Goal: Information Seeking & Learning: Learn about a topic

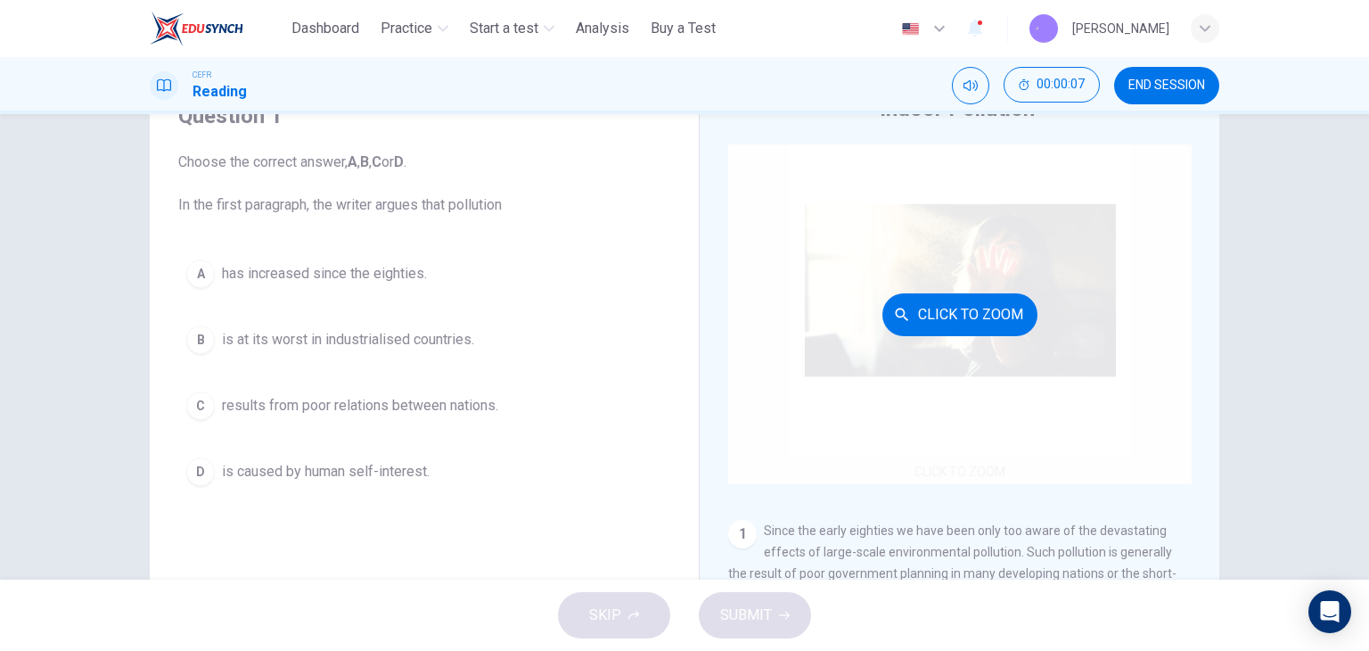
scroll to position [178, 0]
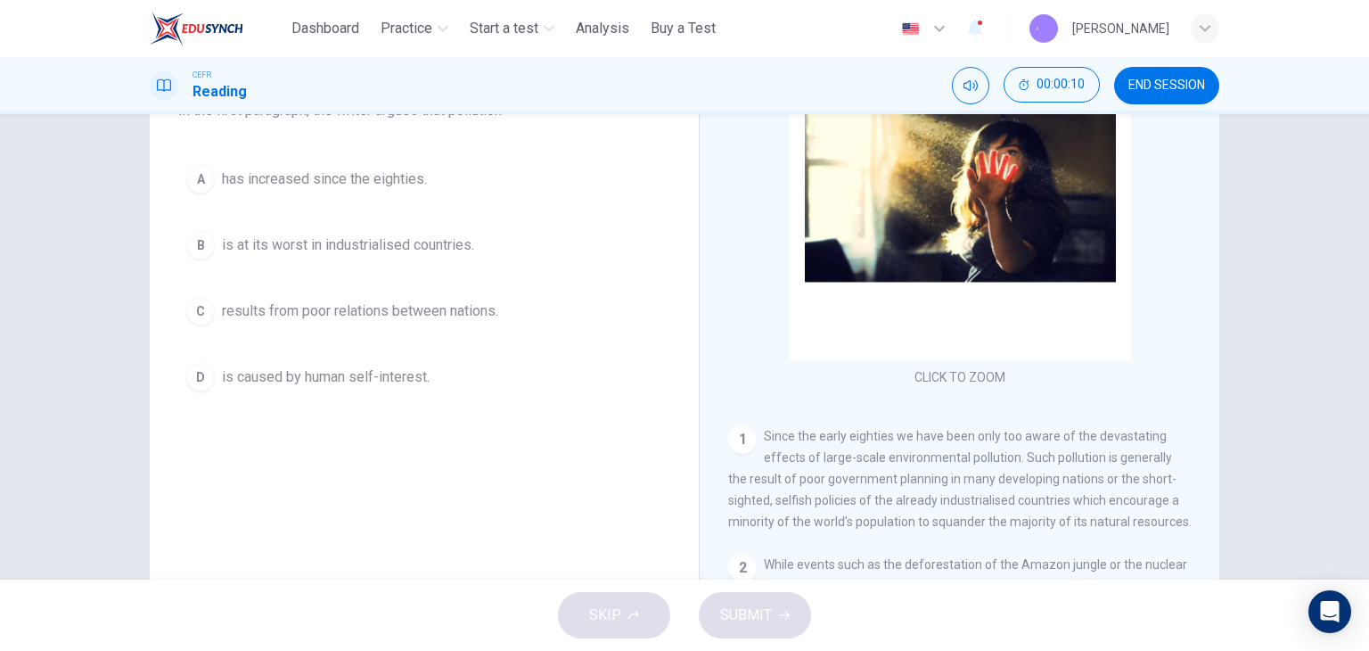
click at [344, 393] on button "D is caused by human self-interest." at bounding box center [424, 377] width 492 height 45
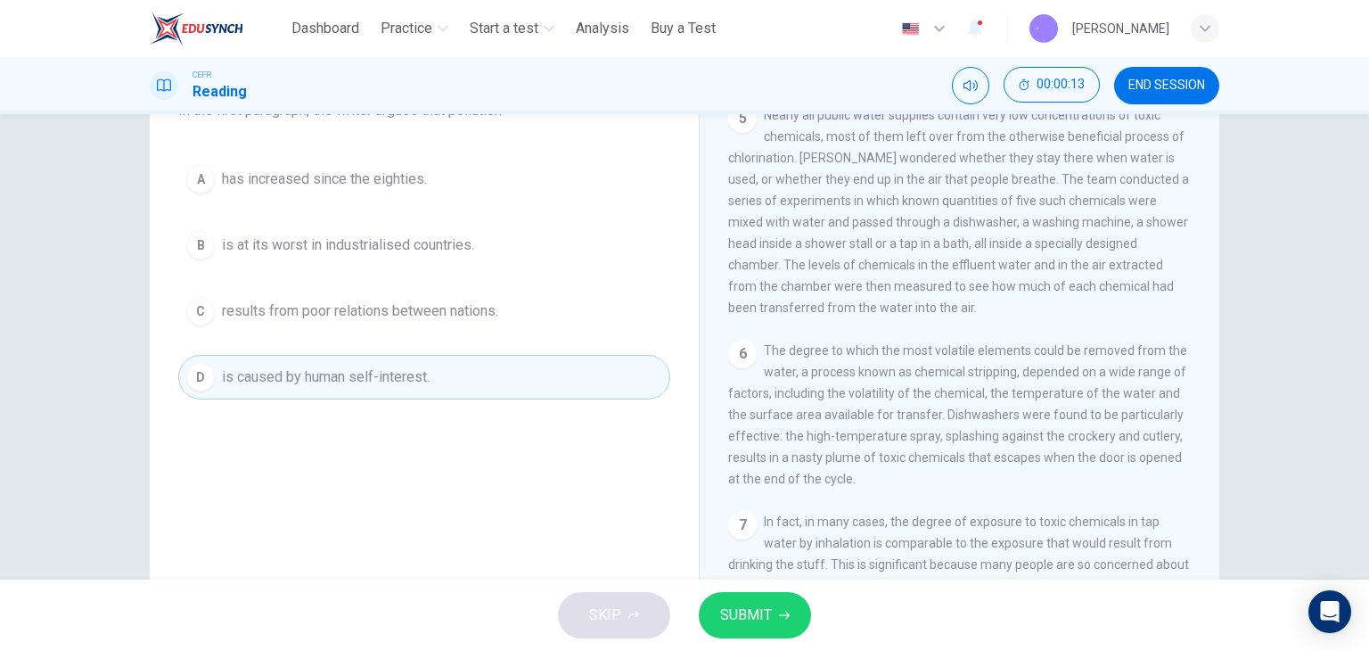
scroll to position [1159, 0]
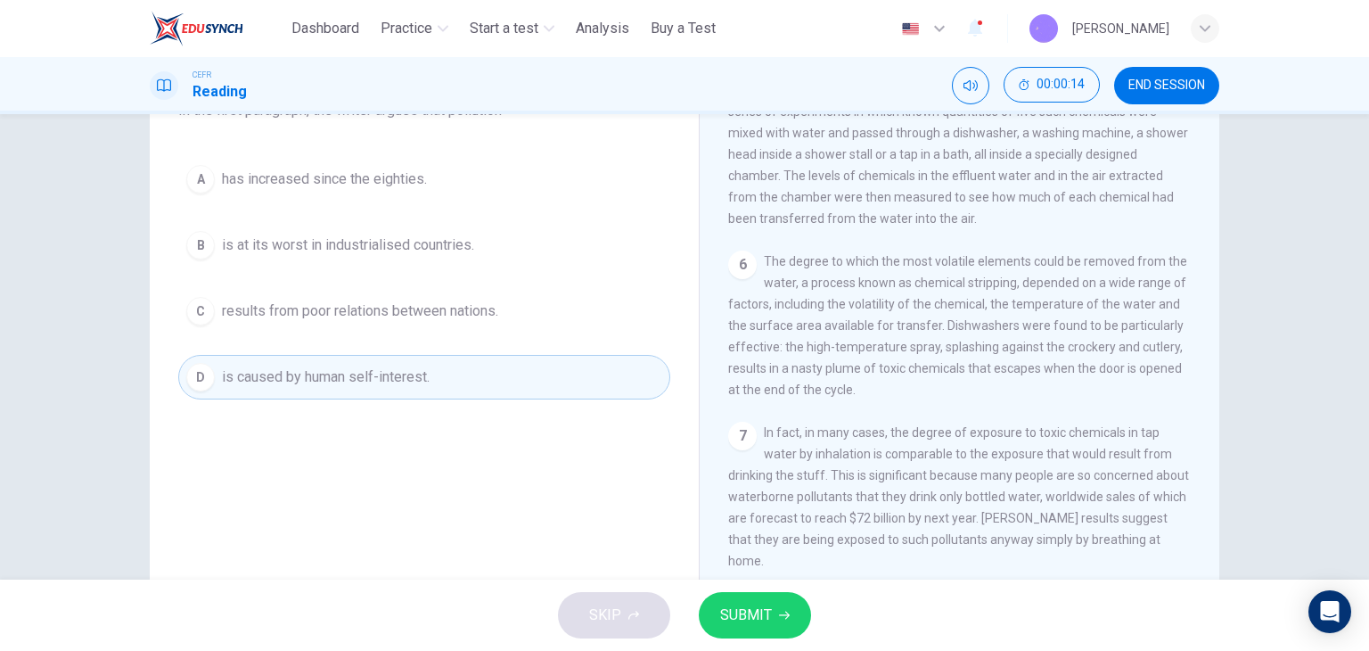
click at [771, 607] on button "SUBMIT" at bounding box center [755, 615] width 112 height 46
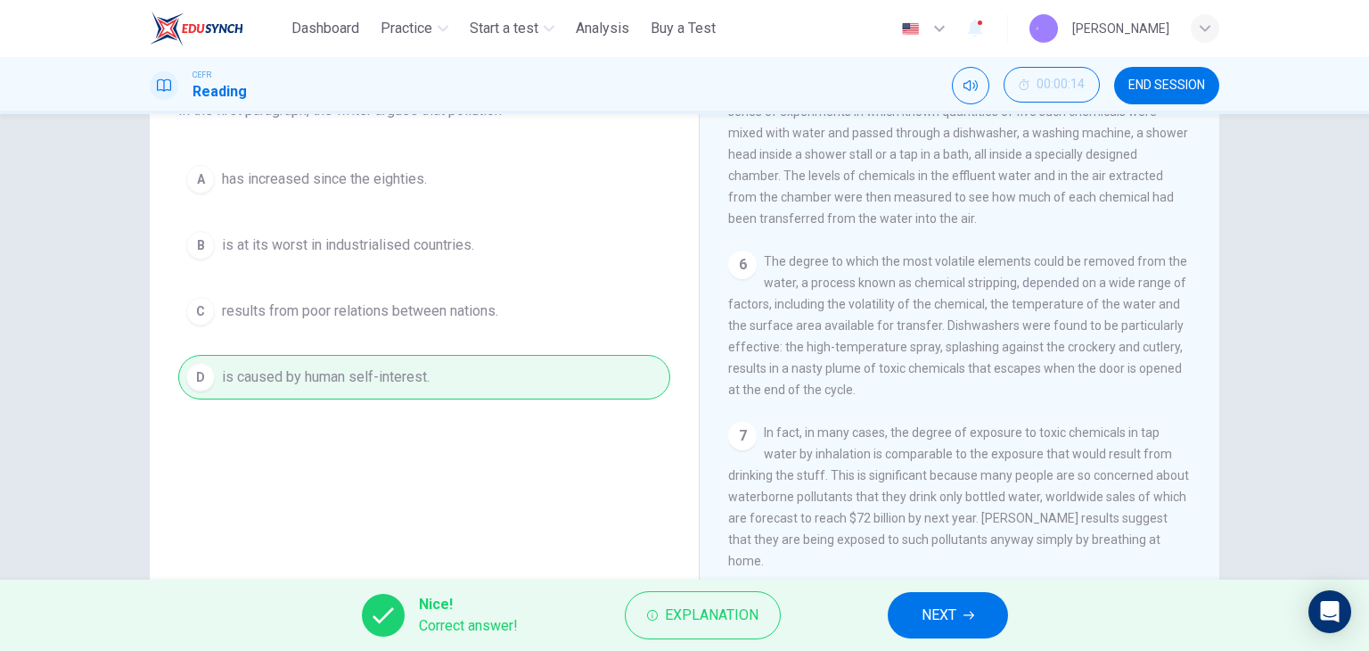
click at [966, 617] on icon "button" at bounding box center [969, 615] width 11 height 11
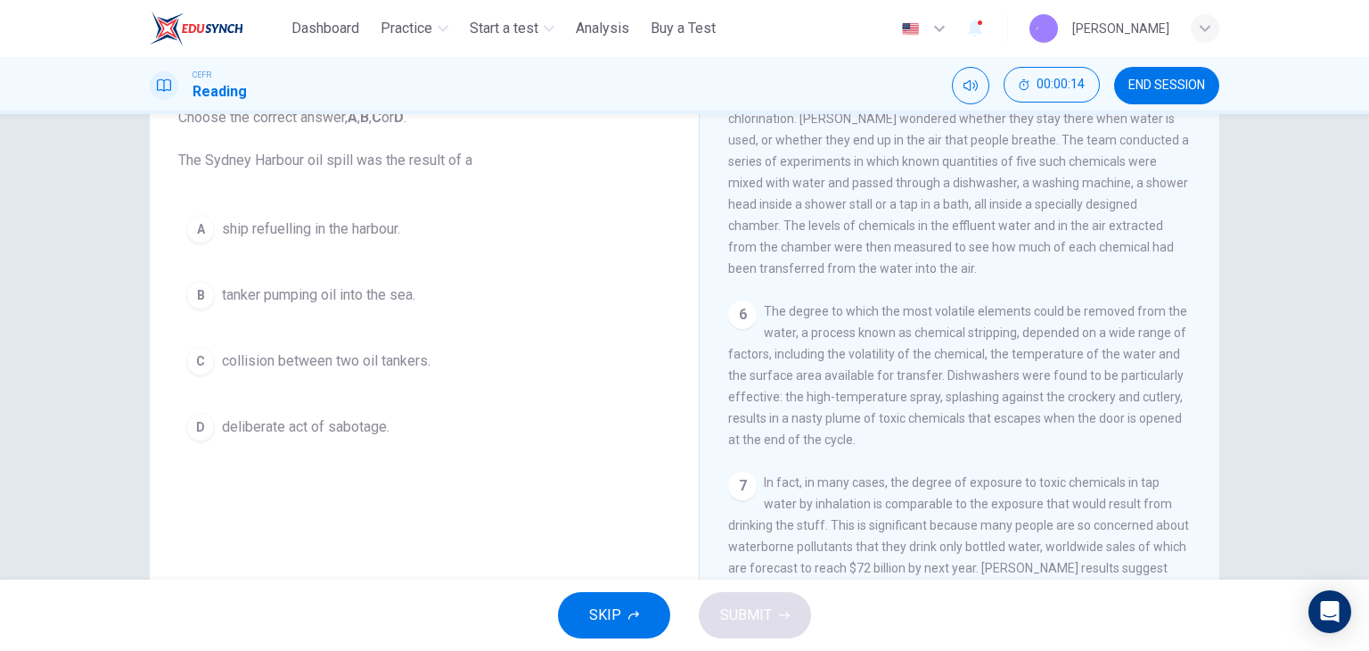
scroll to position [89, 0]
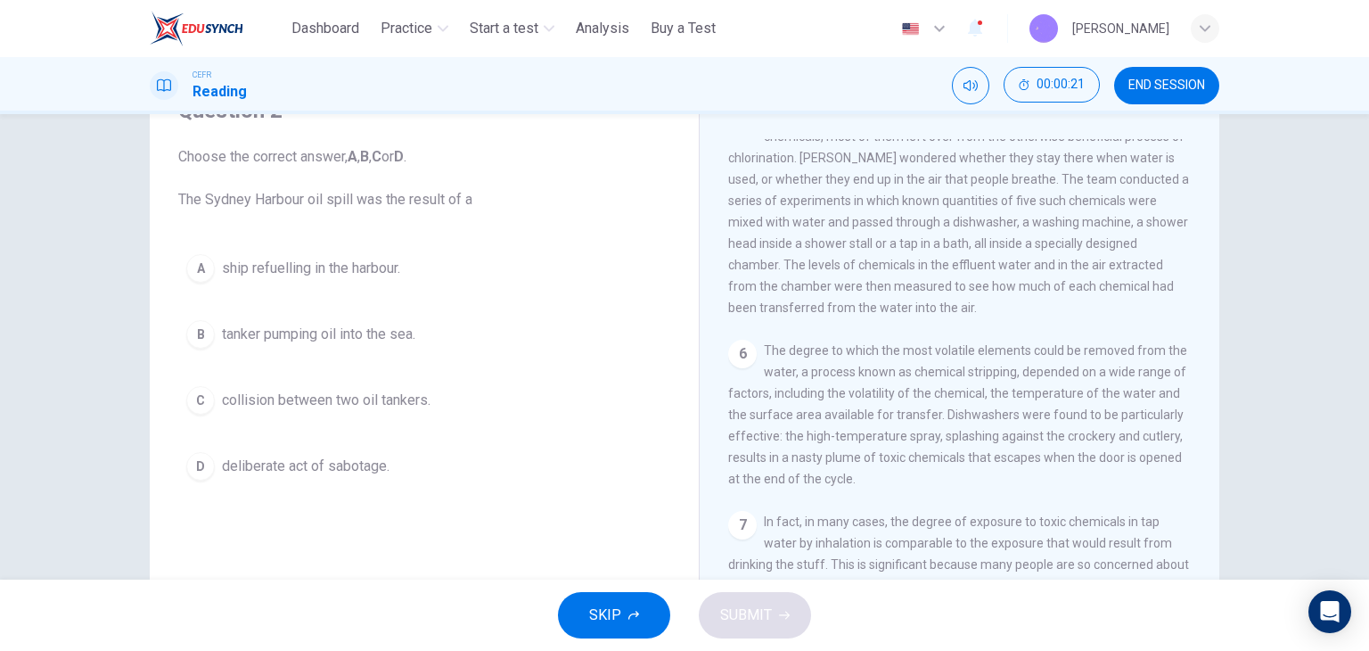
click at [449, 333] on button "B tanker pumping oil into the sea." at bounding box center [424, 334] width 492 height 45
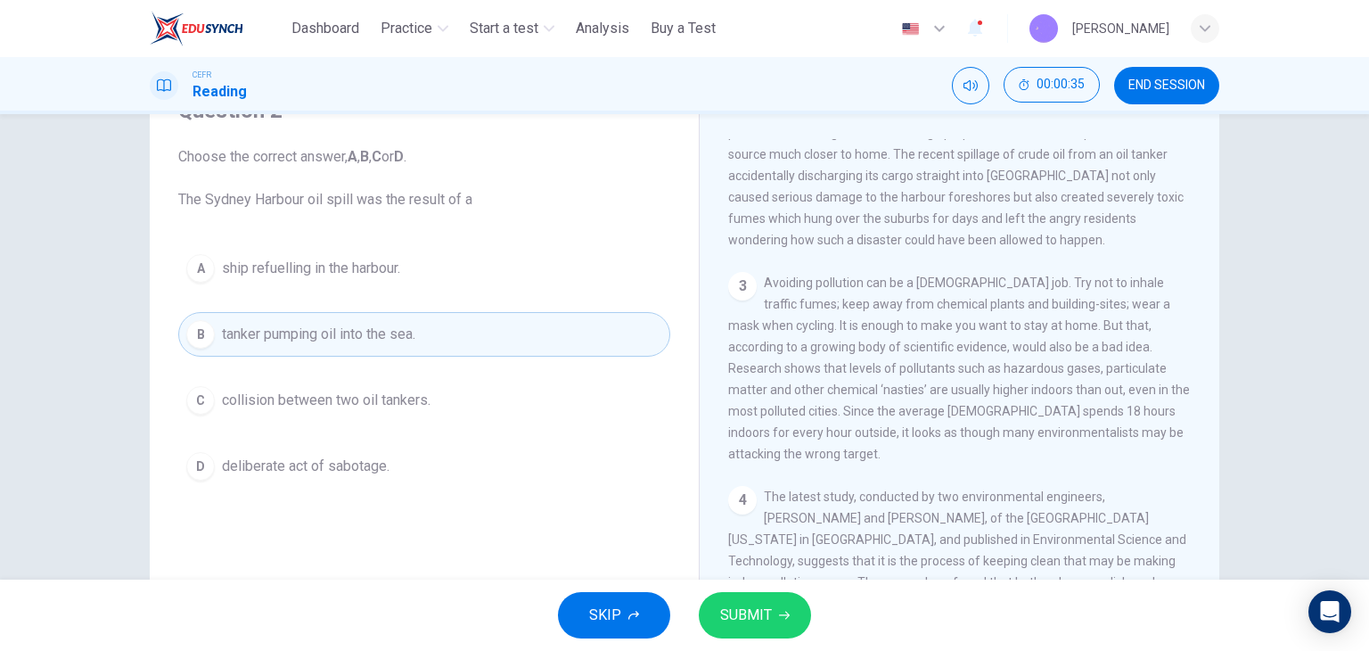
scroll to position [535, 0]
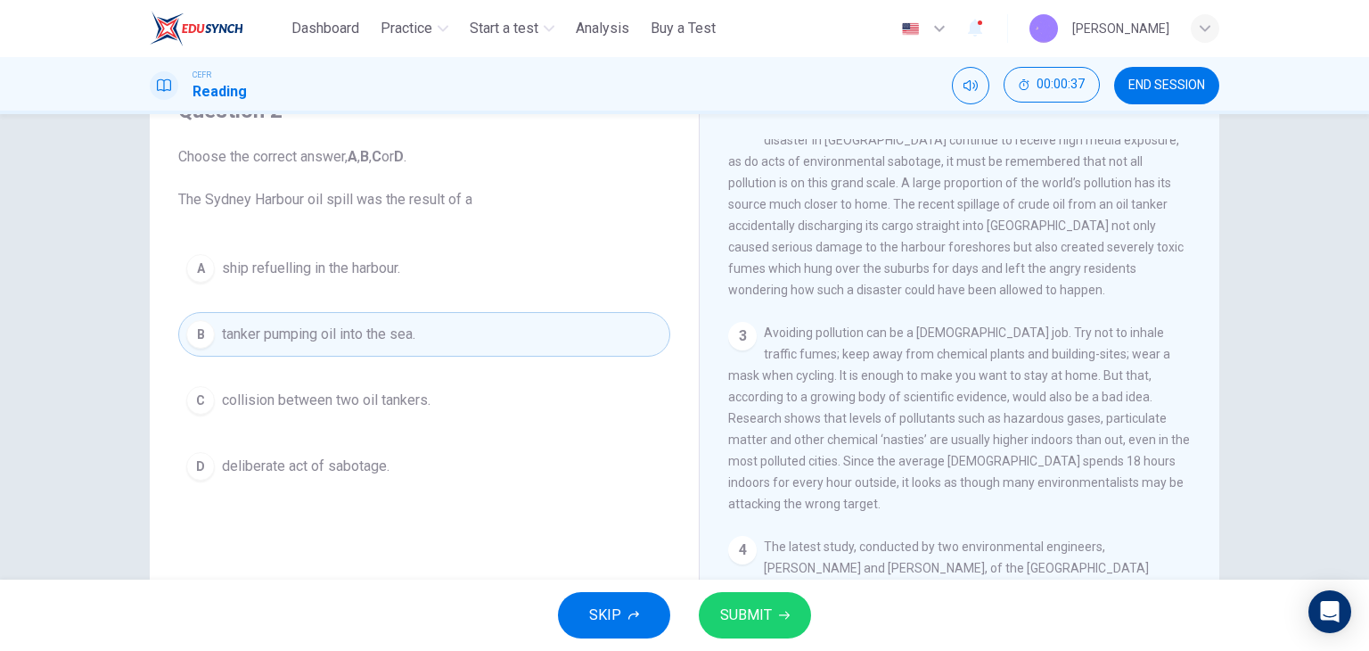
click at [775, 627] on button "SUBMIT" at bounding box center [755, 615] width 112 height 46
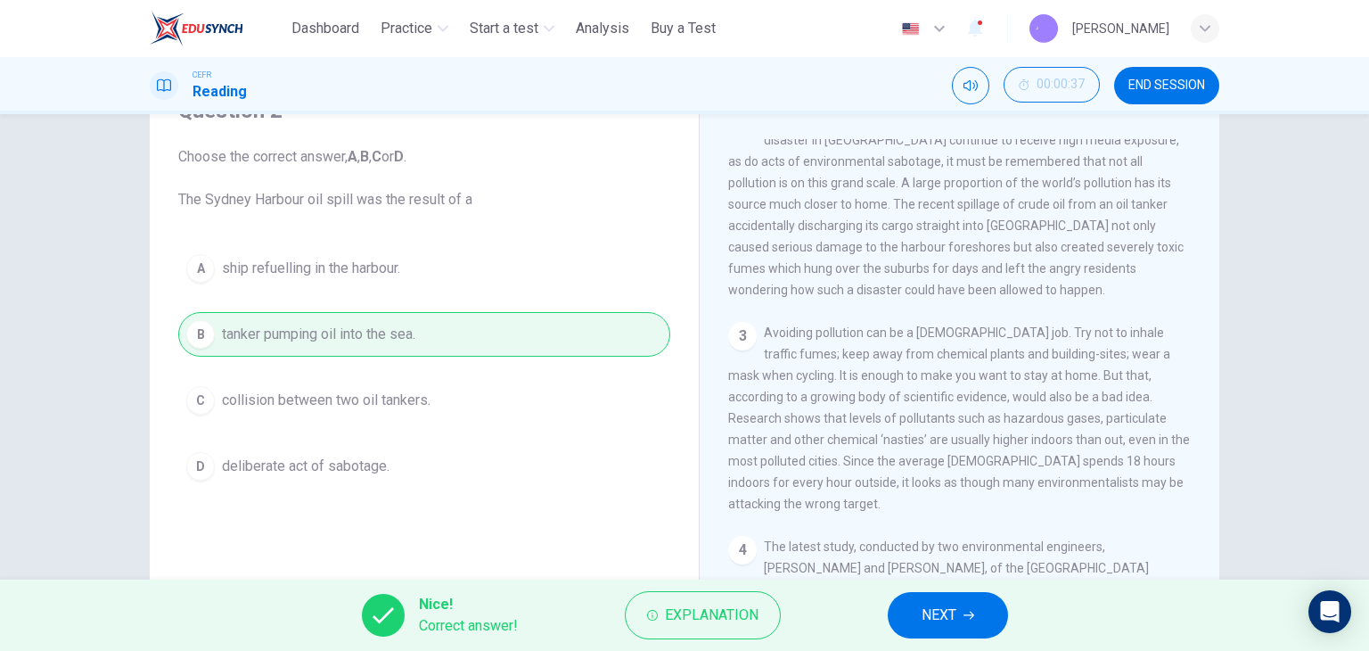
click at [941, 612] on span "NEXT" at bounding box center [939, 615] width 35 height 25
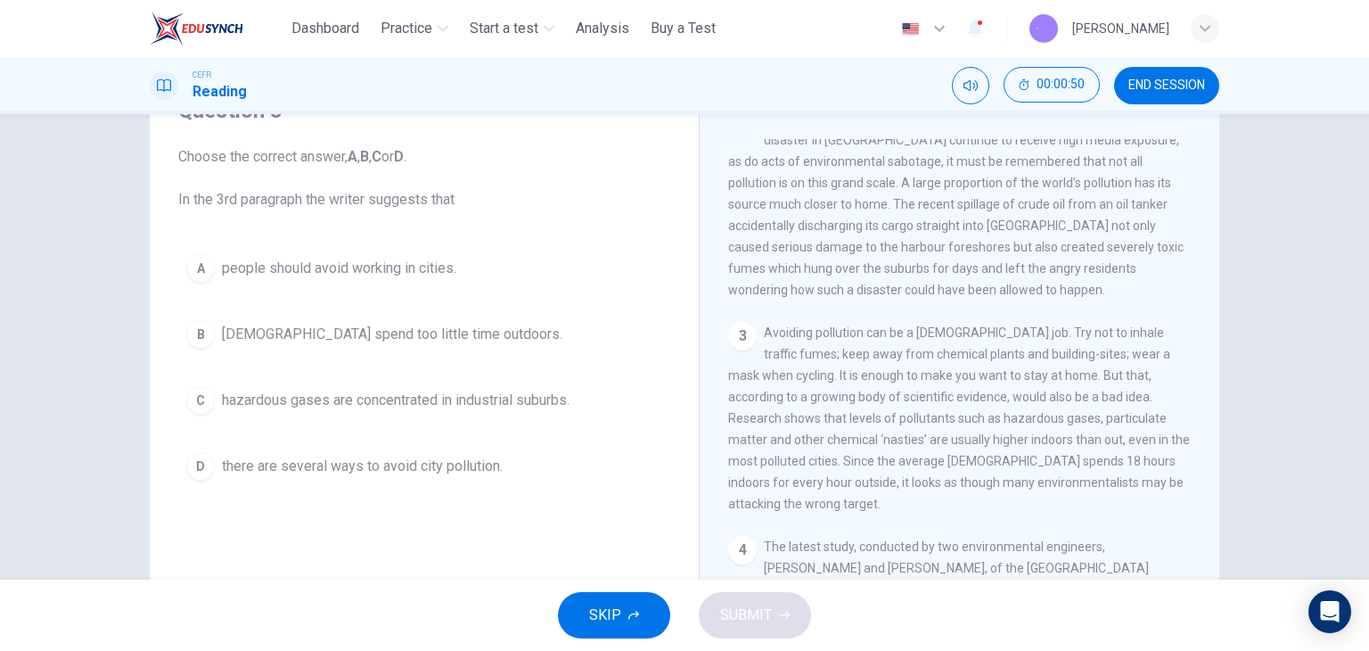
click at [414, 477] on button "D there are several ways to avoid city pollution." at bounding box center [424, 466] width 492 height 45
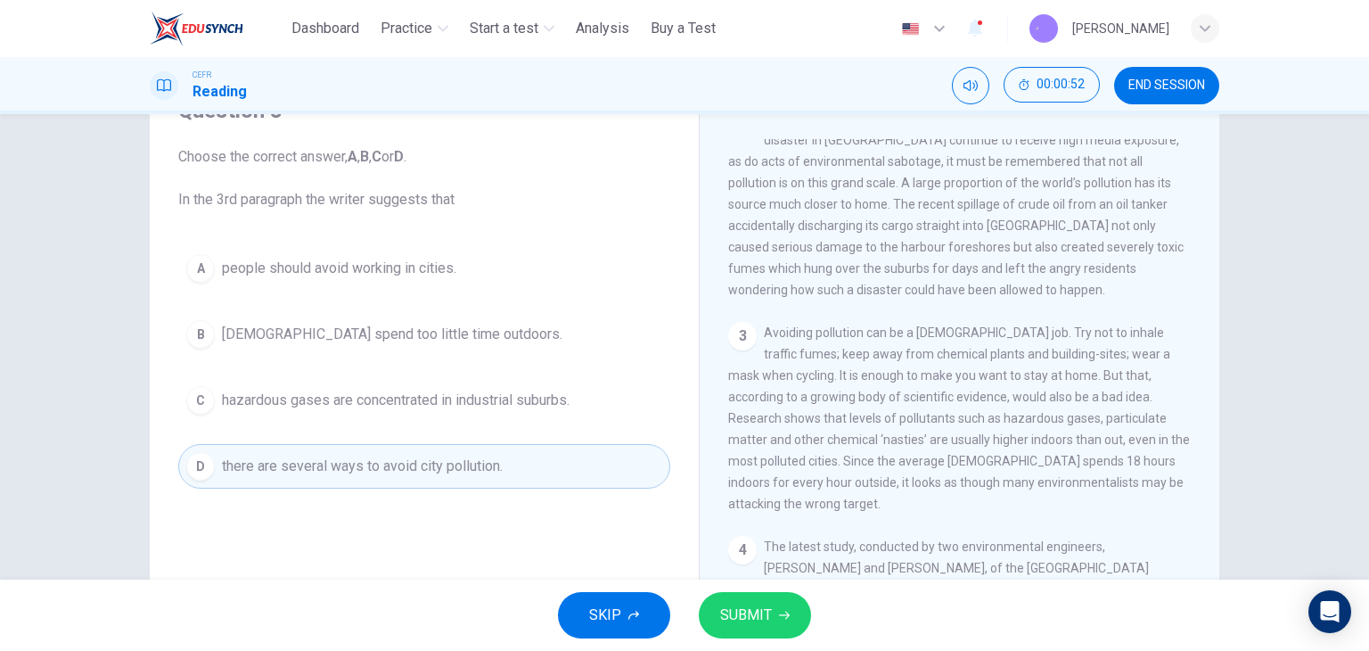
click at [770, 619] on button "SUBMIT" at bounding box center [755, 615] width 112 height 46
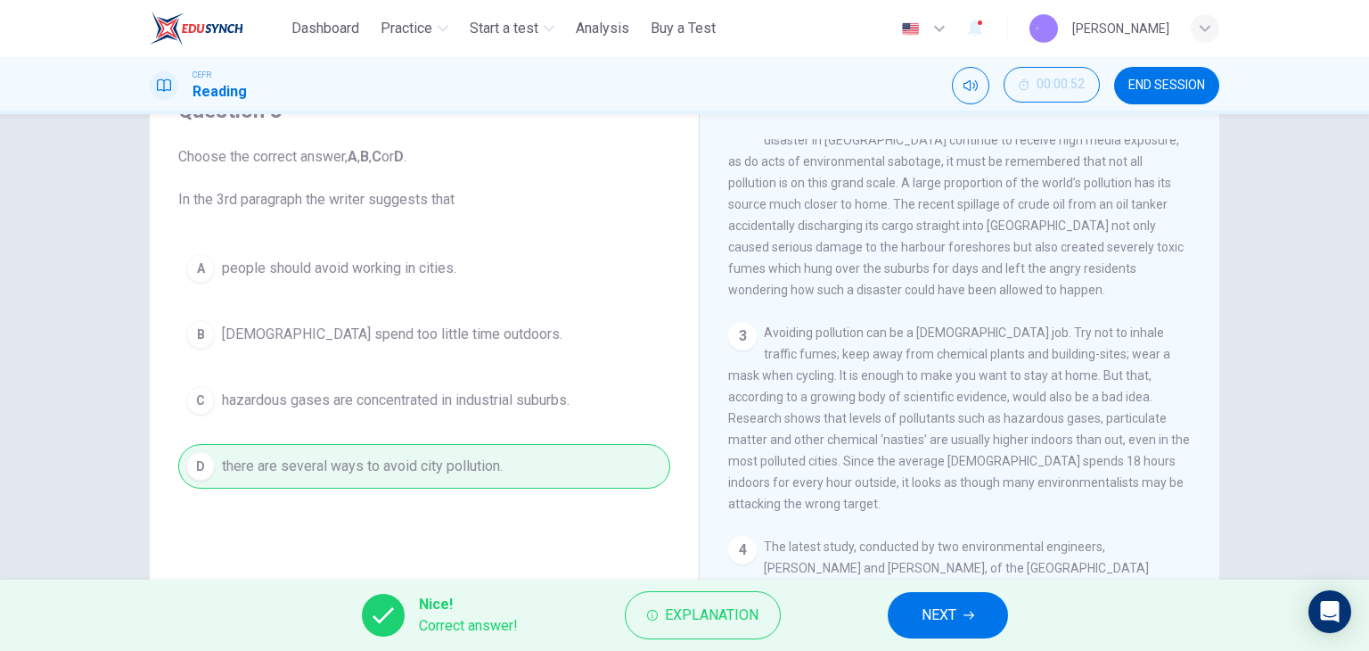
click at [945, 617] on span "NEXT" at bounding box center [939, 615] width 35 height 25
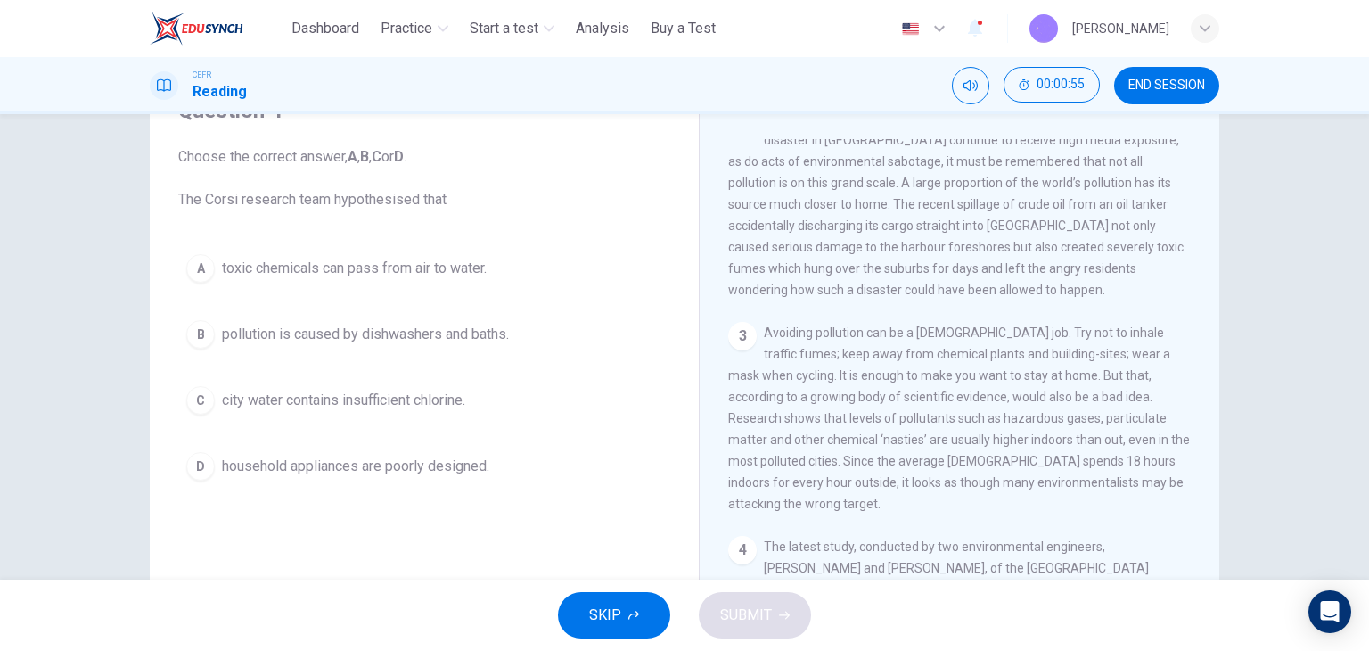
scroll to position [624, 0]
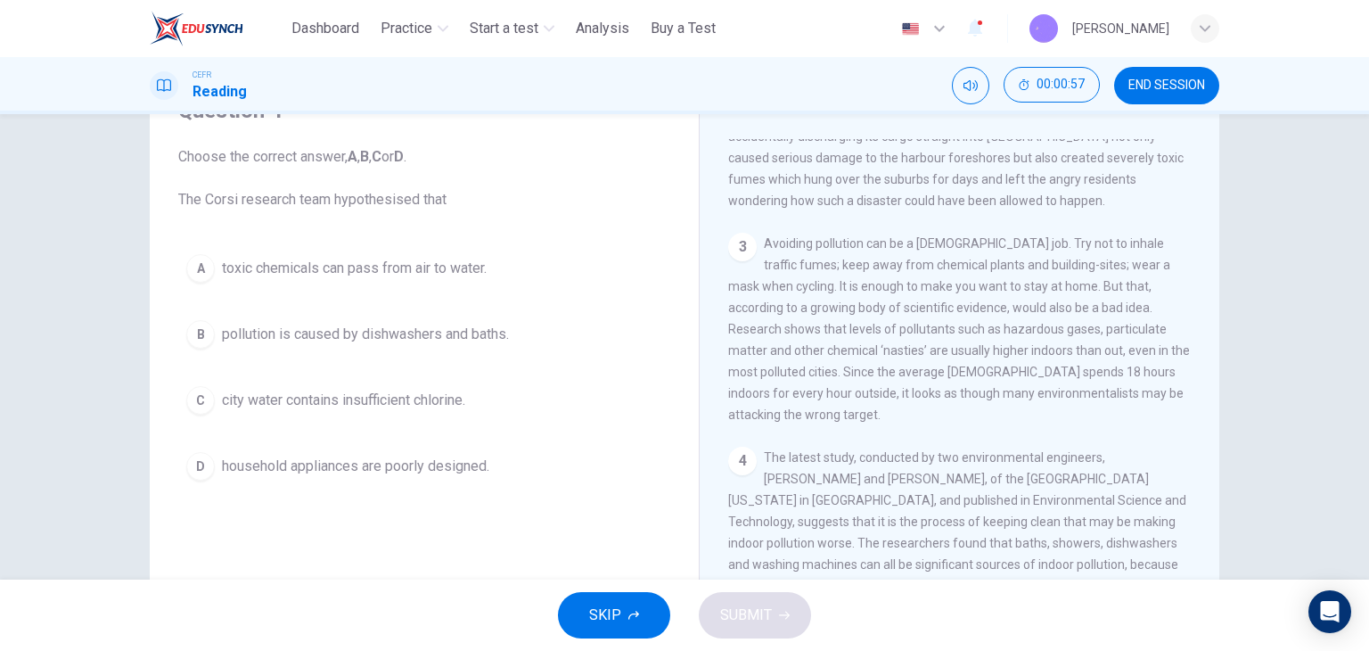
click at [407, 339] on span "pollution is caused by dishwashers and baths." at bounding box center [365, 334] width 287 height 21
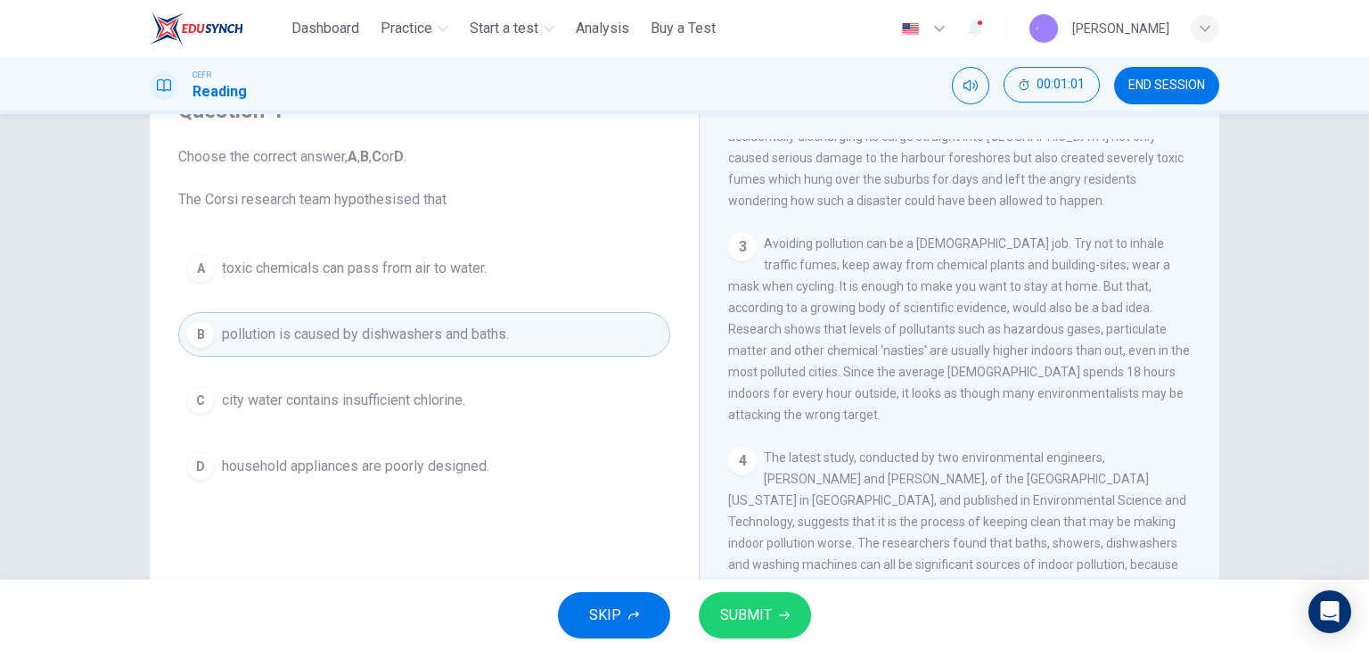
click at [486, 331] on span "pollution is caused by dishwashers and baths." at bounding box center [365, 334] width 287 height 21
click at [742, 604] on span "SUBMIT" at bounding box center [746, 615] width 52 height 25
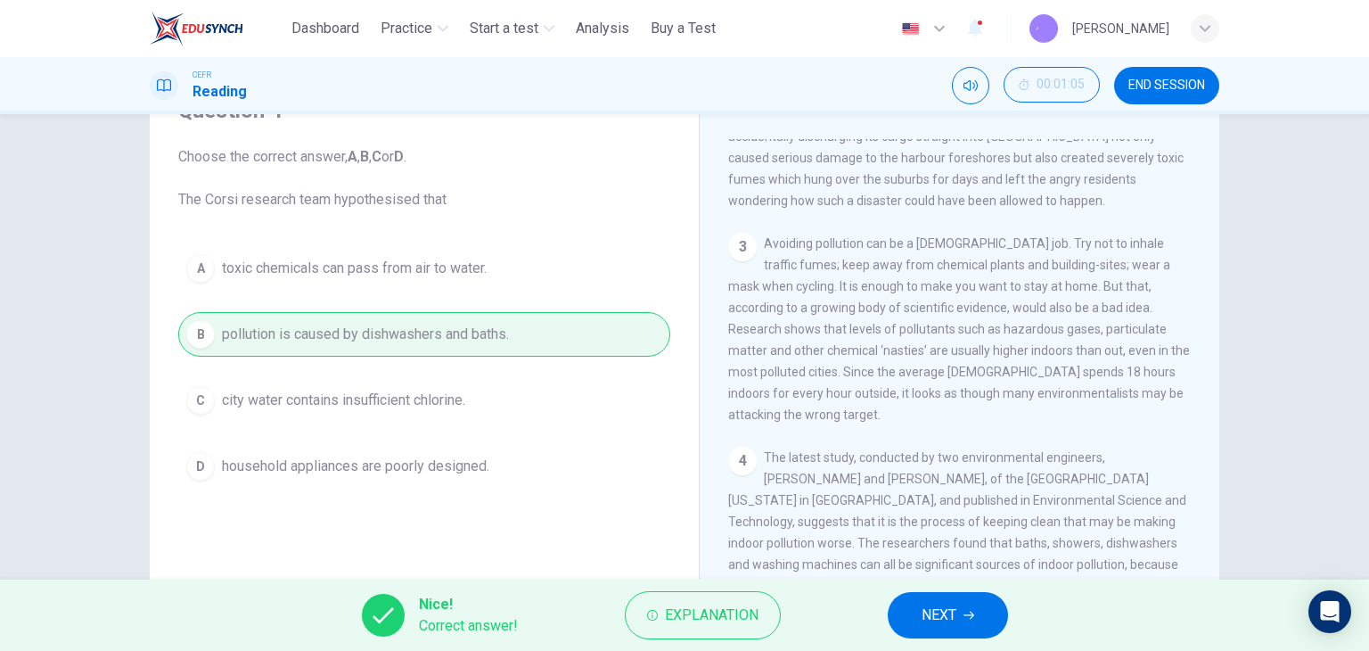
click at [923, 596] on button "NEXT" at bounding box center [948, 615] width 120 height 46
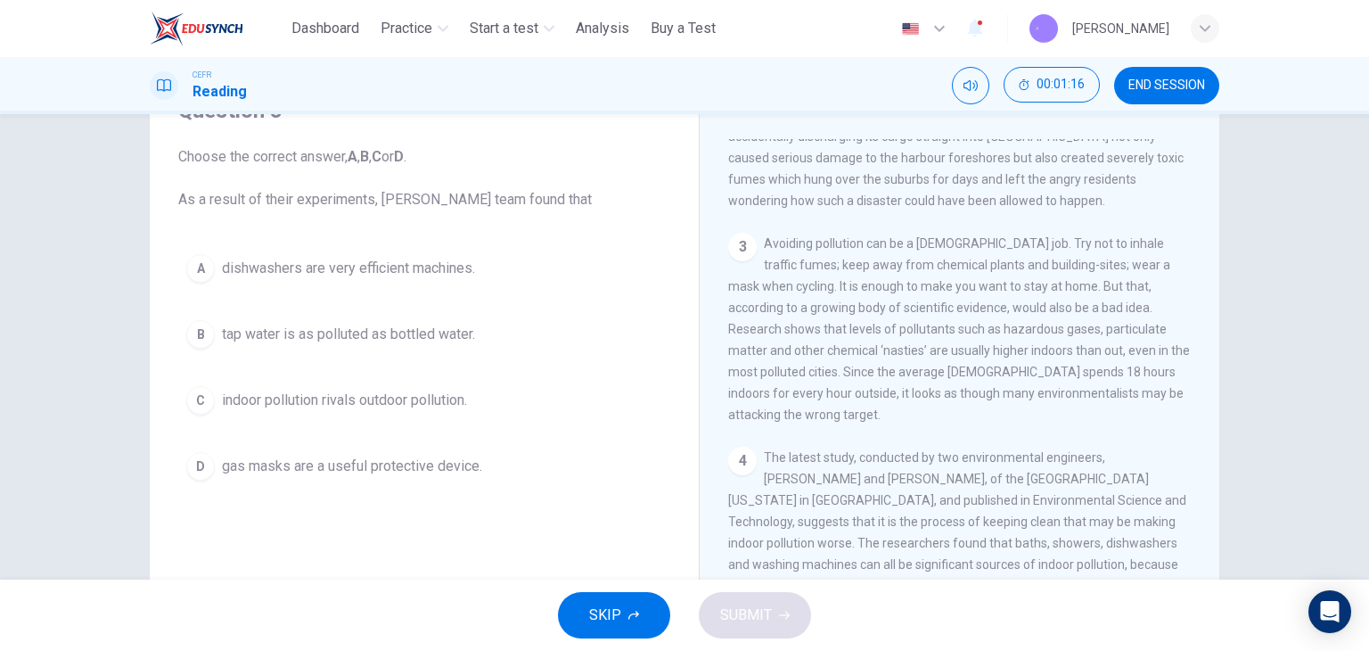
click at [328, 400] on span "indoor pollution rivals outdoor pollution." at bounding box center [344, 400] width 245 height 21
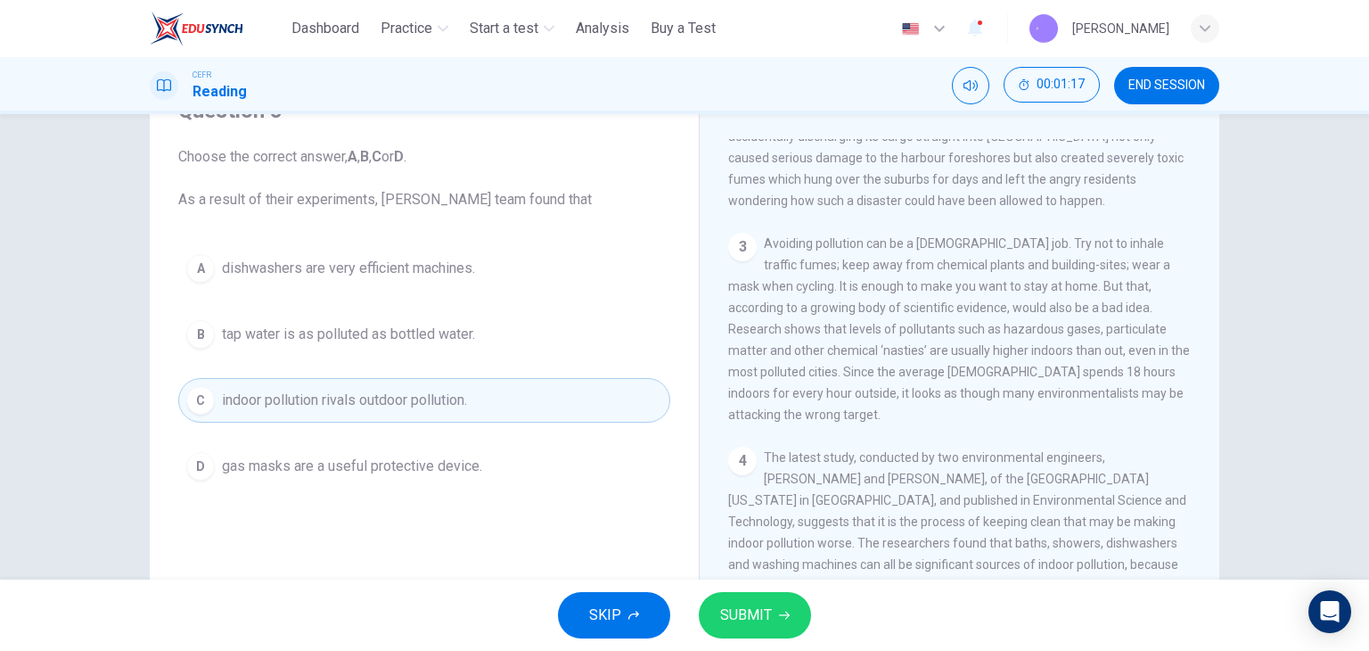
click at [749, 623] on span "SUBMIT" at bounding box center [746, 615] width 52 height 25
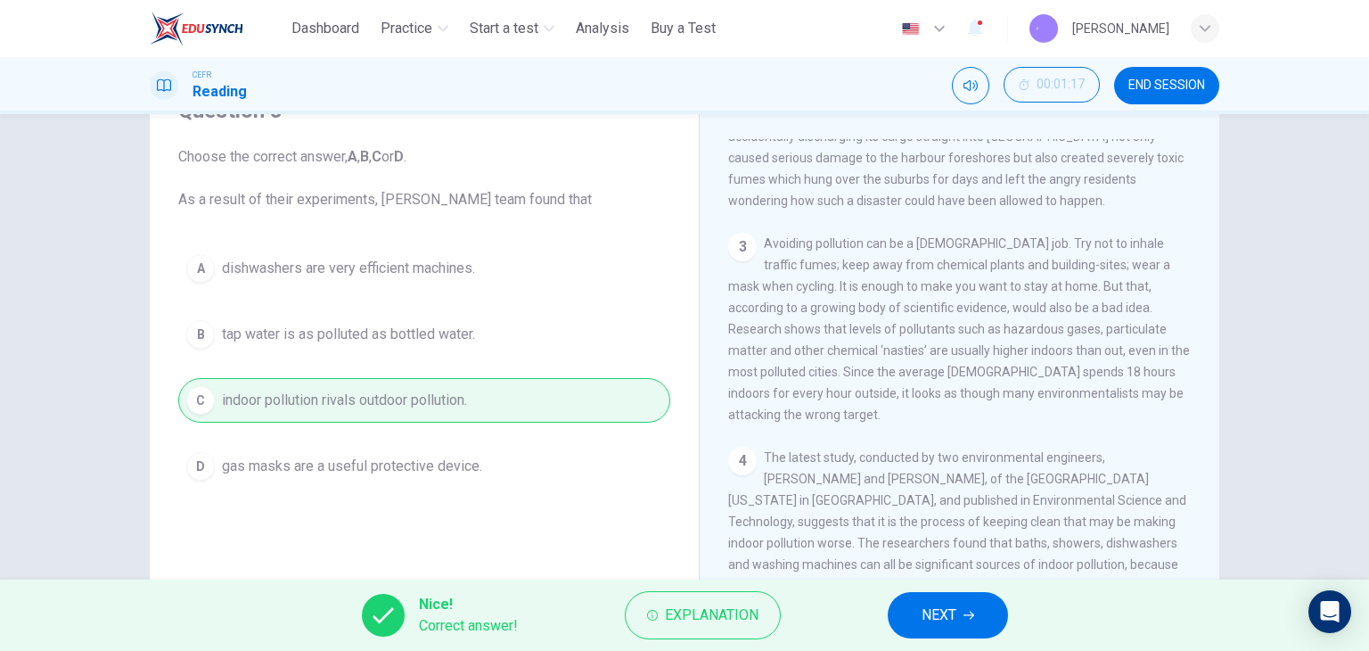
click at [916, 596] on button "NEXT" at bounding box center [948, 615] width 120 height 46
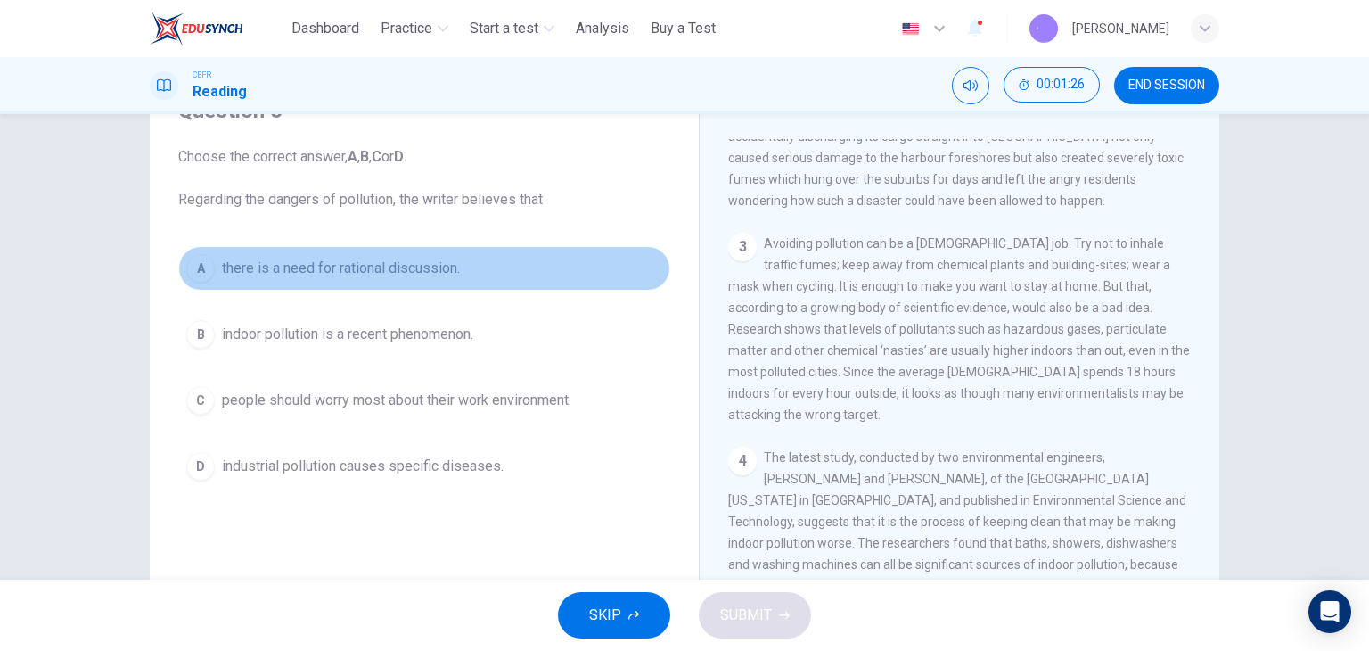
click at [308, 280] on button "A there is a need for rational discussion." at bounding box center [424, 268] width 492 height 45
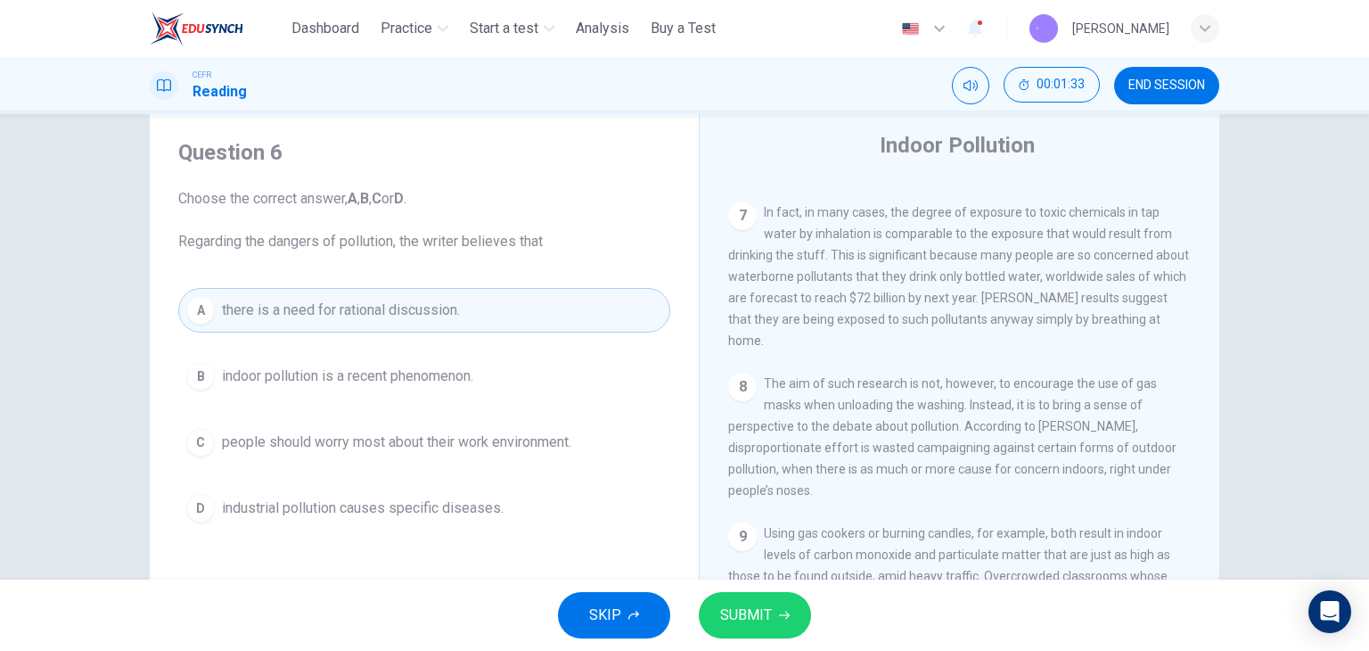
scroll to position [1461, 0]
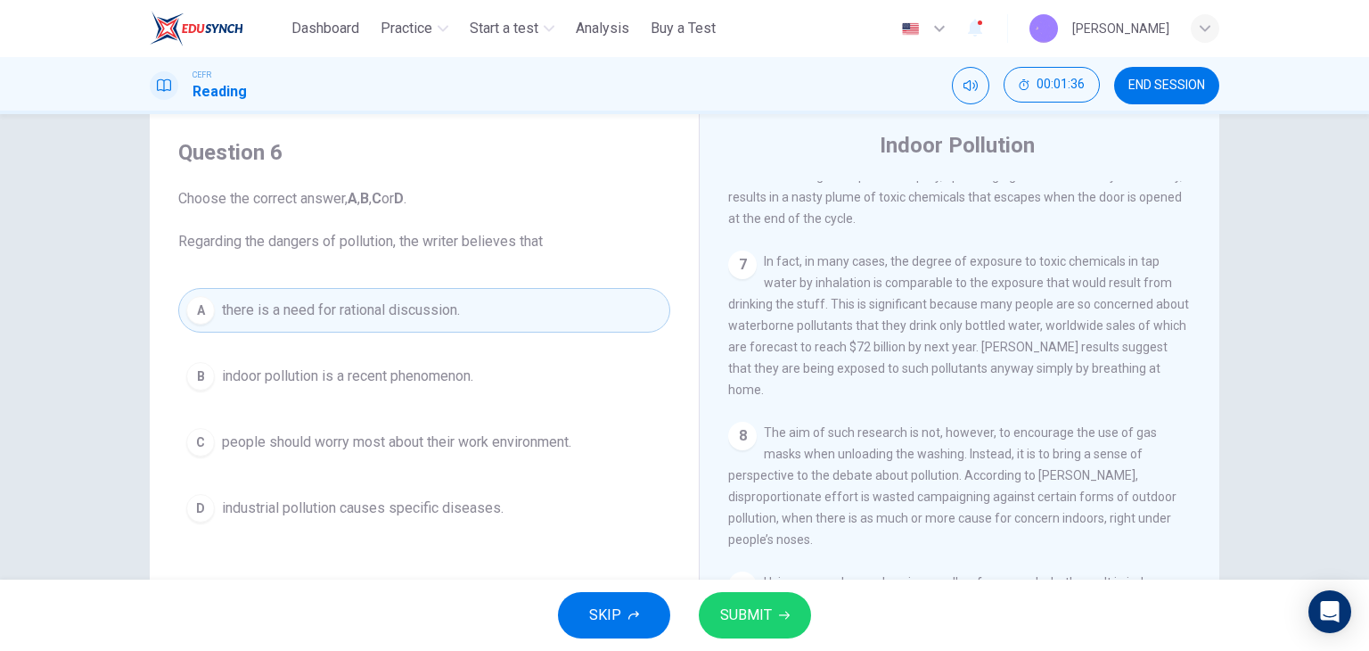
click at [781, 586] on div "SKIP SUBMIT" at bounding box center [684, 614] width 1369 height 71
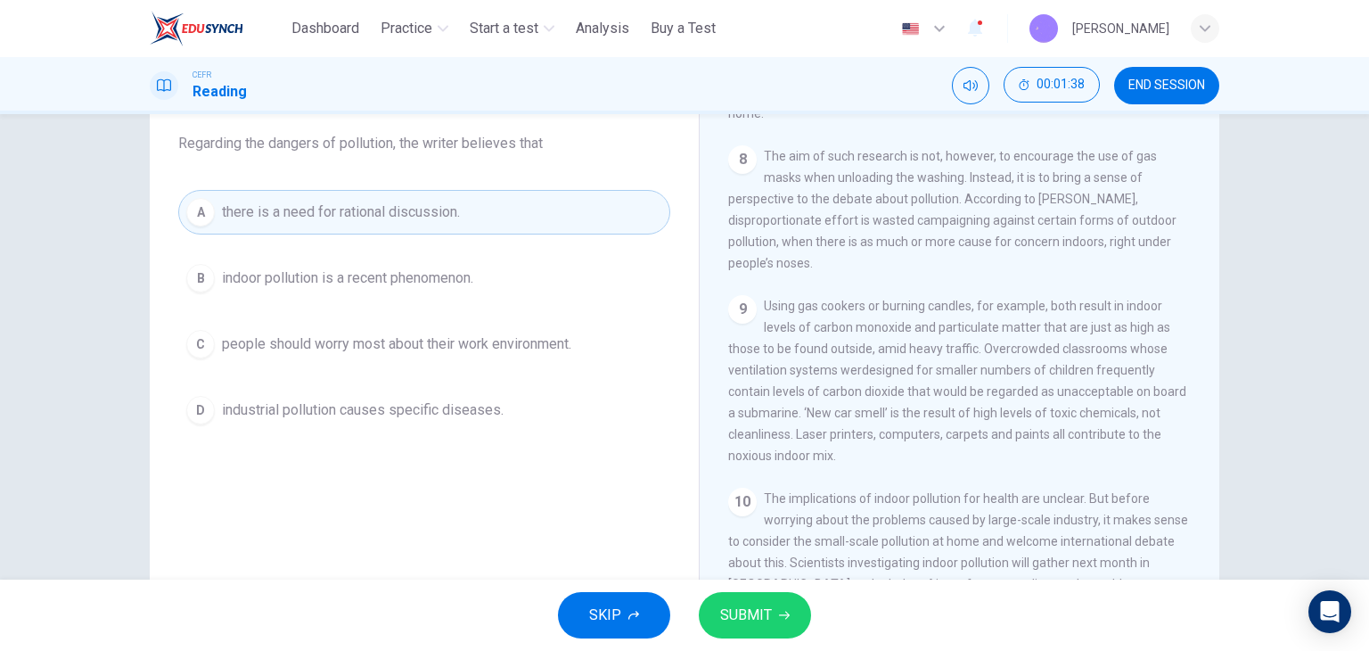
scroll to position [226, 0]
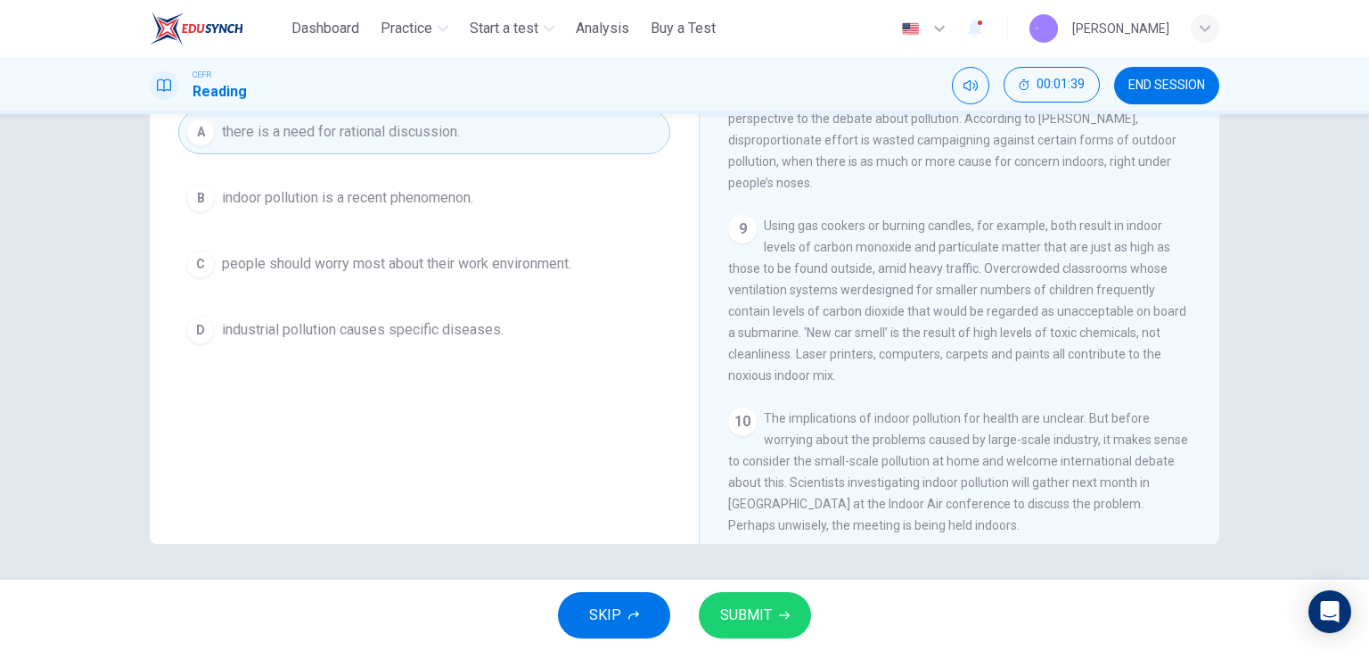
click at [764, 618] on span "SUBMIT" at bounding box center [746, 615] width 52 height 25
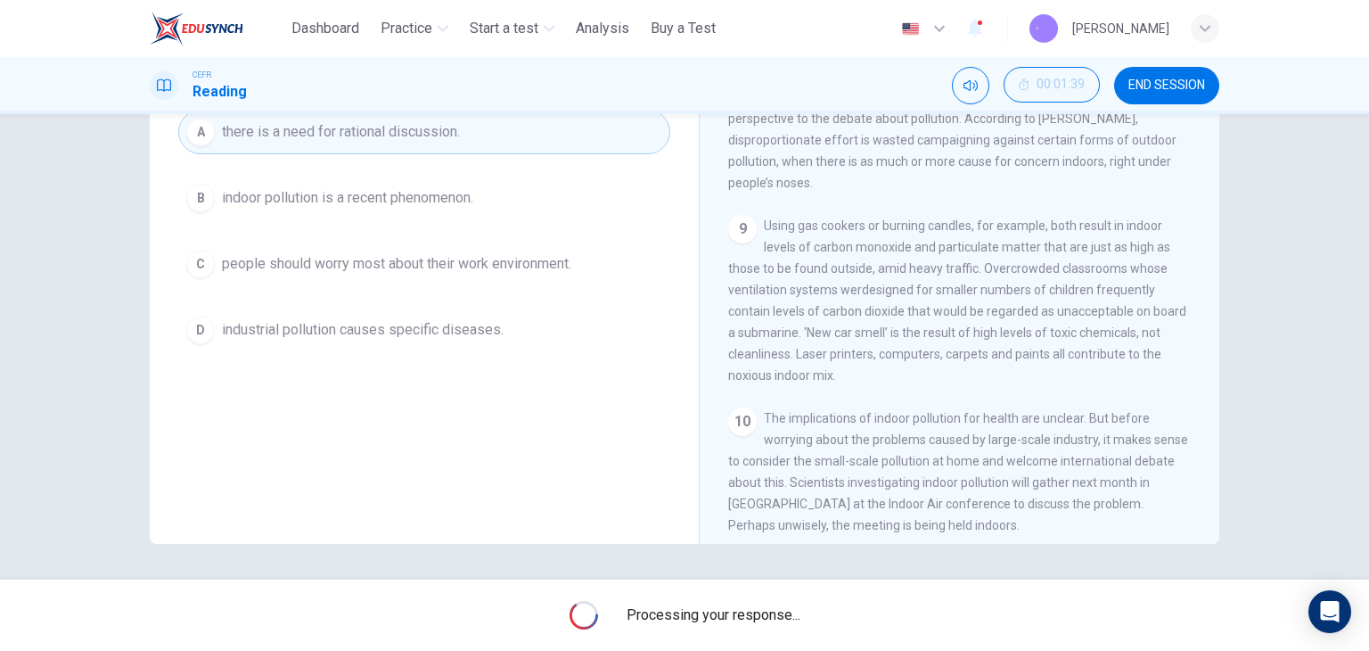
scroll to position [136, 0]
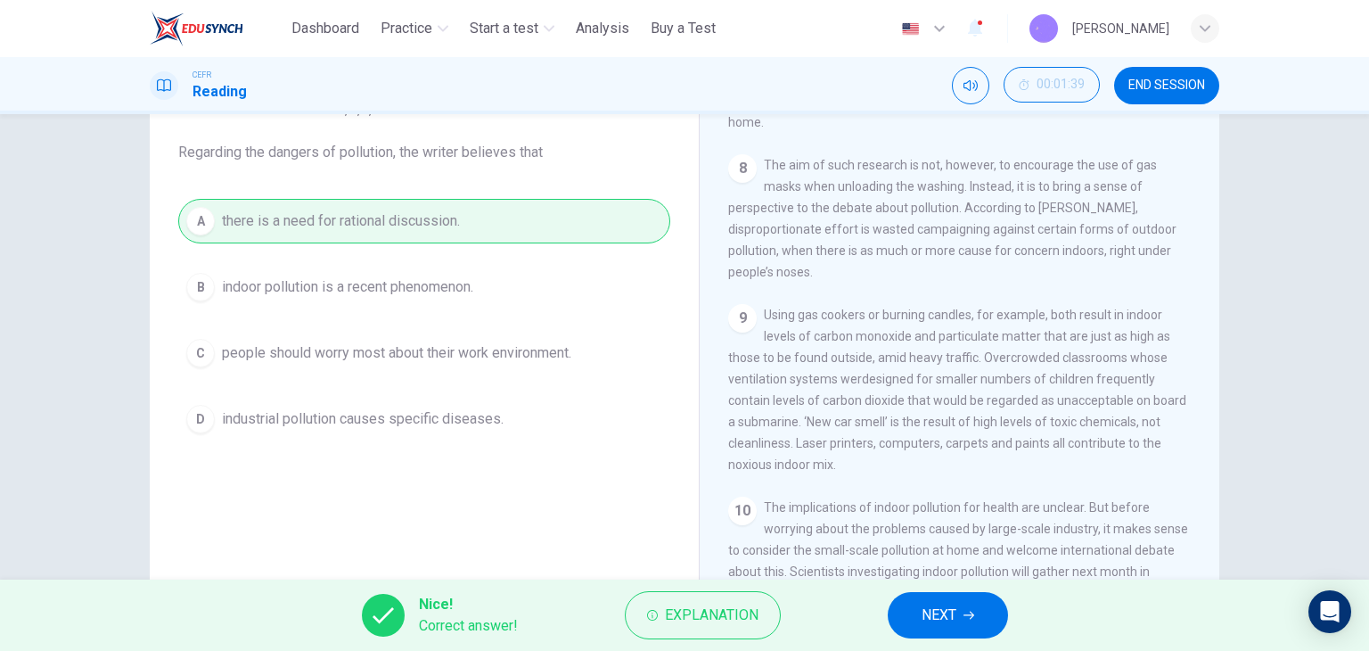
click at [973, 614] on icon "button" at bounding box center [969, 616] width 11 height 8
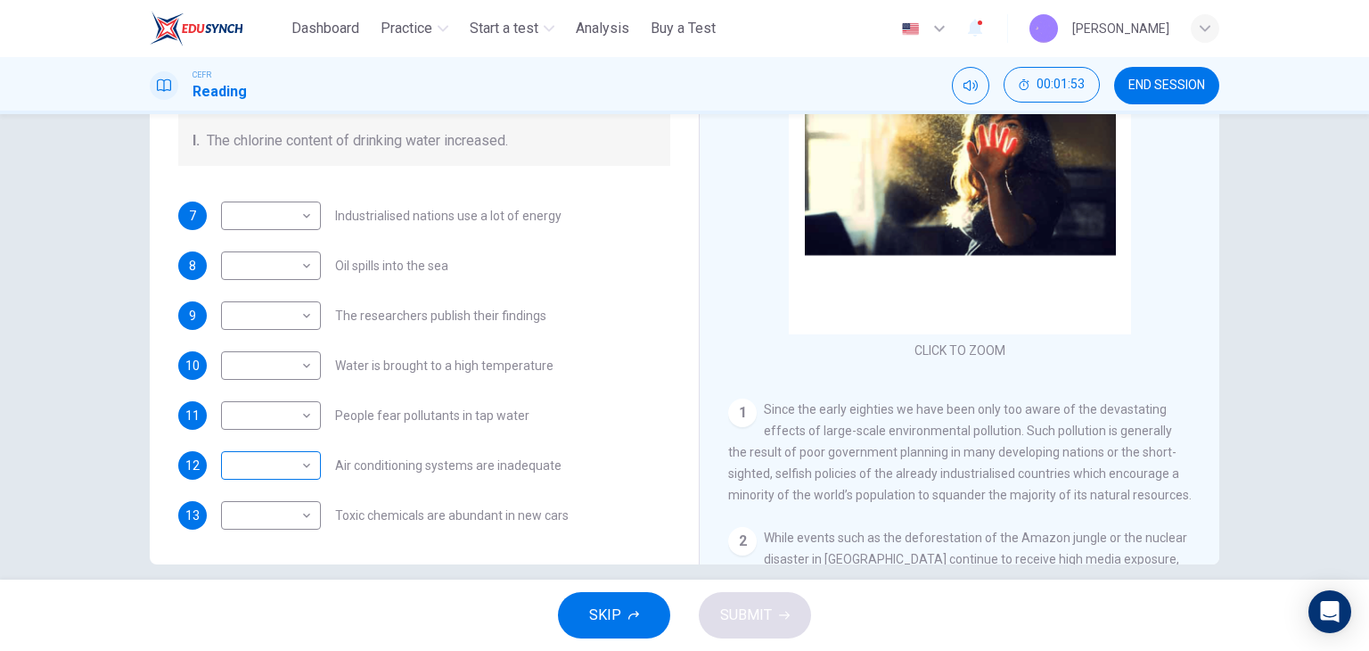
scroll to position [226, 0]
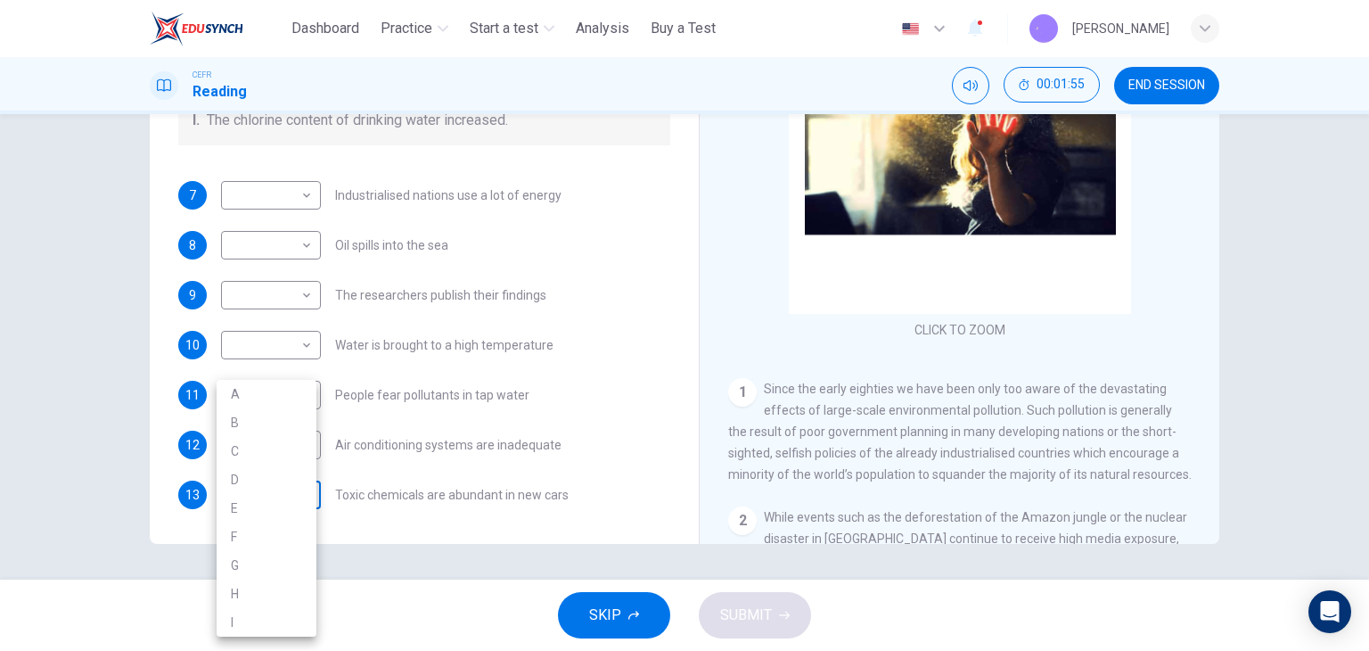
click at [285, 498] on body "This site uses cookies, as explained in our Privacy Policy . If you agree to th…" at bounding box center [684, 325] width 1369 height 651
click at [522, 341] on div at bounding box center [684, 325] width 1369 height 651
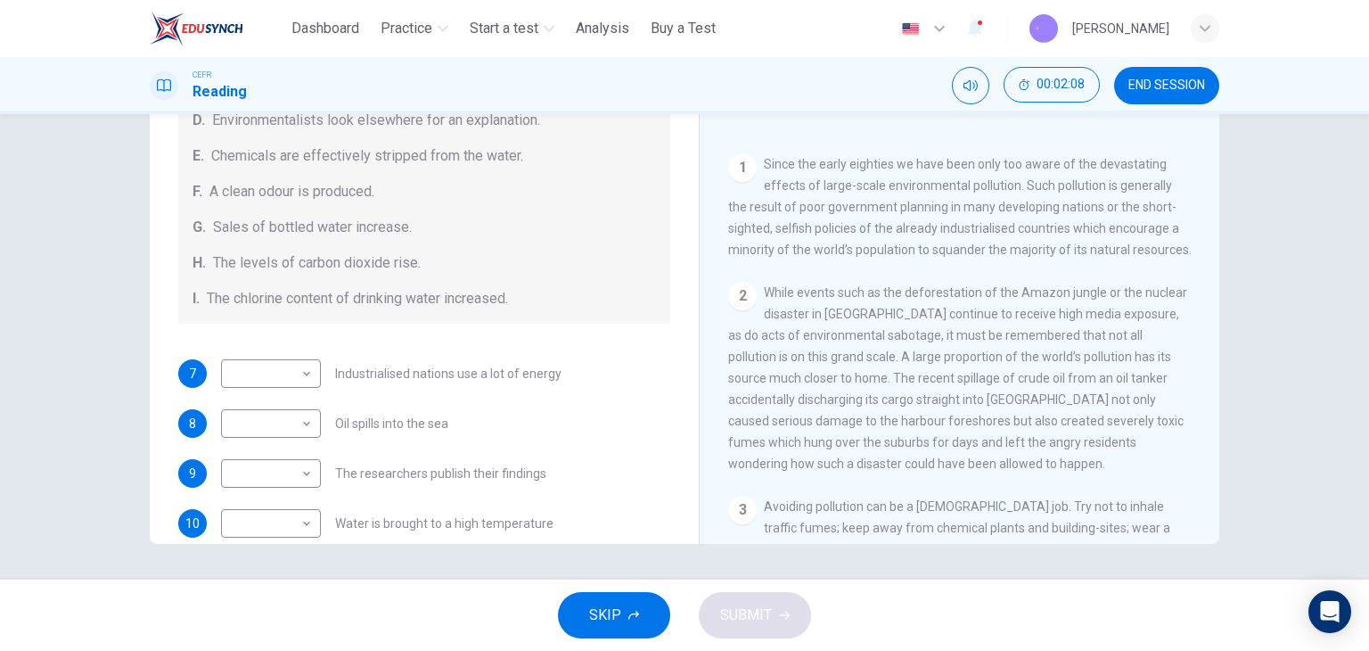
scroll to position [267, 0]
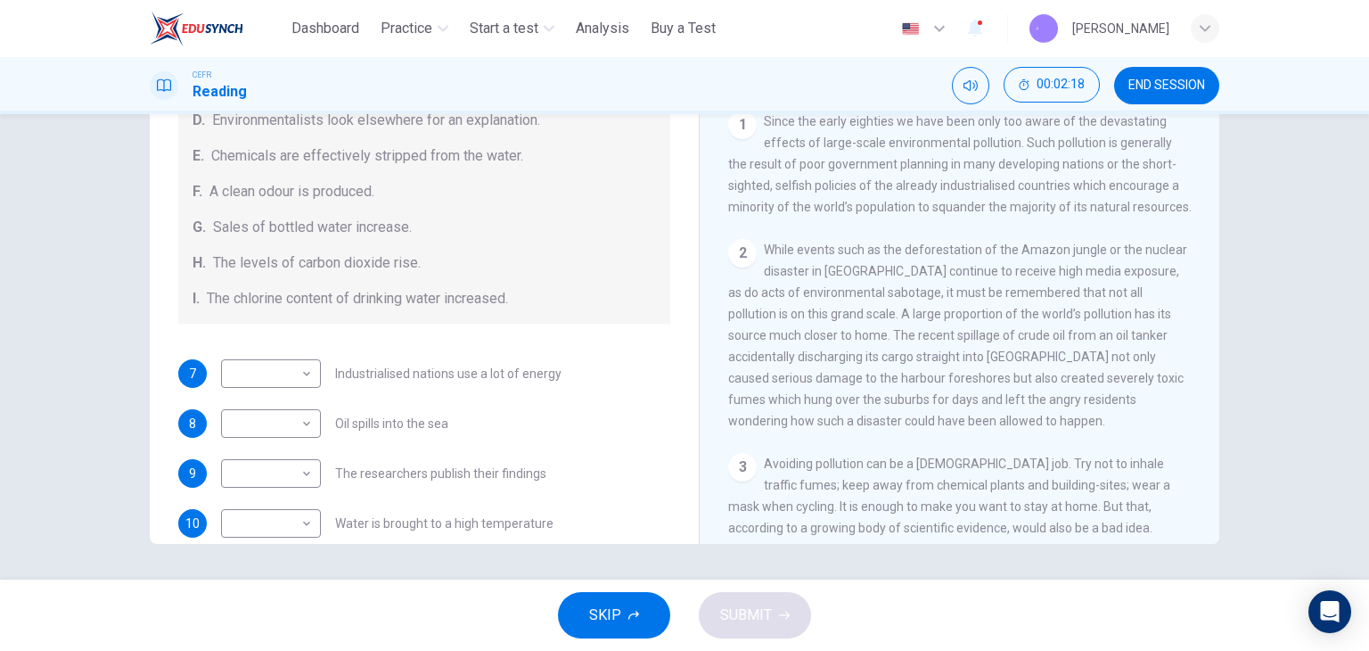
drag, startPoint x: 817, startPoint y: 362, endPoint x: 970, endPoint y: 365, distance: 153.4
click at [960, 365] on span "While events such as the deforestation of the Amazon jungle or the nuclear disa…" at bounding box center [957, 334] width 459 height 185
drag, startPoint x: 794, startPoint y: 390, endPoint x: 916, endPoint y: 395, distance: 122.3
click at [905, 395] on div "2 While events such as the deforestation of the Amazon jungle or the nuclear di…" at bounding box center [960, 335] width 464 height 193
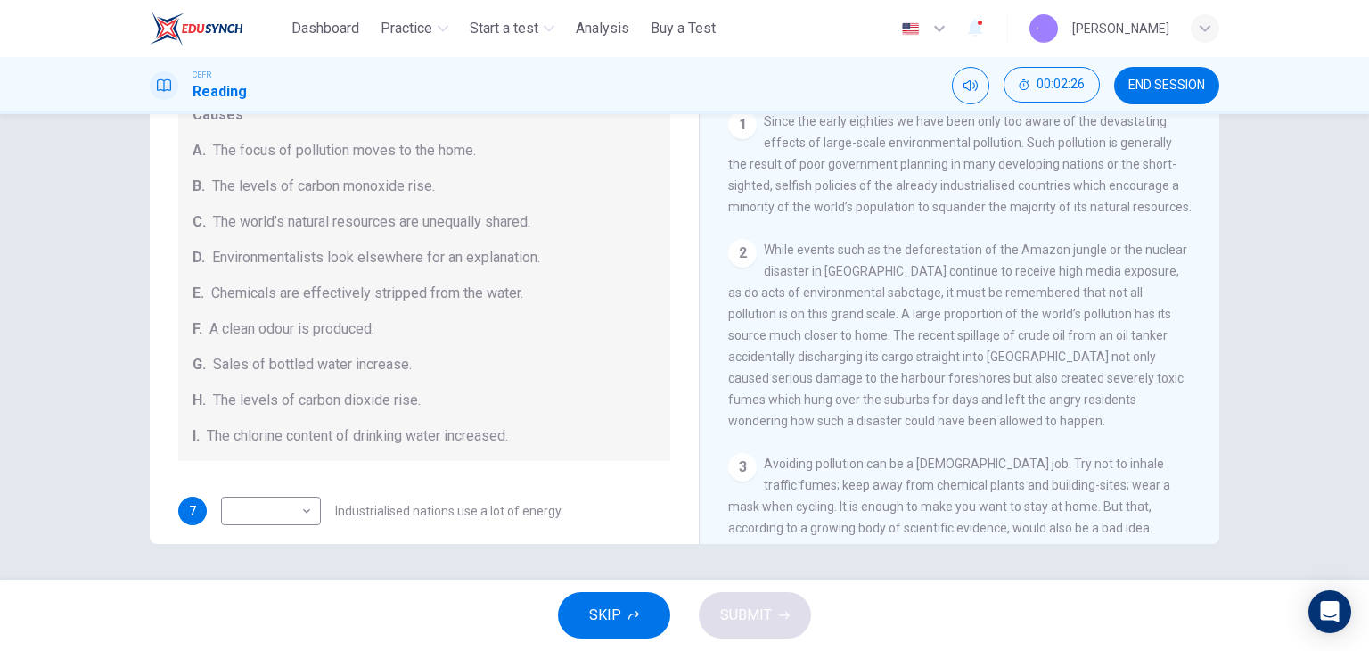
scroll to position [21, 0]
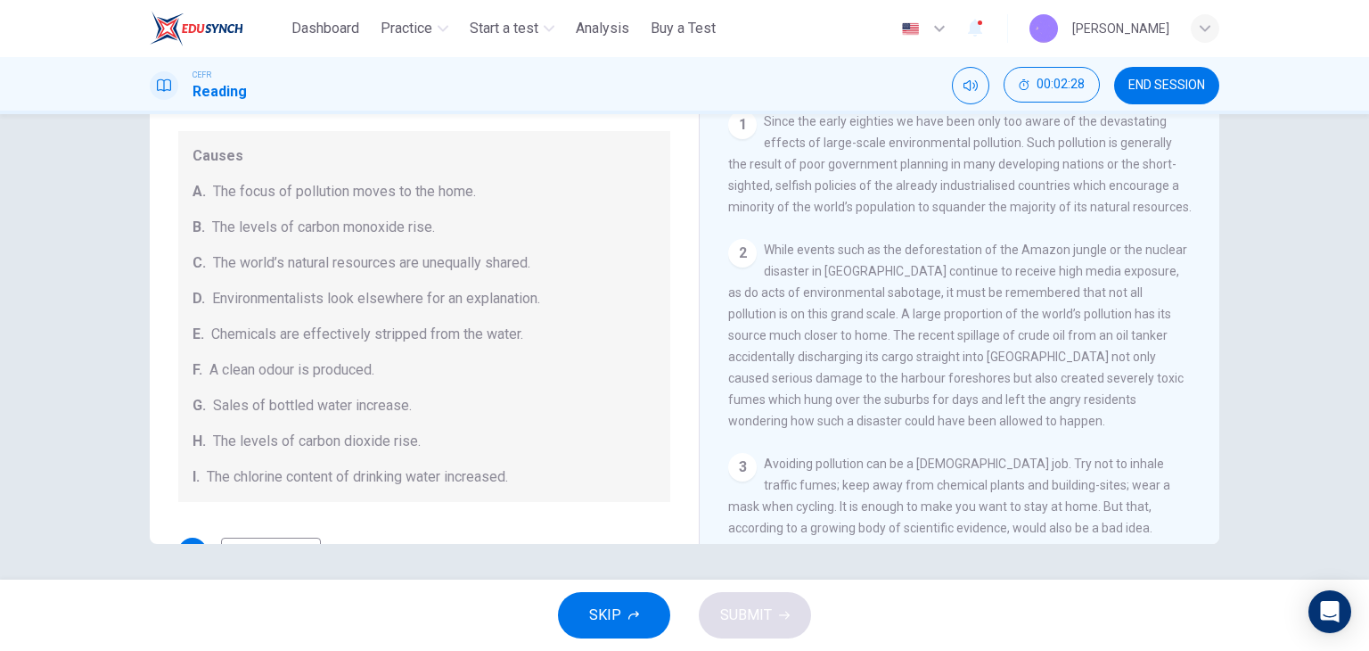
drag, startPoint x: 218, startPoint y: 186, endPoint x: 382, endPoint y: 197, distance: 164.4
click at [380, 197] on span "The focus of pollution moves to the home." at bounding box center [344, 191] width 263 height 21
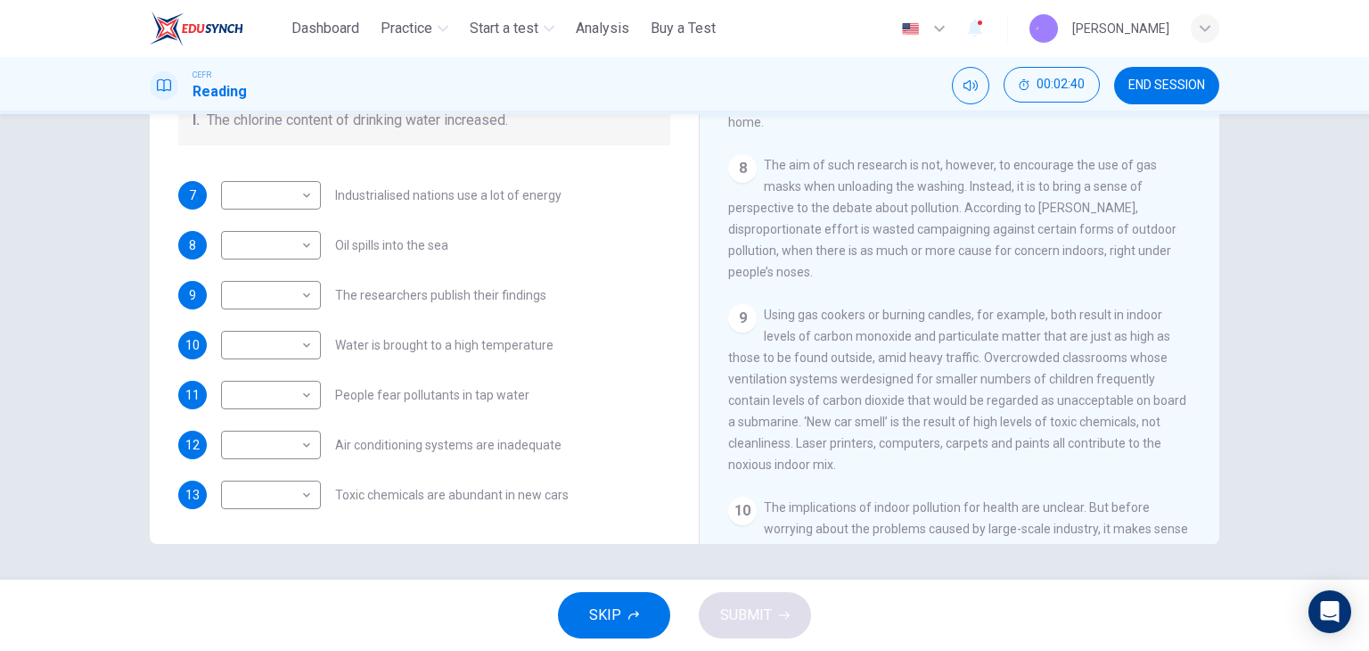
scroll to position [1461, 0]
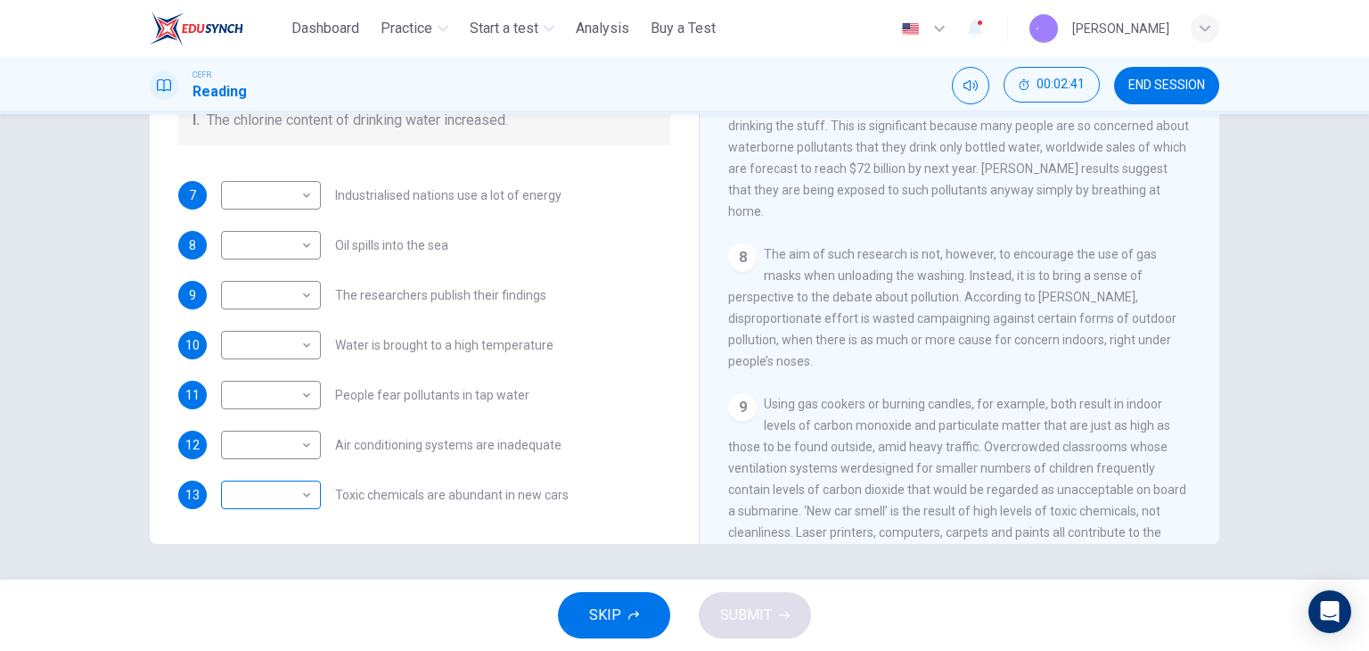
click at [303, 502] on body "This site uses cookies, as explained in our Privacy Policy . If you agree to th…" at bounding box center [684, 325] width 1369 height 651
click at [299, 593] on li "H" at bounding box center [267, 593] width 100 height 29
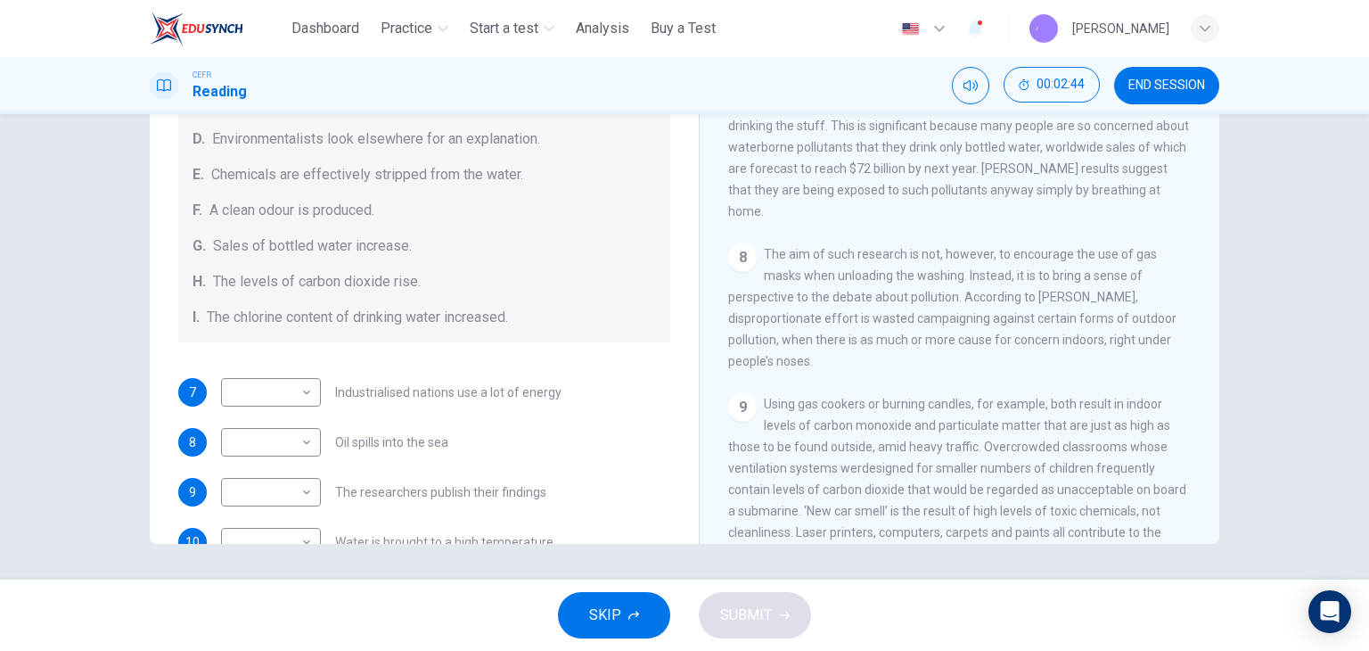
scroll to position [378, 0]
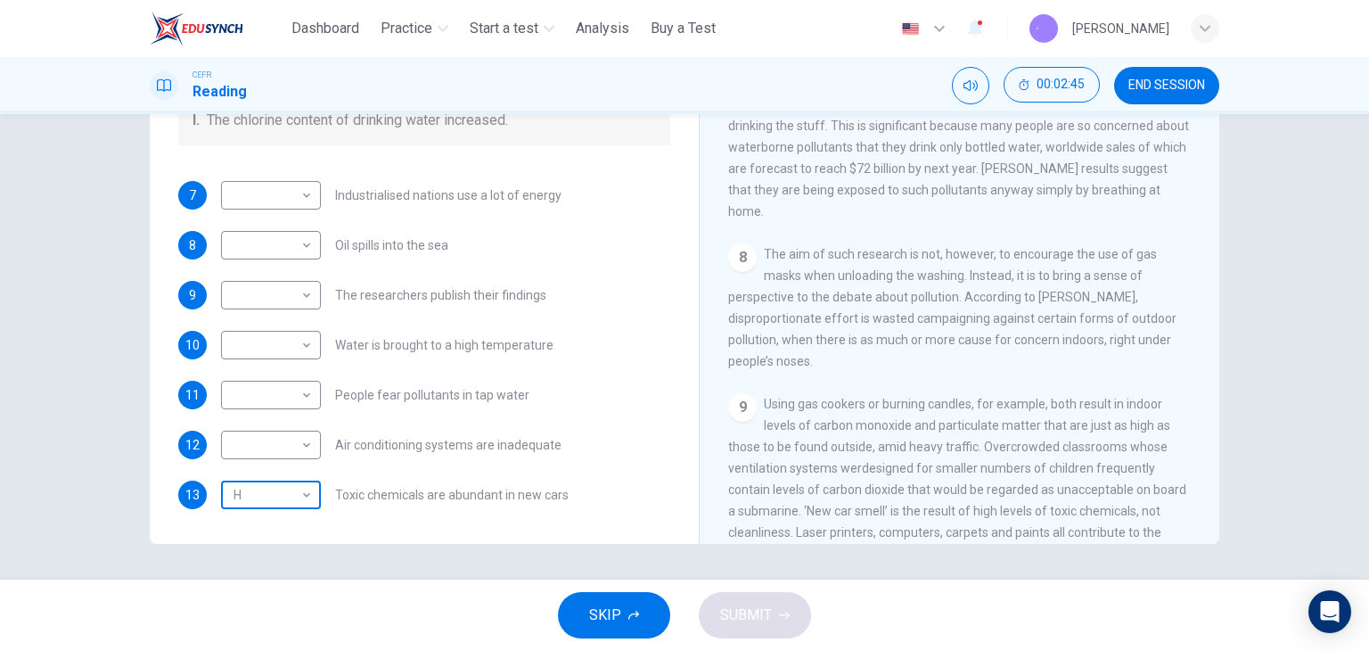
click at [292, 497] on body "This site uses cookies, as explained in our Privacy Policy . If you agree to th…" at bounding box center [684, 325] width 1369 height 651
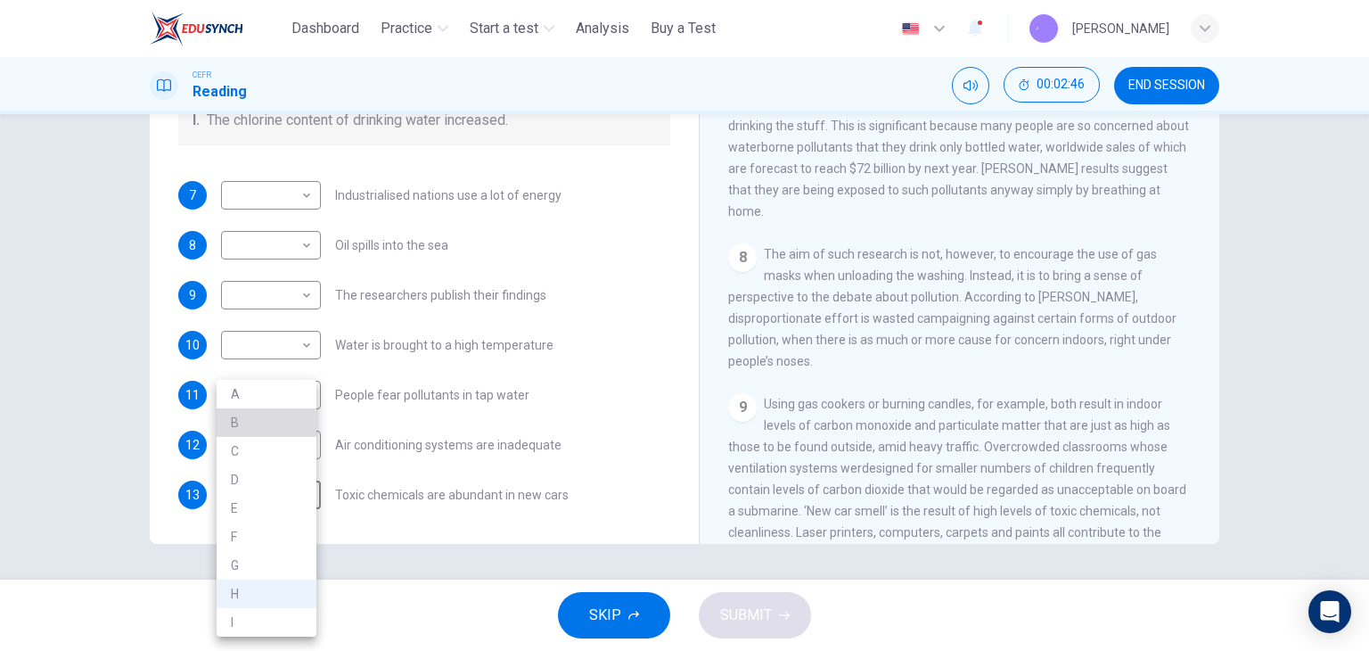
click at [275, 431] on li "B" at bounding box center [267, 422] width 100 height 29
type input "*"
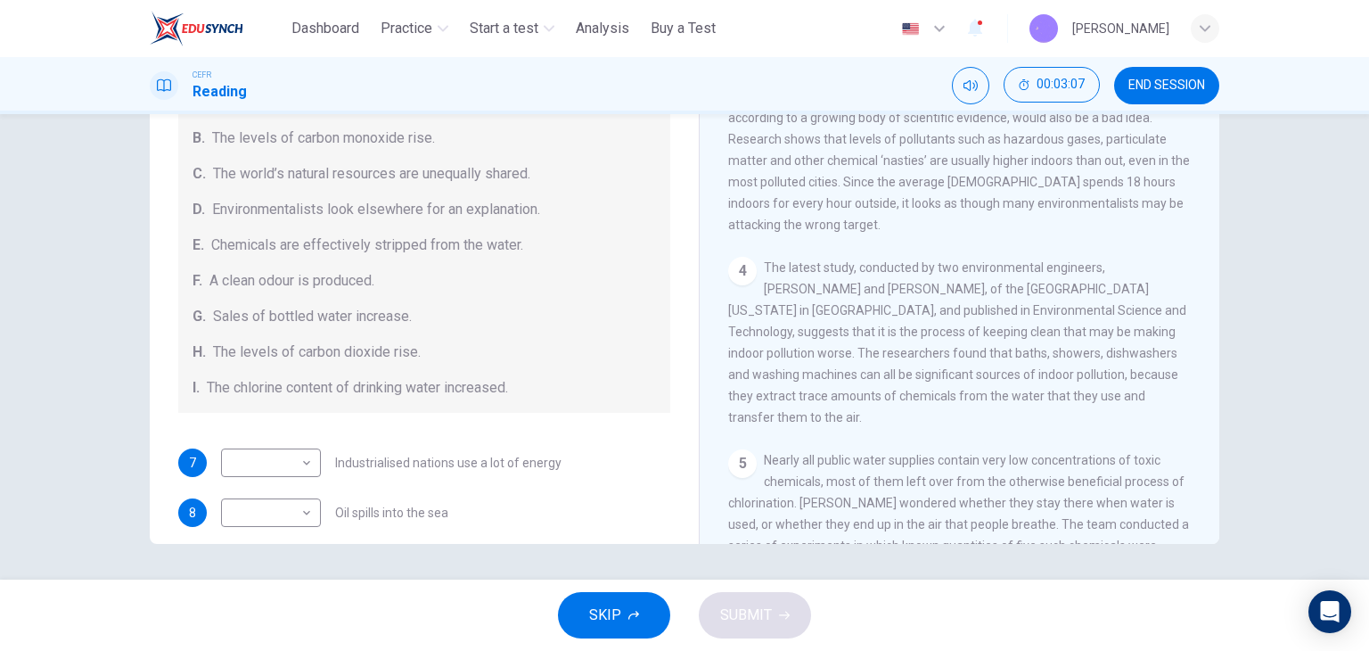
scroll to position [659, 0]
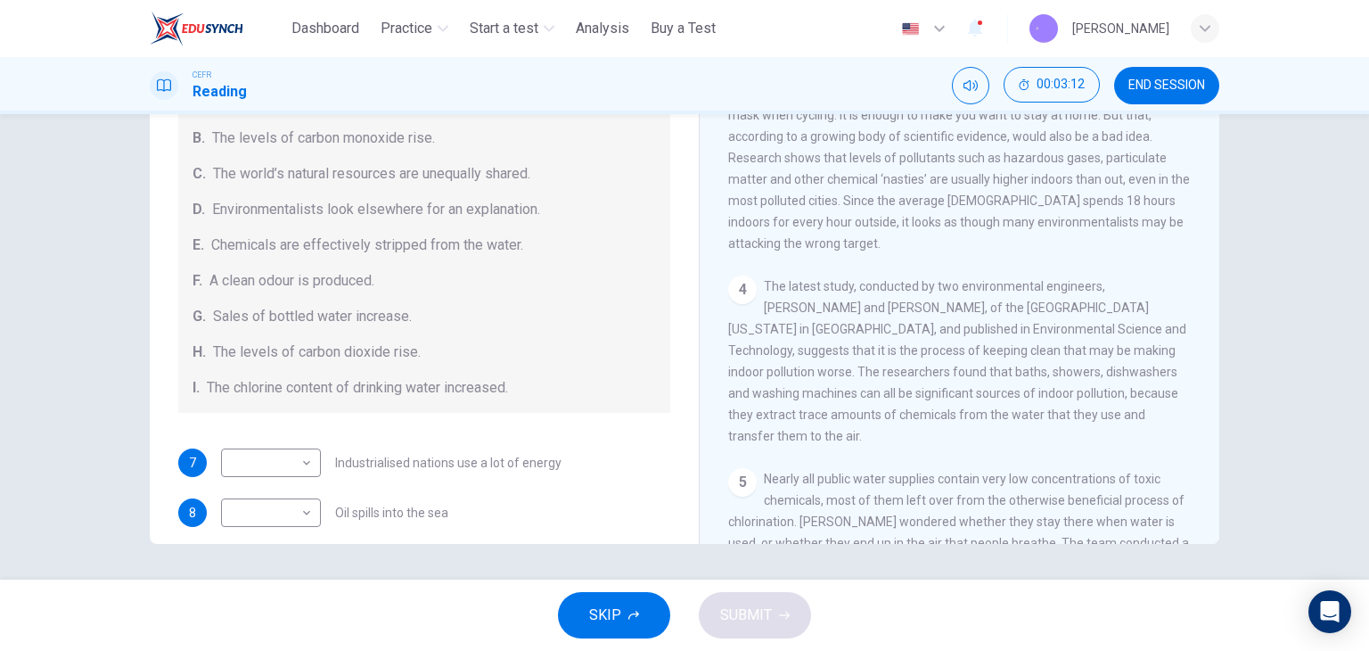
click at [1018, 347] on span "The latest study, conducted by two environmental engineers, Richard Corsi and C…" at bounding box center [957, 361] width 458 height 164
drag, startPoint x: 839, startPoint y: 349, endPoint x: 979, endPoint y: 357, distance: 140.2
click at [975, 357] on div "4 The latest study, conducted by two environmental engineers, Richard Corsi and…" at bounding box center [960, 360] width 464 height 171
drag, startPoint x: 817, startPoint y: 389, endPoint x: 1005, endPoint y: 395, distance: 188.2
click at [1005, 395] on span "The latest study, conducted by two environmental engineers, Richard Corsi and C…" at bounding box center [957, 361] width 458 height 164
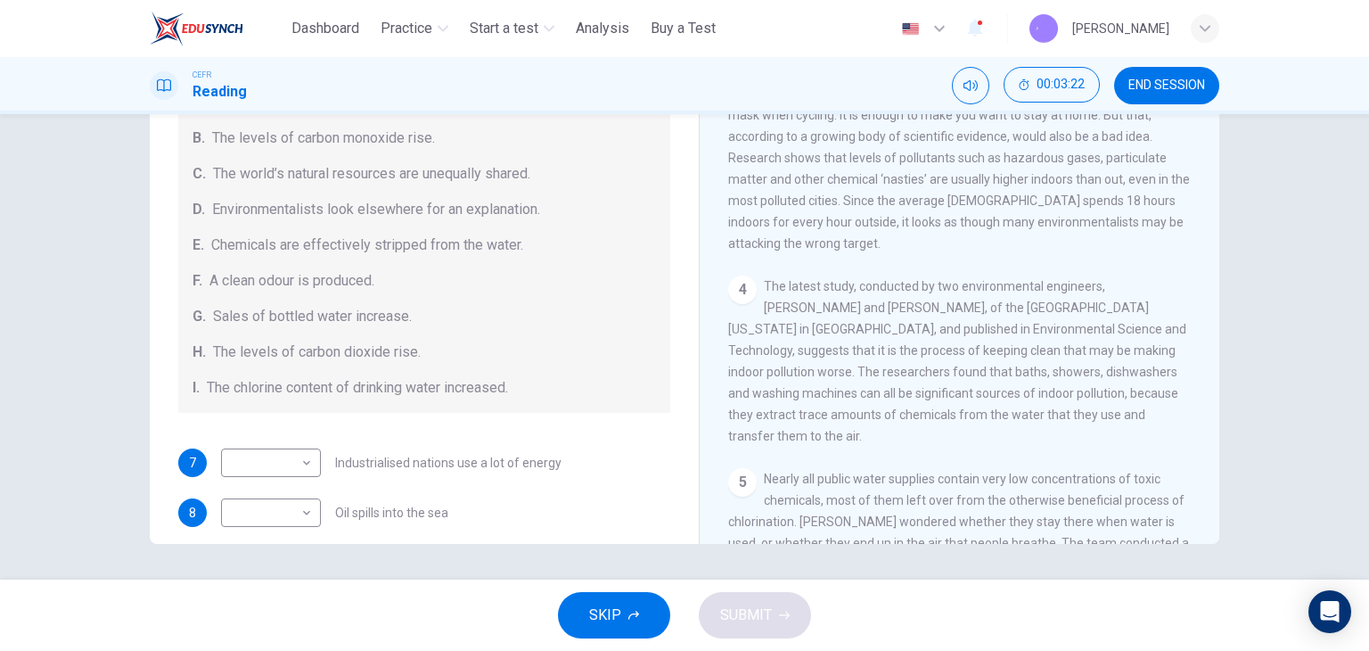
click at [856, 441] on span "The latest study, conducted by two environmental engineers, Richard Corsi and C…" at bounding box center [957, 361] width 458 height 164
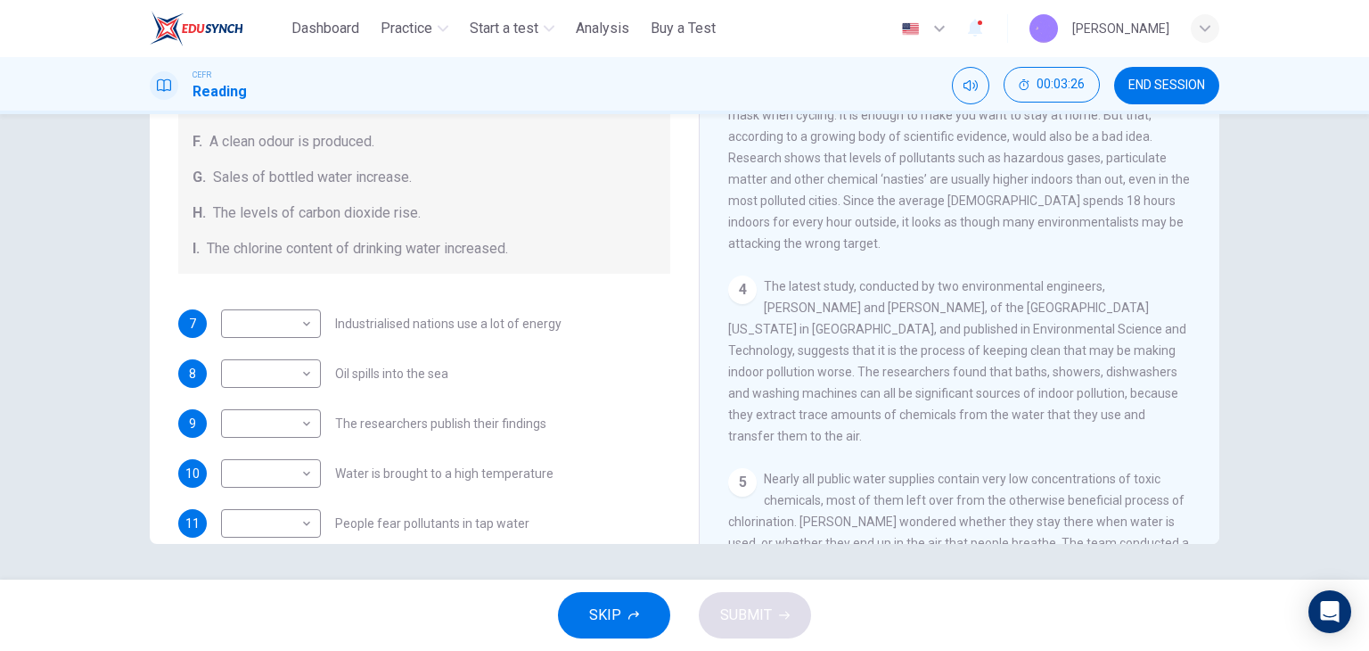
scroll to position [289, 0]
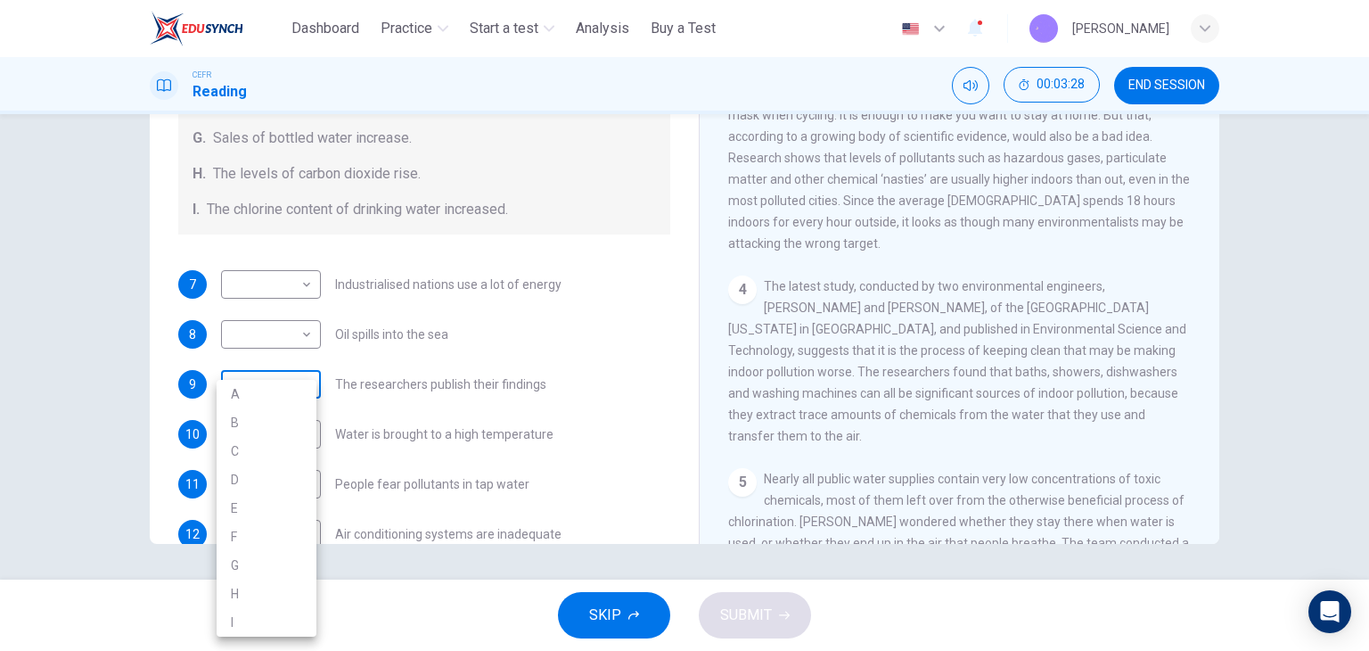
click at [298, 390] on body "This site uses cookies, as explained in our Privacy Policy . If you agree to th…" at bounding box center [684, 325] width 1369 height 651
click at [407, 342] on div at bounding box center [684, 325] width 1369 height 651
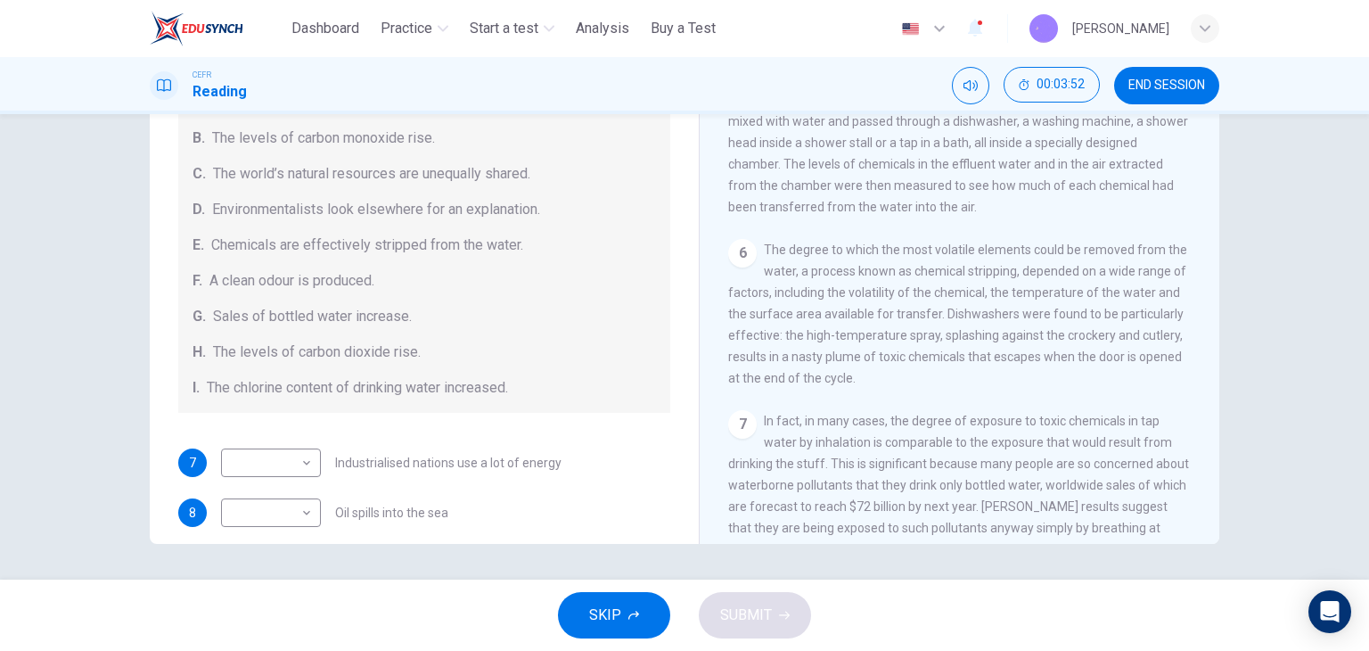
scroll to position [1194, 0]
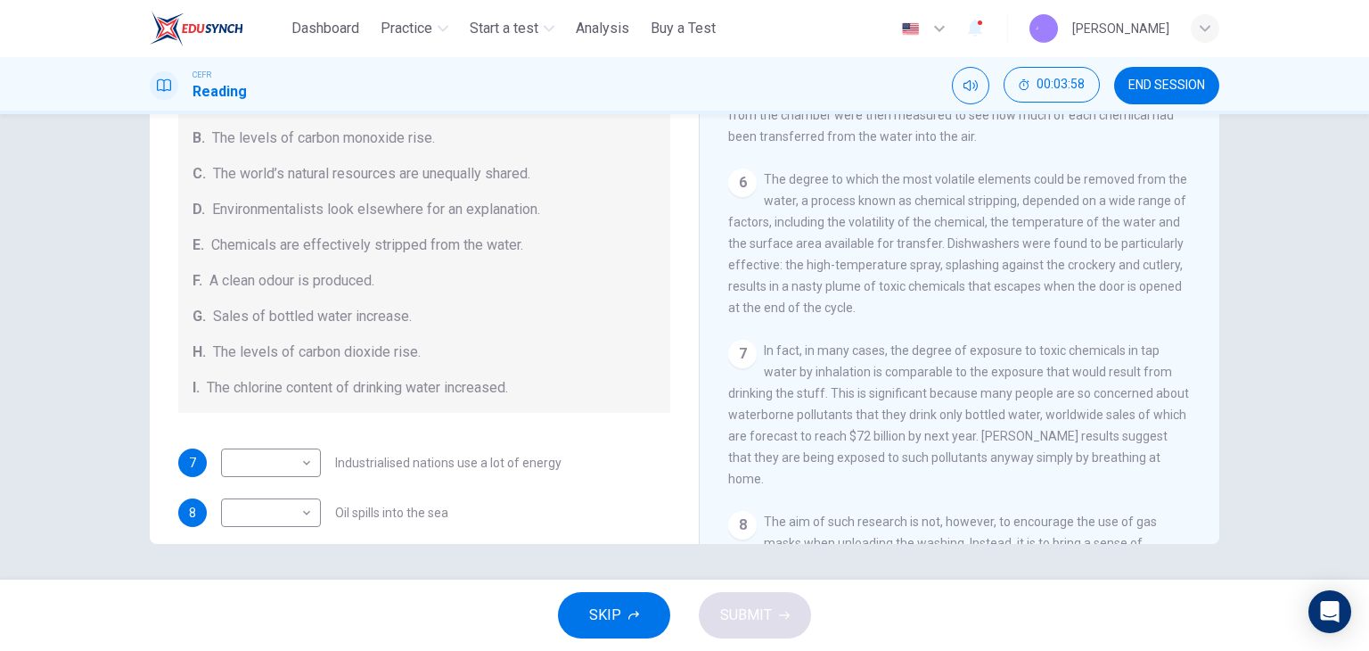
drag, startPoint x: 884, startPoint y: 414, endPoint x: 912, endPoint y: 411, distance: 27.8
click at [896, 412] on span "In fact, in many cases, the degree of exposure to toxic chemicals in tap water …" at bounding box center [958, 414] width 461 height 143
drag, startPoint x: 816, startPoint y: 439, endPoint x: 852, endPoint y: 440, distance: 36.6
click at [849, 440] on div "7 In fact, in many cases, the degree of exposure to toxic chemicals in tap wate…" at bounding box center [960, 415] width 464 height 150
drag, startPoint x: 895, startPoint y: 471, endPoint x: 937, endPoint y: 480, distance: 42.8
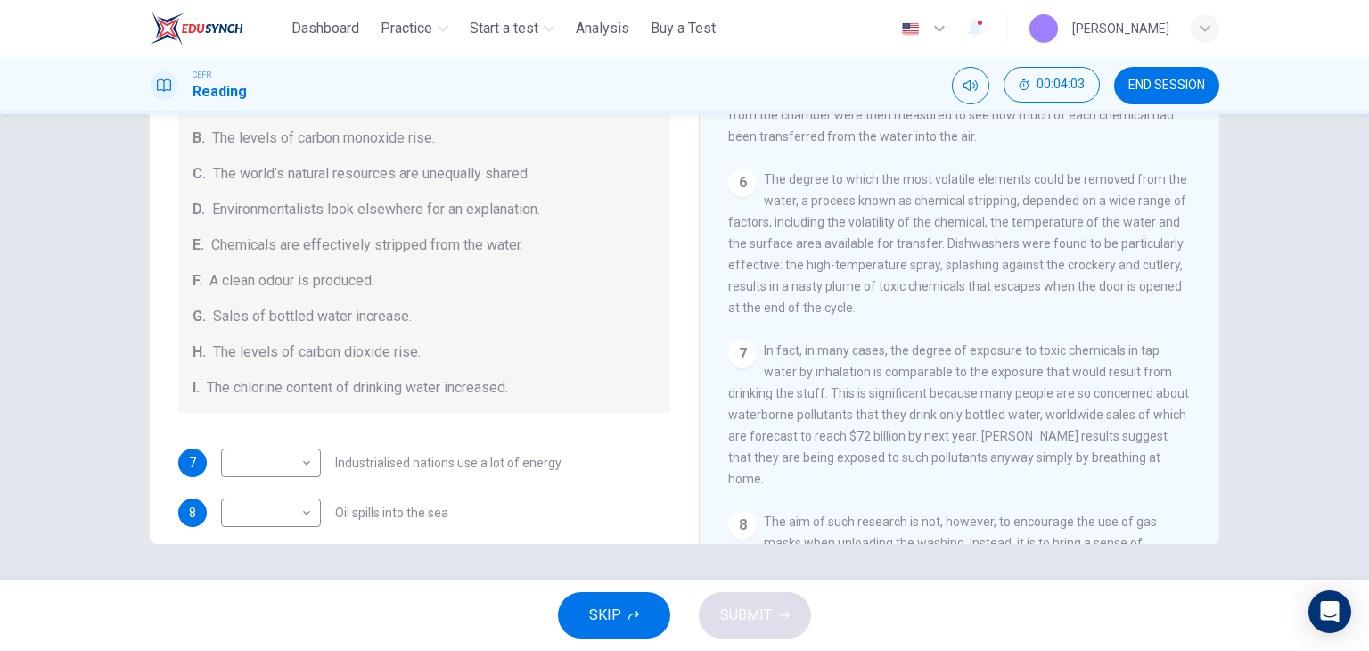
click at [937, 480] on div "7 In fact, in many cases, the degree of exposure to toxic chemicals in tap wate…" at bounding box center [960, 415] width 464 height 150
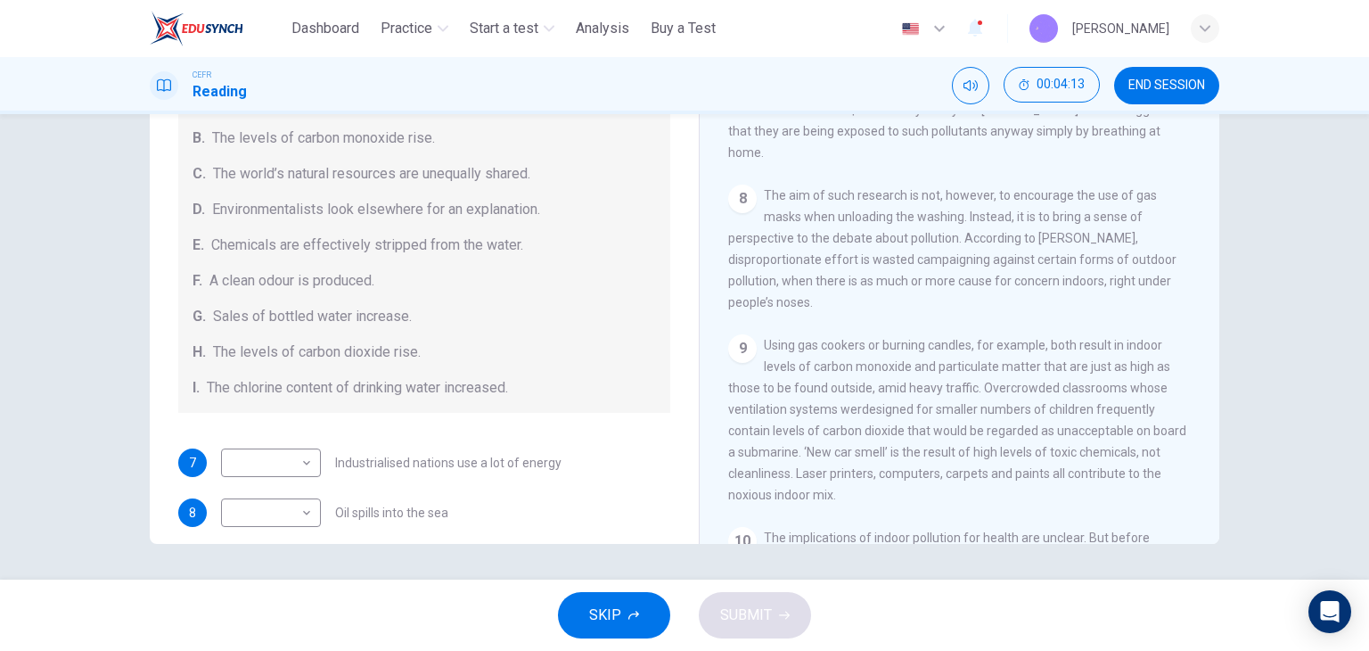
scroll to position [1550, 0]
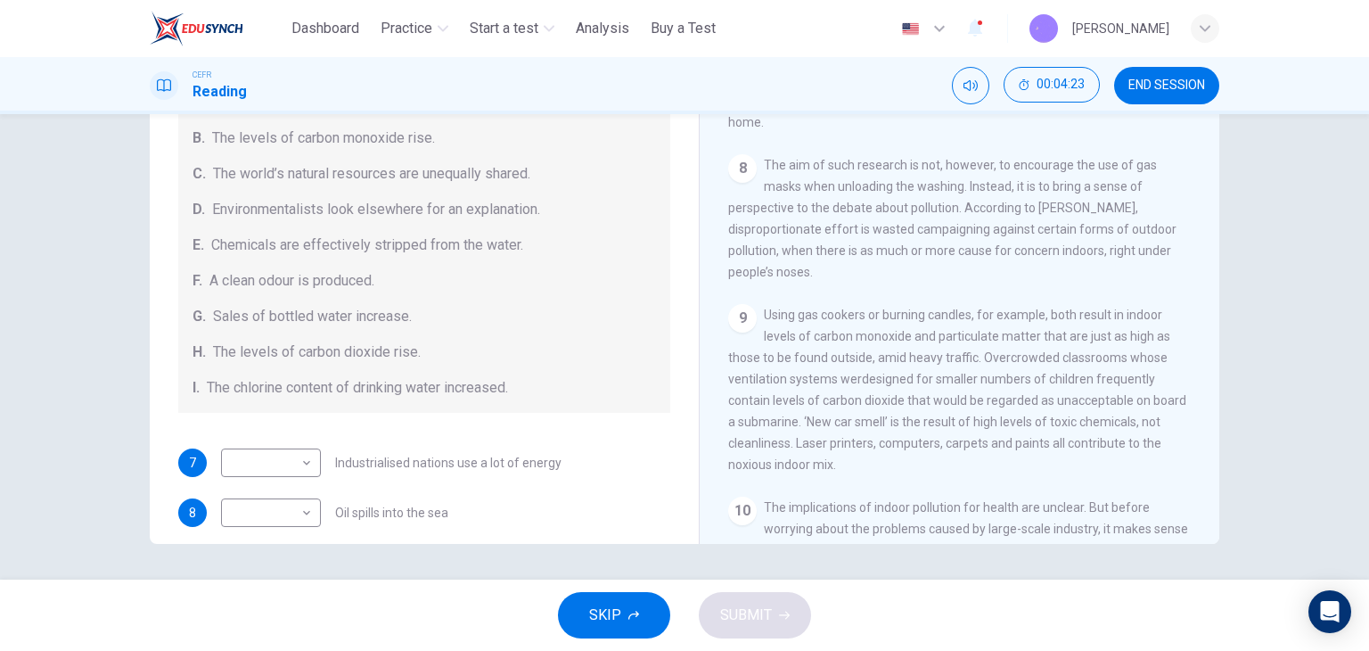
drag, startPoint x: 769, startPoint y: 376, endPoint x: 810, endPoint y: 386, distance: 42.2
click at [810, 386] on span "Using gas cookers or burning candles, for example, both result in indoor levels…" at bounding box center [957, 390] width 458 height 164
click at [808, 406] on span "Using gas cookers or burning candles, for example, both result in indoor levels…" at bounding box center [957, 390] width 458 height 164
drag, startPoint x: 808, startPoint y: 406, endPoint x: 818, endPoint y: 411, distance: 12.0
click at [818, 411] on div "9 Using gas cookers or burning candles, for example, both result in indoor leve…" at bounding box center [960, 389] width 464 height 171
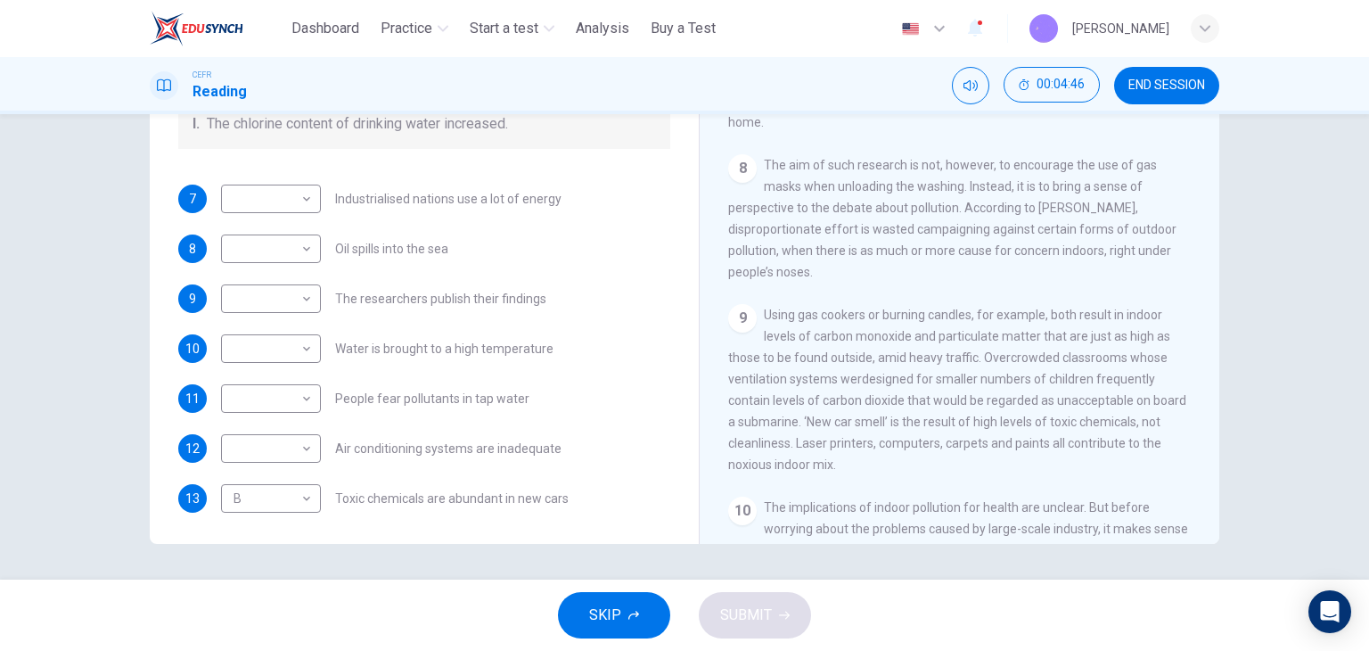
scroll to position [378, 0]
drag, startPoint x: 339, startPoint y: 297, endPoint x: 491, endPoint y: 293, distance: 152.5
click at [479, 293] on span "The researchers publish their findings" at bounding box center [440, 295] width 211 height 12
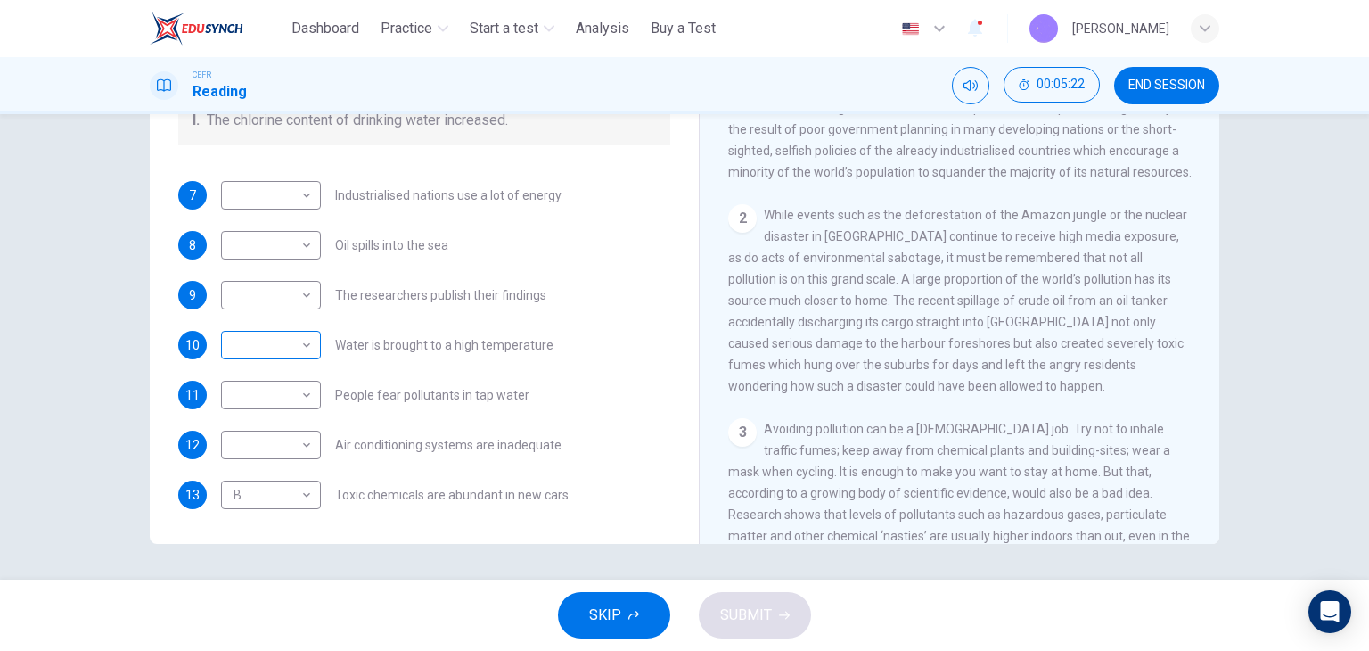
click at [301, 351] on body "This site uses cookies, as explained in our Privacy Policy . If you agree to th…" at bounding box center [684, 325] width 1369 height 651
click at [956, 382] on div at bounding box center [684, 325] width 1369 height 651
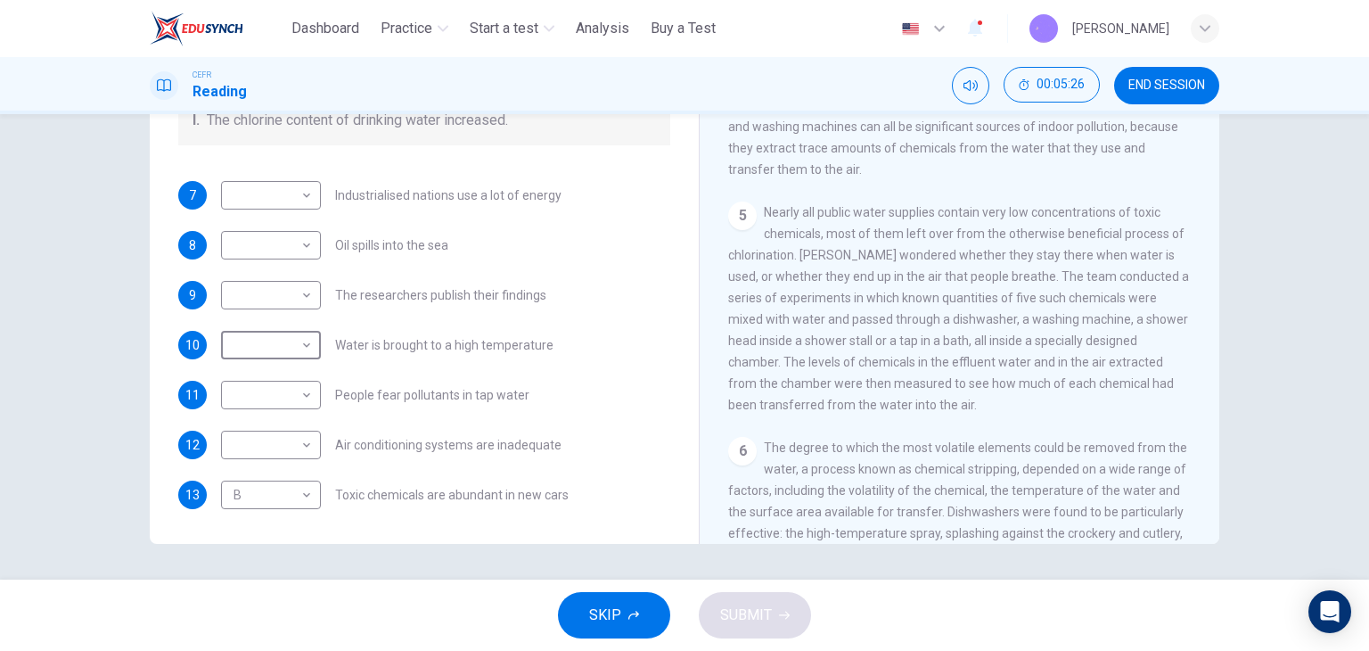
scroll to position [926, 0]
drag, startPoint x: 834, startPoint y: 335, endPoint x: 838, endPoint y: 354, distance: 19.2
click at [836, 349] on span "Nearly all public water supplies contain very low concentrations of toxic chemi…" at bounding box center [958, 307] width 461 height 207
click at [838, 354] on div "5 Nearly all public water supplies contain very low concentrations of toxic che…" at bounding box center [960, 308] width 464 height 214
click at [832, 379] on div "5 Nearly all public water supplies contain very low concentrations of toxic che…" at bounding box center [960, 308] width 464 height 214
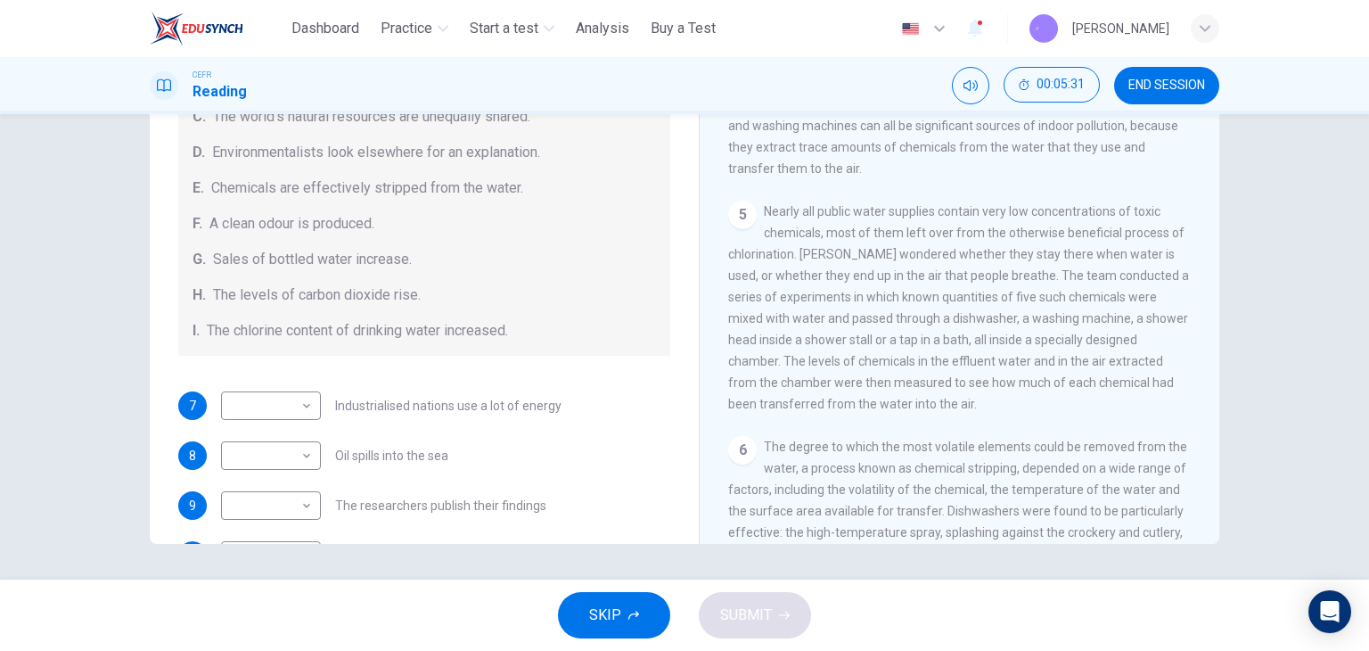
scroll to position [21, 0]
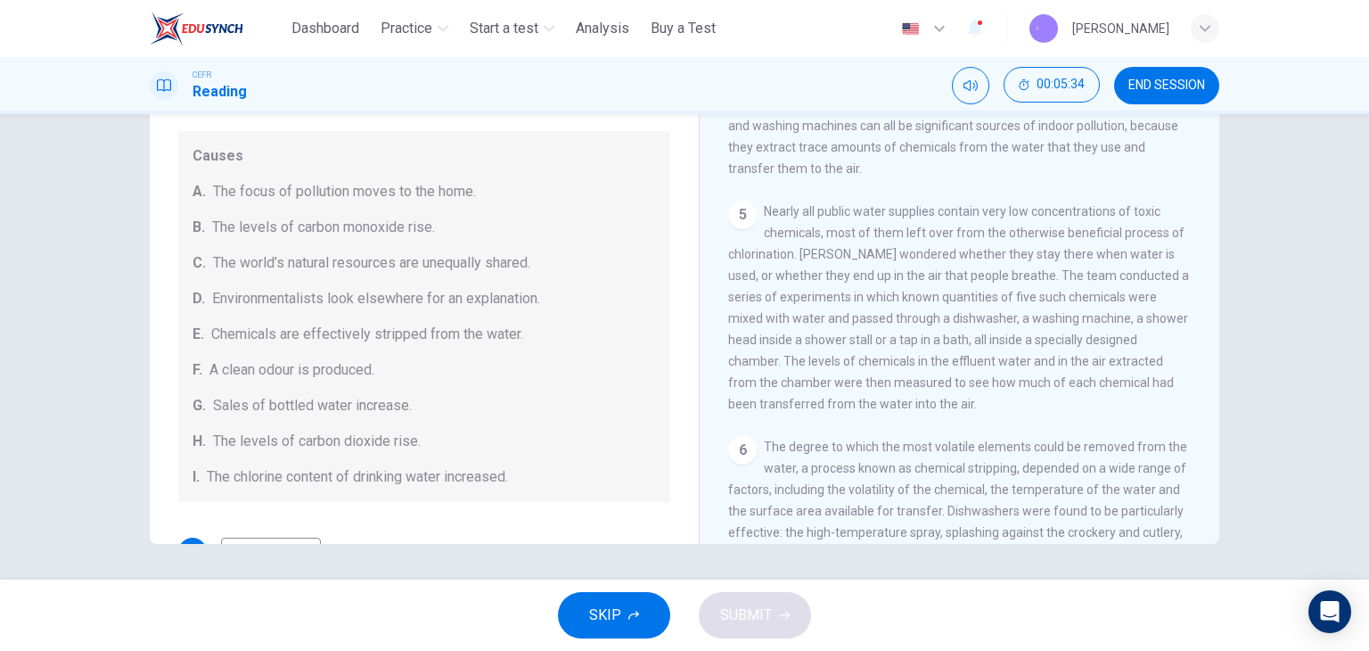
drag, startPoint x: 366, startPoint y: 330, endPoint x: 424, endPoint y: 333, distance: 58.9
click at [424, 335] on span "Chemicals are effectively stripped from the water." at bounding box center [367, 334] width 312 height 21
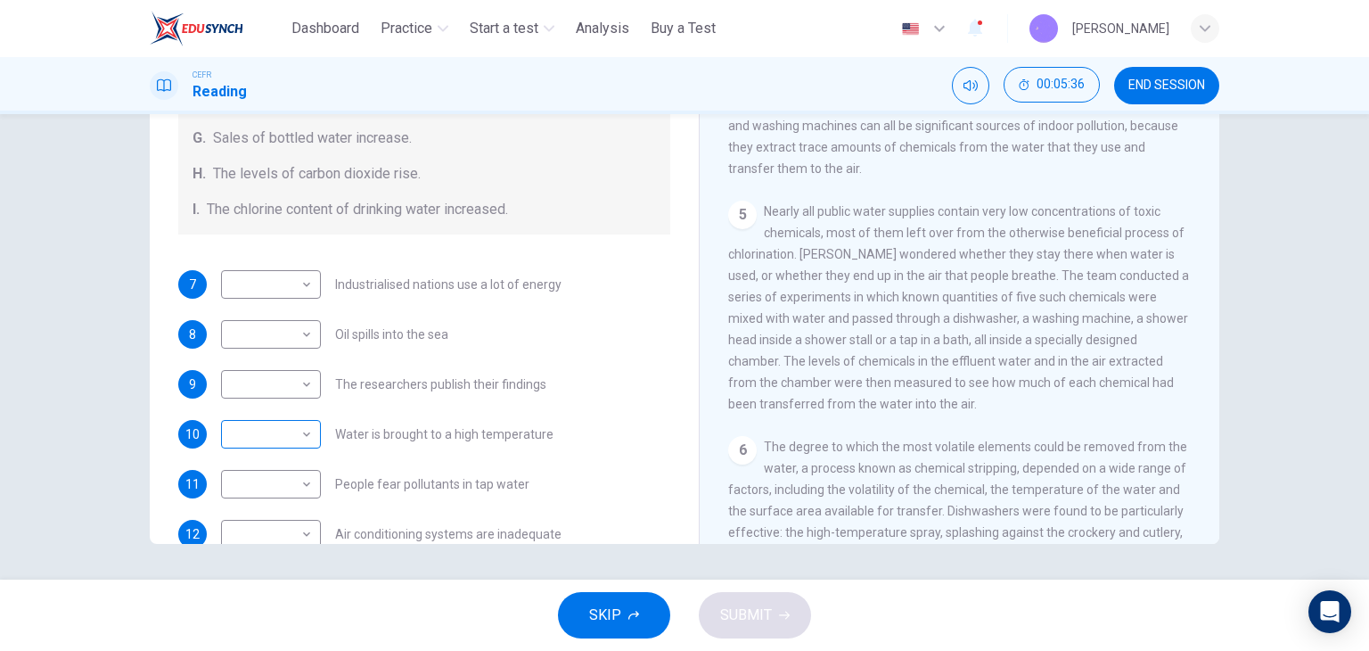
scroll to position [378, 0]
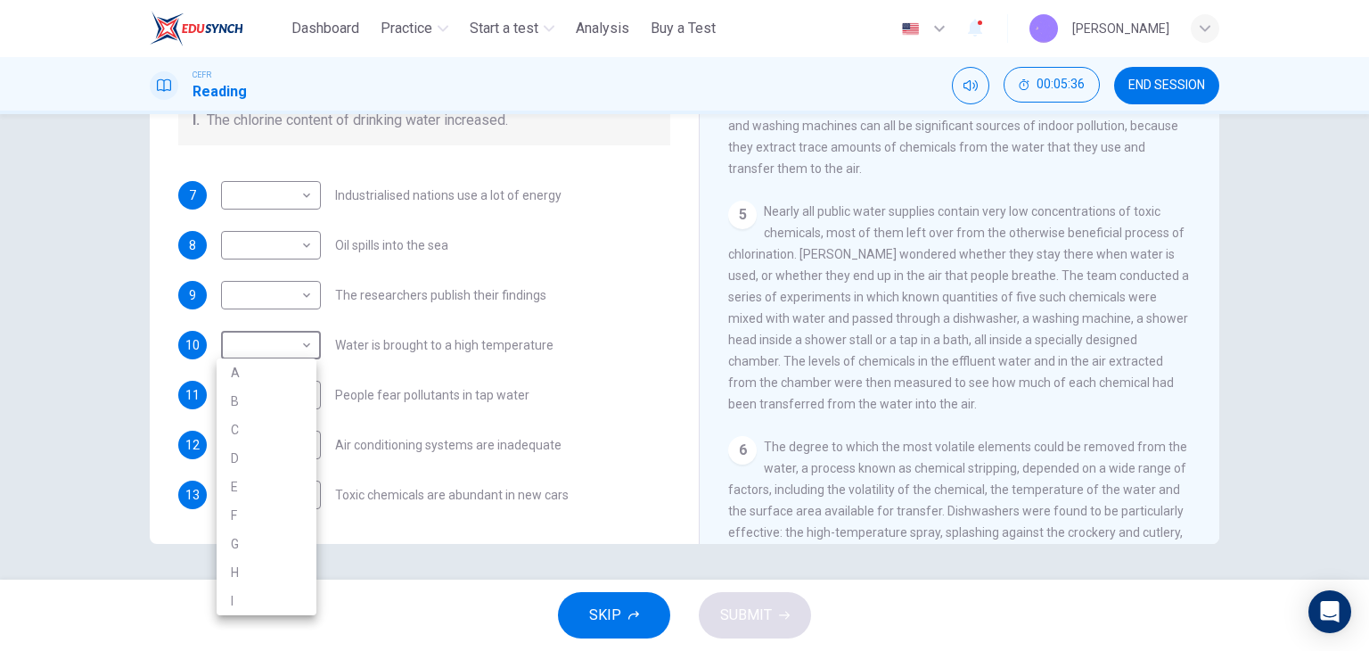
click at [283, 329] on body "This site uses cookies, as explained in our Privacy Policy . If you agree to th…" at bounding box center [684, 325] width 1369 height 651
click at [286, 488] on li "E" at bounding box center [267, 486] width 100 height 29
type input "*"
click at [282, 403] on body "This site uses cookies, as explained in our Privacy Policy . If you agree to th…" at bounding box center [684, 325] width 1369 height 651
click at [289, 553] on li "G" at bounding box center [267, 565] width 100 height 29
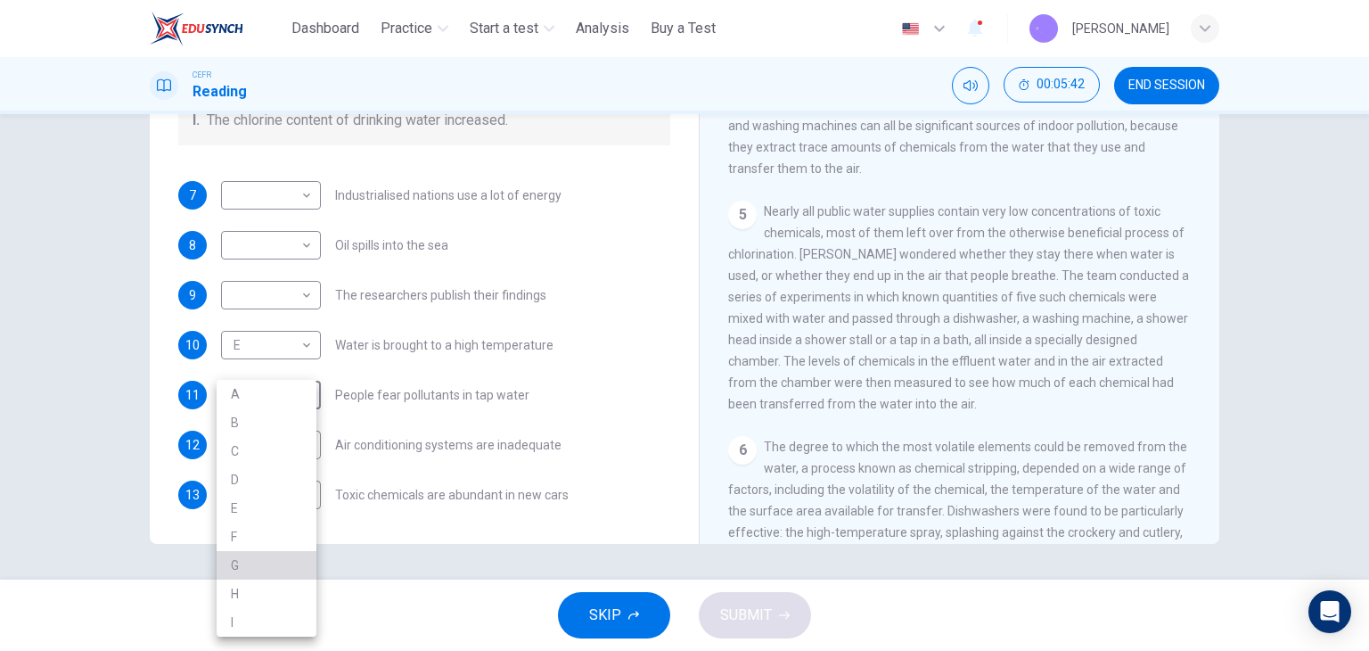
type input "*"
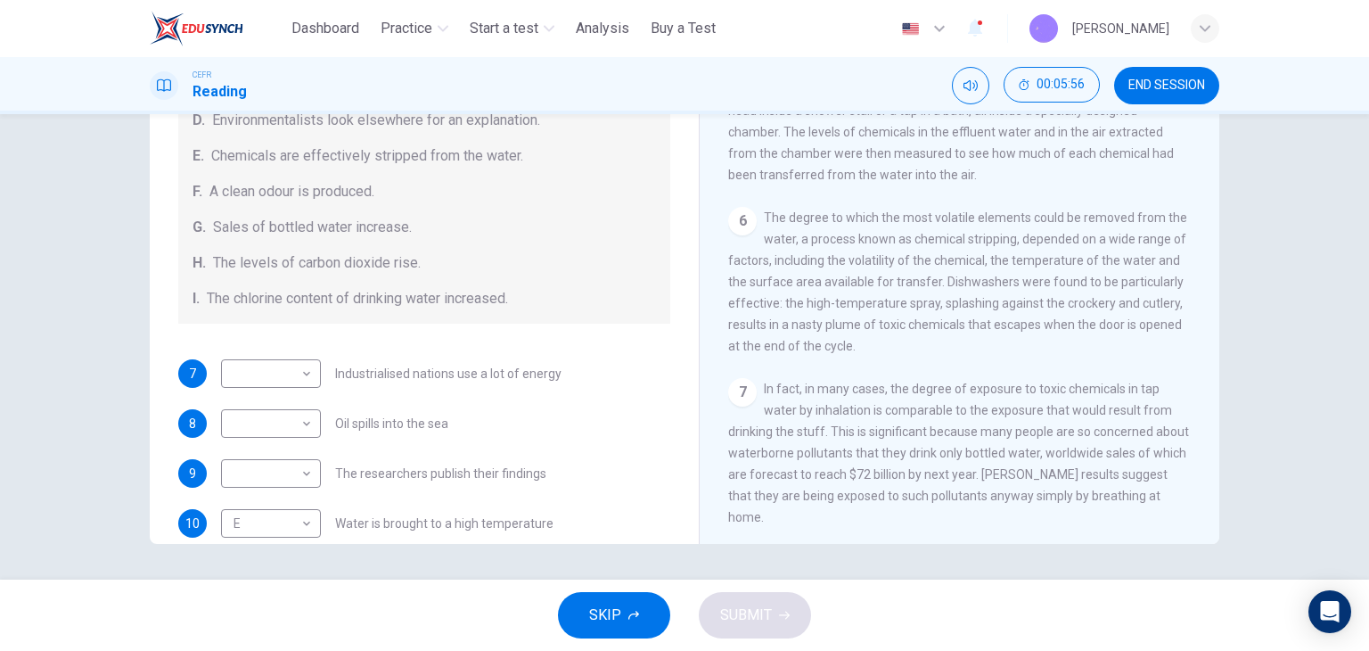
scroll to position [1372, 0]
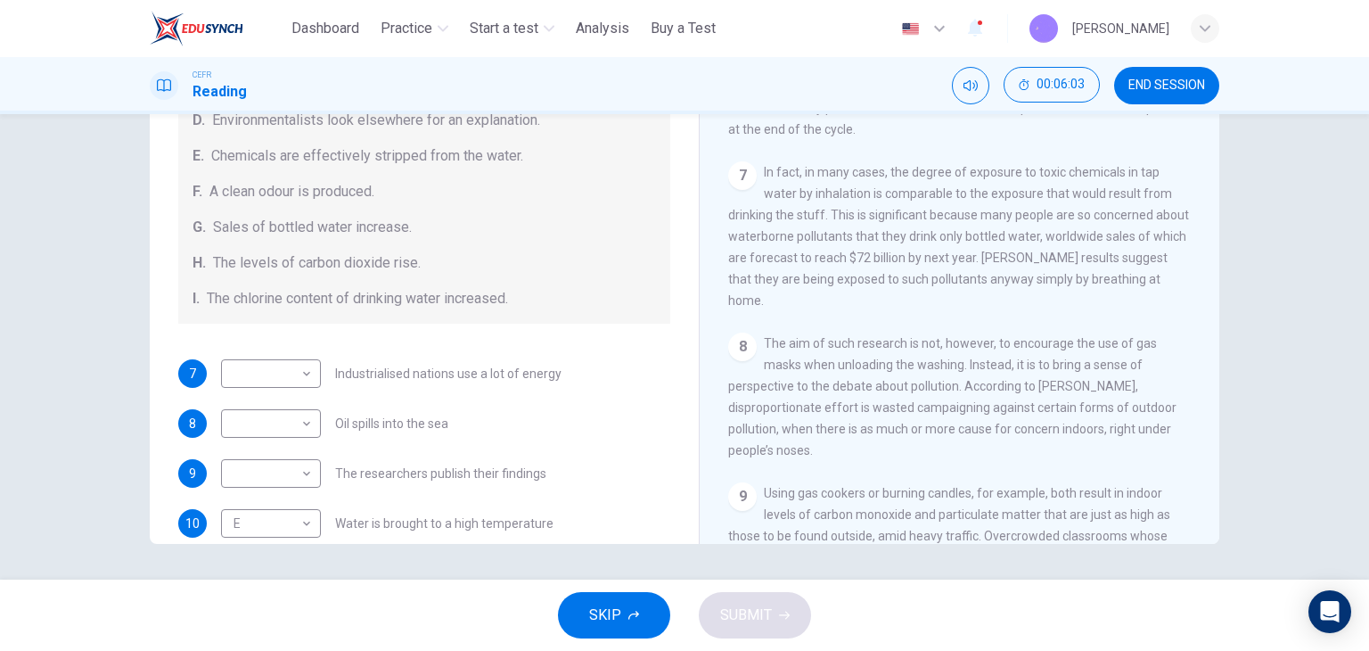
drag, startPoint x: 902, startPoint y: 300, endPoint x: 974, endPoint y: 304, distance: 71.4
click at [971, 304] on div "7 In fact, in many cases, the degree of exposure to toxic chemicals in tap wate…" at bounding box center [960, 236] width 464 height 150
drag, startPoint x: 891, startPoint y: 333, endPoint x: 965, endPoint y: 340, distance: 73.4
click at [965, 340] on span "The aim of such research is not, however, to encourage the use of gas masks whe…" at bounding box center [952, 396] width 448 height 121
drag, startPoint x: 867, startPoint y: 356, endPoint x: 932, endPoint y: 374, distance: 66.6
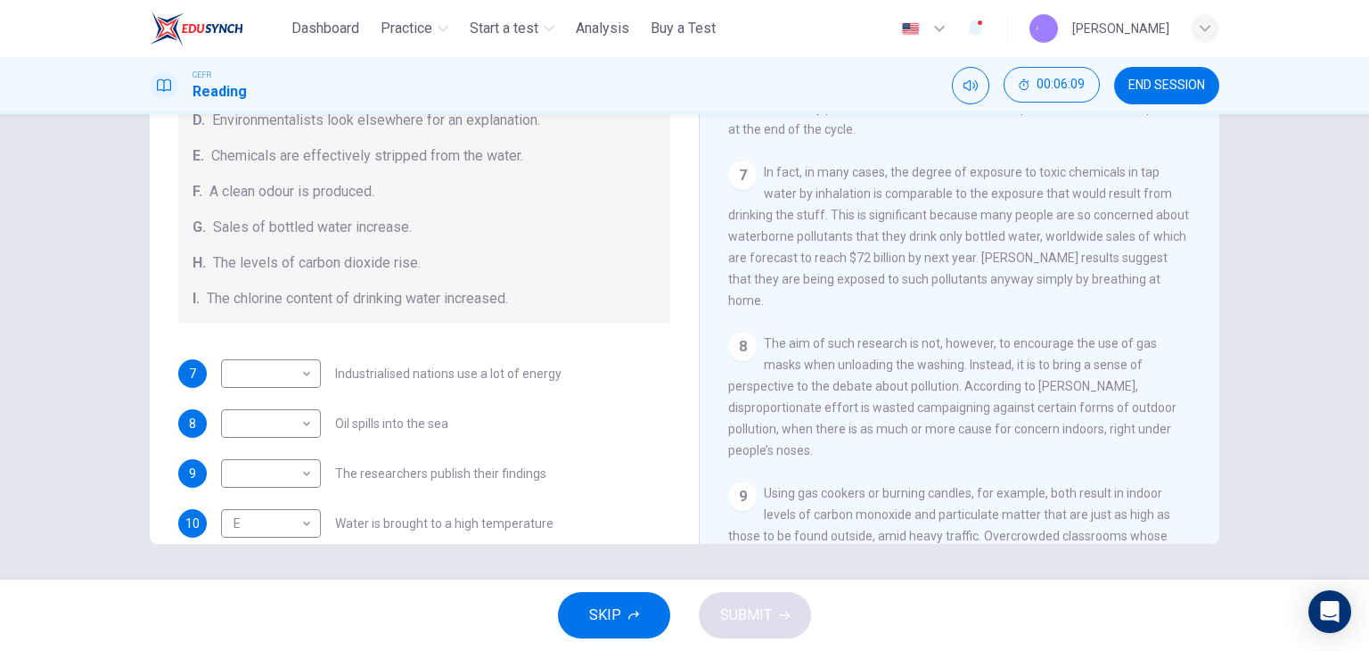
click at [932, 374] on span "The aim of such research is not, however, to encourage the use of gas masks whe…" at bounding box center [952, 396] width 448 height 121
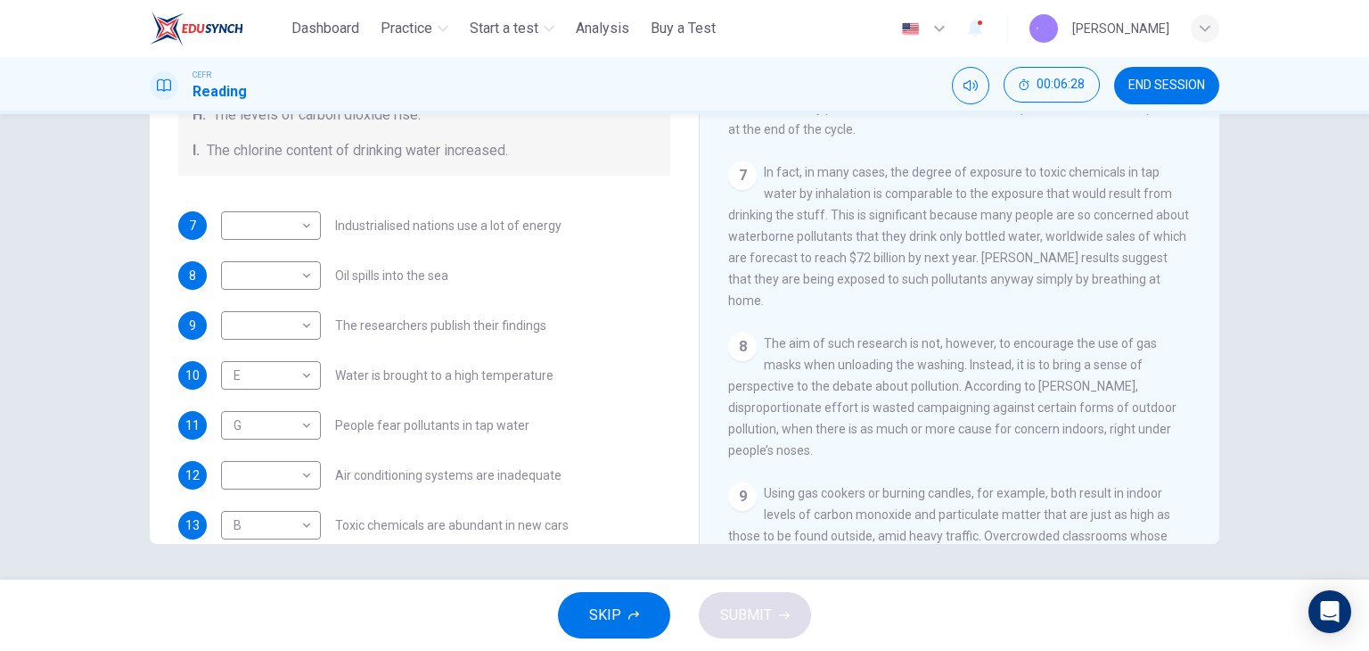
scroll to position [378, 0]
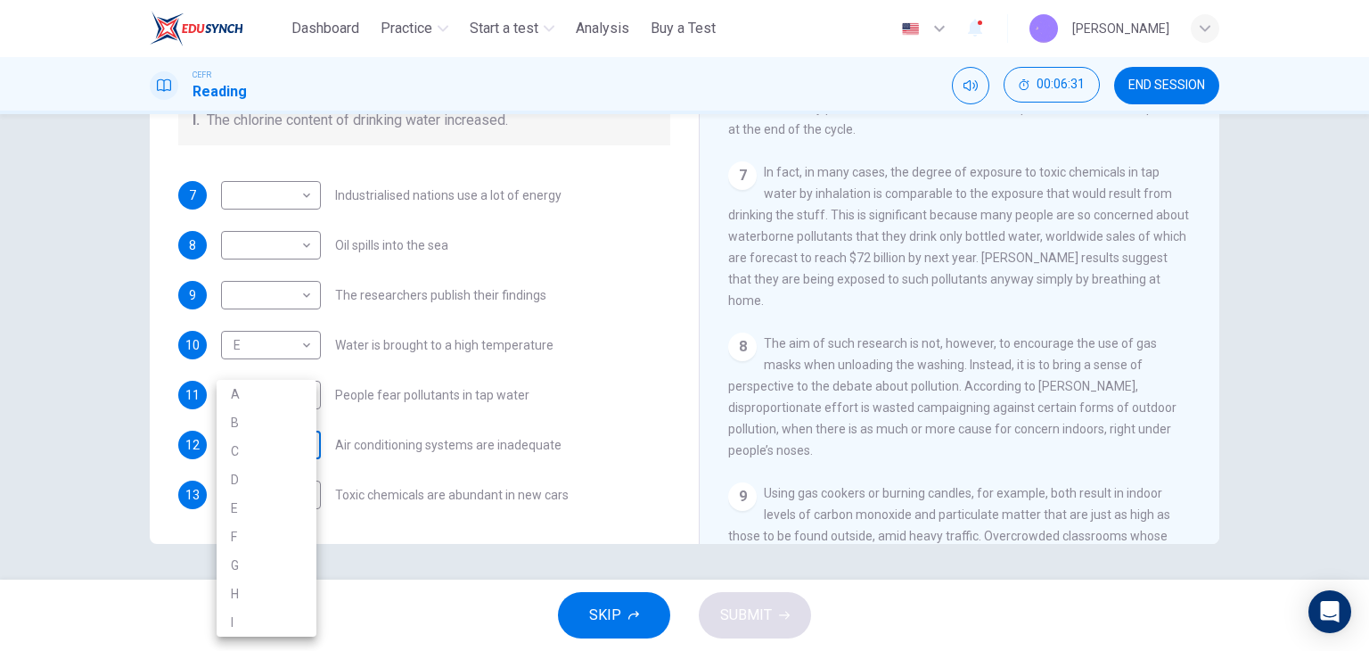
click at [279, 440] on body "This site uses cookies, as explained in our Privacy Policy . If you agree to th…" at bounding box center [684, 325] width 1369 height 651
click at [446, 340] on div at bounding box center [684, 325] width 1369 height 651
click at [264, 448] on body "This site uses cookies, as explained in our Privacy Policy . If you agree to th…" at bounding box center [684, 325] width 1369 height 651
click at [281, 539] on li "F" at bounding box center [267, 536] width 100 height 29
type input "*"
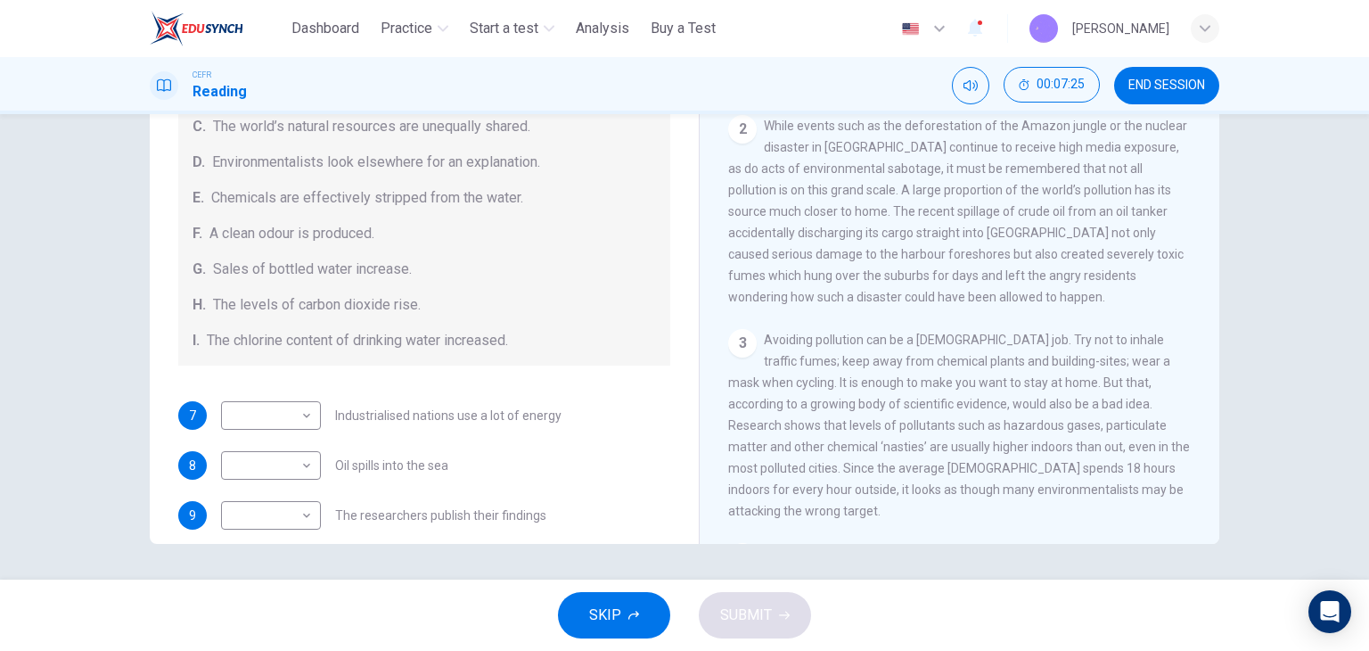
scroll to position [200, 0]
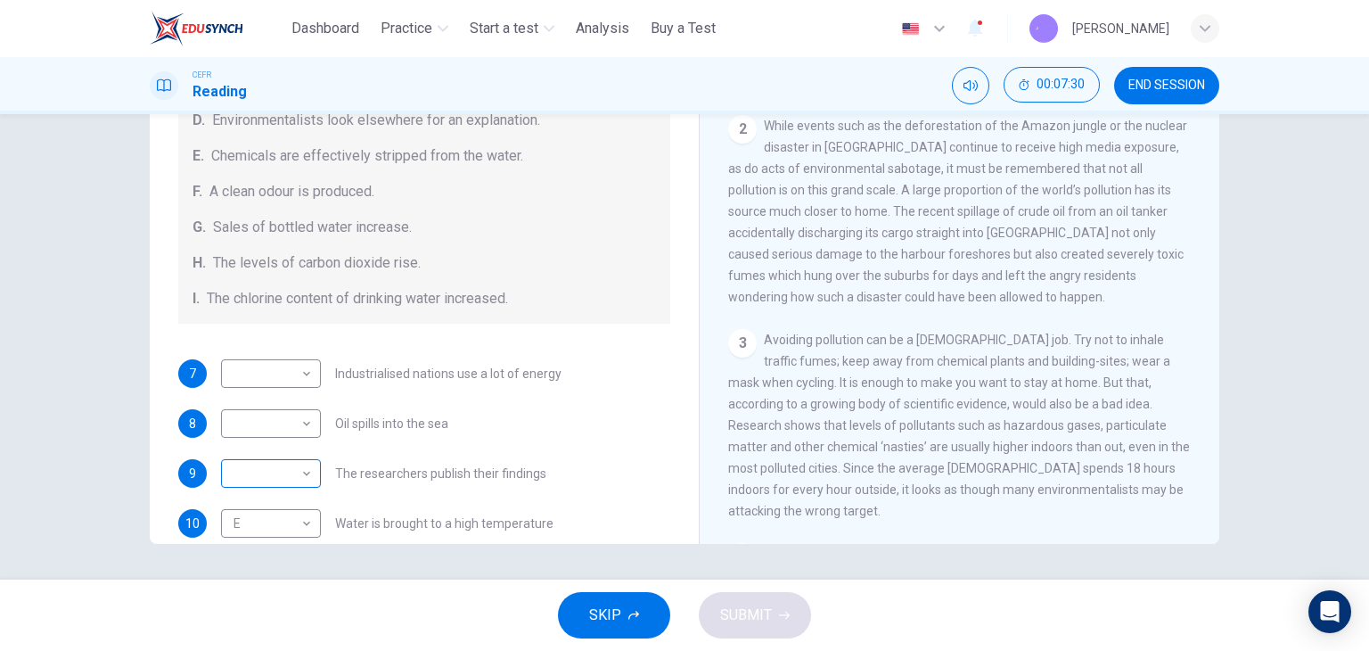
click at [272, 471] on body "This site uses cookies, as explained in our Privacy Policy . If you agree to th…" at bounding box center [684, 325] width 1369 height 651
click at [469, 329] on div at bounding box center [684, 325] width 1369 height 651
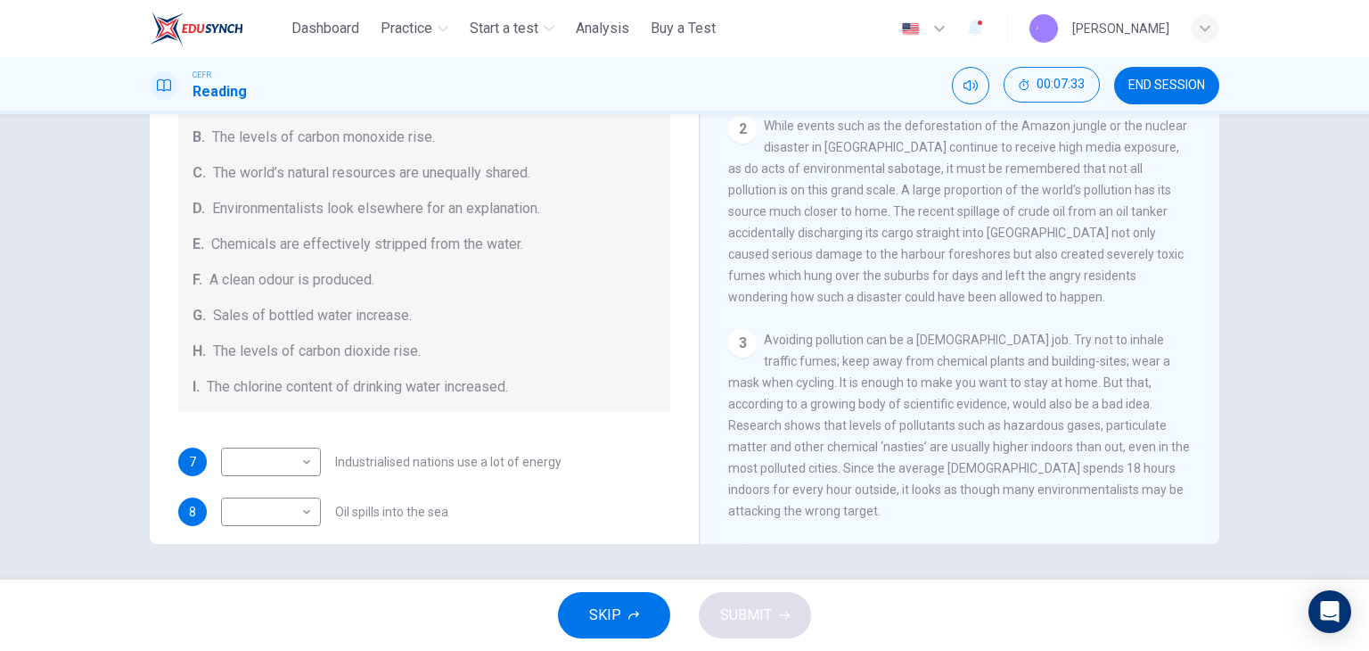
scroll to position [111, 0]
drag, startPoint x: 366, startPoint y: 166, endPoint x: 436, endPoint y: 161, distance: 70.6
click at [436, 163] on span "The world’s natural resources are unequally shared." at bounding box center [371, 173] width 317 height 21
drag, startPoint x: 229, startPoint y: 173, endPoint x: 473, endPoint y: 173, distance: 244.3
click at [473, 173] on span "The world’s natural resources are unequally shared." at bounding box center [371, 173] width 317 height 21
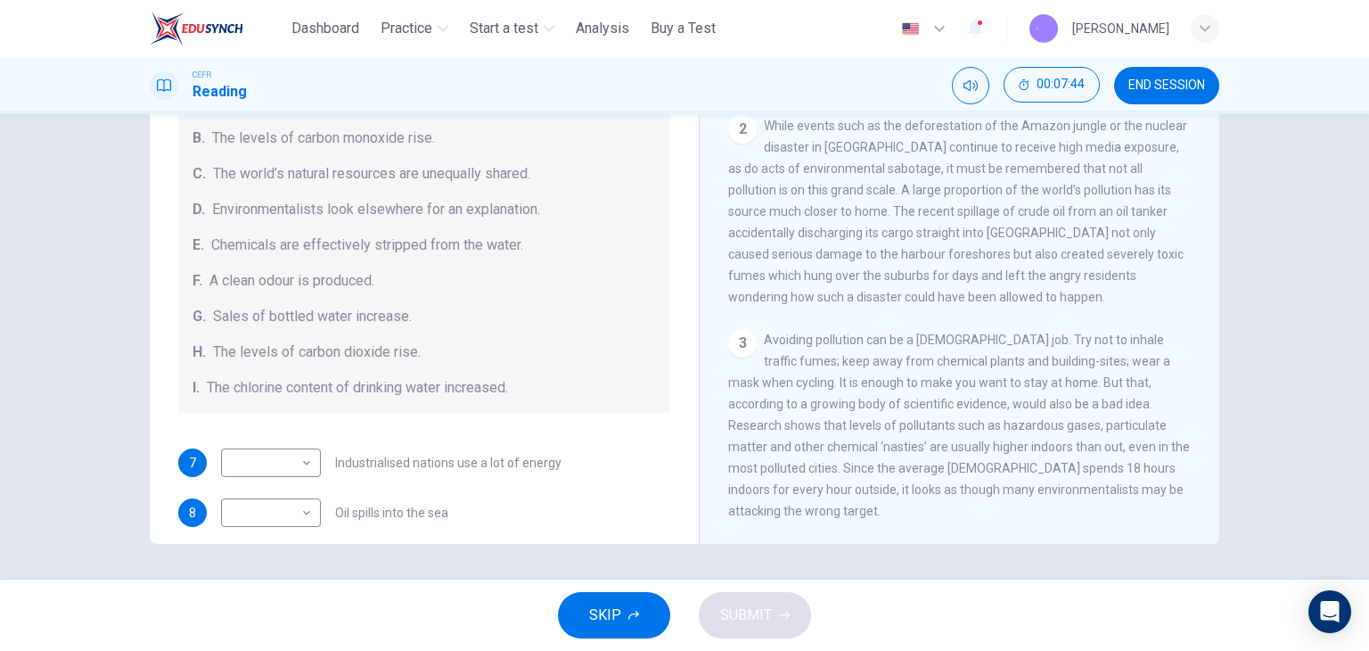
scroll to position [200, 0]
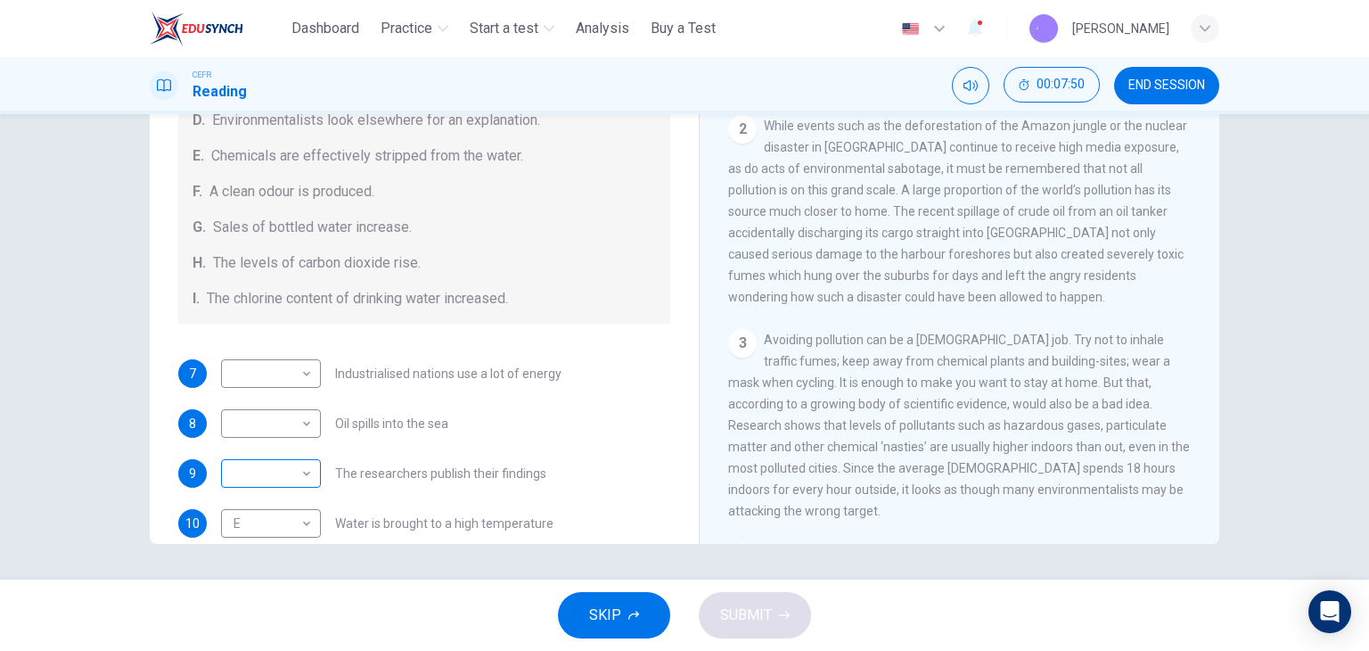
click at [291, 480] on body "This site uses cookies, as explained in our Privacy Policy . If you agree to th…" at bounding box center [684, 325] width 1369 height 651
click at [445, 311] on div at bounding box center [684, 325] width 1369 height 651
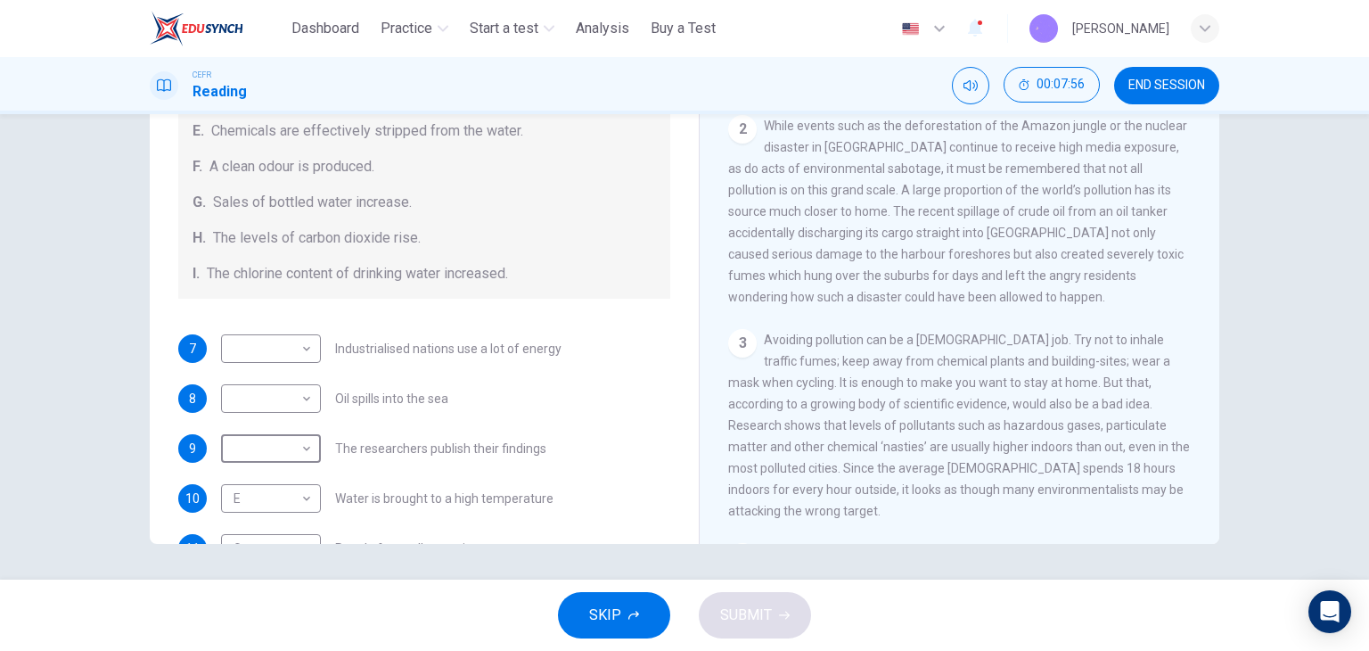
scroll to position [111, 0]
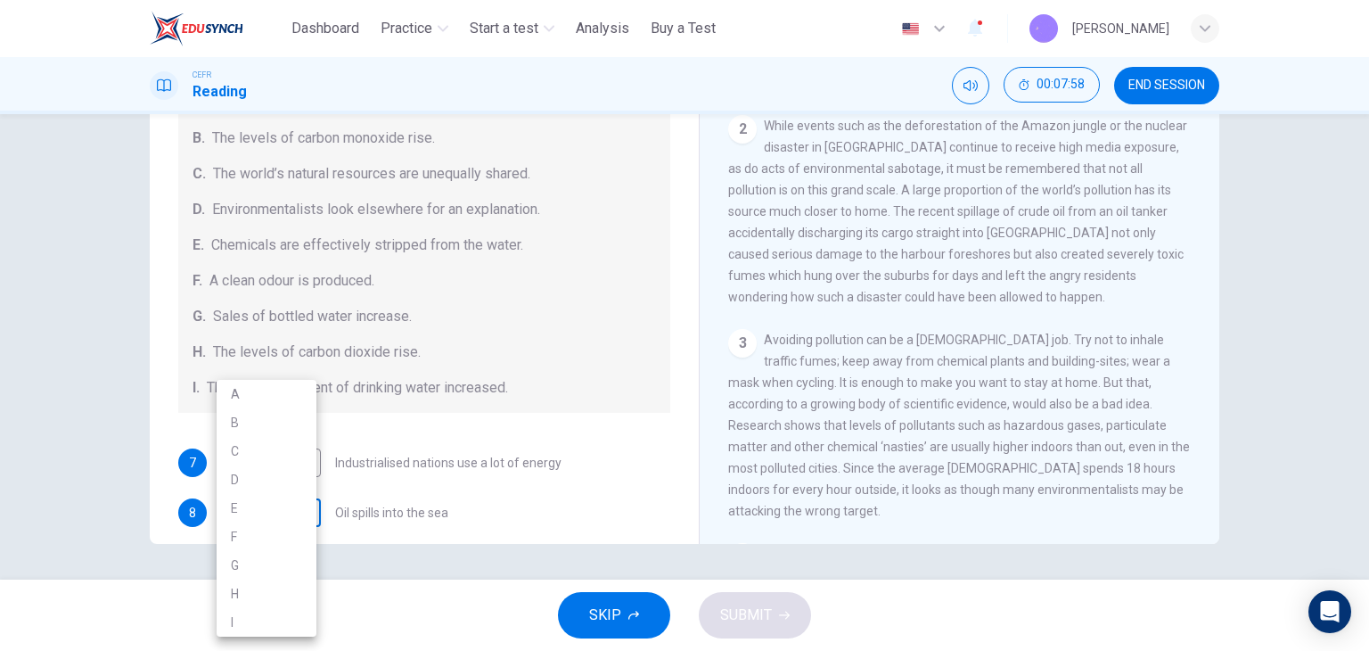
click at [285, 507] on body "This site uses cookies, as explained in our Privacy Policy . If you agree to th…" at bounding box center [684, 325] width 1369 height 651
click at [424, 401] on div at bounding box center [684, 325] width 1369 height 651
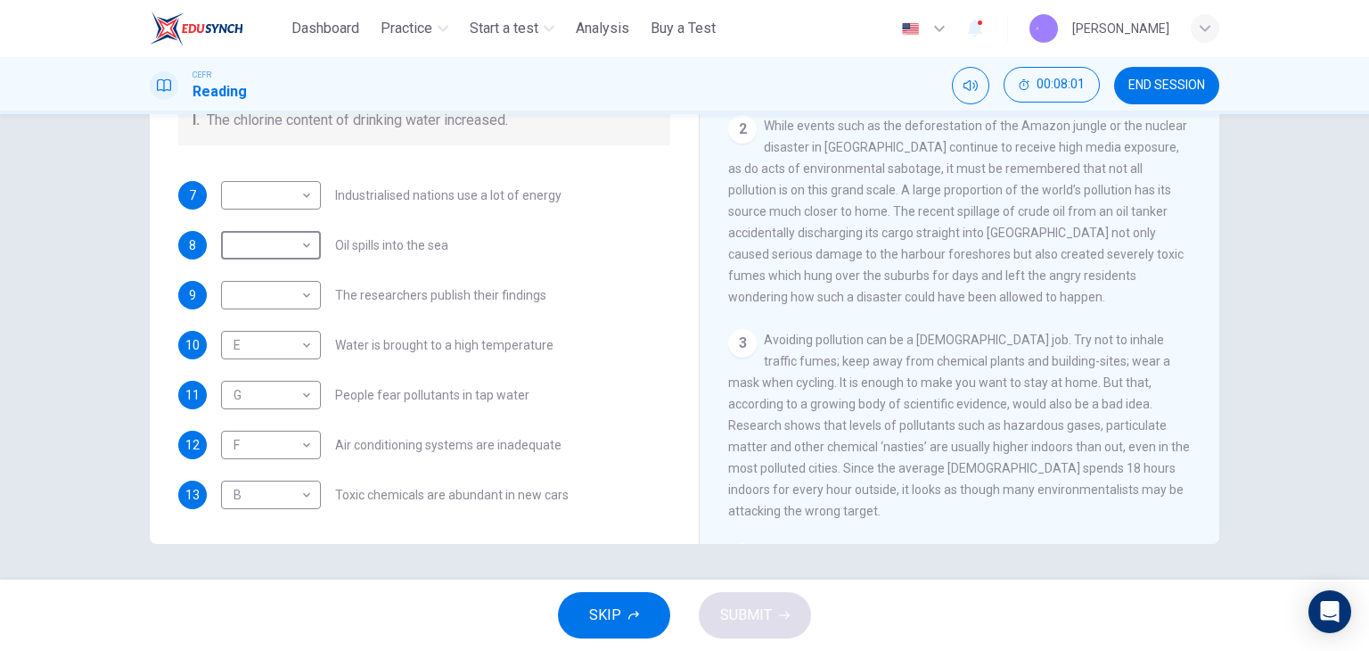
scroll to position [200, 0]
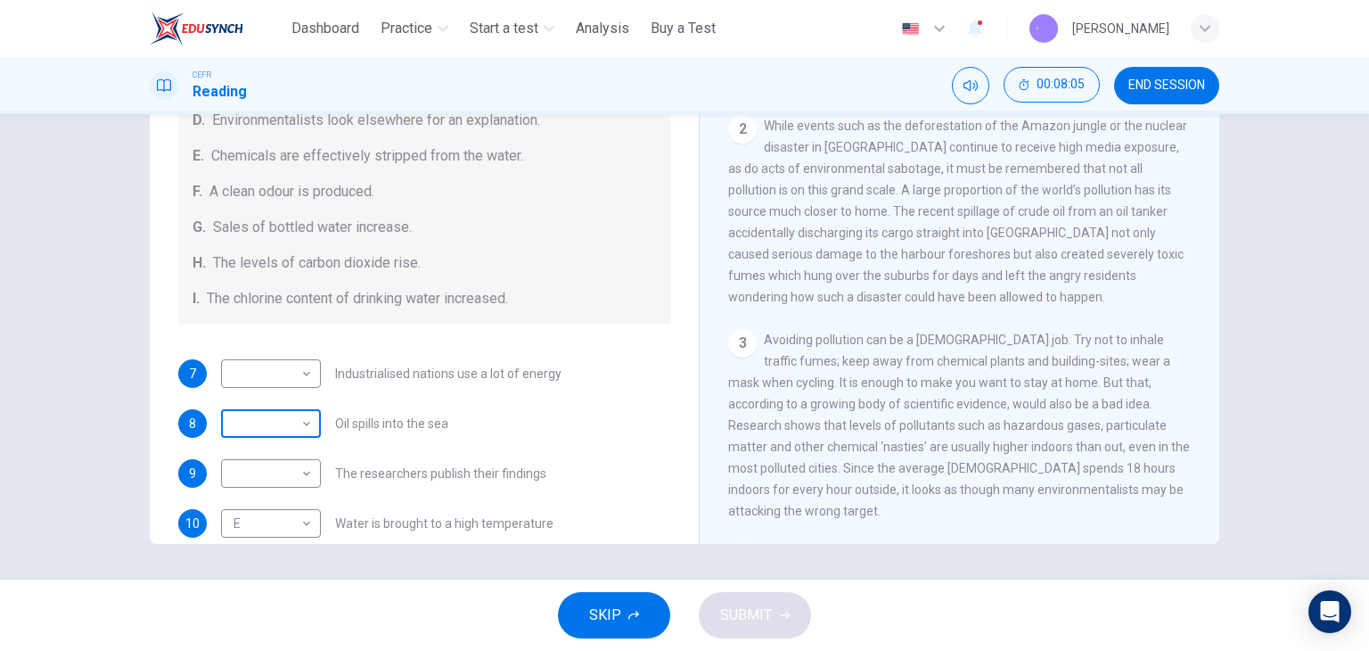
click at [300, 411] on body "This site uses cookies, as explained in our Privacy Policy . If you agree to th…" at bounding box center [684, 325] width 1369 height 651
click at [274, 620] on li "I" at bounding box center [267, 622] width 100 height 29
type input "*"
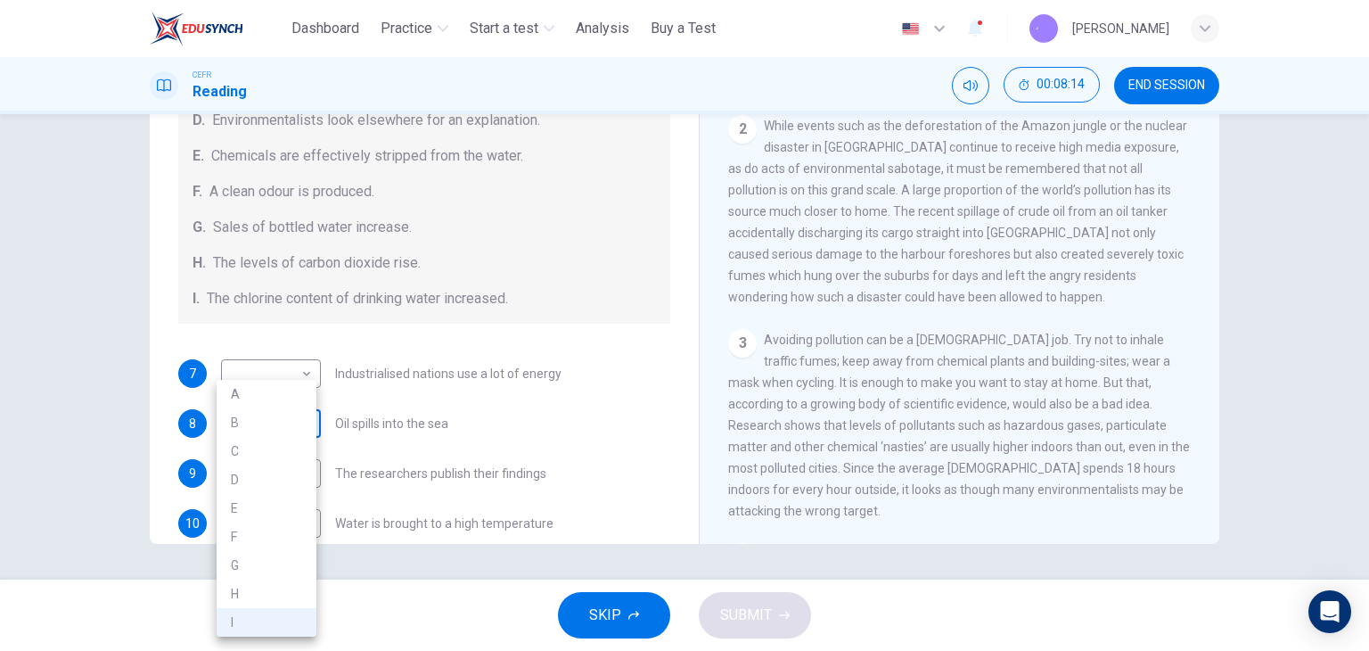
click at [293, 419] on body "This site uses cookies, as explained in our Privacy Policy . If you agree to th…" at bounding box center [684, 325] width 1369 height 651
click at [911, 166] on div at bounding box center [684, 325] width 1369 height 651
drag, startPoint x: 845, startPoint y: 201, endPoint x: 929, endPoint y: 199, distance: 83.8
click at [927, 199] on span "While events such as the deforestation of the Amazon jungle or the nuclear disa…" at bounding box center [957, 211] width 459 height 185
drag, startPoint x: 802, startPoint y: 214, endPoint x: 963, endPoint y: 218, distance: 160.5
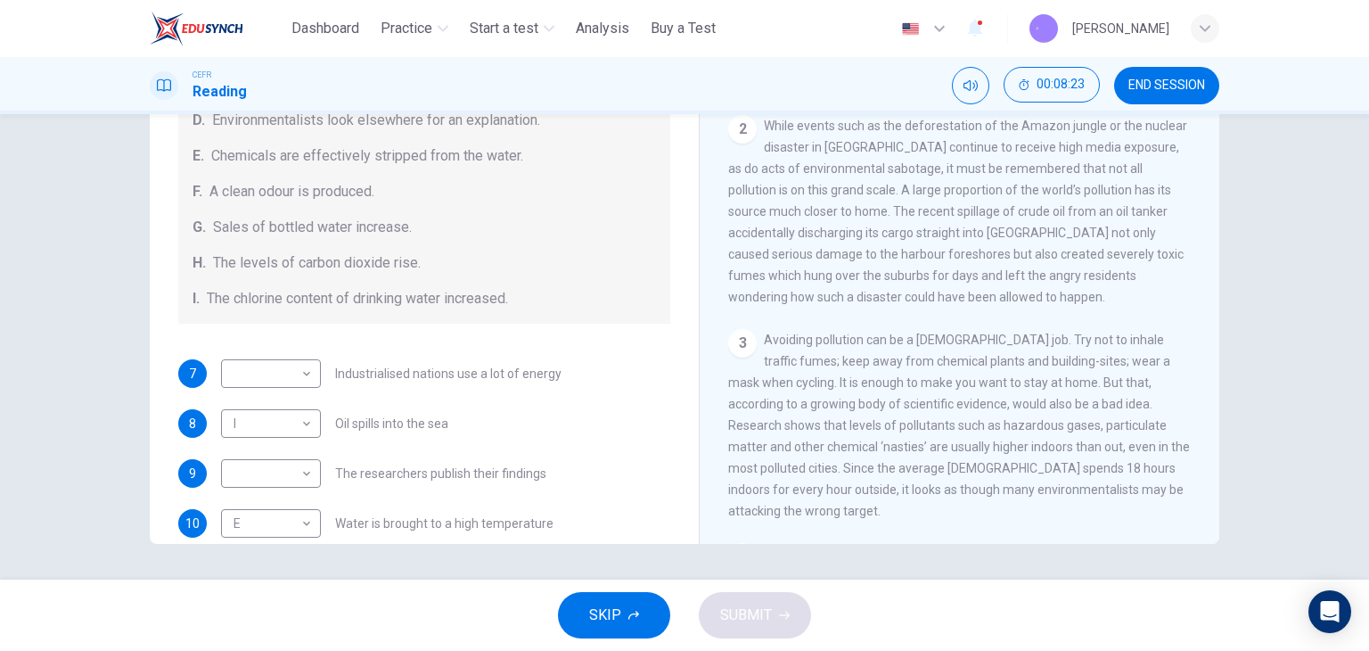
click at [961, 218] on span "While events such as the deforestation of the Amazon jungle or the nuclear disa…" at bounding box center [957, 211] width 459 height 185
click at [978, 218] on span "While events such as the deforestation of the Amazon jungle or the nuclear disa…" at bounding box center [957, 211] width 459 height 185
click at [994, 218] on span "While events such as the deforestation of the Amazon jungle or the nuclear disa…" at bounding box center [957, 211] width 459 height 185
drag, startPoint x: 834, startPoint y: 249, endPoint x: 920, endPoint y: 259, distance: 86.1
click at [919, 259] on div "2 While events such as the deforestation of the Amazon jungle or the nuclear di…" at bounding box center [960, 211] width 464 height 193
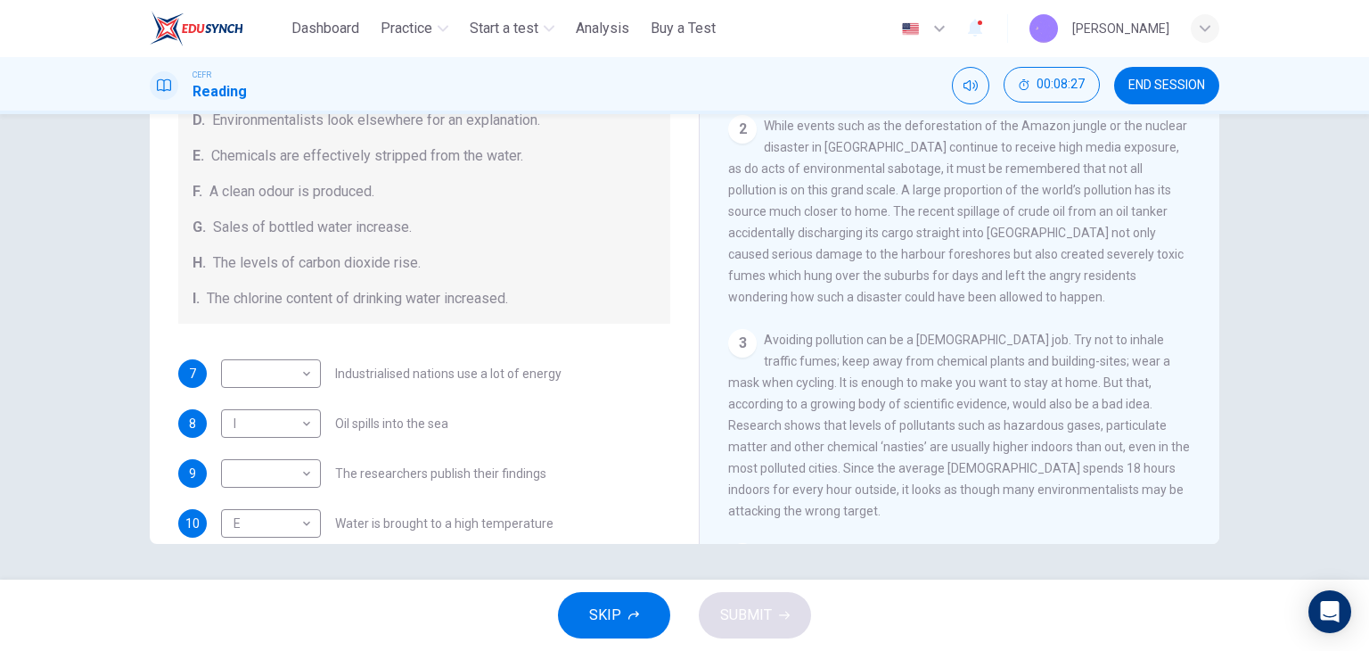
drag, startPoint x: 786, startPoint y: 274, endPoint x: 981, endPoint y: 265, distance: 194.6
click at [981, 265] on div "2 While events such as the deforestation of the Amazon jungle or the nuclear di…" at bounding box center [960, 211] width 464 height 193
drag, startPoint x: 867, startPoint y: 288, endPoint x: 956, endPoint y: 300, distance: 90.0
click at [956, 300] on span "While events such as the deforestation of the Amazon jungle or the nuclear disa…" at bounding box center [957, 211] width 459 height 185
drag, startPoint x: 788, startPoint y: 304, endPoint x: 920, endPoint y: 318, distance: 132.7
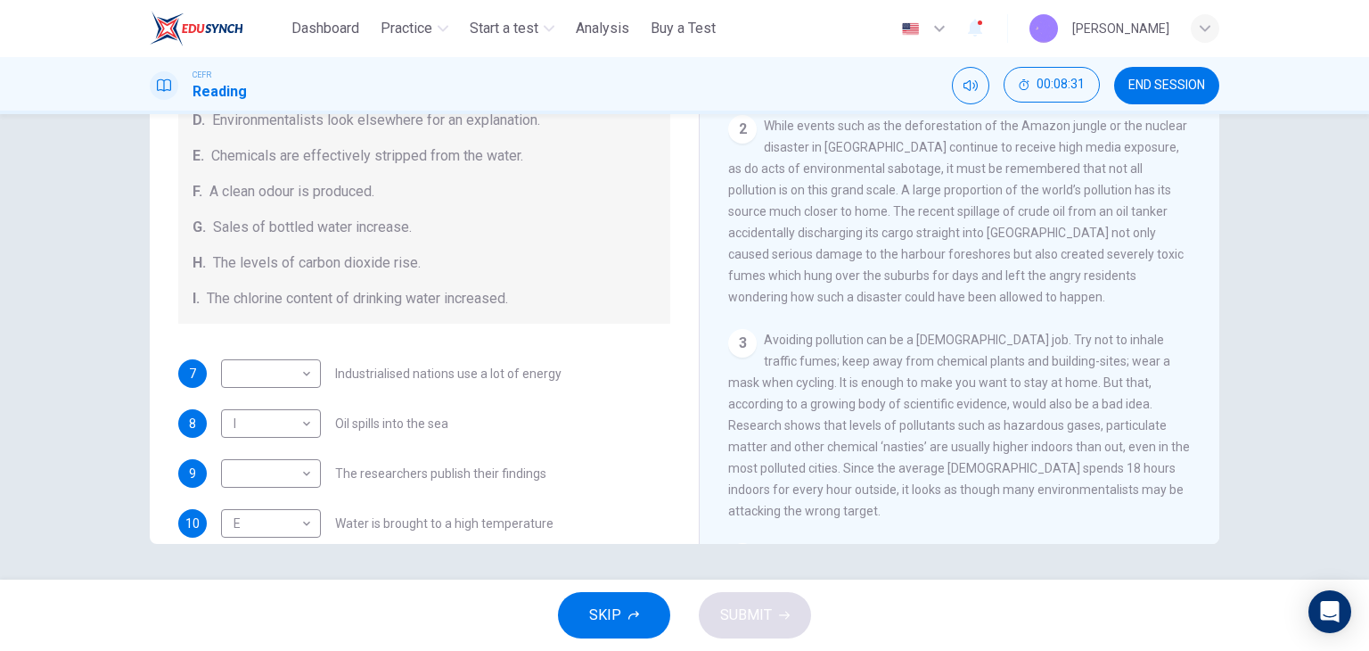
click at [920, 308] on div "2 While events such as the deforestation of the Amazon jungle or the nuclear di…" at bounding box center [960, 211] width 464 height 193
click at [283, 423] on body "This site uses cookies, as explained in our Privacy Policy . If you agree to th…" at bounding box center [684, 325] width 1369 height 651
click at [255, 627] on li "I" at bounding box center [267, 622] width 100 height 29
click at [308, 374] on body "This site uses cookies, as explained in our Privacy Policy . If you agree to th…" at bounding box center [684, 325] width 1369 height 651
click at [381, 322] on div at bounding box center [684, 325] width 1369 height 651
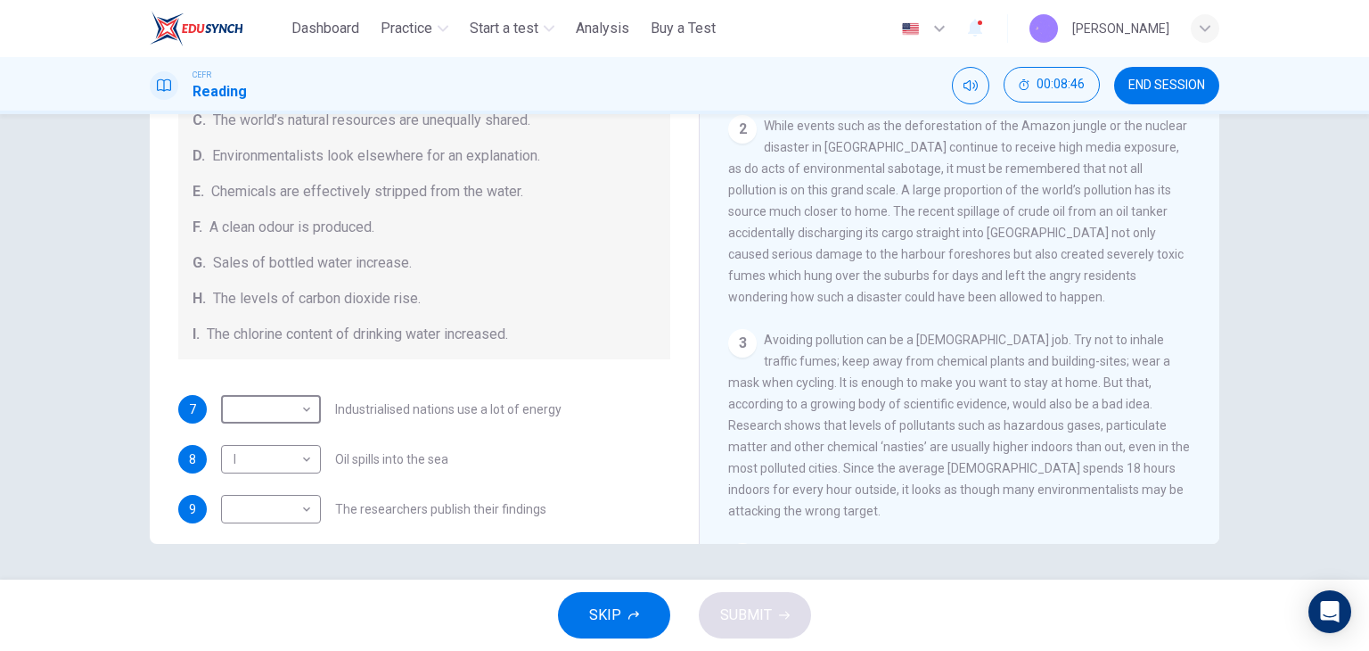
scroll to position [111, 0]
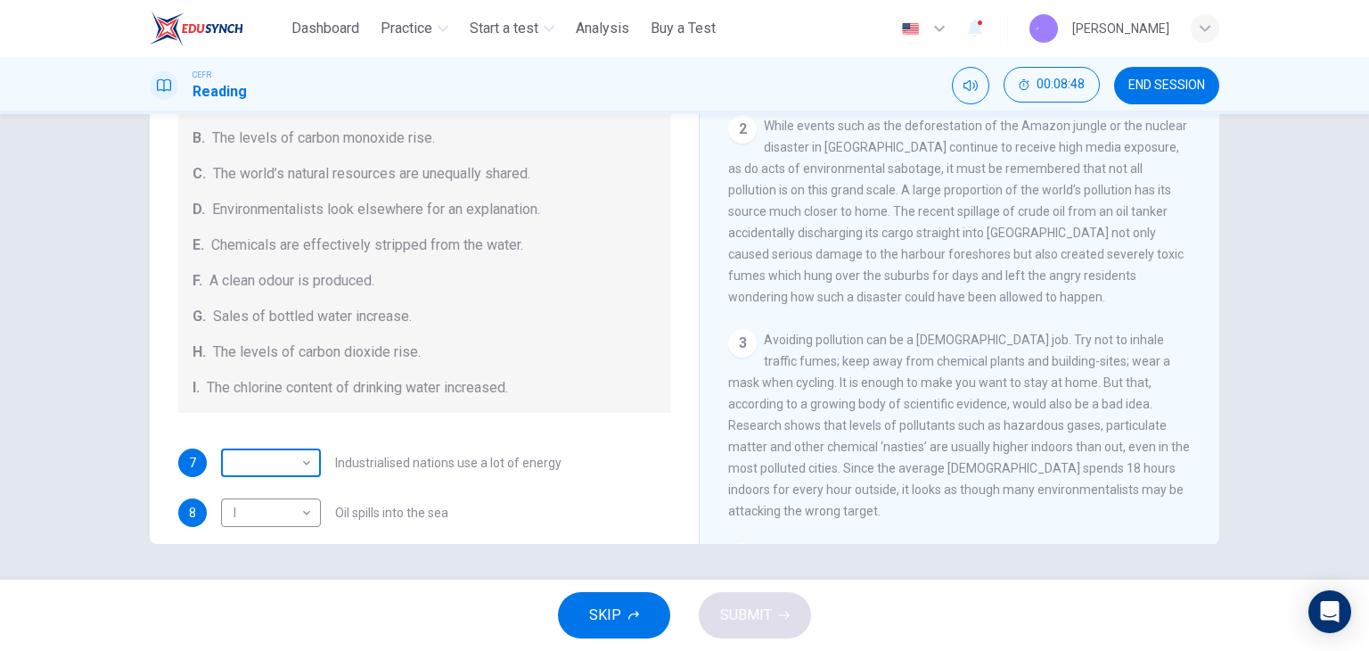
click at [231, 462] on body "This site uses cookies, as explained in our Privacy Policy . If you agree to th…" at bounding box center [684, 325] width 1369 height 651
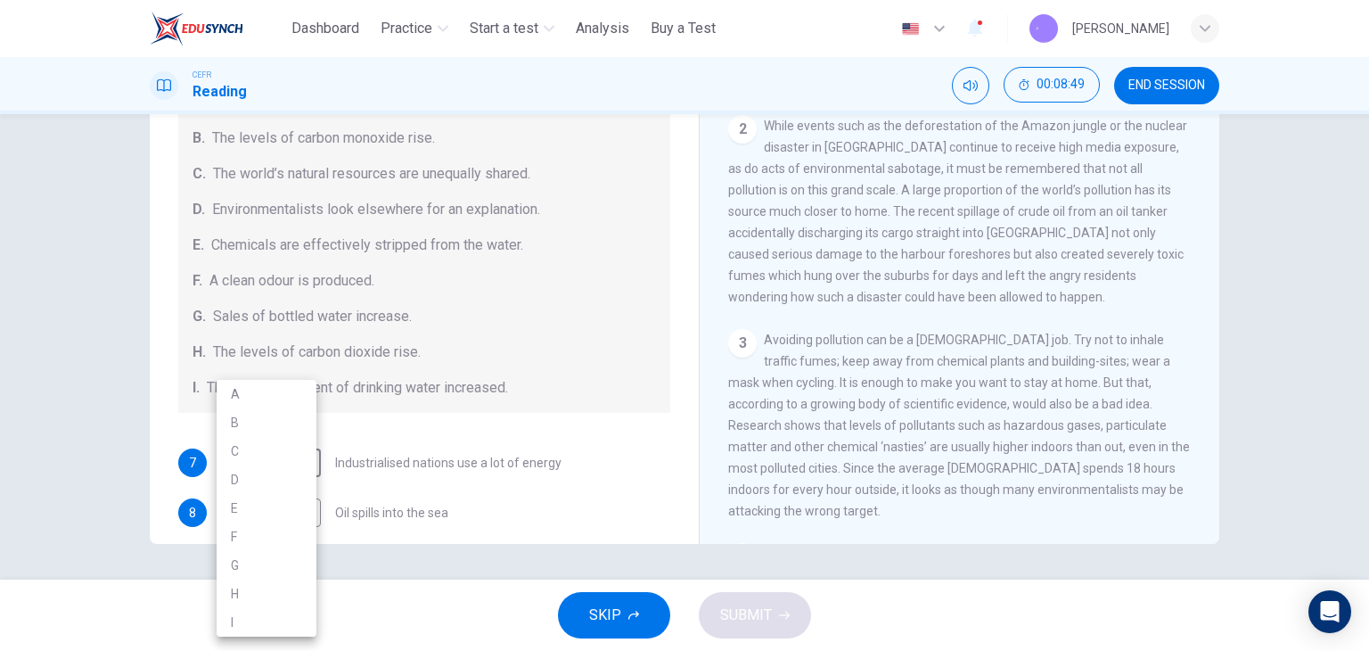
click at [293, 451] on li "C" at bounding box center [267, 451] width 100 height 29
type input "*"
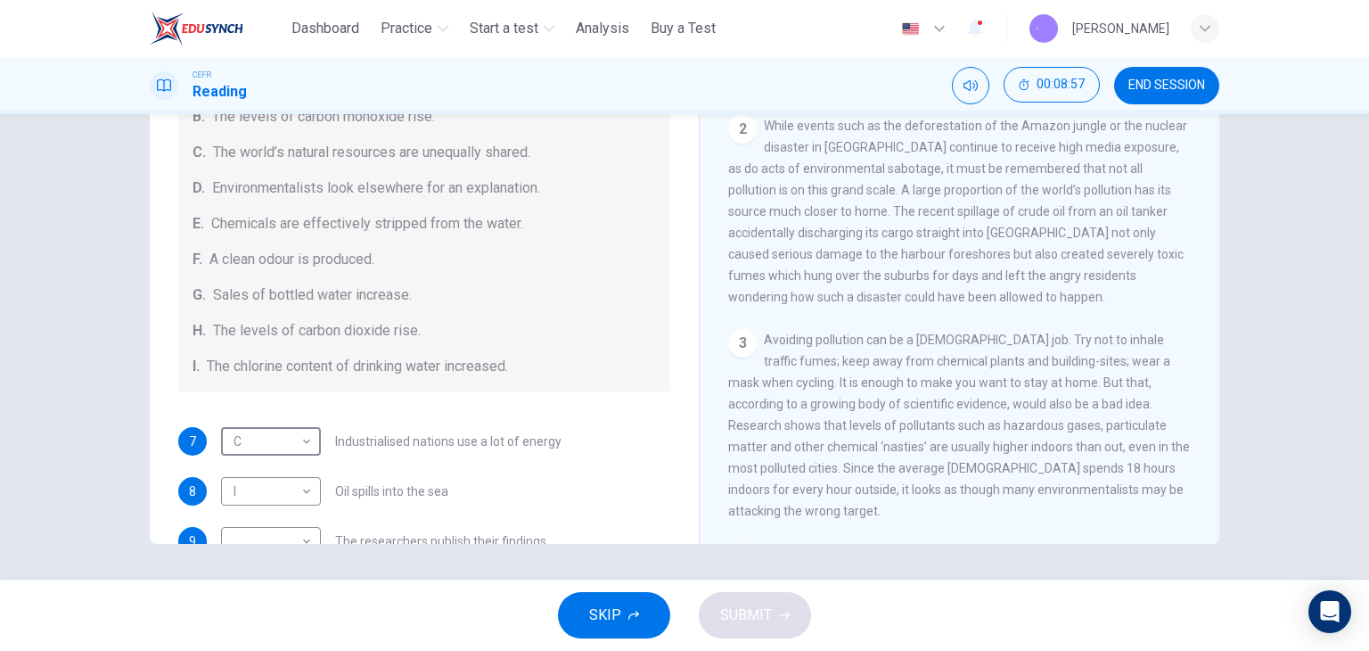
scroll to position [357, 0]
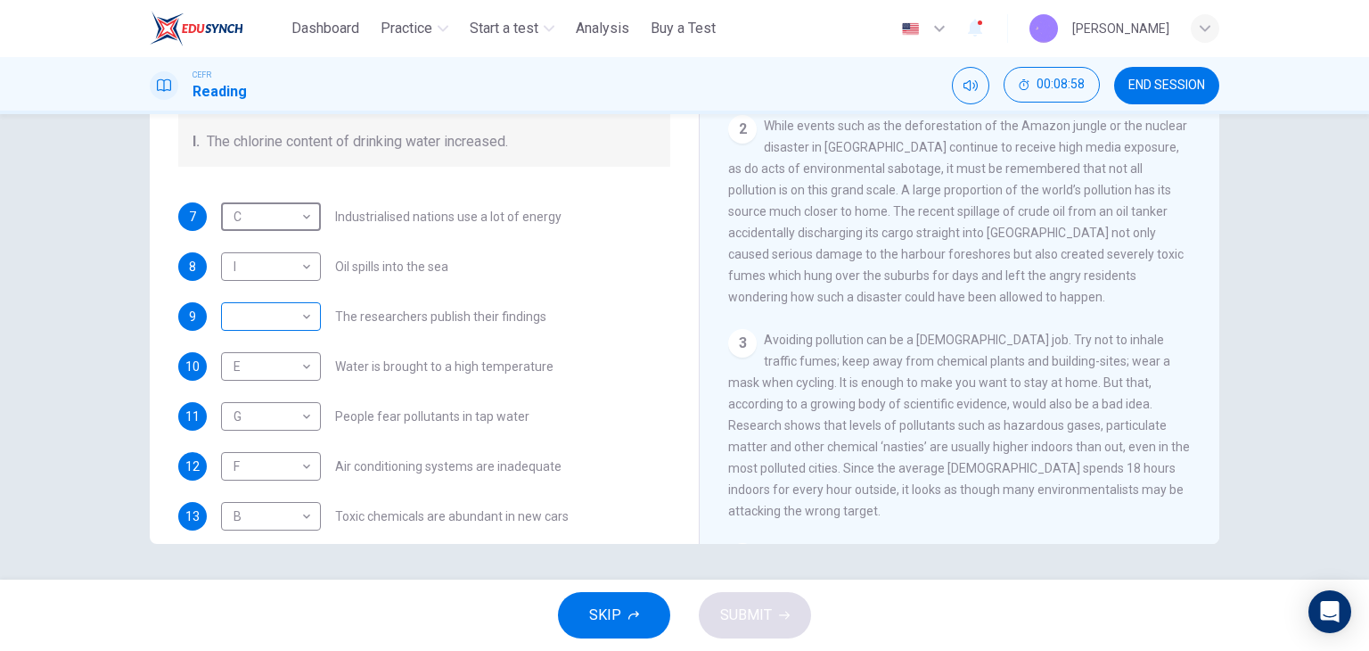
click at [292, 316] on body "This site uses cookies, as explained in our Privacy Policy . If you agree to th…" at bounding box center [684, 325] width 1369 height 651
click at [266, 342] on li "A" at bounding box center [267, 344] width 100 height 29
type input "*"
click at [756, 611] on span "SUBMIT" at bounding box center [746, 615] width 52 height 25
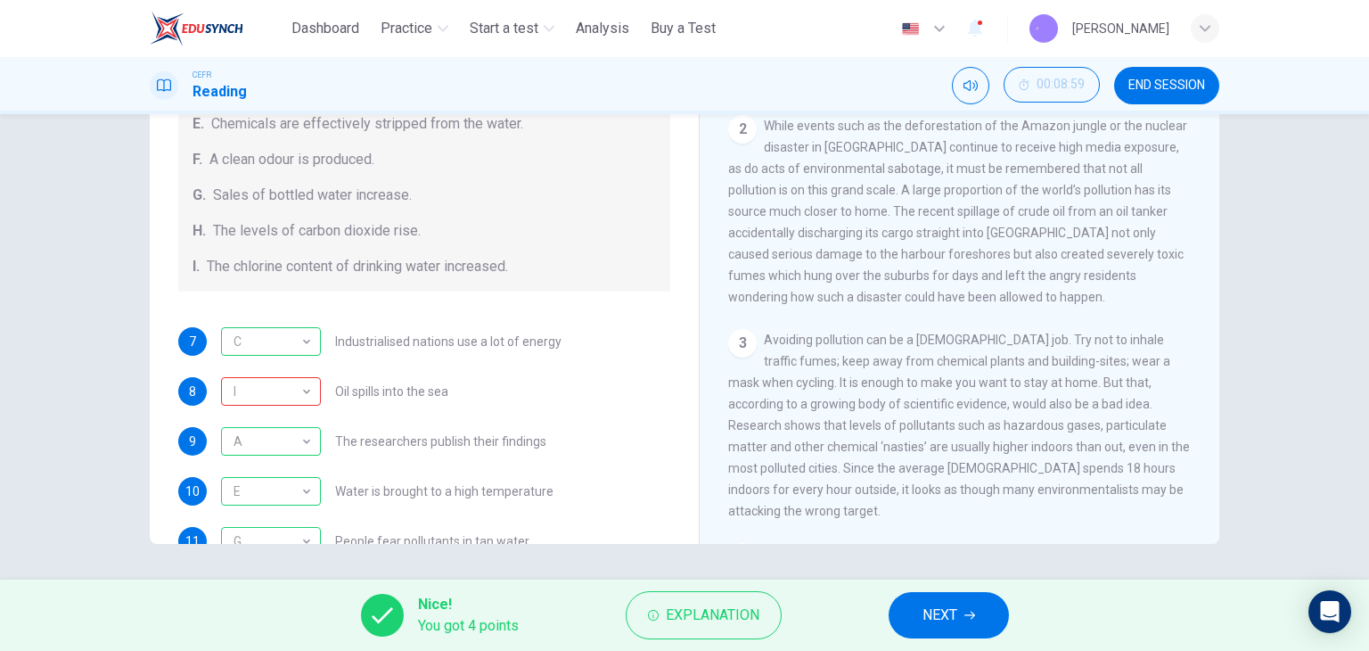
scroll to position [200, 0]
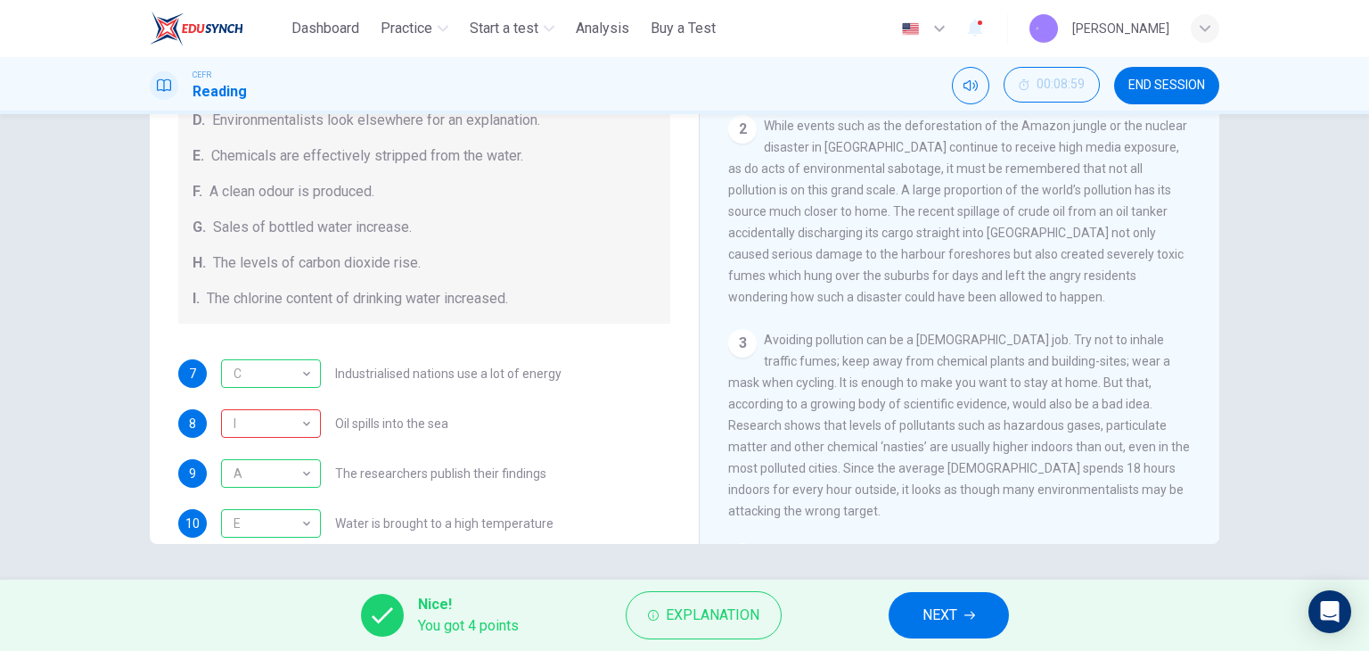
drag, startPoint x: 221, startPoint y: 254, endPoint x: 378, endPoint y: 235, distance: 158.0
click at [378, 235] on div "Causes A. The focus of pollution moves to the home. B. The levels of carbon mon…" at bounding box center [424, 138] width 492 height 371
click at [260, 181] on span "A clean odour is produced." at bounding box center [292, 191] width 165 height 21
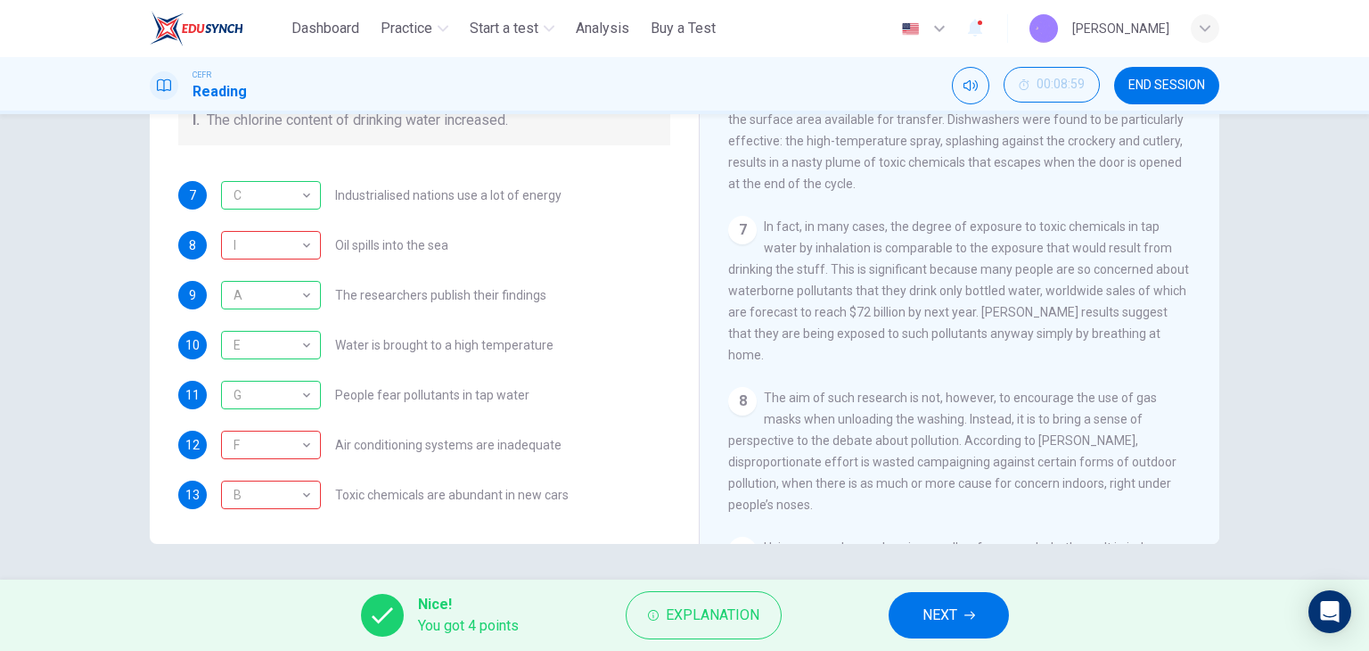
scroll to position [1639, 0]
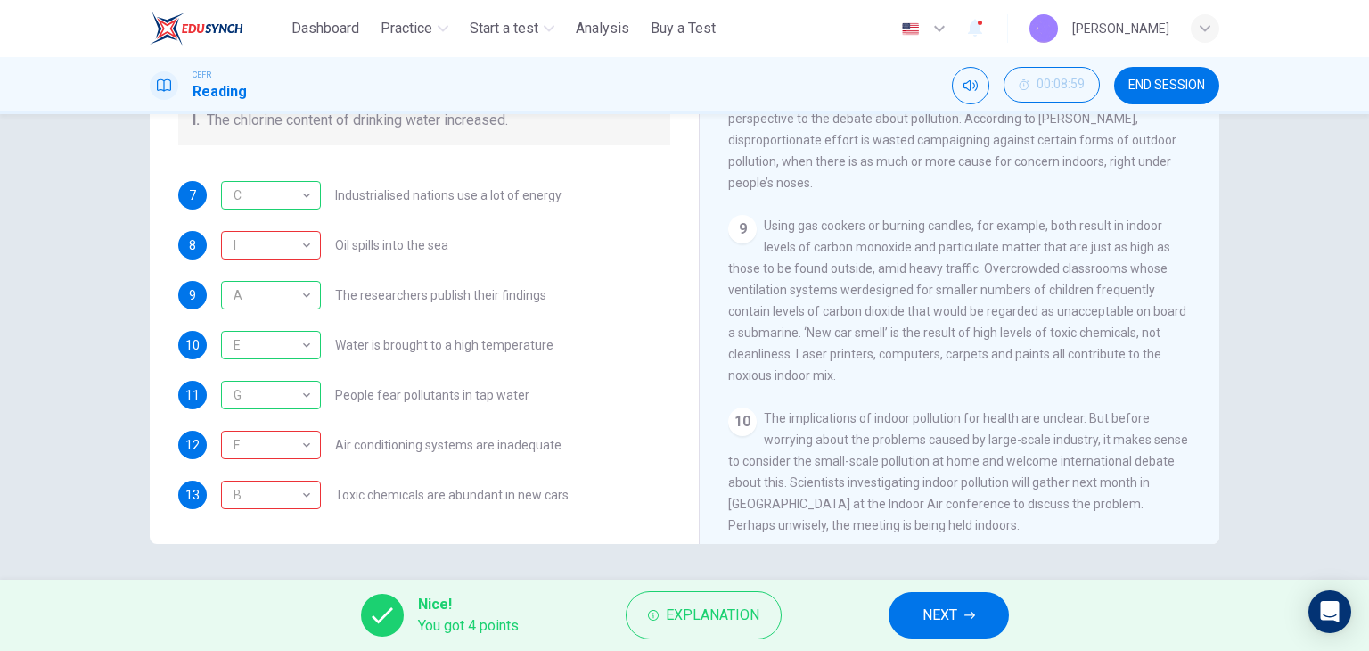
click at [834, 486] on span "The implications of indoor pollution for health are unclear. But before worryin…" at bounding box center [958, 471] width 460 height 121
click at [989, 614] on button "NEXT" at bounding box center [949, 615] width 120 height 46
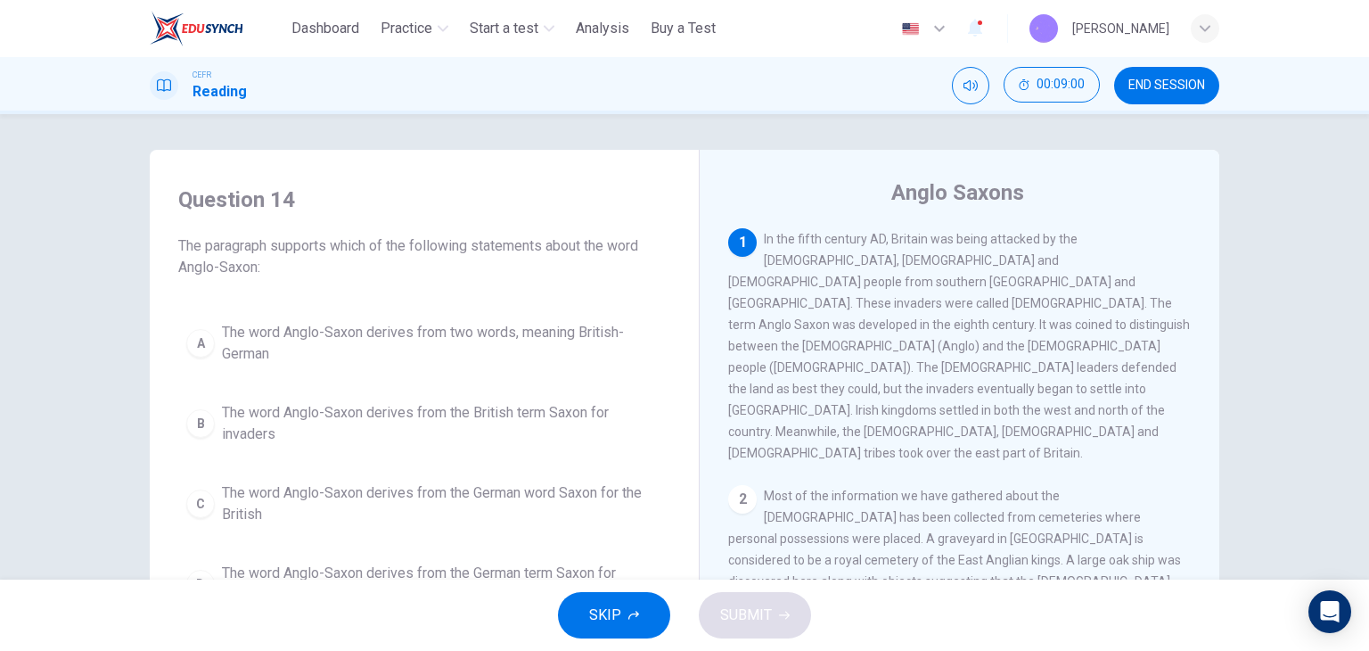
scroll to position [89, 0]
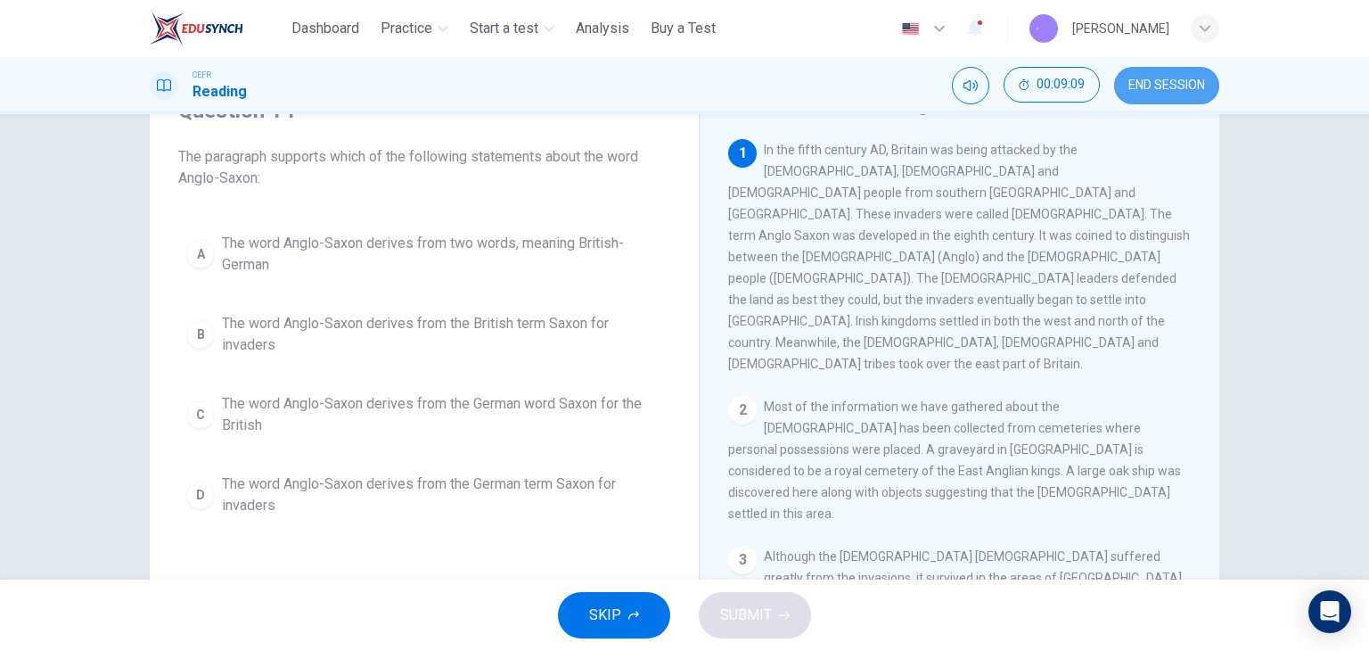
click at [1171, 86] on span "END SESSION" at bounding box center [1167, 85] width 77 height 14
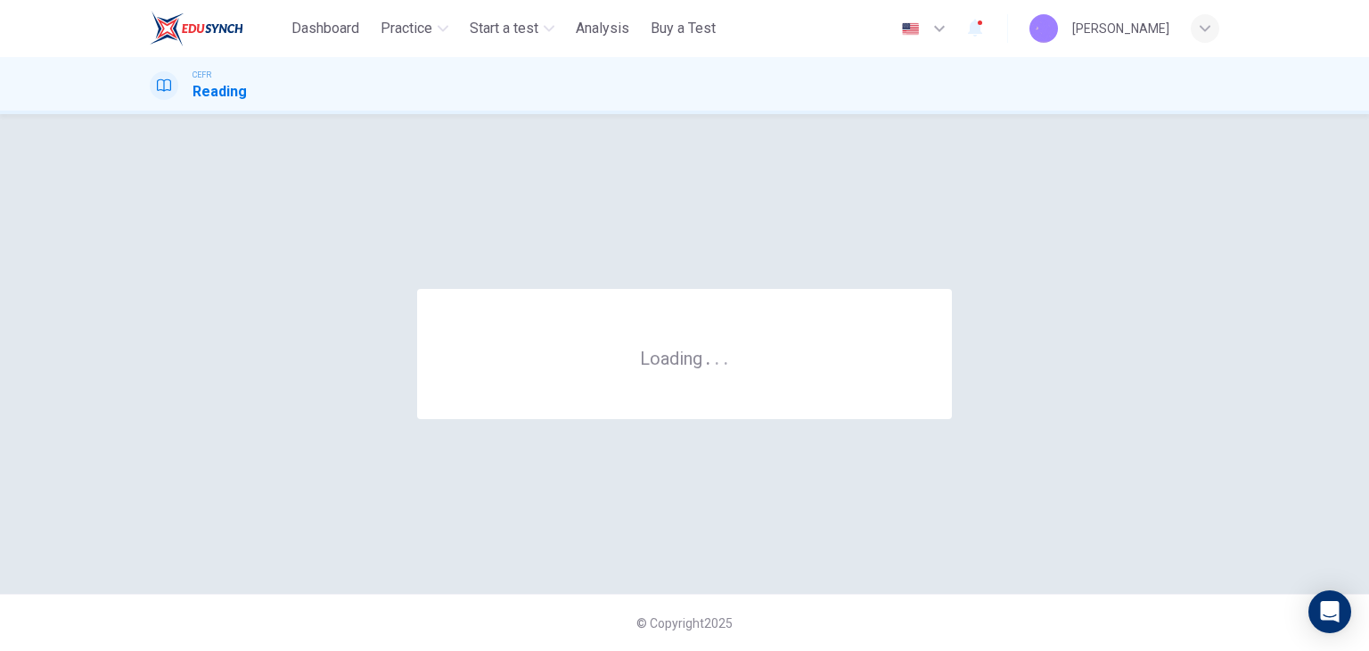
scroll to position [0, 0]
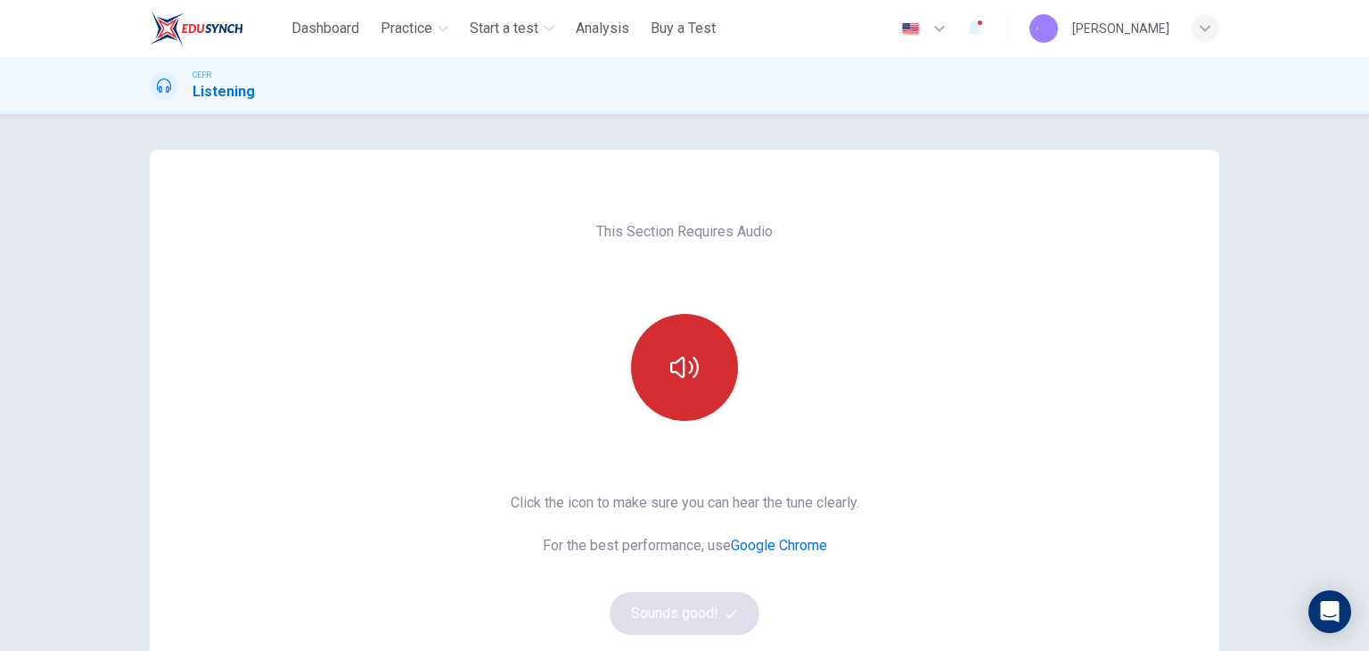
click at [661, 384] on button "button" at bounding box center [684, 367] width 107 height 107
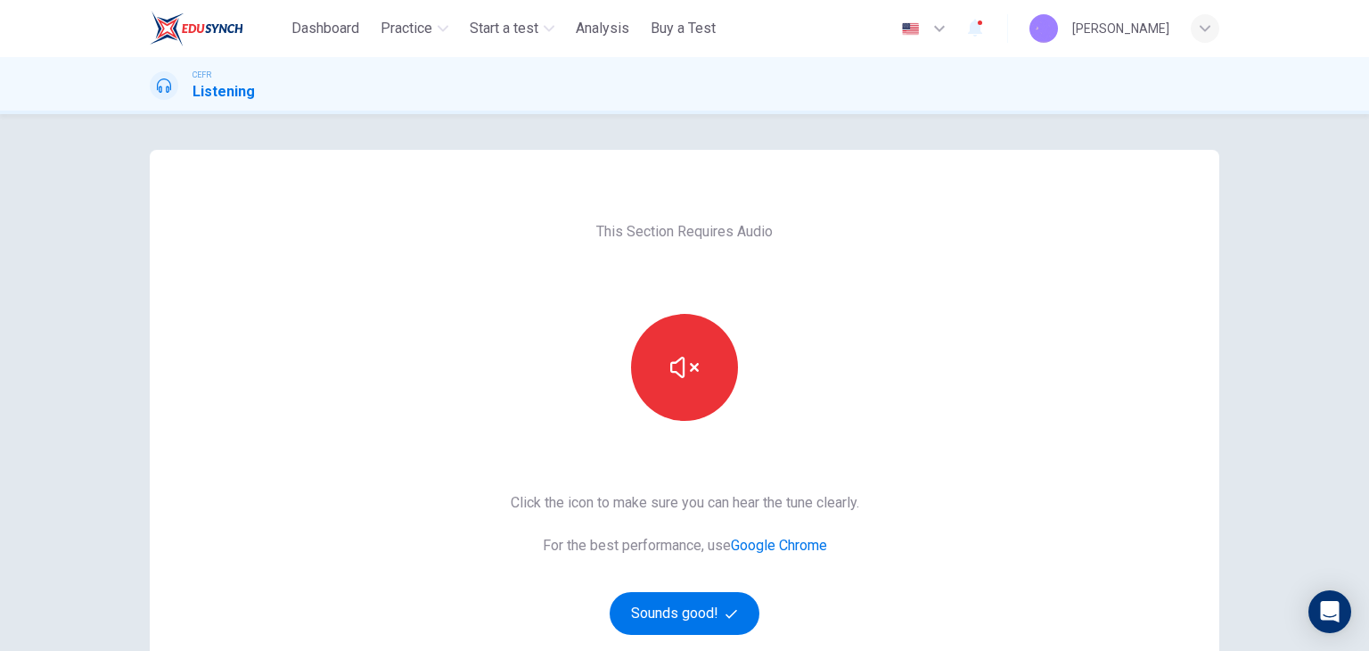
click at [751, 561] on div "Click the icon to make sure you can hear the tune clearly. For the best perform…" at bounding box center [685, 563] width 349 height 143
click at [717, 593] on button "Sounds good!" at bounding box center [685, 613] width 150 height 43
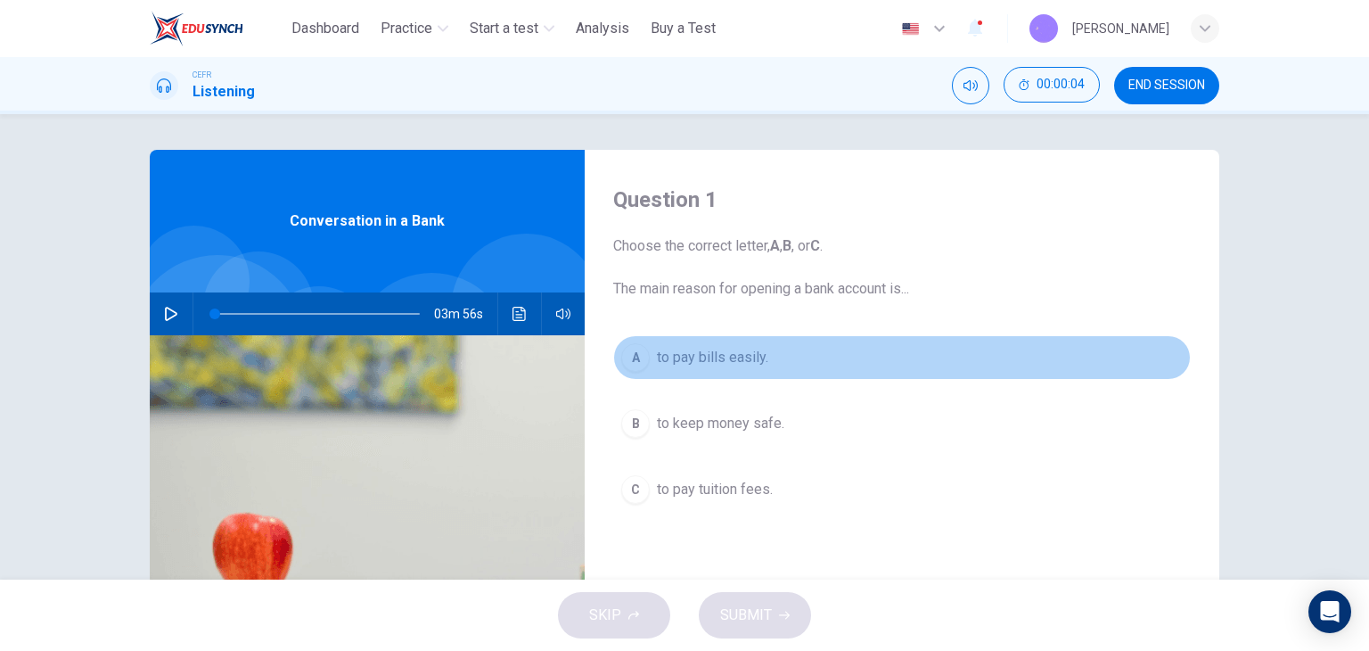
click at [710, 354] on span "to pay bills easily." at bounding box center [712, 357] width 111 height 21
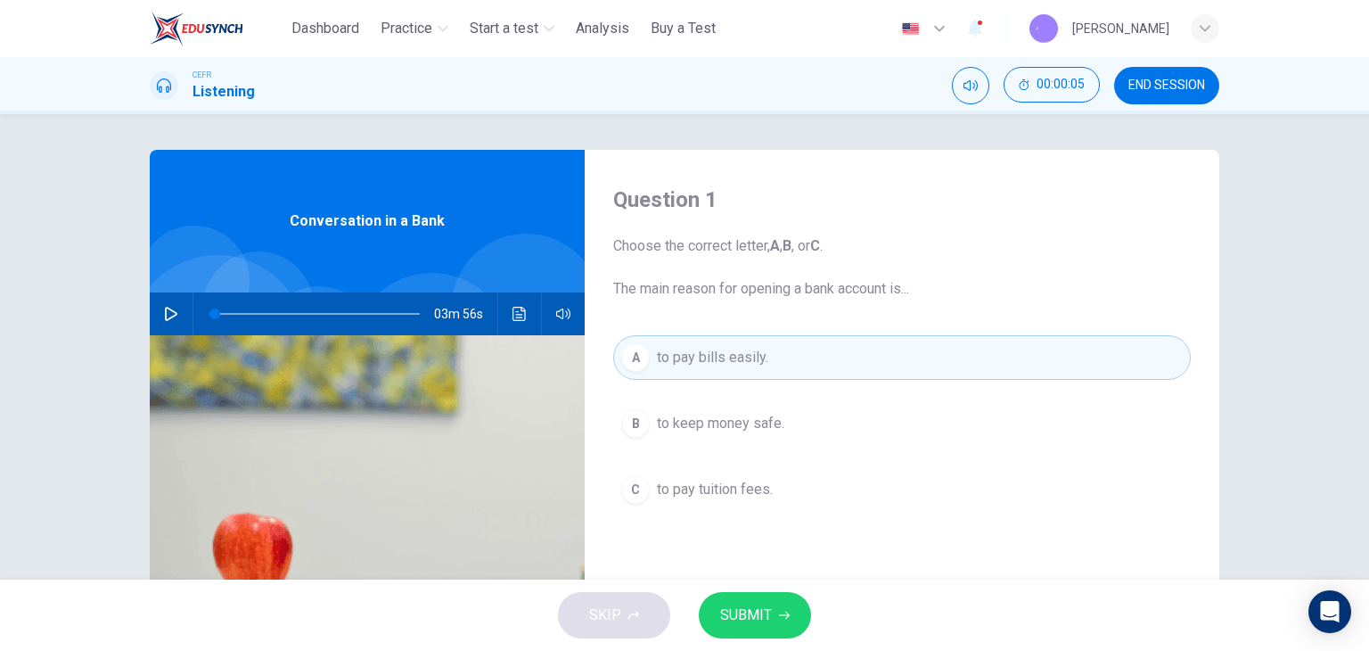
click at [761, 613] on span "SUBMIT" at bounding box center [746, 615] width 52 height 25
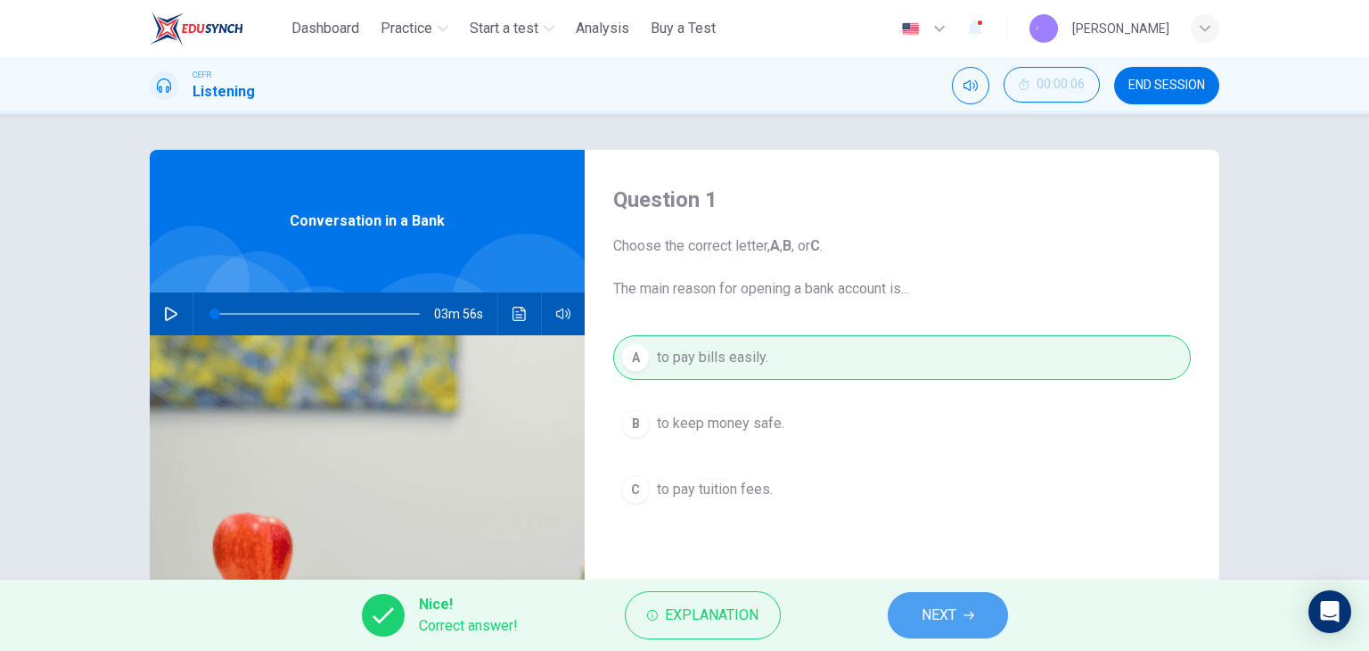
click at [941, 603] on span "NEXT" at bounding box center [939, 615] width 35 height 25
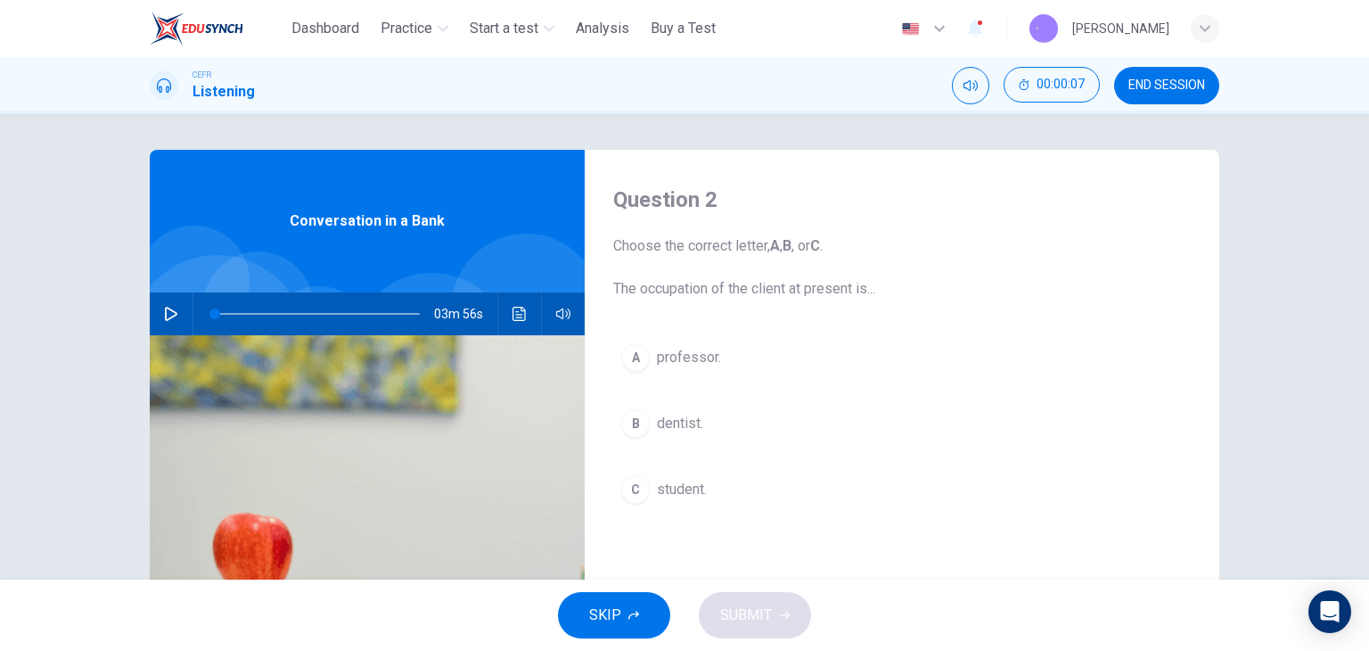
click at [683, 486] on span "student." at bounding box center [682, 489] width 50 height 21
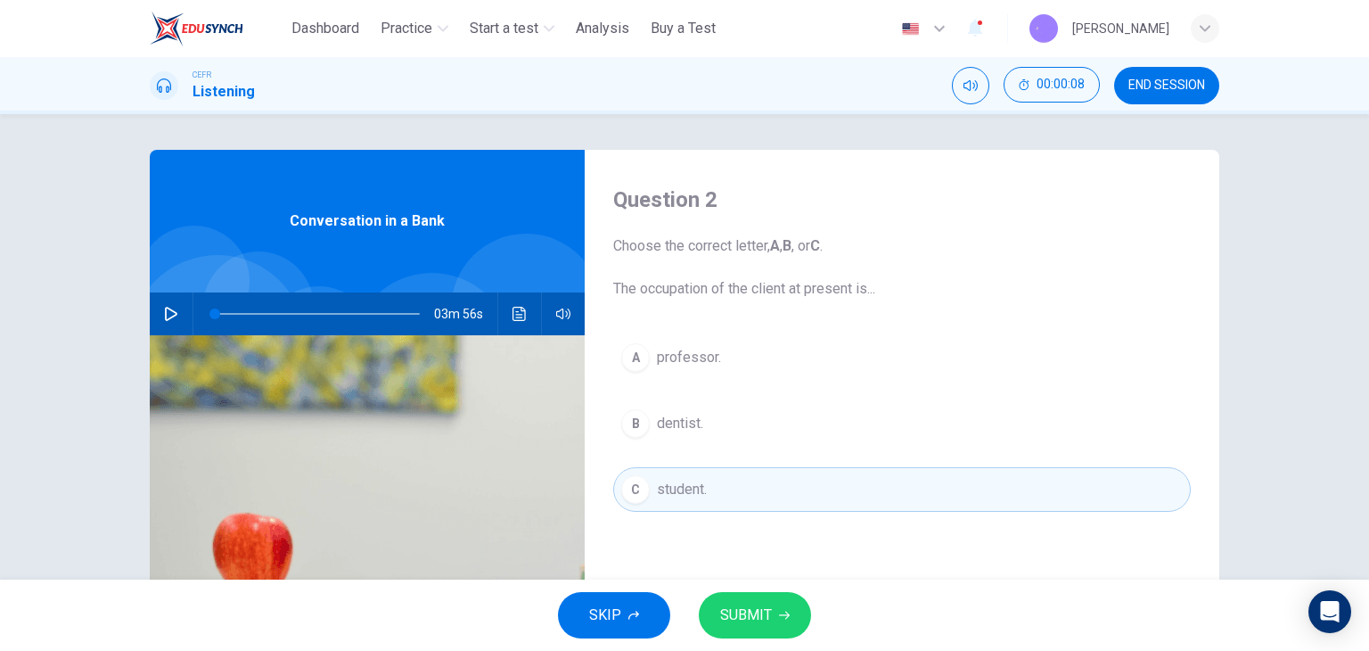
click at [743, 605] on span "SUBMIT" at bounding box center [746, 615] width 52 height 25
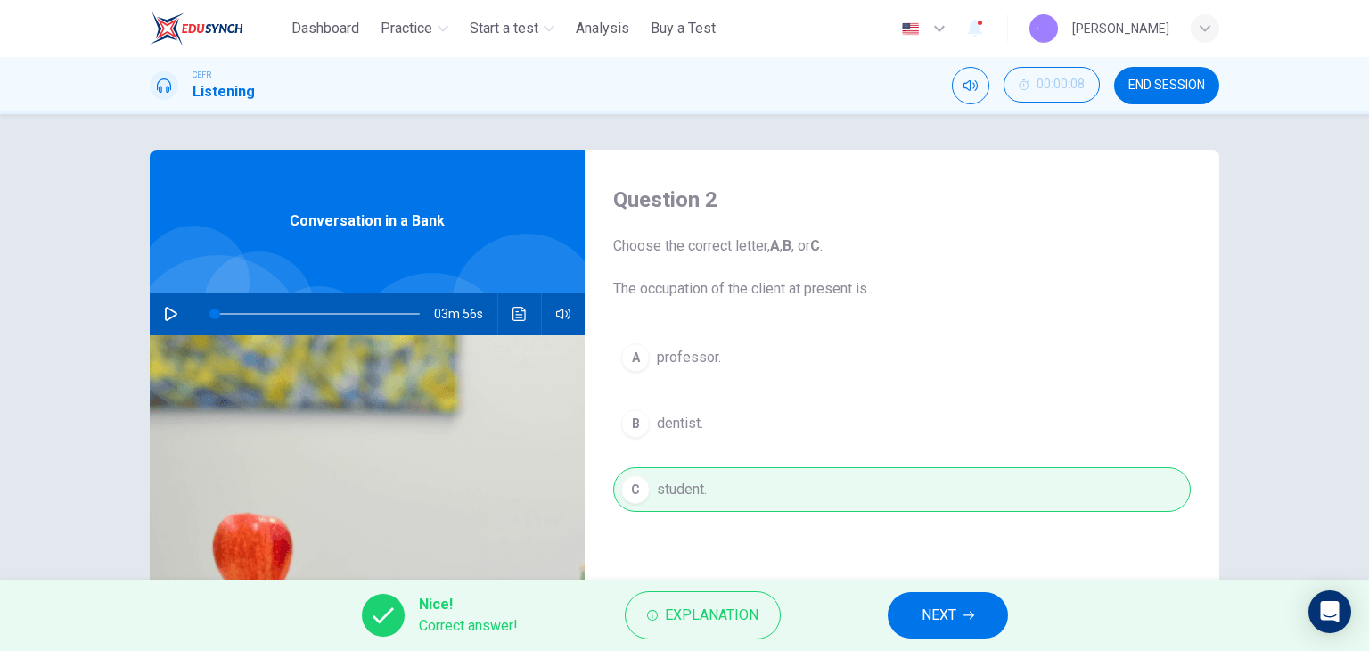
click at [954, 629] on button "NEXT" at bounding box center [948, 615] width 120 height 46
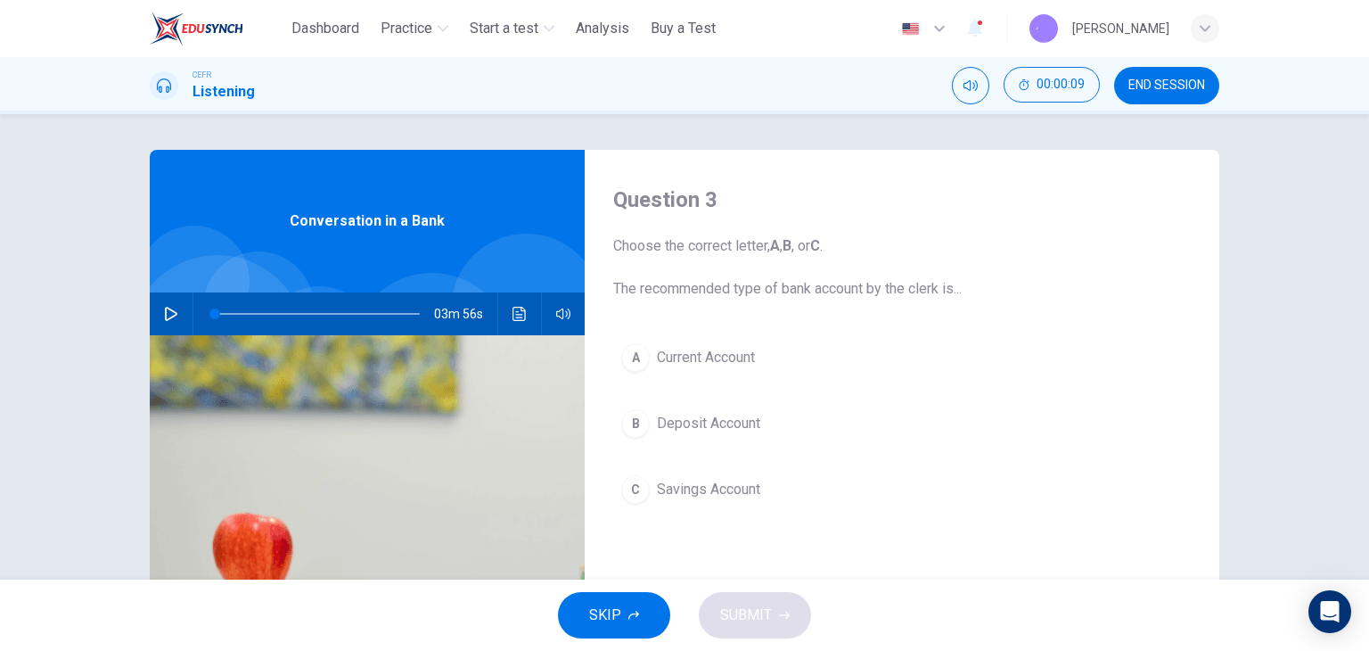
click at [740, 419] on span "Deposit Account" at bounding box center [708, 423] width 103 height 21
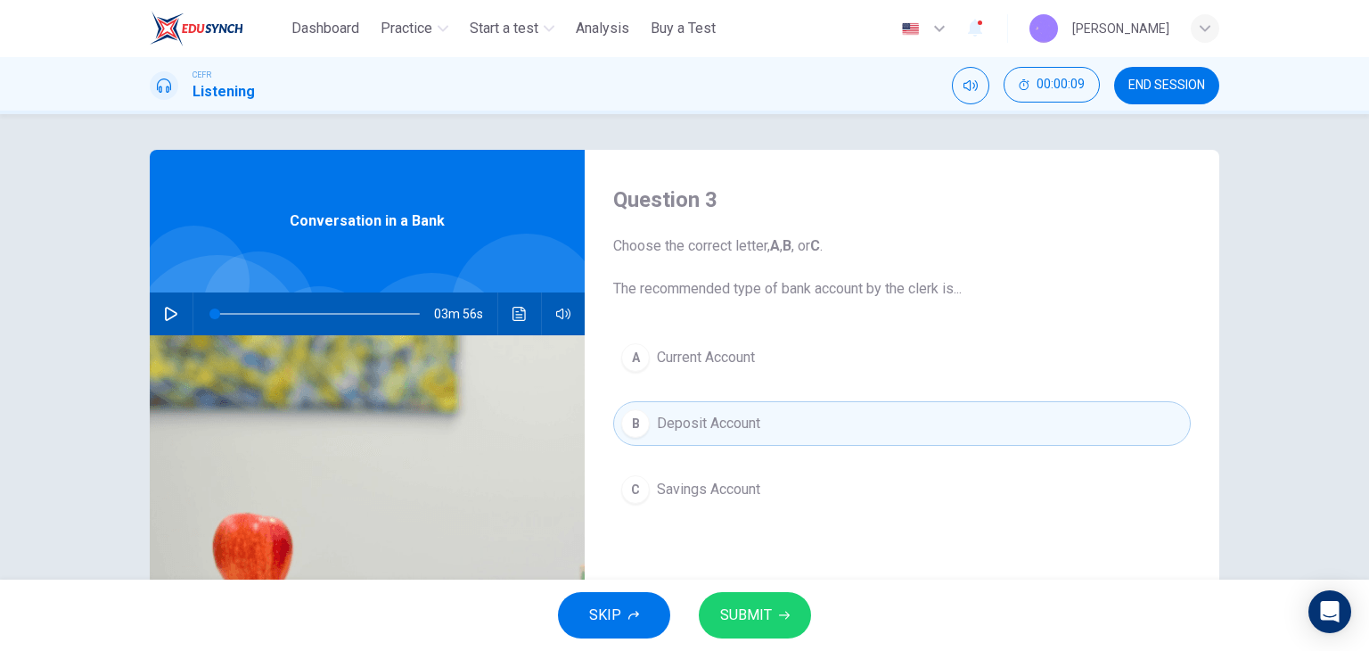
click at [758, 615] on span "SUBMIT" at bounding box center [746, 615] width 52 height 25
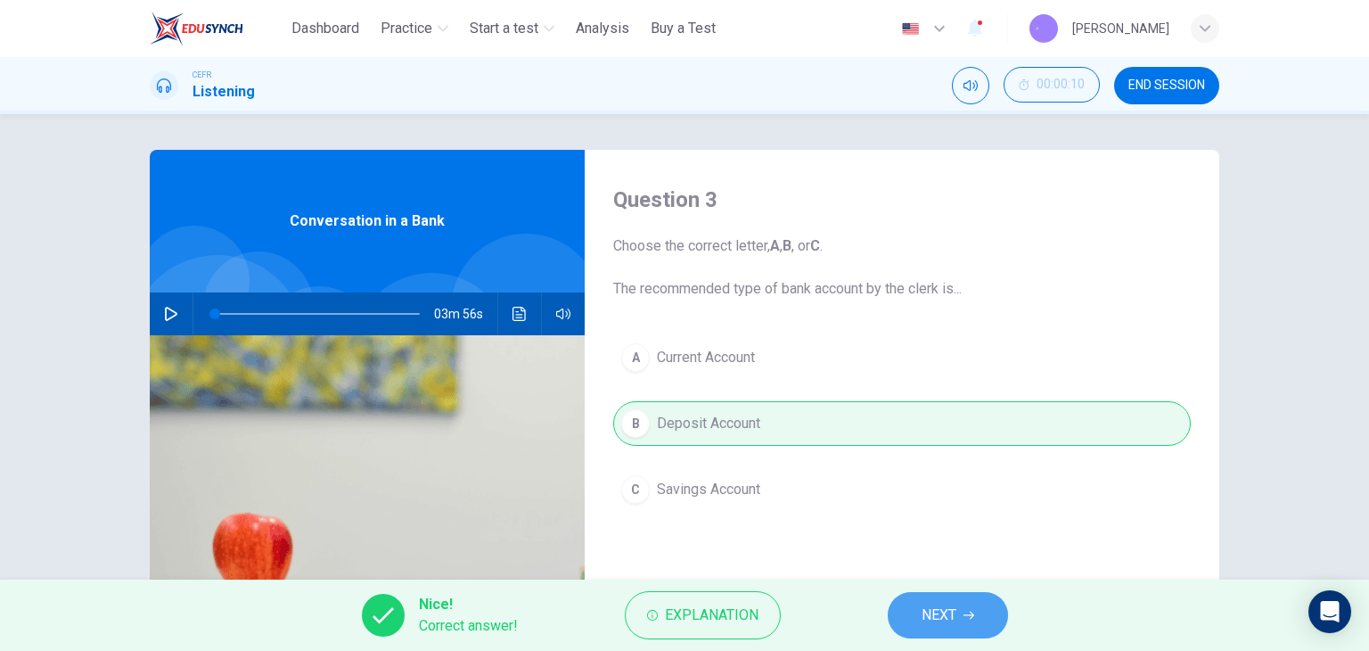
click at [997, 618] on button "NEXT" at bounding box center [948, 615] width 120 height 46
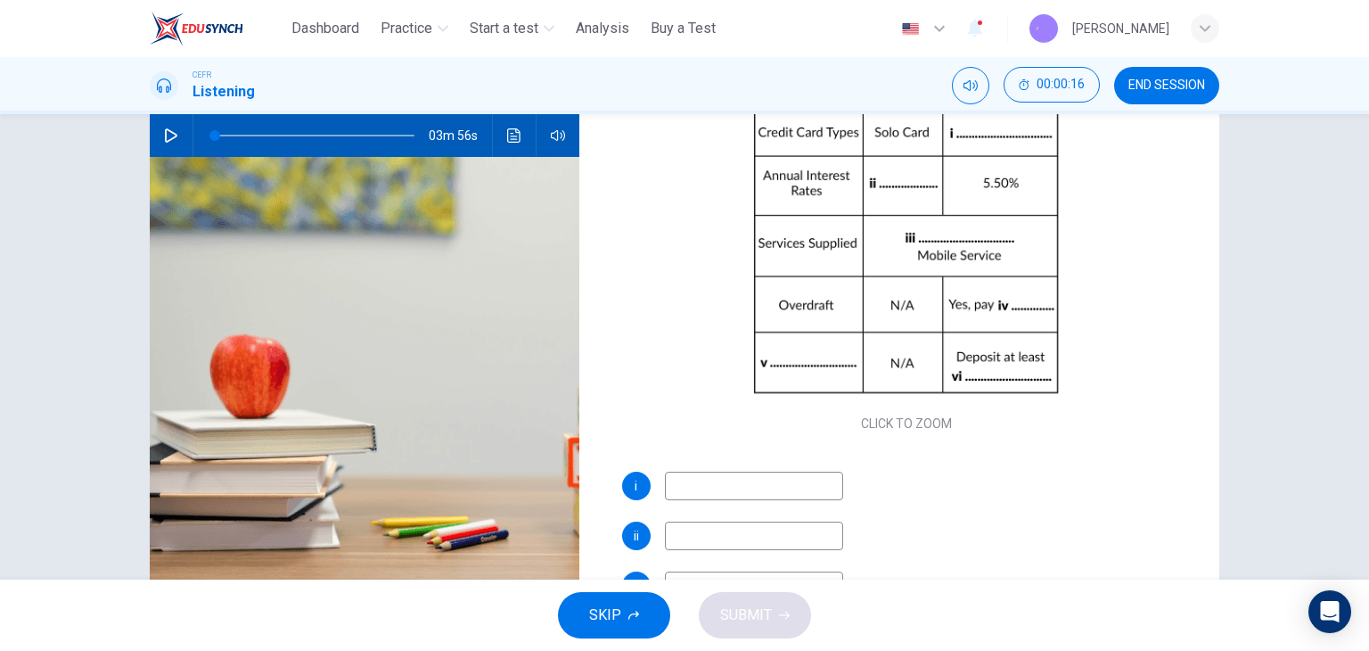
scroll to position [89, 0]
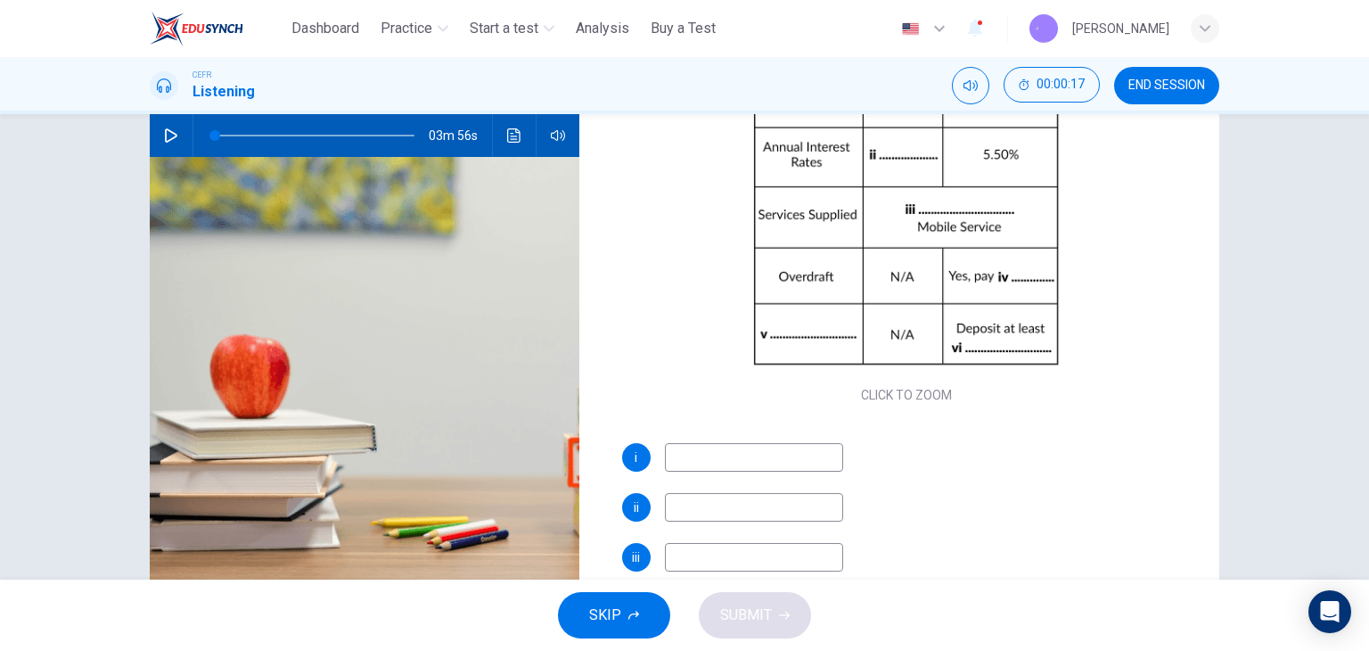
click at [761, 444] on input at bounding box center [754, 457] width 178 height 29
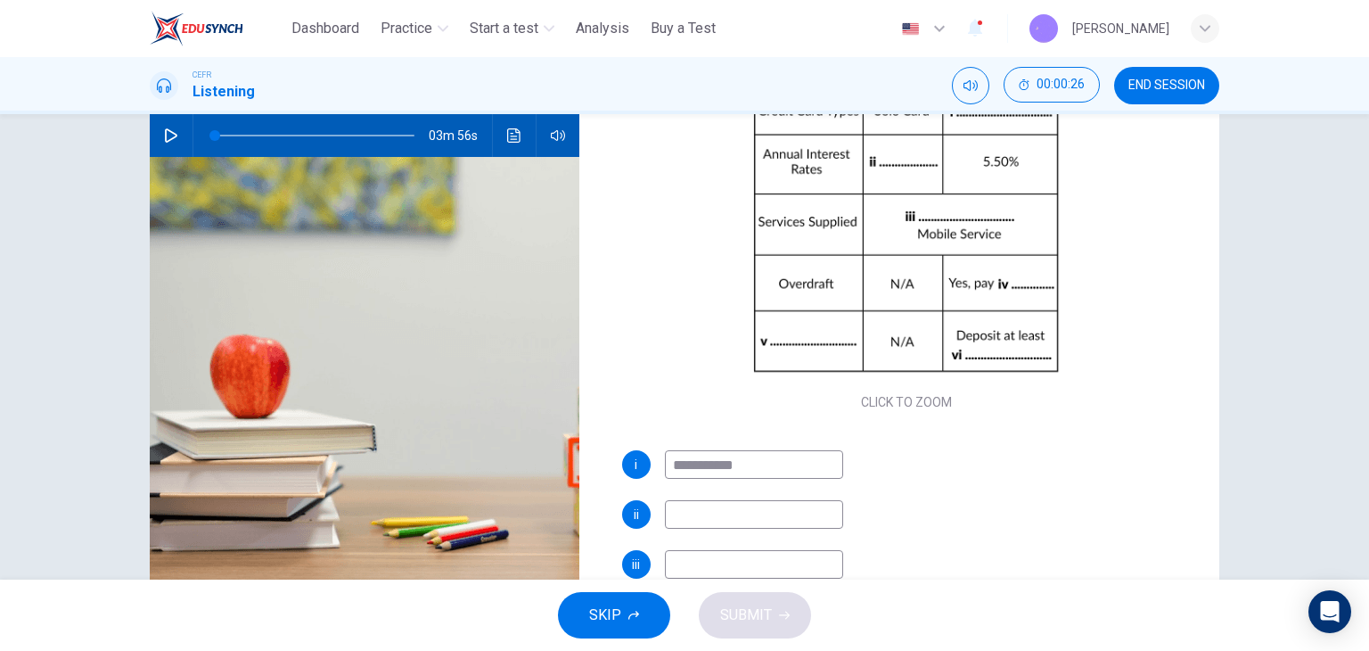
scroll to position [178, 0]
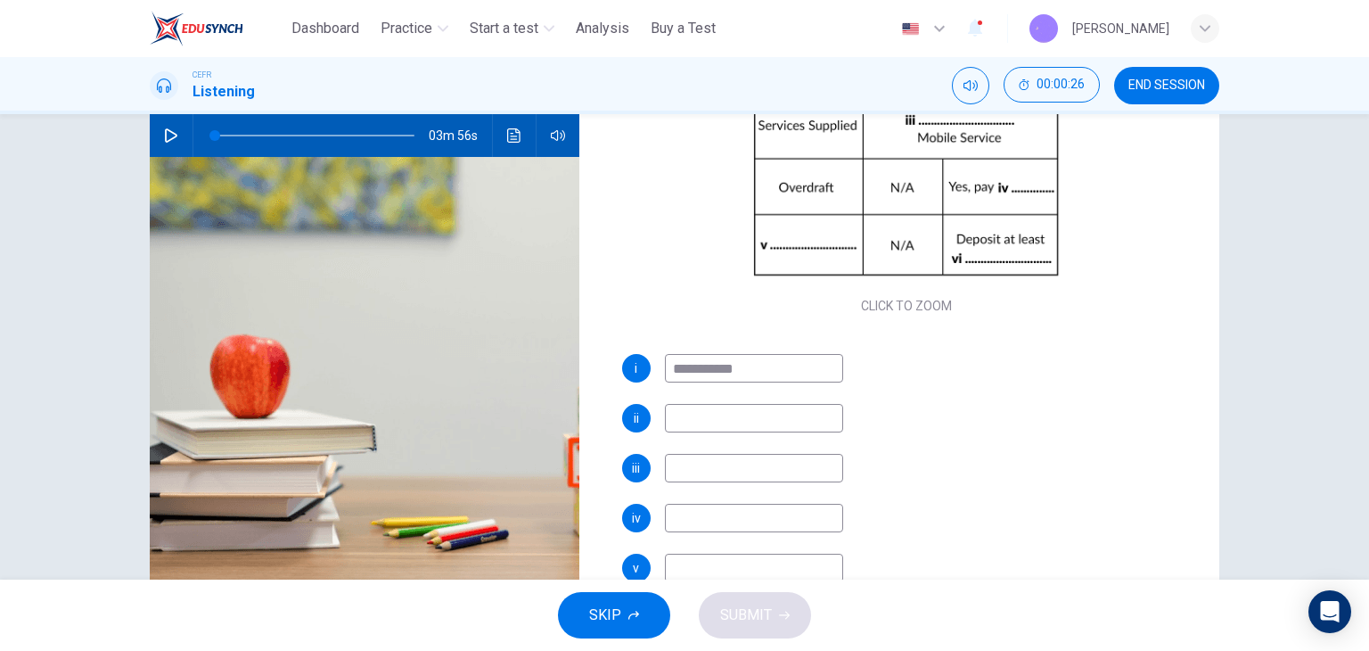
type input "**********"
click at [704, 428] on input at bounding box center [754, 418] width 178 height 29
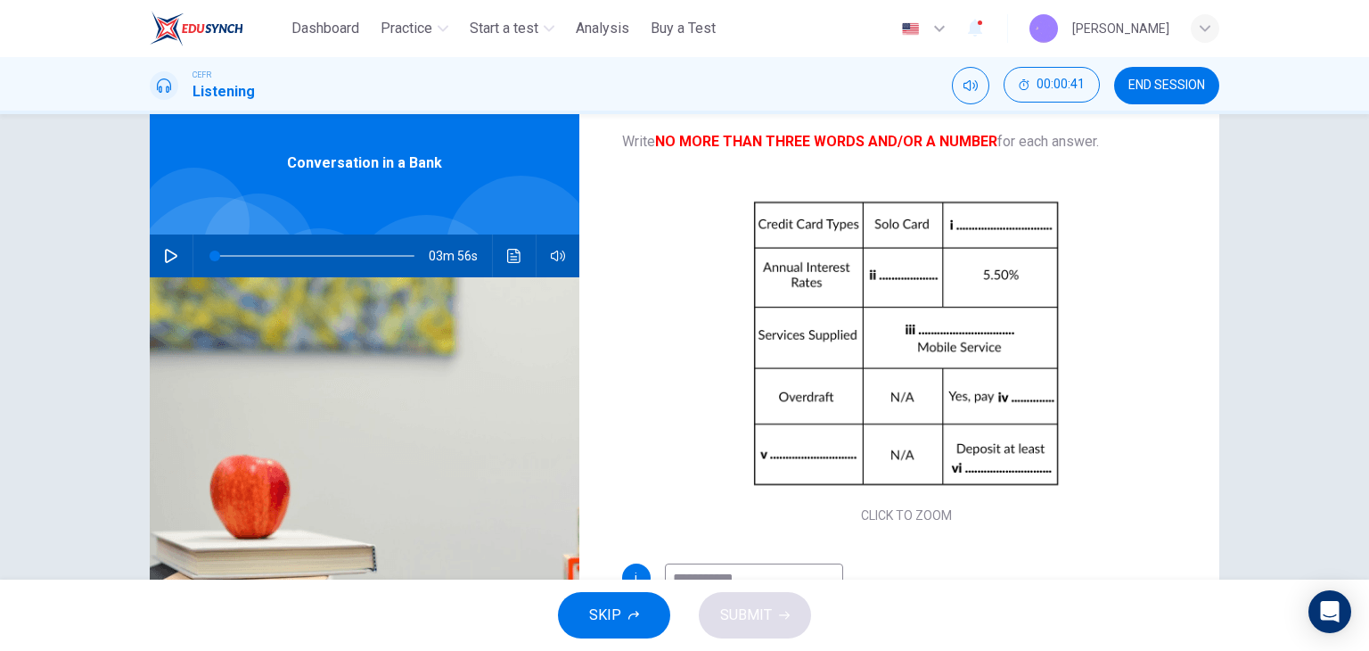
scroll to position [47, 0]
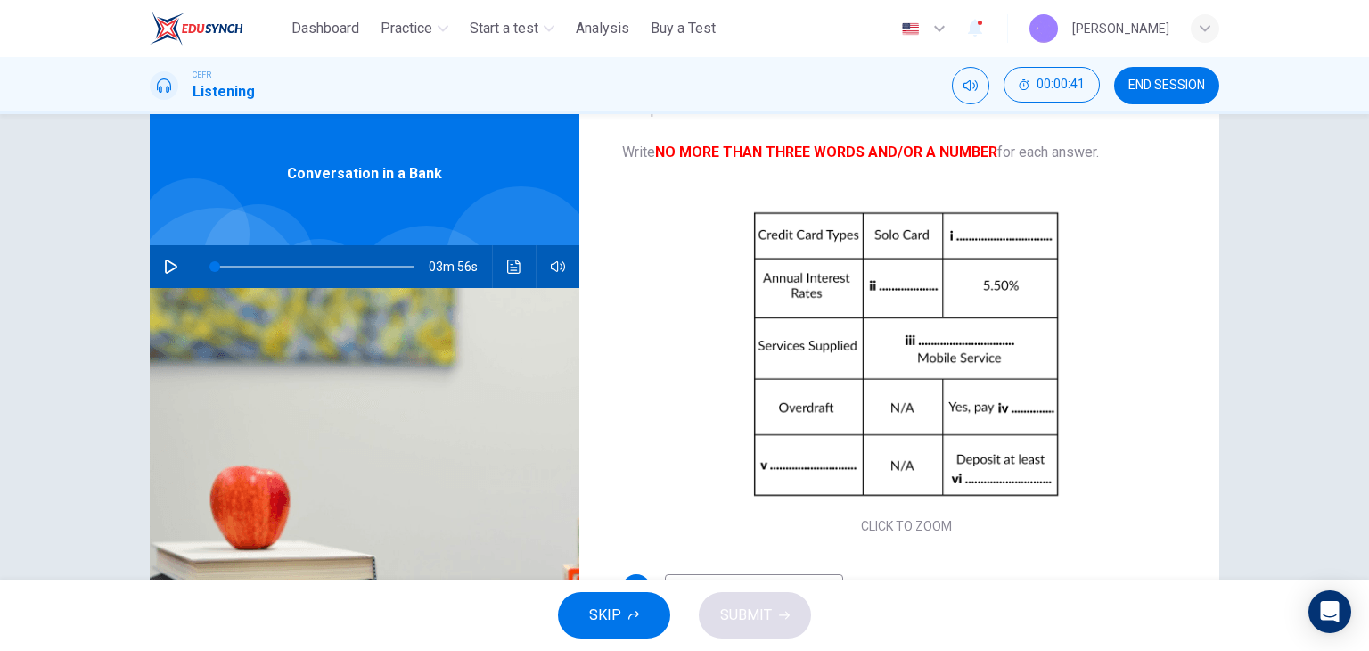
type input "*****"
click at [324, 265] on span at bounding box center [315, 266] width 200 height 25
click at [507, 260] on icon "Click to see the audio transcription" at bounding box center [514, 266] width 14 height 14
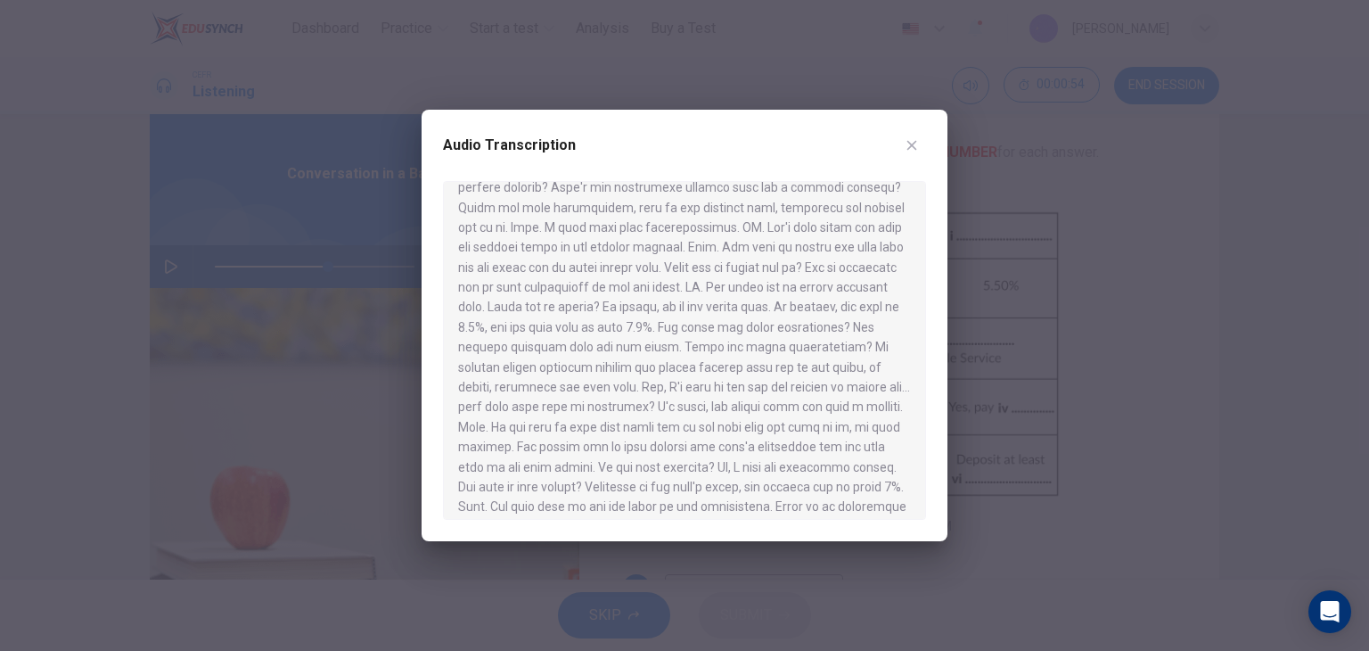
scroll to position [267, 0]
click at [915, 144] on icon "button" at bounding box center [912, 145] width 14 height 14
type input "**"
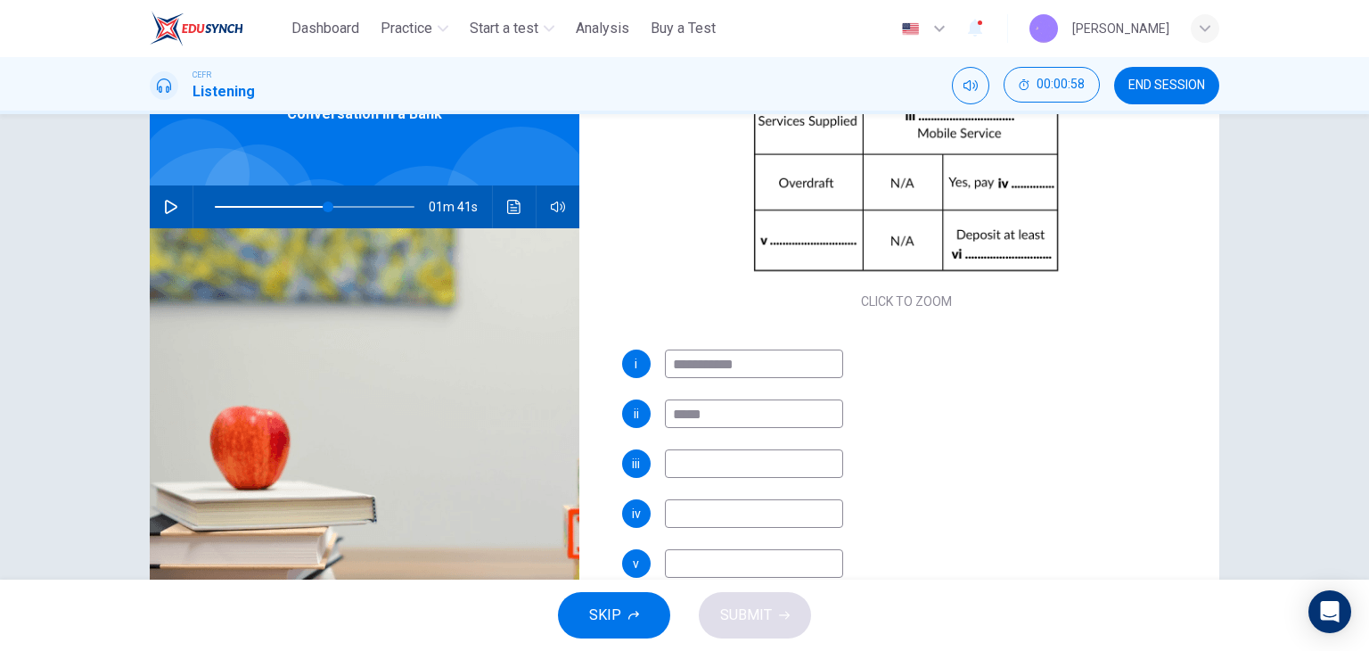
scroll to position [136, 0]
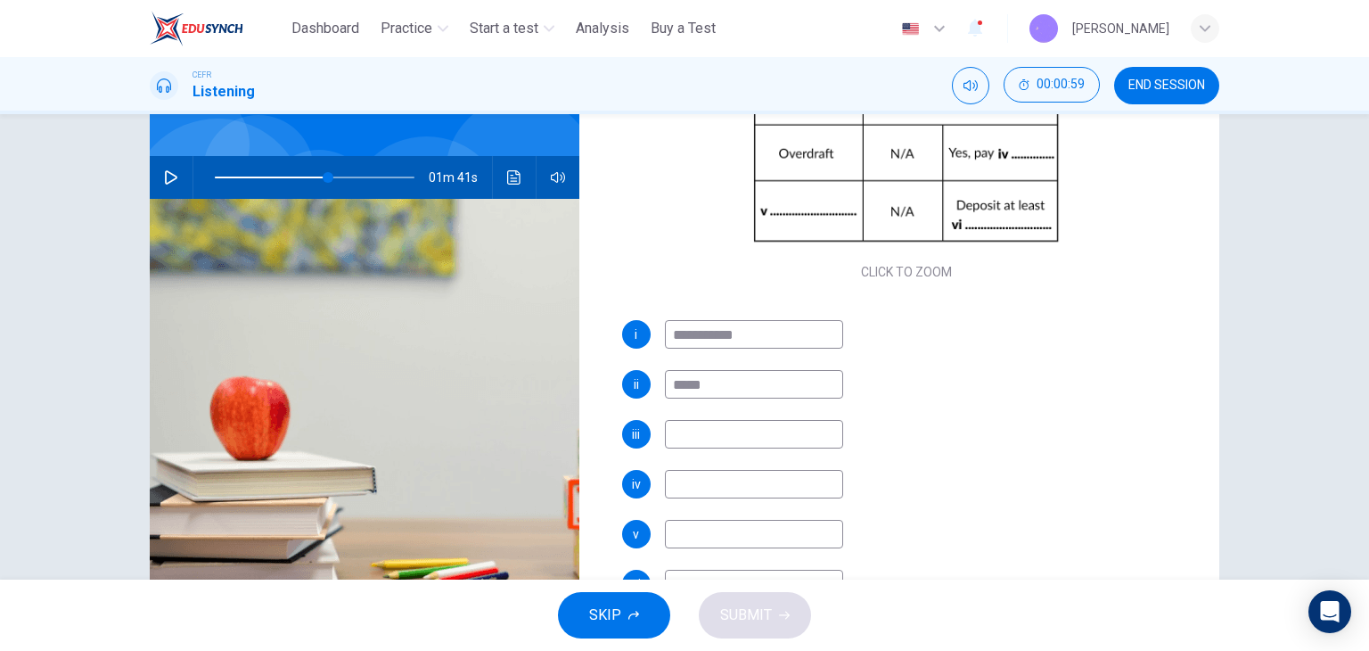
click at [706, 423] on input at bounding box center [754, 434] width 178 height 29
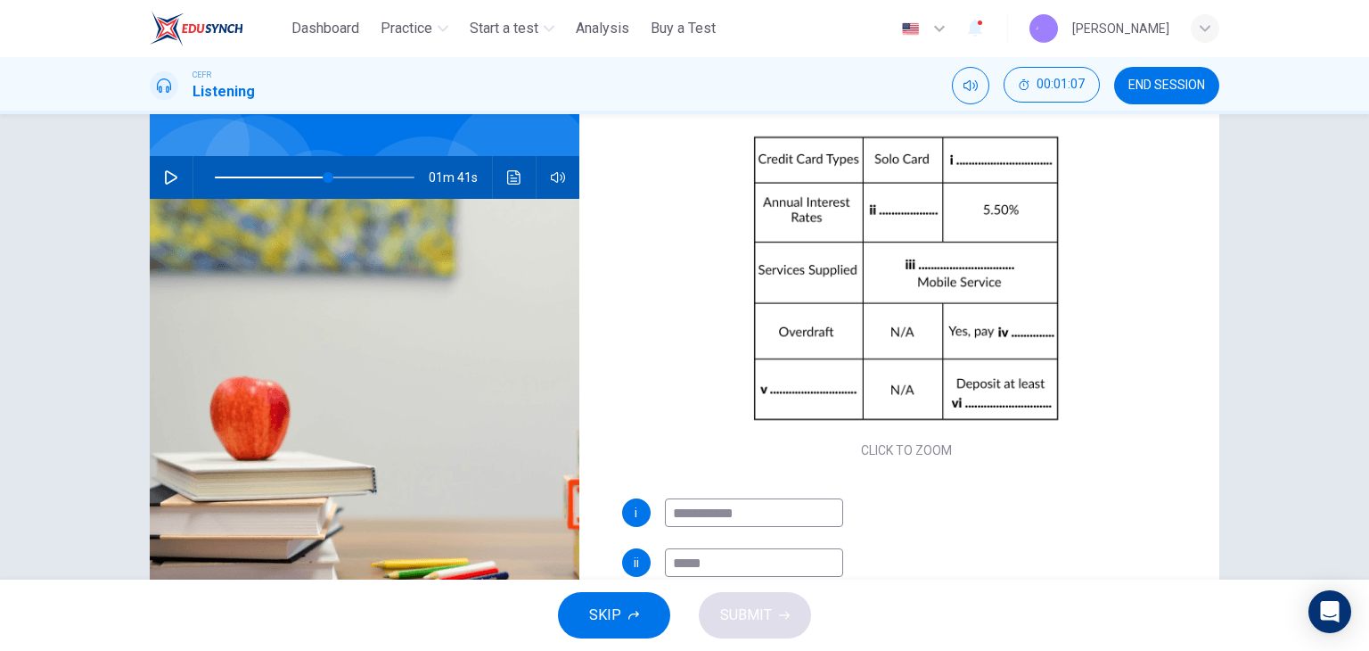
scroll to position [254, 0]
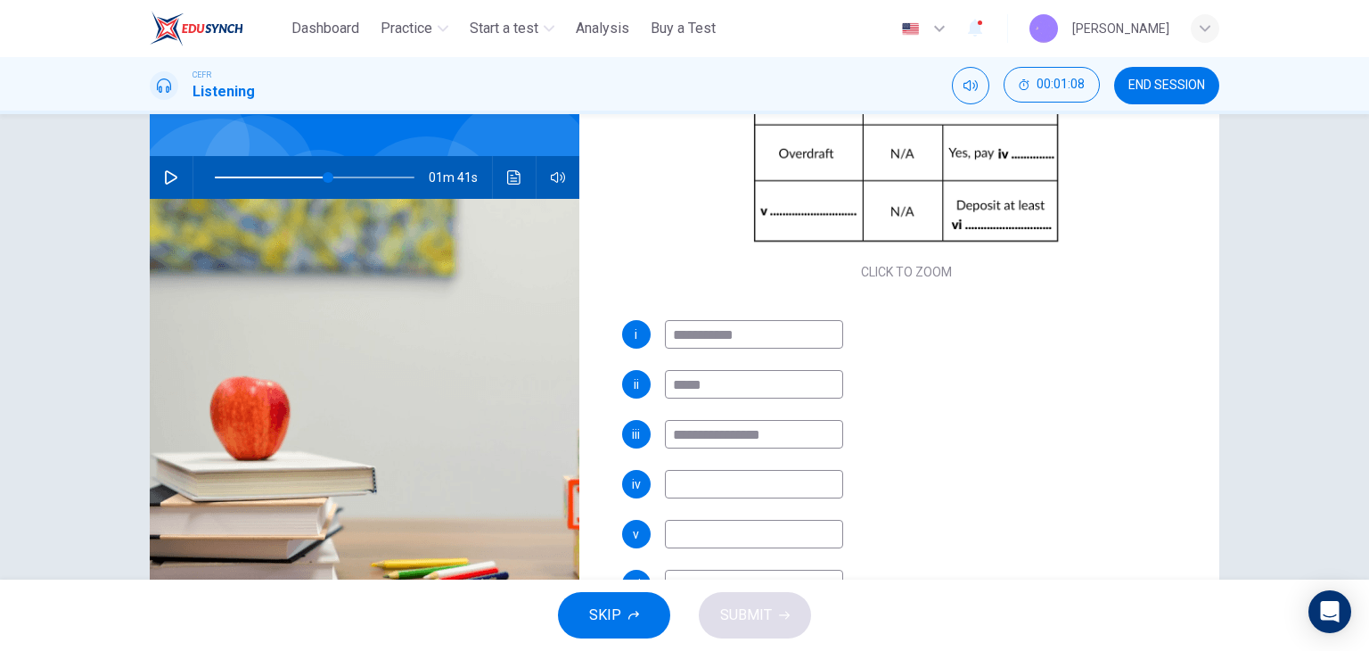
type input "**********"
click at [703, 478] on input at bounding box center [754, 484] width 178 height 29
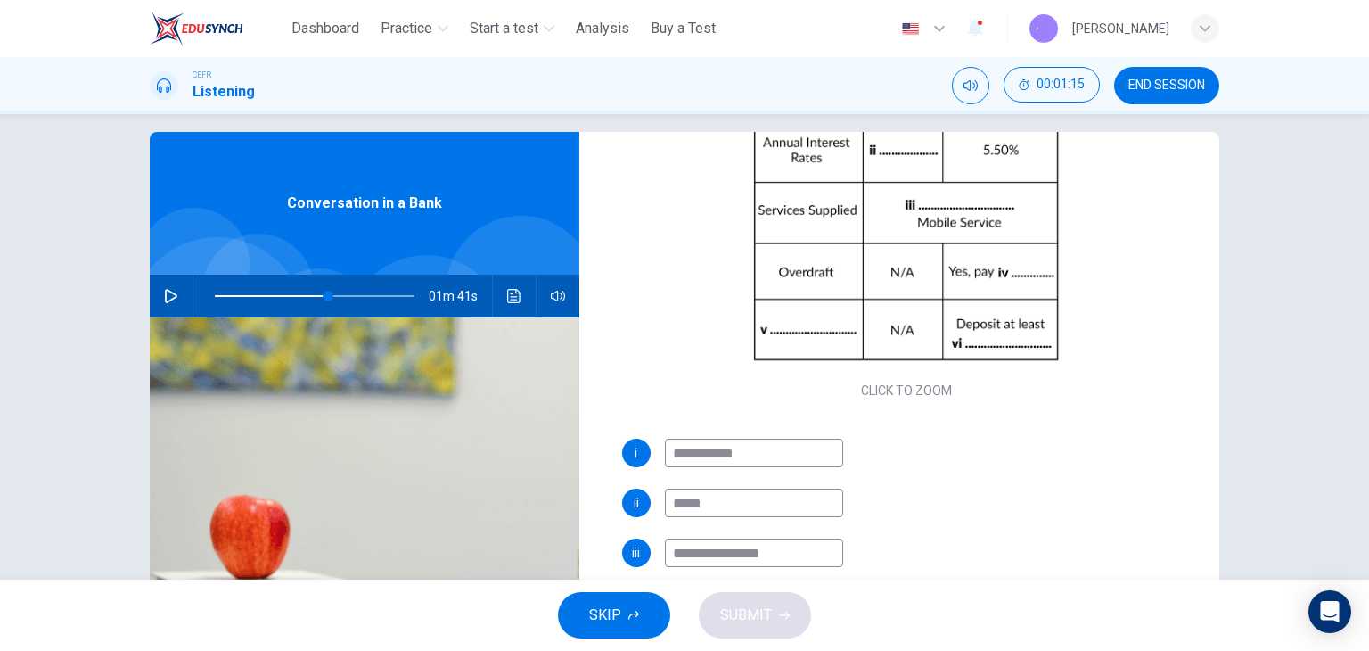
scroll to position [0, 0]
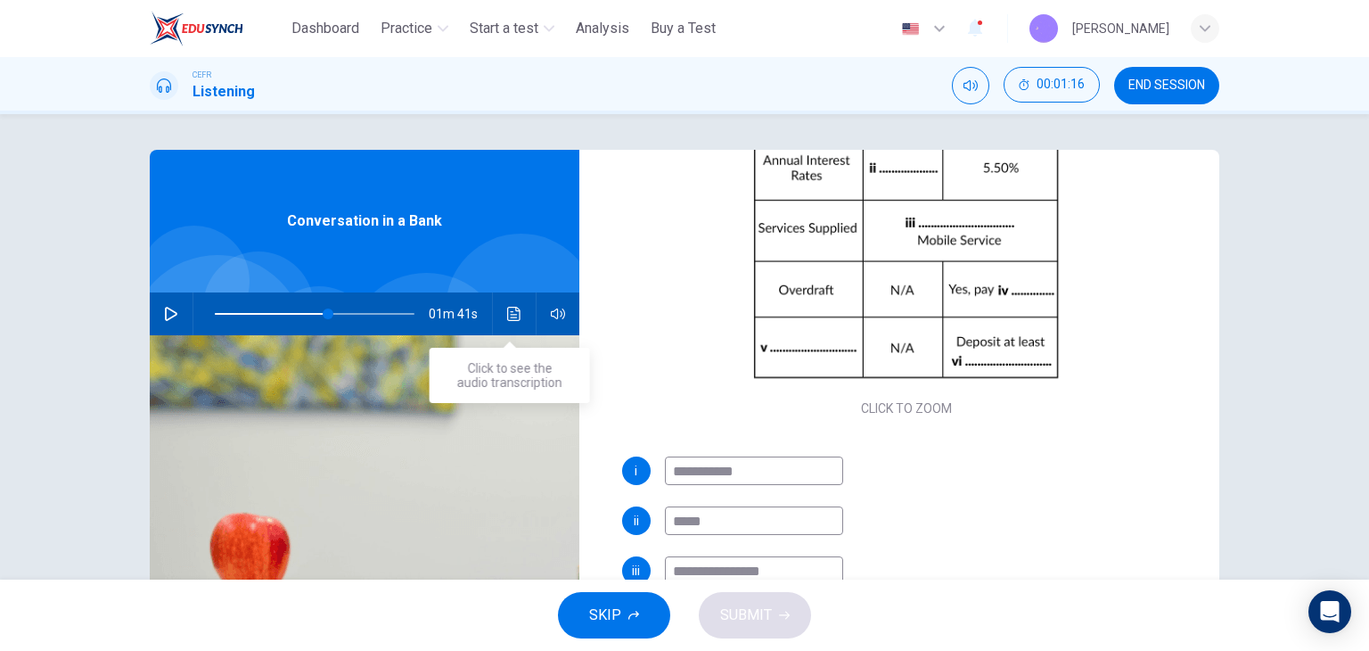
type input "******"
click at [508, 301] on button "Click to see the audio transcription" at bounding box center [514, 313] width 29 height 43
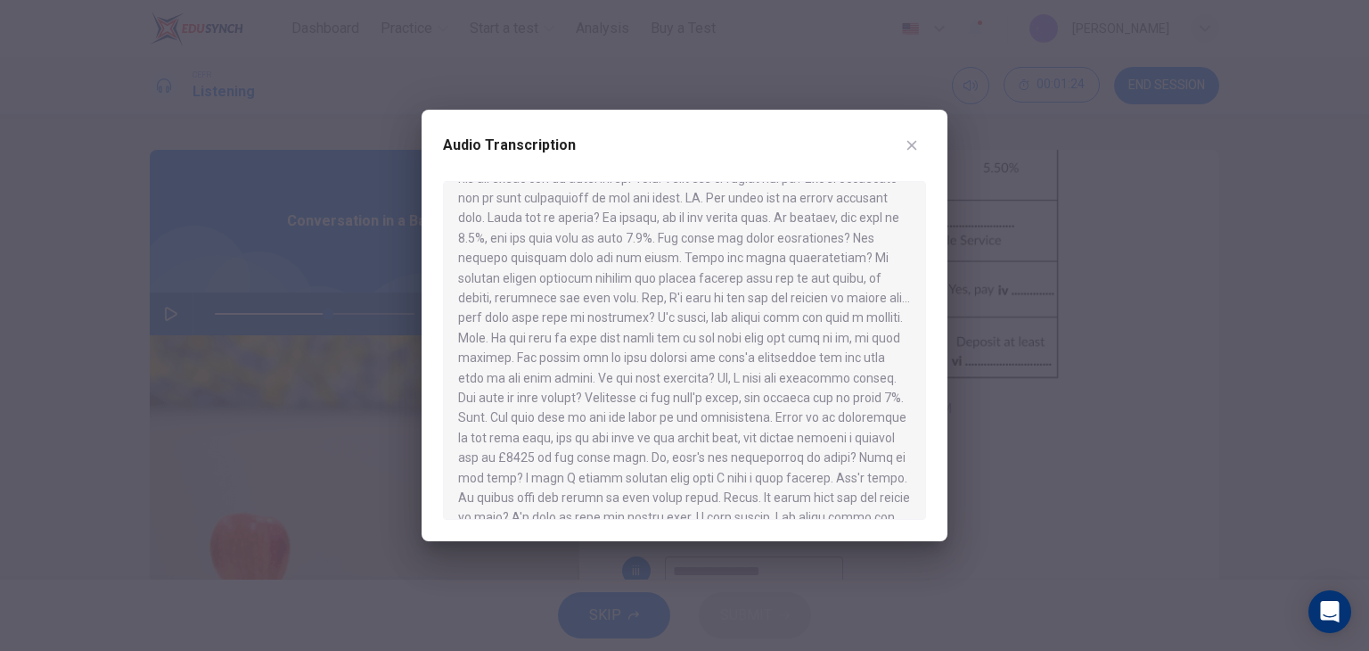
scroll to position [357, 0]
click at [914, 136] on button "button" at bounding box center [912, 145] width 29 height 29
type input "**"
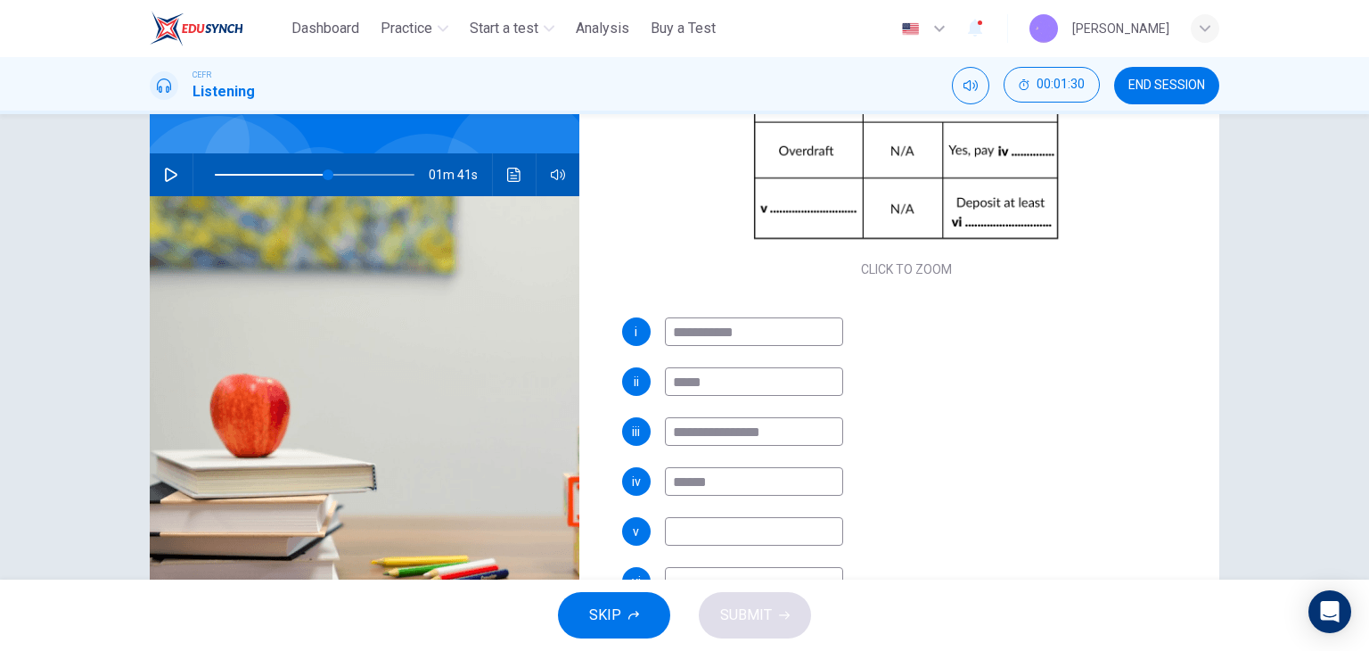
scroll to position [226, 0]
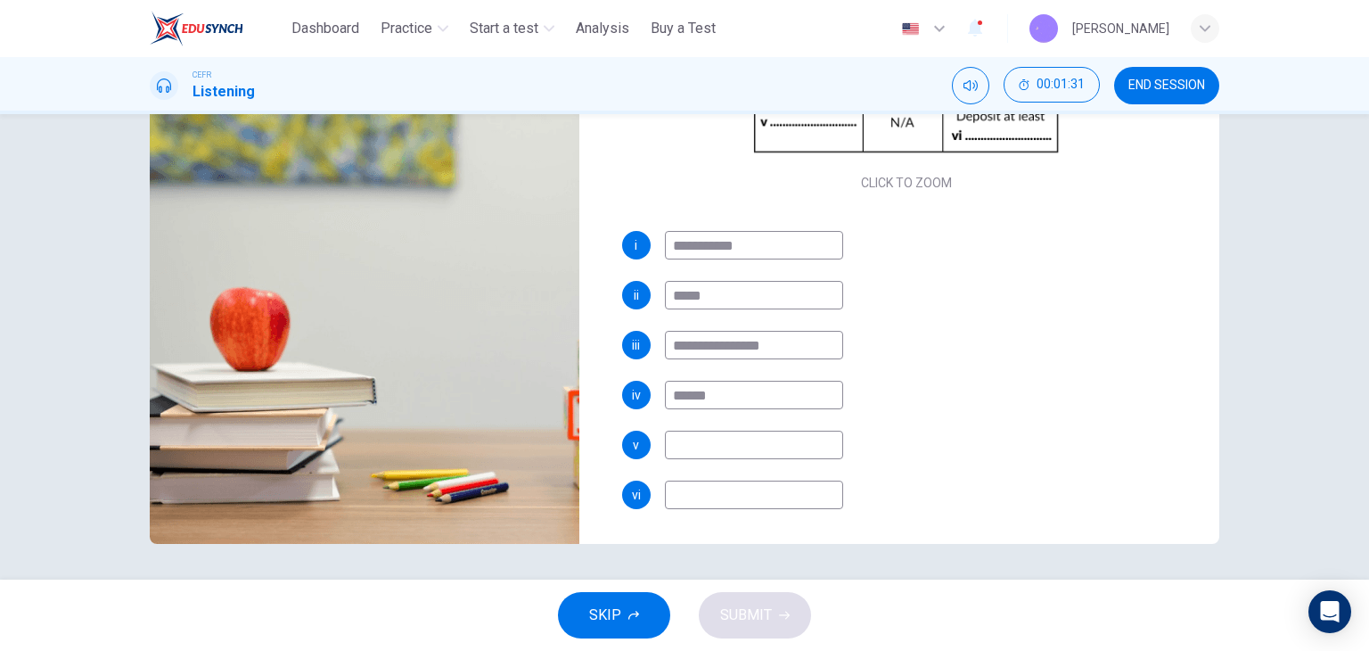
click at [705, 450] on input at bounding box center [754, 445] width 178 height 29
type input "**********"
click at [727, 505] on input at bounding box center [754, 495] width 178 height 29
type input "**"
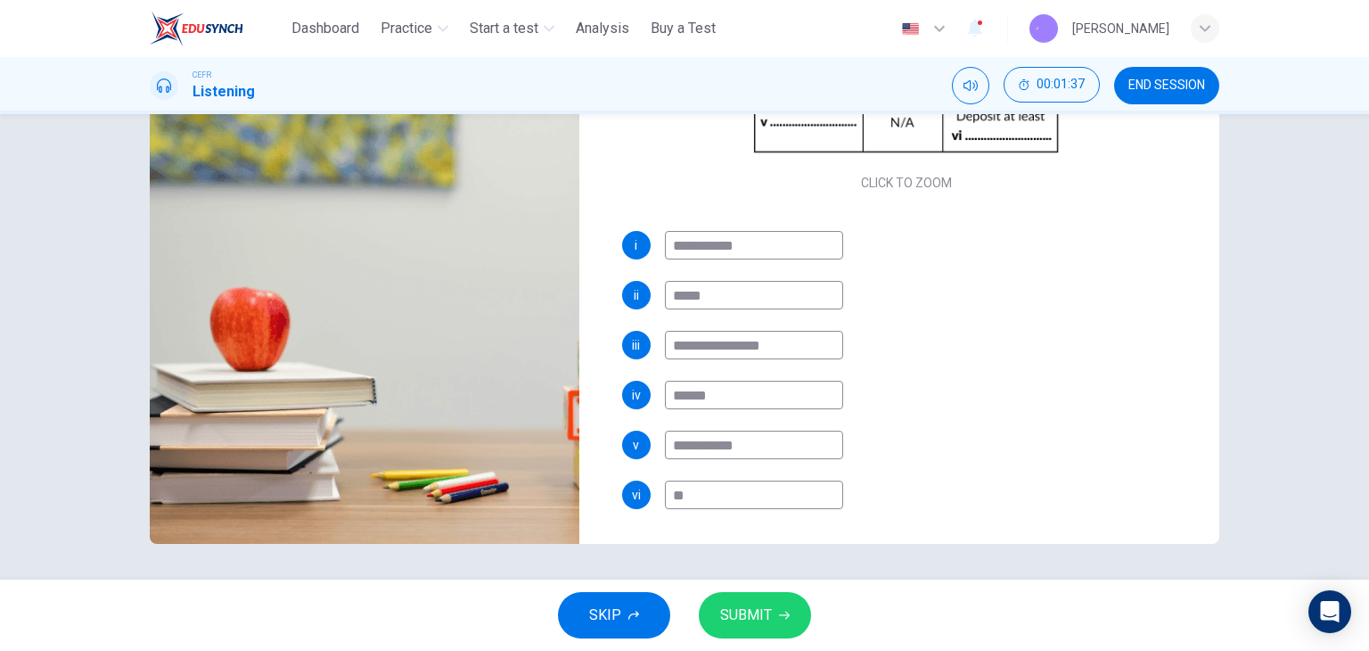
type input "**"
type input "***"
type input "**"
type input "****"
click at [758, 620] on span "SUBMIT" at bounding box center [746, 615] width 52 height 25
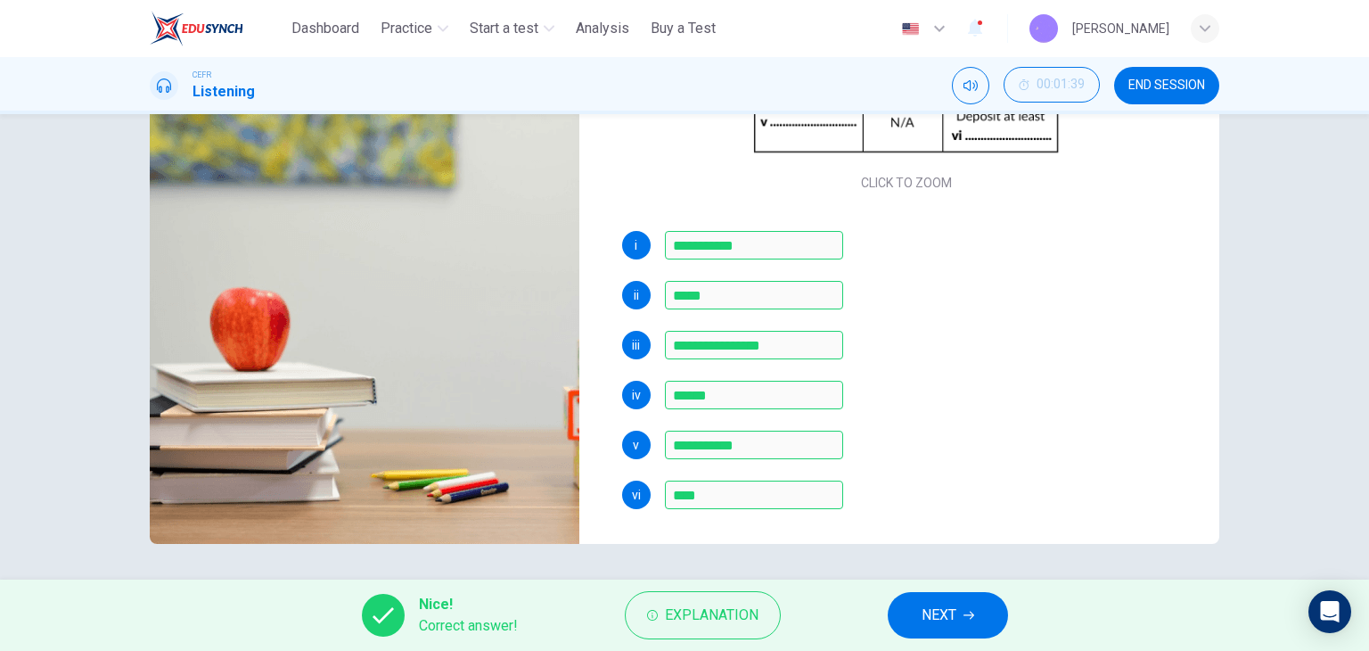
click at [954, 601] on button "NEXT" at bounding box center [948, 615] width 120 height 46
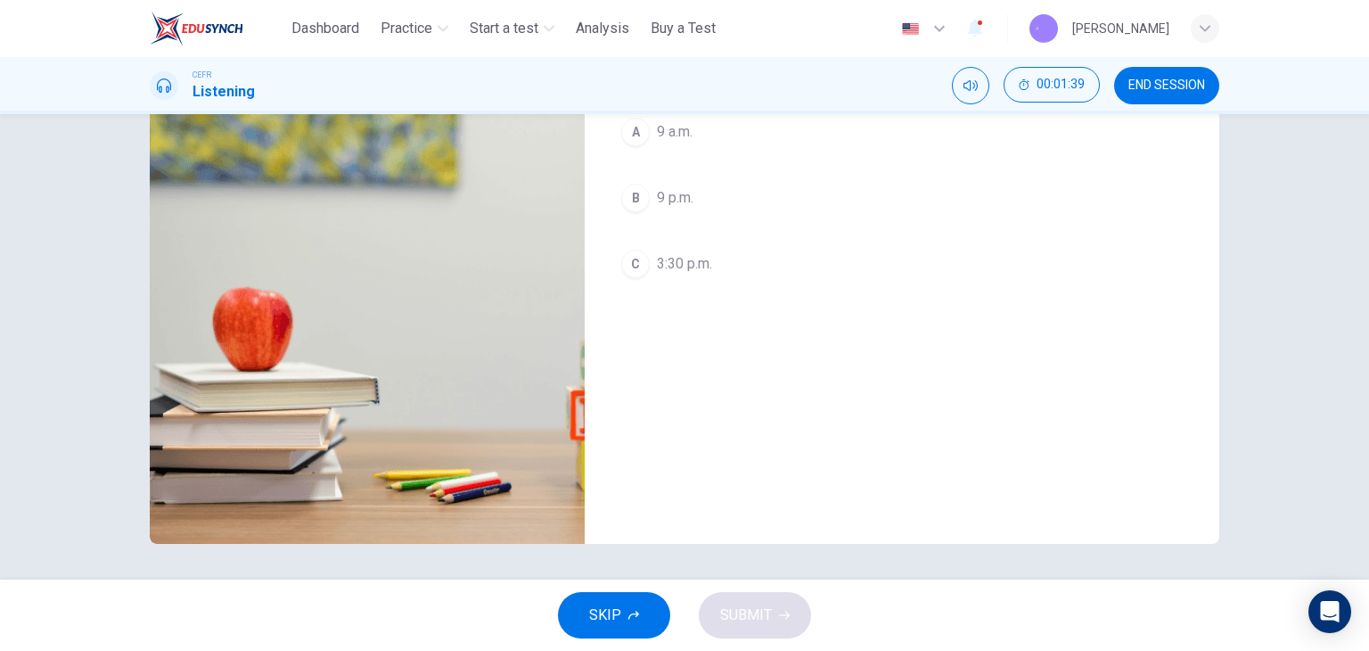
scroll to position [47, 0]
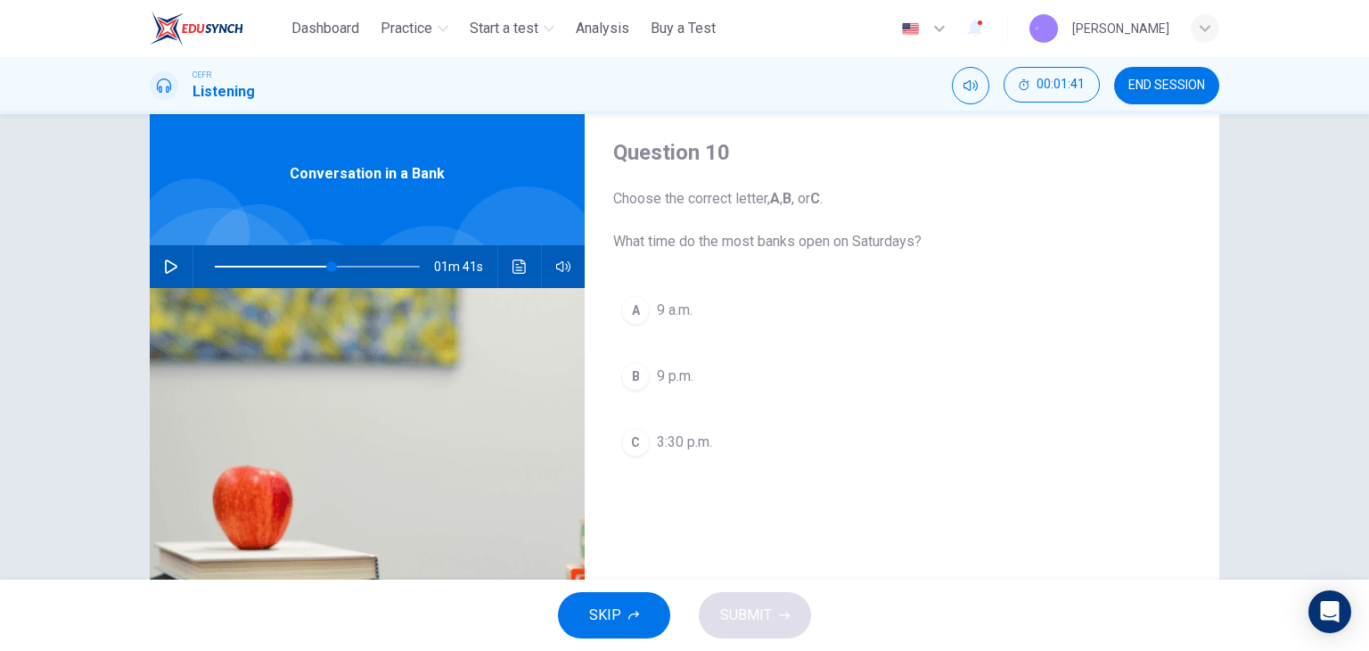
click at [671, 309] on span "9 a.m." at bounding box center [675, 310] width 36 height 21
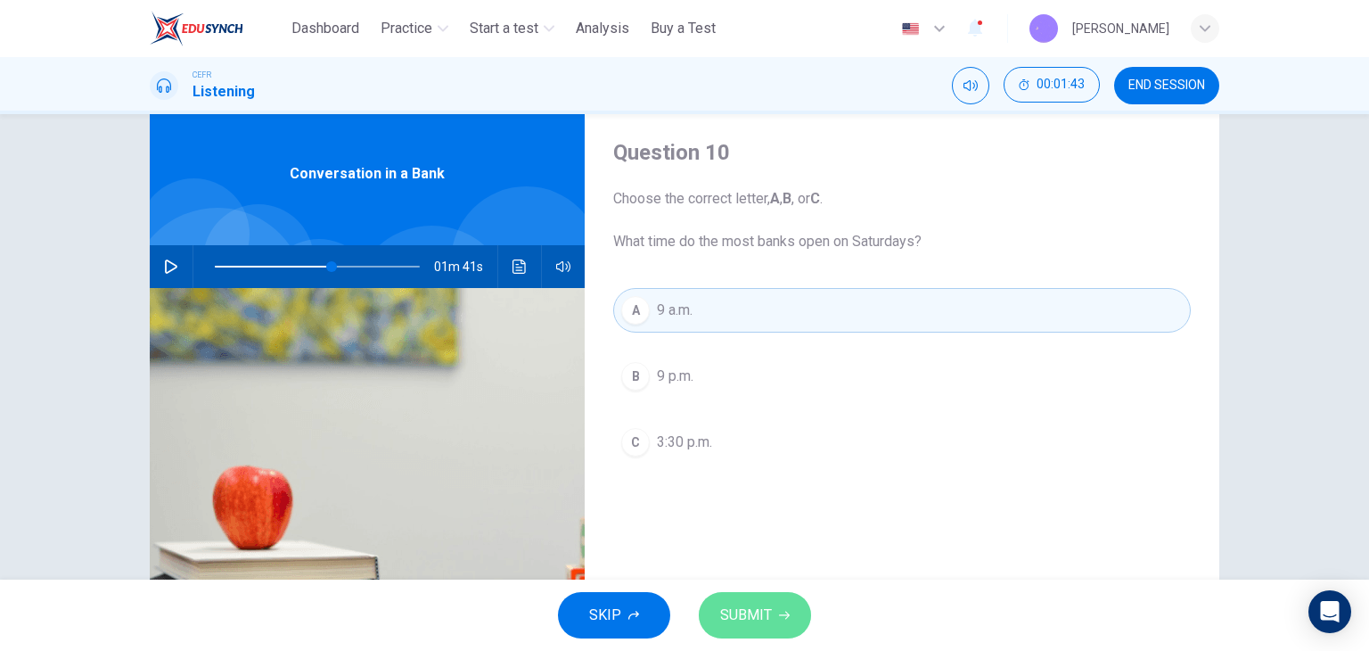
click at [760, 600] on button "SUBMIT" at bounding box center [755, 615] width 112 height 46
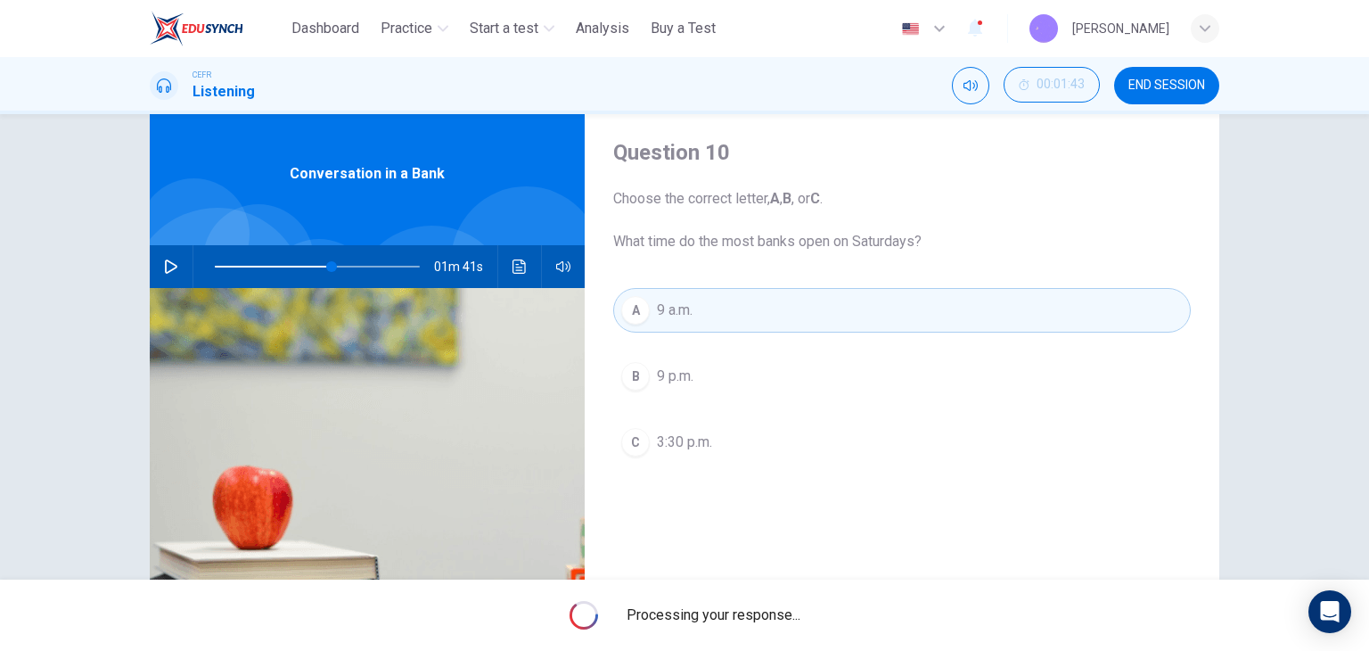
type input "**"
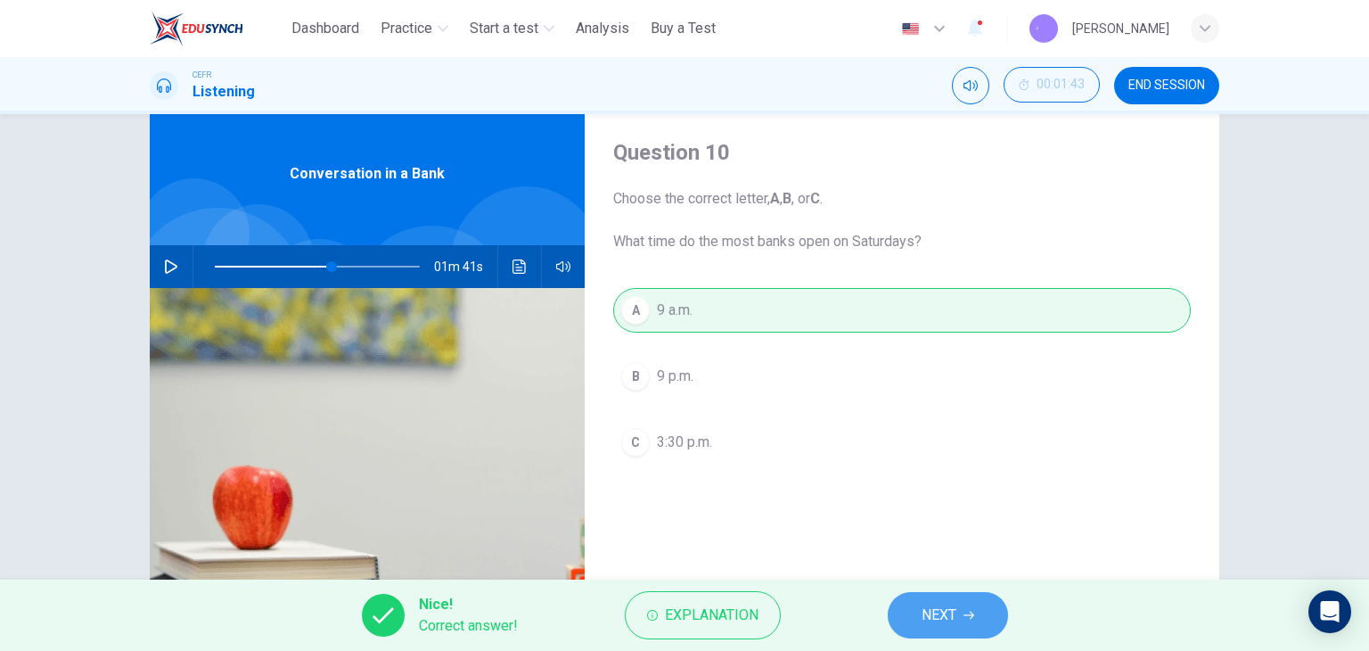
click at [959, 604] on button "NEXT" at bounding box center [948, 615] width 120 height 46
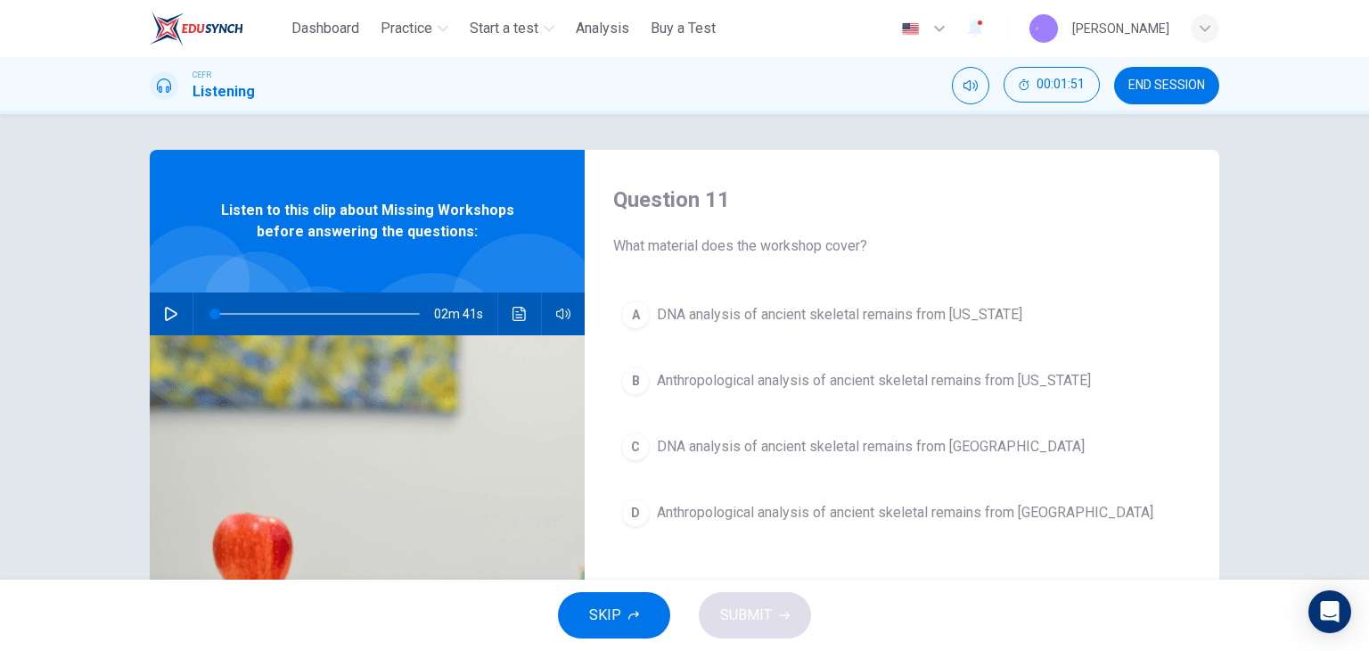
click at [164, 310] on icon "button" at bounding box center [171, 314] width 14 height 14
type input "*"
click at [866, 325] on span "DNA analysis of ancient skeletal remains from Alaska" at bounding box center [840, 314] width 366 height 21
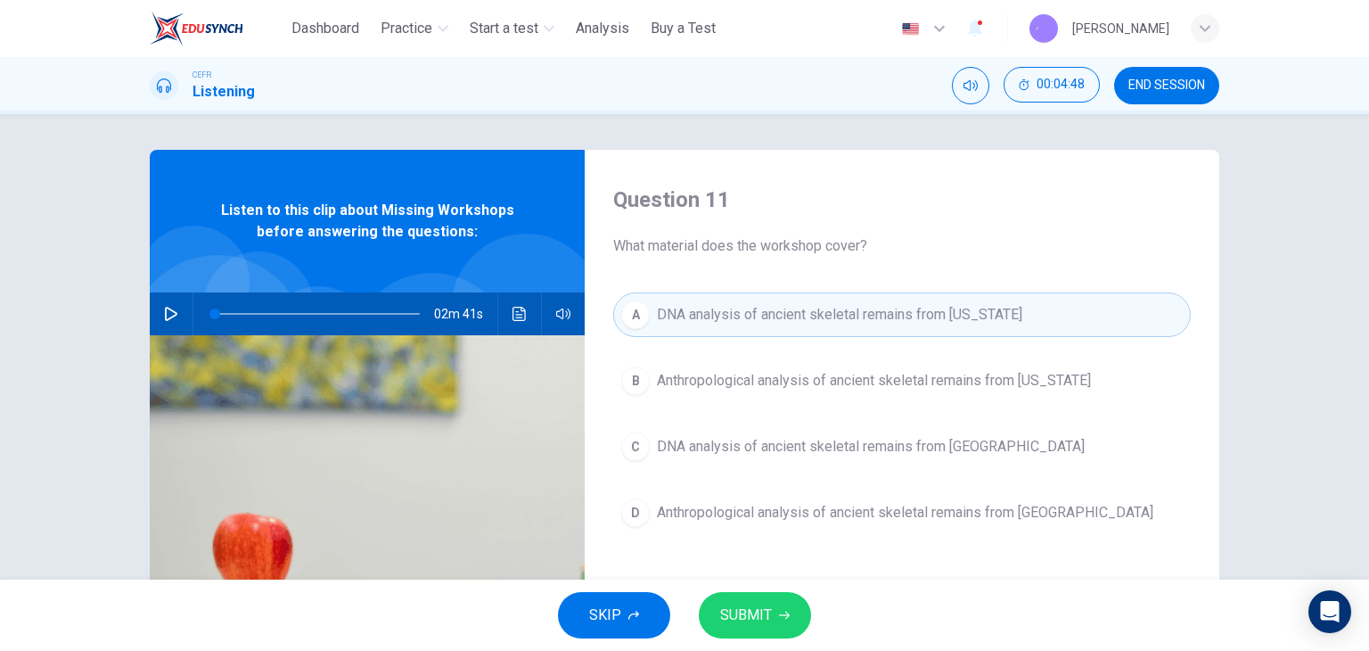
click at [514, 311] on icon "Click to see the audio transcription" at bounding box center [519, 314] width 13 height 14
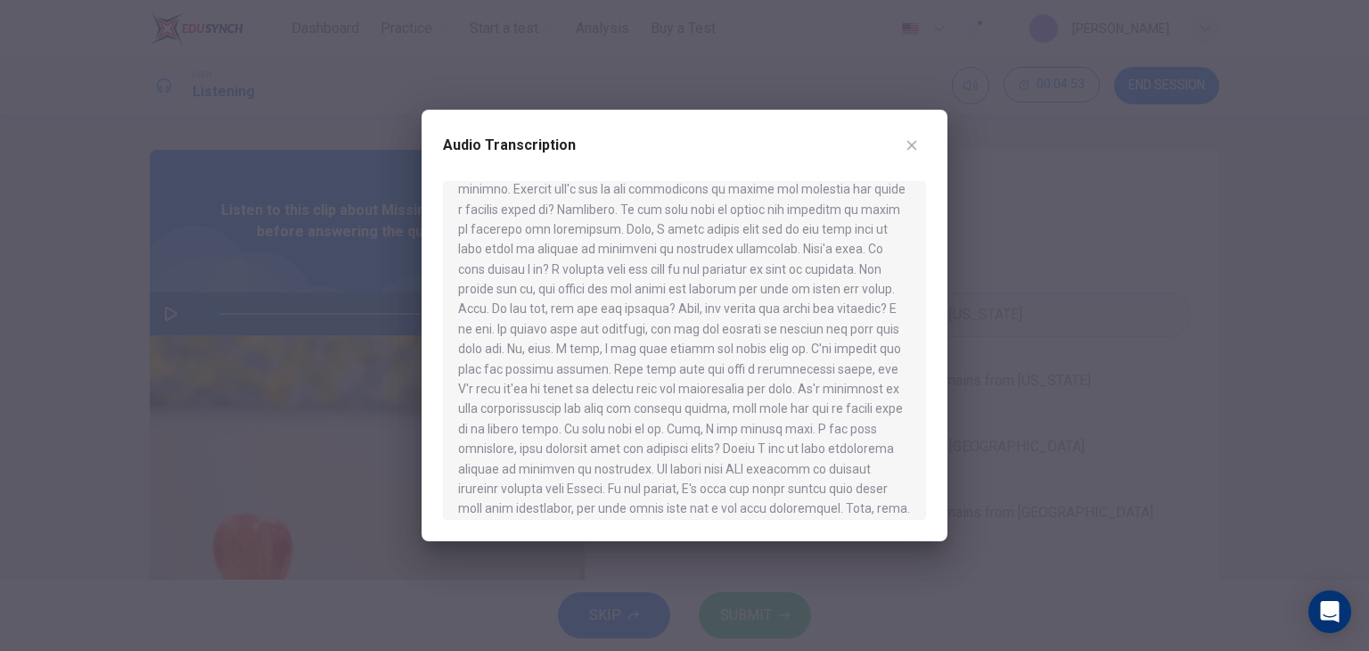
scroll to position [178, 0]
click at [954, 370] on div at bounding box center [684, 325] width 1369 height 651
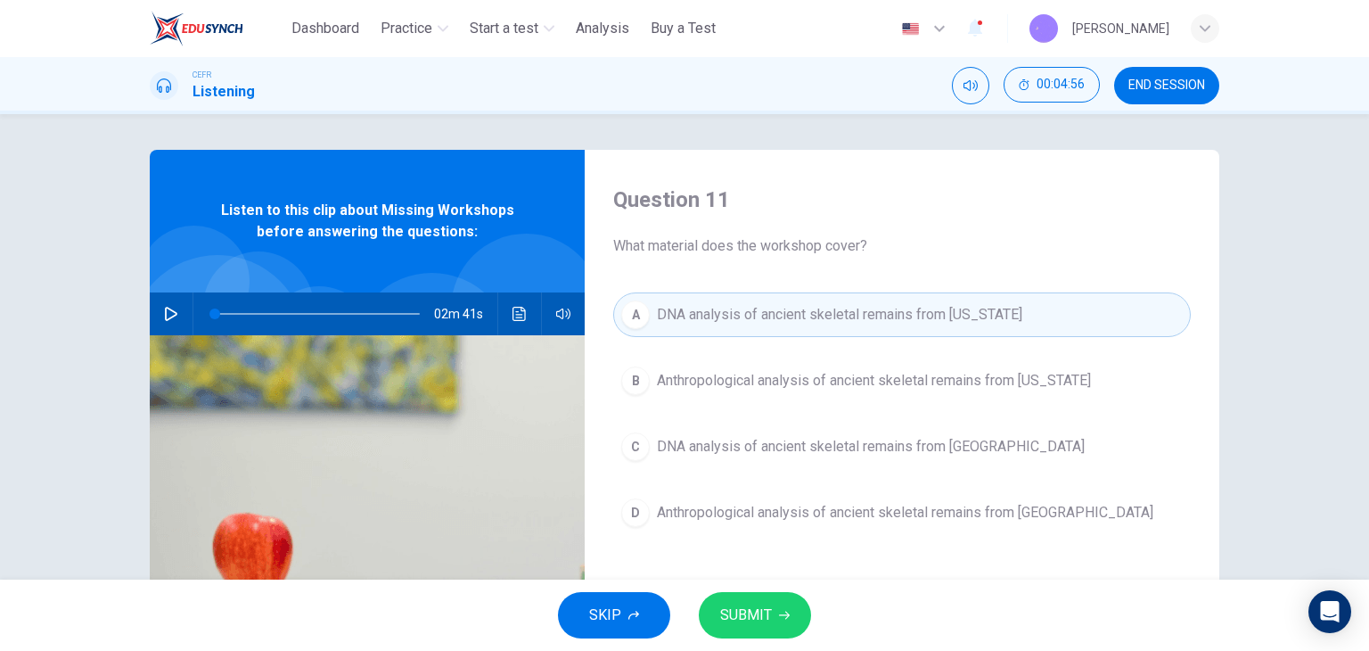
click at [751, 607] on span "SUBMIT" at bounding box center [746, 615] width 52 height 25
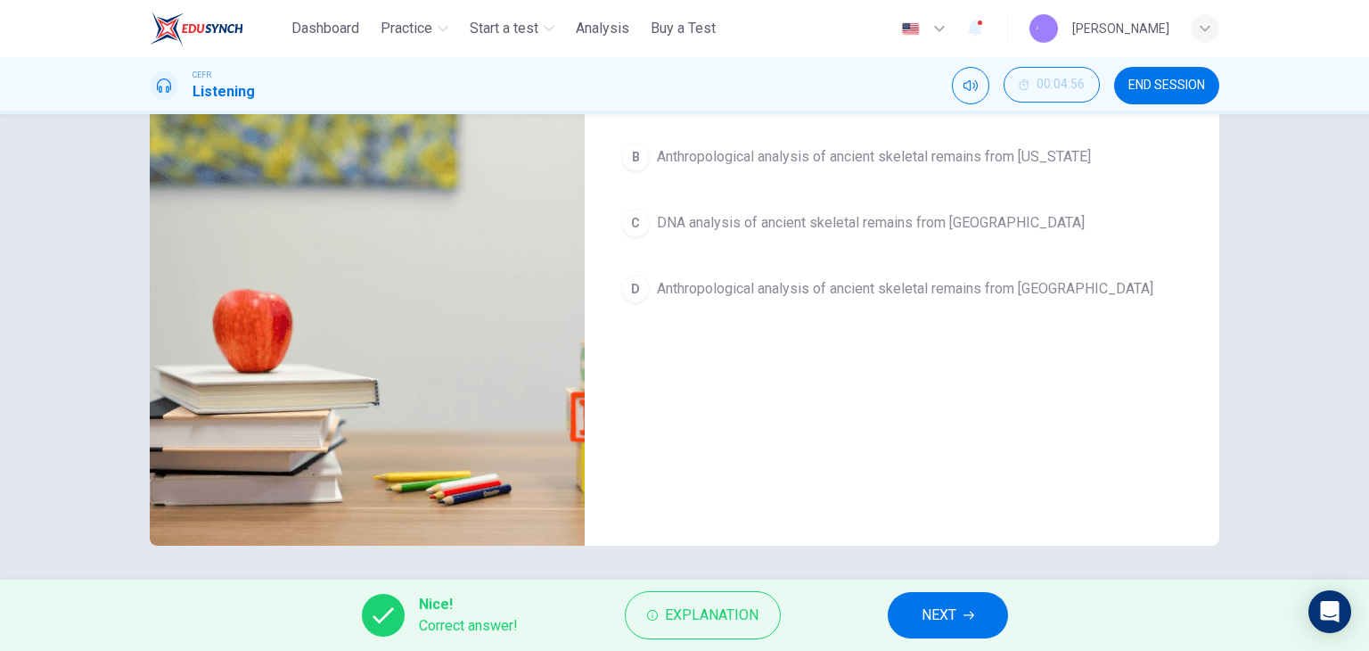
scroll to position [226, 0]
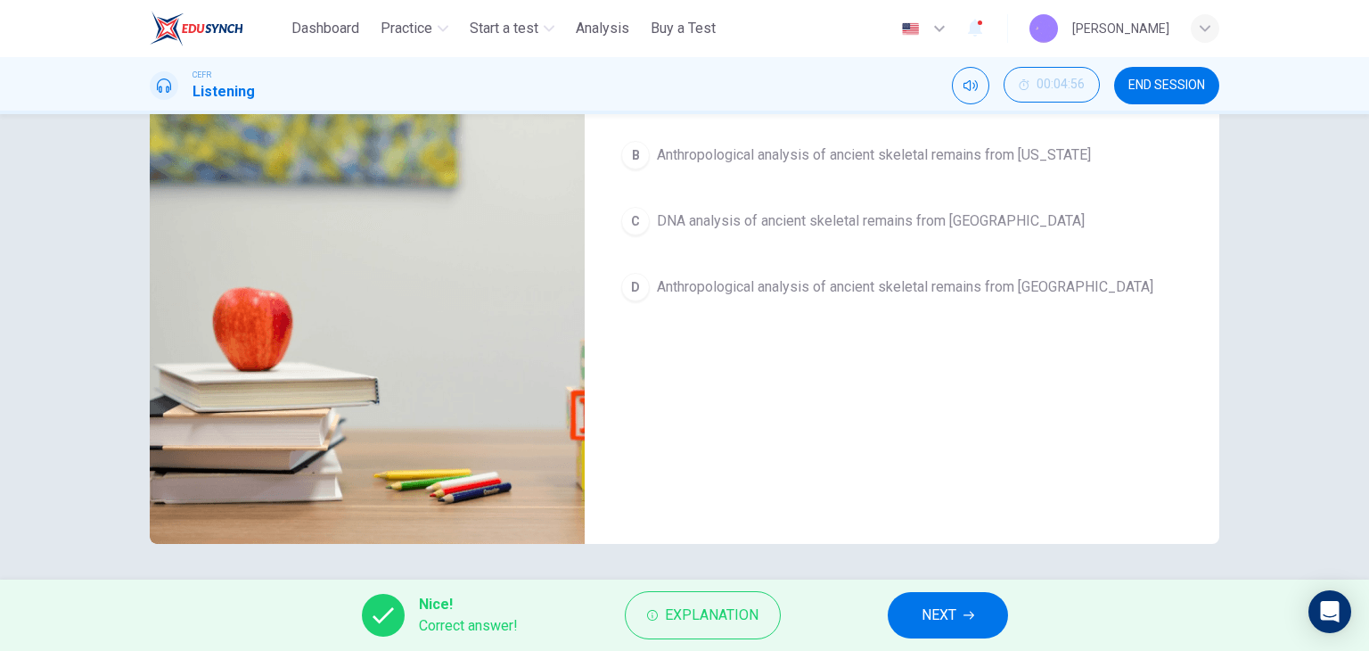
click at [1001, 606] on button "NEXT" at bounding box center [948, 615] width 120 height 46
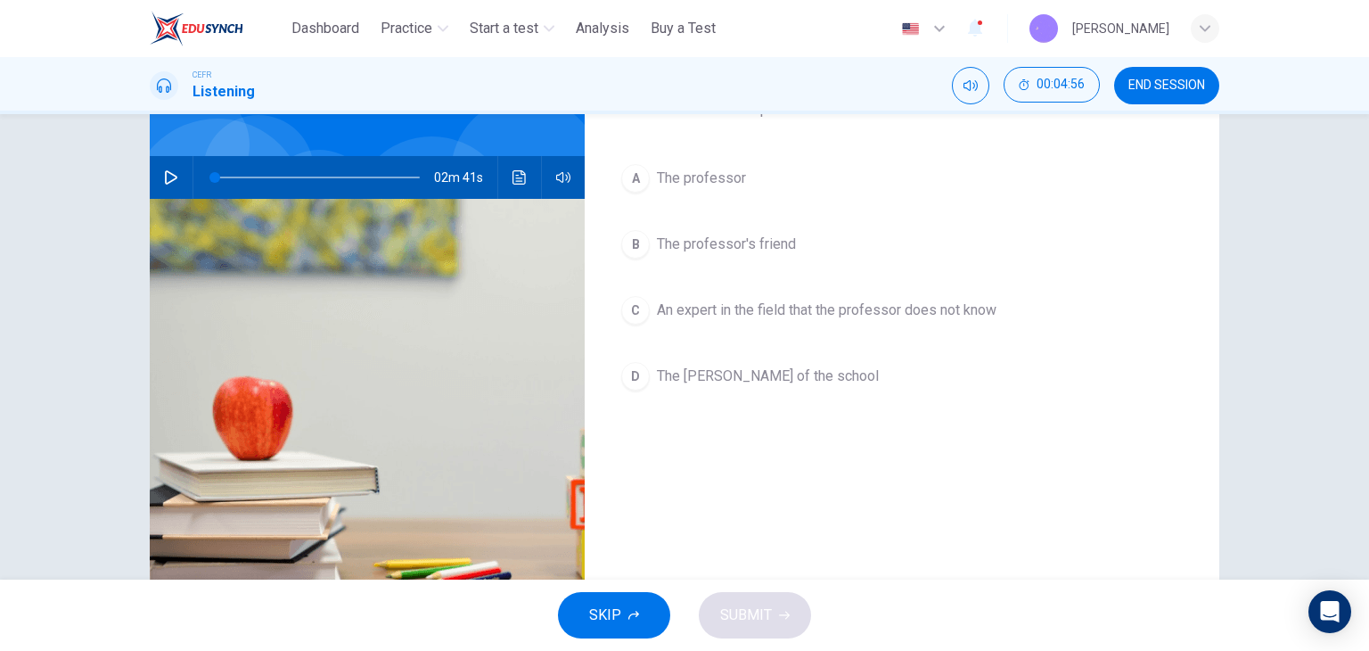
scroll to position [47, 0]
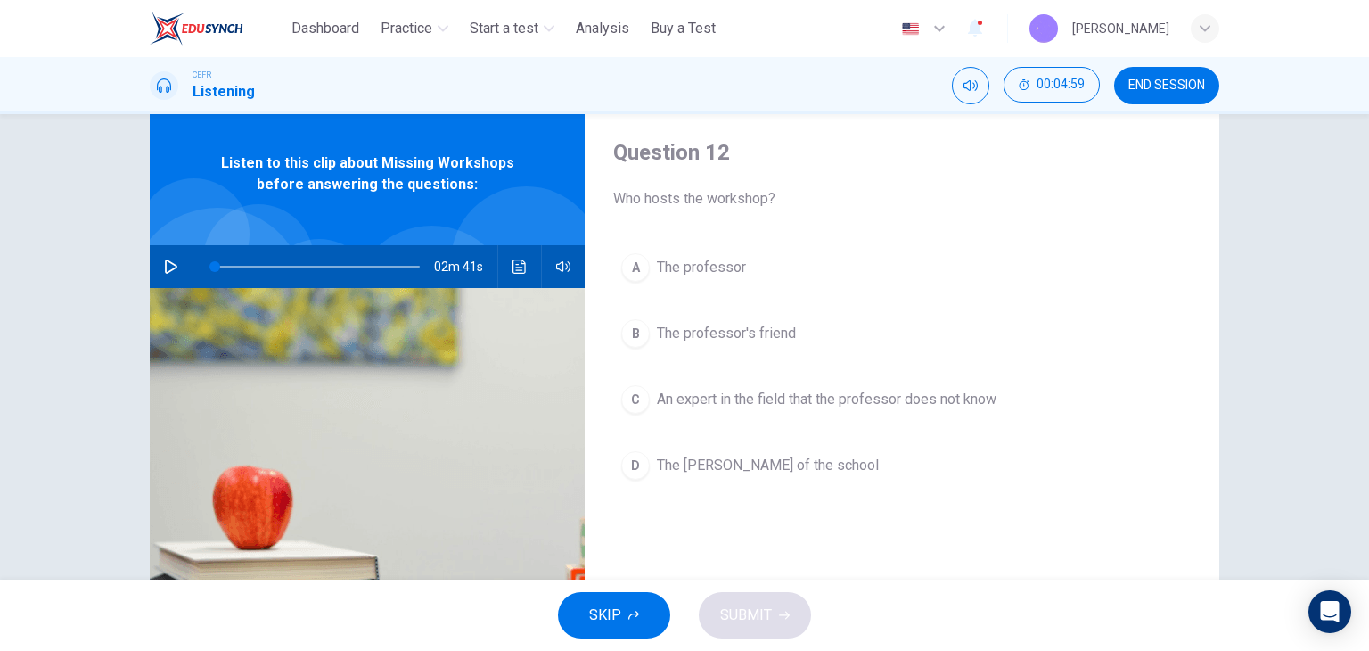
click at [744, 325] on span "The professor's friend" at bounding box center [726, 333] width 139 height 21
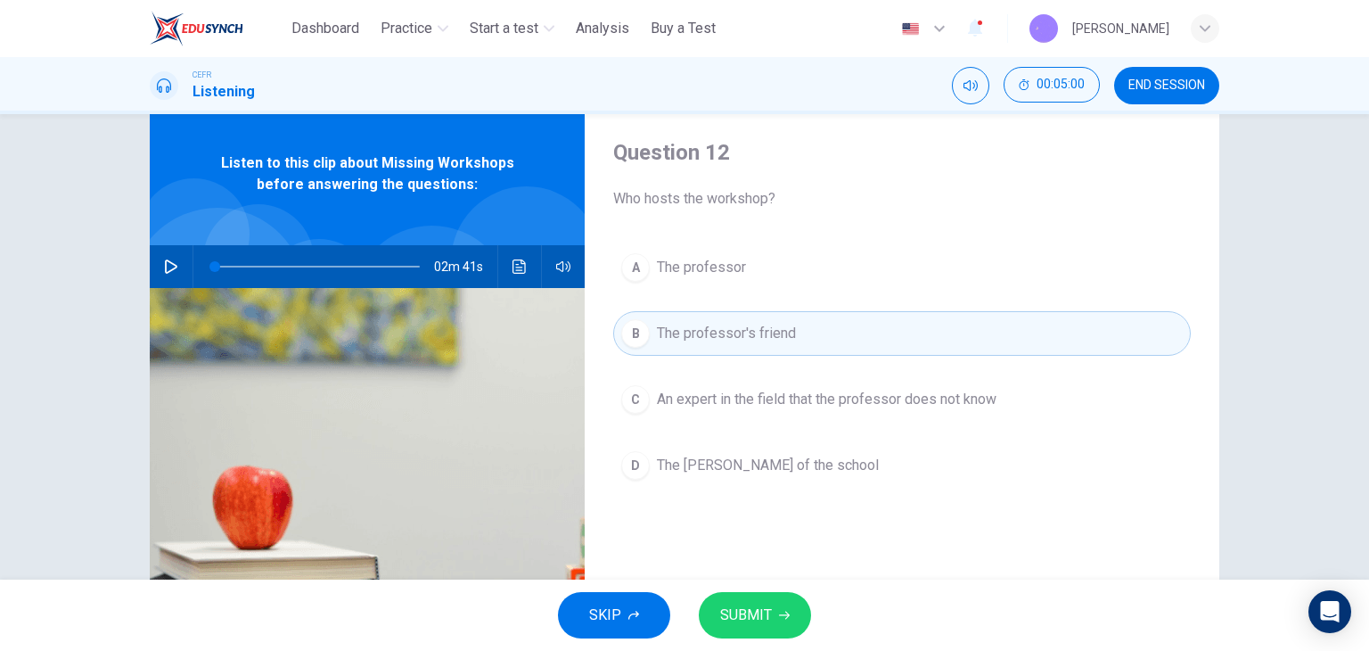
click at [776, 623] on button "SUBMIT" at bounding box center [755, 615] width 112 height 46
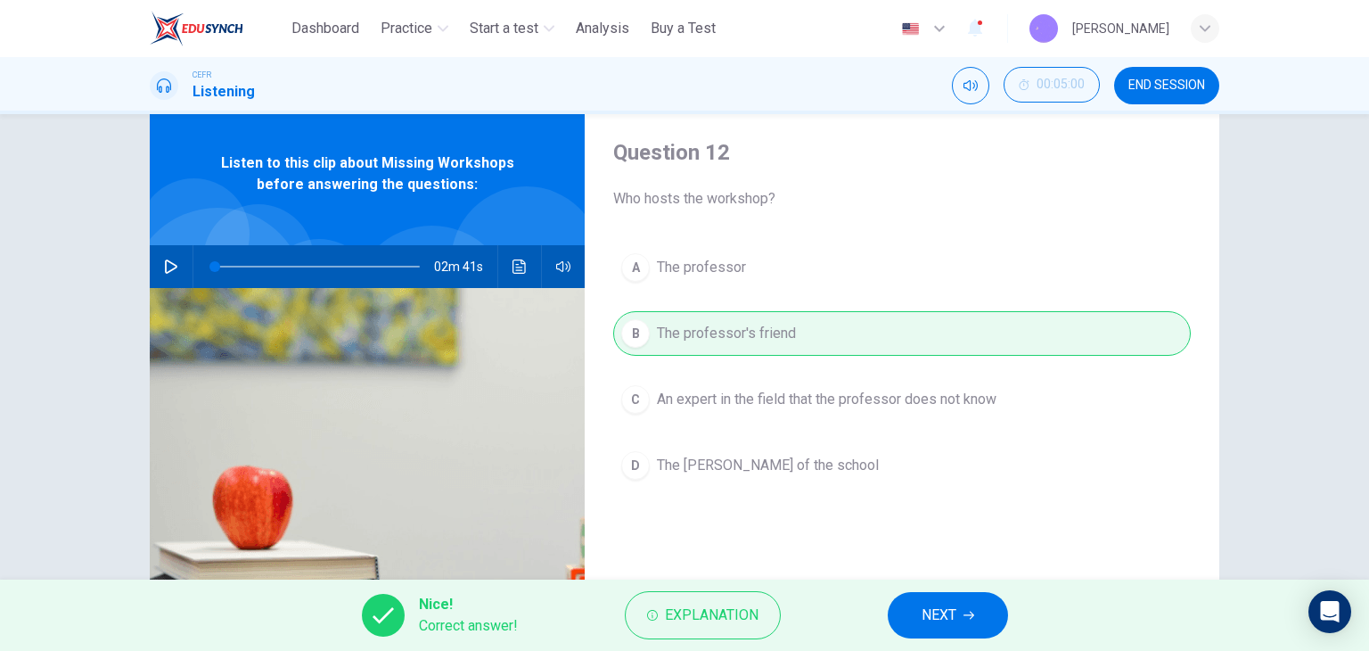
click at [955, 603] on span "NEXT" at bounding box center [939, 615] width 35 height 25
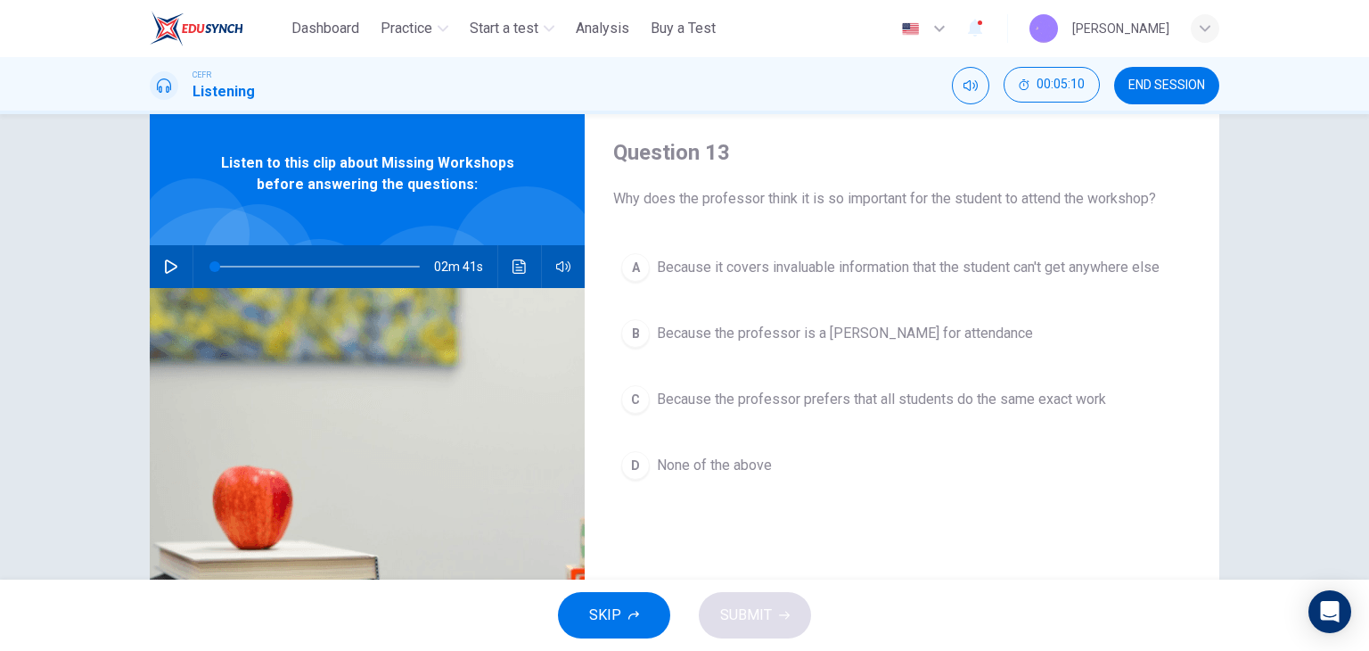
click at [717, 464] on span "None of the above" at bounding box center [714, 465] width 115 height 21
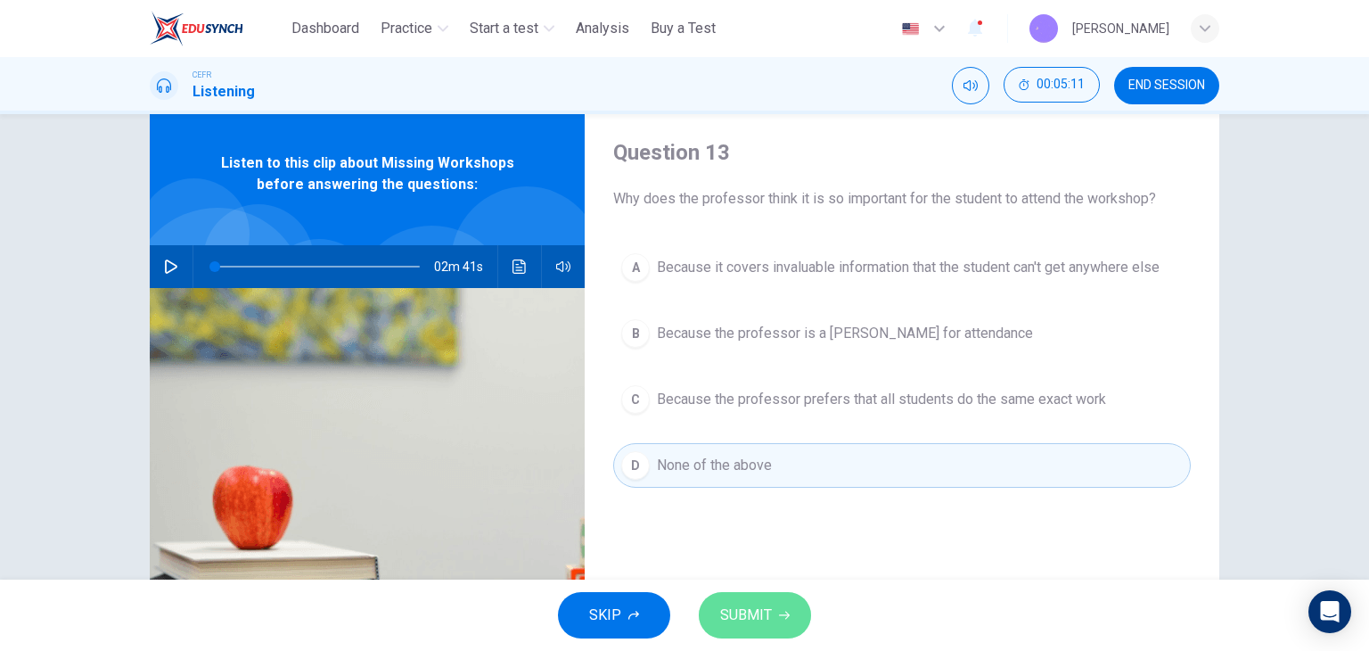
click at [745, 592] on button "SUBMIT" at bounding box center [755, 615] width 112 height 46
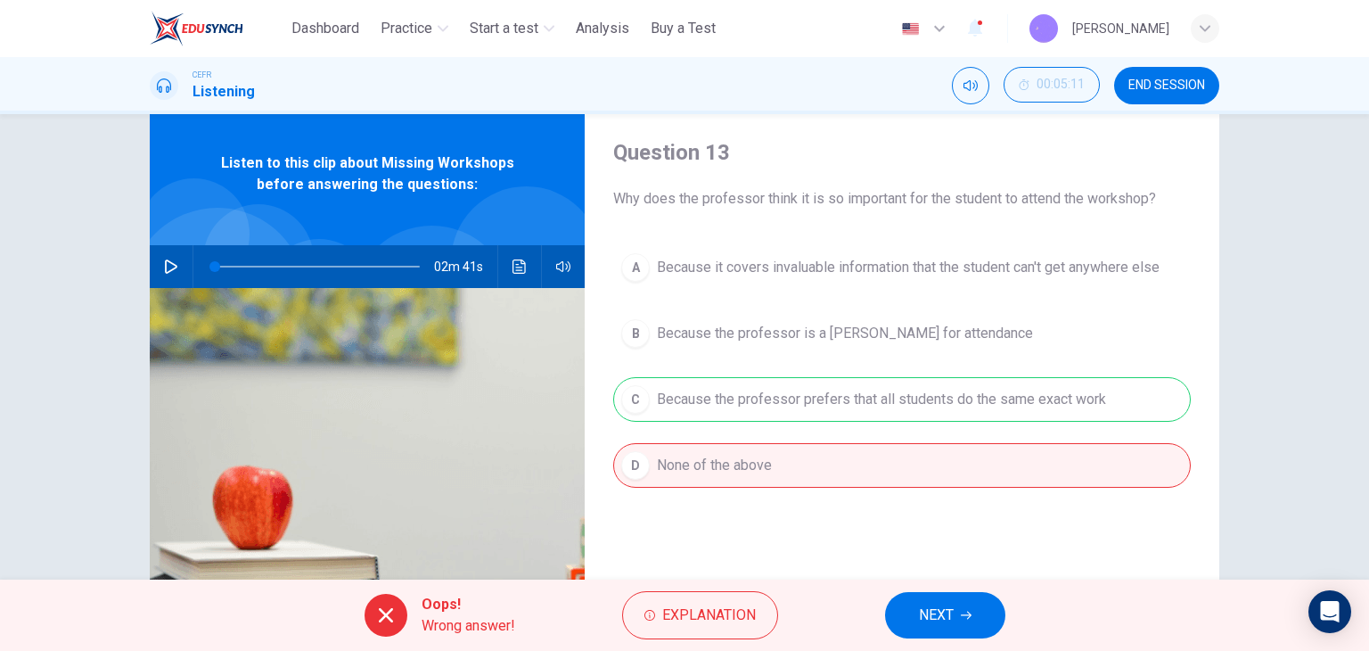
click at [949, 600] on button "NEXT" at bounding box center [945, 615] width 120 height 46
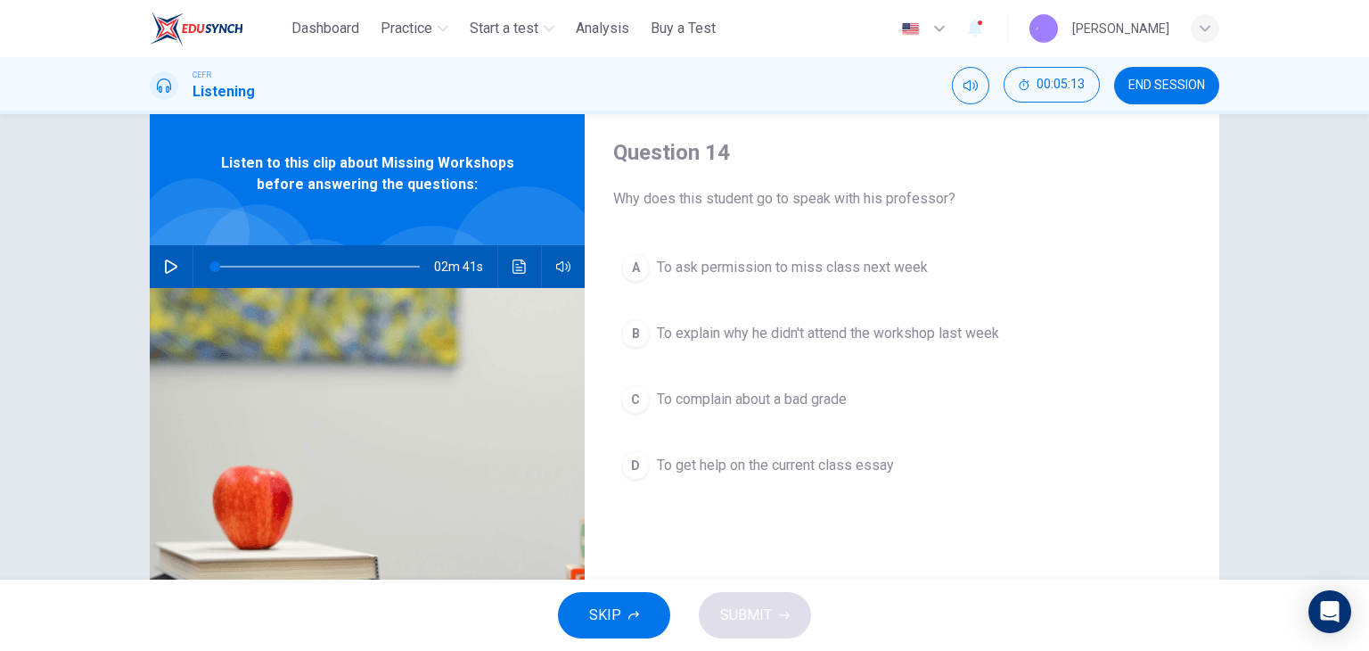
drag, startPoint x: 780, startPoint y: 197, endPoint x: 815, endPoint y: 199, distance: 34.8
click at [813, 199] on span "Why does this student go to speak with his professor?" at bounding box center [902, 198] width 578 height 21
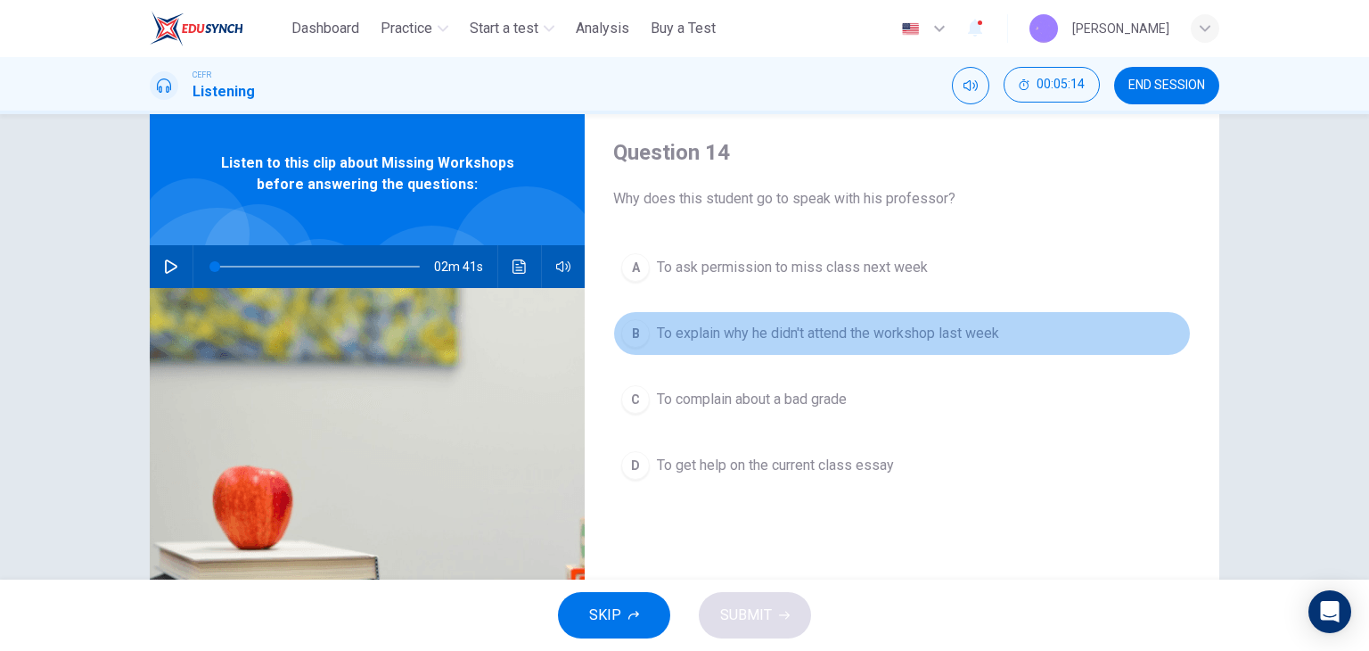
click at [784, 329] on span "To explain why he didn't attend the workshop last week" at bounding box center [828, 333] width 342 height 21
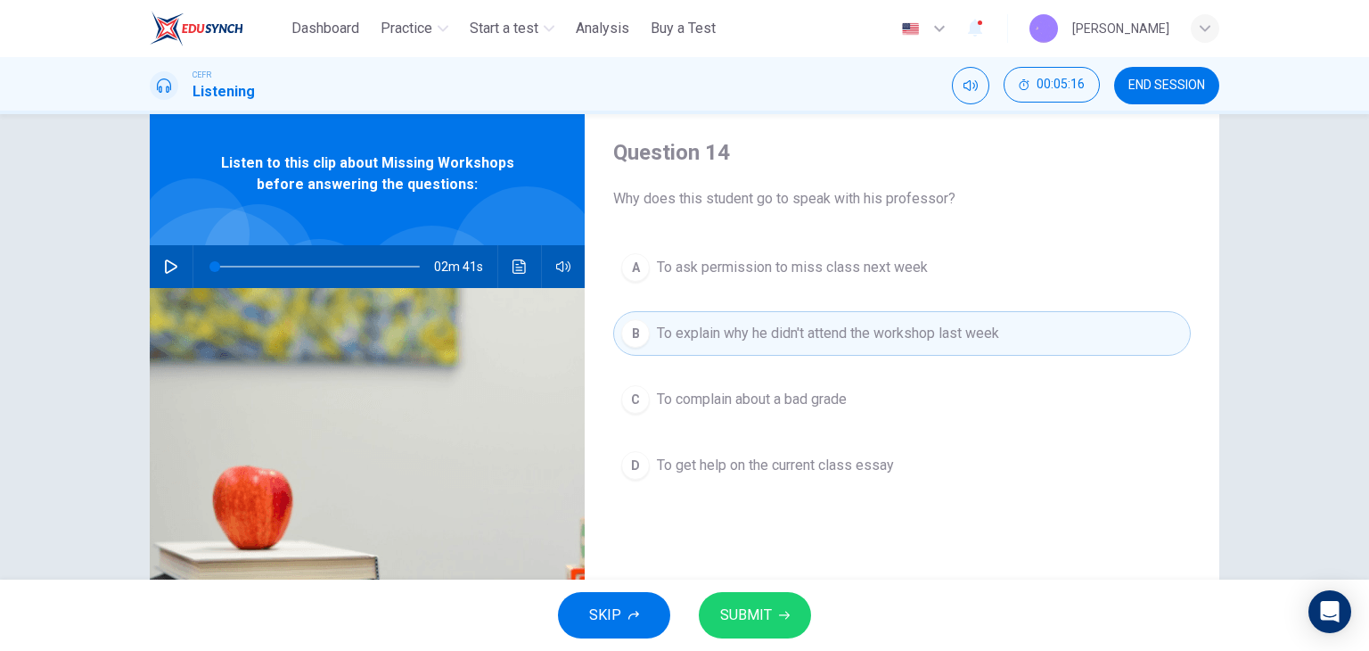
click at [777, 621] on button "SUBMIT" at bounding box center [755, 615] width 112 height 46
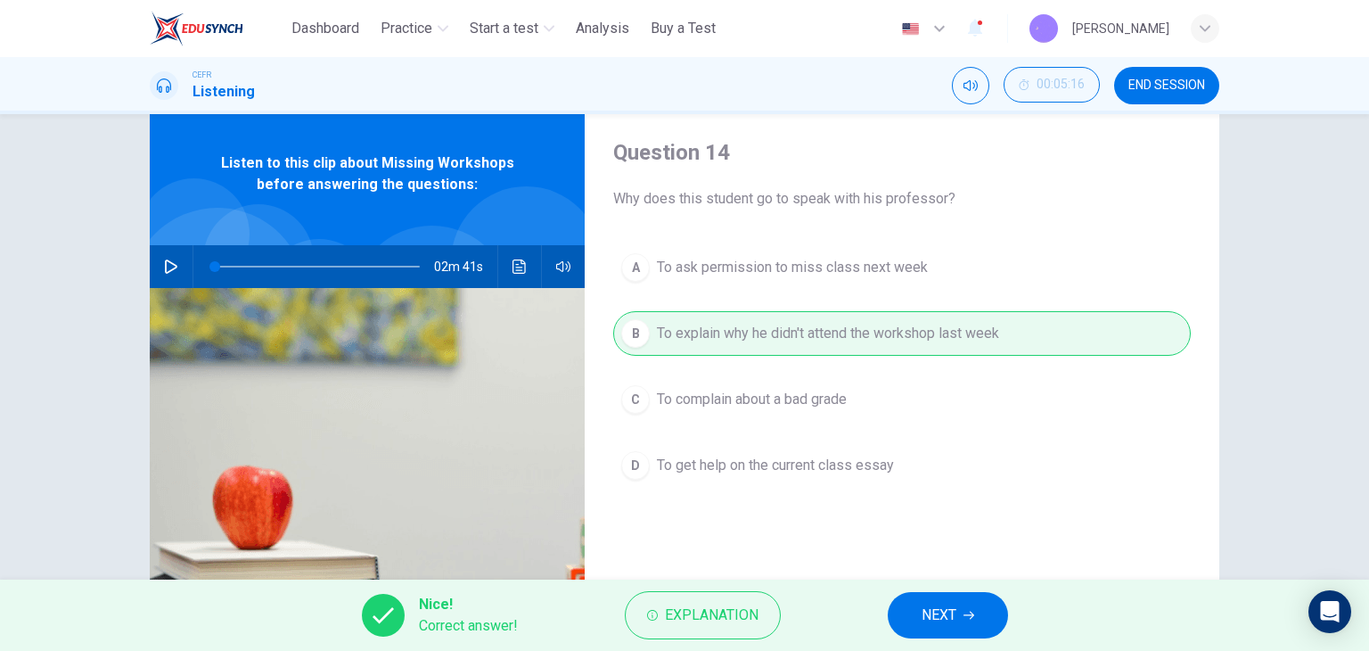
click at [988, 615] on button "NEXT" at bounding box center [948, 615] width 120 height 46
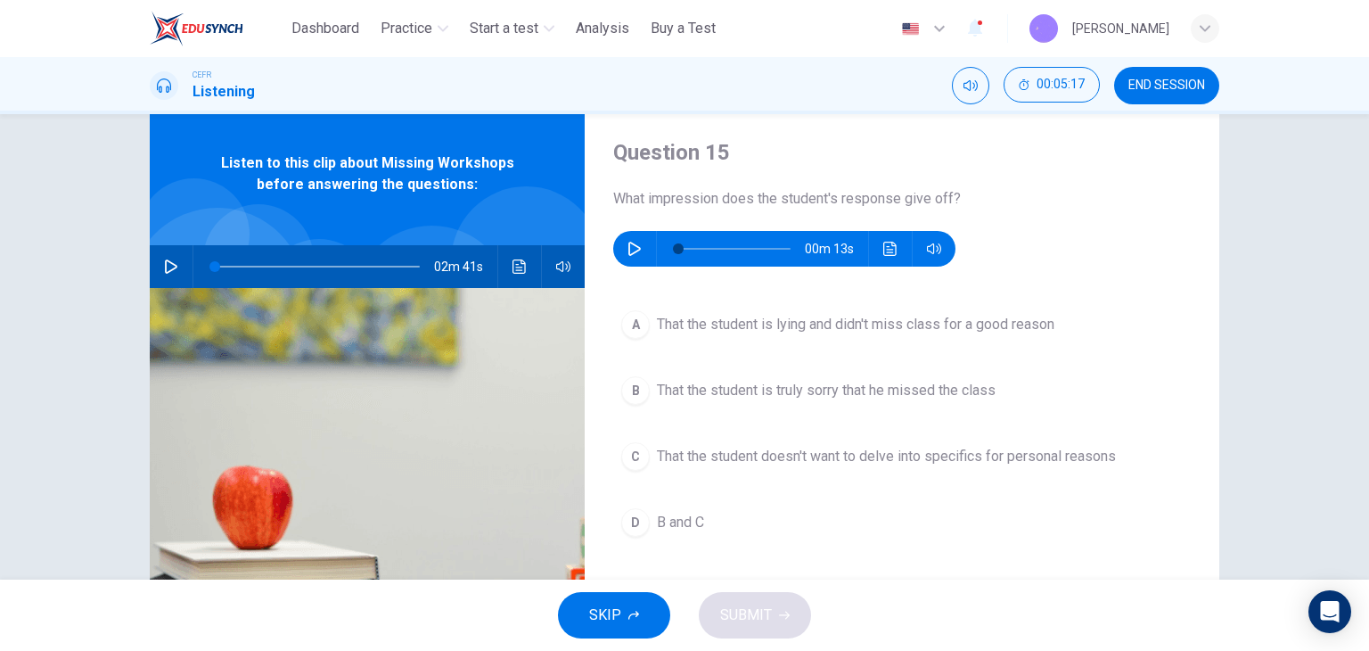
click at [631, 249] on icon "button" at bounding box center [635, 249] width 14 height 14
click at [798, 395] on span "That the student is truly sorry that he missed the class" at bounding box center [826, 390] width 339 height 21
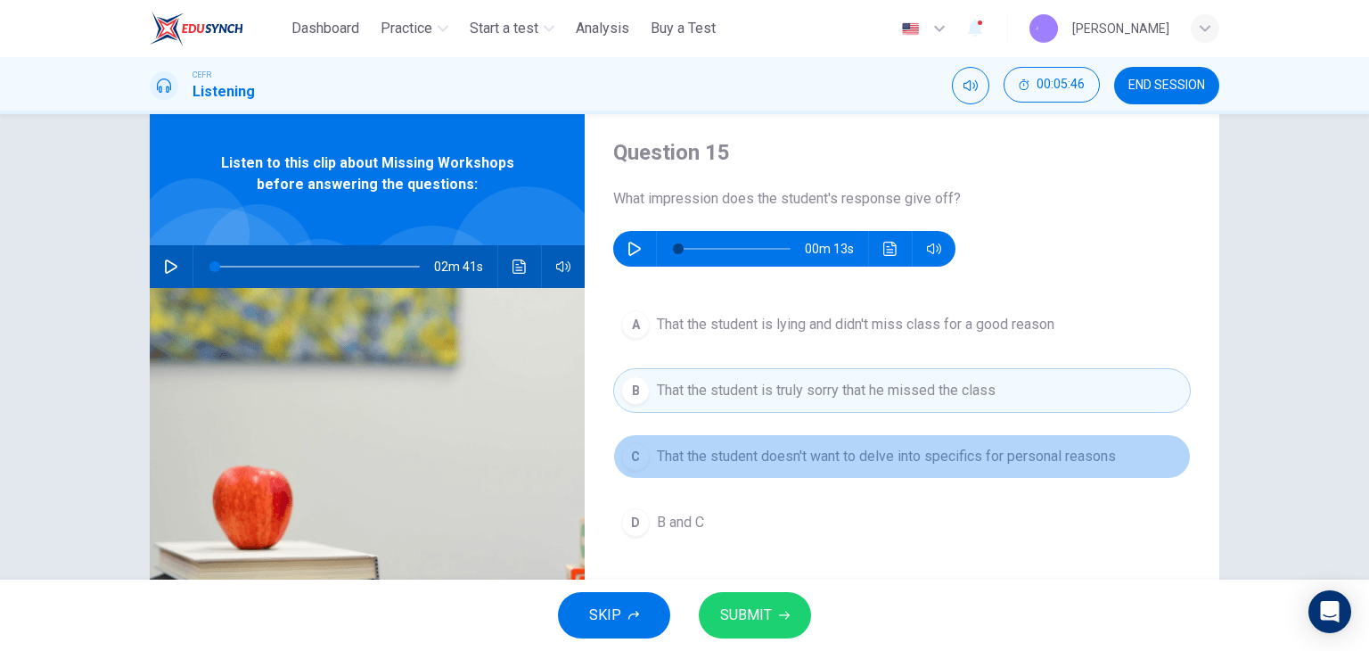
click at [771, 461] on span "That the student doesn't want to delve into specifics for personal reasons" at bounding box center [886, 456] width 459 height 21
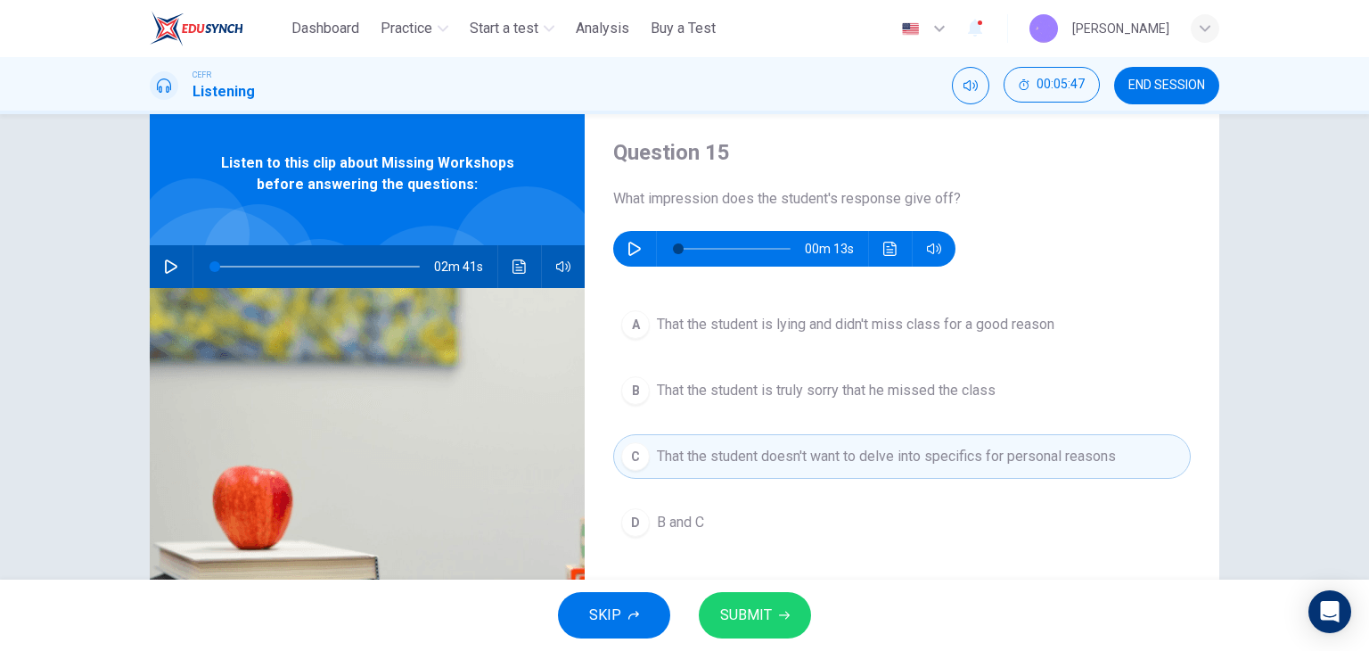
click at [786, 393] on span "That the student is truly sorry that he missed the class" at bounding box center [826, 390] width 339 height 21
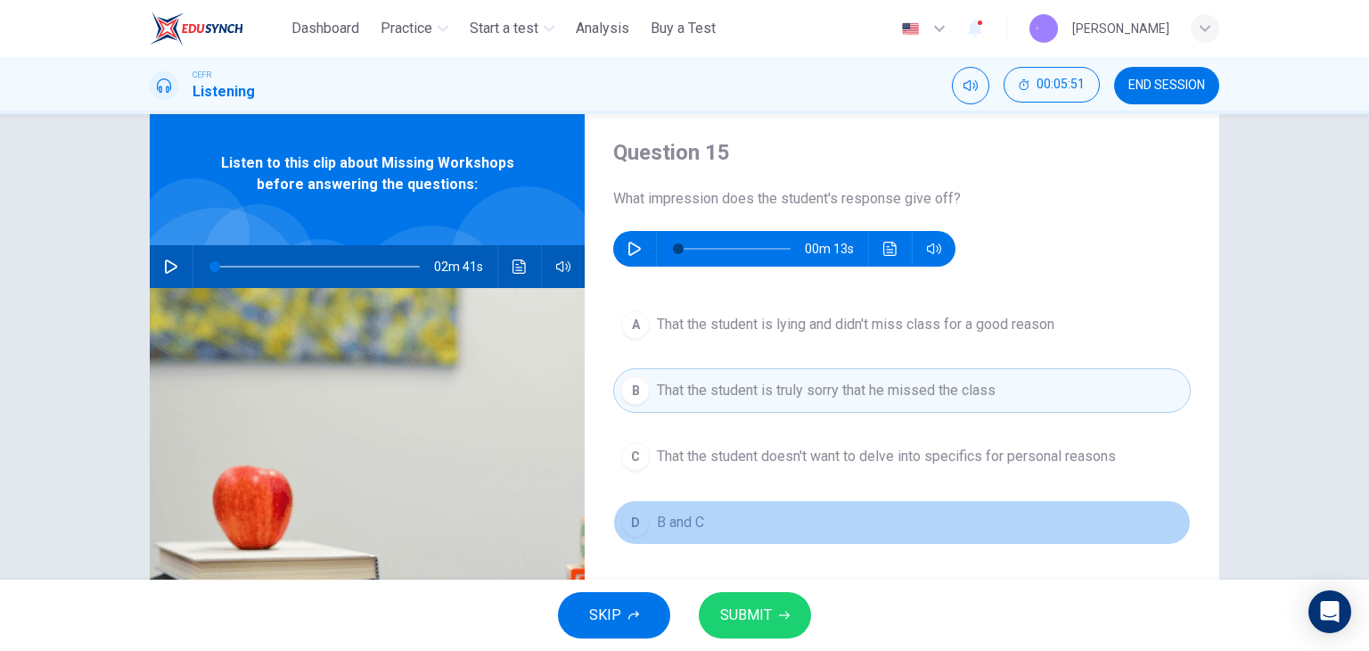
click at [685, 530] on span "B and C" at bounding box center [680, 522] width 47 height 21
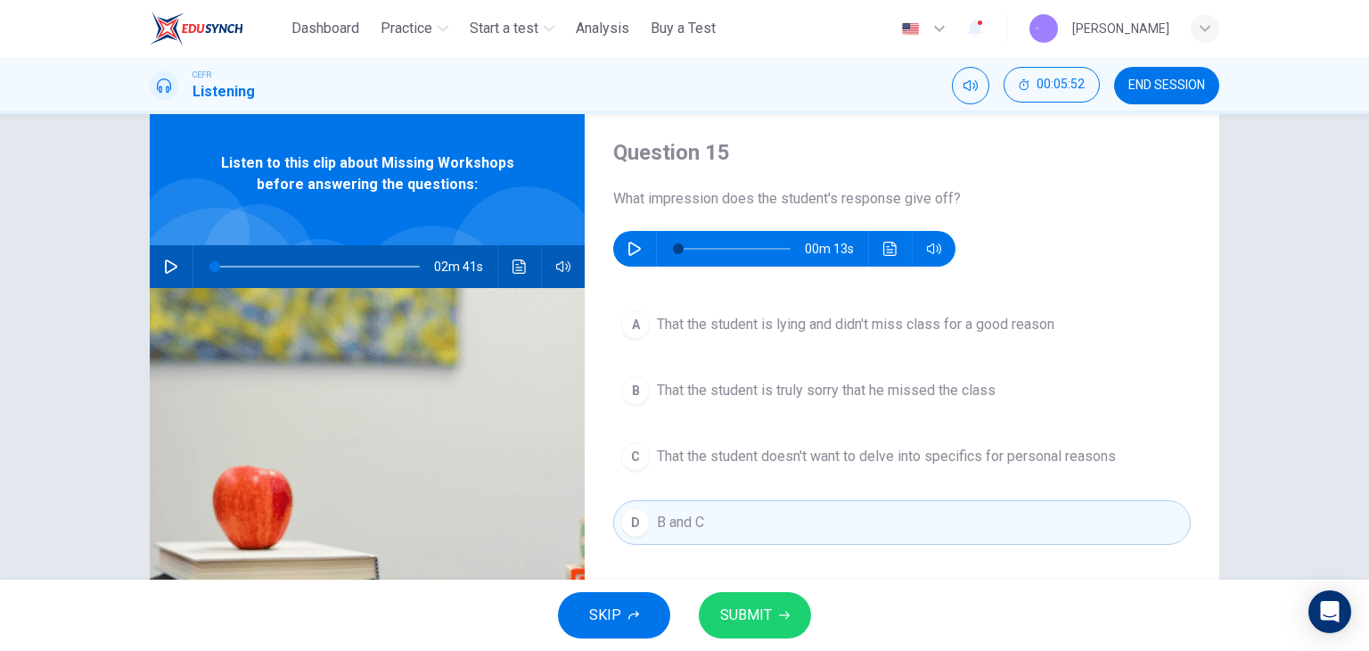
click at [634, 242] on icon "button" at bounding box center [635, 249] width 14 height 14
type input "*"
click at [793, 618] on button "SUBMIT" at bounding box center [755, 615] width 112 height 46
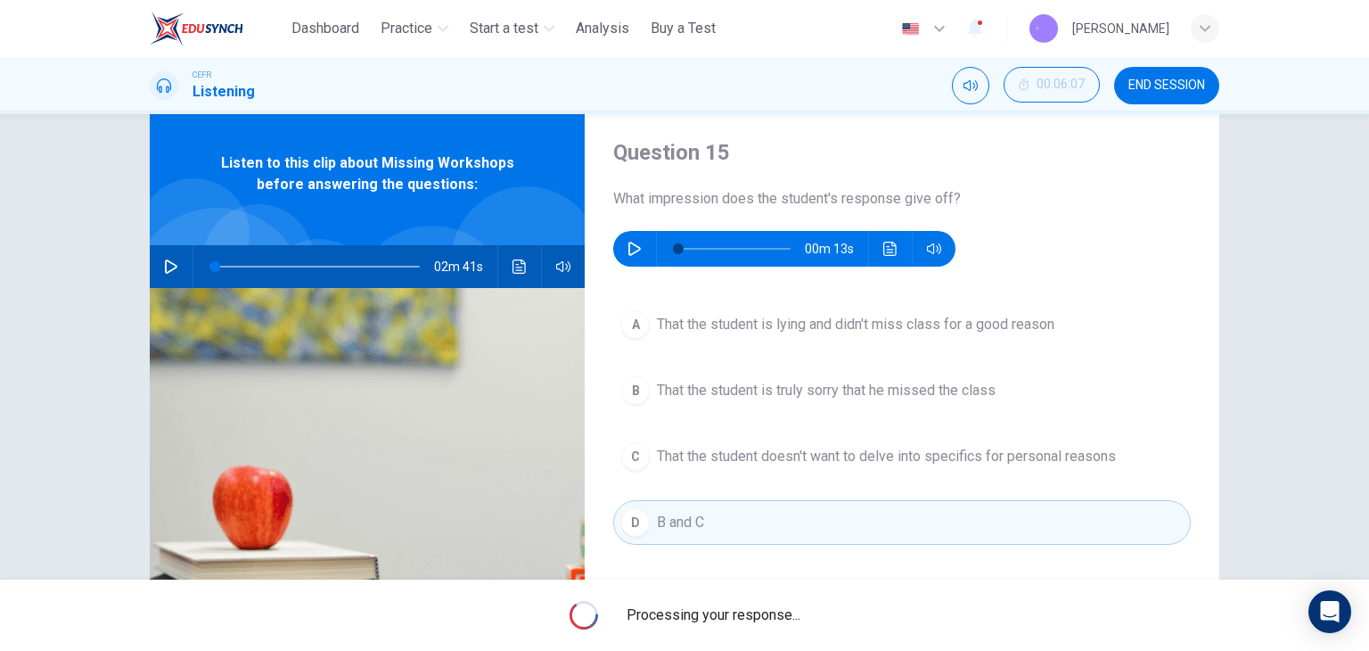
click at [793, 618] on span "Processing your response..." at bounding box center [714, 614] width 174 height 21
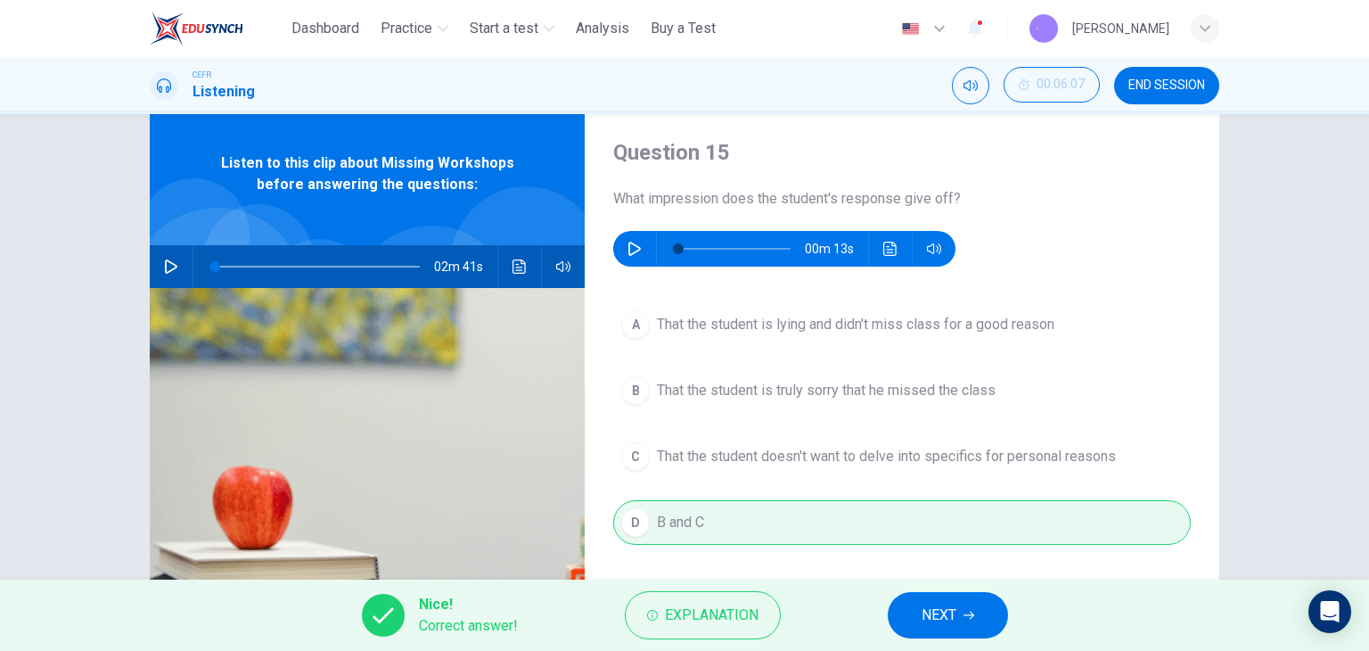
click at [930, 607] on span "NEXT" at bounding box center [939, 615] width 35 height 25
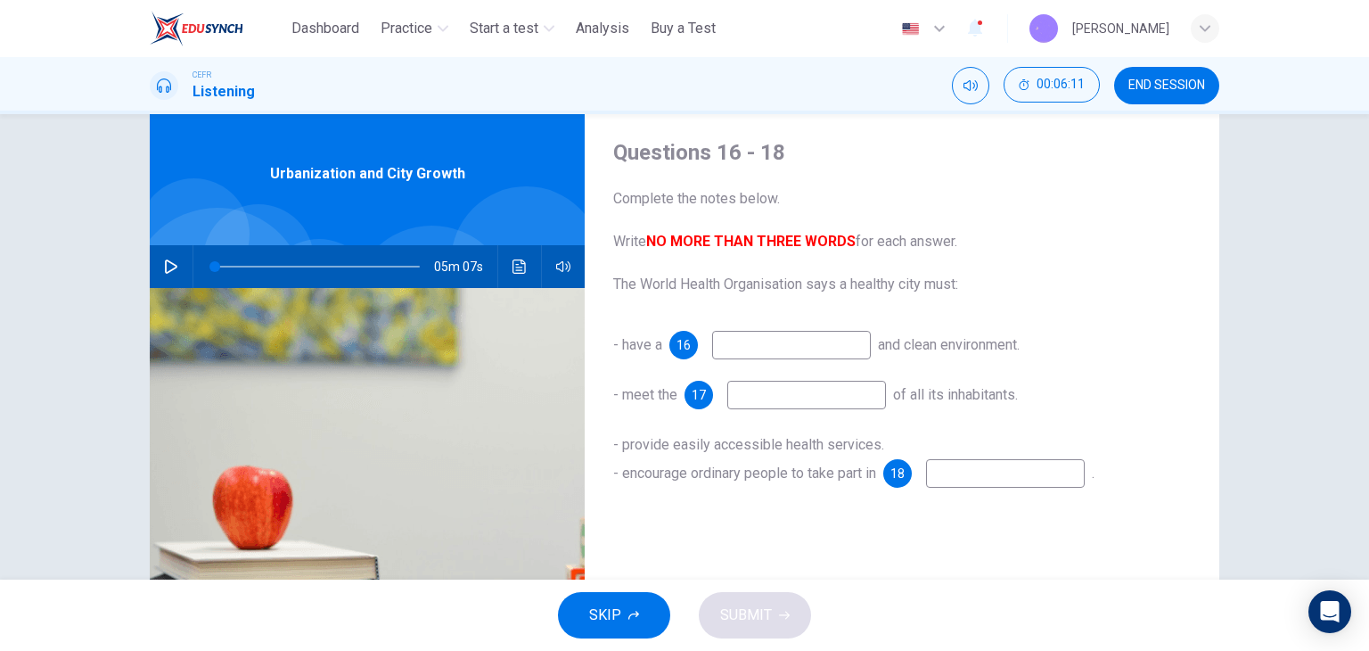
click at [1179, 81] on span "END SESSION" at bounding box center [1167, 85] width 77 height 14
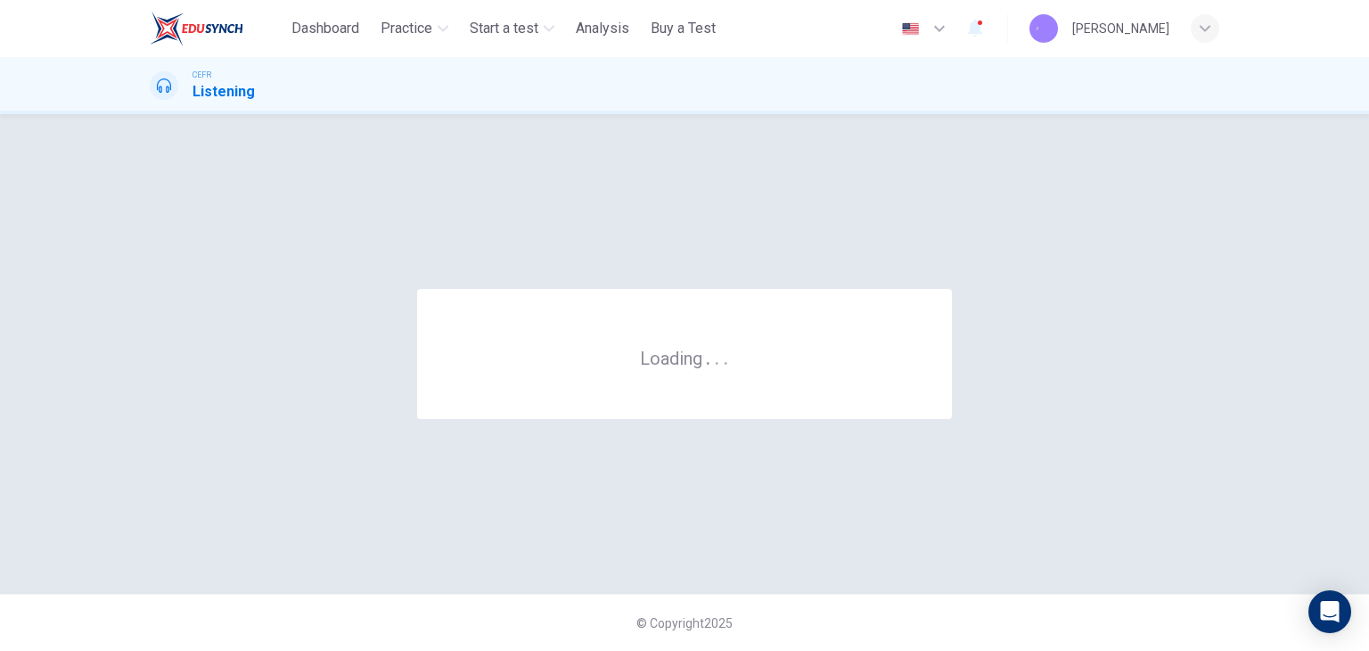
scroll to position [0, 0]
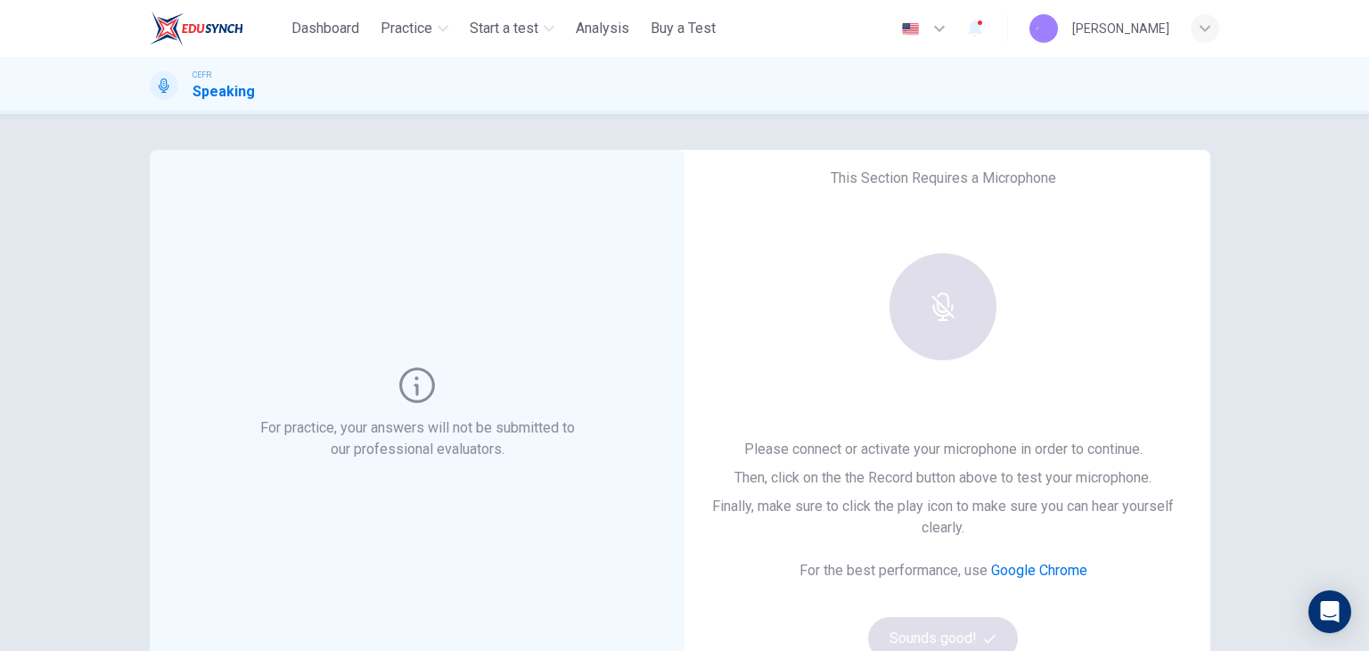
scroll to position [89, 0]
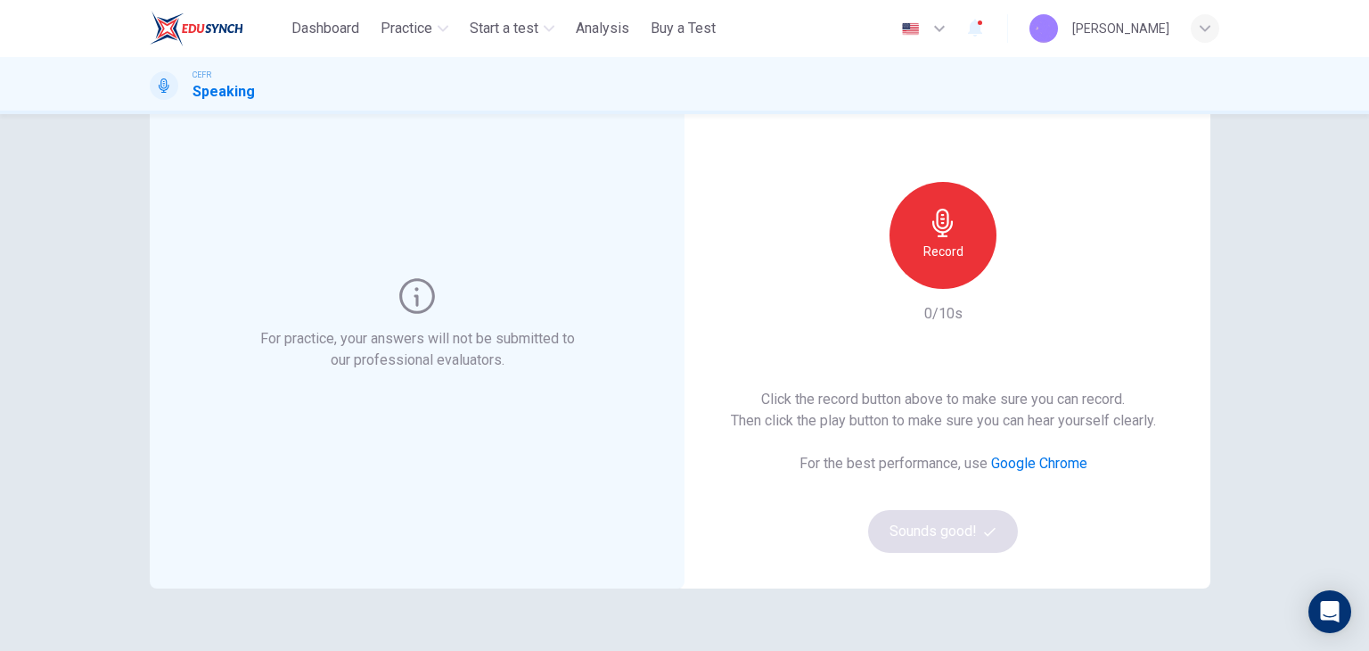
click at [945, 252] on h6 "Record" at bounding box center [944, 251] width 40 height 21
click at [1023, 276] on icon "button" at bounding box center [1027, 274] width 8 height 11
click at [1002, 532] on button "Sounds good!" at bounding box center [943, 531] width 150 height 43
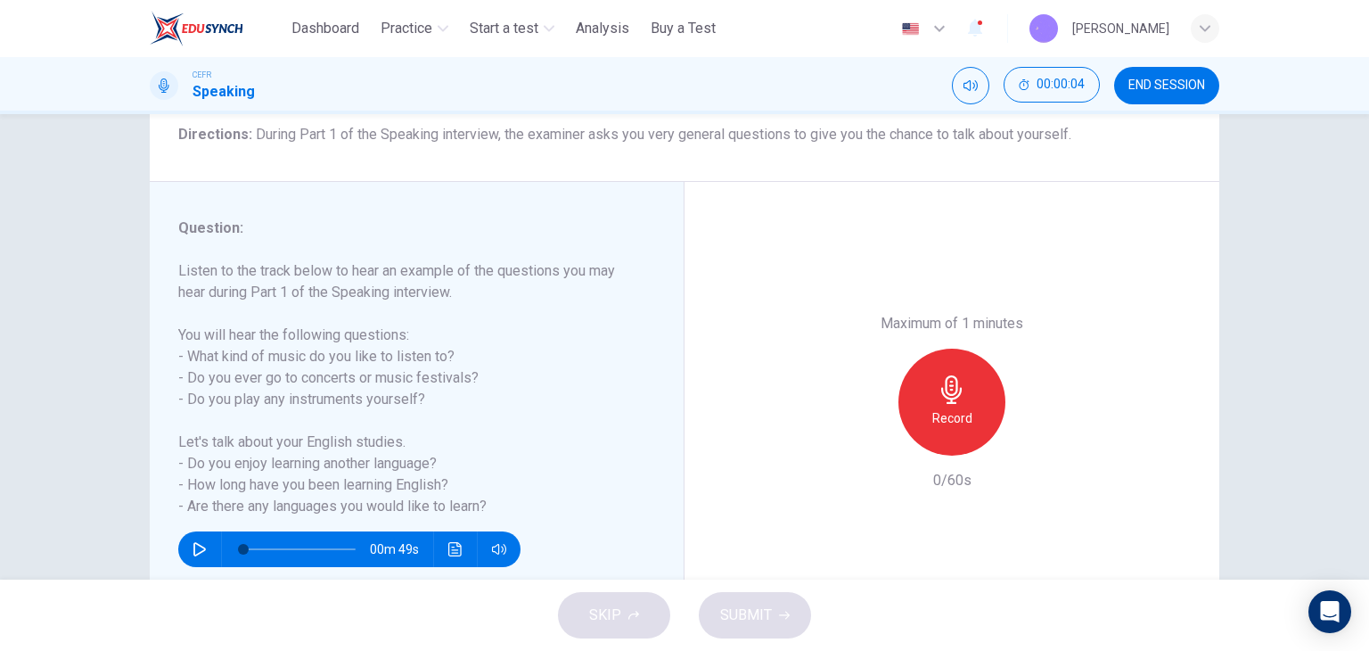
scroll to position [178, 0]
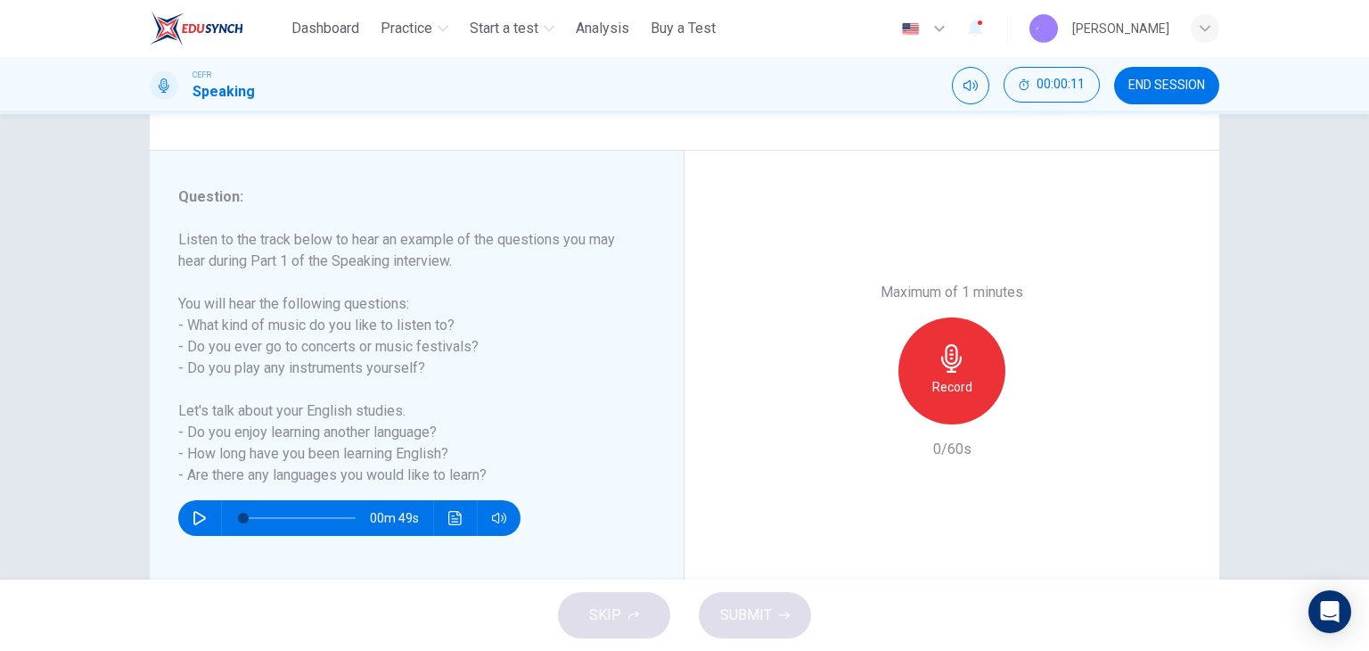
drag, startPoint x: 277, startPoint y: 411, endPoint x: 380, endPoint y: 414, distance: 102.6
click at [371, 411] on h6 "Listen to the track below to hear an example of the questions you may hear duri…" at bounding box center [406, 357] width 456 height 257
drag, startPoint x: 439, startPoint y: 429, endPoint x: 383, endPoint y: 446, distance: 57.8
click at [387, 446] on h6 "Listen to the track below to hear an example of the questions you may hear duri…" at bounding box center [406, 357] width 456 height 257
drag, startPoint x: 276, startPoint y: 339, endPoint x: 349, endPoint y: 323, distance: 74.0
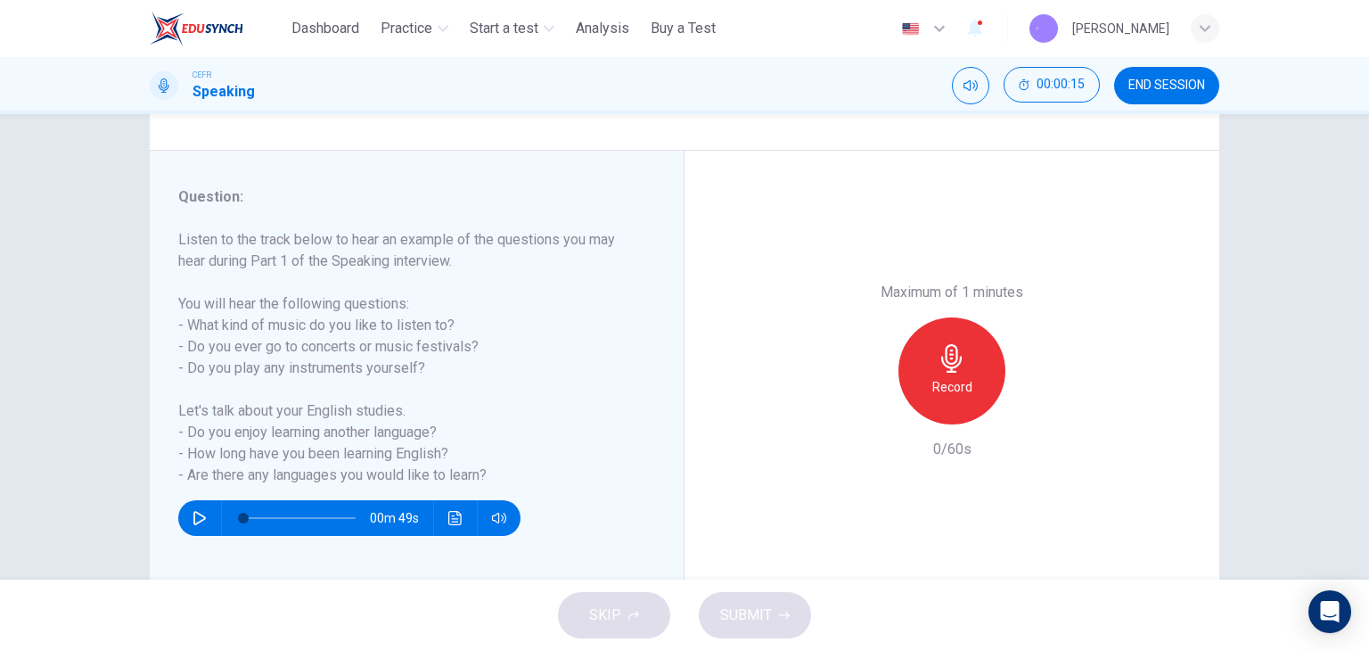
click at [318, 330] on h6 "Listen to the track below to hear an example of the questions you may hear duri…" at bounding box center [406, 357] width 456 height 257
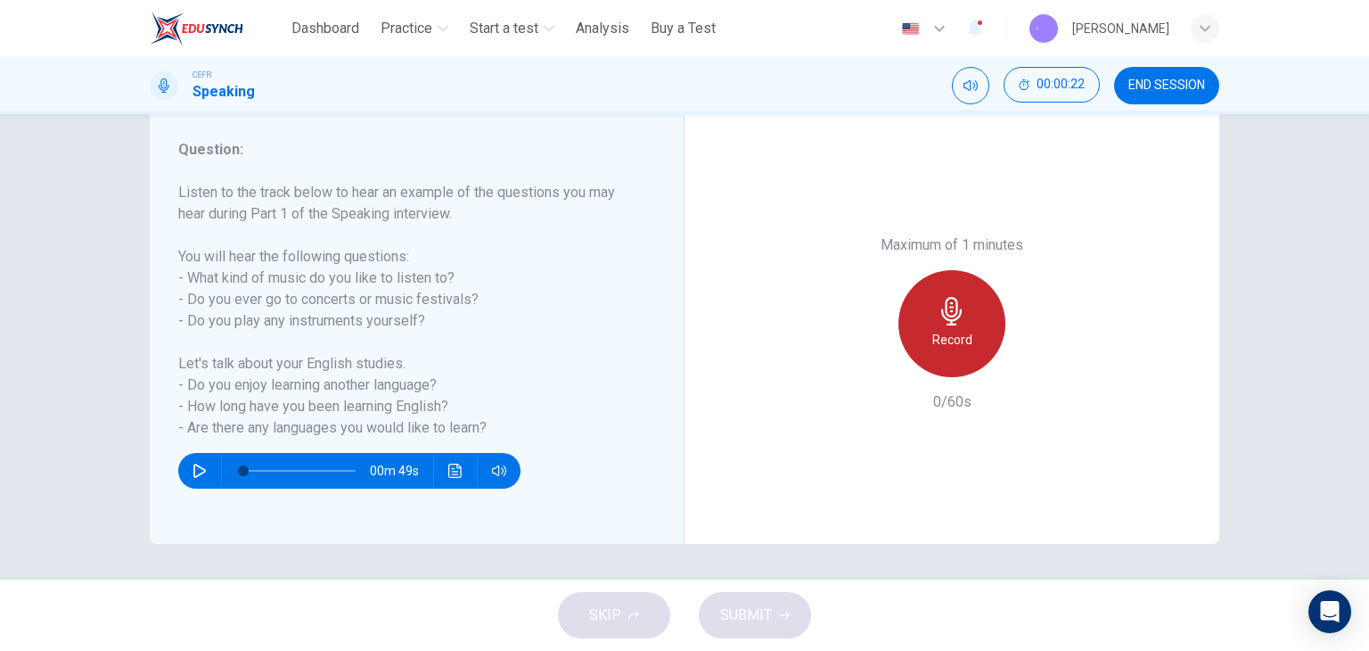
click at [969, 316] on div "Record" at bounding box center [952, 323] width 107 height 107
click at [960, 322] on icon "button" at bounding box center [952, 311] width 29 height 29
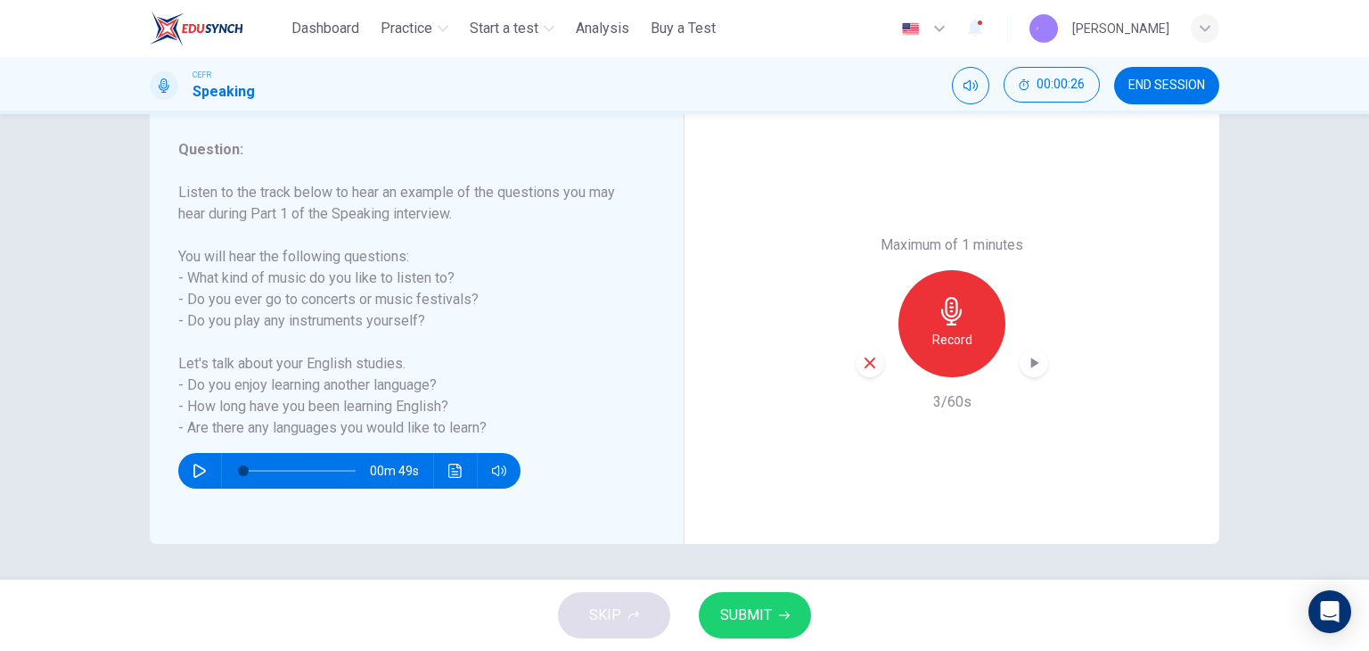
click at [870, 370] on div "button" at bounding box center [870, 363] width 29 height 29
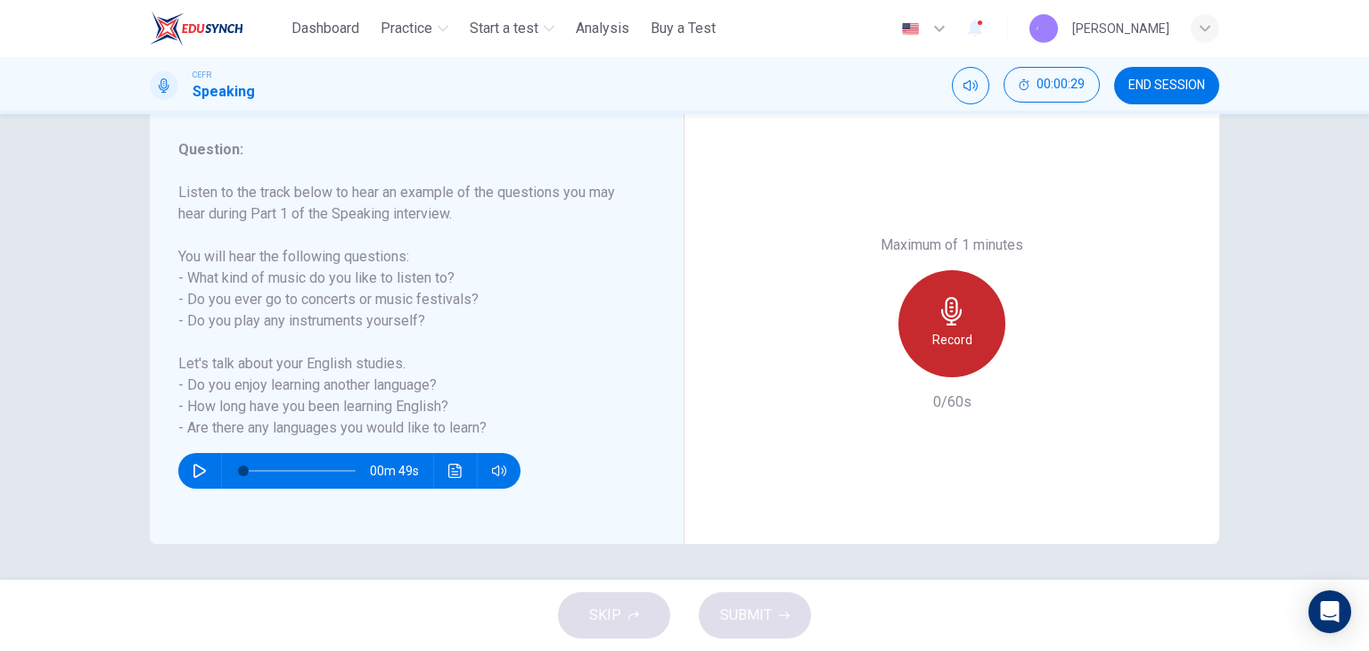
click at [949, 321] on icon "button" at bounding box center [952, 311] width 29 height 29
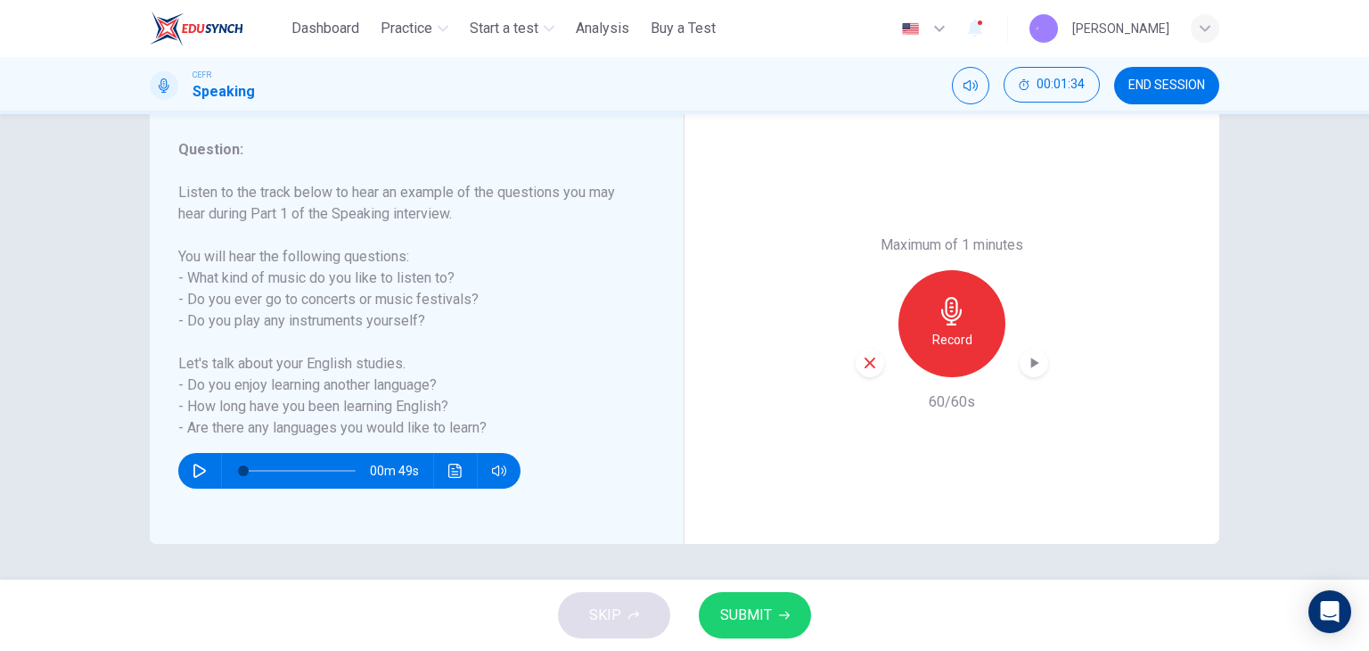
click at [758, 600] on button "SUBMIT" at bounding box center [755, 615] width 112 height 46
click at [758, 599] on div "SKIP SUBMIT" at bounding box center [684, 614] width 1369 height 71
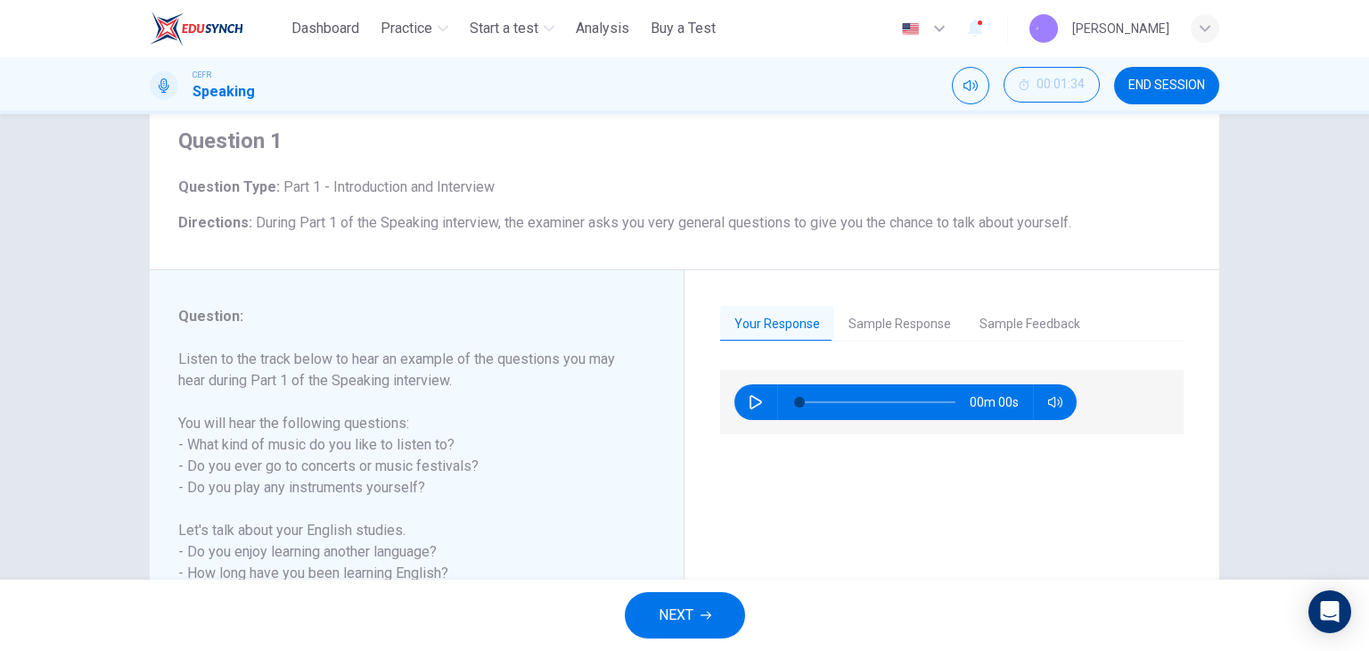
scroll to position [89, 0]
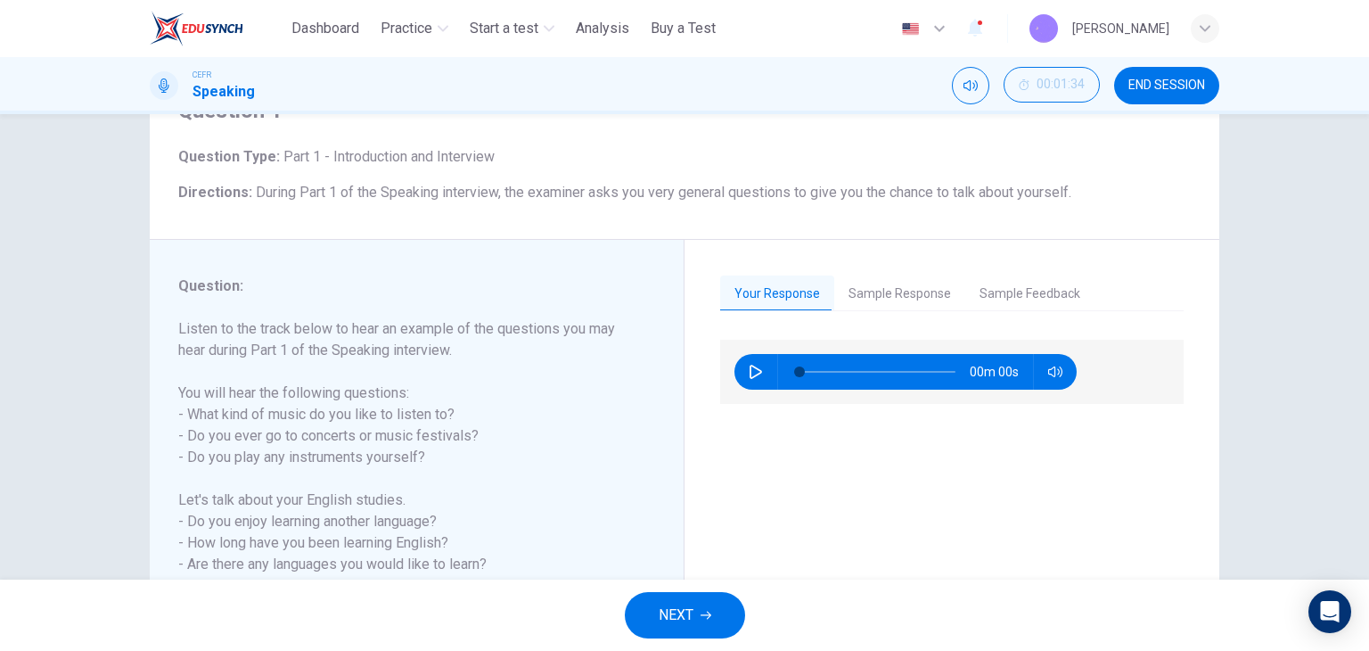
click at [999, 283] on button "Sample Feedback" at bounding box center [1029, 293] width 129 height 37
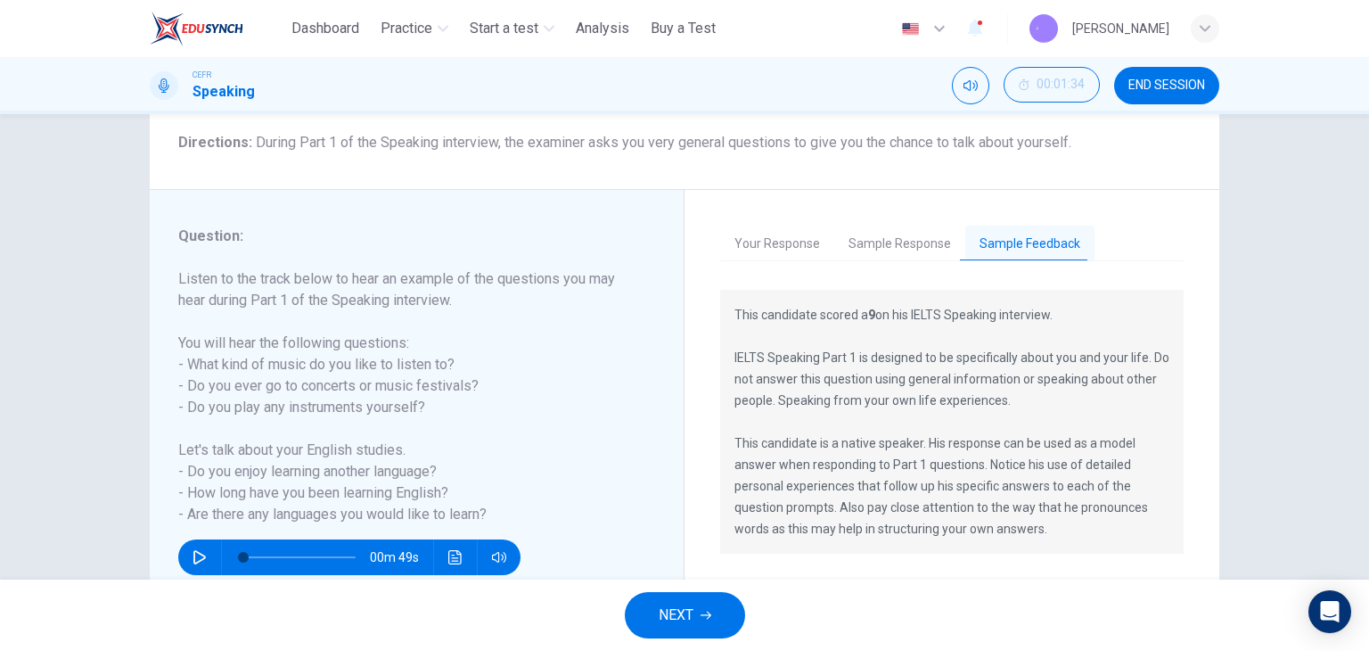
scroll to position [226, 0]
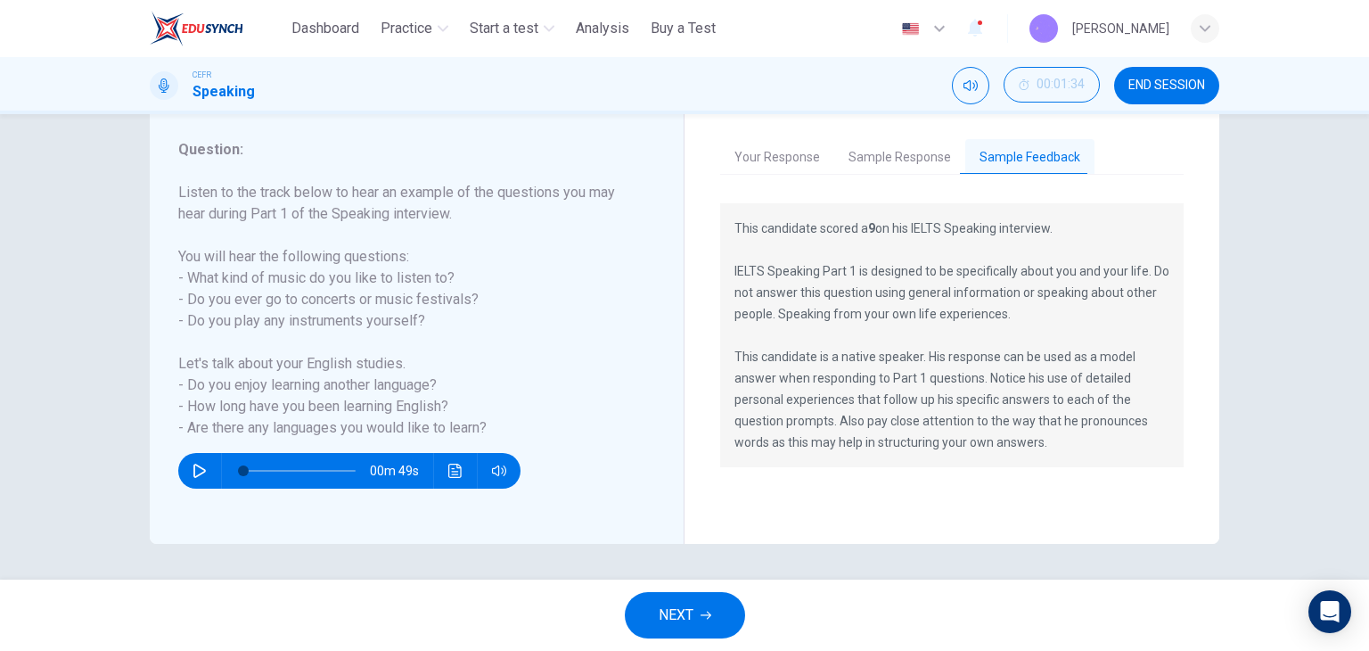
click at [905, 152] on button "Sample Response" at bounding box center [899, 157] width 131 height 37
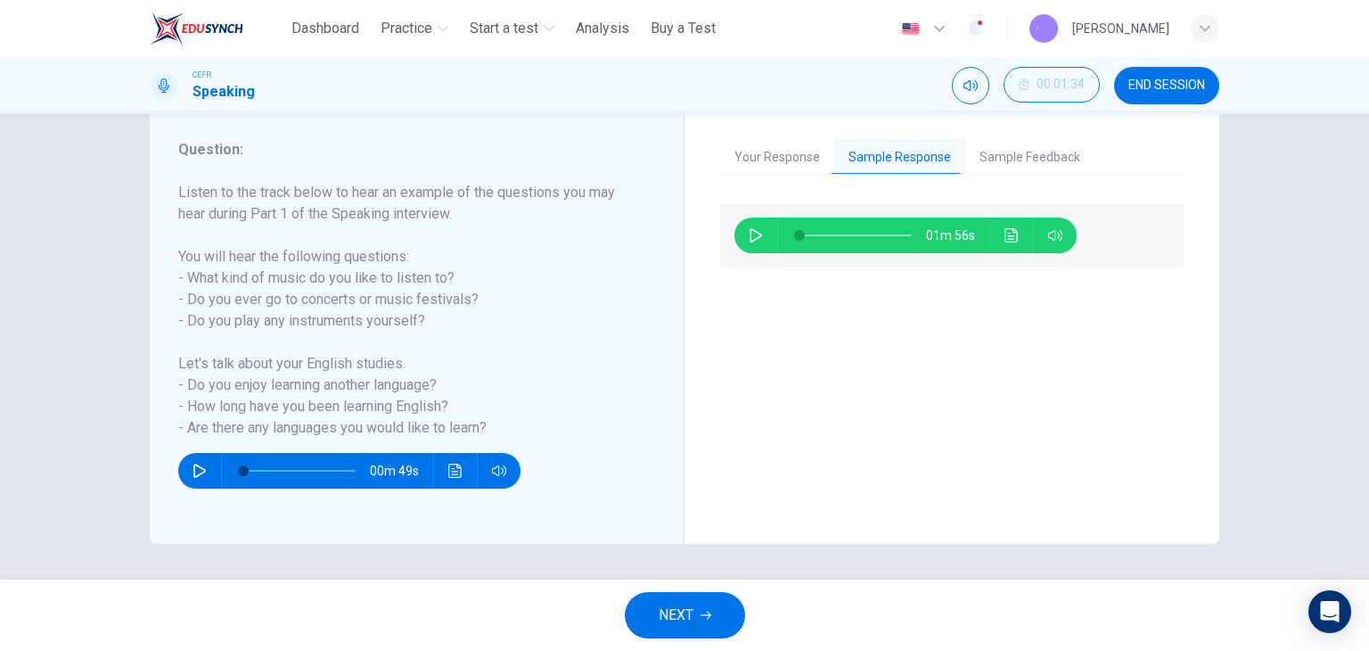
click at [753, 239] on icon "button" at bounding box center [756, 235] width 14 height 14
click at [753, 239] on icon "button" at bounding box center [756, 235] width 10 height 11
click at [751, 239] on icon "button" at bounding box center [756, 235] width 12 height 14
click at [751, 239] on icon "button" at bounding box center [756, 235] width 14 height 14
click at [751, 239] on icon "button" at bounding box center [756, 235] width 12 height 14
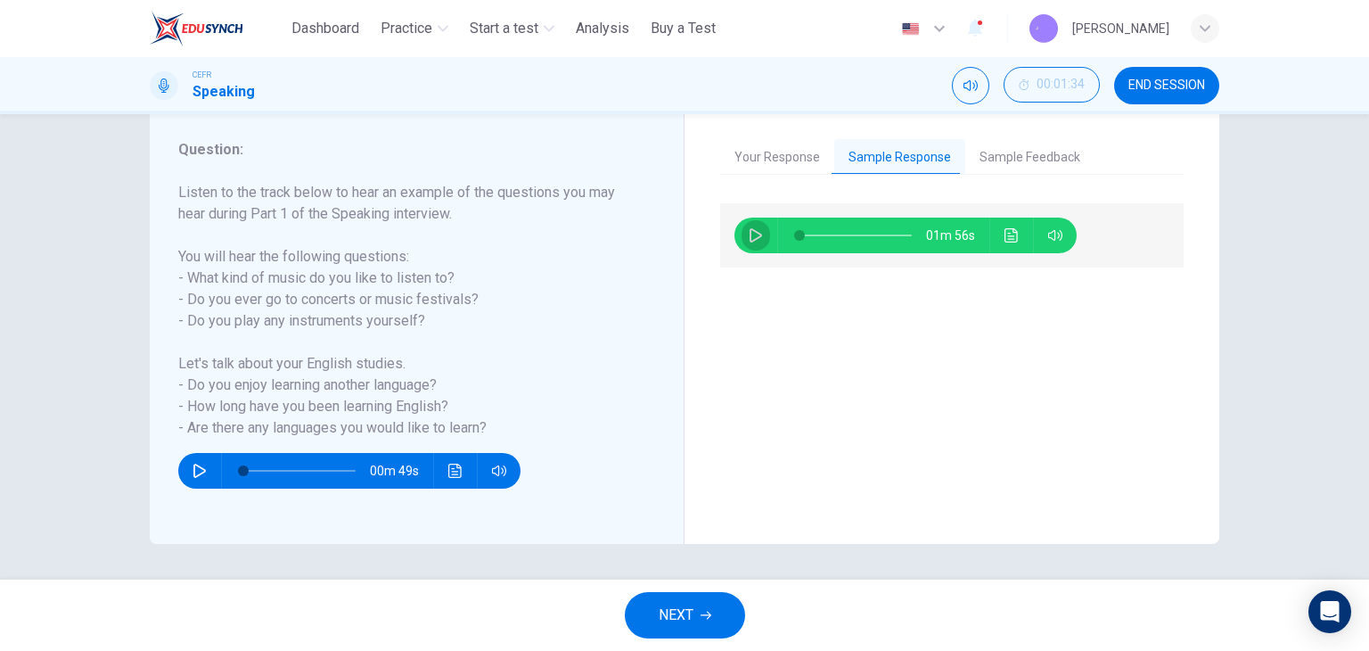
click at [751, 239] on icon "button" at bounding box center [756, 235] width 14 height 14
click at [751, 239] on icon "button" at bounding box center [756, 235] width 12 height 14
click at [751, 239] on icon "button" at bounding box center [756, 235] width 14 height 14
click at [988, 171] on button "Sample Feedback" at bounding box center [1029, 157] width 129 height 37
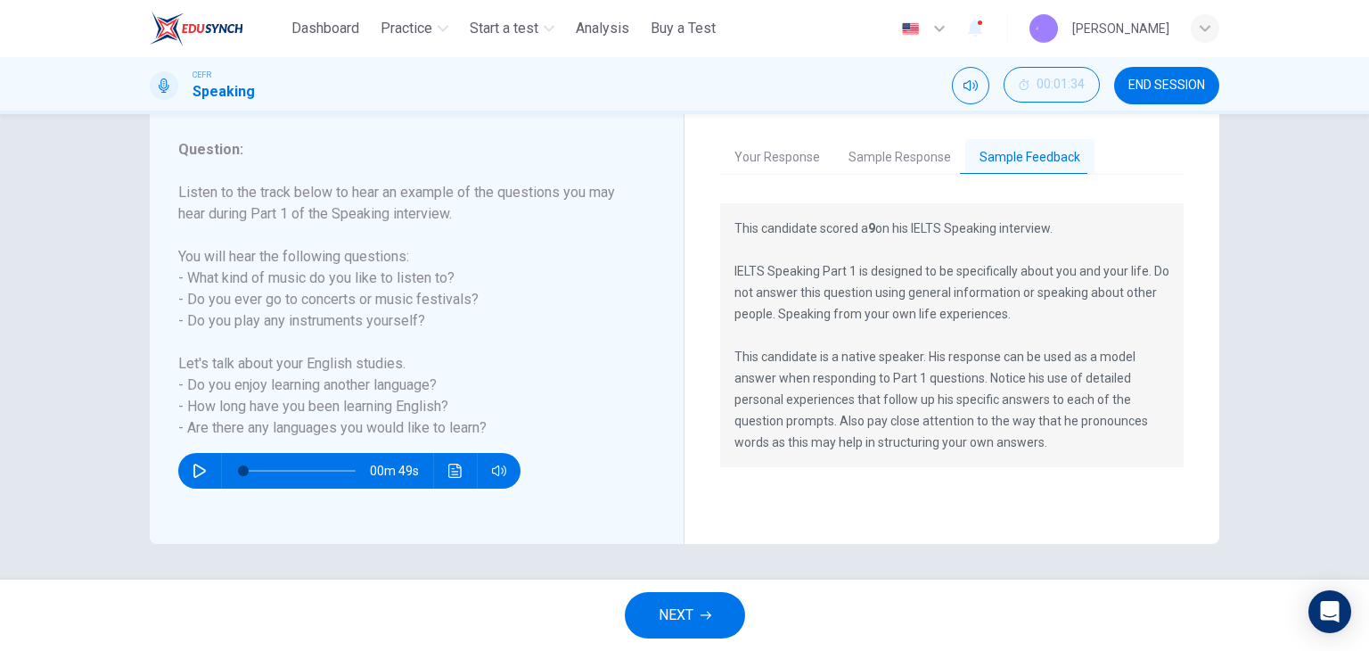
click at [889, 372] on p "This candidate scored a 9 on his IELTS Speaking interview. IELTS Speaking Part …" at bounding box center [952, 335] width 435 height 235
drag, startPoint x: 889, startPoint y: 372, endPoint x: 952, endPoint y: 392, distance: 66.5
click at [951, 392] on p "This candidate scored a 9 on his IELTS Speaking interview. IELTS Speaking Part …" at bounding box center [952, 335] width 435 height 235
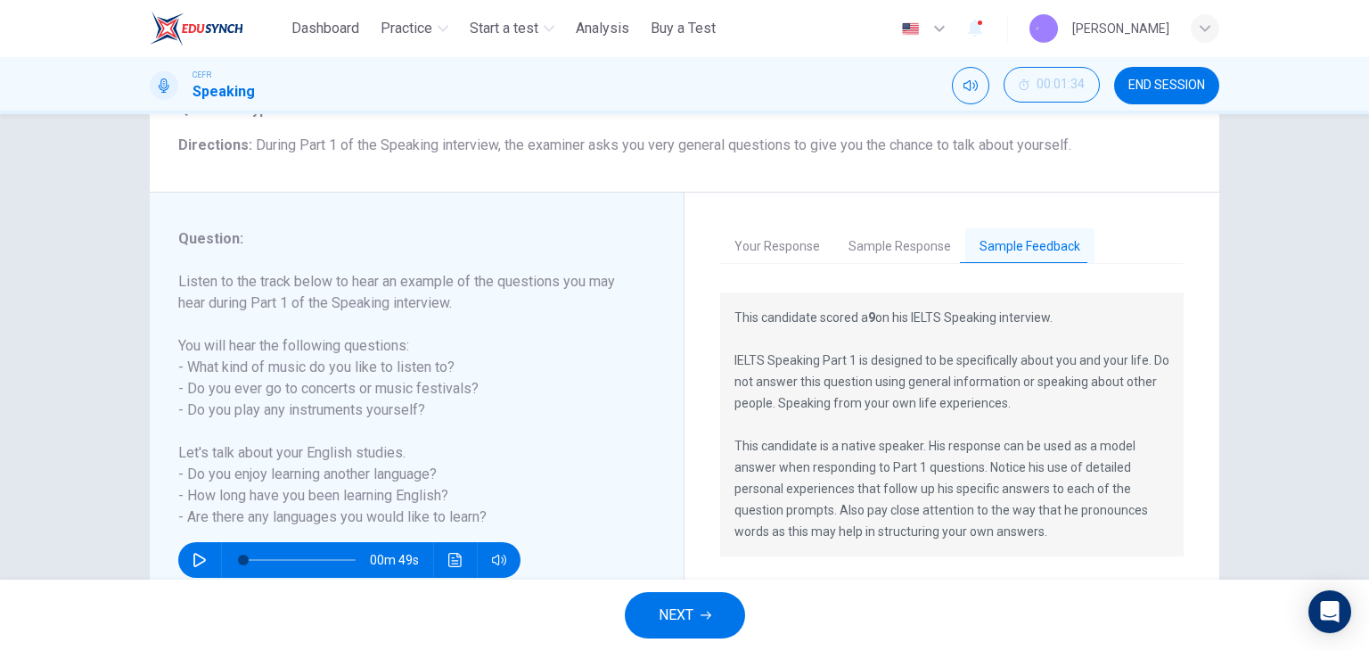
click at [881, 247] on button "Sample Response" at bounding box center [899, 246] width 131 height 37
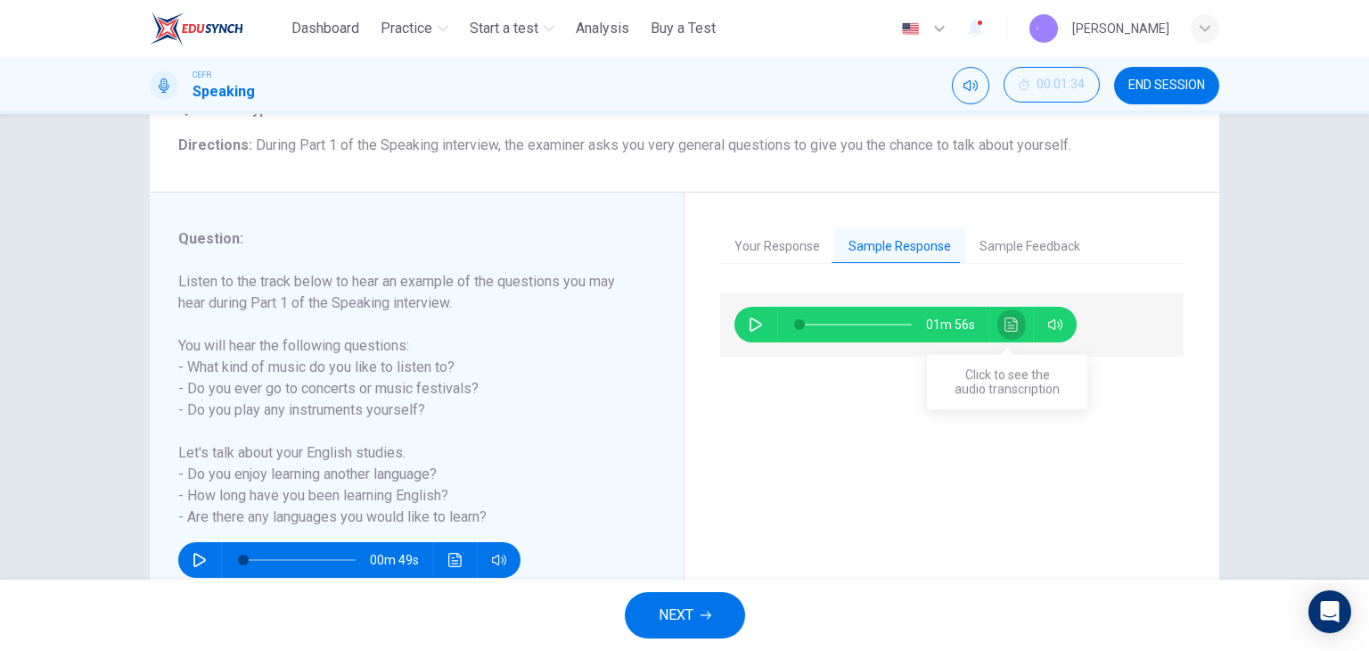
click at [1007, 317] on icon "Click to see the audio transcription" at bounding box center [1012, 324] width 14 height 14
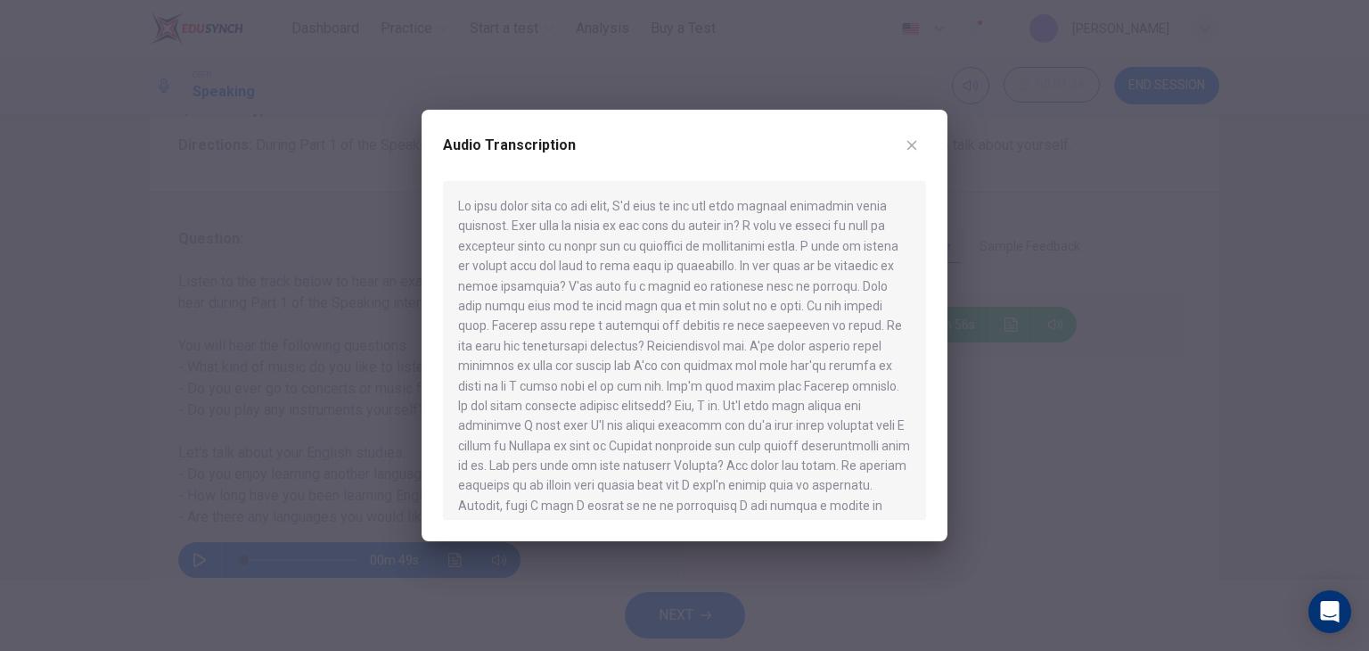
click at [907, 154] on button "button" at bounding box center [912, 145] width 29 height 29
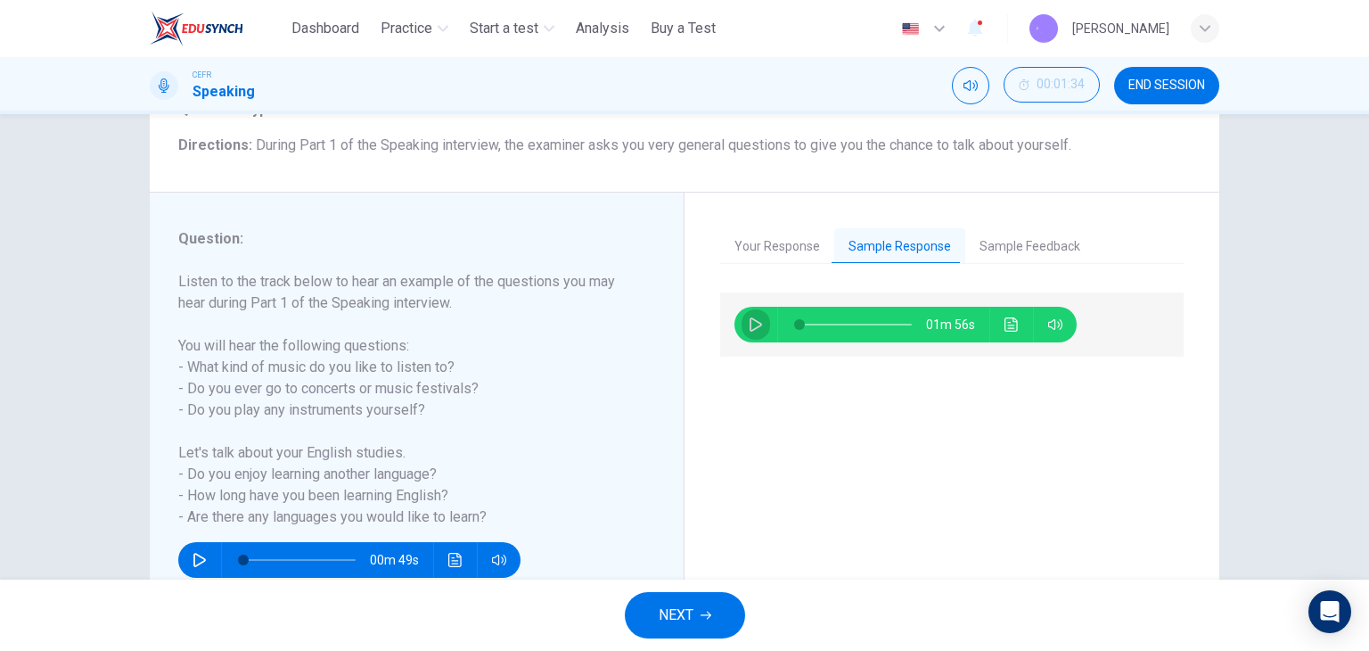
click at [750, 318] on icon "button" at bounding box center [756, 324] width 12 height 14
click at [807, 325] on span at bounding box center [801, 324] width 11 height 11
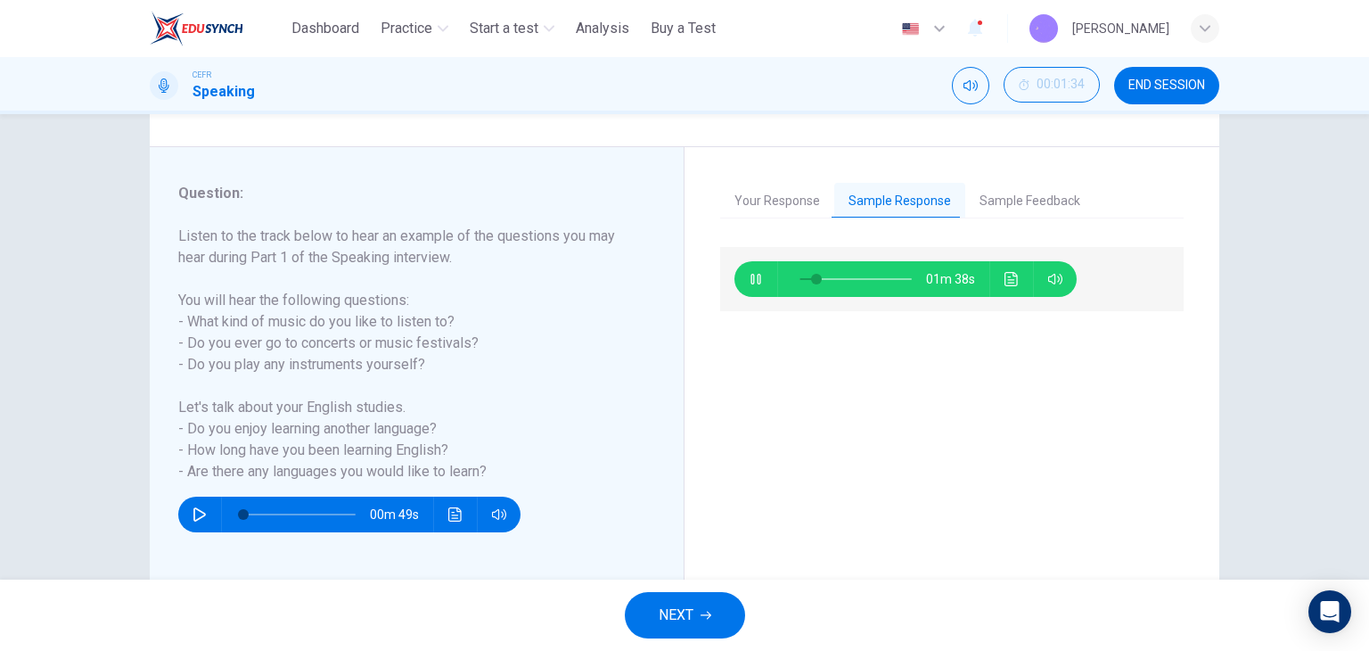
scroll to position [226, 0]
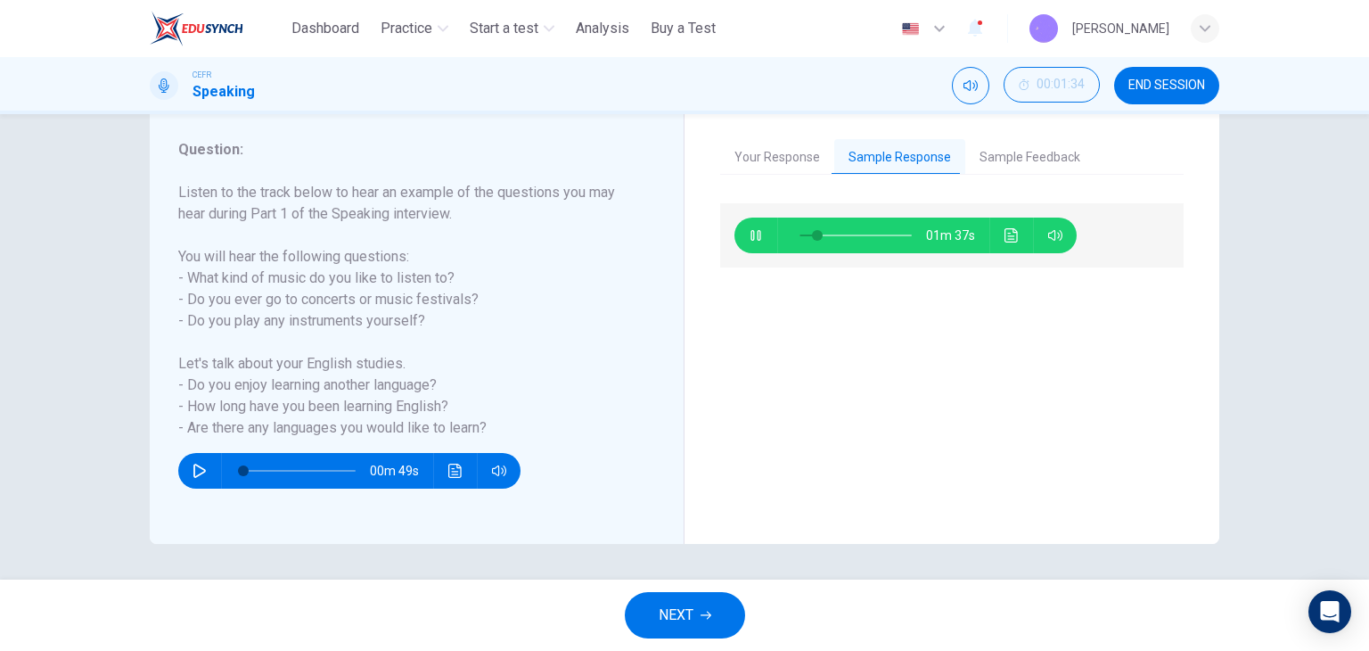
click at [932, 473] on div "01m 37s" at bounding box center [952, 362] width 464 height 319
type input "**"
click at [723, 612] on button "NEXT" at bounding box center [685, 615] width 120 height 46
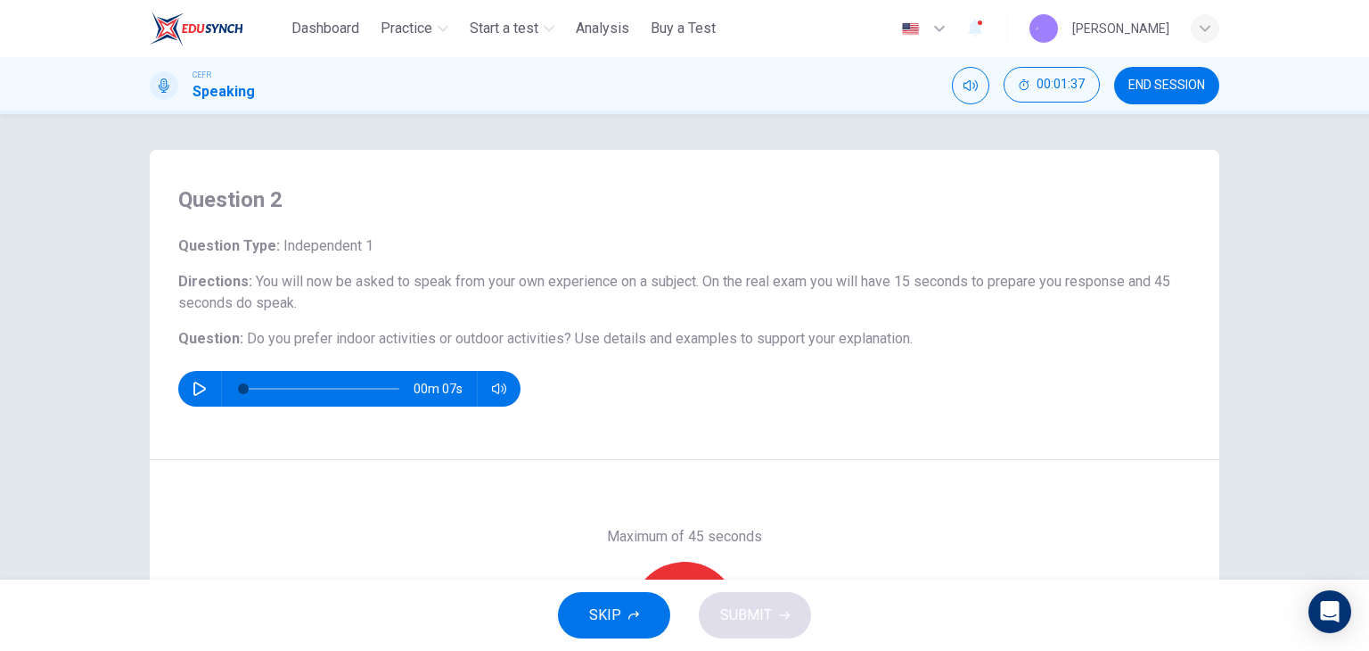
scroll to position [89, 0]
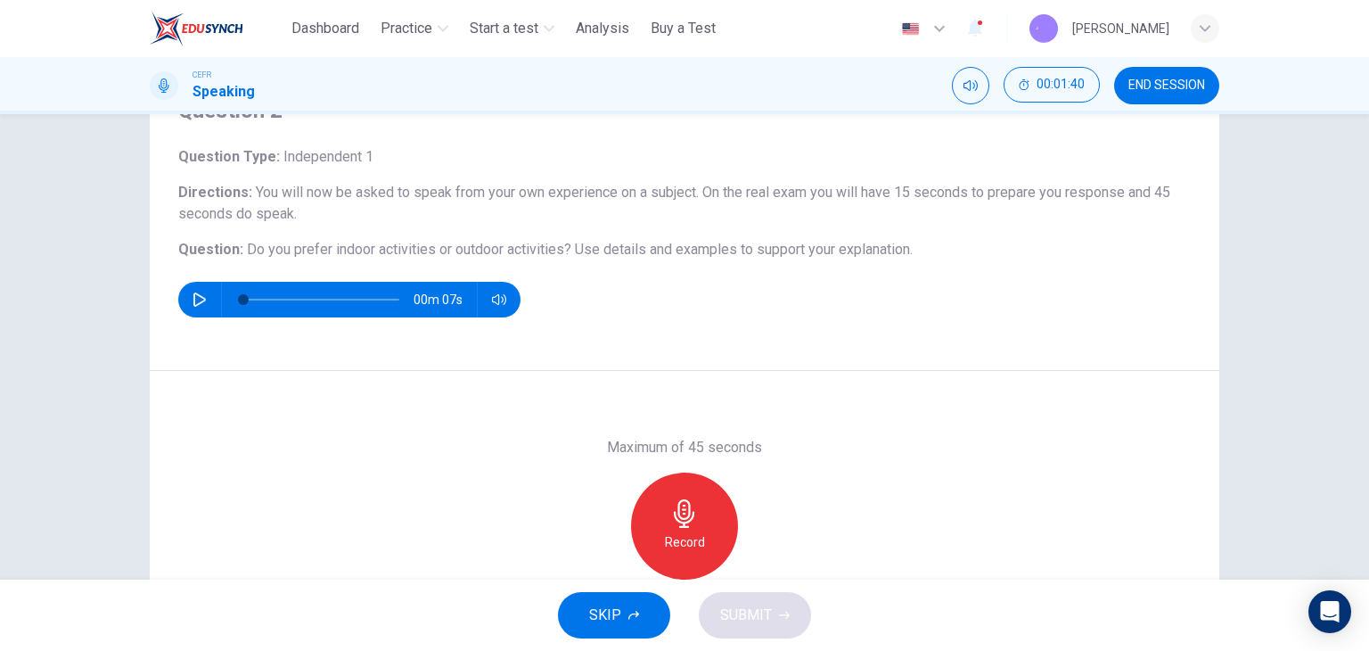
drag, startPoint x: 332, startPoint y: 257, endPoint x: 449, endPoint y: 243, distance: 118.4
click at [449, 243] on span "Do you prefer indoor activities or outdoor activities?" at bounding box center [409, 249] width 325 height 17
drag, startPoint x: 477, startPoint y: 241, endPoint x: 617, endPoint y: 246, distance: 140.1
click at [587, 250] on h6 "Question : Do you prefer indoor activities or outdoor activities? Use details a…" at bounding box center [684, 249] width 1013 height 21
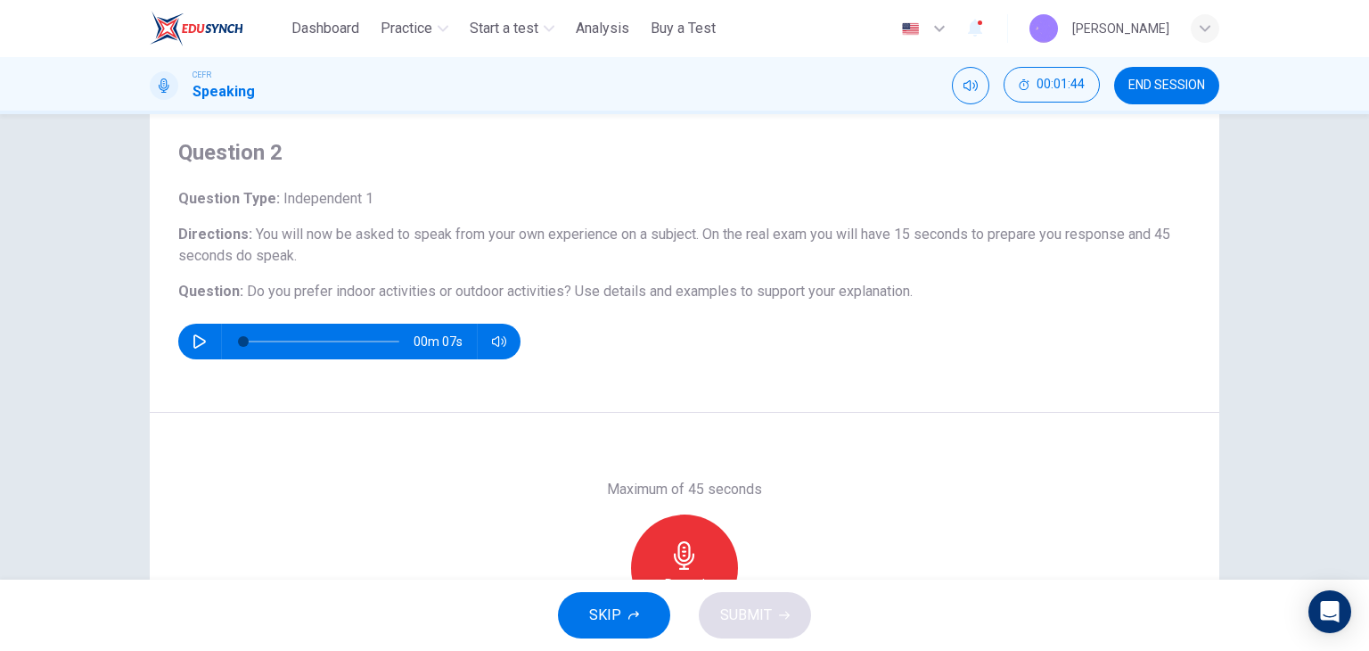
scroll to position [136, 0]
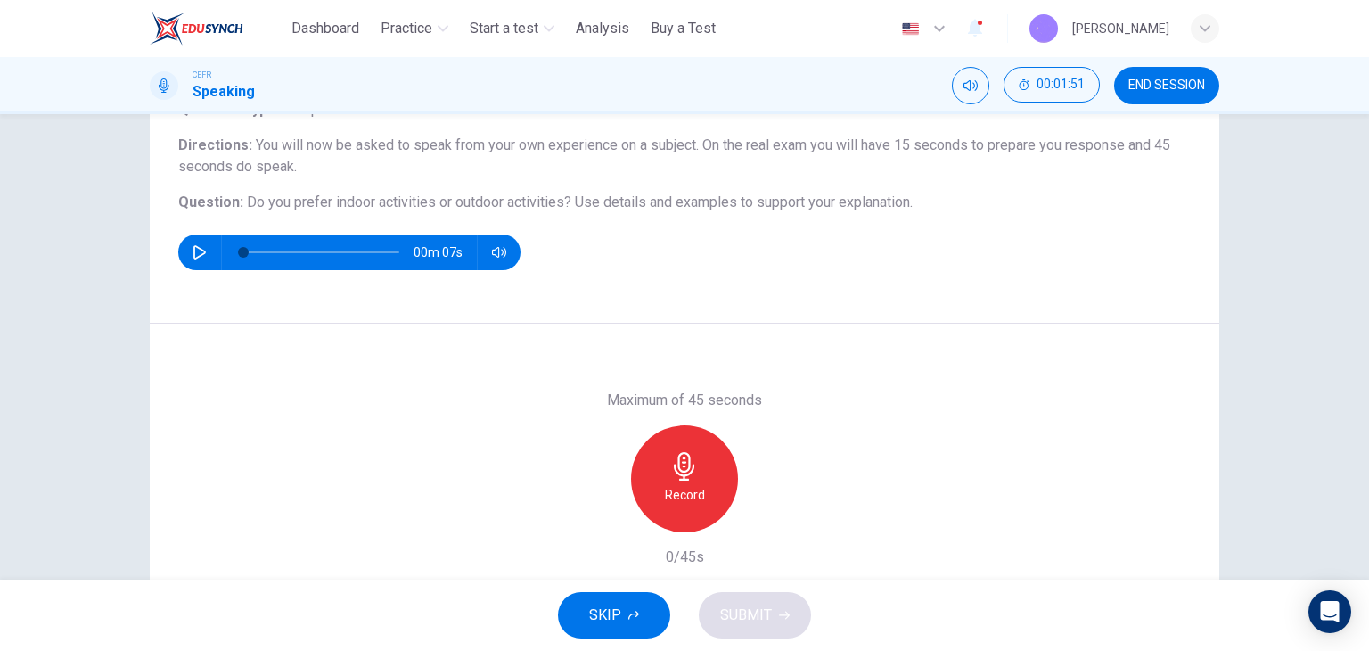
click at [714, 465] on div "Record" at bounding box center [684, 478] width 107 height 107
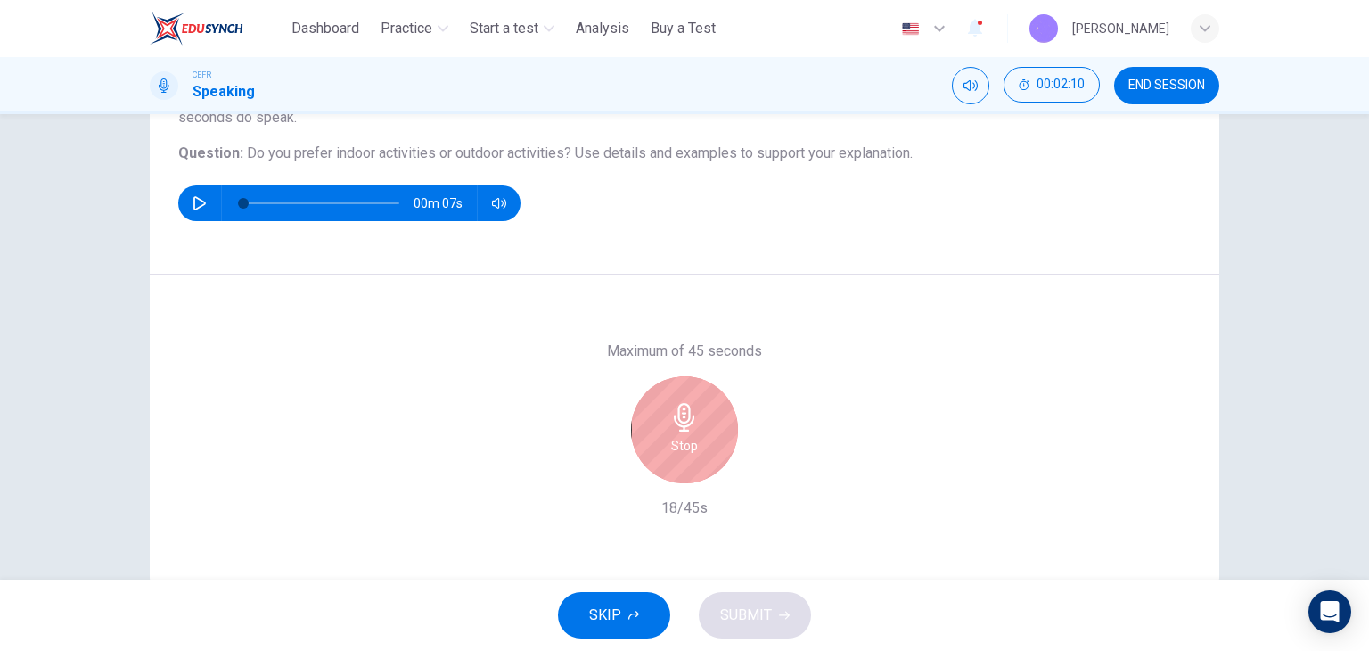
scroll to position [226, 0]
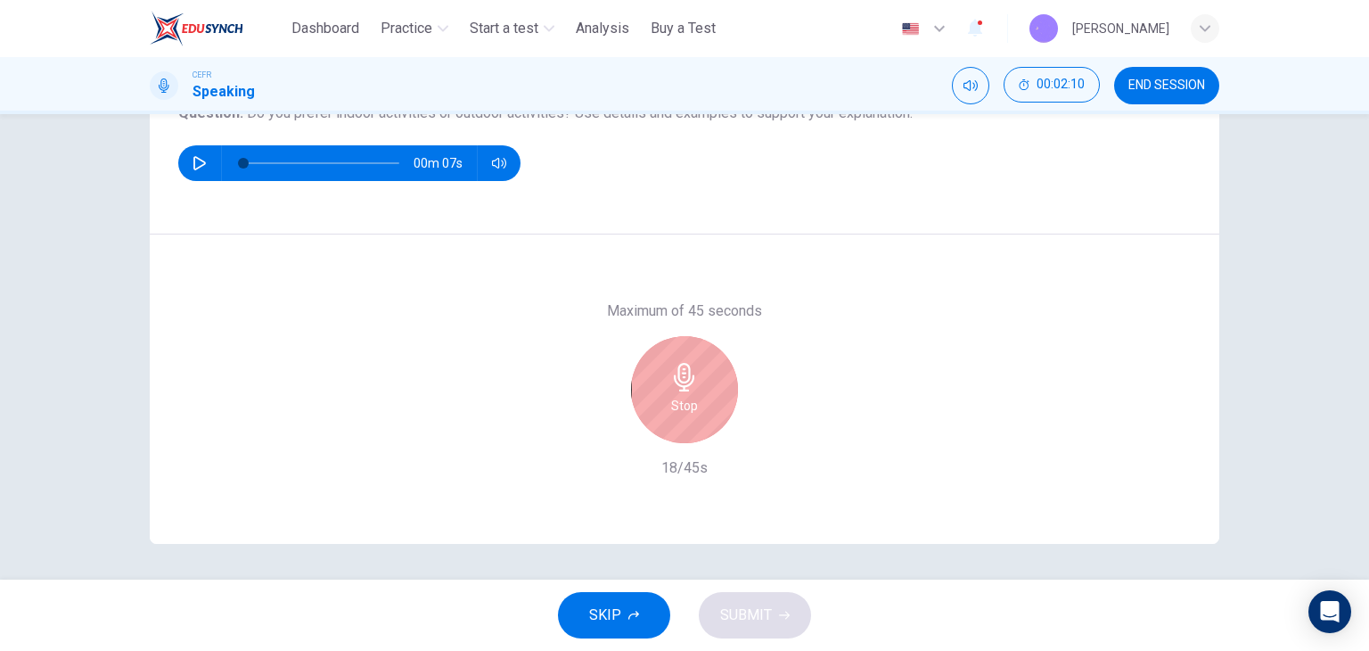
click at [720, 374] on div "Stop" at bounding box center [684, 389] width 107 height 107
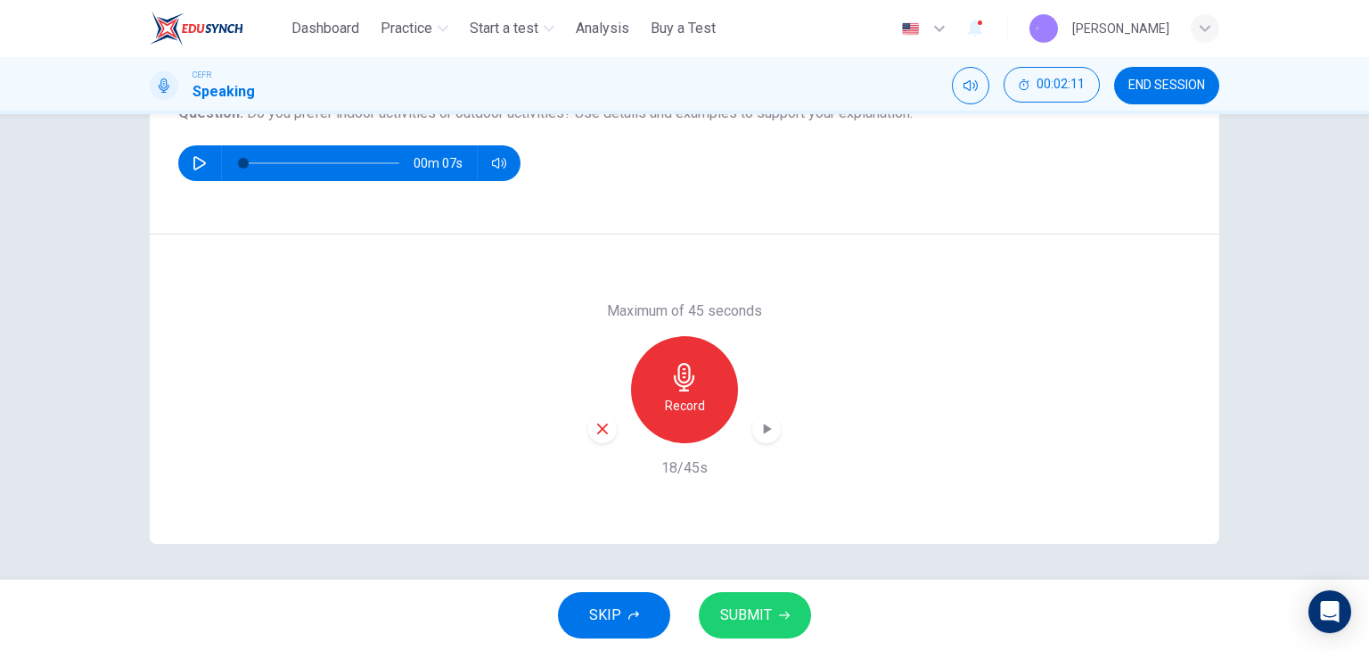
click at [595, 430] on icon "button" at bounding box center [603, 429] width 16 height 16
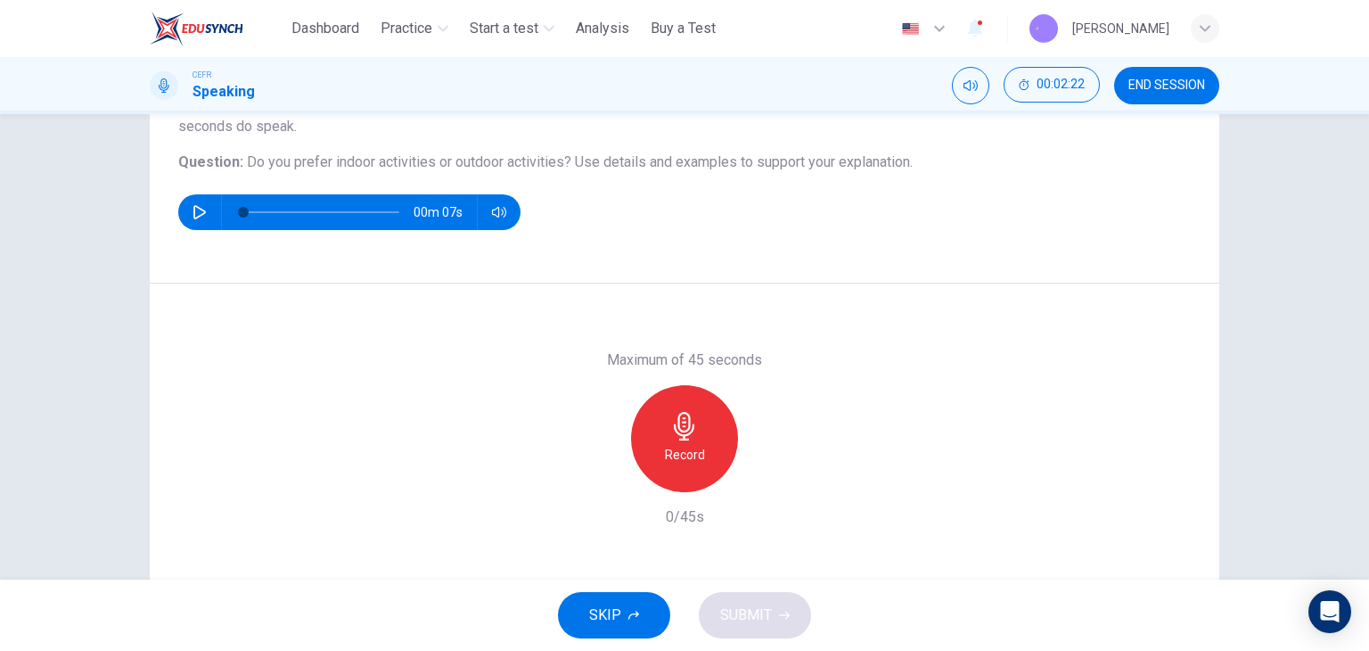
scroll to position [136, 0]
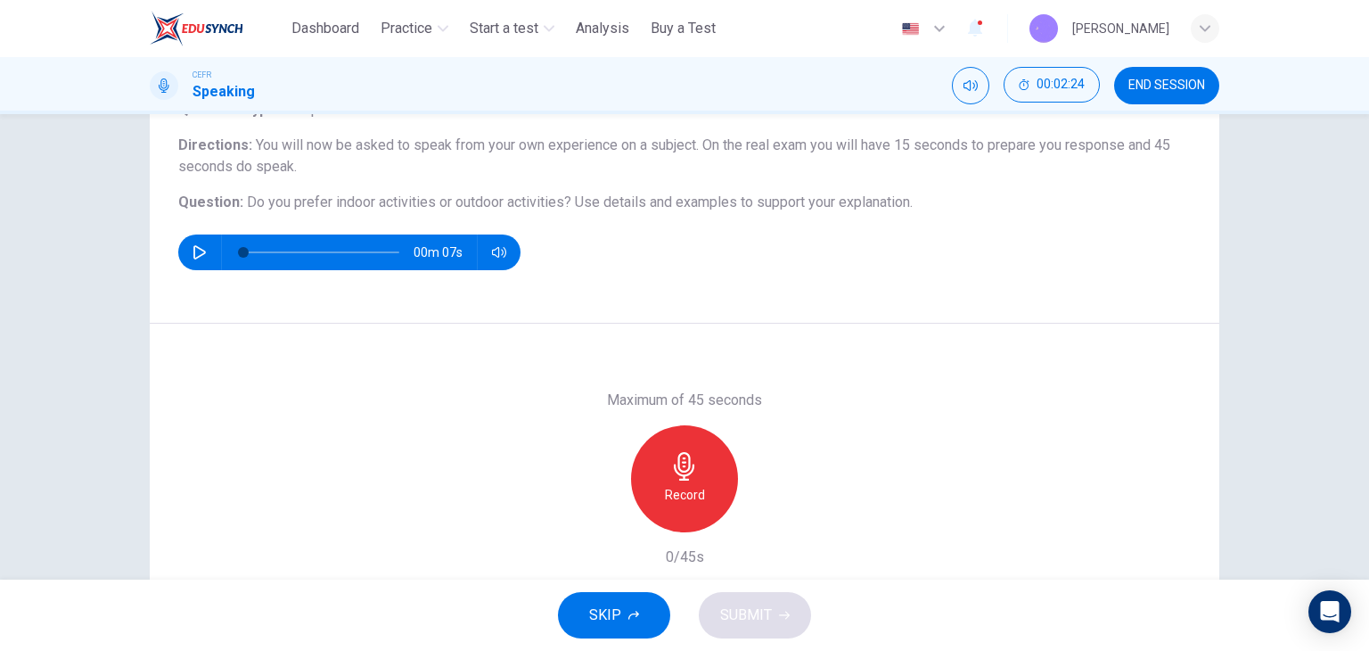
click at [710, 448] on div "Record" at bounding box center [684, 478] width 107 height 107
click at [753, 590] on div "SKIP SUBMIT" at bounding box center [684, 614] width 1369 height 71
click at [752, 623] on span "SUBMIT" at bounding box center [746, 615] width 52 height 25
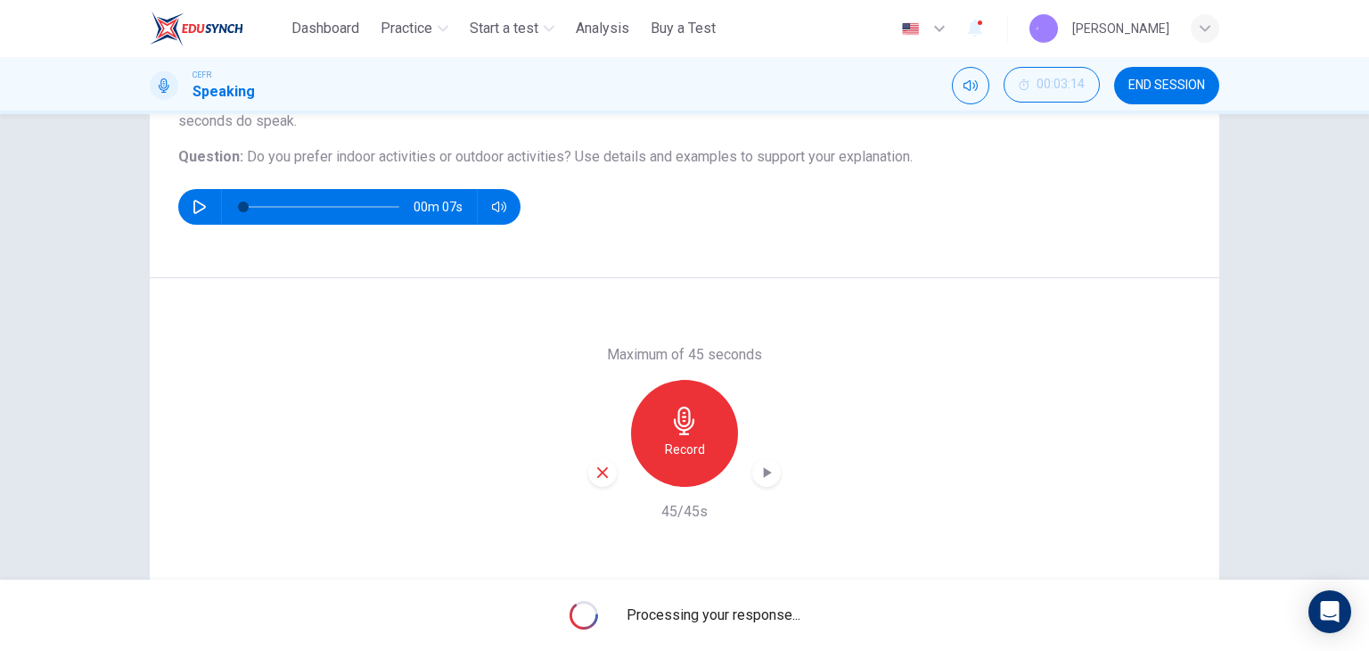
scroll to position [226, 0]
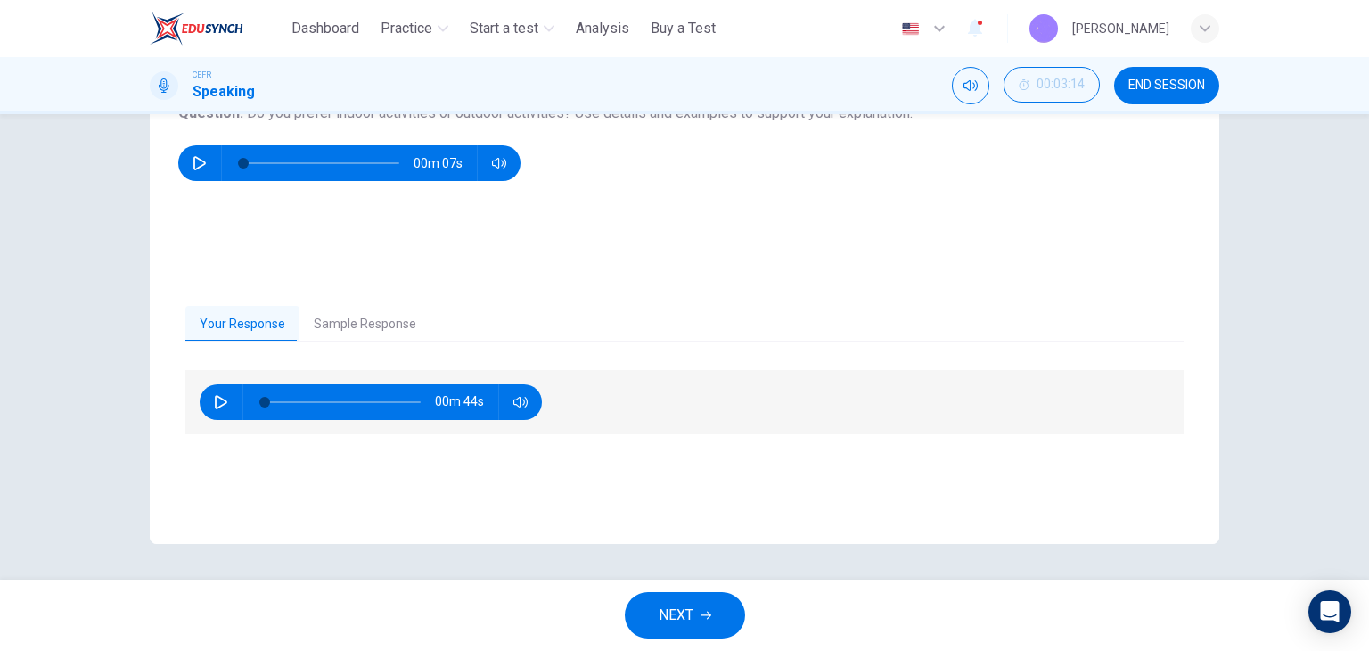
click at [217, 399] on icon "button" at bounding box center [221, 402] width 14 height 14
type input "*"
click at [343, 315] on button "Sample Response" at bounding box center [365, 324] width 131 height 37
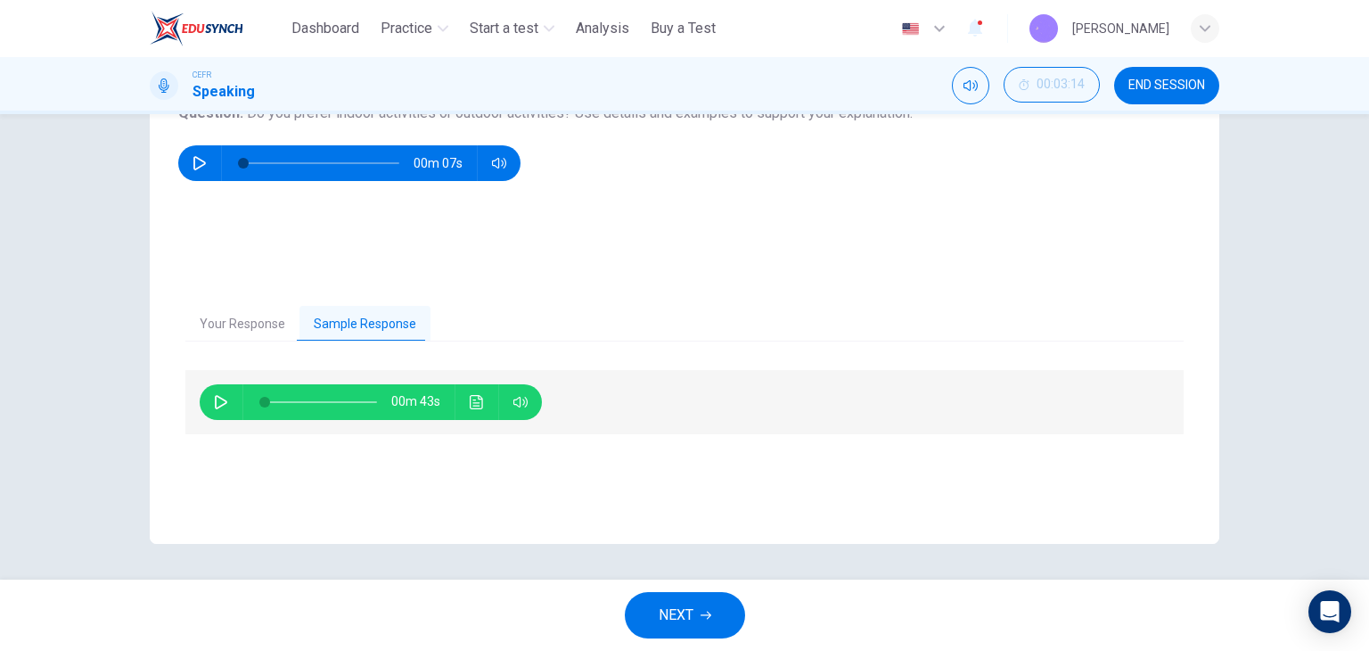
click at [475, 402] on icon "Click to see the audio transcription" at bounding box center [477, 402] width 14 height 14
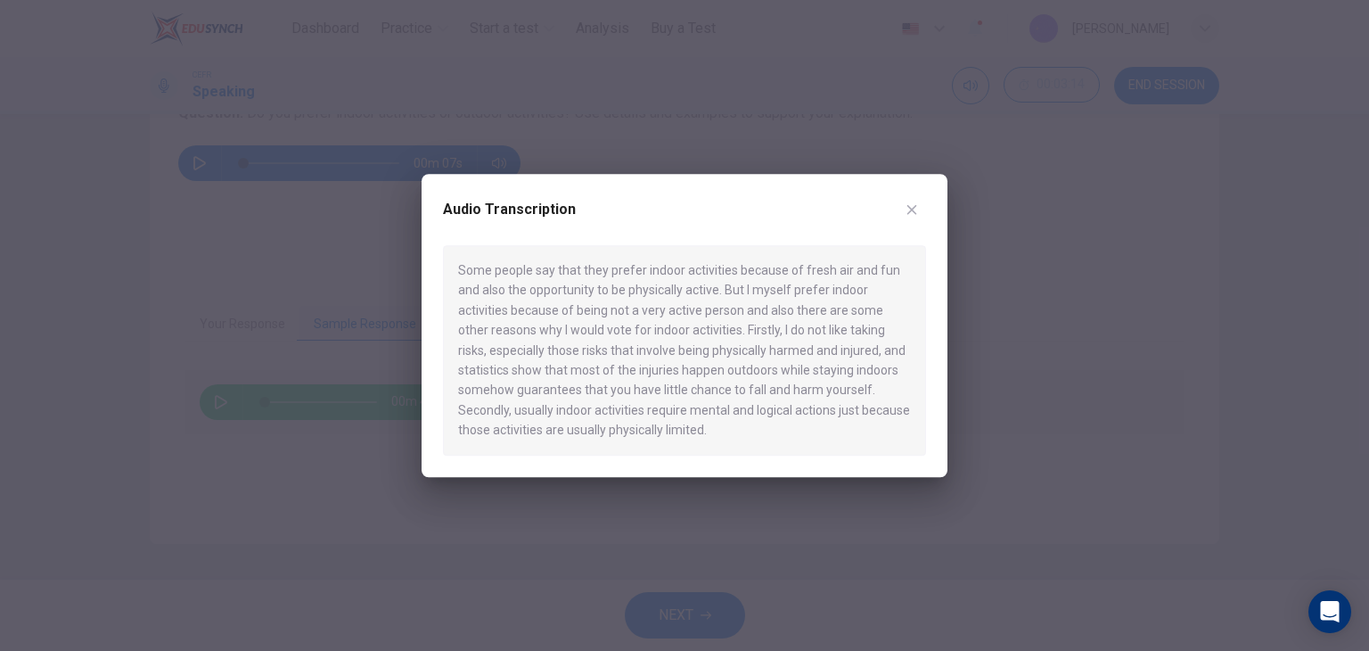
drag, startPoint x: 511, startPoint y: 210, endPoint x: 586, endPoint y: 205, distance: 75.1
click at [586, 205] on div "Audio Transcription" at bounding box center [684, 220] width 483 height 50
drag, startPoint x: 587, startPoint y: 206, endPoint x: 574, endPoint y: 215, distance: 15.3
click at [579, 212] on div "Audio Transcription" at bounding box center [684, 220] width 483 height 50
click at [906, 204] on icon "button" at bounding box center [912, 209] width 14 height 14
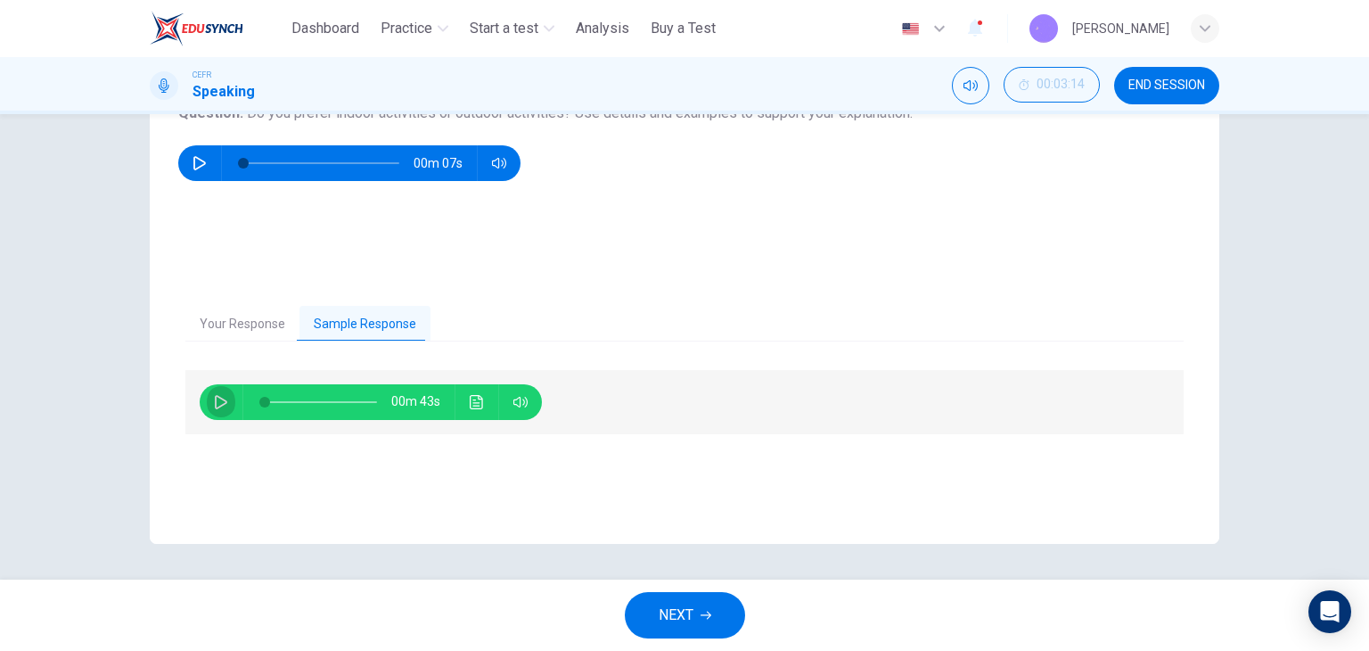
click at [219, 395] on icon "button" at bounding box center [221, 402] width 14 height 14
click at [476, 401] on icon "Click to see the audio transcription" at bounding box center [477, 402] width 14 height 14
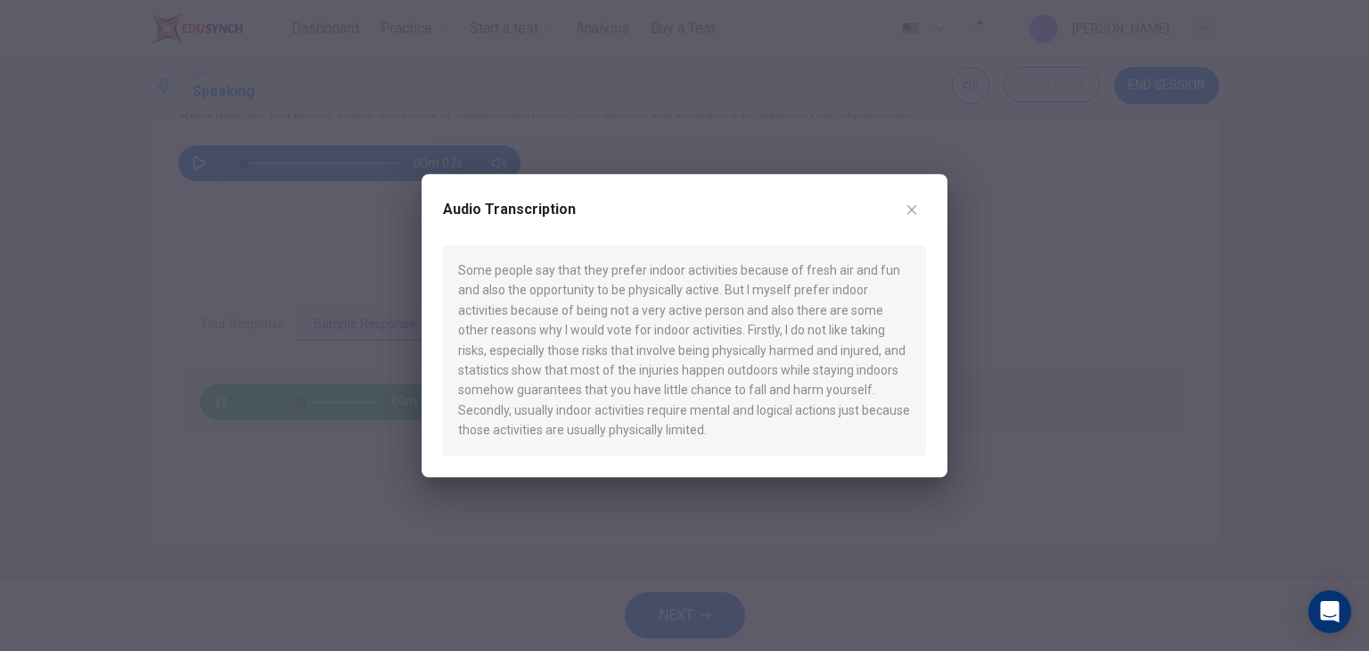
drag, startPoint x: 900, startPoint y: 315, endPoint x: 746, endPoint y: 347, distance: 156.7
click at [750, 347] on div "Some people say that they prefer indoor activities because of fresh air and fun…" at bounding box center [684, 350] width 483 height 210
drag, startPoint x: 656, startPoint y: 332, endPoint x: 686, endPoint y: 329, distance: 29.5
click at [671, 331] on div "Some people say that they prefer indoor activities because of fresh air and fun…" at bounding box center [684, 350] width 483 height 210
drag, startPoint x: 738, startPoint y: 328, endPoint x: 800, endPoint y: 329, distance: 61.5
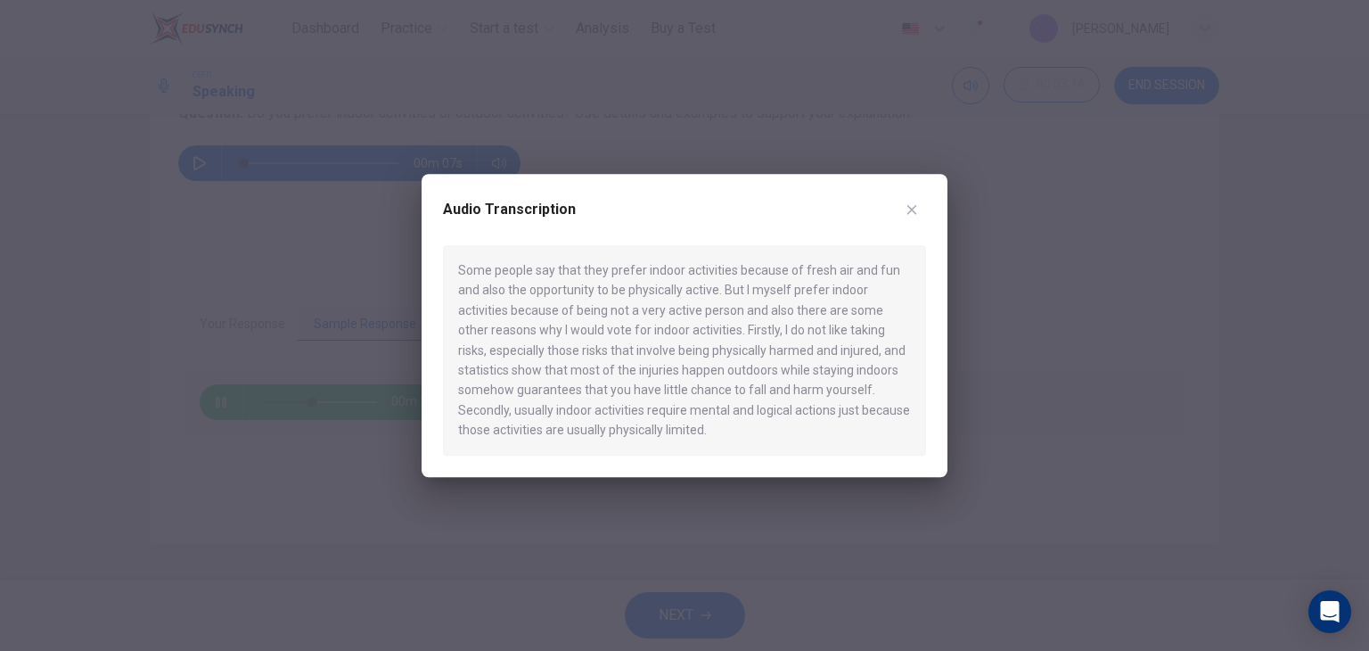
click at [799, 329] on div "Some people say that they prefer indoor activities because of fresh air and fun…" at bounding box center [684, 350] width 483 height 210
click at [815, 325] on div "Some people say that they prefer indoor activities because of fresh air and fun…" at bounding box center [684, 350] width 483 height 210
drag, startPoint x: 483, startPoint y: 345, endPoint x: 574, endPoint y: 357, distance: 91.8
click at [572, 357] on div "Some people say that they prefer indoor activities because of fresh air and fun…" at bounding box center [684, 350] width 483 height 210
drag, startPoint x: 604, startPoint y: 350, endPoint x: 720, endPoint y: 361, distance: 117.3
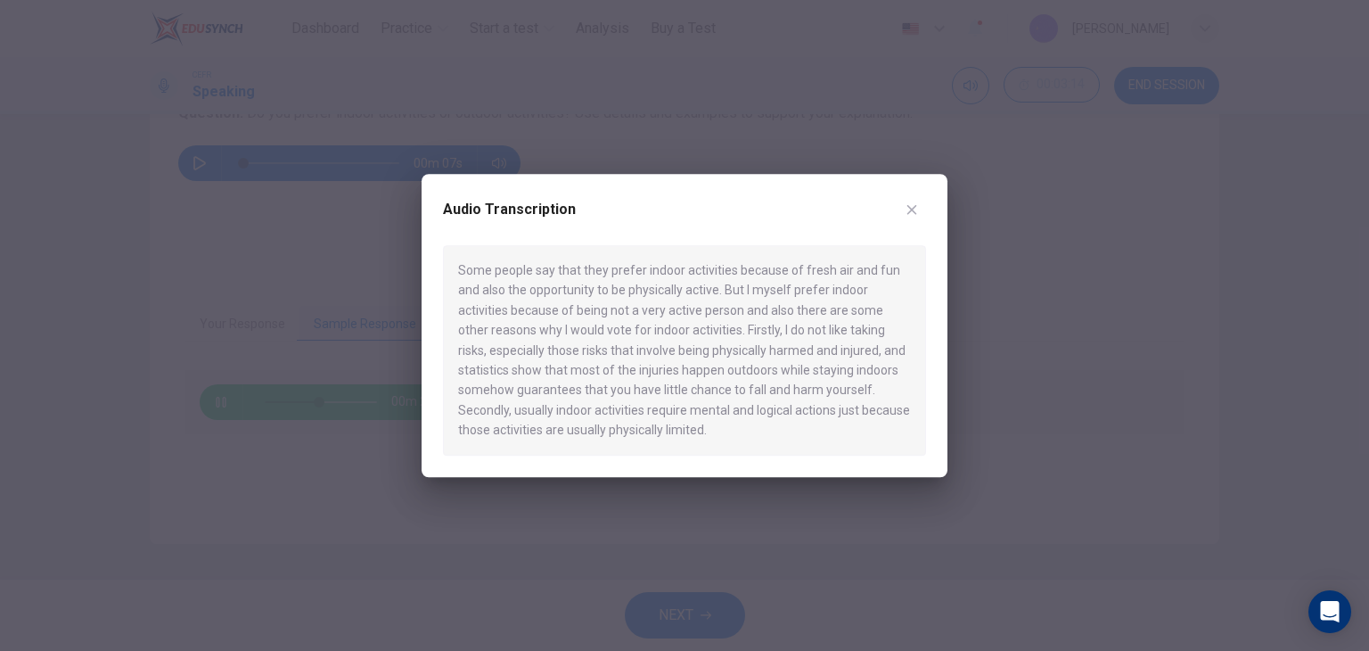
click at [713, 360] on div "Some people say that they prefer indoor activities because of fresh air and fun…" at bounding box center [684, 350] width 483 height 210
click at [831, 354] on div "Some people say that they prefer indoor activities because of fresh air and fun…" at bounding box center [684, 350] width 483 height 210
click at [610, 416] on div "Some people say that they prefer indoor activities because of fresh air and fun…" at bounding box center [684, 350] width 483 height 210
drag, startPoint x: 610, startPoint y: 416, endPoint x: 647, endPoint y: 406, distance: 38.9
click at [635, 409] on div "Some people say that they prefer indoor activities because of fresh air and fun…" at bounding box center [684, 350] width 483 height 210
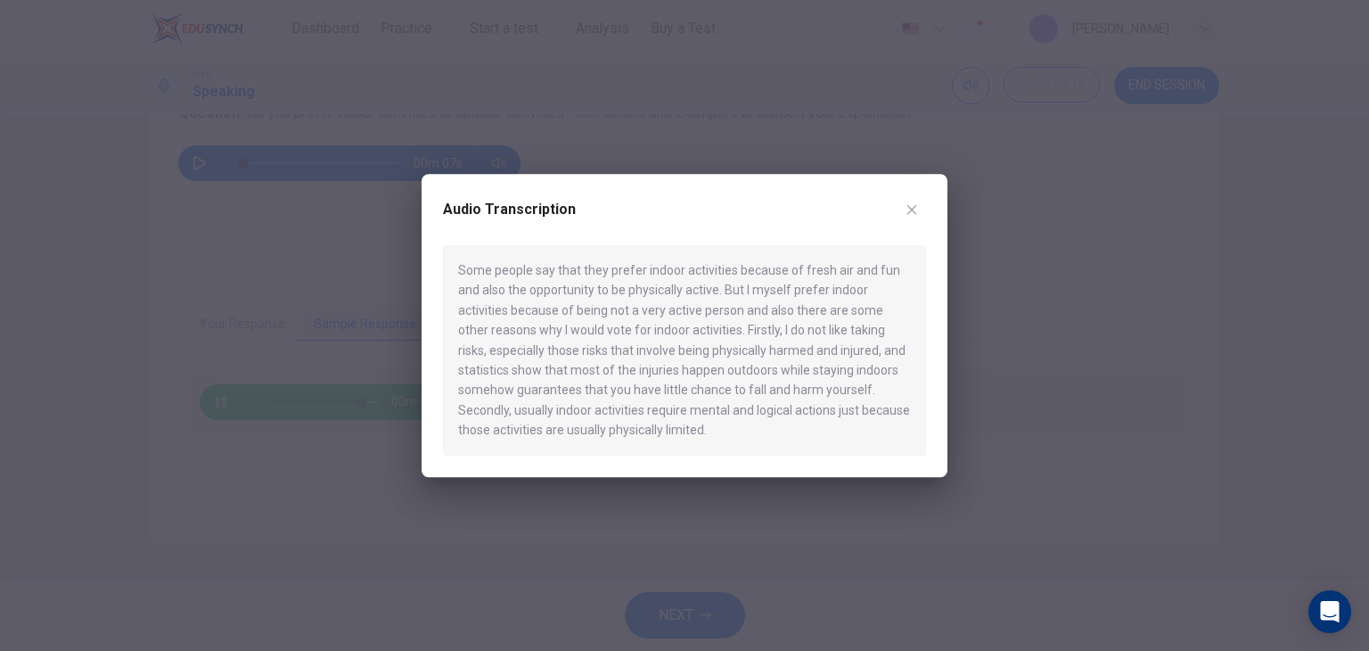
click at [693, 407] on div "Some people say that they prefer indoor activities because of fresh air and fun…" at bounding box center [684, 350] width 483 height 210
drag, startPoint x: 693, startPoint y: 407, endPoint x: 809, endPoint y: 415, distance: 117.0
click at [760, 414] on div "Some people say that they prefer indoor activities because of fresh air and fun…" at bounding box center [684, 350] width 483 height 210
click at [828, 423] on div "Some people say that they prefer indoor activities because of fresh air and fun…" at bounding box center [684, 350] width 483 height 210
click at [645, 463] on div "Audio Transcription Some people say that they prefer indoor activities because …" at bounding box center [685, 325] width 526 height 303
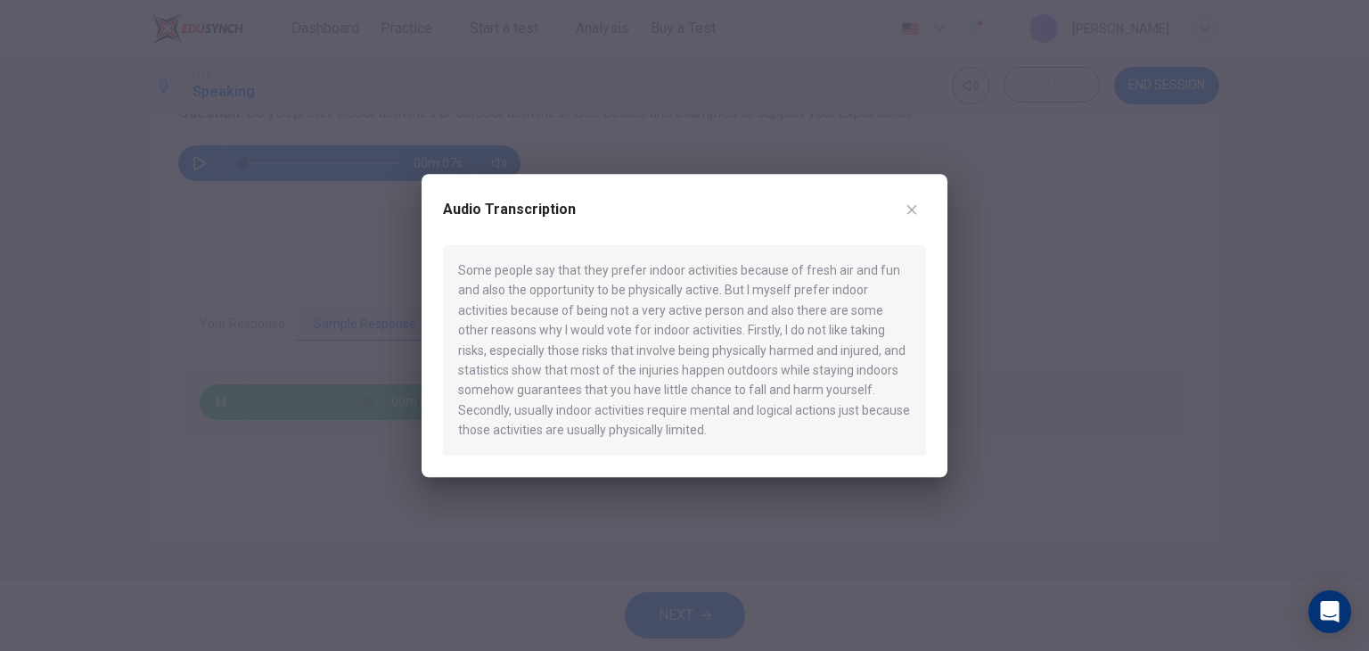
drag, startPoint x: 634, startPoint y: 480, endPoint x: 635, endPoint y: 497, distance: 17.9
click at [635, 497] on div at bounding box center [684, 325] width 1369 height 651
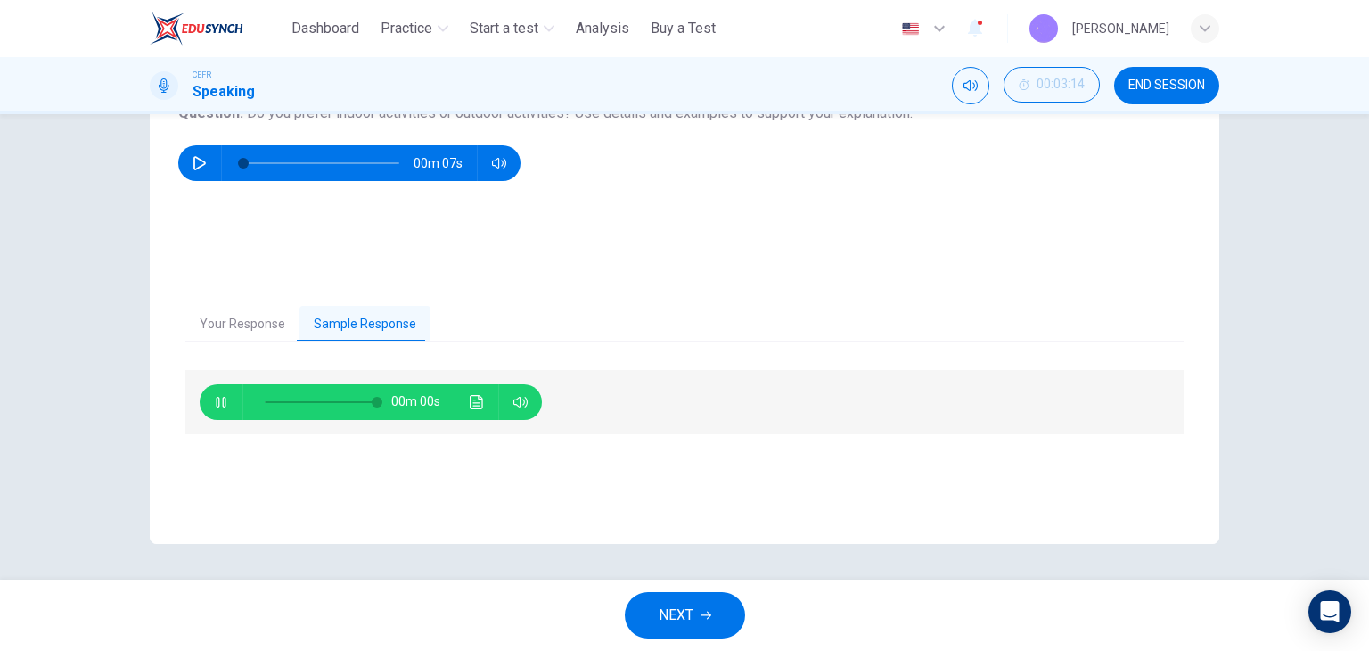
type input "*"
click at [699, 596] on button "NEXT" at bounding box center [685, 615] width 120 height 46
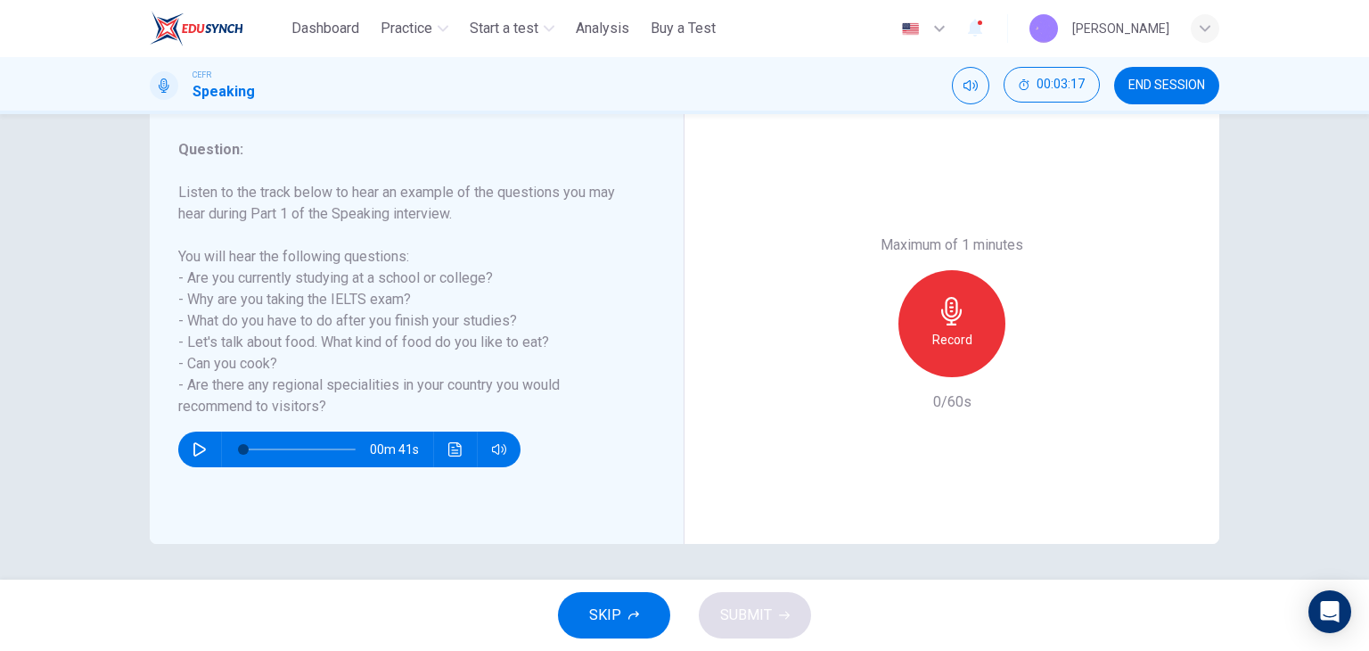
scroll to position [136, 0]
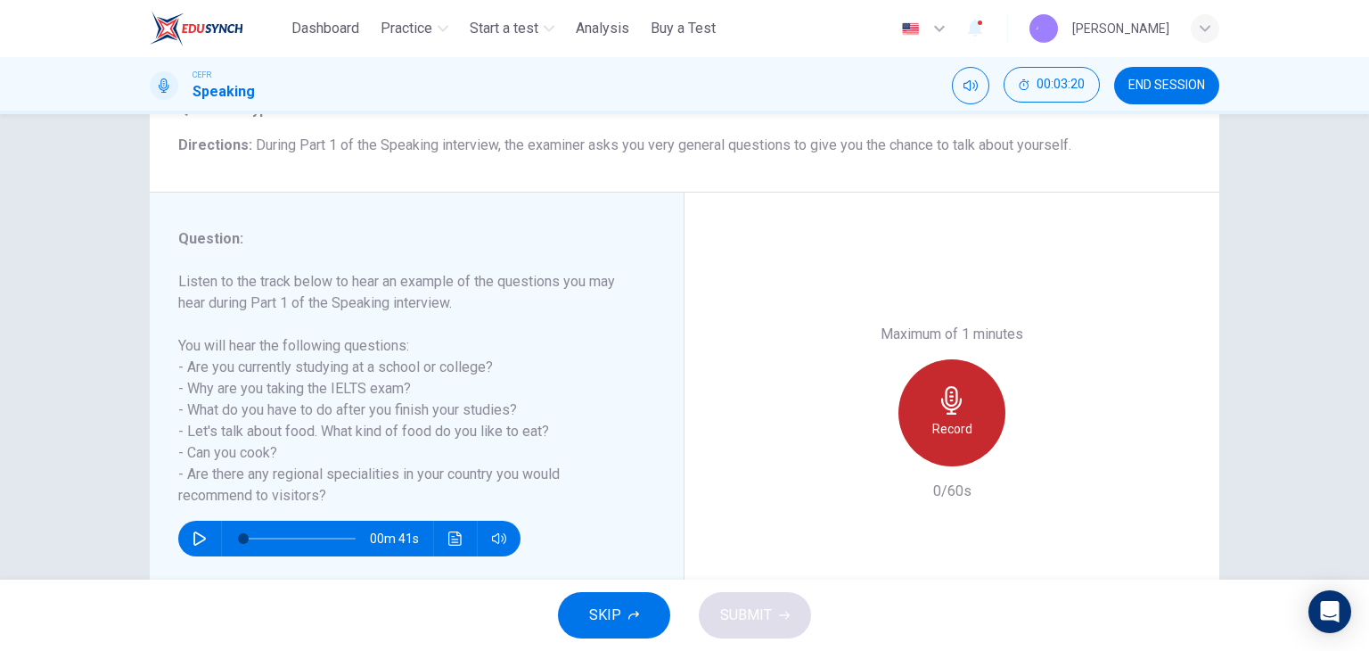
click at [927, 411] on div "Record" at bounding box center [952, 412] width 107 height 107
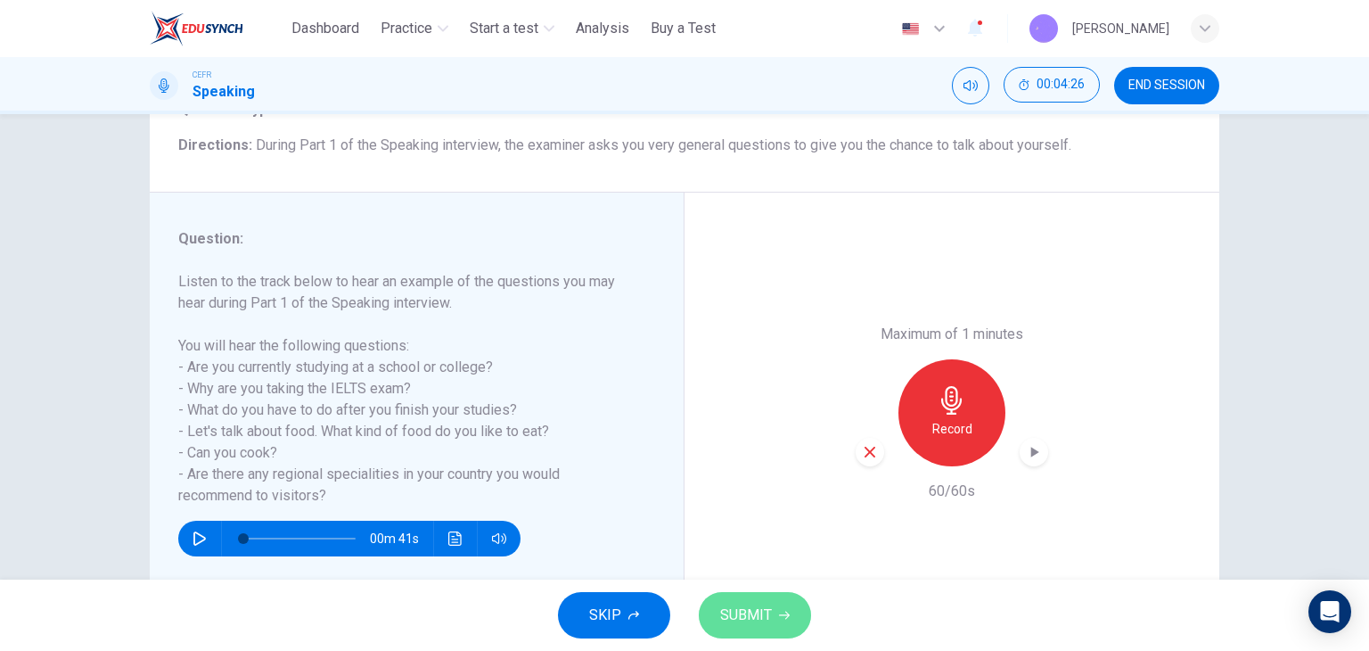
click at [768, 611] on span "SUBMIT" at bounding box center [746, 615] width 52 height 25
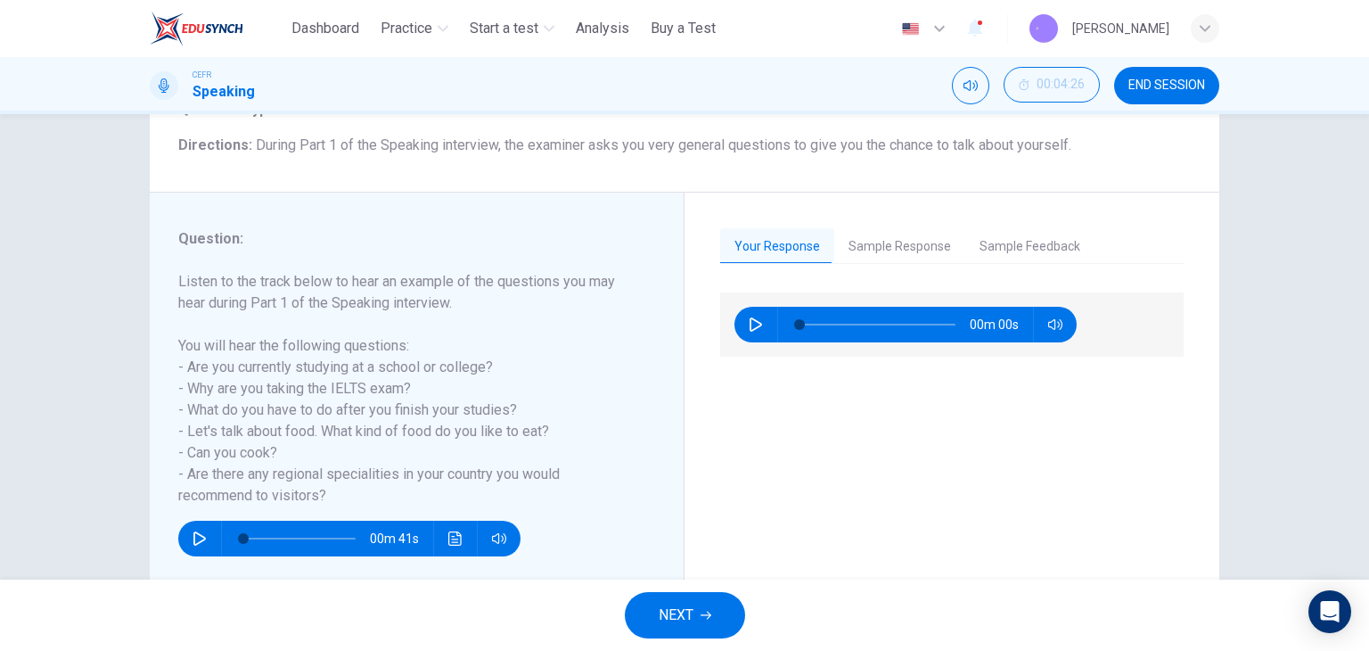
click at [753, 324] on icon "button" at bounding box center [756, 324] width 14 height 14
type input "*"
click at [862, 252] on button "Sample Response" at bounding box center [899, 246] width 131 height 37
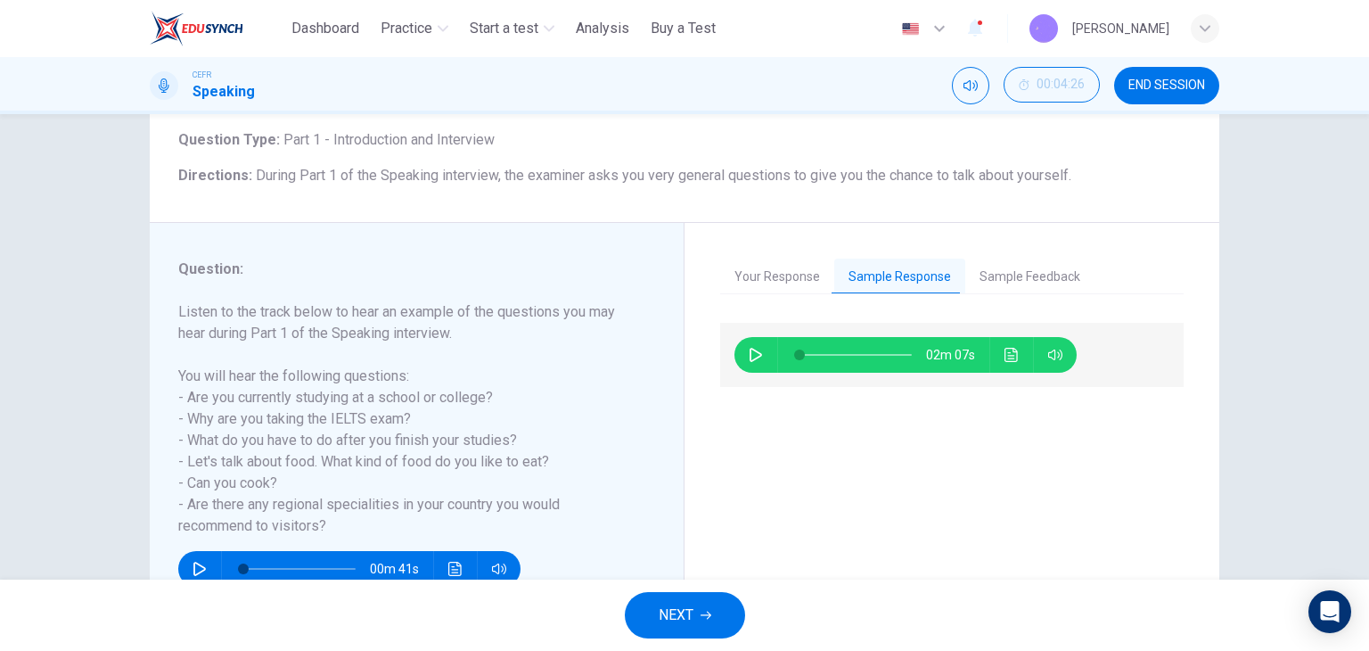
scroll to position [0, 0]
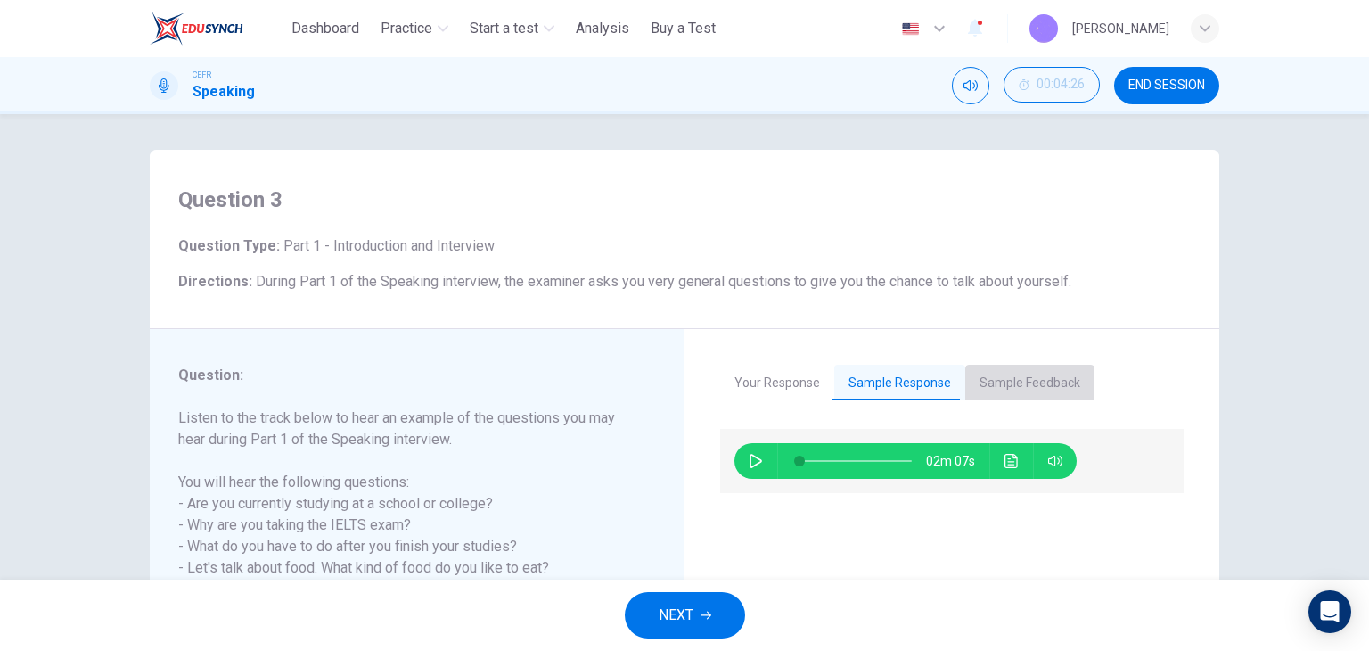
click at [1052, 375] on button "Sample Feedback" at bounding box center [1029, 383] width 129 height 37
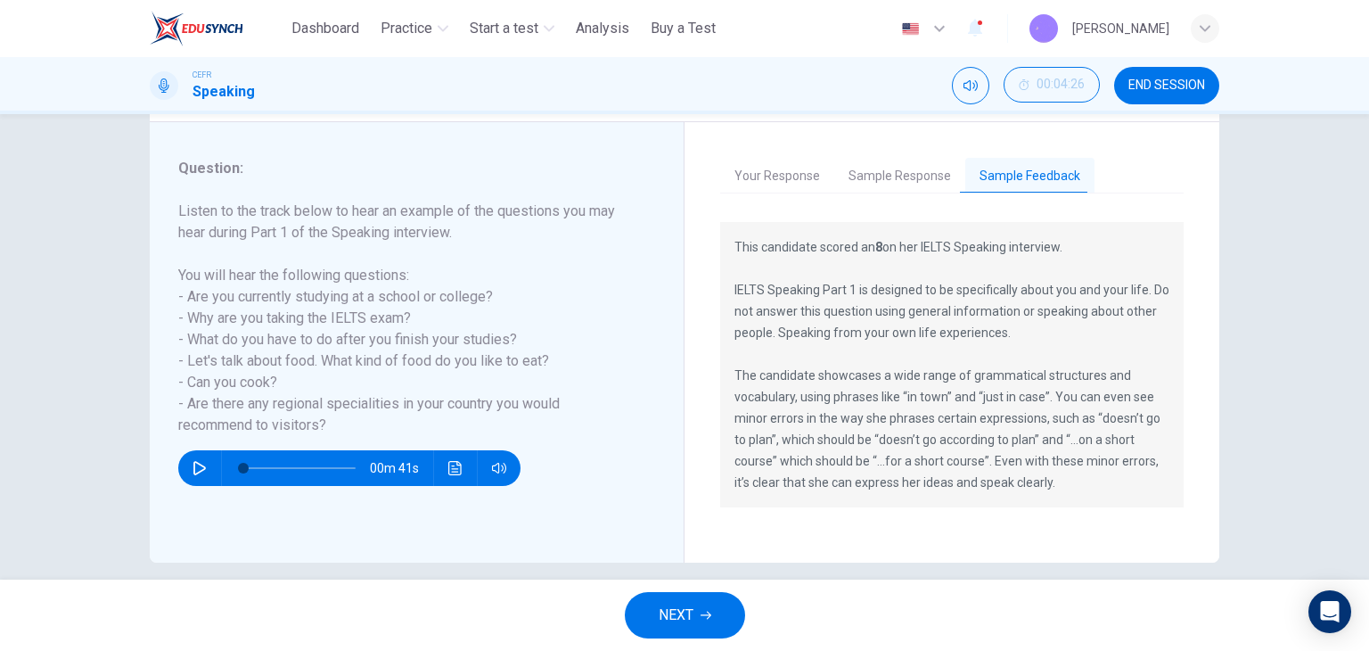
scroll to position [206, 0]
click at [460, 468] on button "Click to see the audio transcription" at bounding box center [455, 469] width 29 height 36
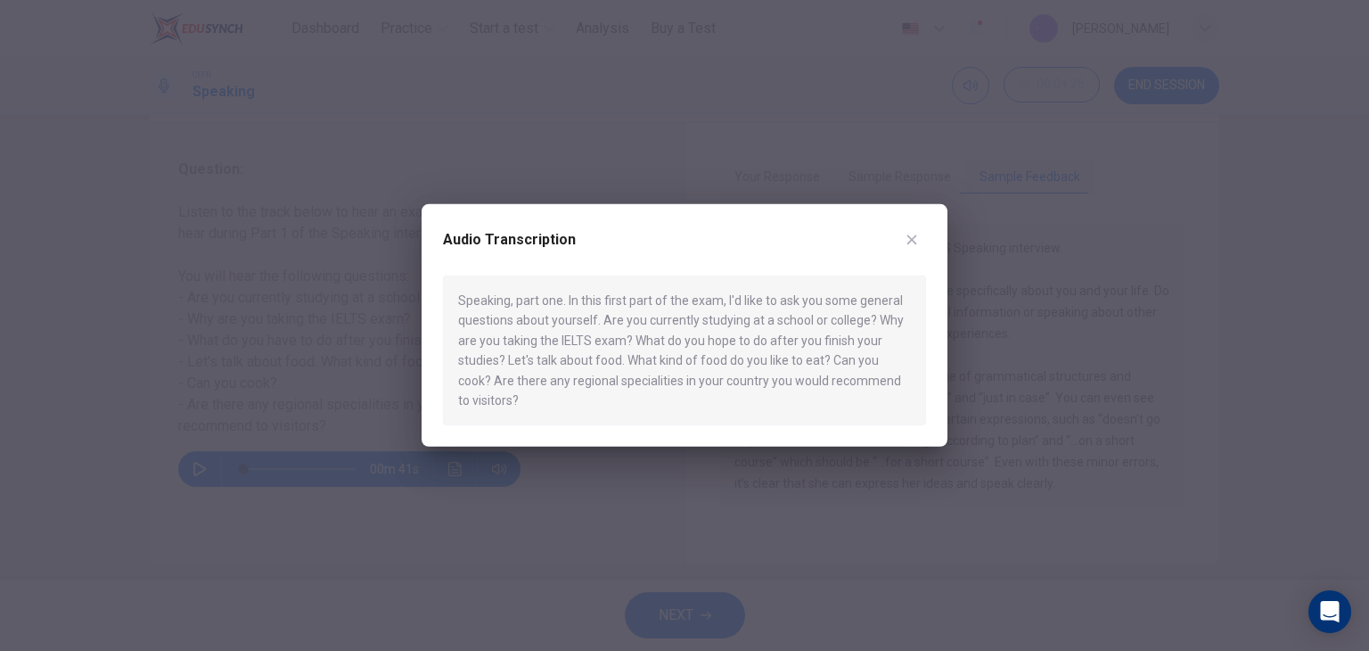
click at [649, 483] on div at bounding box center [684, 325] width 1369 height 651
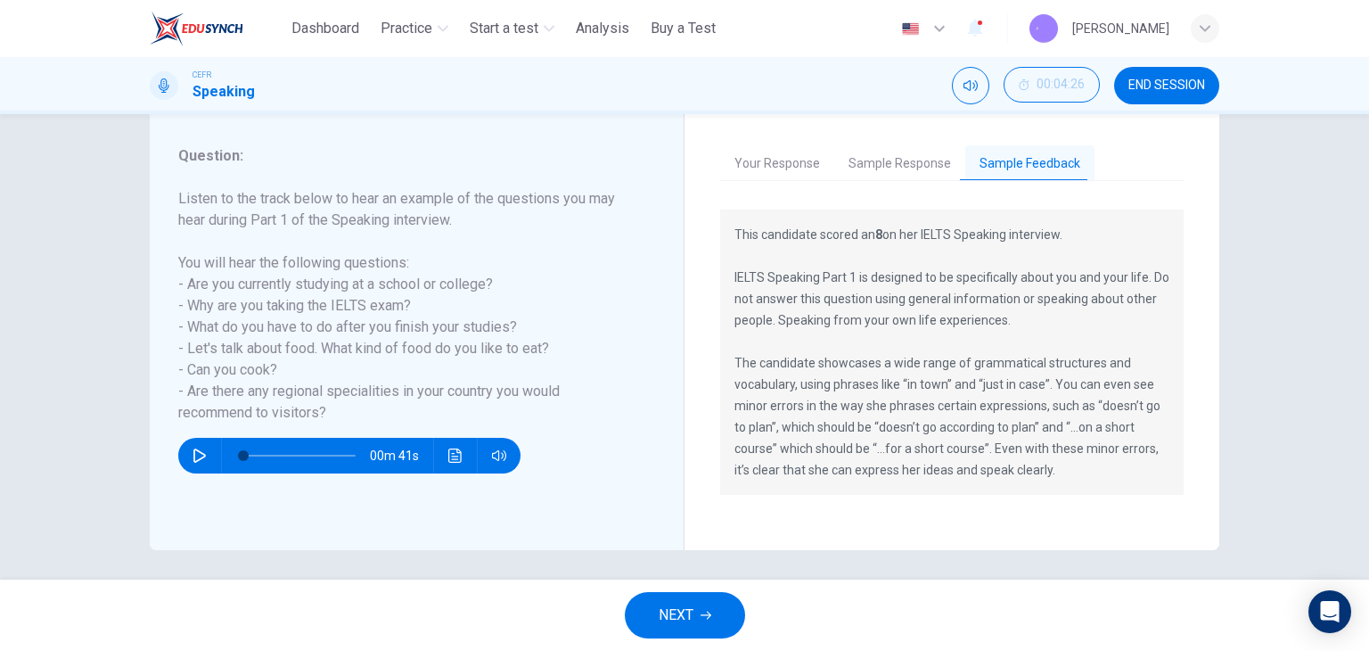
scroll to position [226, 0]
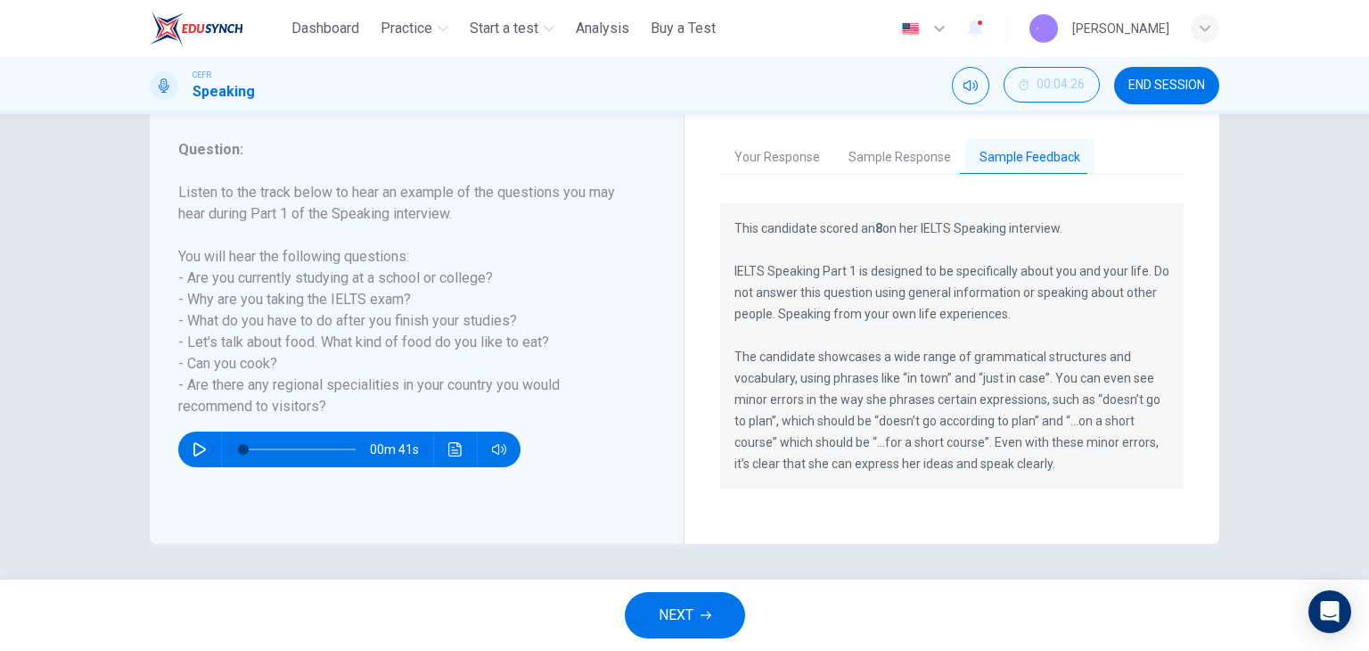
click at [675, 593] on button "NEXT" at bounding box center [685, 615] width 120 height 46
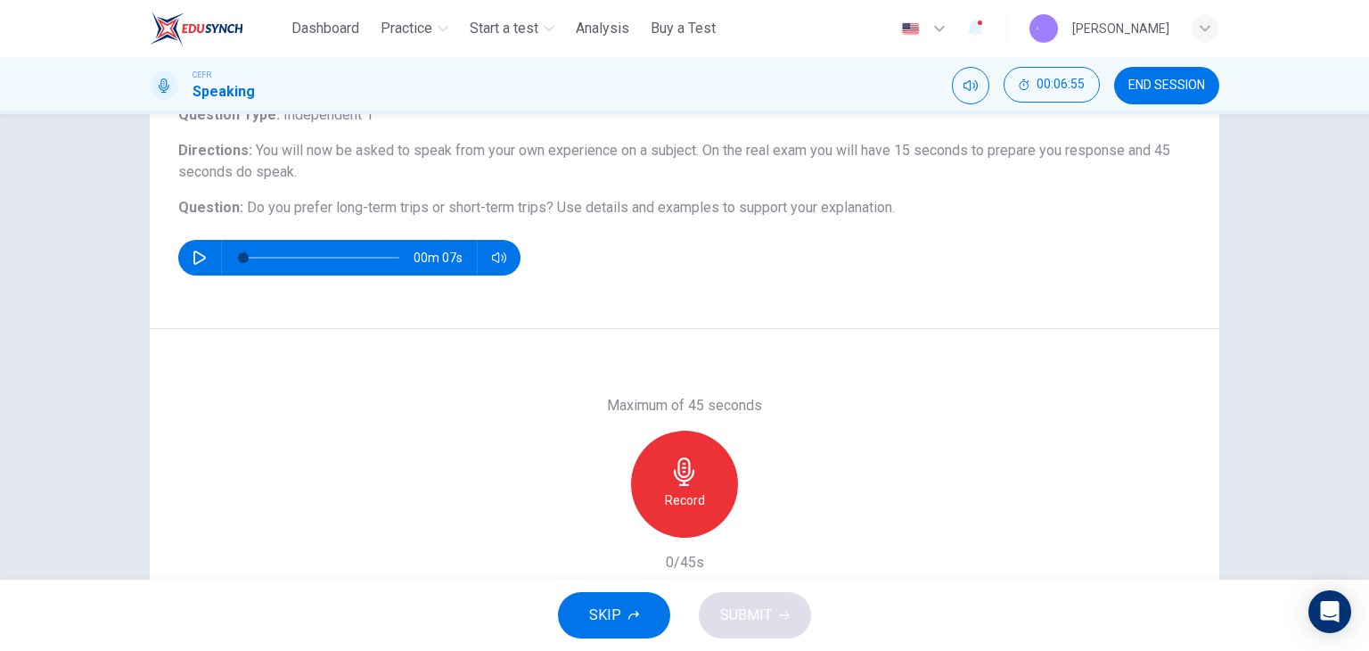
scroll to position [89, 0]
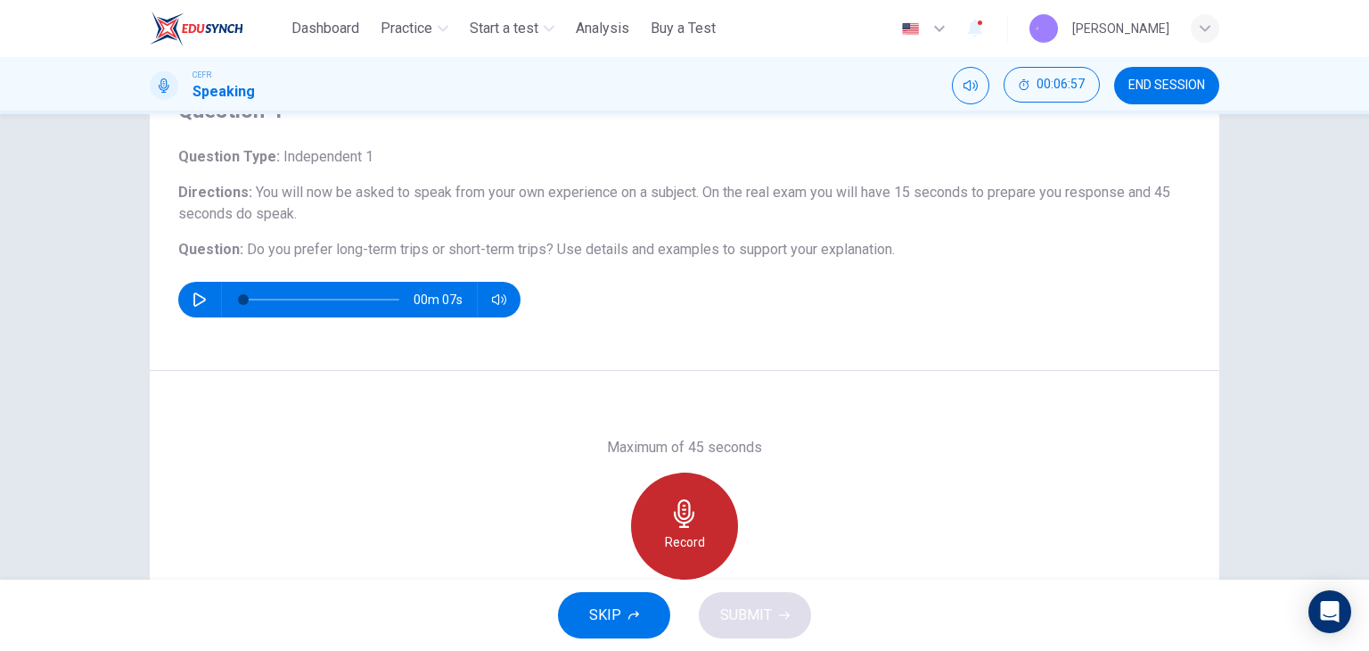
click at [670, 510] on icon "button" at bounding box center [684, 513] width 29 height 29
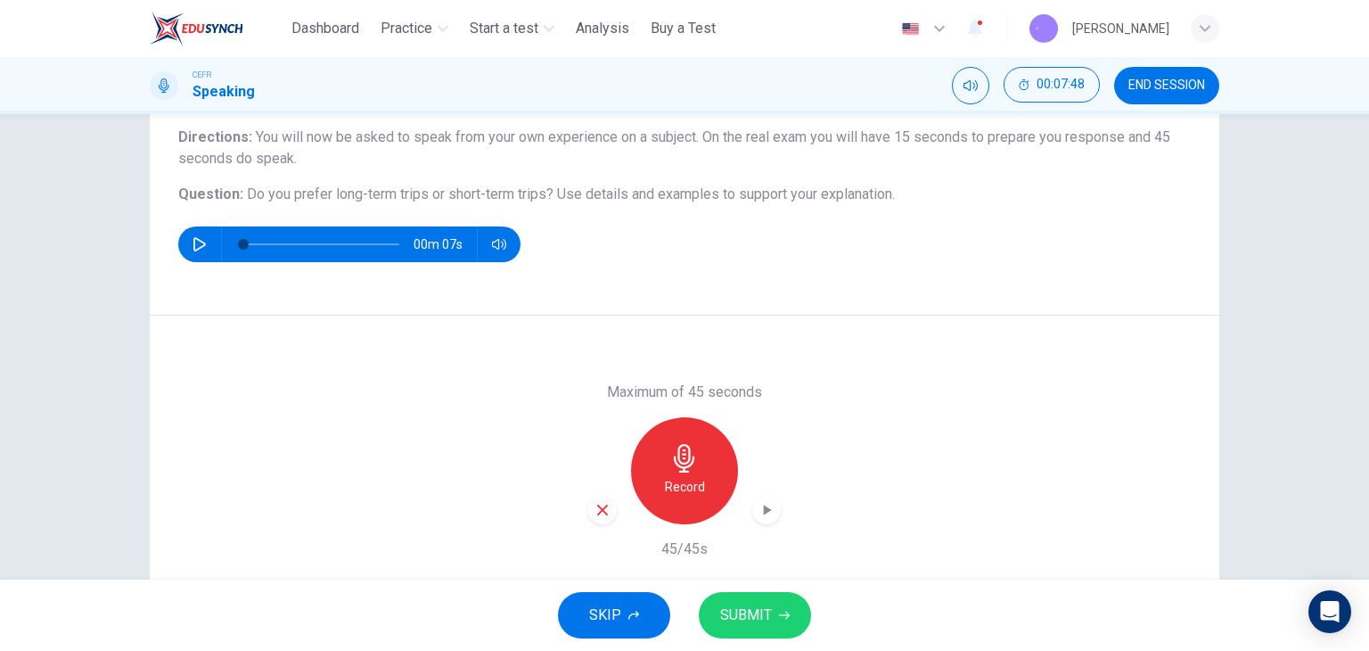
scroll to position [226, 0]
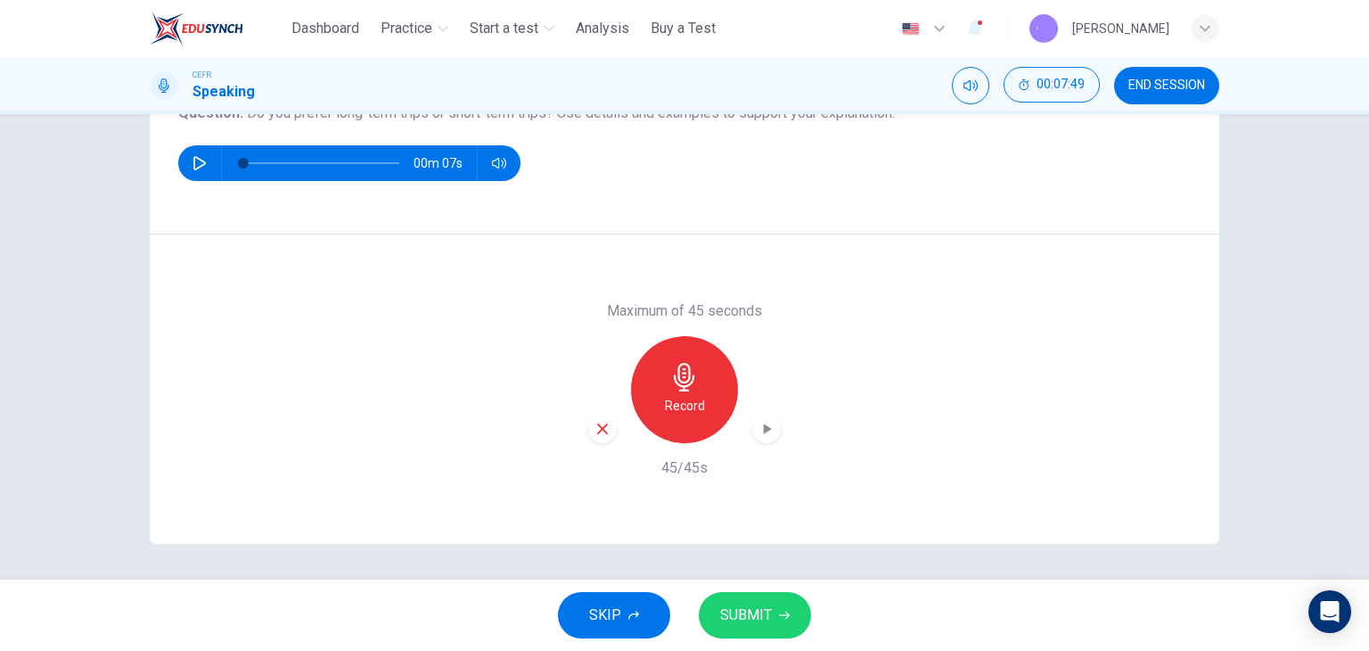
click at [764, 415] on div "button" at bounding box center [766, 429] width 29 height 29
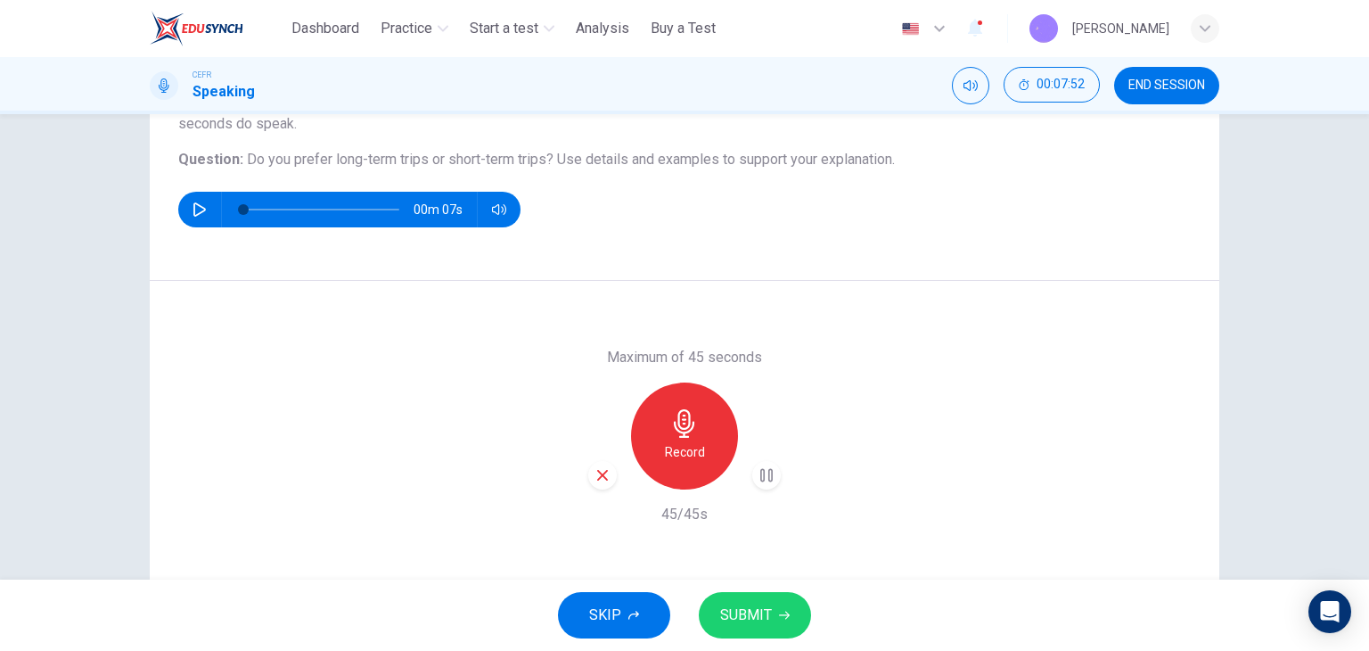
scroll to position [136, 0]
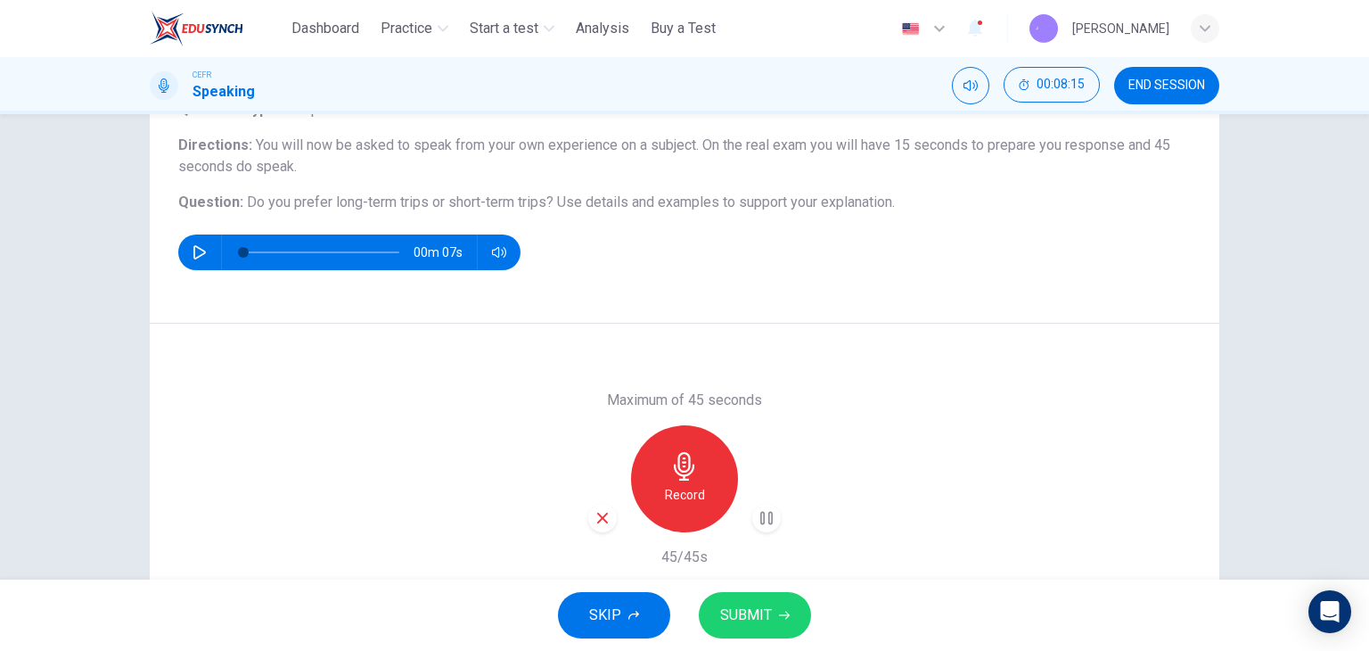
click at [744, 588] on div "SKIP SUBMIT" at bounding box center [684, 614] width 1369 height 71
click at [749, 603] on span "SUBMIT" at bounding box center [746, 615] width 52 height 25
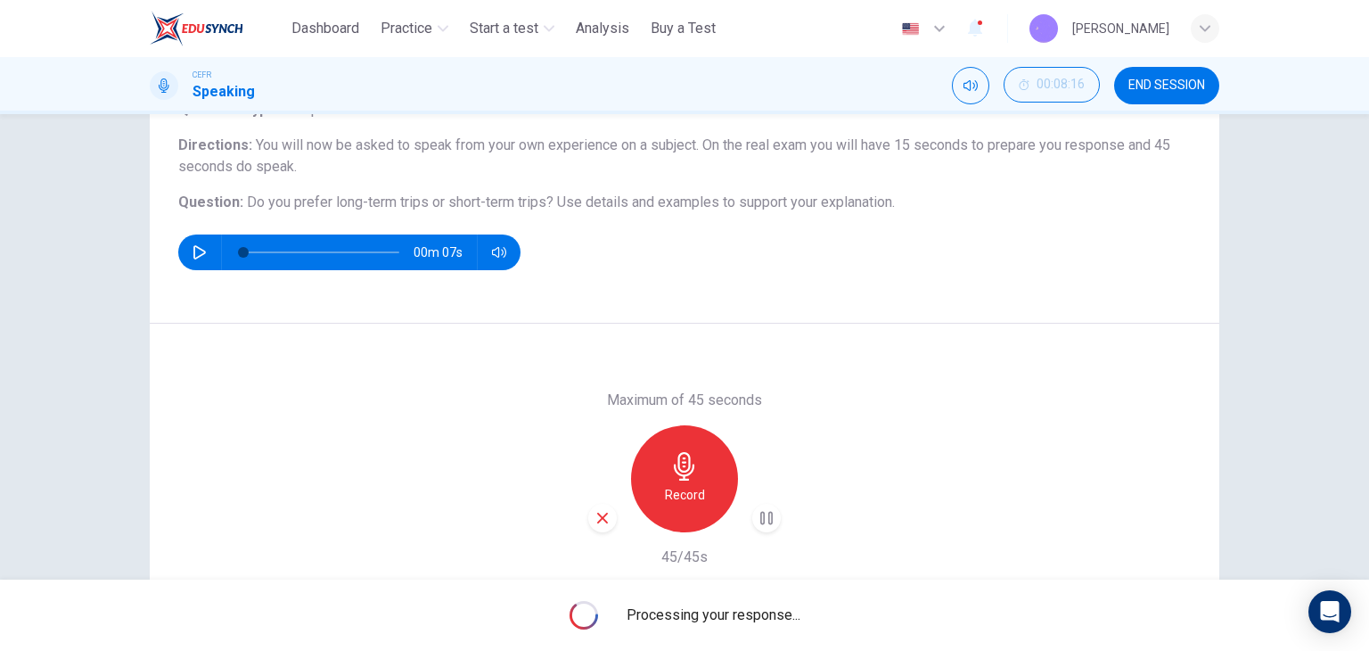
drag, startPoint x: 612, startPoint y: 201, endPoint x: 843, endPoint y: 196, distance: 230.9
click at [842, 196] on span "Use details and examples to support your explanation." at bounding box center [726, 201] width 338 height 17
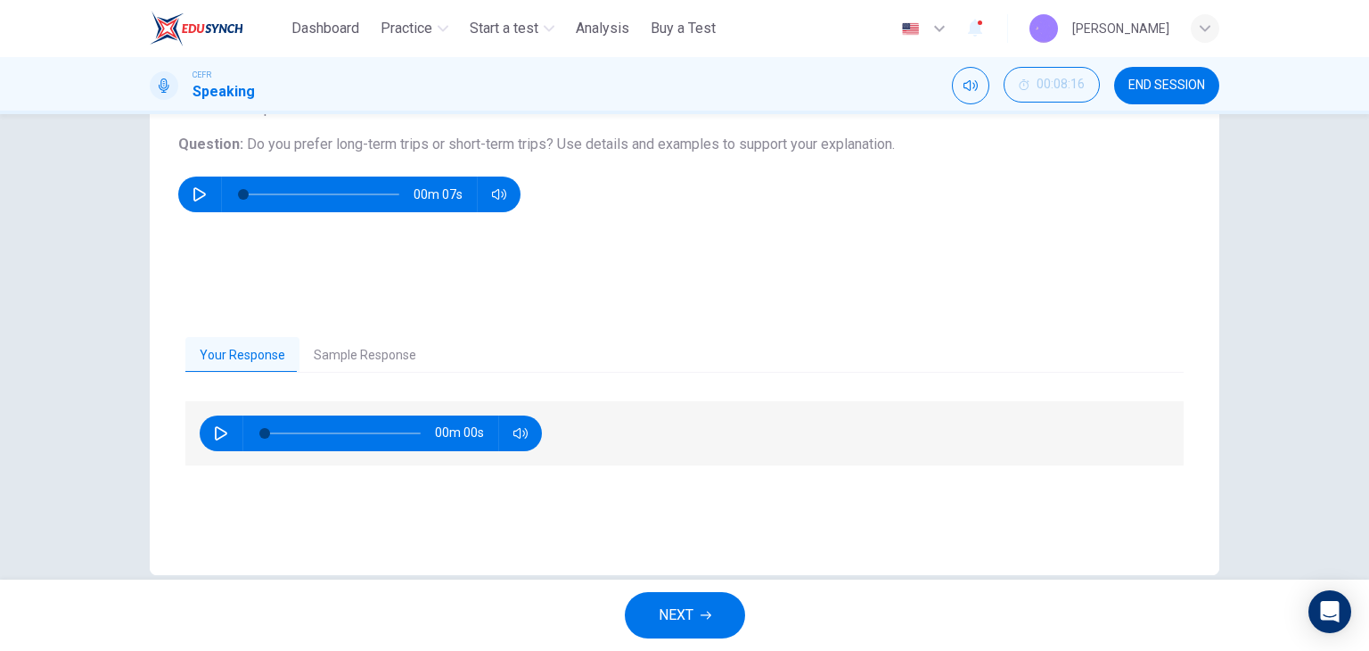
scroll to position [226, 0]
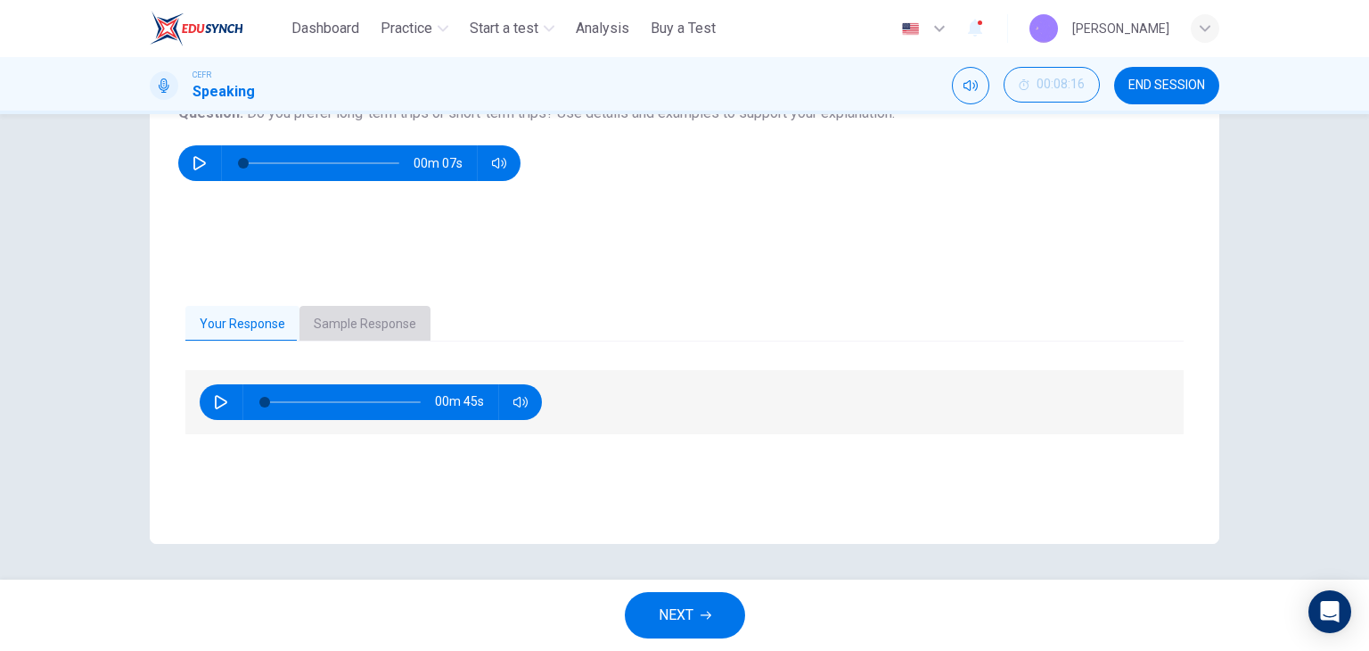
click at [357, 315] on button "Sample Response" at bounding box center [365, 324] width 131 height 37
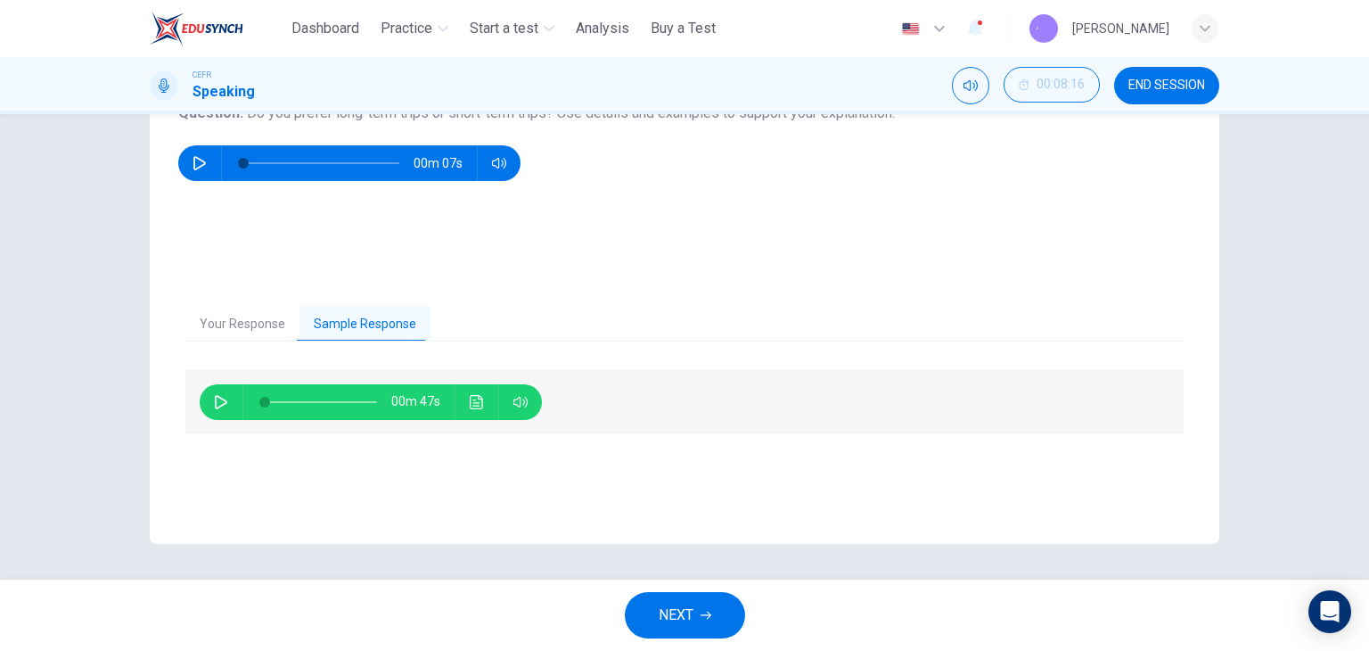
click at [219, 397] on icon "button" at bounding box center [221, 402] width 14 height 14
click at [479, 395] on icon "Click to see the audio transcription" at bounding box center [477, 402] width 14 height 14
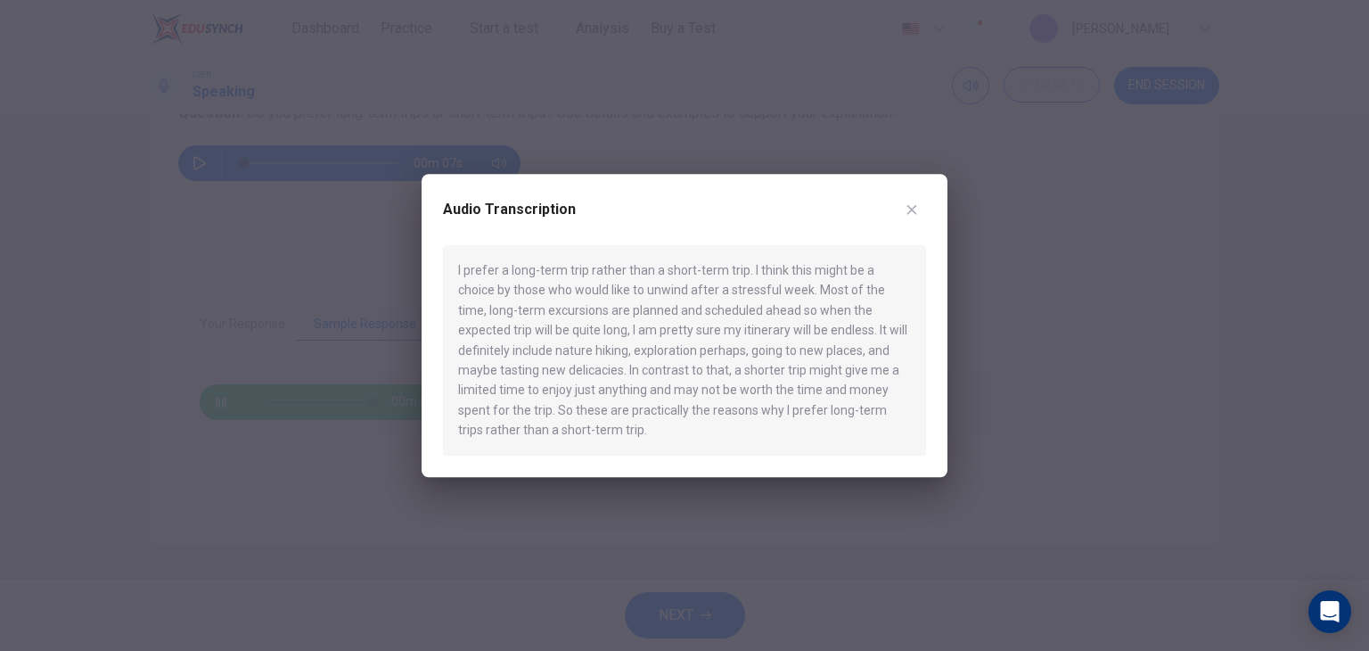
click at [916, 207] on icon "button" at bounding box center [912, 209] width 14 height 14
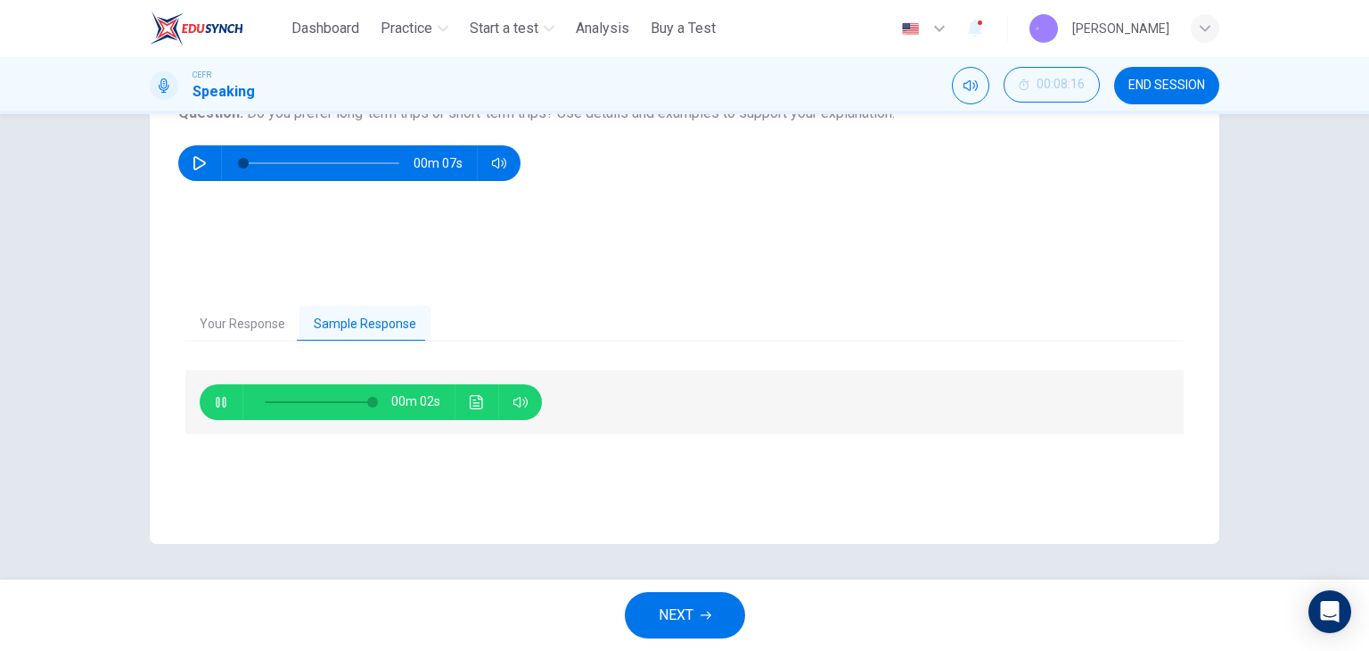
type input "**"
click at [663, 597] on button "NEXT" at bounding box center [685, 615] width 120 height 46
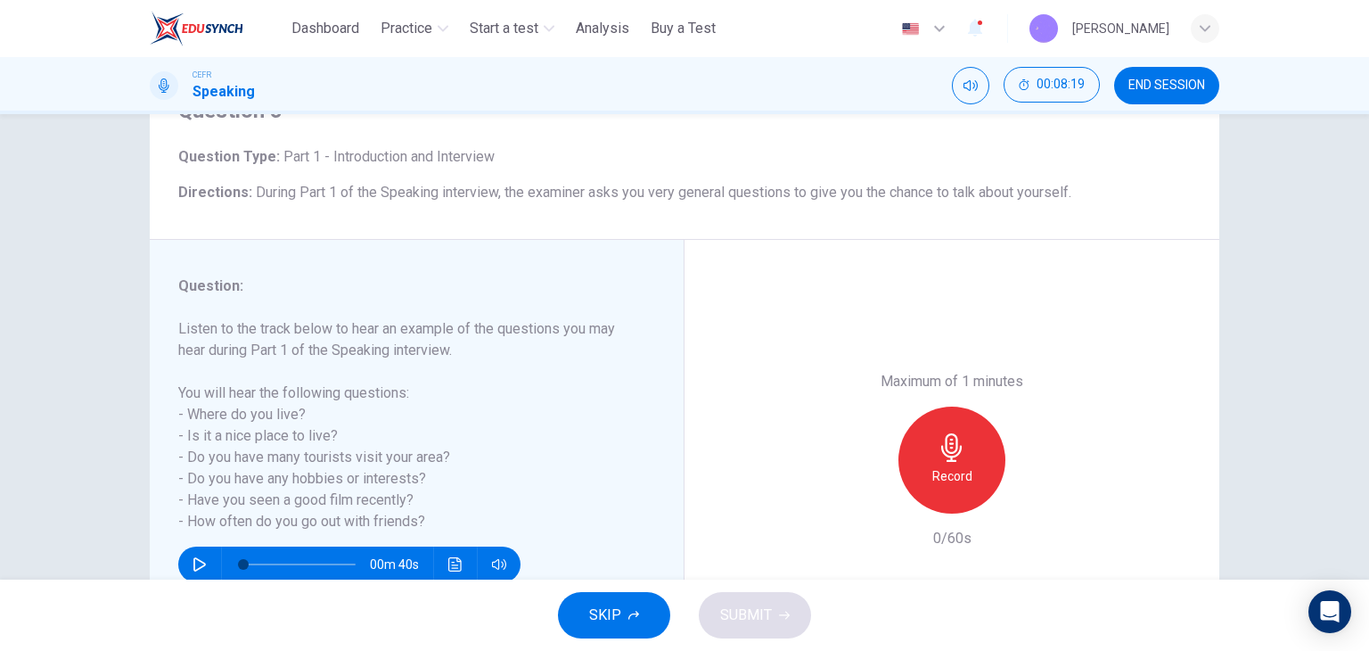
scroll to position [178, 0]
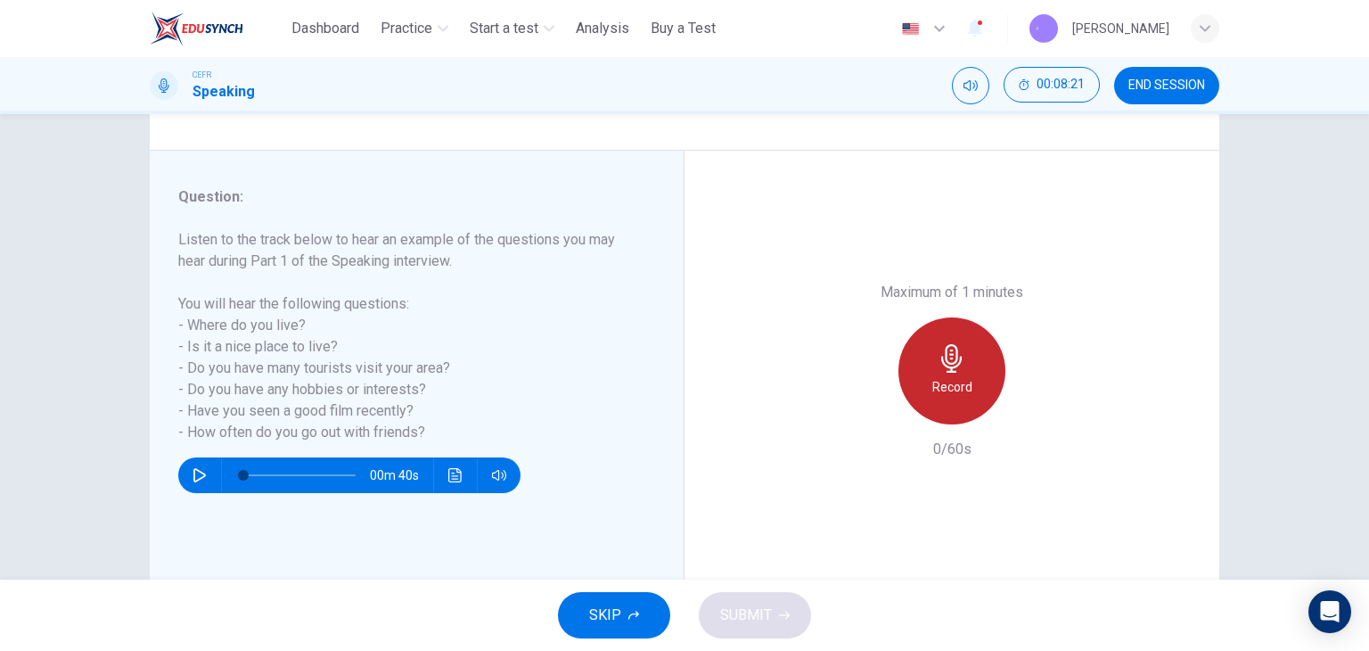
click at [927, 350] on div "Record" at bounding box center [952, 370] width 107 height 107
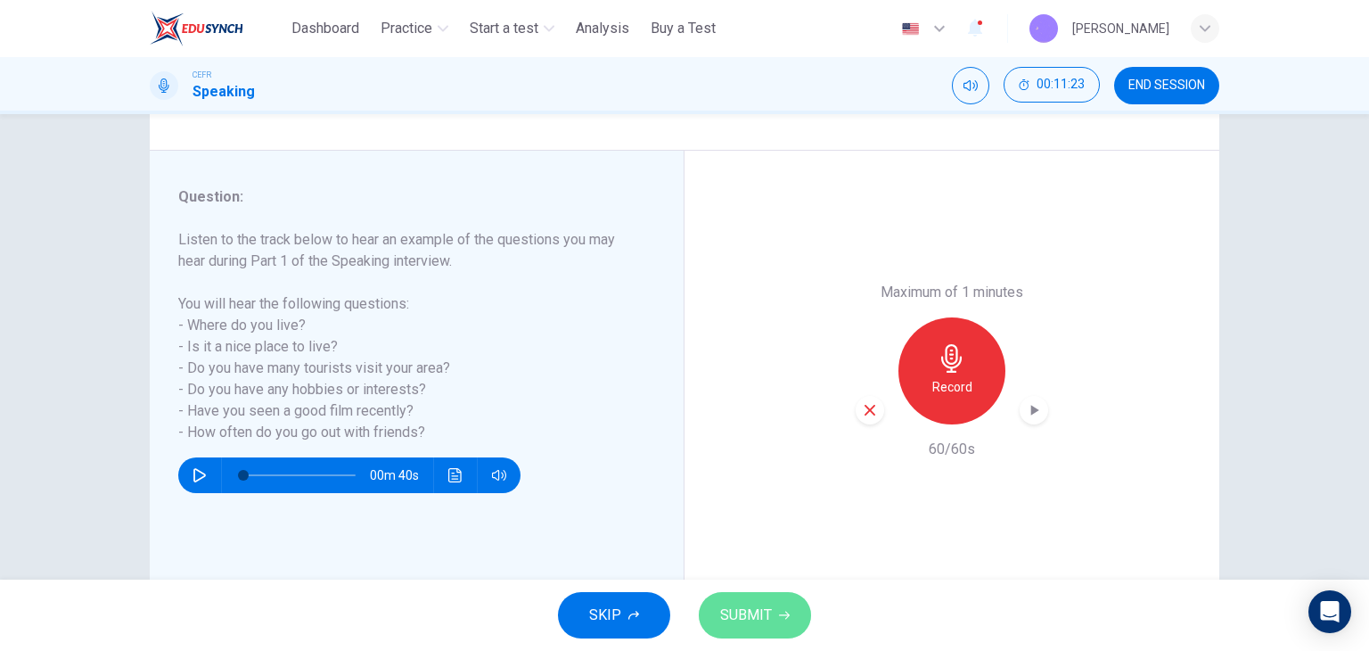
click at [724, 607] on span "SUBMIT" at bounding box center [746, 615] width 52 height 25
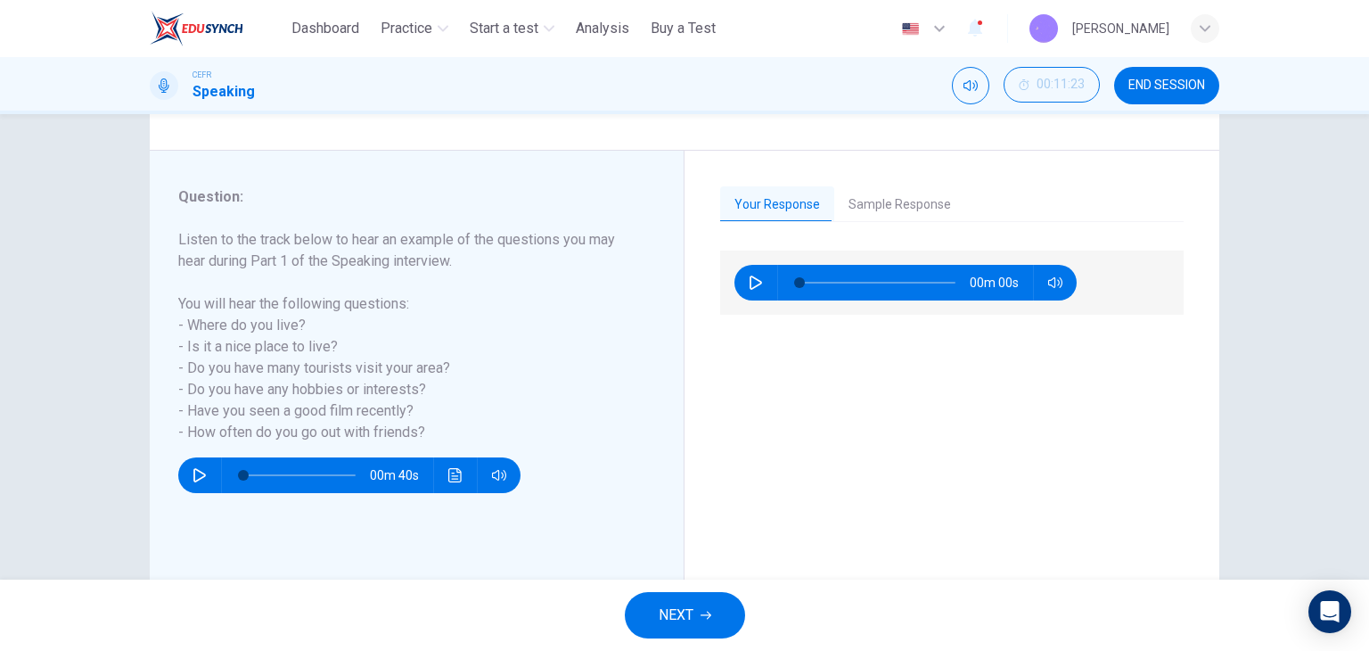
click at [894, 210] on button "Sample Response" at bounding box center [899, 204] width 131 height 37
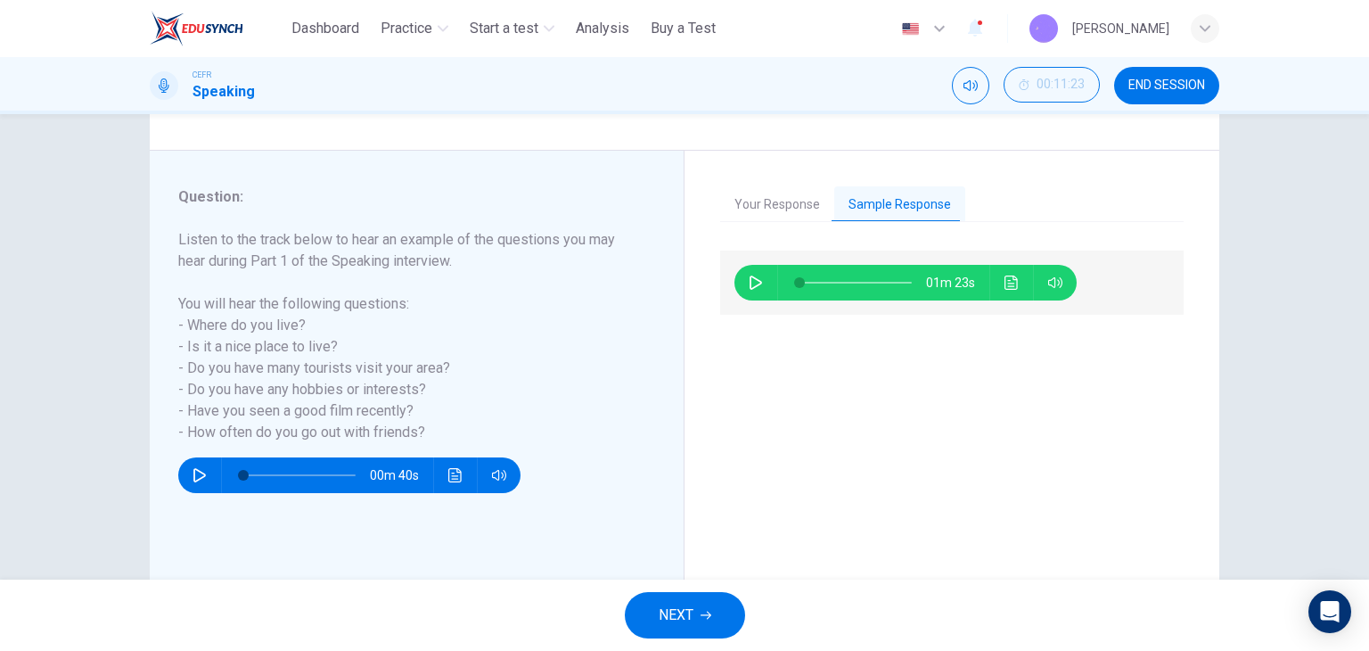
click at [750, 284] on icon "button" at bounding box center [756, 282] width 12 height 14
click at [990, 281] on div "01m 23s" at bounding box center [906, 283] width 342 height 36
click at [998, 284] on button "Click to see the audio transcription" at bounding box center [1012, 283] width 29 height 36
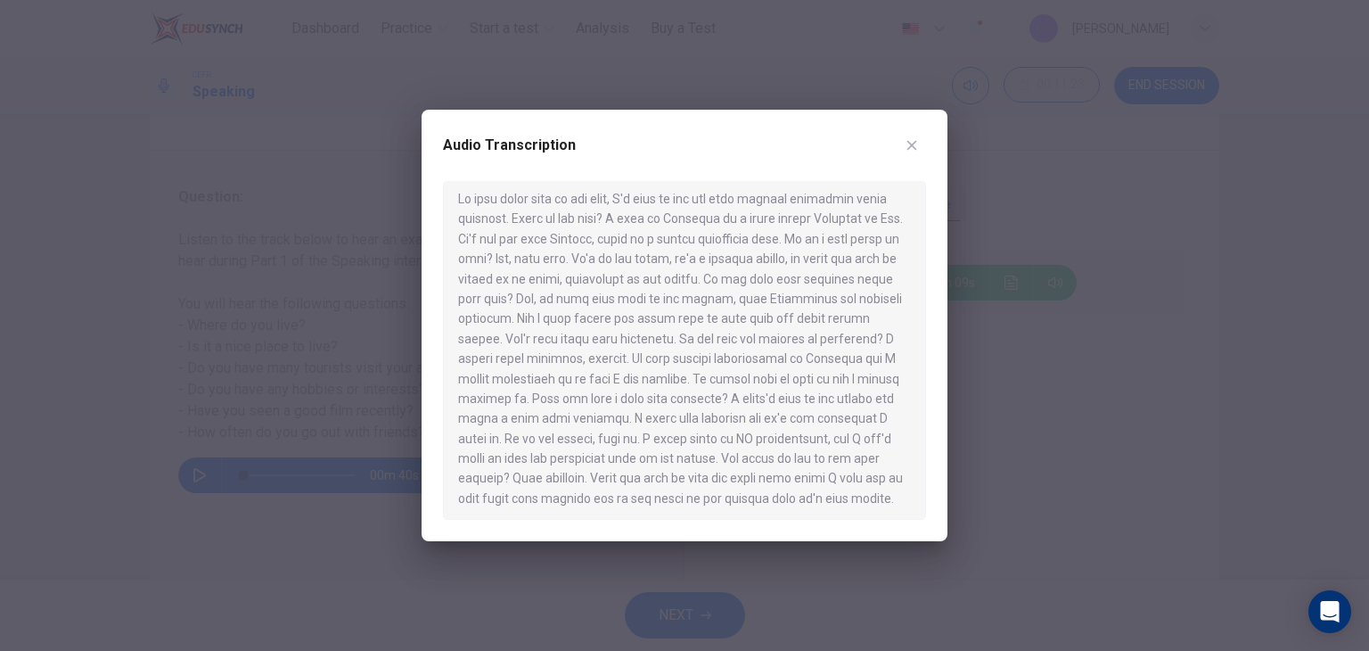
scroll to position [11, 0]
click at [914, 151] on icon "button" at bounding box center [912, 145] width 14 height 14
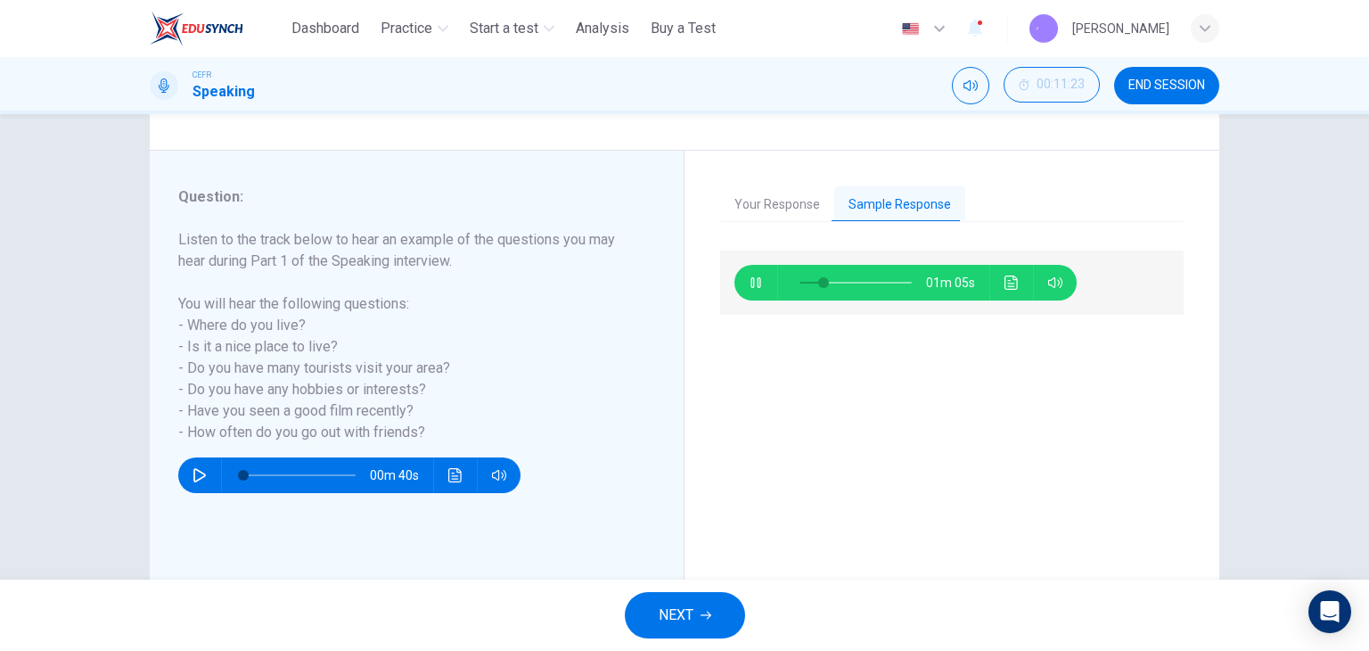
type input "**"
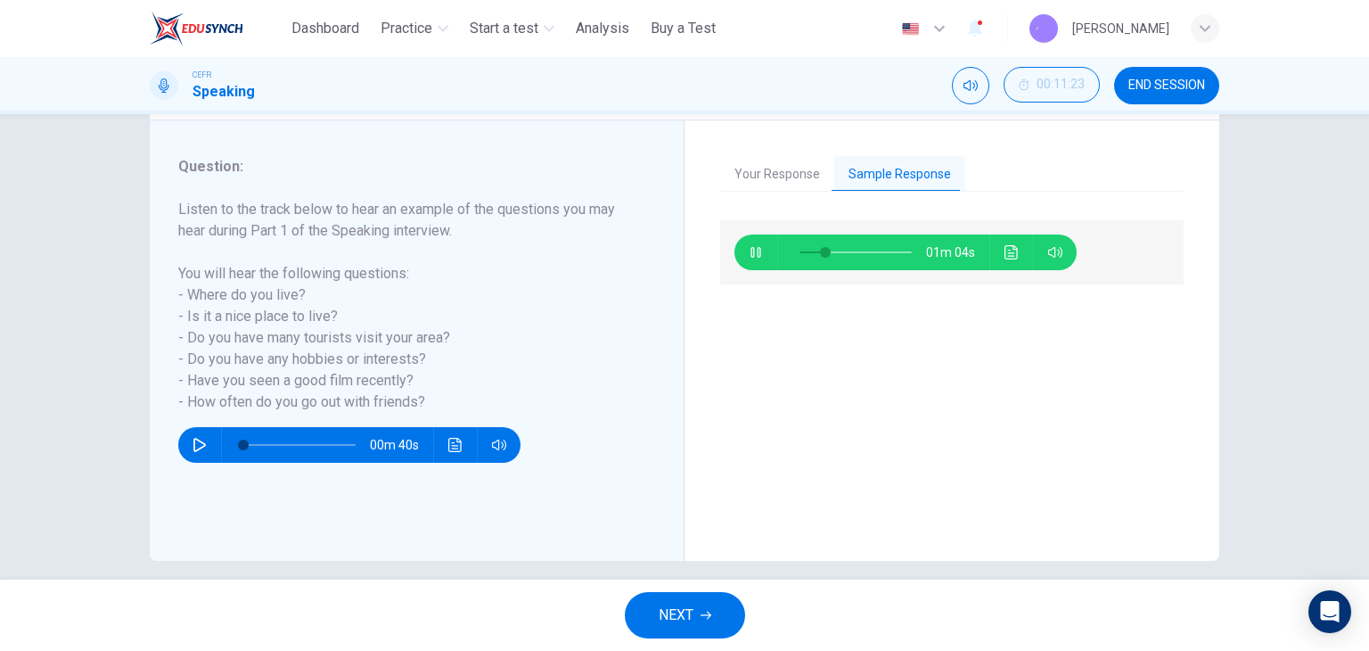
scroll to position [226, 0]
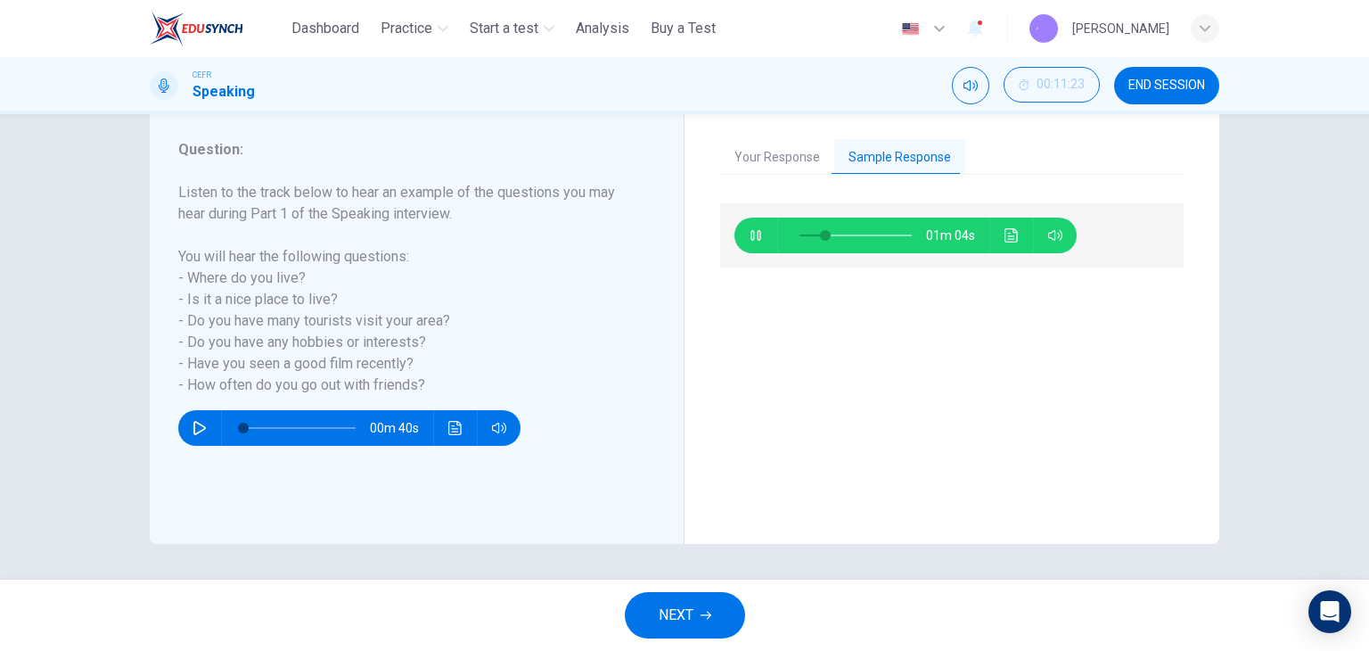
click at [686, 597] on button "NEXT" at bounding box center [685, 615] width 120 height 46
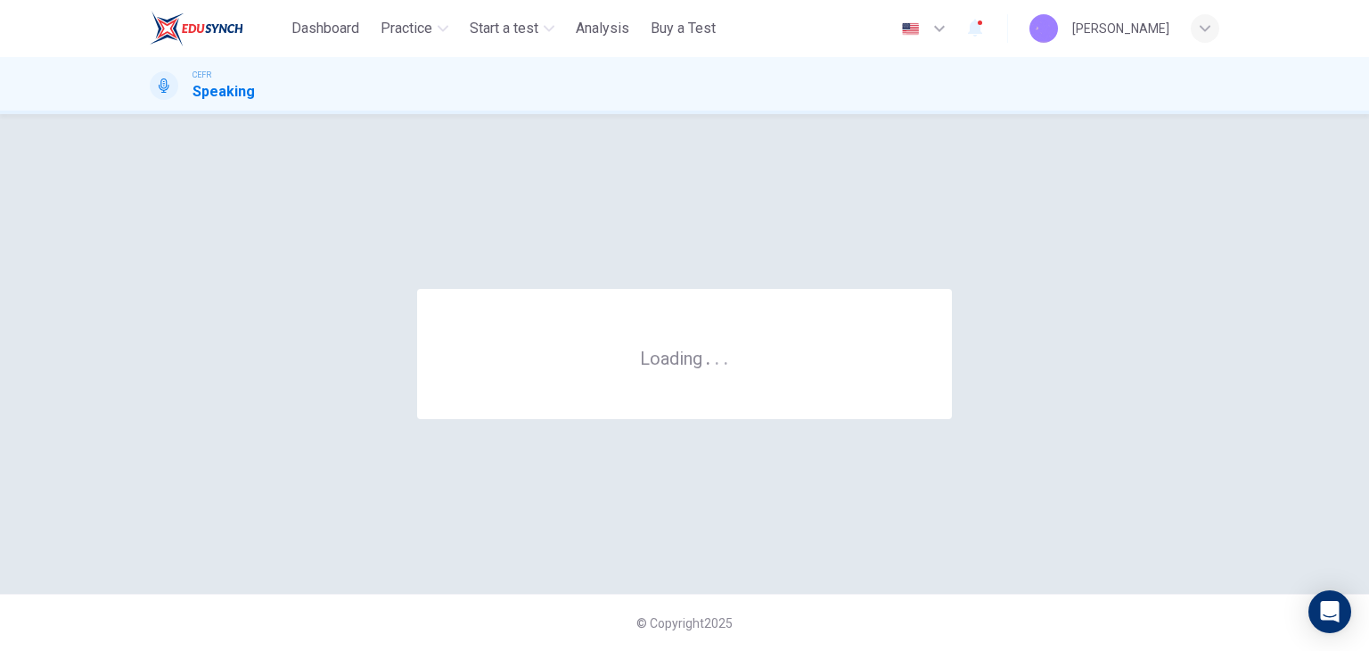
scroll to position [0, 0]
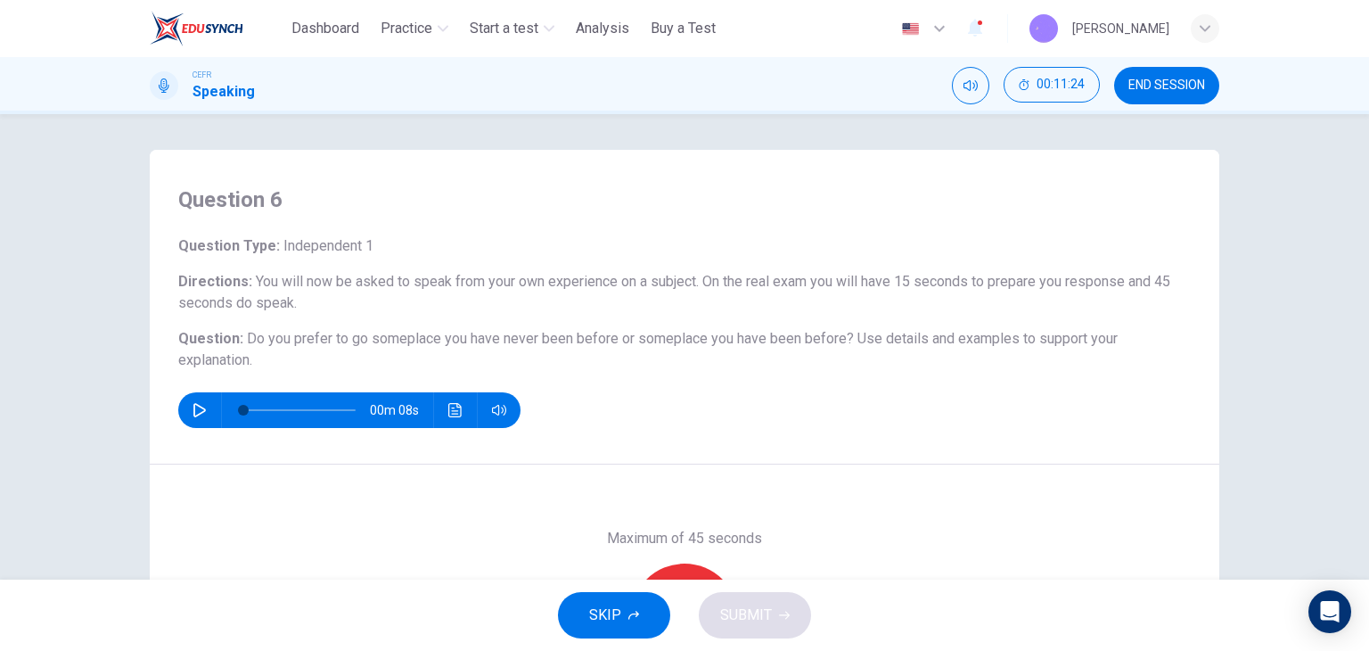
drag, startPoint x: 447, startPoint y: 340, endPoint x: 493, endPoint y: 334, distance: 46.7
click at [492, 334] on span "Do you prefer to go someplace you have never been before or someplace you have …" at bounding box center [550, 338] width 607 height 17
drag, startPoint x: 328, startPoint y: 347, endPoint x: 398, endPoint y: 347, distance: 70.4
click at [396, 347] on h6 "Question : Do you prefer to go someplace you have never been before or someplac…" at bounding box center [684, 349] width 1013 height 43
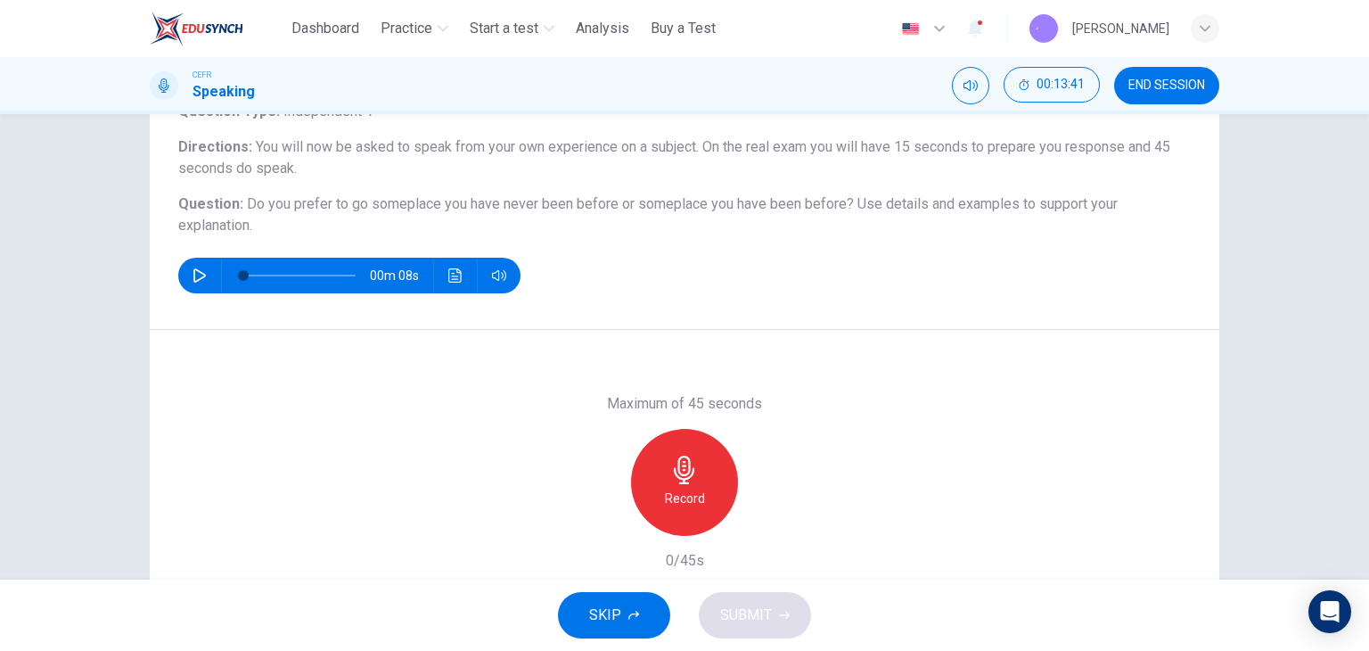
scroll to position [178, 0]
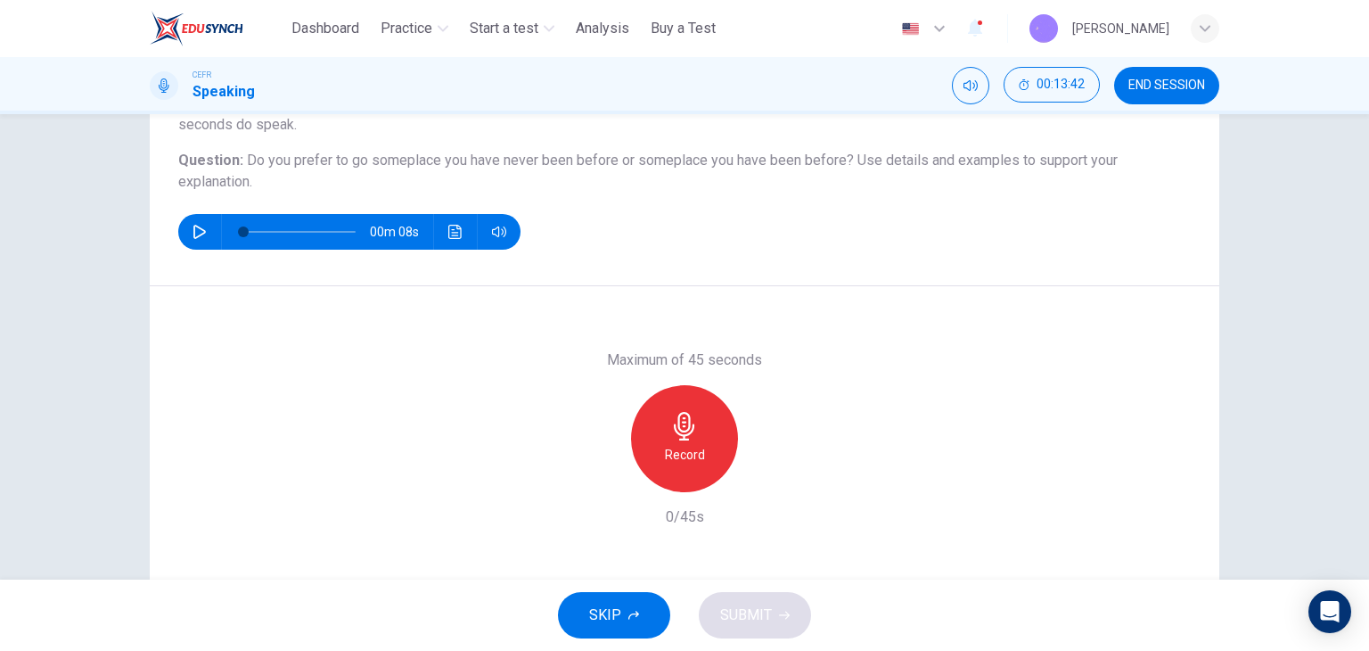
click at [700, 431] on div "Record" at bounding box center [684, 438] width 107 height 107
click at [736, 604] on span "SUBMIT" at bounding box center [746, 615] width 52 height 25
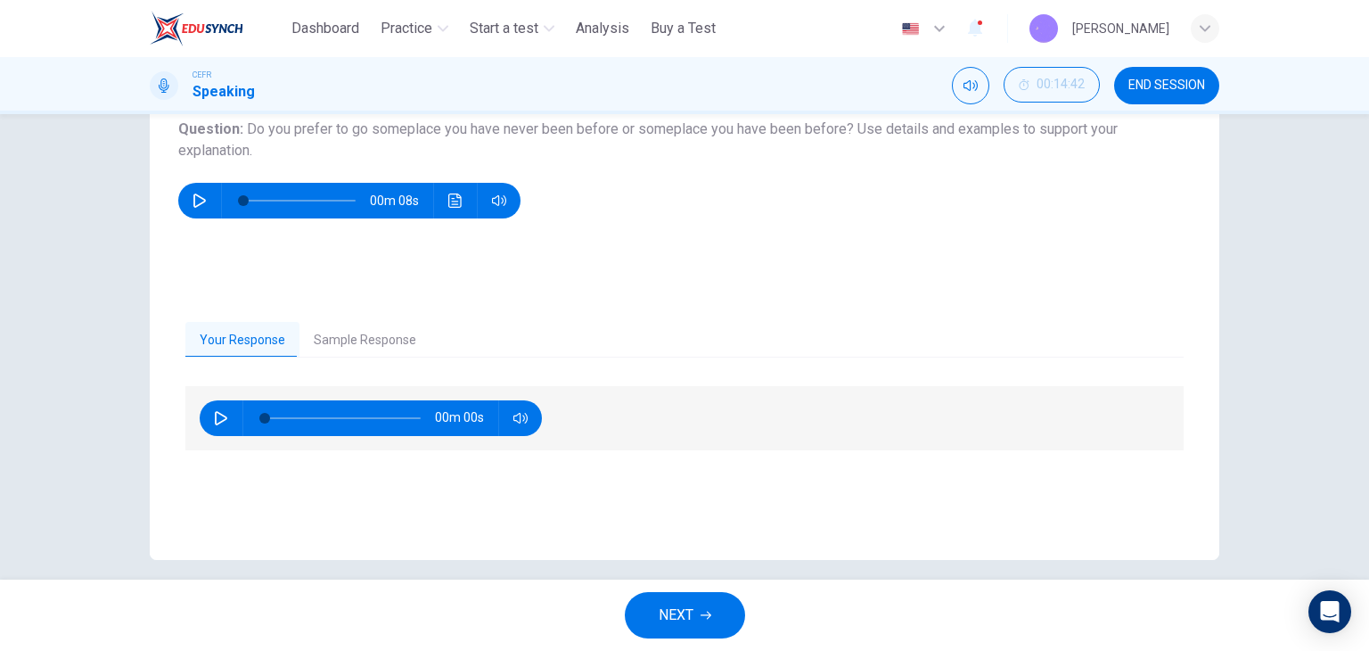
scroll to position [226, 0]
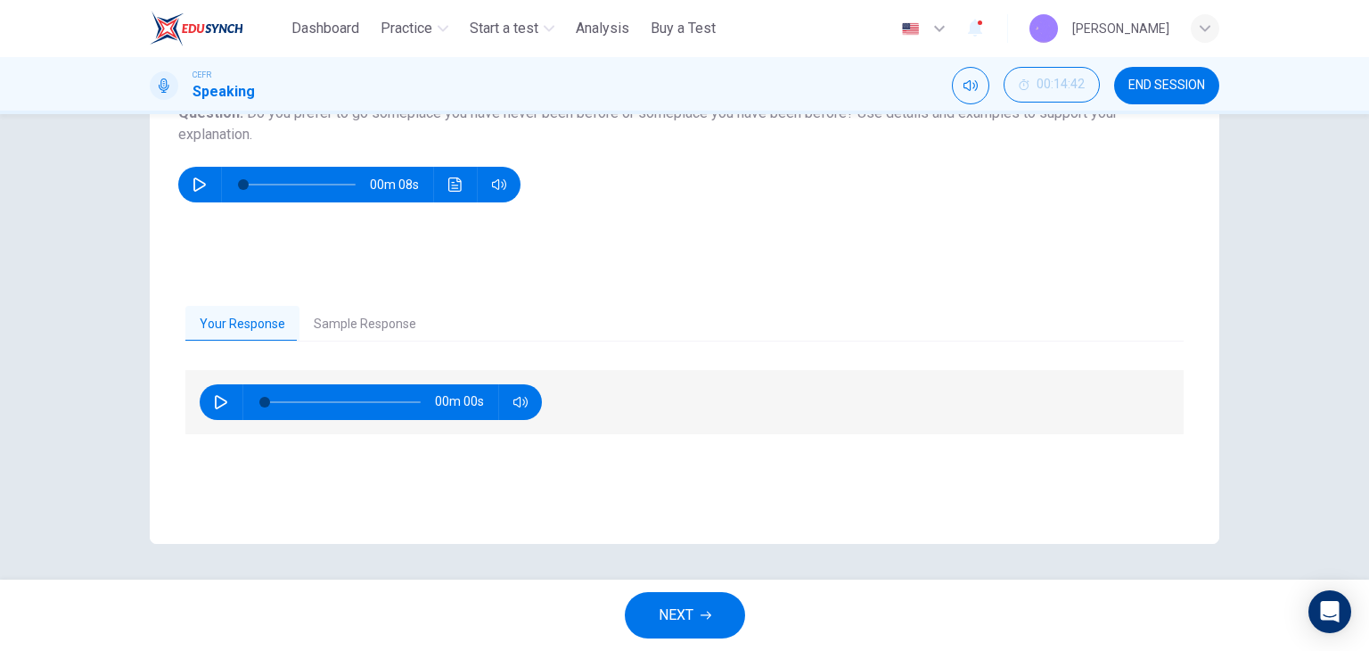
click at [393, 328] on button "Sample Response" at bounding box center [365, 324] width 131 height 37
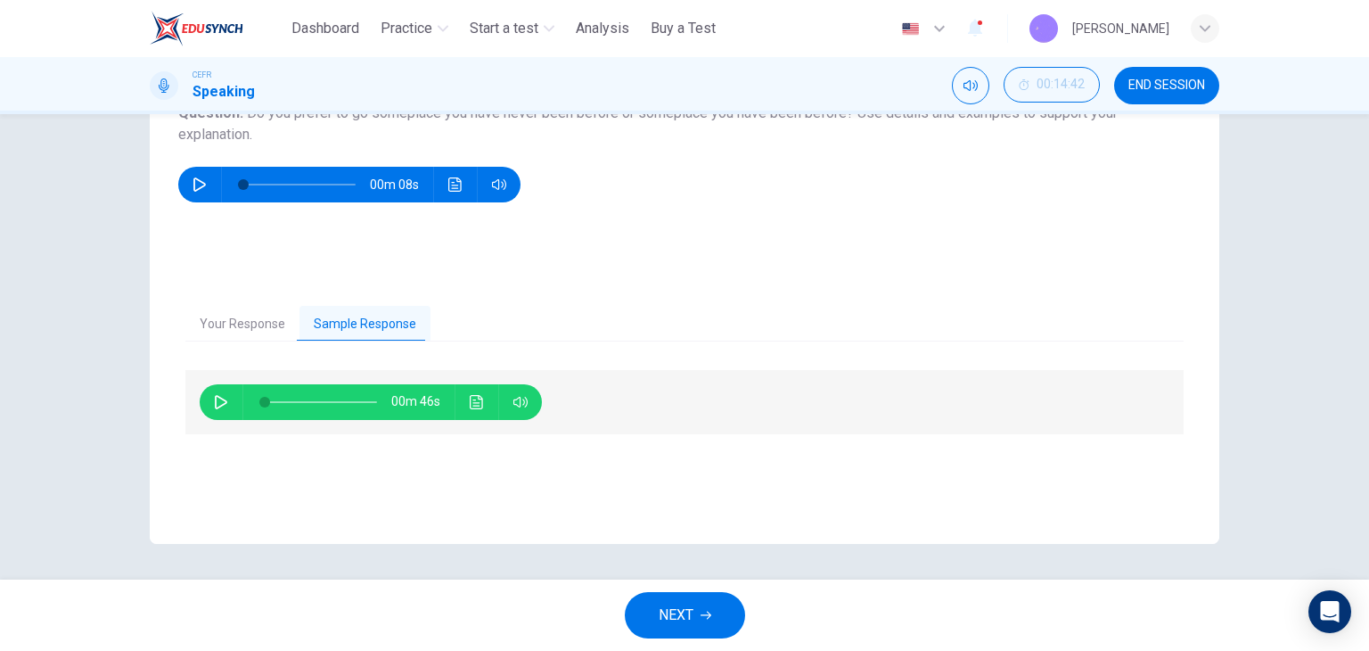
click at [214, 401] on icon "button" at bounding box center [221, 402] width 14 height 14
click at [481, 398] on button "Click to see the audio transcription" at bounding box center [477, 402] width 29 height 36
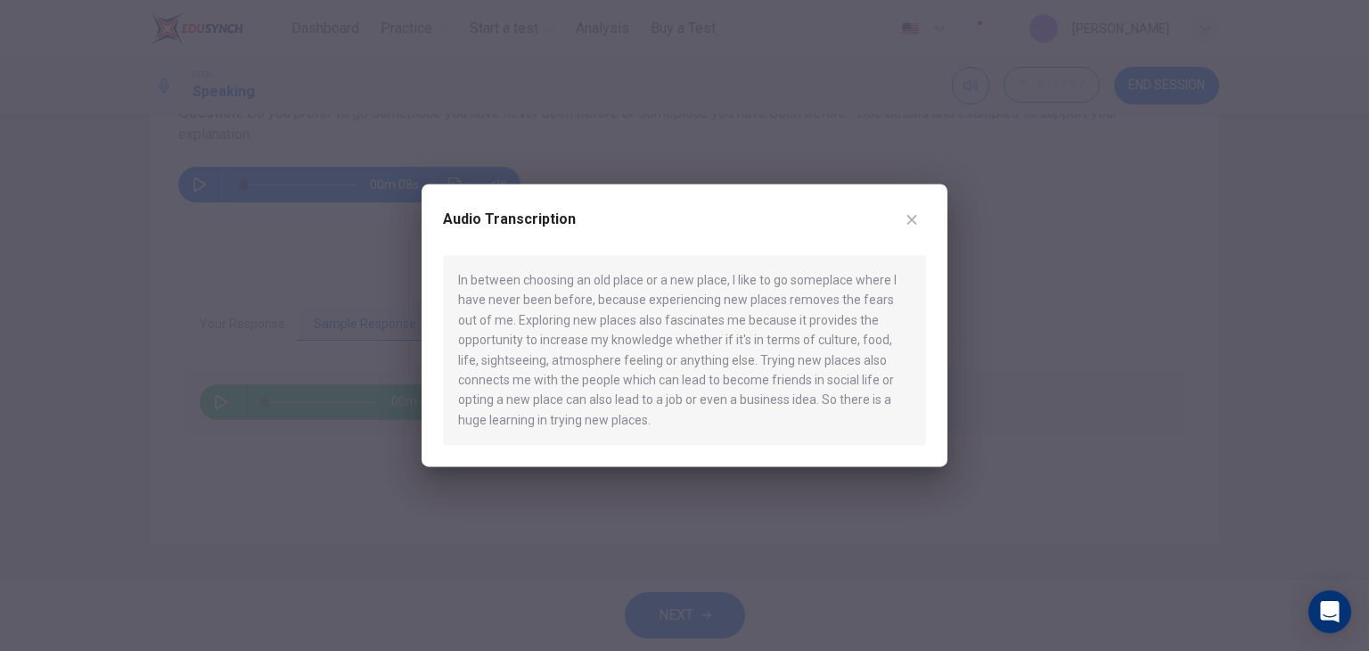
click at [367, 445] on div at bounding box center [684, 325] width 1369 height 651
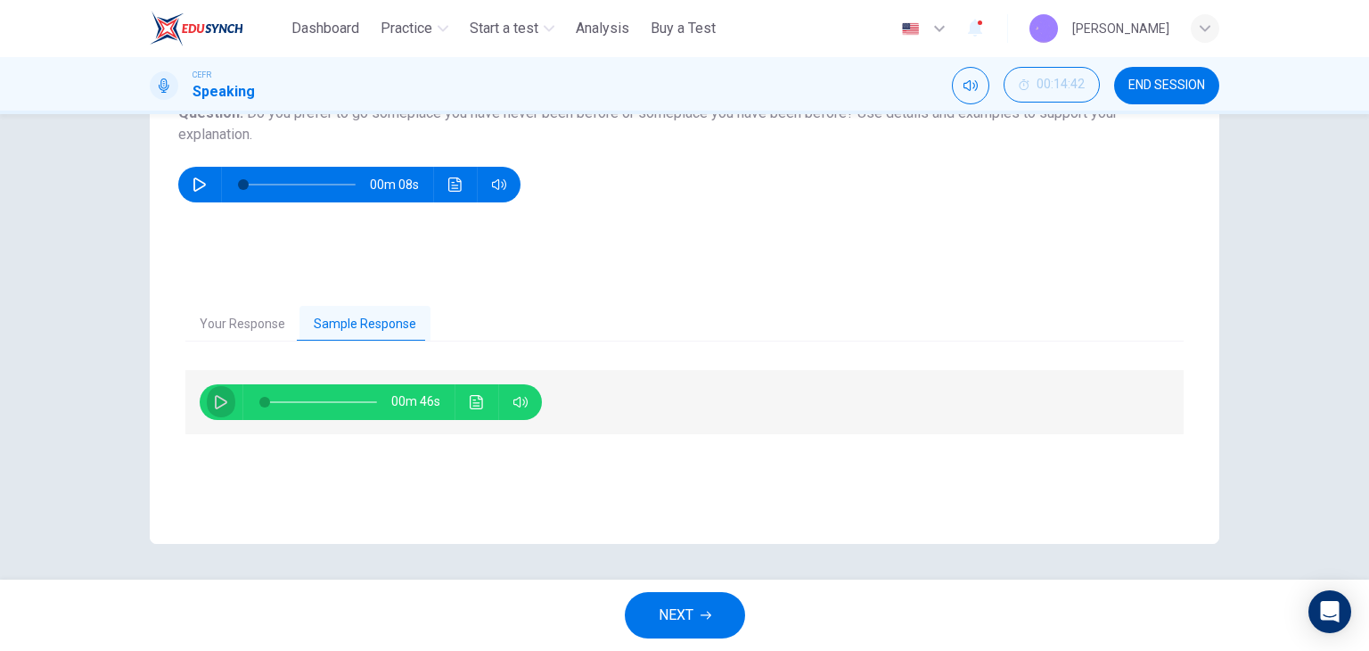
click at [216, 402] on icon "button" at bounding box center [221, 402] width 14 height 14
click at [221, 329] on button "Your Response" at bounding box center [242, 324] width 114 height 37
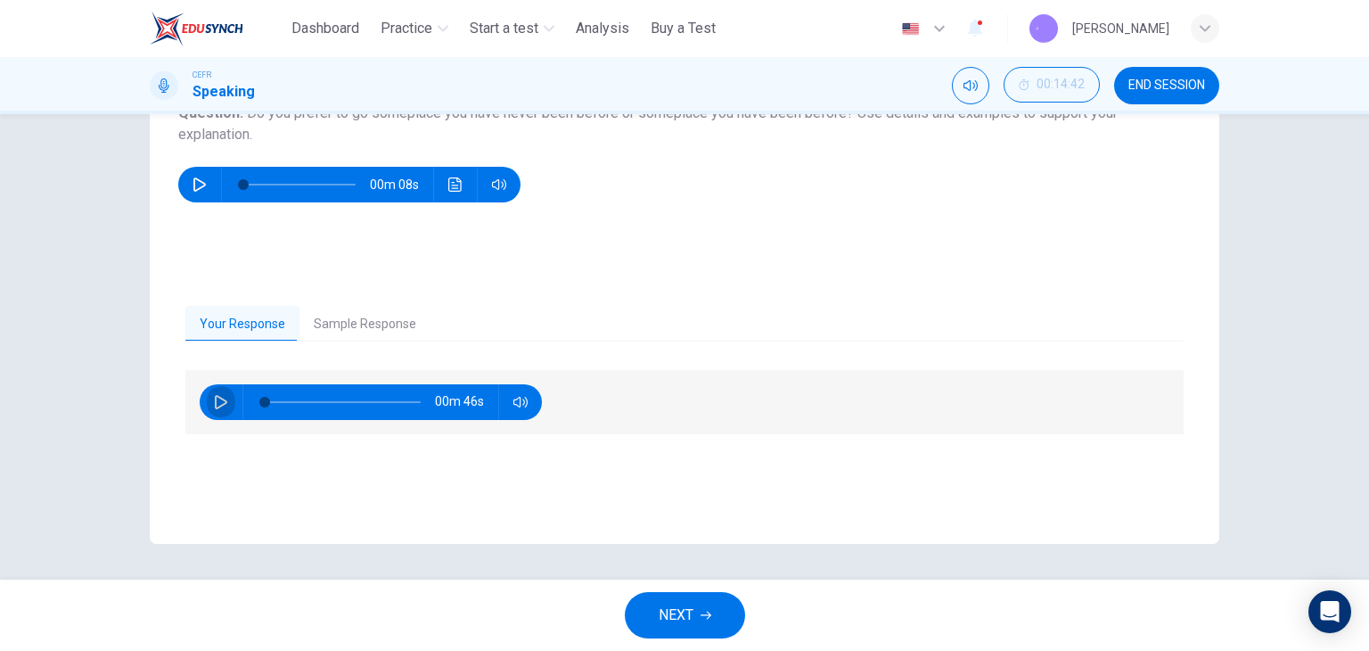
click at [218, 398] on icon "button" at bounding box center [221, 402] width 12 height 14
type input "*"
click at [325, 321] on button "Sample Response" at bounding box center [365, 324] width 131 height 37
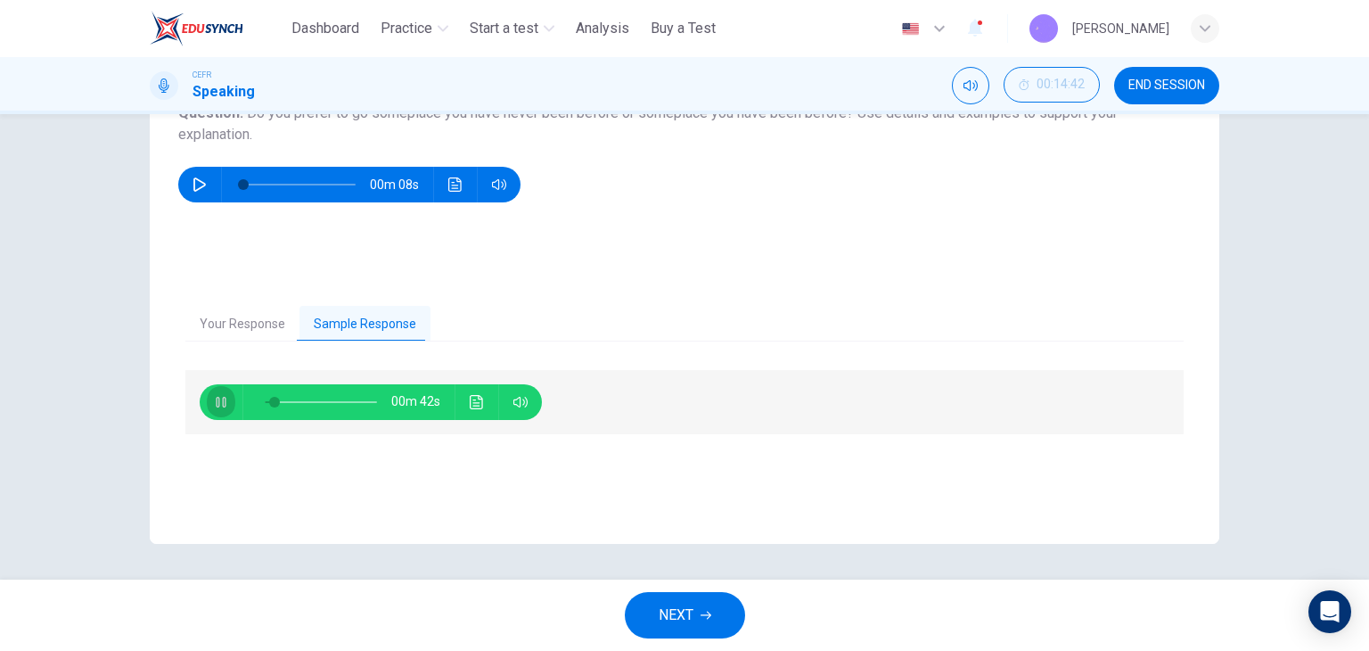
click at [221, 389] on button "button" at bounding box center [221, 402] width 29 height 36
type input "*"
click at [228, 316] on button "Your Response" at bounding box center [242, 324] width 114 height 37
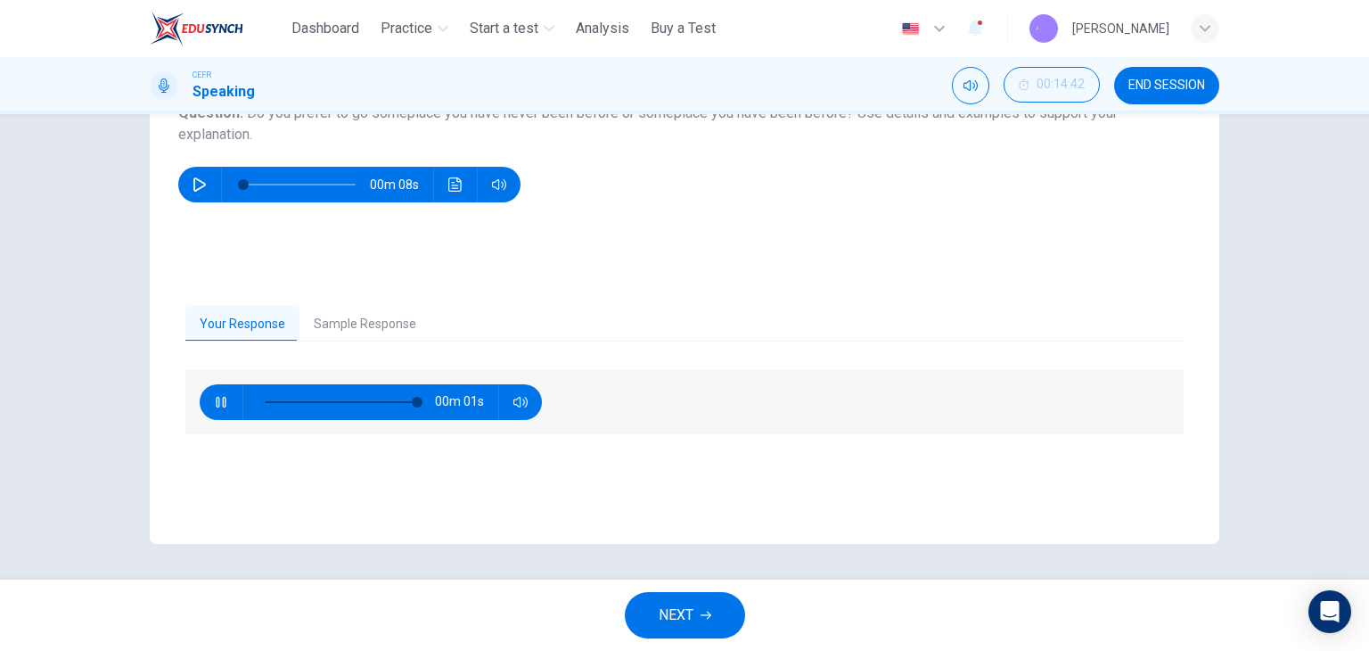
type input "*"
click at [707, 603] on button "NEXT" at bounding box center [685, 615] width 120 height 46
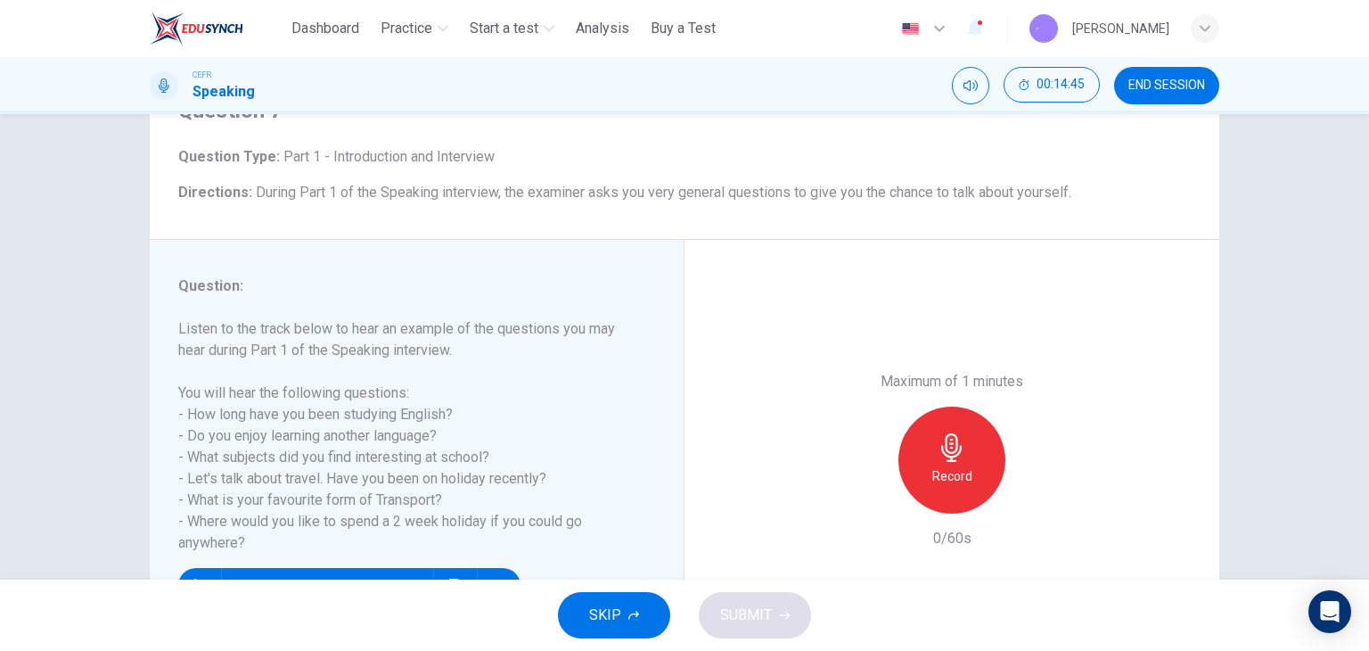
scroll to position [178, 0]
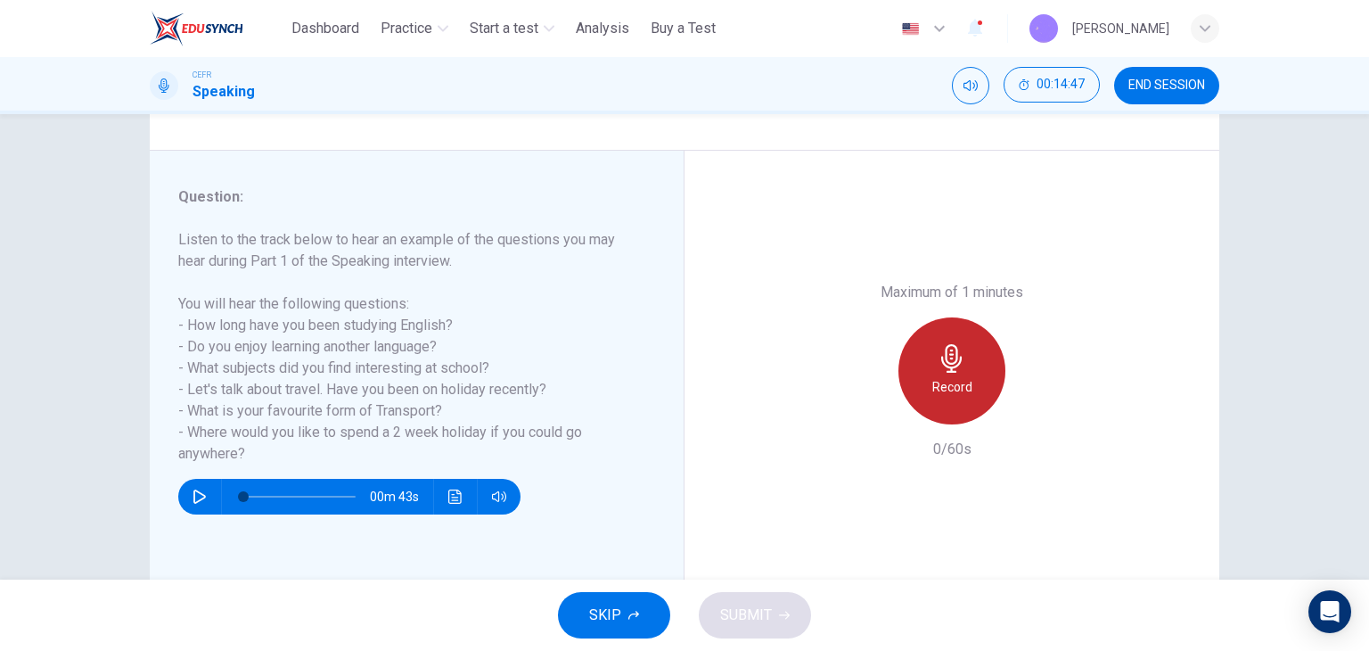
click at [962, 355] on div "Record" at bounding box center [952, 370] width 107 height 107
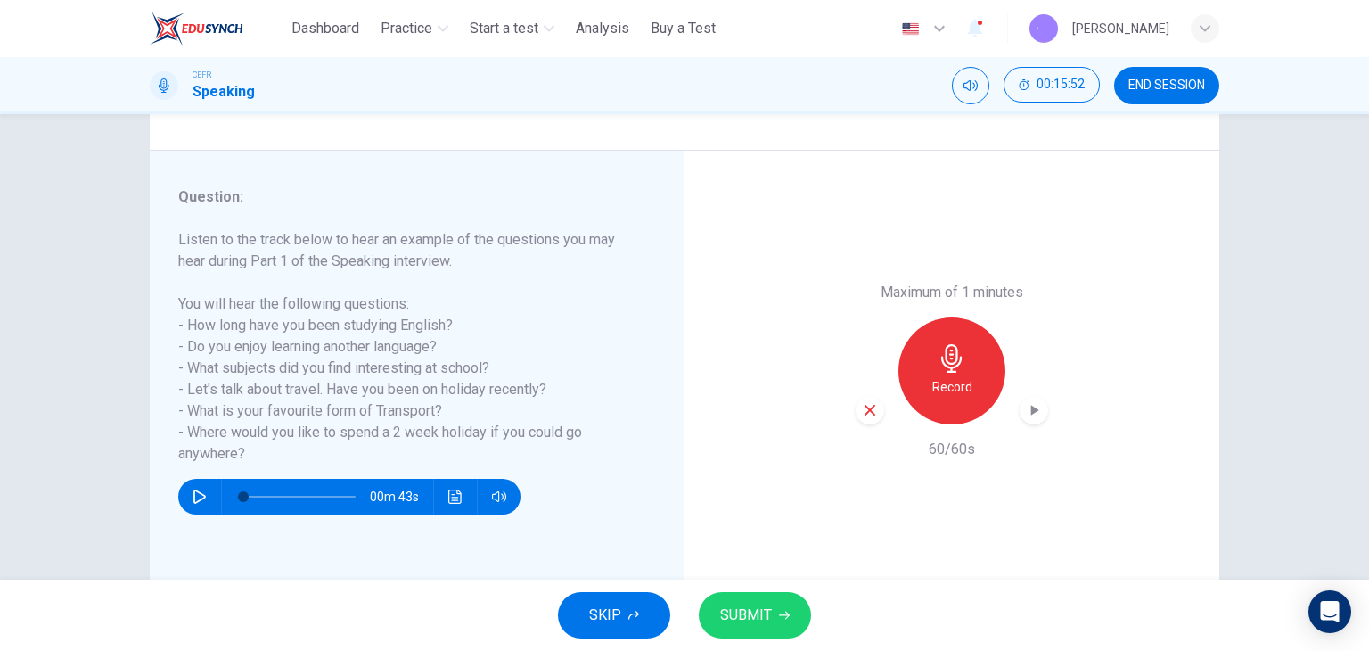
click at [773, 611] on button "SUBMIT" at bounding box center [755, 615] width 112 height 46
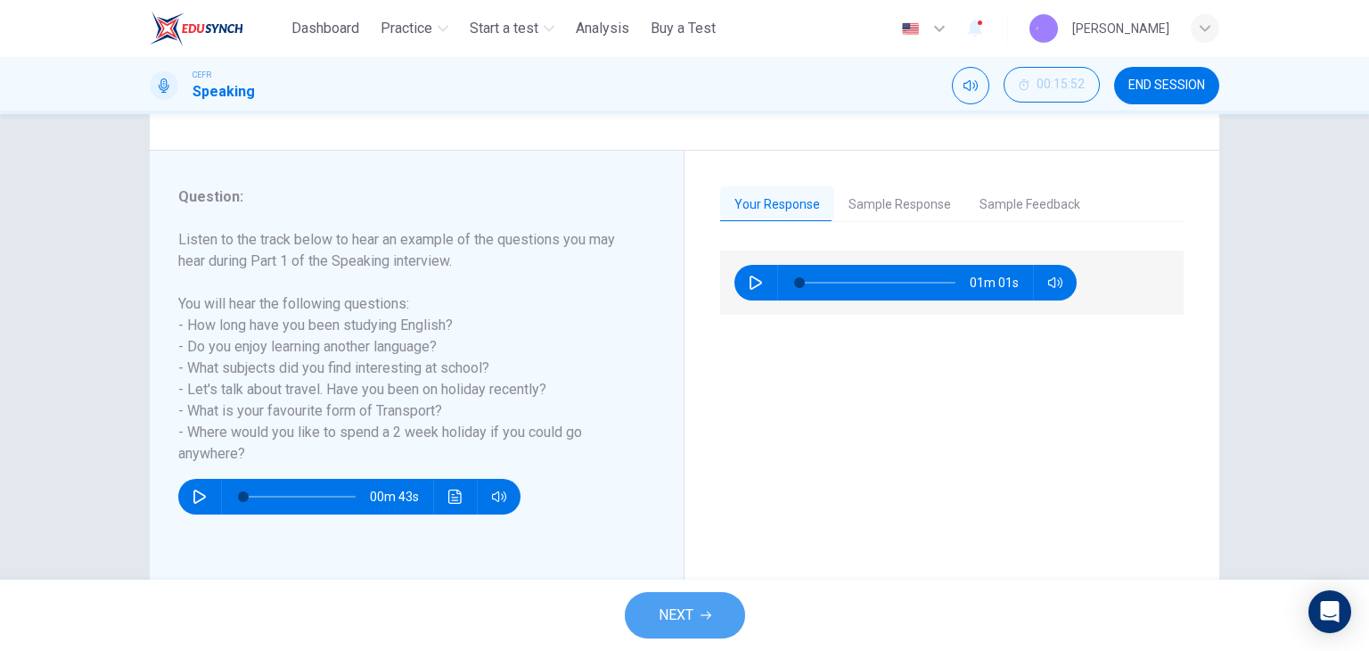
click at [682, 603] on span "NEXT" at bounding box center [676, 615] width 35 height 25
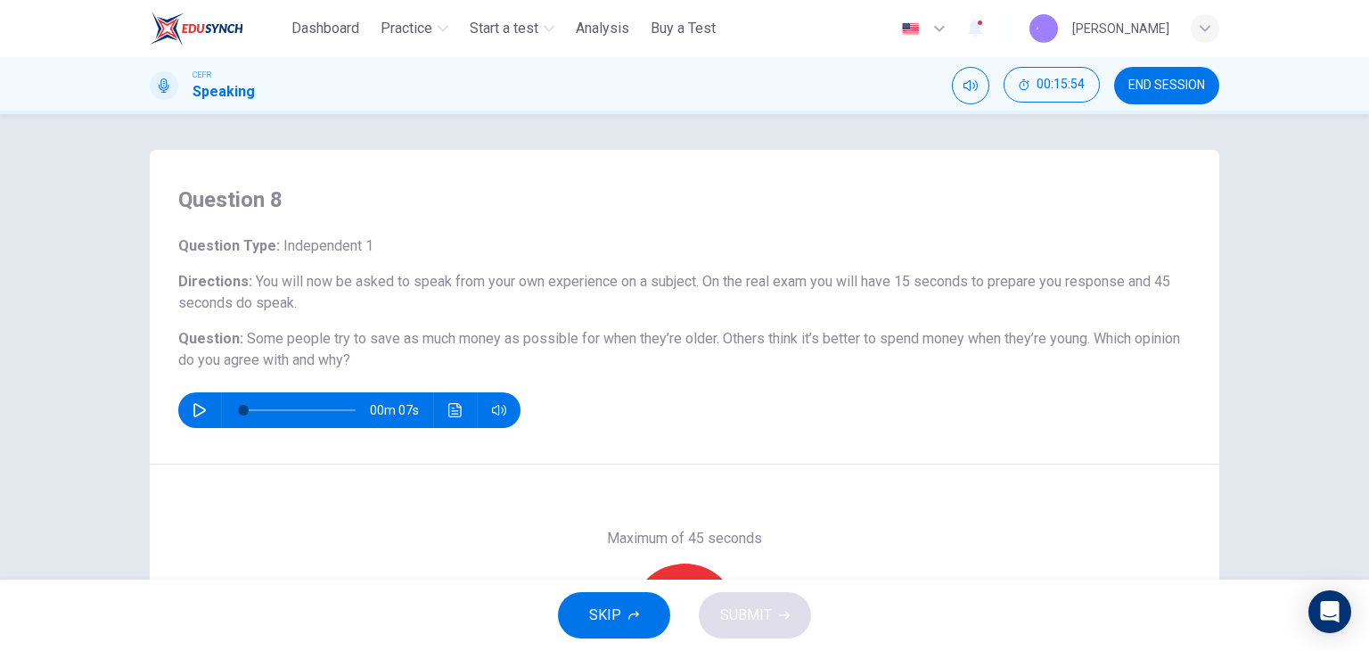
click at [453, 337] on span "Some people try to save as much money as possible for when they’re older. Other…" at bounding box center [668, 338] width 843 height 17
drag, startPoint x: 259, startPoint y: 341, endPoint x: 586, endPoint y: 349, distance: 327.3
click at [584, 350] on h6 "Question : Some people try to save as much money as possible for when they’re o…" at bounding box center [684, 349] width 1013 height 43
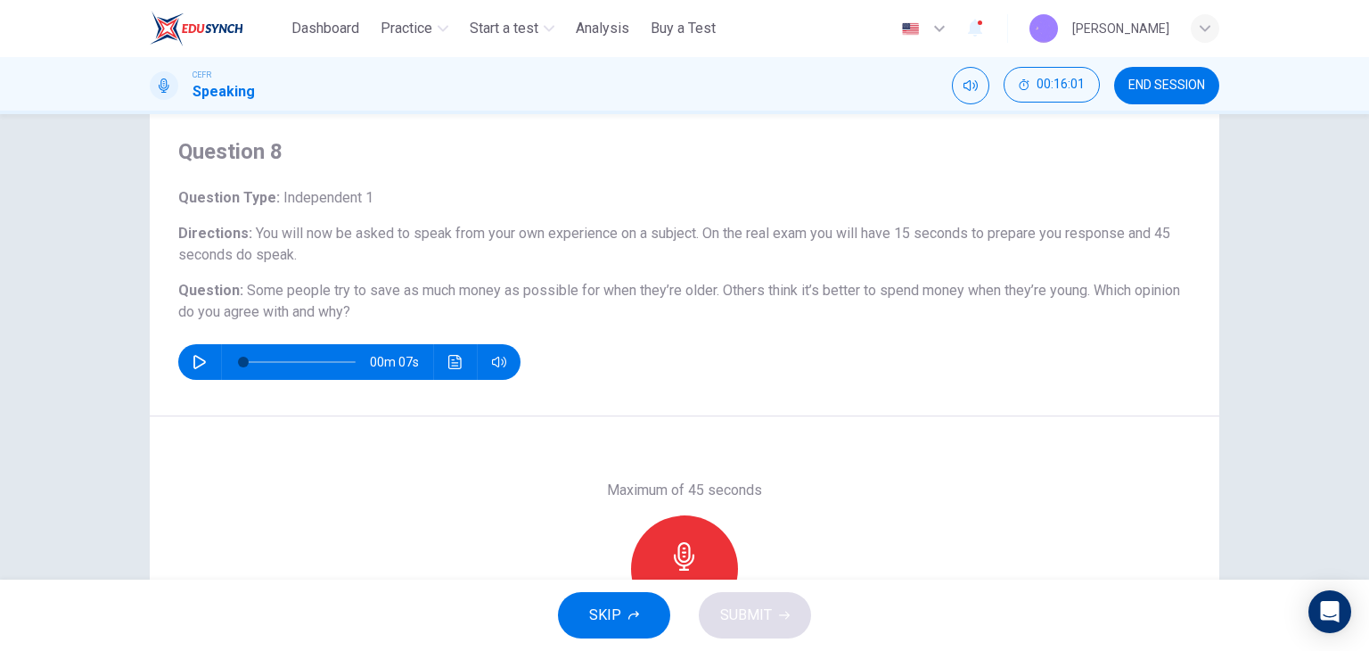
scroll to position [89, 0]
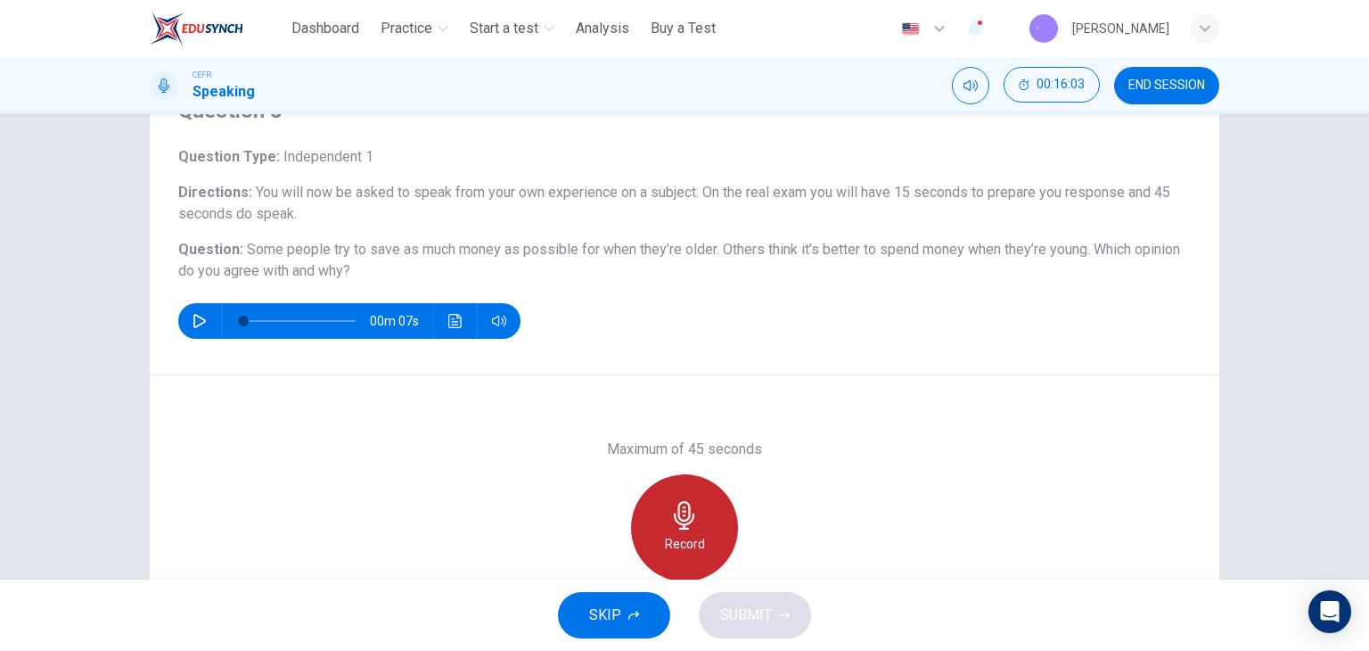
click at [713, 537] on div "Record" at bounding box center [684, 527] width 107 height 107
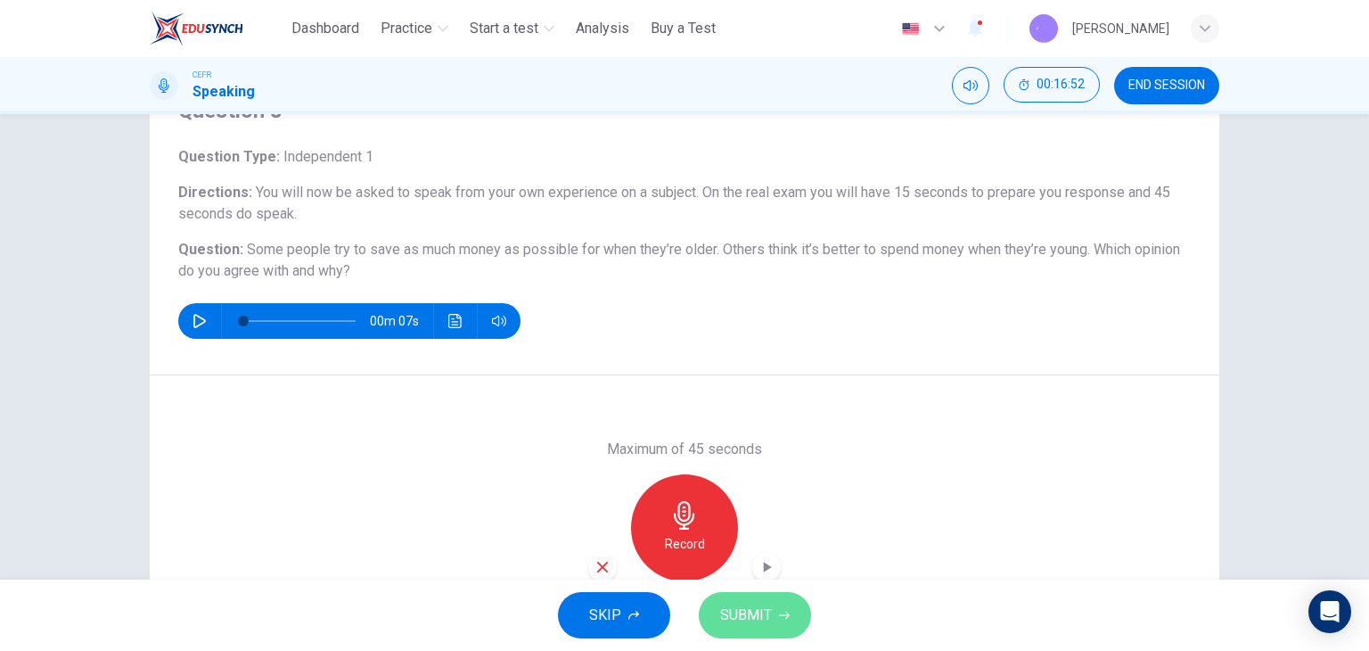
click at [754, 604] on span "SUBMIT" at bounding box center [746, 615] width 52 height 25
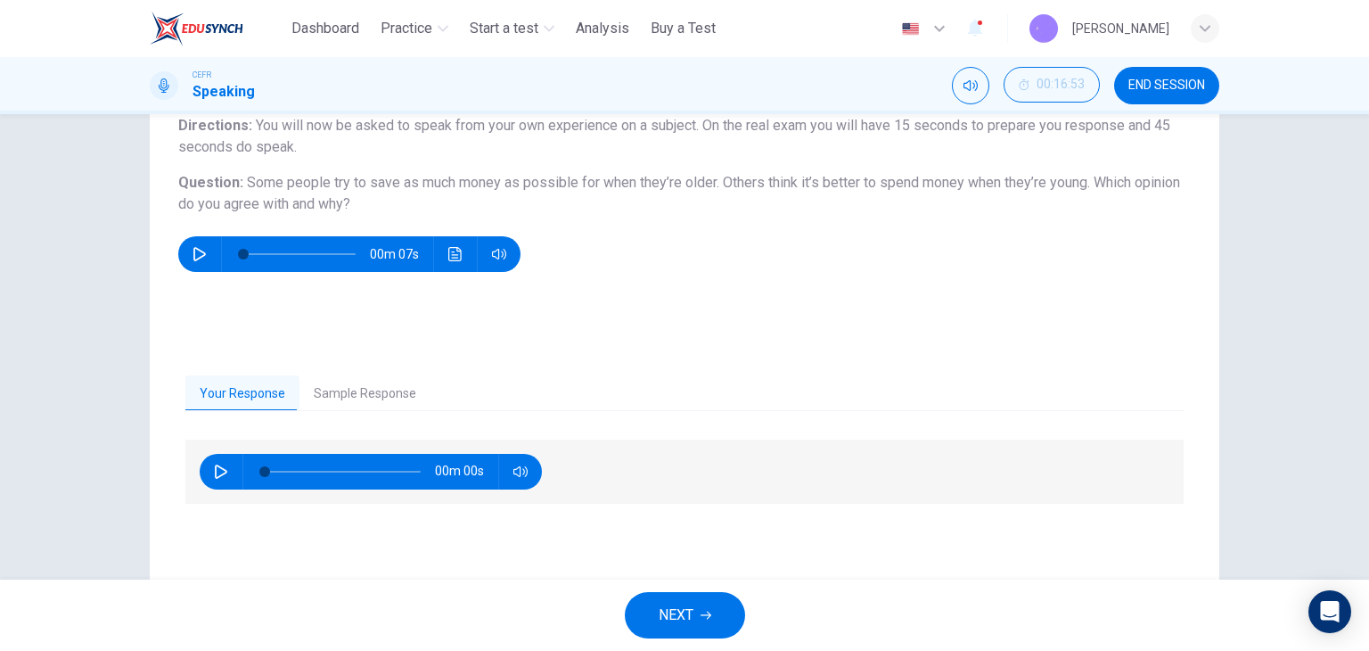
scroll to position [226, 0]
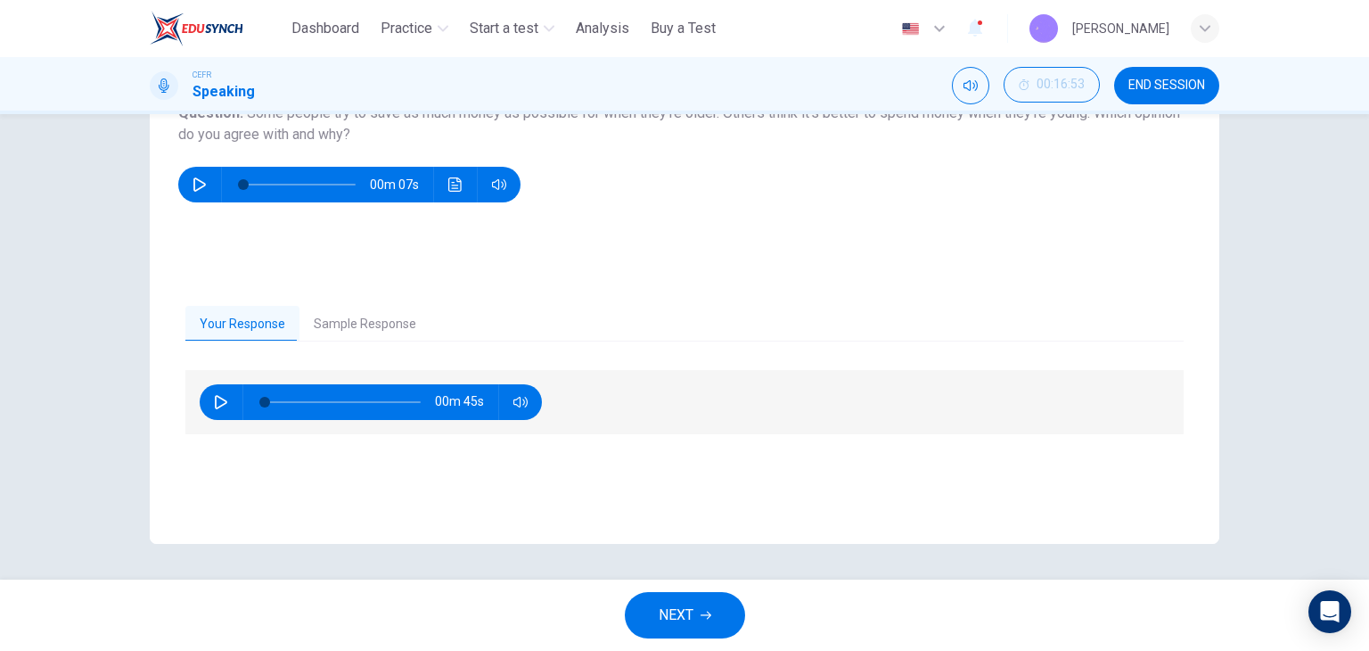
click at [376, 333] on button "Sample Response" at bounding box center [365, 324] width 131 height 37
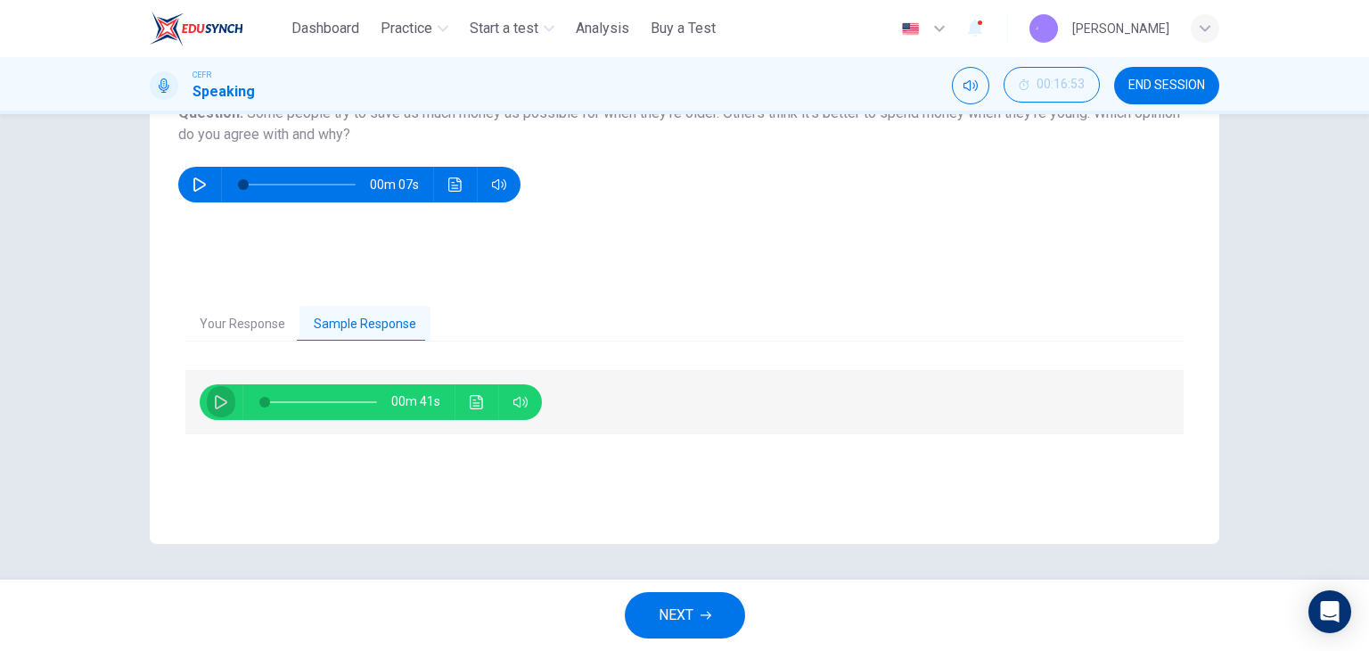
click at [221, 403] on icon "button" at bounding box center [221, 402] width 14 height 14
click at [468, 393] on button "Click to see the audio transcription" at bounding box center [477, 402] width 29 height 36
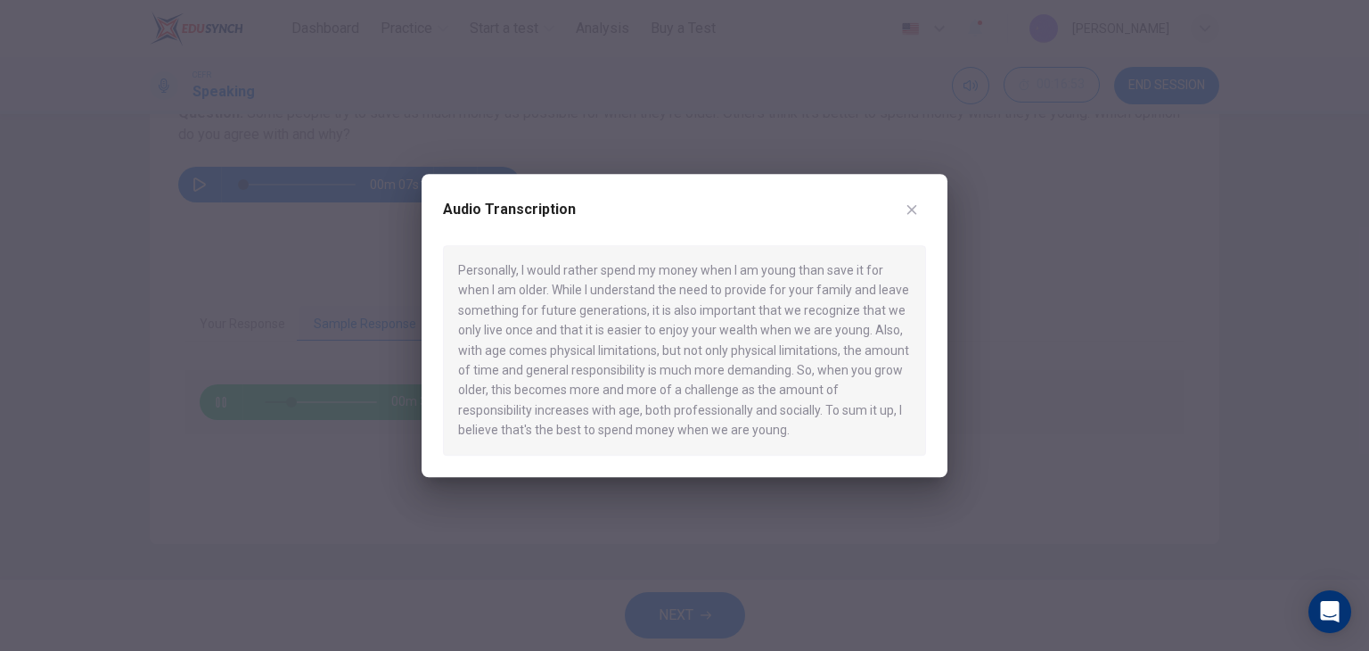
click at [570, 489] on div at bounding box center [684, 325] width 1369 height 651
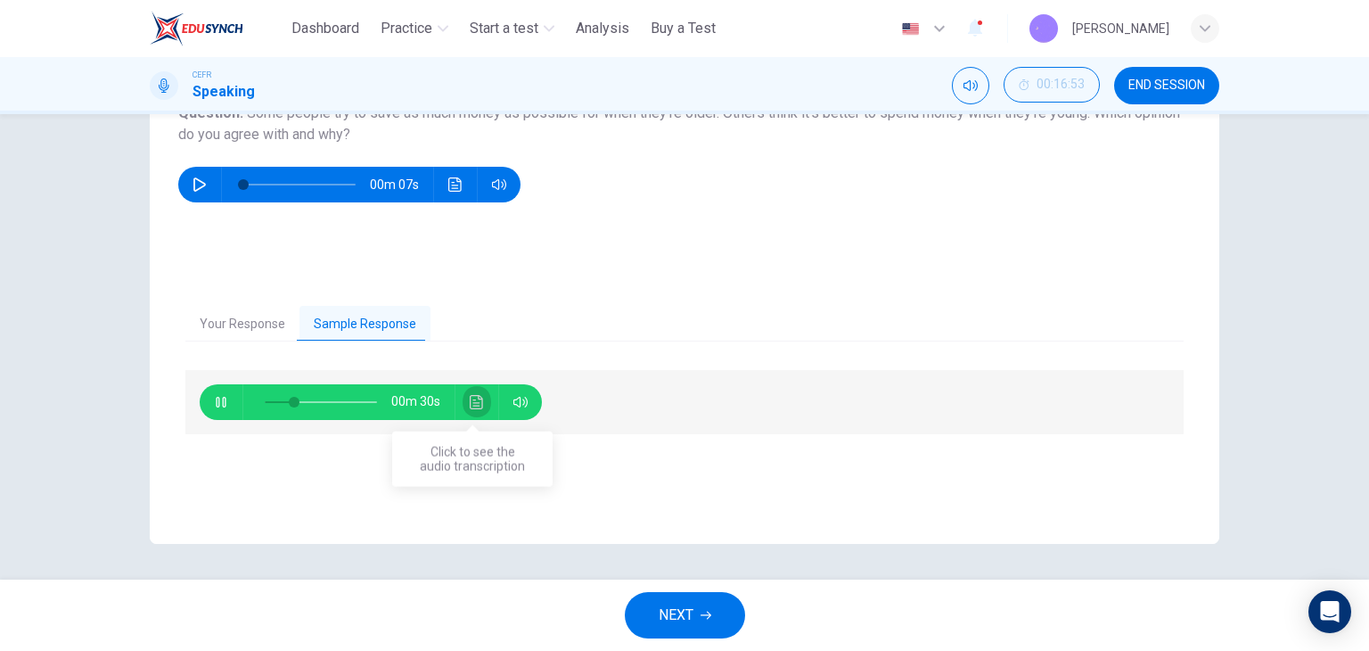
click at [467, 408] on button "Click to see the audio transcription" at bounding box center [477, 402] width 29 height 36
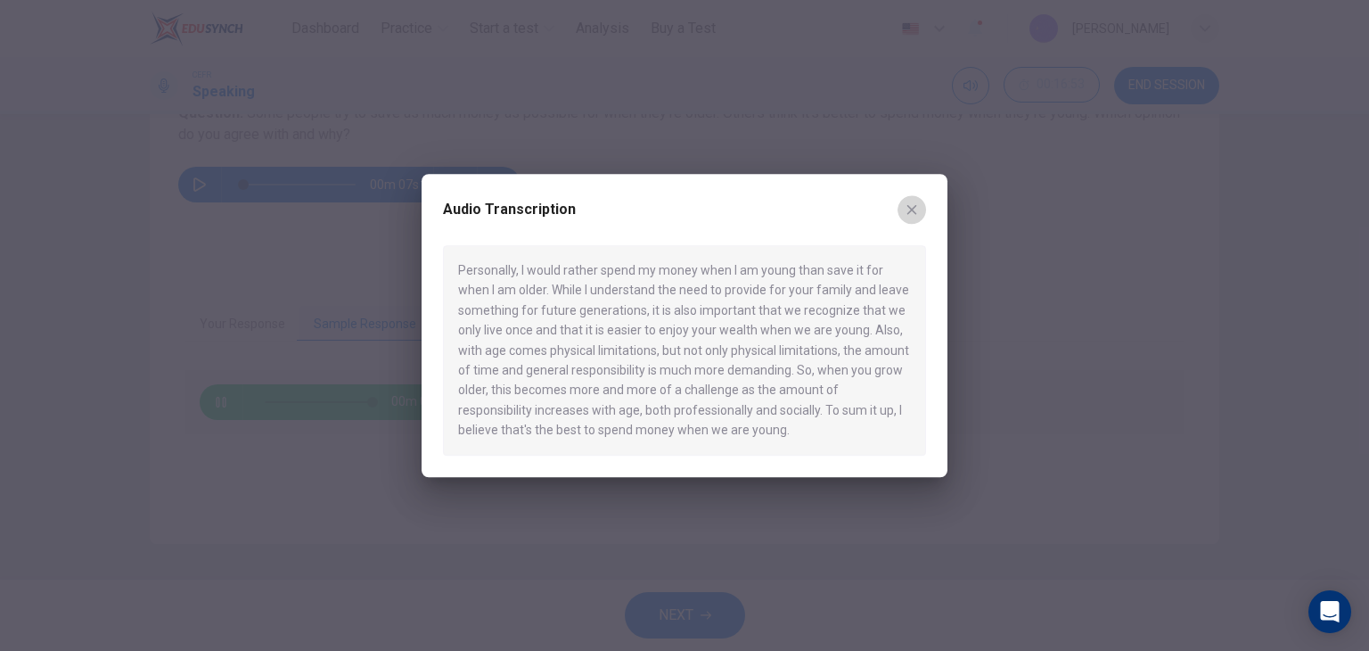
click at [919, 201] on button "button" at bounding box center [912, 209] width 29 height 29
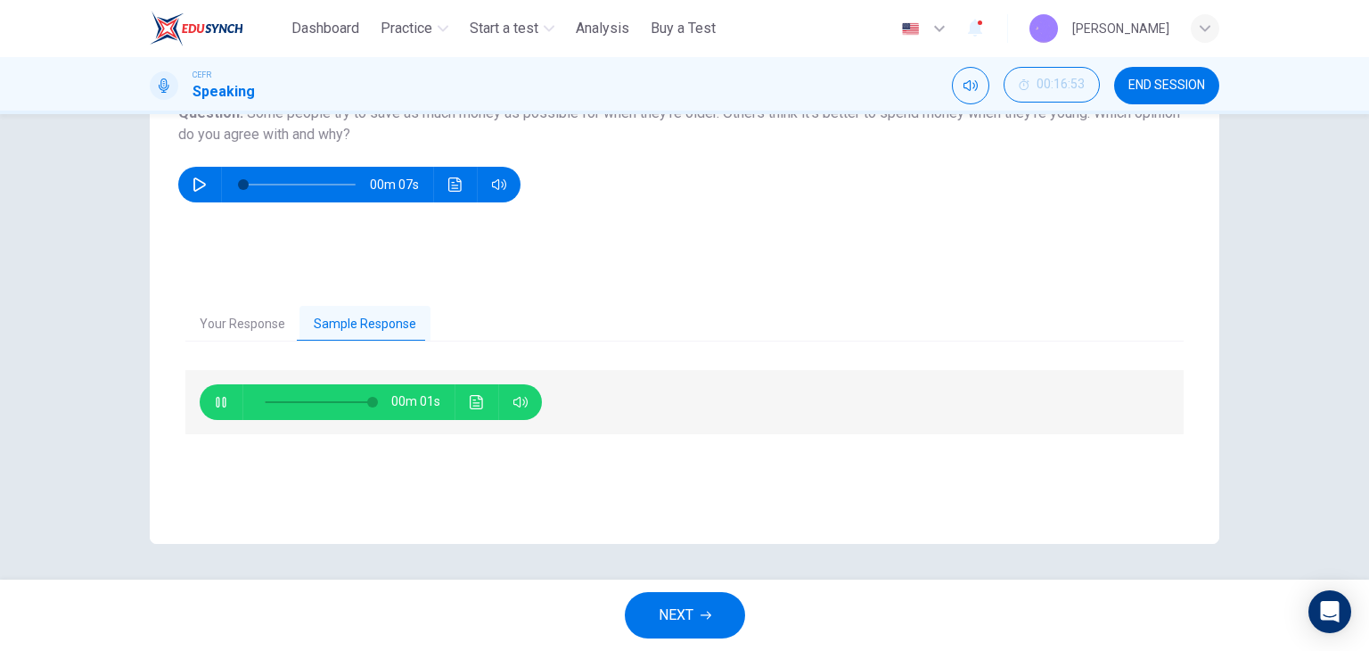
type input "**"
click at [666, 621] on span "NEXT" at bounding box center [676, 615] width 35 height 25
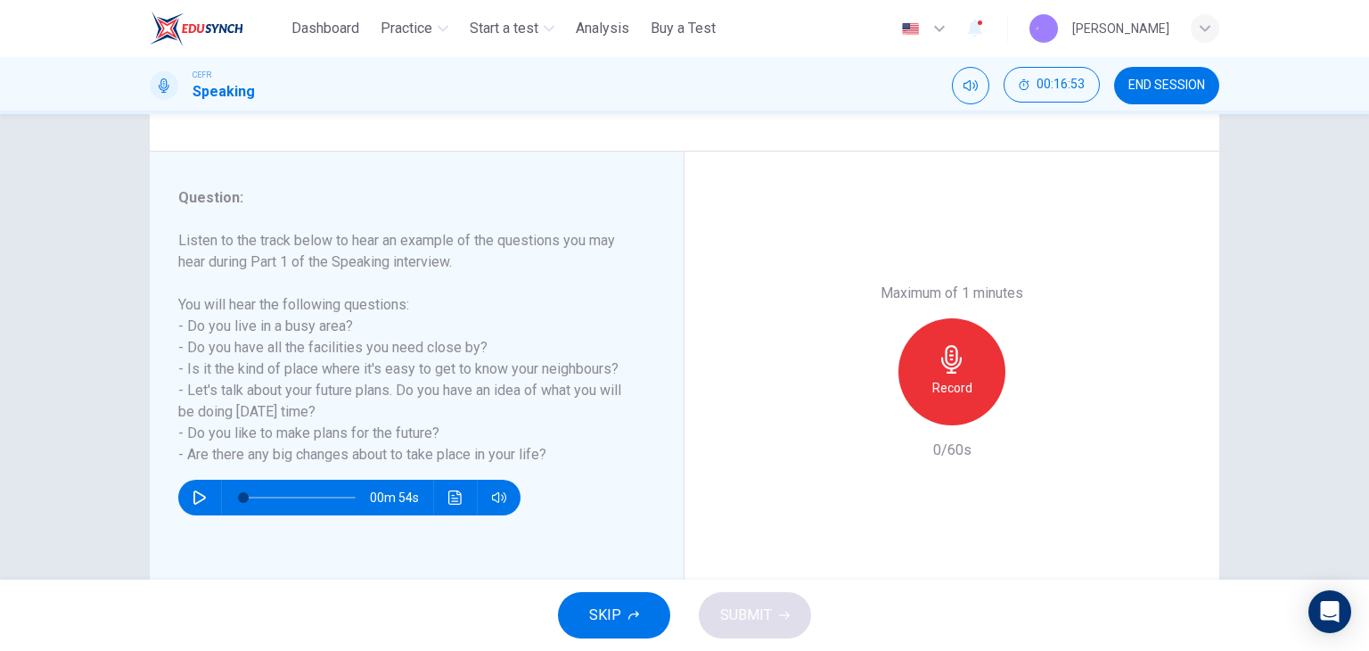
scroll to position [178, 0]
drag, startPoint x: 1197, startPoint y: 90, endPoint x: 761, endPoint y: 110, distance: 436.4
click at [1197, 89] on span "END SESSION" at bounding box center [1167, 85] width 77 height 14
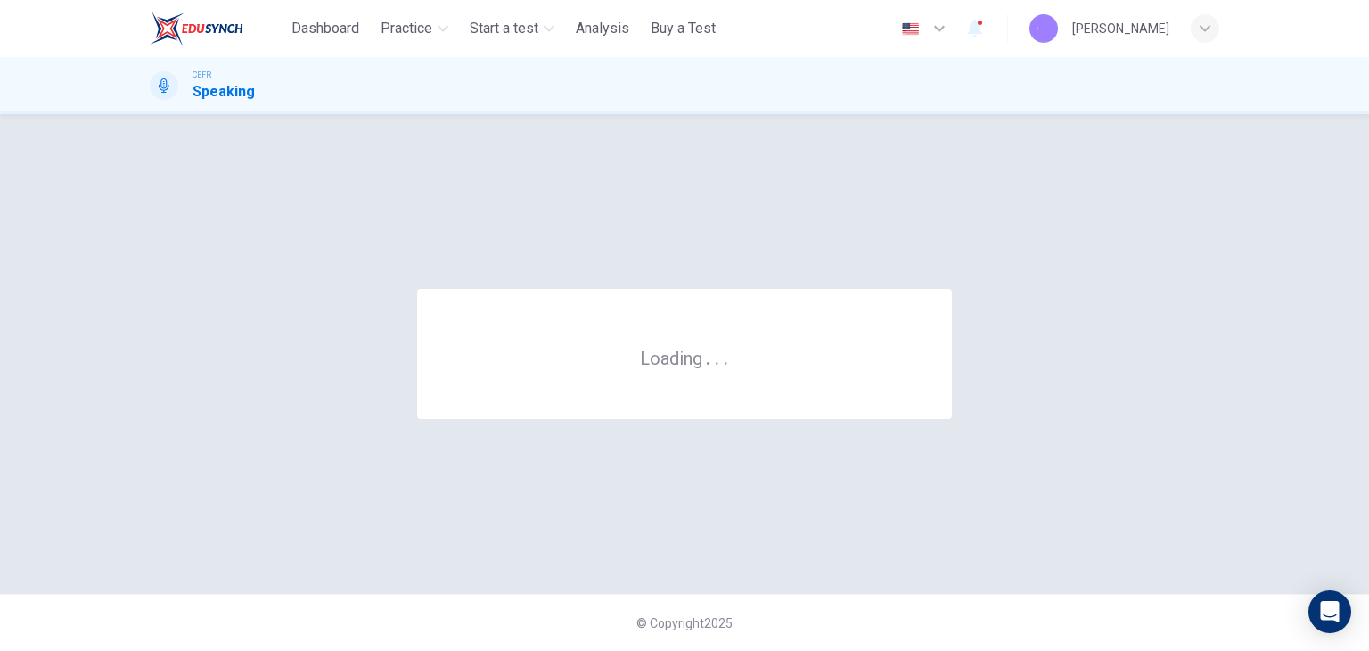
scroll to position [0, 0]
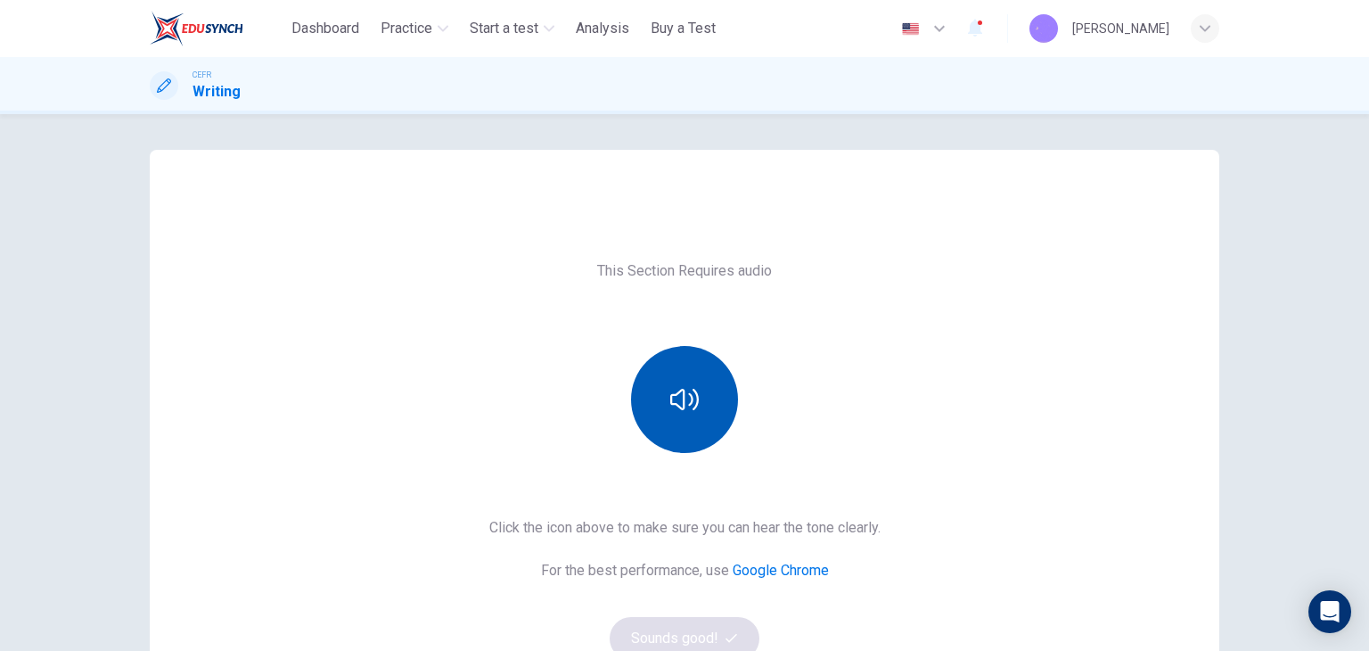
click at [643, 408] on button "button" at bounding box center [684, 399] width 107 height 107
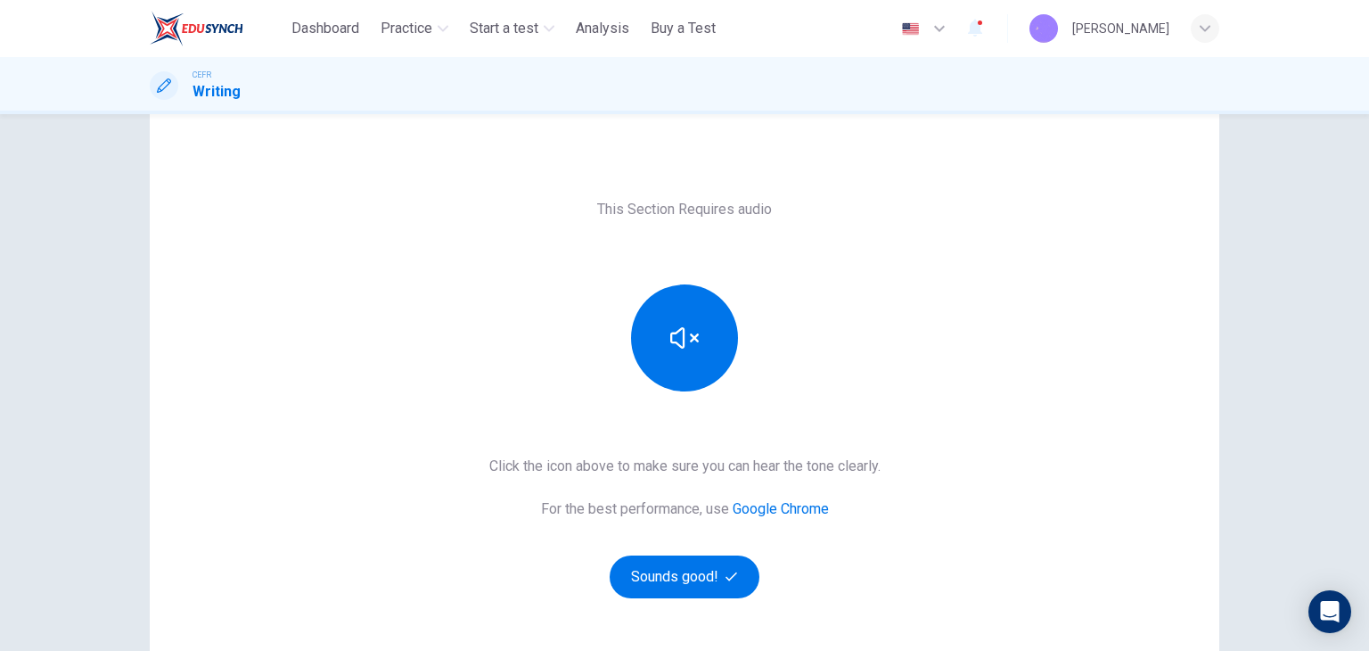
scroll to position [178, 0]
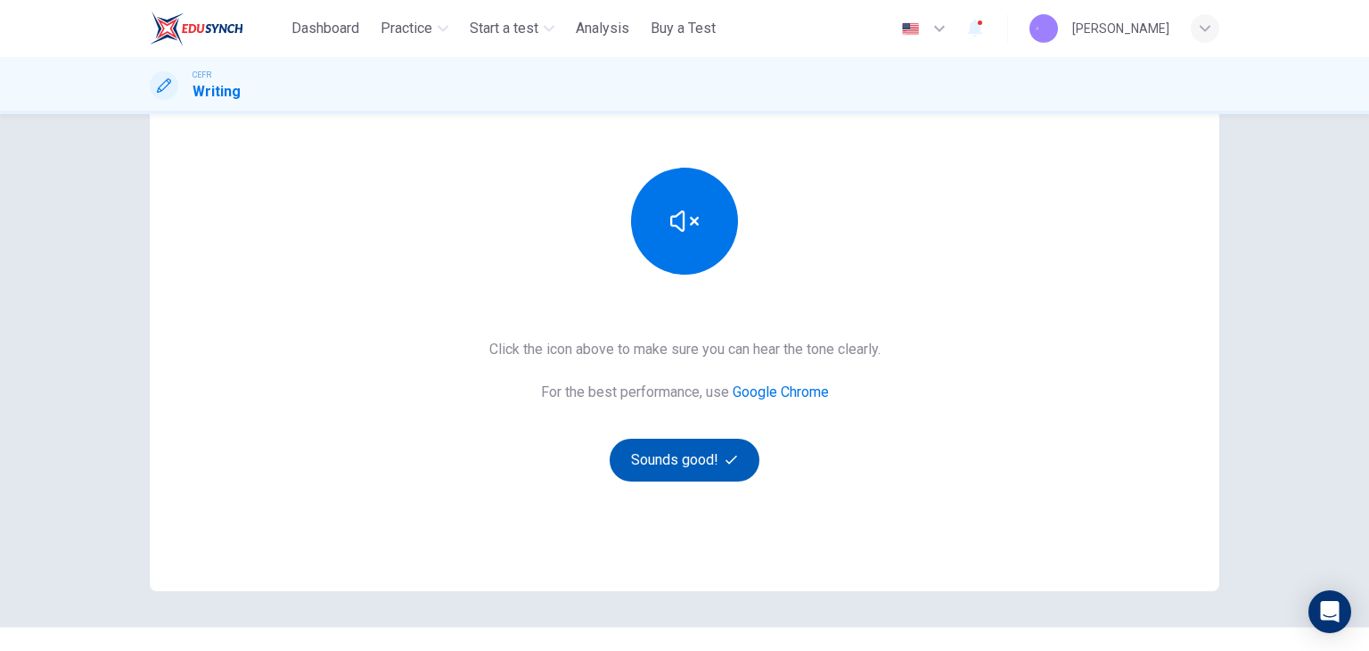
click at [665, 469] on button "Sounds good!" at bounding box center [685, 460] width 150 height 43
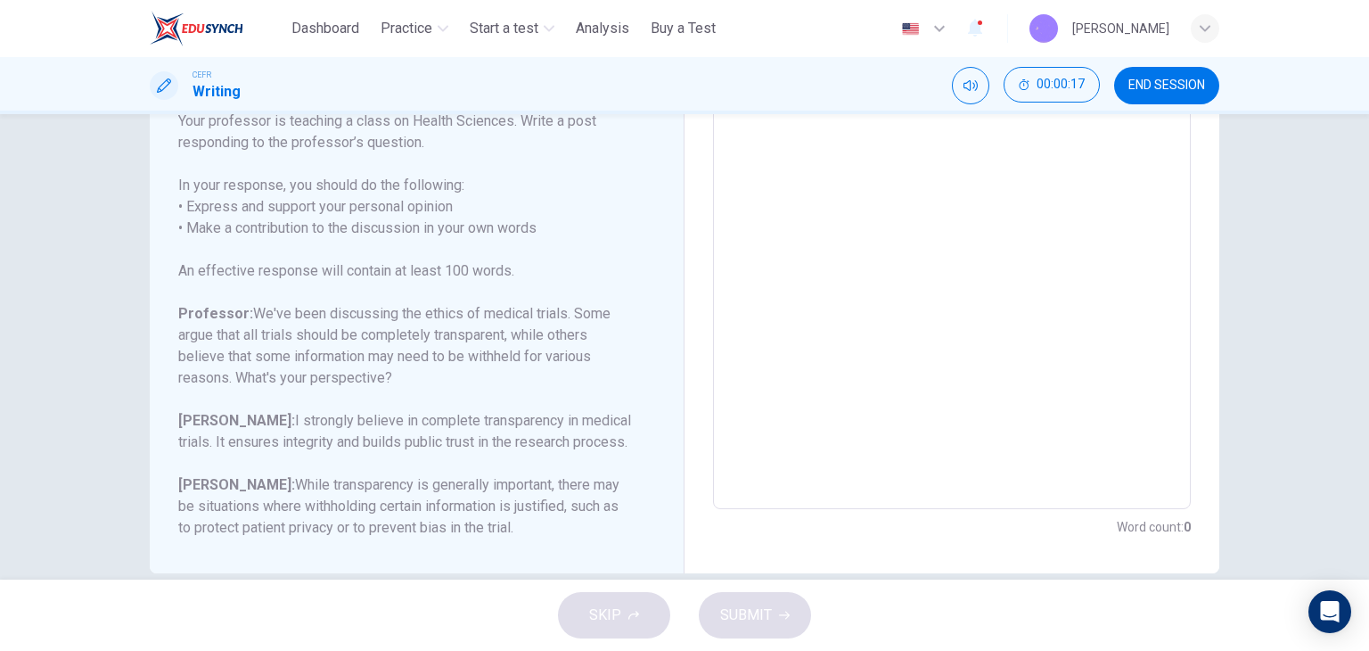
scroll to position [328, 0]
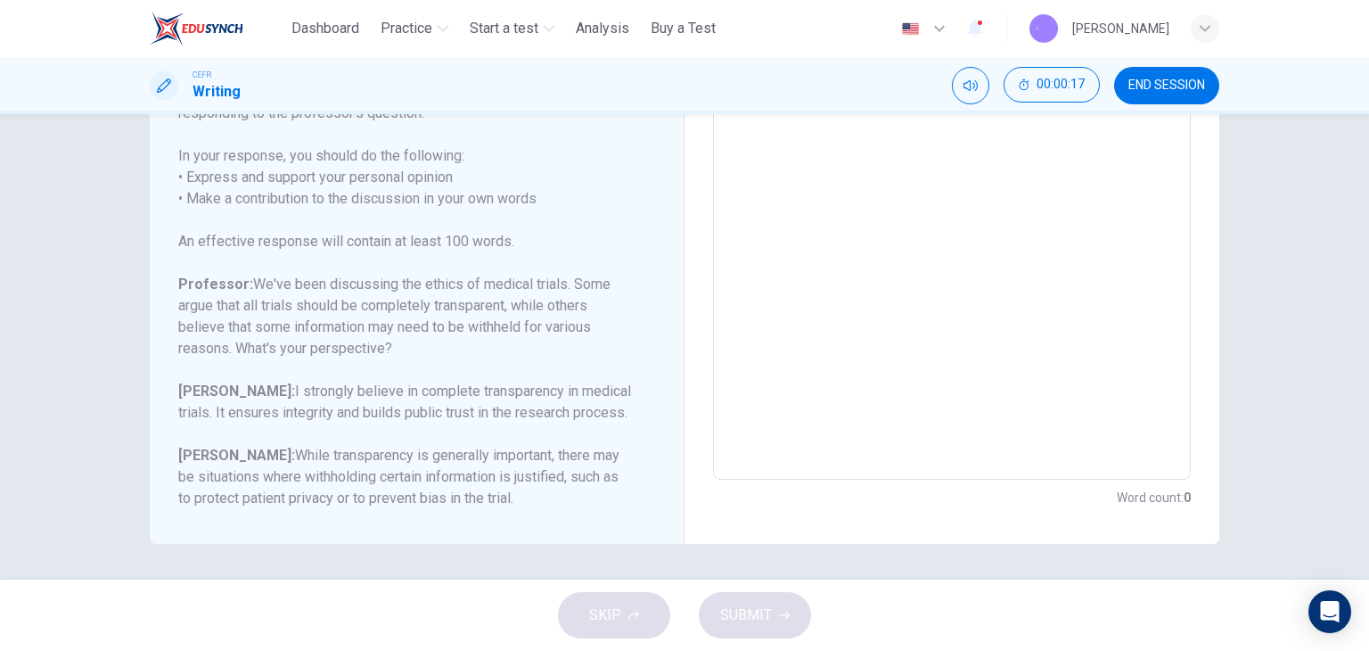
click at [811, 345] on textarea at bounding box center [952, 182] width 453 height 566
type textarea "*"
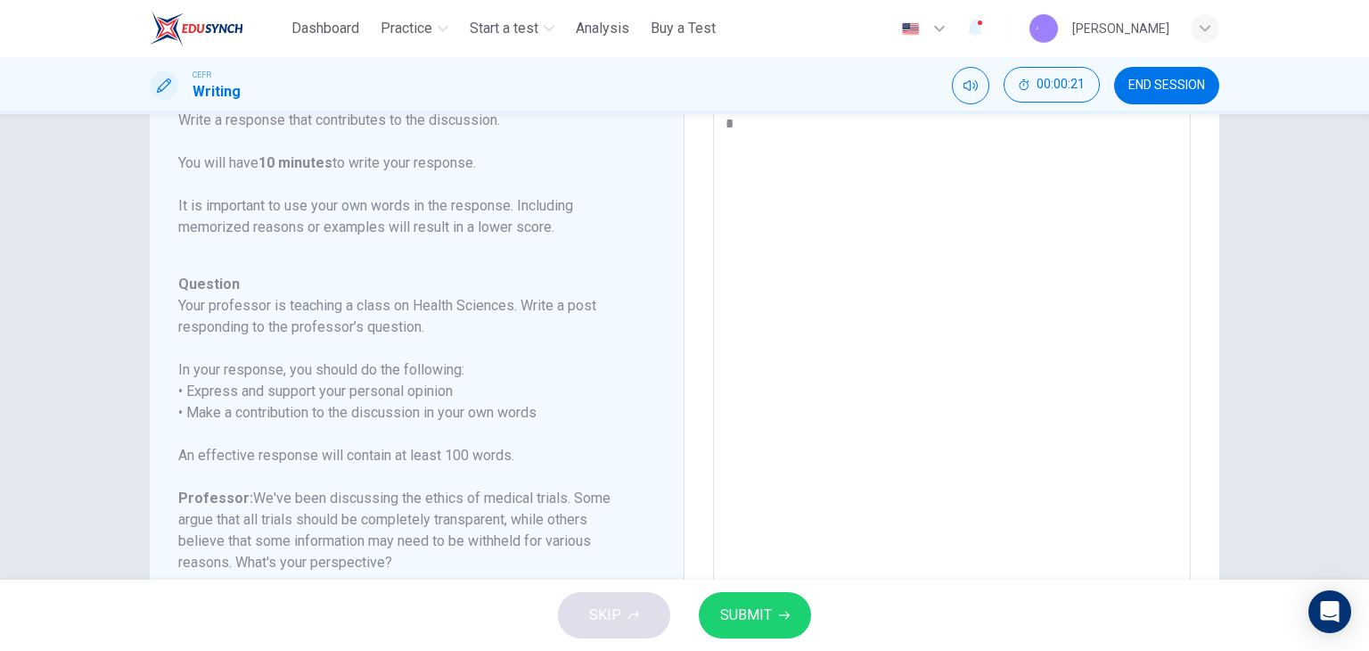
type textarea "**"
type textarea "*"
type textarea "***"
type textarea "*"
type textarea "***"
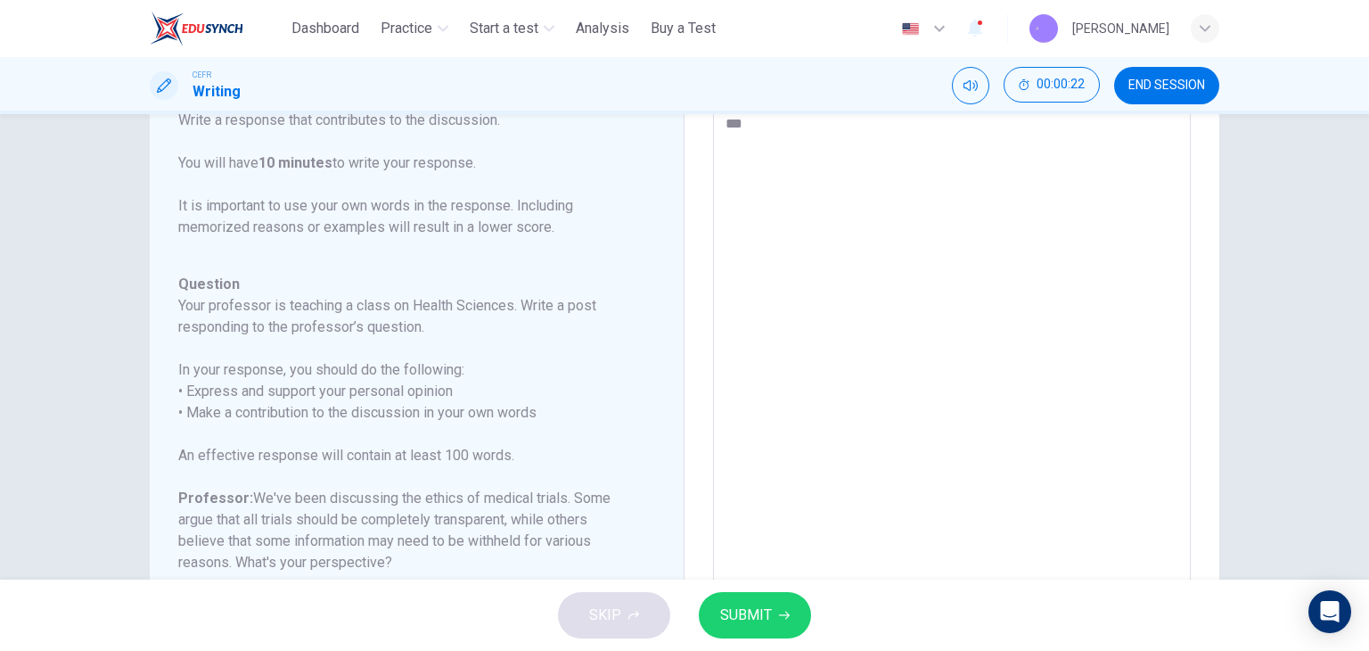
type textarea "*"
type textarea "*****"
type textarea "*"
type textarea "******"
type textarea "*"
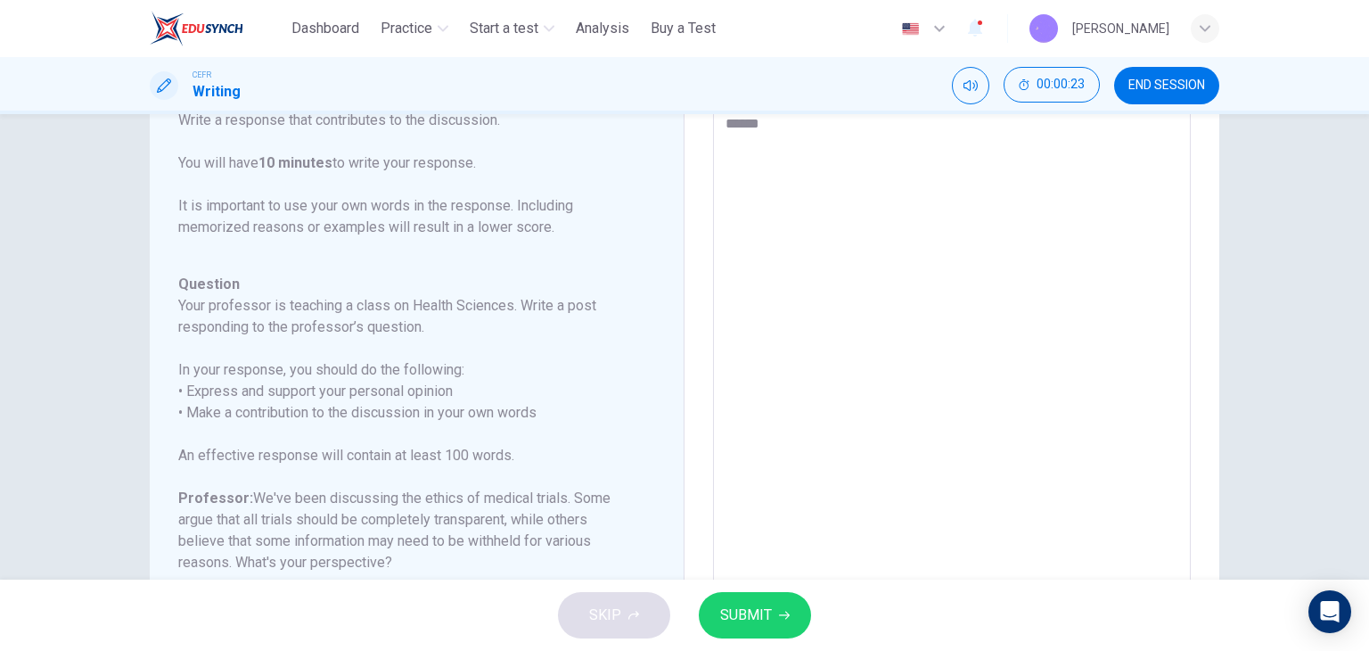
type textarea "*******"
type textarea "*"
type textarea "********"
type textarea "*"
type textarea "********"
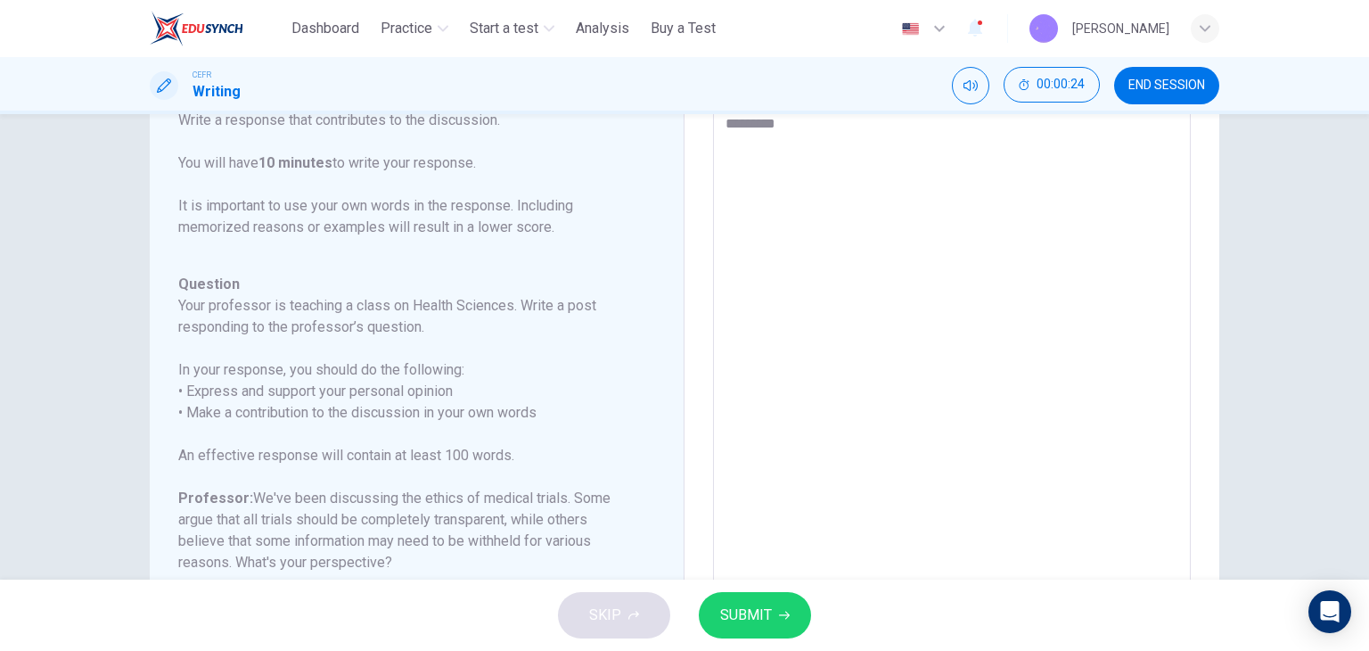
type textarea "*"
type textarea "**********"
type textarea "*"
type textarea "**********"
type textarea "*"
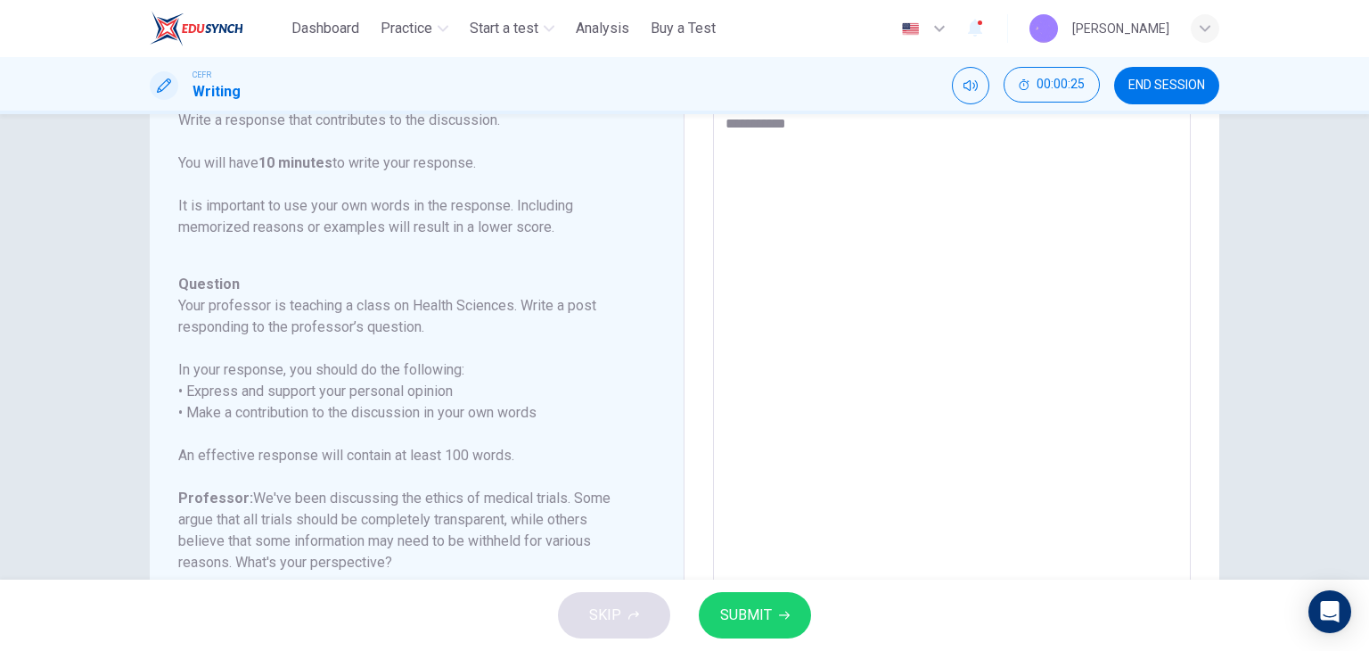
type textarea "**********"
type textarea "*"
type textarea "*******"
type textarea "*"
type textarea "***"
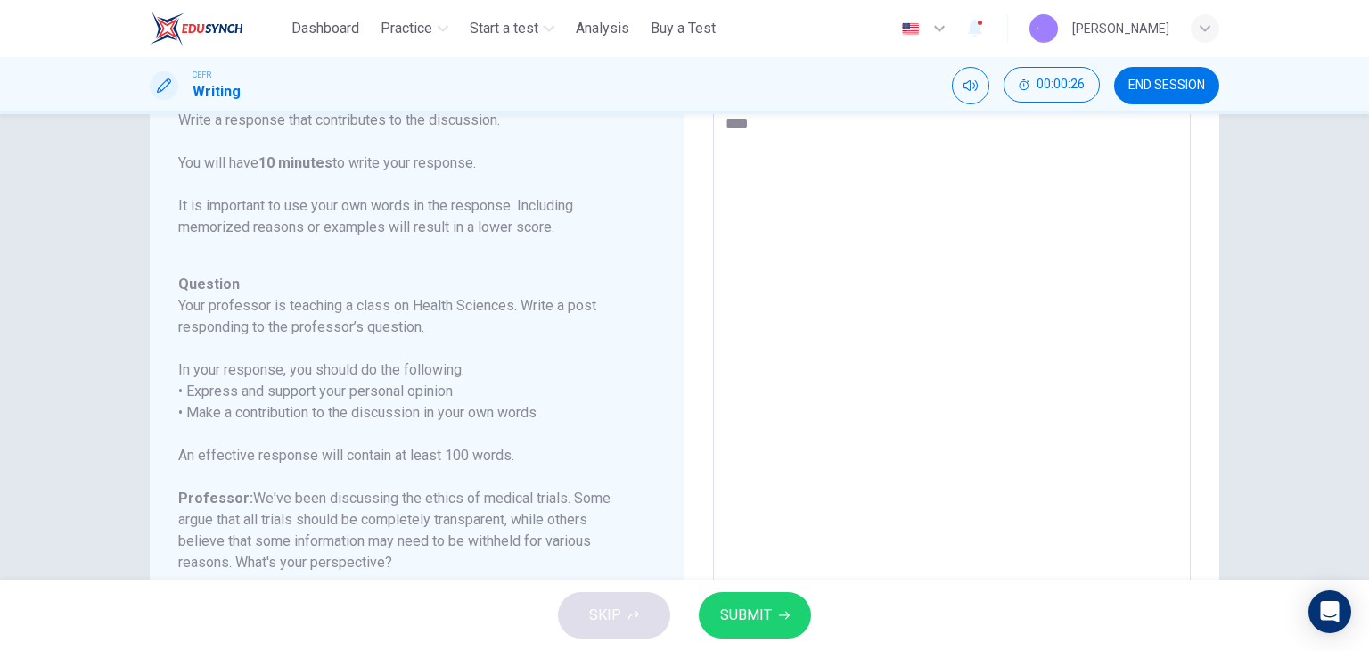
type textarea "*"
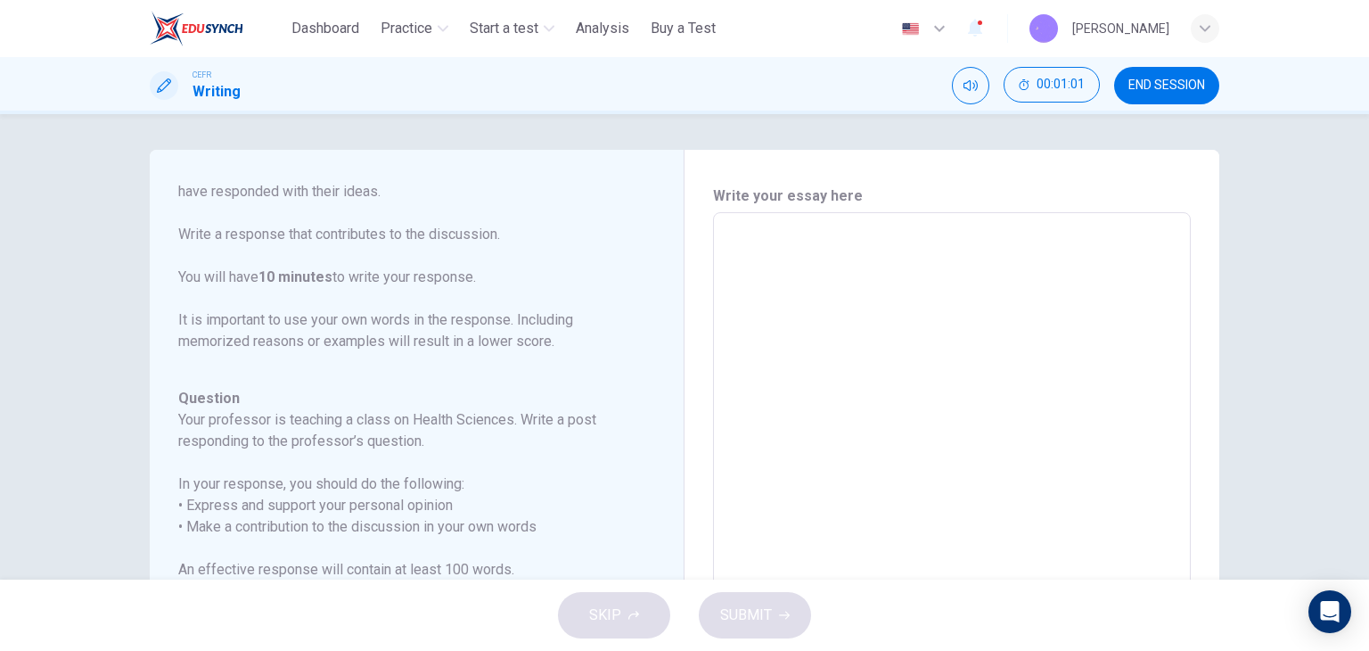
scroll to position [328, 0]
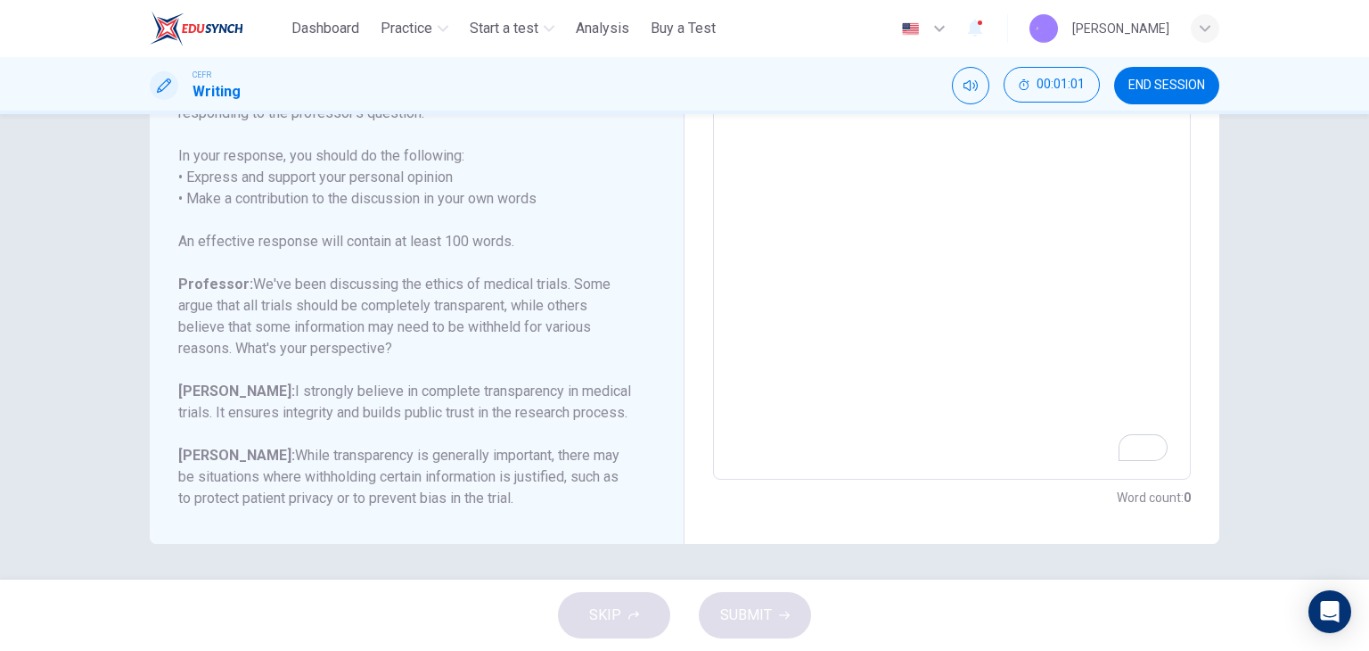
click at [934, 334] on textarea "To enrich screen reader interactions, please activate Accessibility in Grammarl…" at bounding box center [952, 182] width 453 height 566
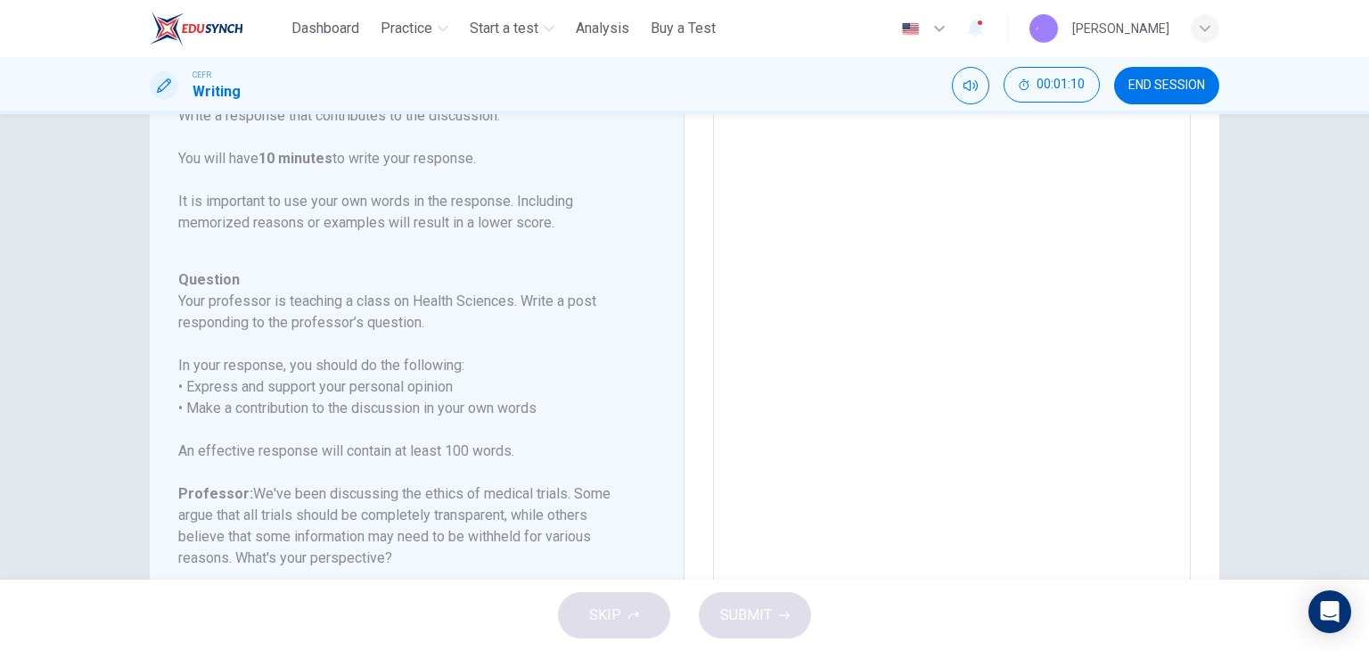
scroll to position [61, 0]
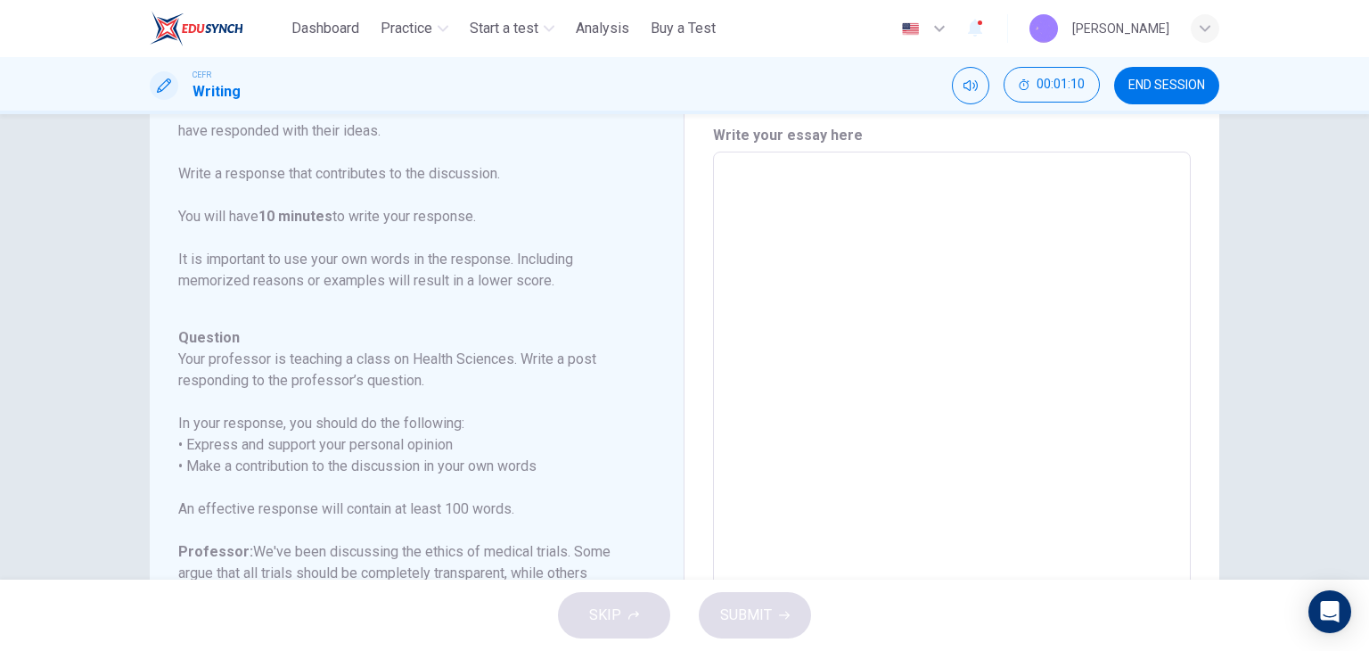
drag, startPoint x: 958, startPoint y: 400, endPoint x: 952, endPoint y: 390, distance: 12.4
click at [957, 399] on textarea "To enrich screen reader interactions, please activate Accessibility in Grammarl…" at bounding box center [952, 450] width 453 height 566
type textarea "*"
type textarea "**"
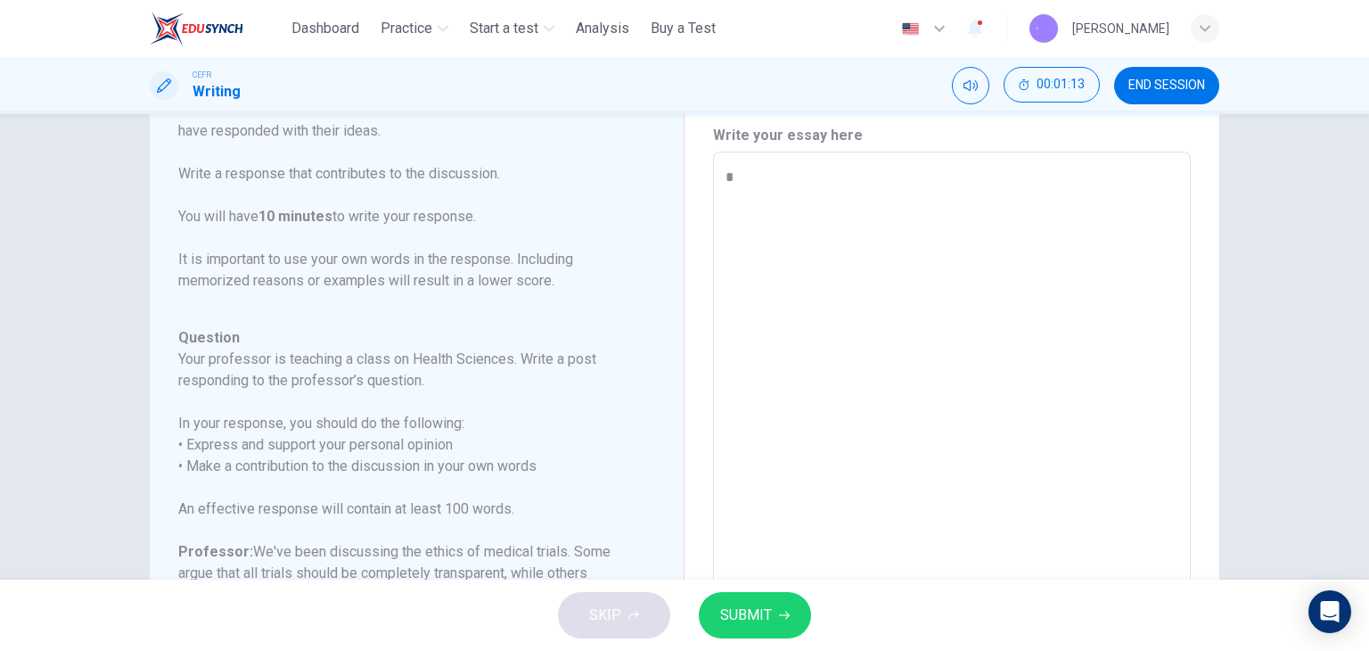
type textarea "*"
type textarea "***"
type textarea "*"
type textarea "****"
type textarea "*"
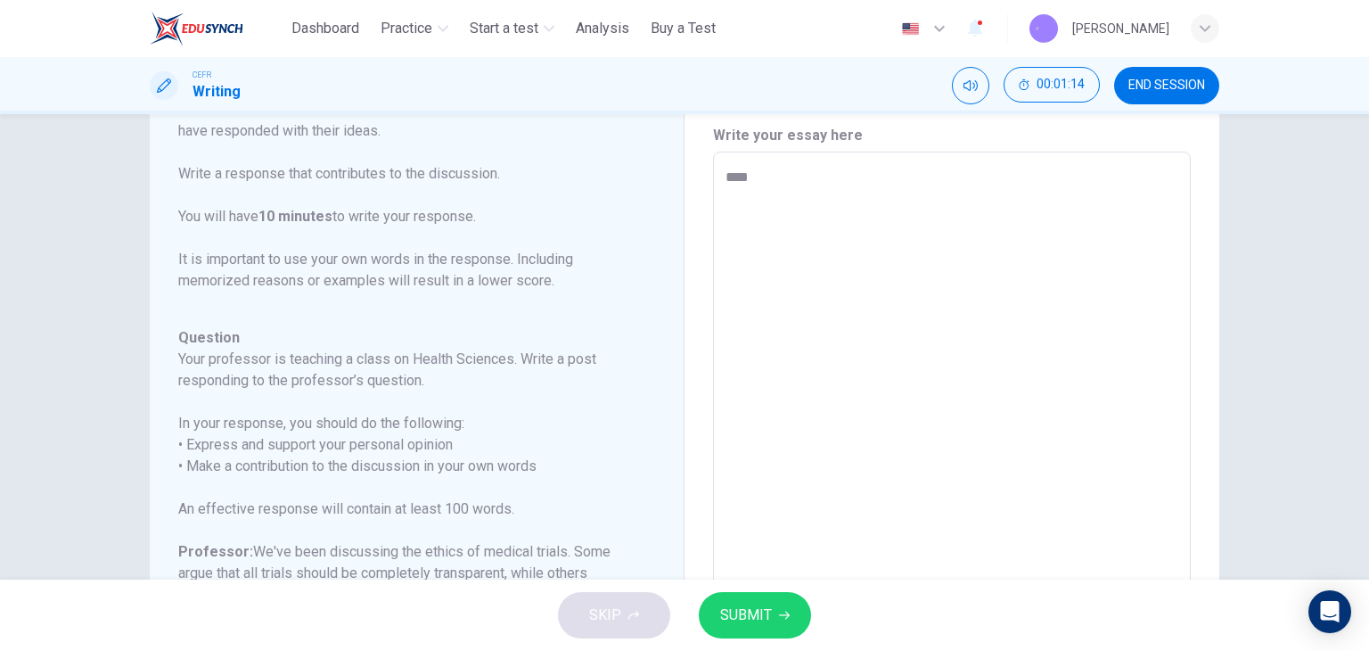
type textarea "*****"
type textarea "*"
type textarea "******"
type textarea "*"
type textarea "*******"
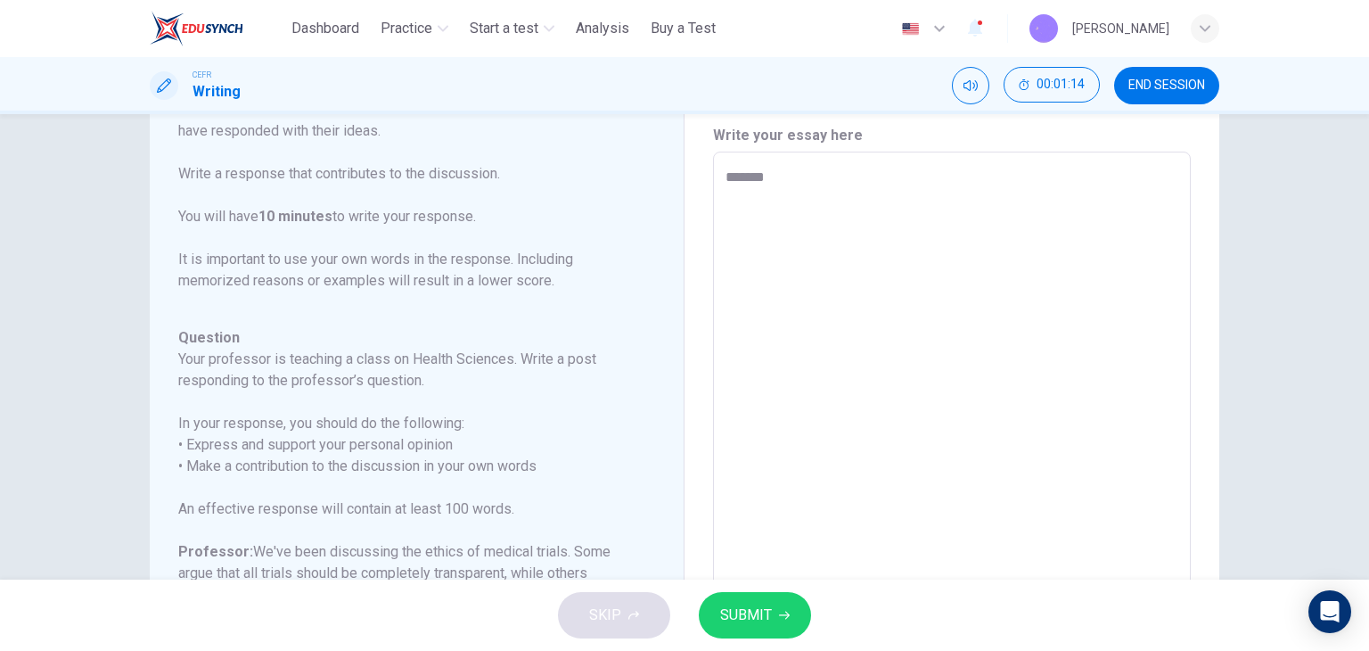
type textarea "*"
type textarea "******"
type textarea "*"
type textarea "******"
type textarea "*"
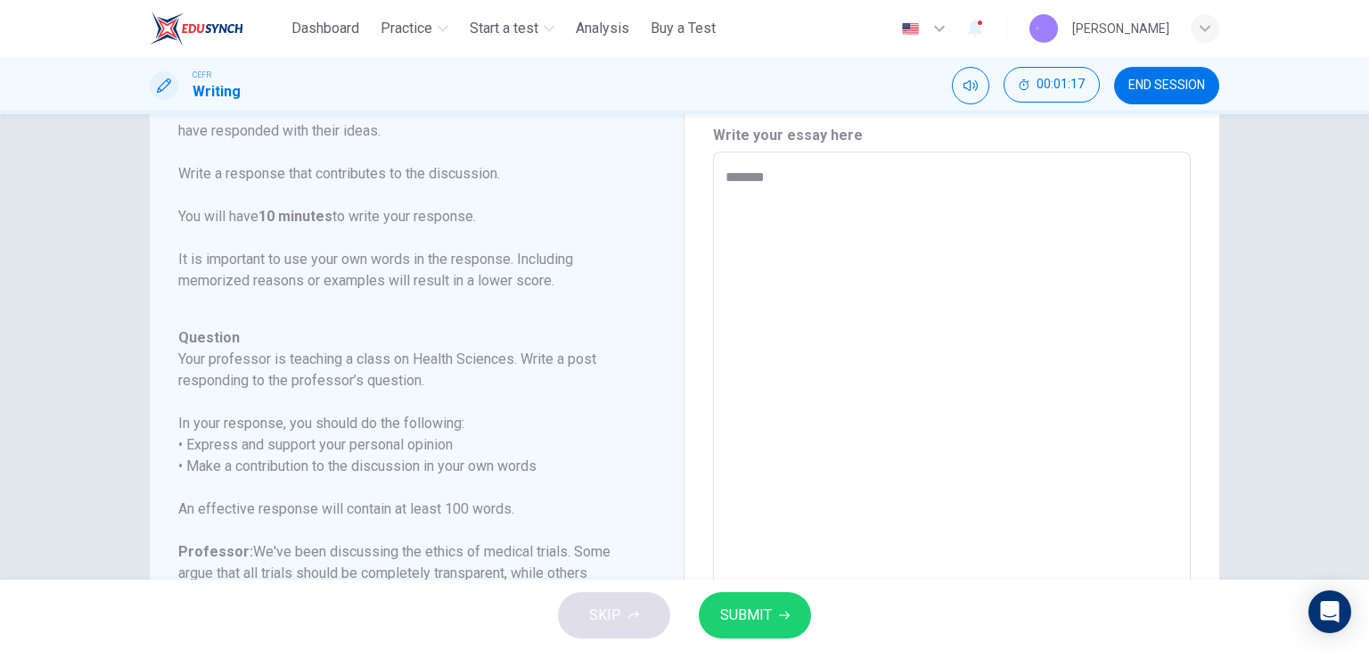
type textarea "********"
type textarea "*"
type textarea "*********"
type textarea "*"
type textarea "**********"
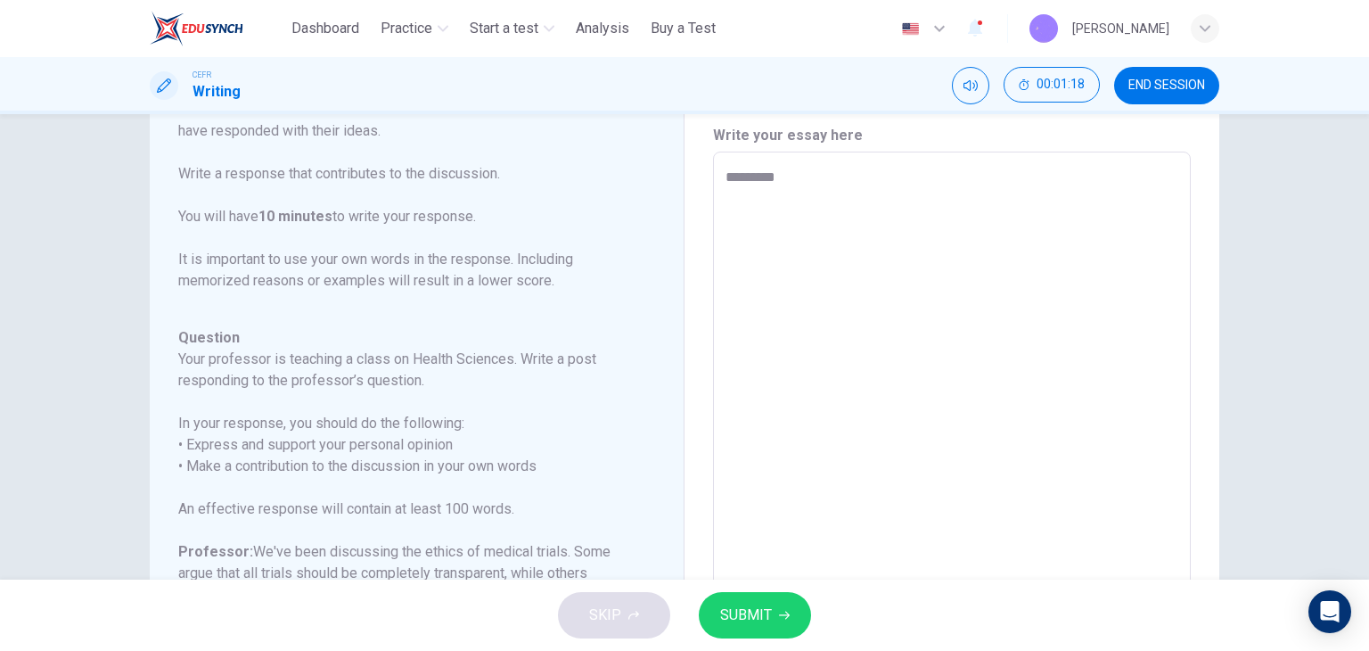
type textarea "*"
type textarea "**********"
type textarea "*"
type textarea "**********"
type textarea "*"
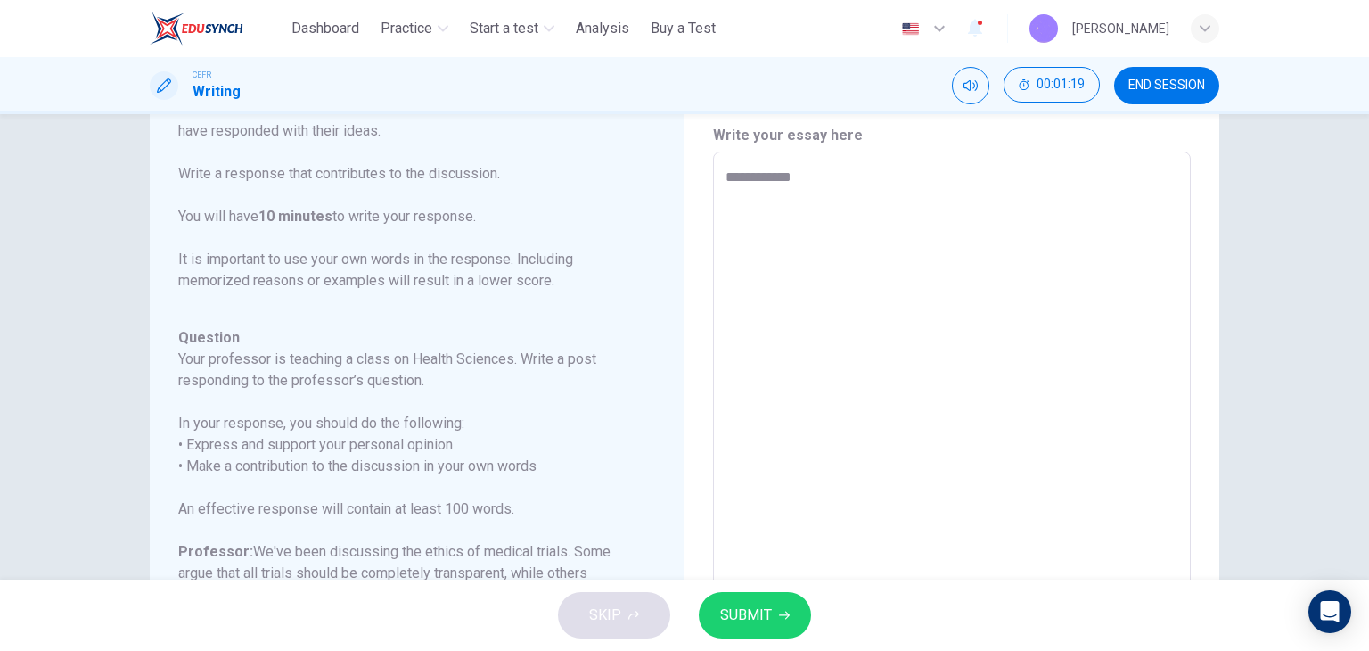
type textarea "**********"
type textarea "*"
type textarea "**********"
type textarea "*"
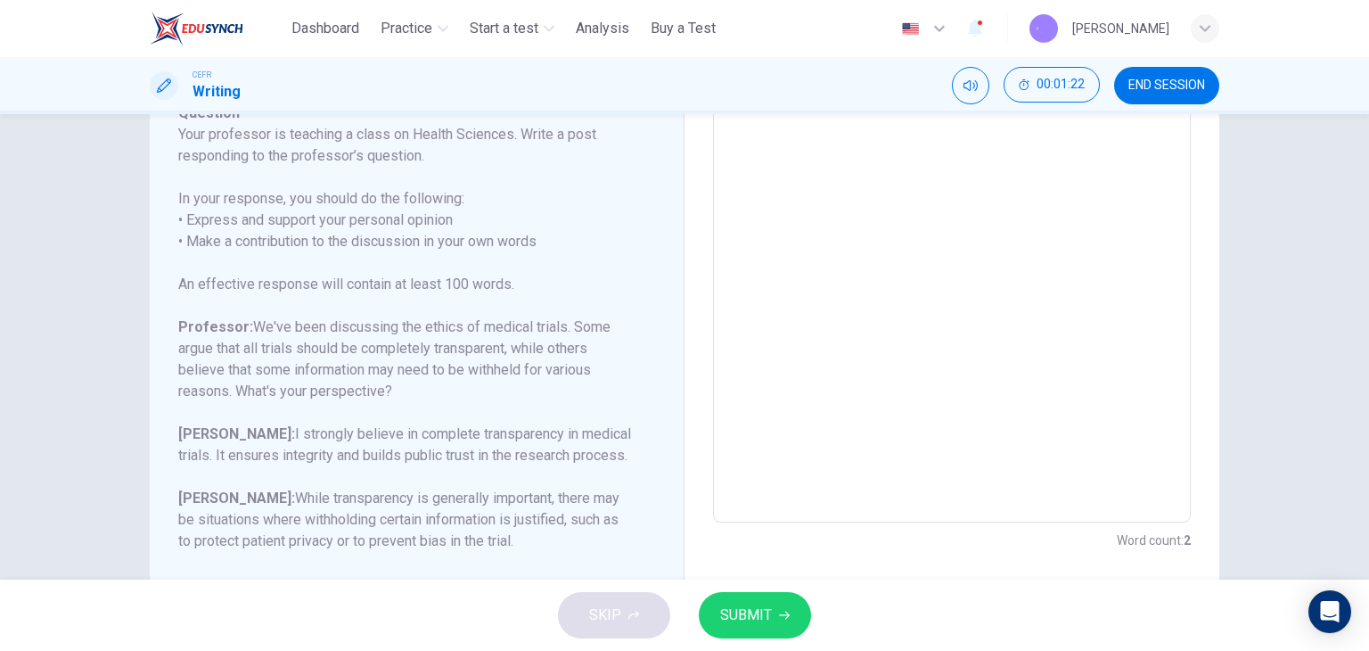
scroll to position [328, 0]
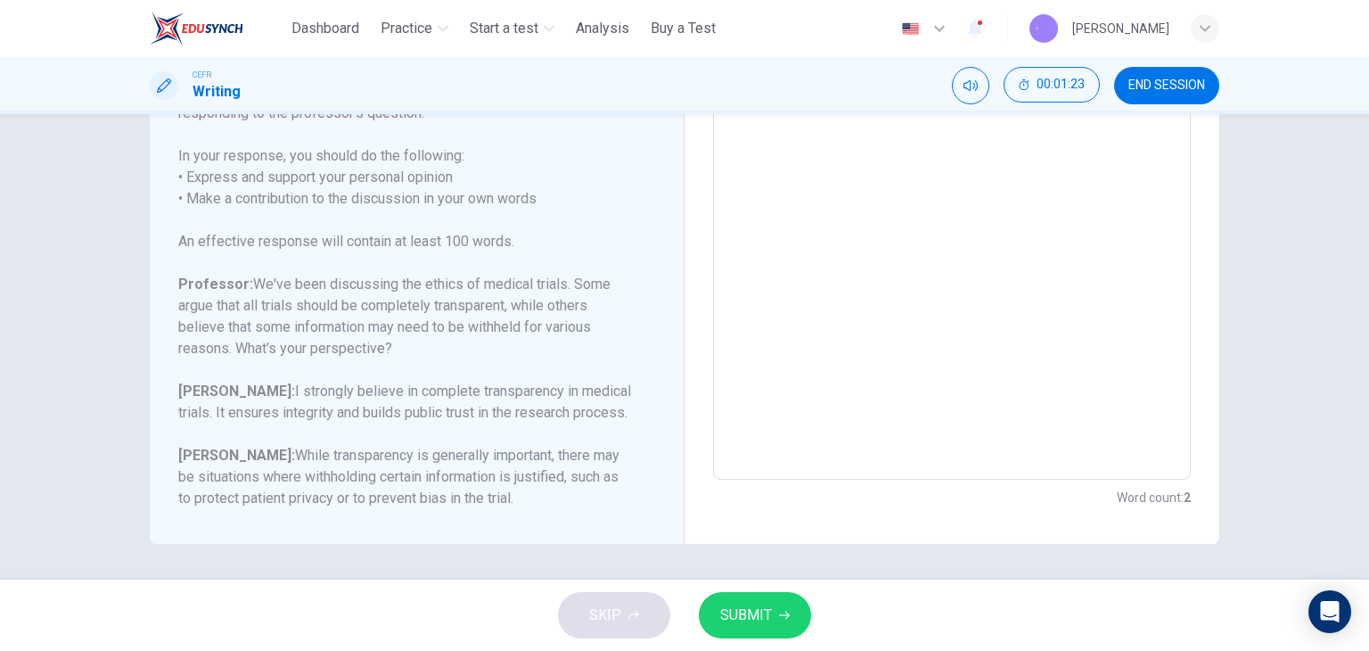
type textarea "**********"
click at [768, 620] on span "SUBMIT" at bounding box center [746, 615] width 52 height 25
type textarea "*"
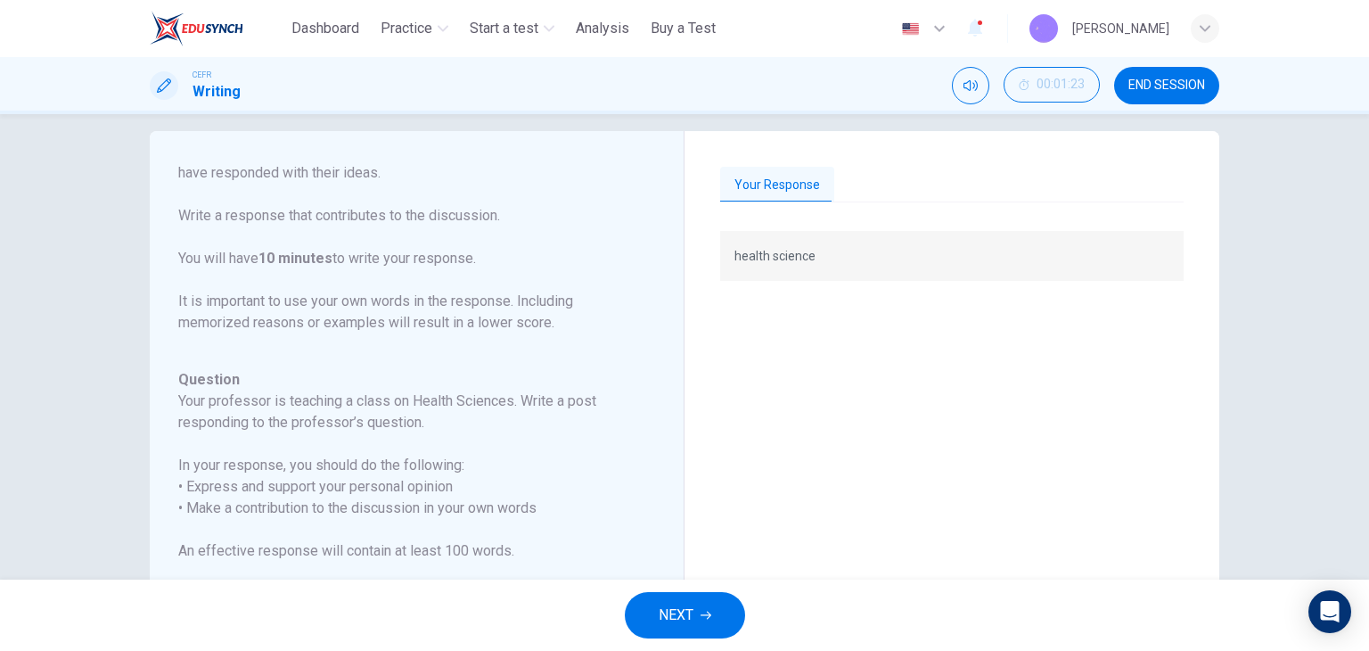
scroll to position [0, 0]
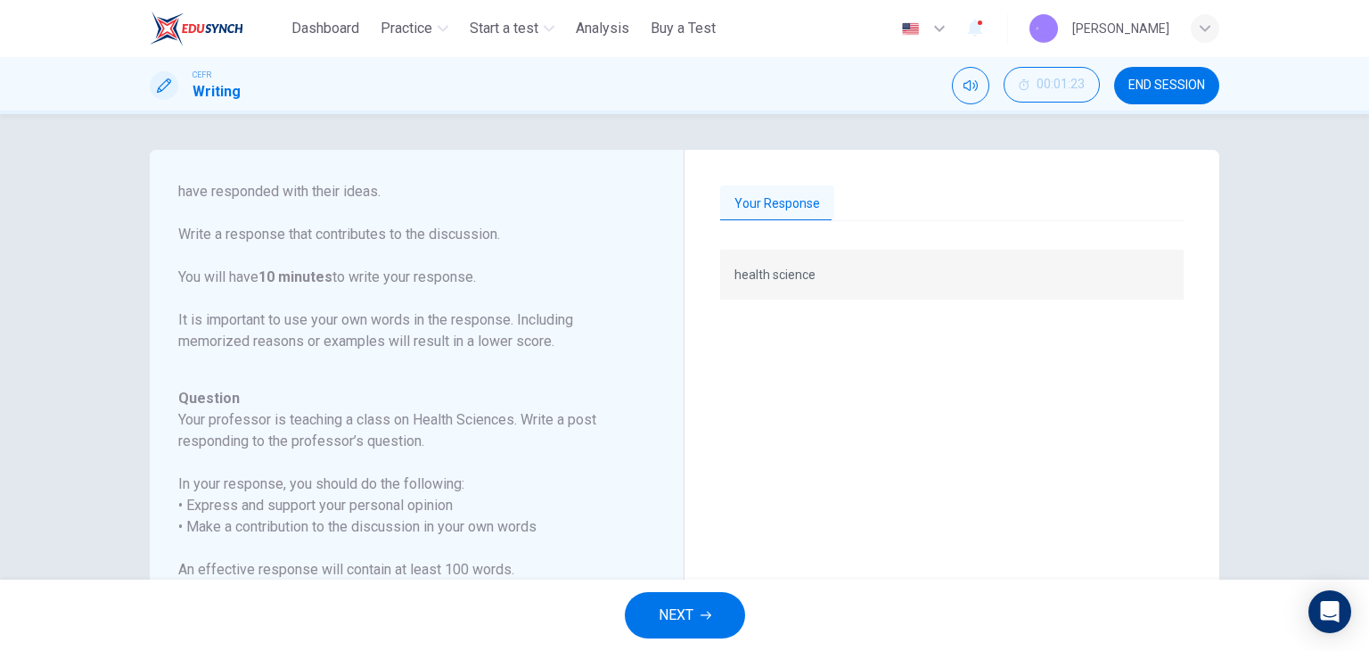
click at [817, 205] on button "Your Response" at bounding box center [777, 203] width 114 height 37
click at [785, 201] on button "Your Response" at bounding box center [777, 203] width 114 height 37
click at [856, 201] on div "Your Response" at bounding box center [952, 203] width 464 height 37
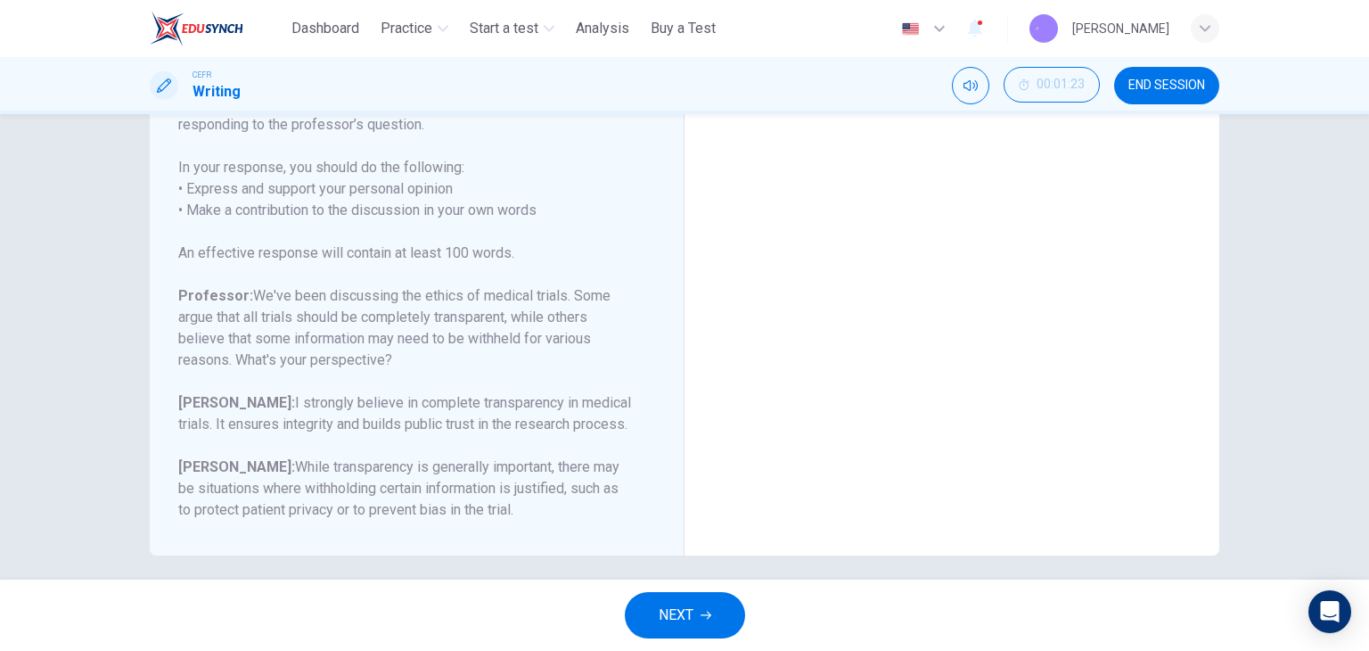
scroll to position [328, 0]
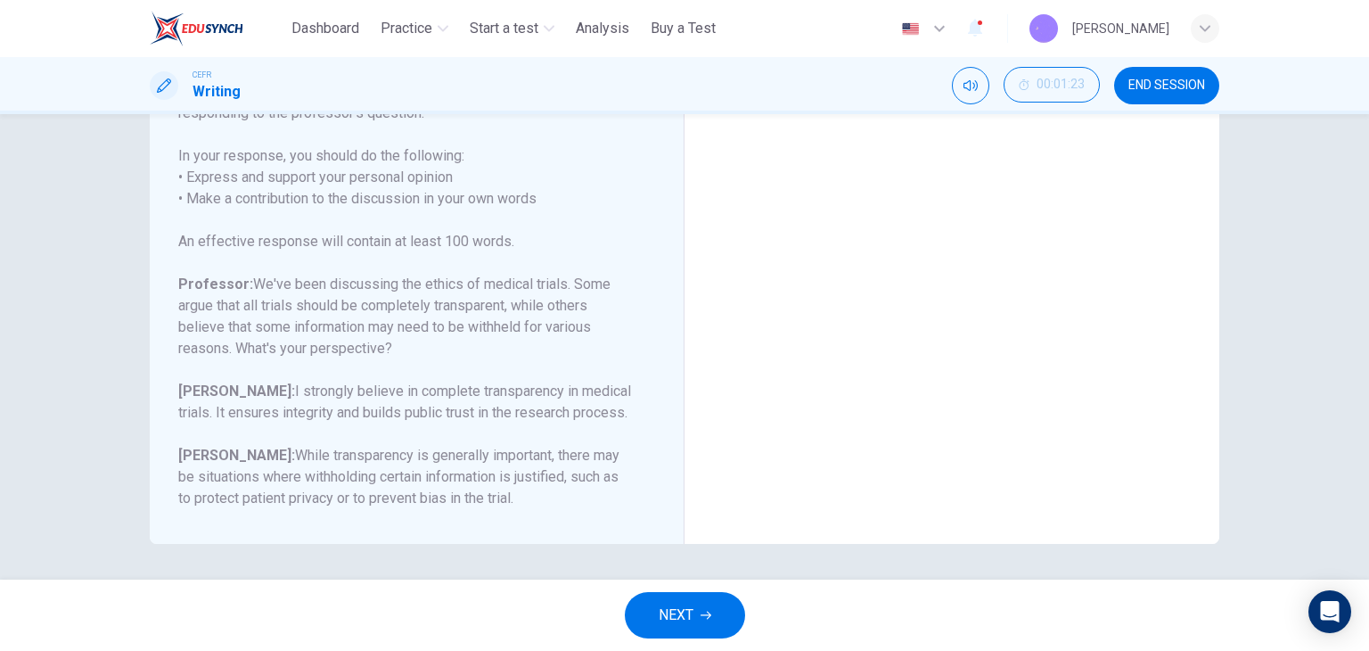
click at [484, 445] on h6 "Nora: While transparency is generally important, there may be situations where …" at bounding box center [406, 477] width 456 height 64
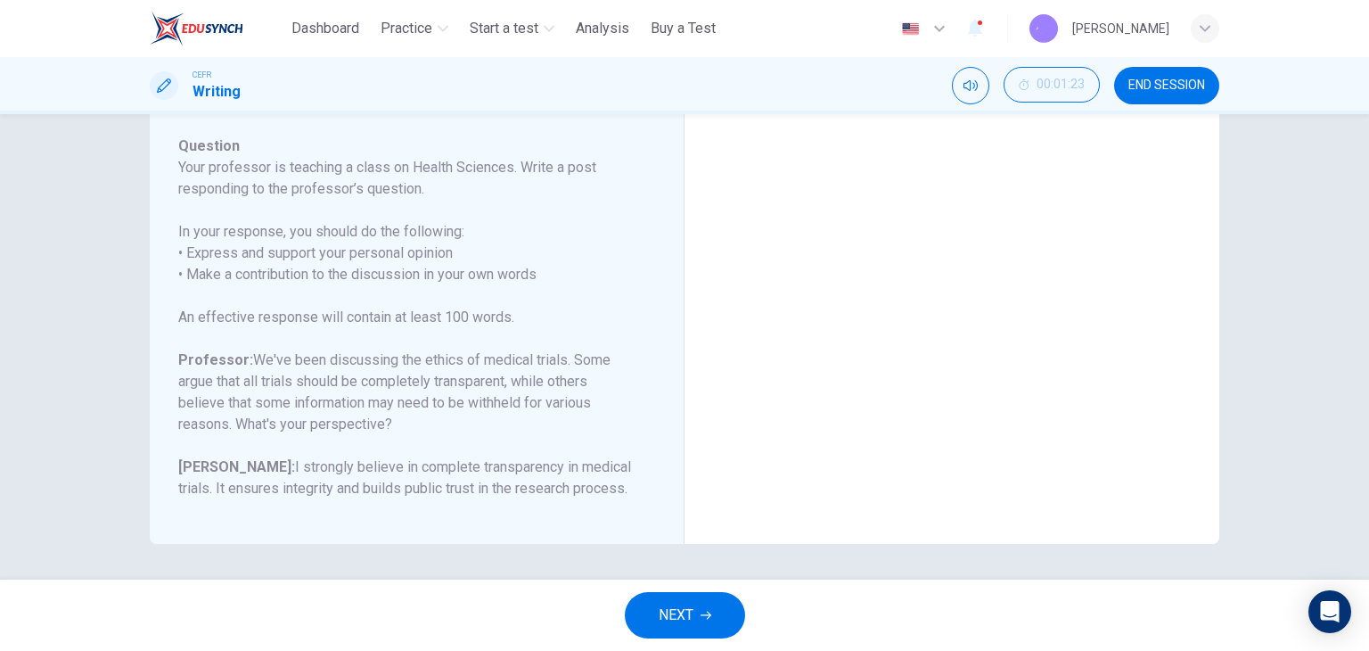
scroll to position [176, 0]
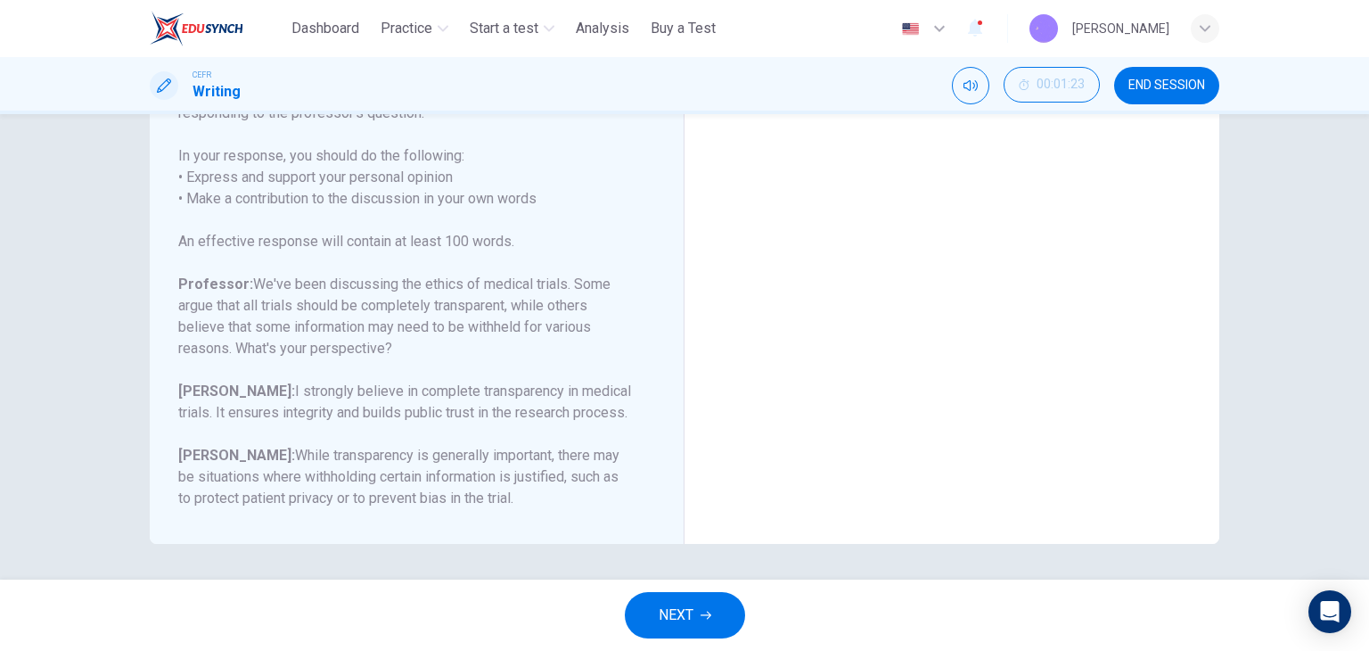
drag, startPoint x: 303, startPoint y: 284, endPoint x: 514, endPoint y: 286, distance: 211.3
click at [514, 286] on h6 "Professor: We've been discussing the ethics of medical trials. Some argue that …" at bounding box center [406, 317] width 456 height 86
drag, startPoint x: 518, startPoint y: 327, endPoint x: 528, endPoint y: 340, distance: 15.9
click at [528, 340] on h6 "Professor: We've been discussing the ethics of medical trials. Some argue that …" at bounding box center [406, 317] width 456 height 86
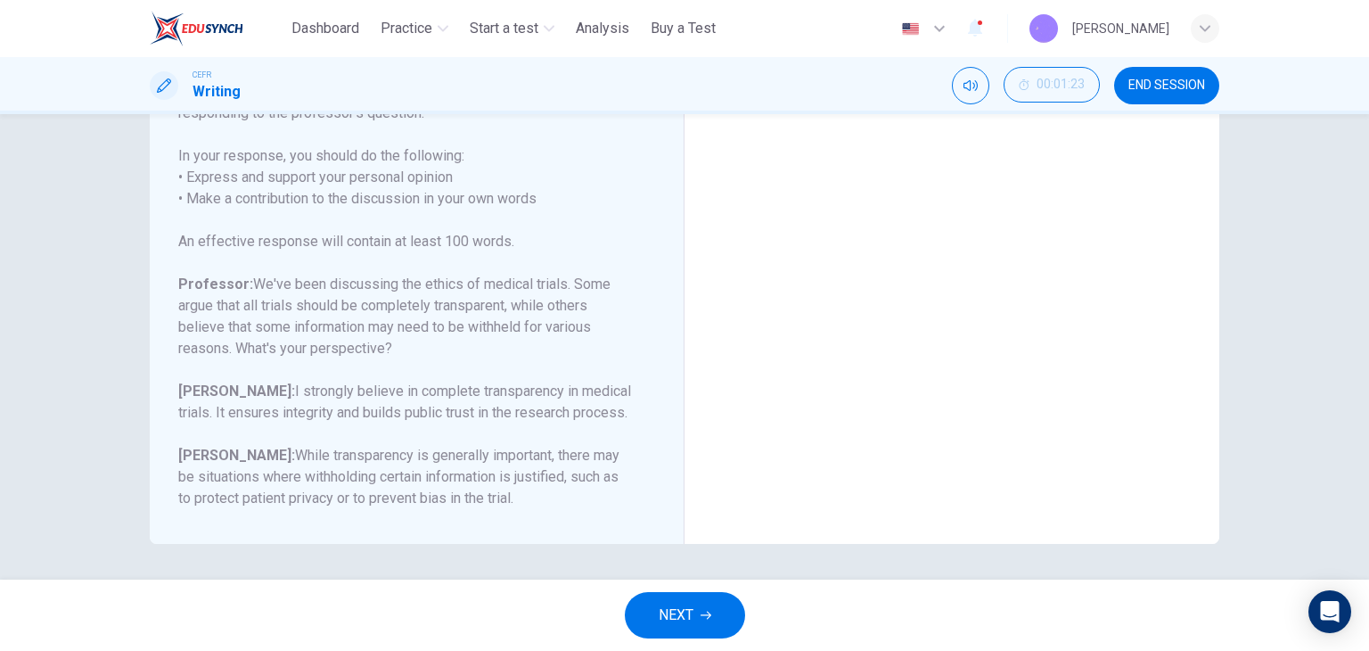
drag, startPoint x: 324, startPoint y: 375, endPoint x: 349, endPoint y: 396, distance: 32.3
click at [349, 396] on div "Question Your professor is teaching a class on Health Sciences. Write a post re…" at bounding box center [406, 284] width 456 height 449
drag, startPoint x: 417, startPoint y: 395, endPoint x: 456, endPoint y: 393, distance: 38.4
click at [447, 396] on h6 "Benjamin: I strongly believe in complete transparency in medical trials. It ens…" at bounding box center [406, 402] width 456 height 43
click at [463, 393] on h6 "Benjamin: I strongly believe in complete transparency in medical trials. It ens…" at bounding box center [406, 402] width 456 height 43
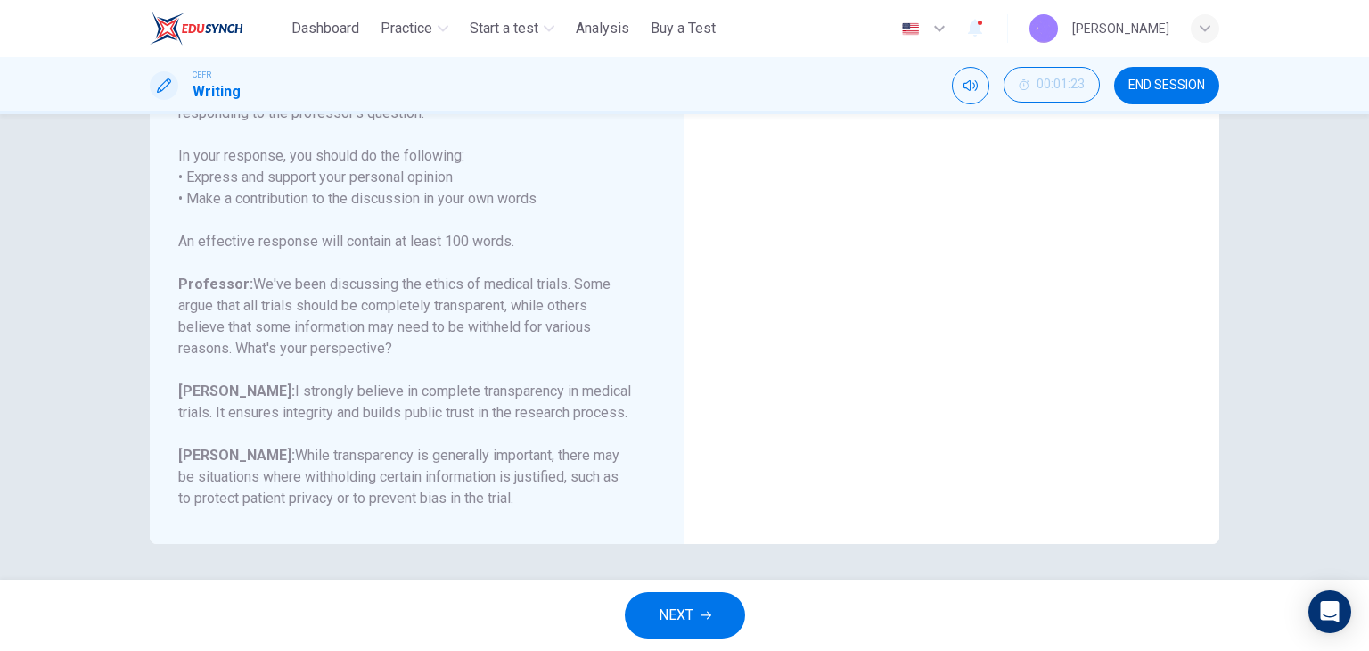
drag, startPoint x: 474, startPoint y: 393, endPoint x: 610, endPoint y: 394, distance: 135.5
click at [610, 394] on h6 "Benjamin: I strongly believe in complete transparency in medical trials. It ens…" at bounding box center [406, 402] width 456 height 43
drag, startPoint x: 242, startPoint y: 399, endPoint x: 530, endPoint y: 423, distance: 289.0
click at [529, 423] on div "Question Your professor is teaching a class on Health Sciences. Write a post re…" at bounding box center [406, 284] width 456 height 449
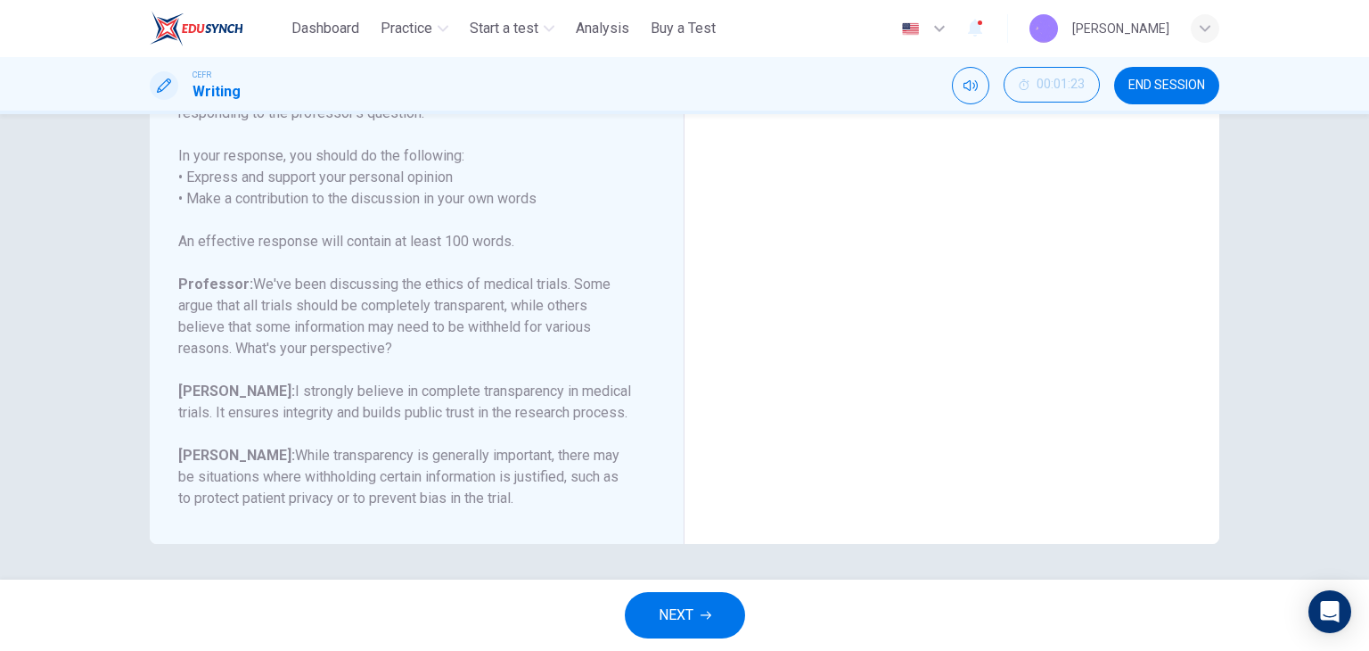
click at [375, 331] on h6 "Professor: We've been discussing the ethics of medical trials. Some argue that …" at bounding box center [406, 317] width 456 height 86
click at [1194, 76] on button "END SESSION" at bounding box center [1166, 85] width 105 height 37
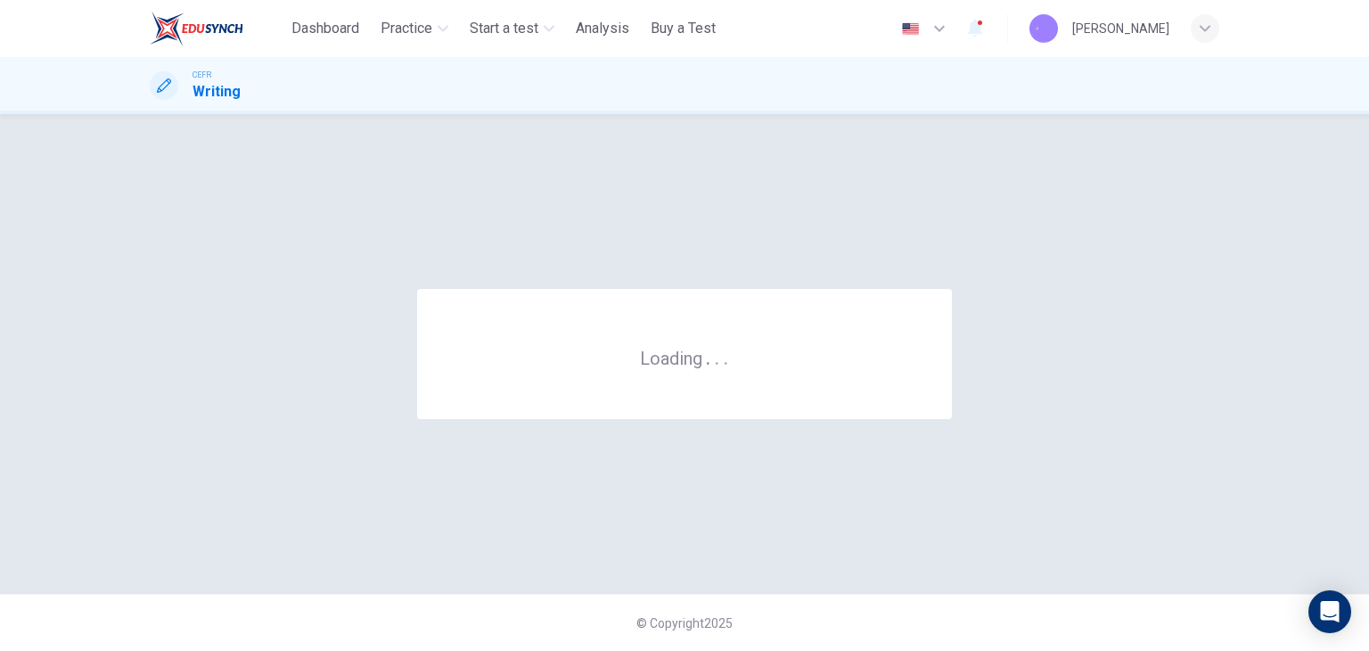
scroll to position [0, 0]
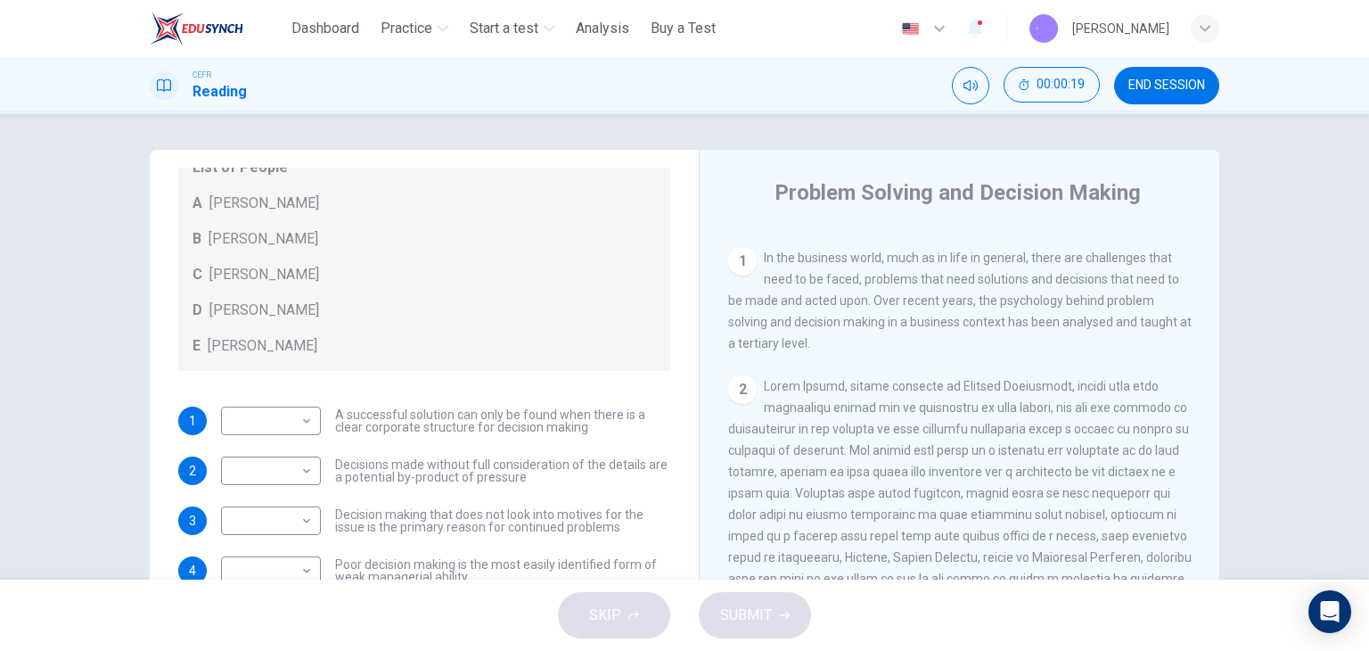
scroll to position [446, 0]
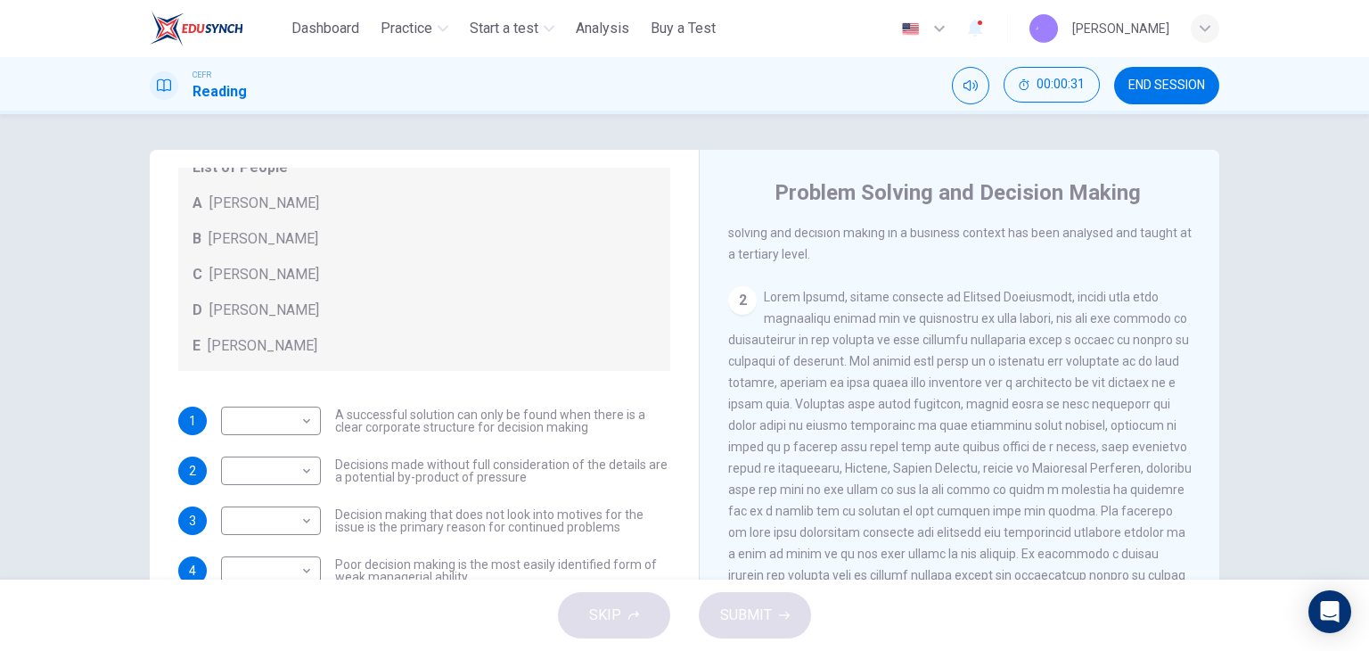
drag, startPoint x: 754, startPoint y: 368, endPoint x: 898, endPoint y: 350, distance: 144.6
click at [895, 352] on div "2" at bounding box center [960, 457] width 464 height 342
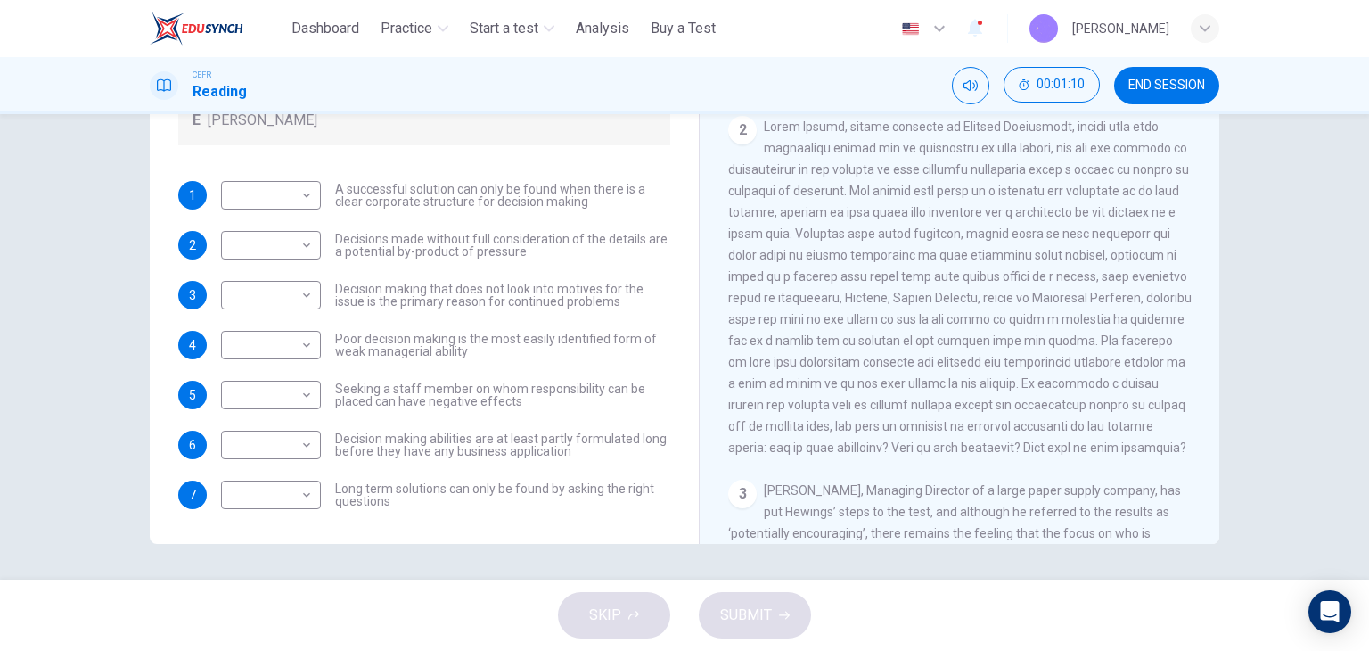
scroll to position [357, 0]
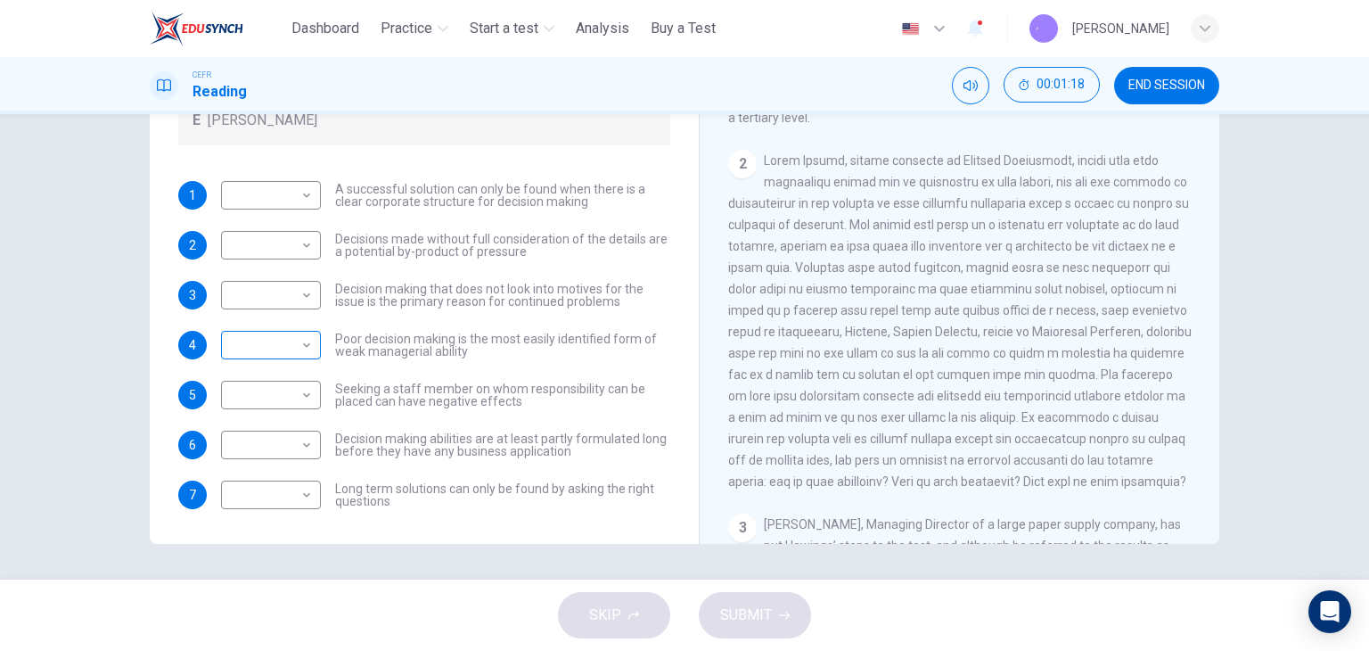
click at [300, 340] on body "This site uses cookies, as explained in our Privacy Policy . If you agree to th…" at bounding box center [684, 325] width 1369 height 651
click at [571, 320] on div at bounding box center [684, 325] width 1369 height 651
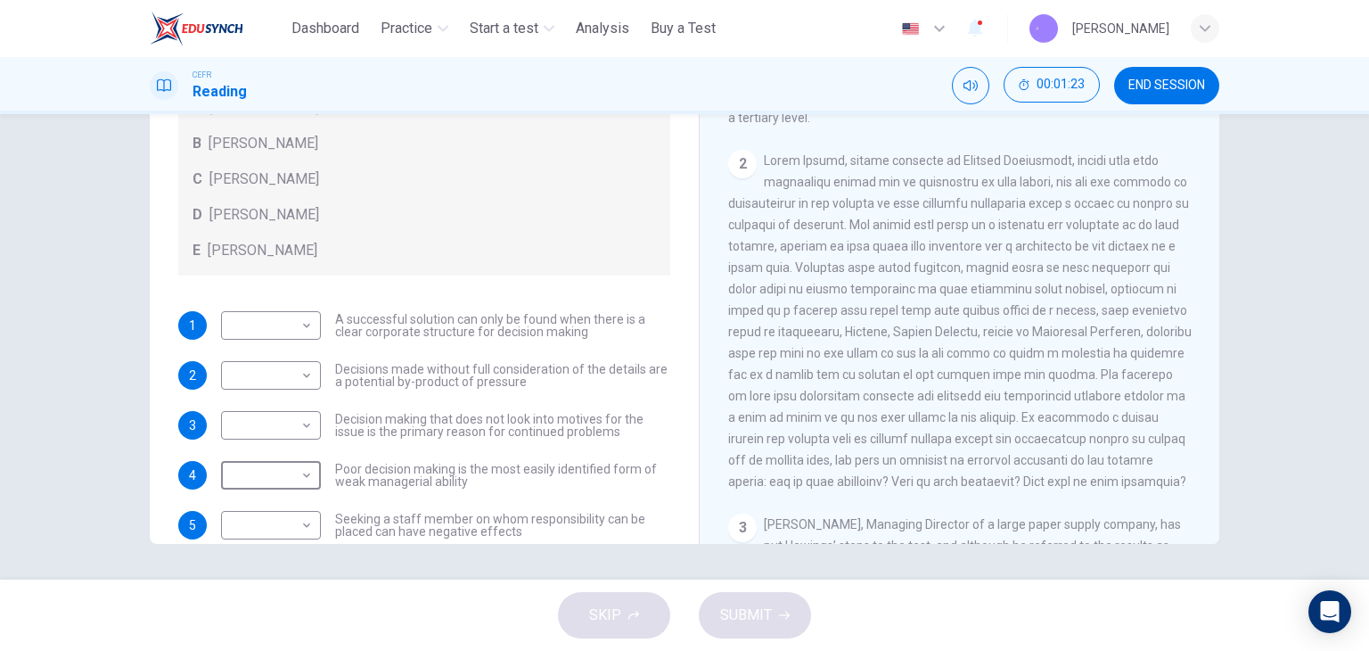
scroll to position [103, 0]
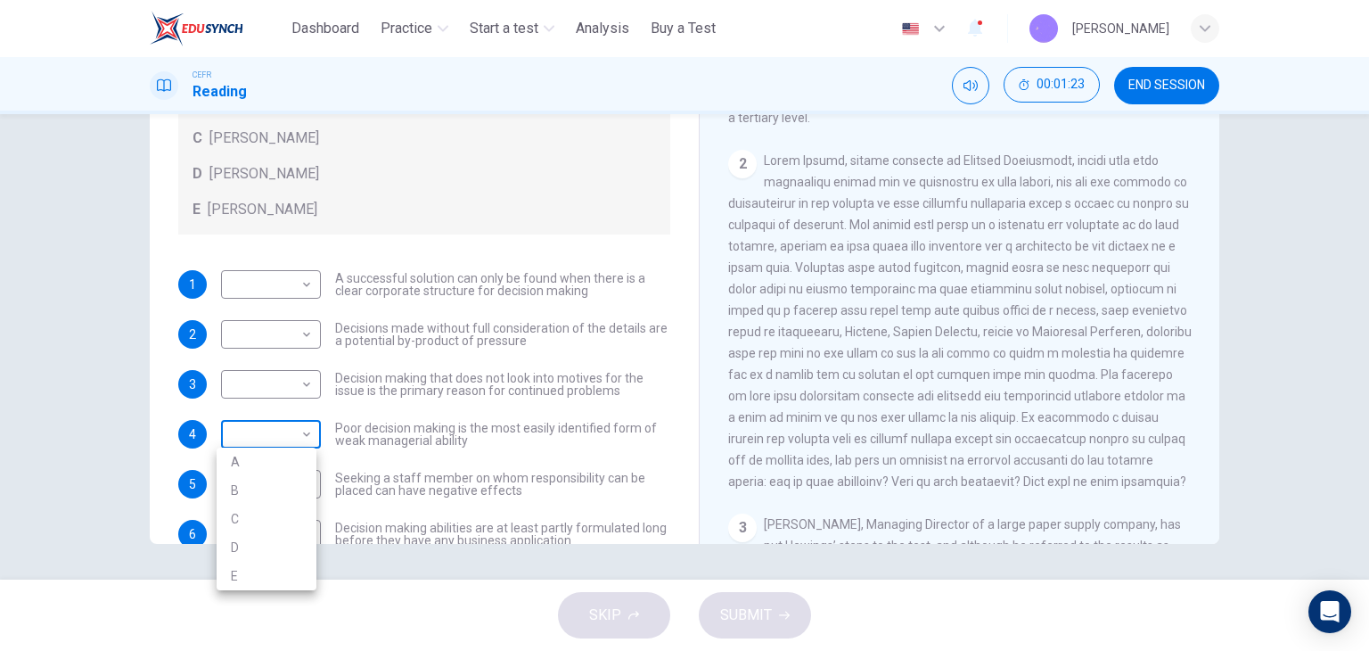
click at [259, 429] on body "This site uses cookies, as explained in our Privacy Policy . If you agree to th…" at bounding box center [684, 325] width 1369 height 651
click at [251, 464] on li "A" at bounding box center [267, 462] width 100 height 29
type input "*"
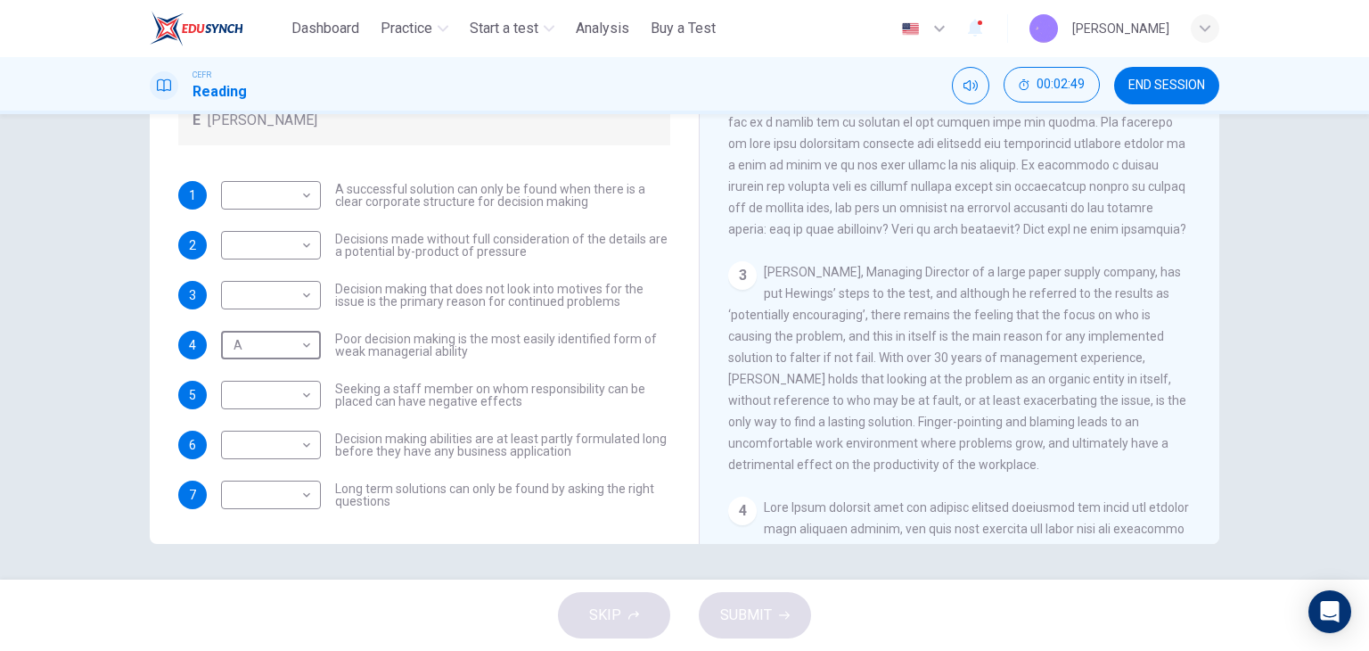
scroll to position [624, 0]
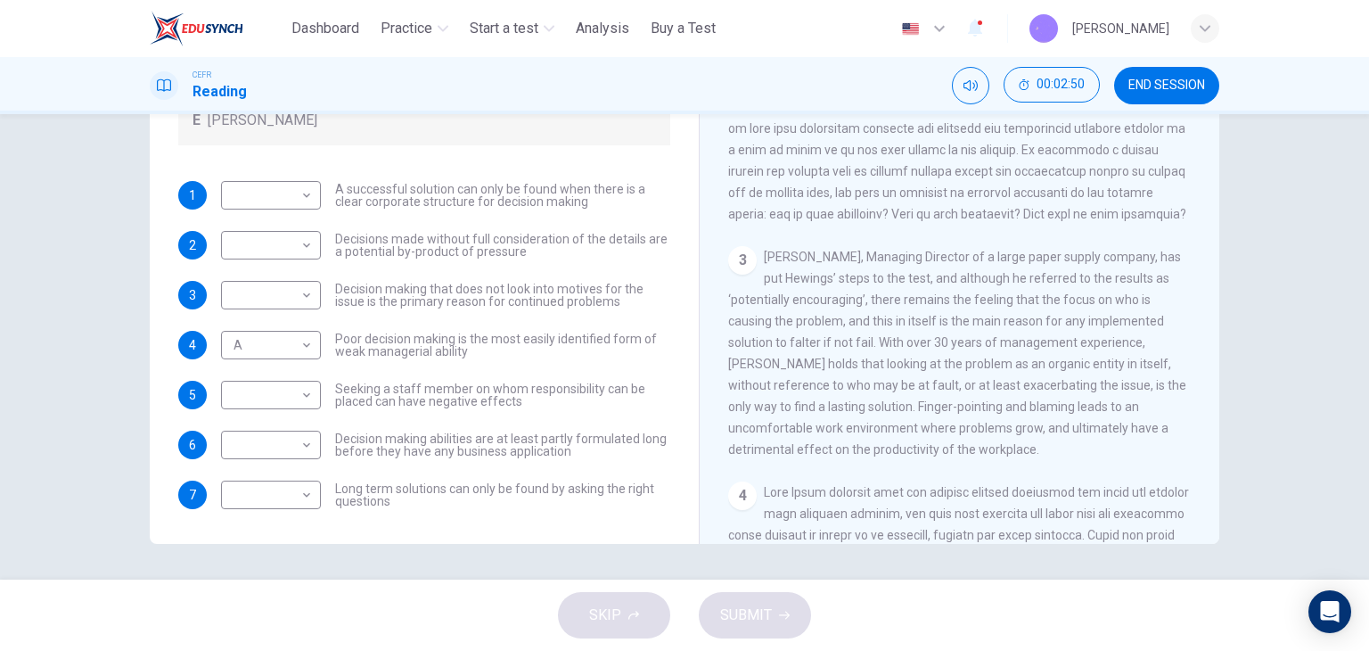
drag, startPoint x: 854, startPoint y: 291, endPoint x: 1064, endPoint y: 273, distance: 211.1
click at [1064, 273] on div "CLICK TO ZOOM Click to Zoom 1 In the business world, much as in life in general…" at bounding box center [971, 273] width 487 height 541
drag, startPoint x: 862, startPoint y: 352, endPoint x: 1070, endPoint y: 357, distance: 207.8
click at [1070, 357] on span "[PERSON_NAME], Managing Director of a large paper supply company, has put Hewin…" at bounding box center [957, 353] width 458 height 207
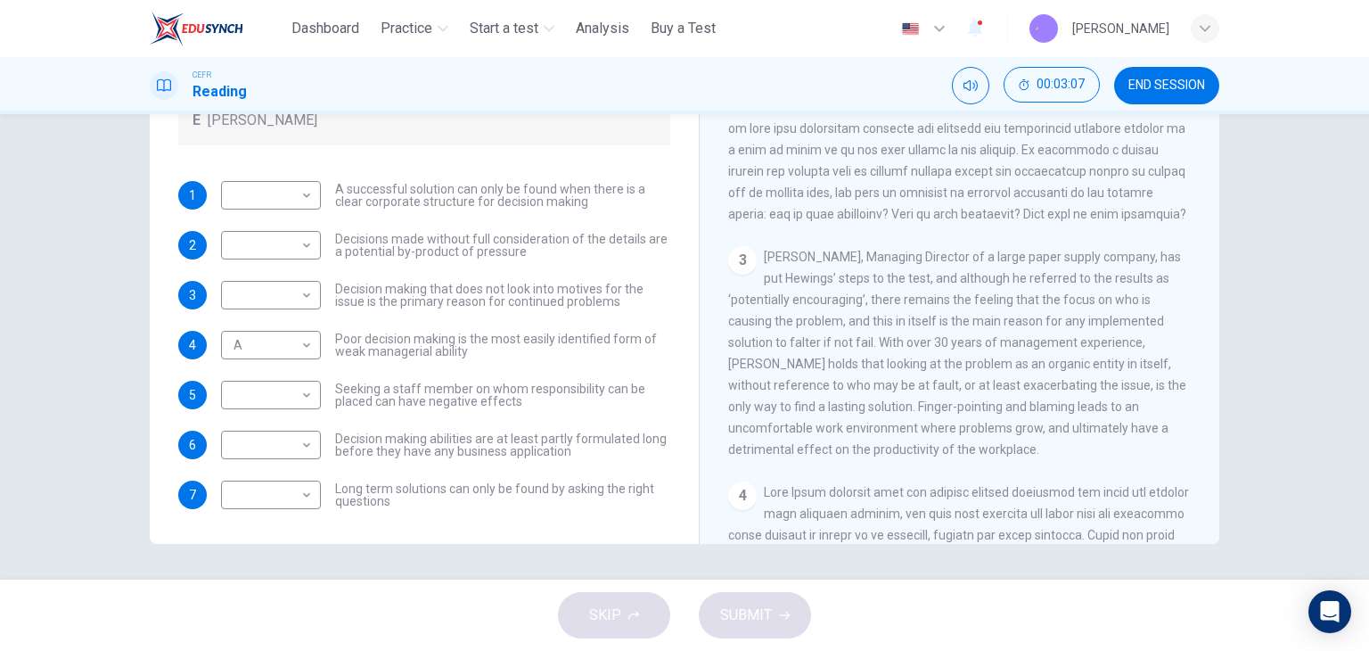
click at [1070, 357] on span "[PERSON_NAME], Managing Director of a large paper supply company, has put Hewin…" at bounding box center [957, 353] width 458 height 207
drag, startPoint x: 902, startPoint y: 387, endPoint x: 1027, endPoint y: 382, distance: 124.9
click at [1027, 382] on span "[PERSON_NAME], Managing Director of a large paper supply company, has put Hewin…" at bounding box center [957, 353] width 458 height 207
drag, startPoint x: 824, startPoint y: 442, endPoint x: 1005, endPoint y: 436, distance: 181.1
click at [1003, 436] on div "3 [PERSON_NAME], Managing Director of a large paper supply company, has put Hew…" at bounding box center [960, 353] width 464 height 214
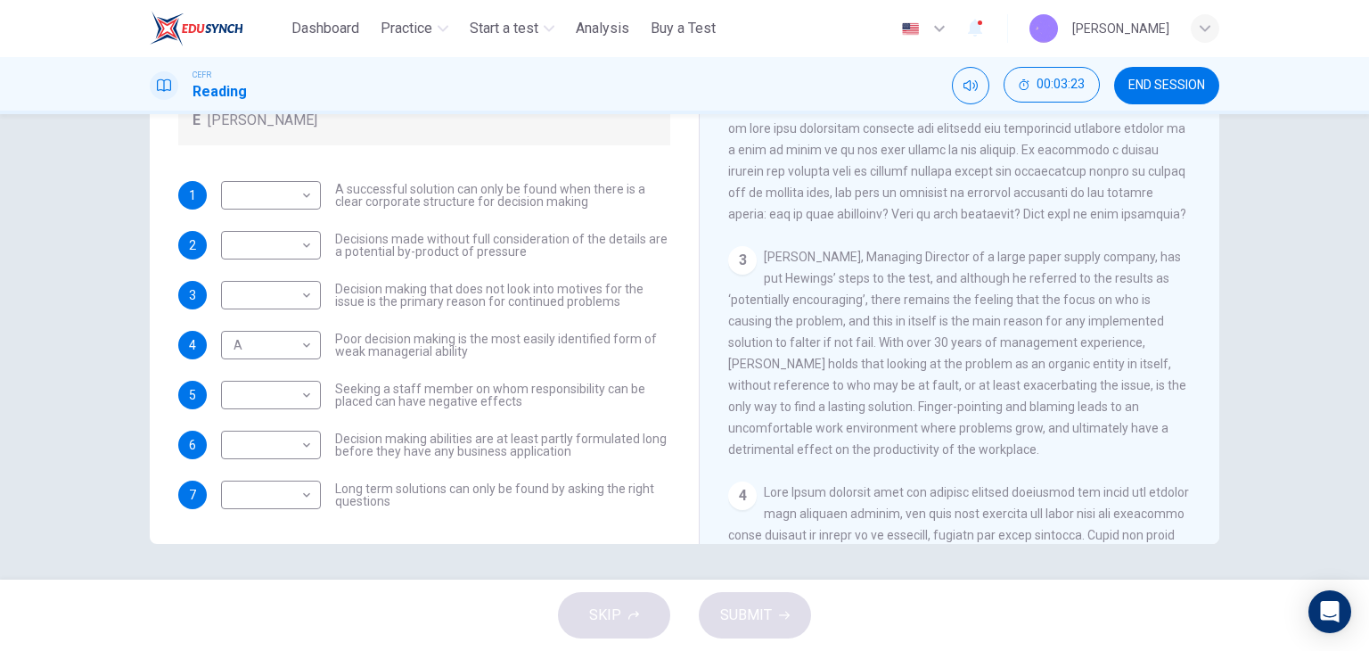
click at [1007, 437] on div "3 [PERSON_NAME], Managing Director of a large paper supply company, has put Hew…" at bounding box center [960, 353] width 464 height 214
click at [359, 432] on span "Decision making abilities are at least partly formulated long before they have …" at bounding box center [502, 444] width 335 height 25
click at [228, 407] on body "This site uses cookies, as explained in our Privacy Policy . If you agree to th…" at bounding box center [684, 325] width 1369 height 651
click at [245, 468] on li "C" at bounding box center [267, 479] width 100 height 29
type input "*"
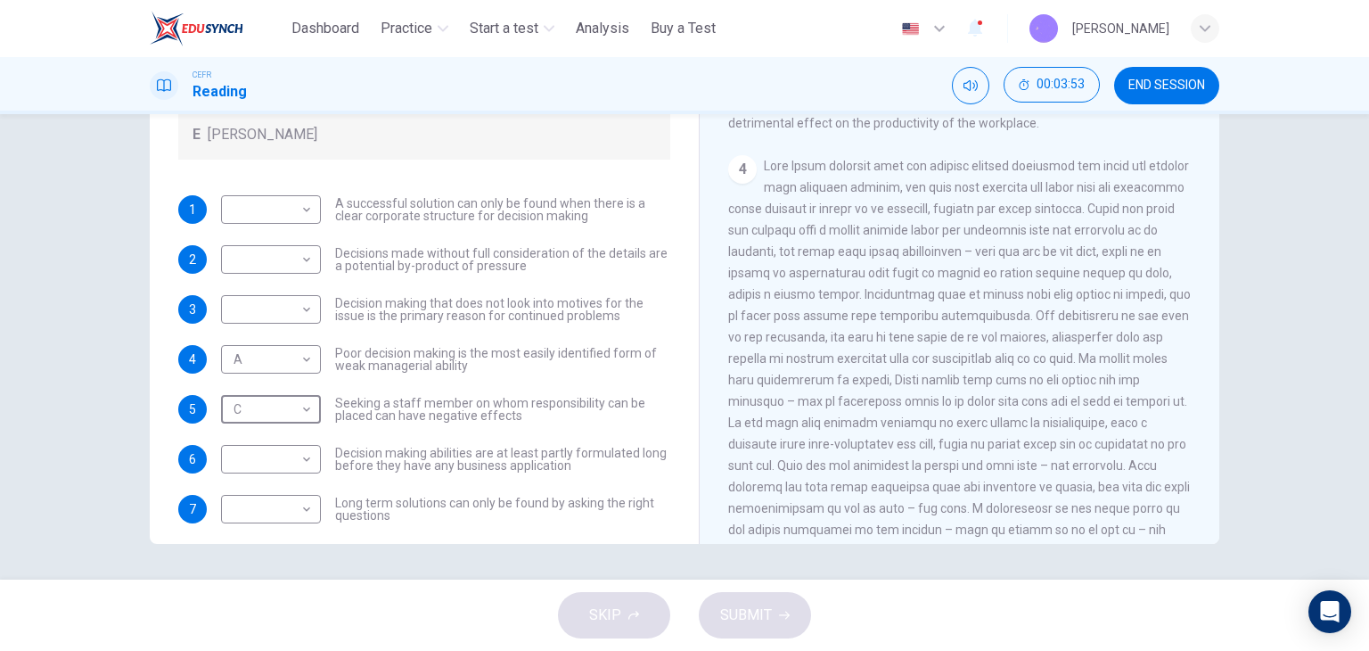
scroll to position [981, 0]
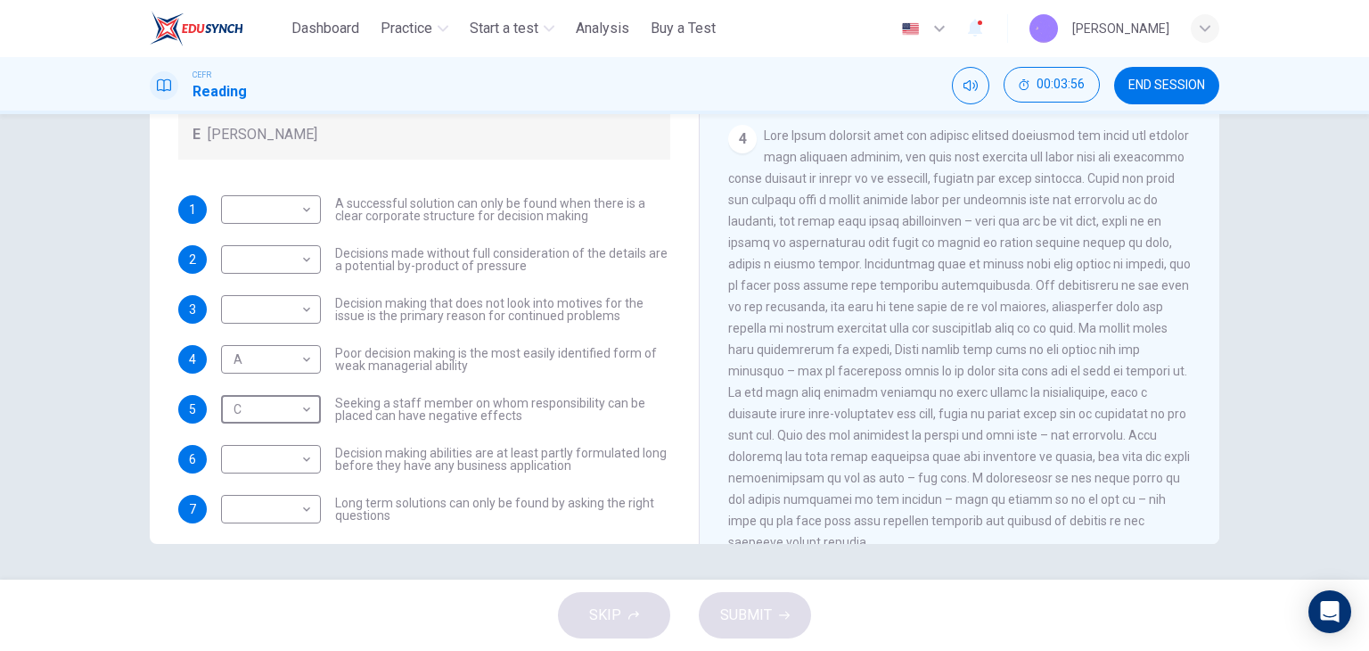
click at [920, 184] on span at bounding box center [959, 338] width 463 height 421
drag, startPoint x: 840, startPoint y: 317, endPoint x: 1041, endPoint y: 325, distance: 201.6
click at [1025, 325] on div "4" at bounding box center [960, 339] width 464 height 428
click at [1041, 325] on div "4" at bounding box center [960, 339] width 464 height 428
drag, startPoint x: 849, startPoint y: 340, endPoint x: 968, endPoint y: 339, distance: 119.5
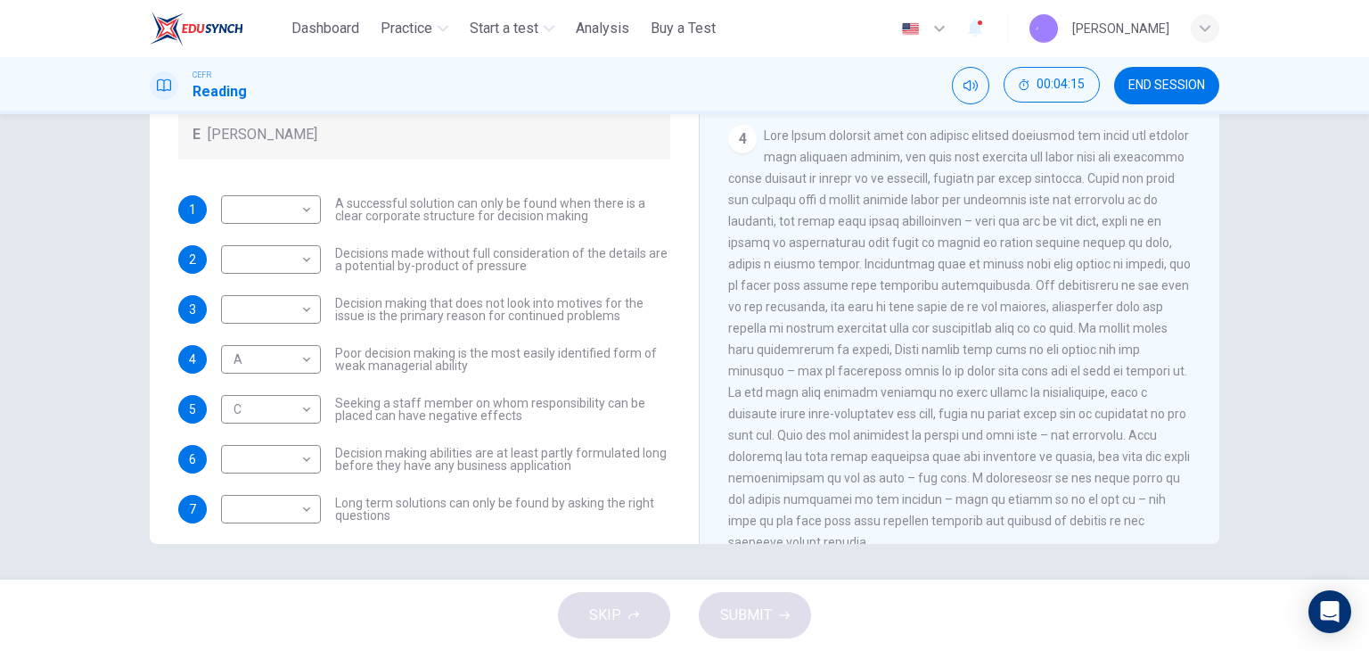
click at [968, 339] on span at bounding box center [959, 338] width 463 height 421
drag, startPoint x: 977, startPoint y: 336, endPoint x: 1020, endPoint y: 316, distance: 47.1
click at [979, 336] on span at bounding box center [959, 338] width 463 height 421
drag, startPoint x: 791, startPoint y: 371, endPoint x: 938, endPoint y: 380, distance: 147.4
click at [921, 381] on span at bounding box center [959, 338] width 463 height 421
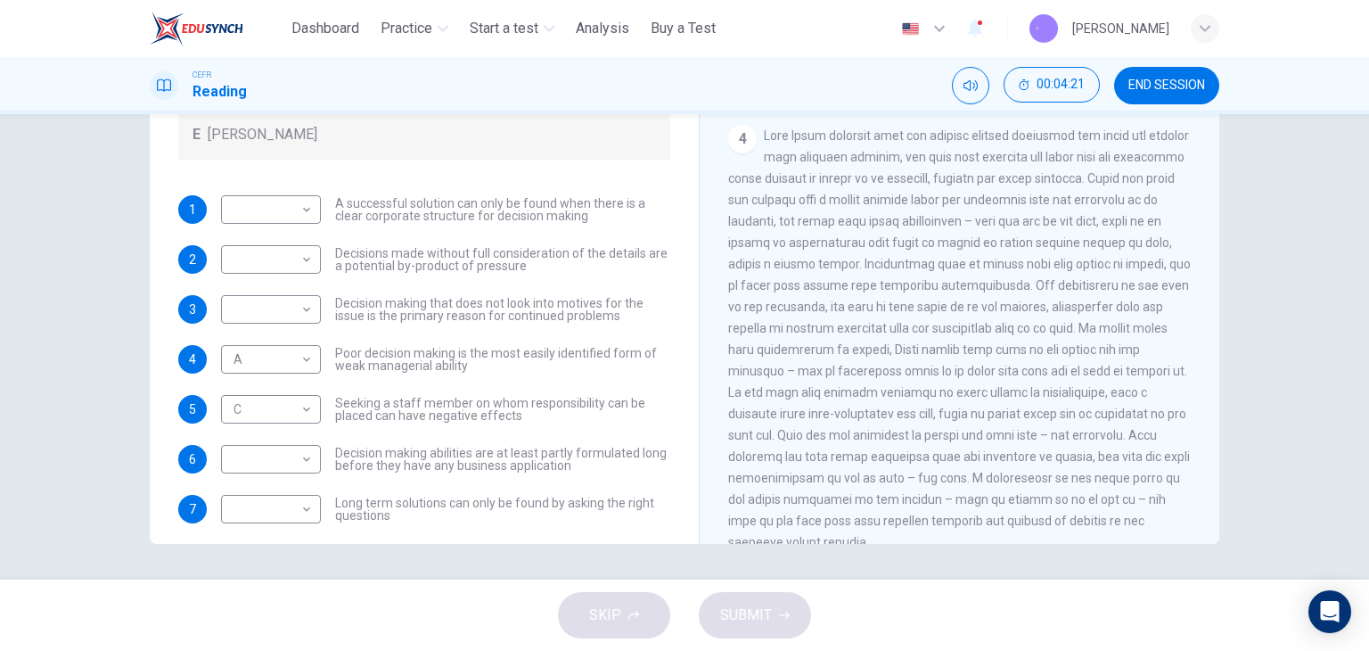
click at [988, 382] on span at bounding box center [959, 338] width 463 height 421
drag, startPoint x: 806, startPoint y: 420, endPoint x: 1022, endPoint y: 422, distance: 215.7
click at [1021, 422] on span at bounding box center [959, 338] width 463 height 421
click at [1026, 421] on span at bounding box center [959, 338] width 463 height 421
click at [1037, 421] on span at bounding box center [959, 338] width 463 height 421
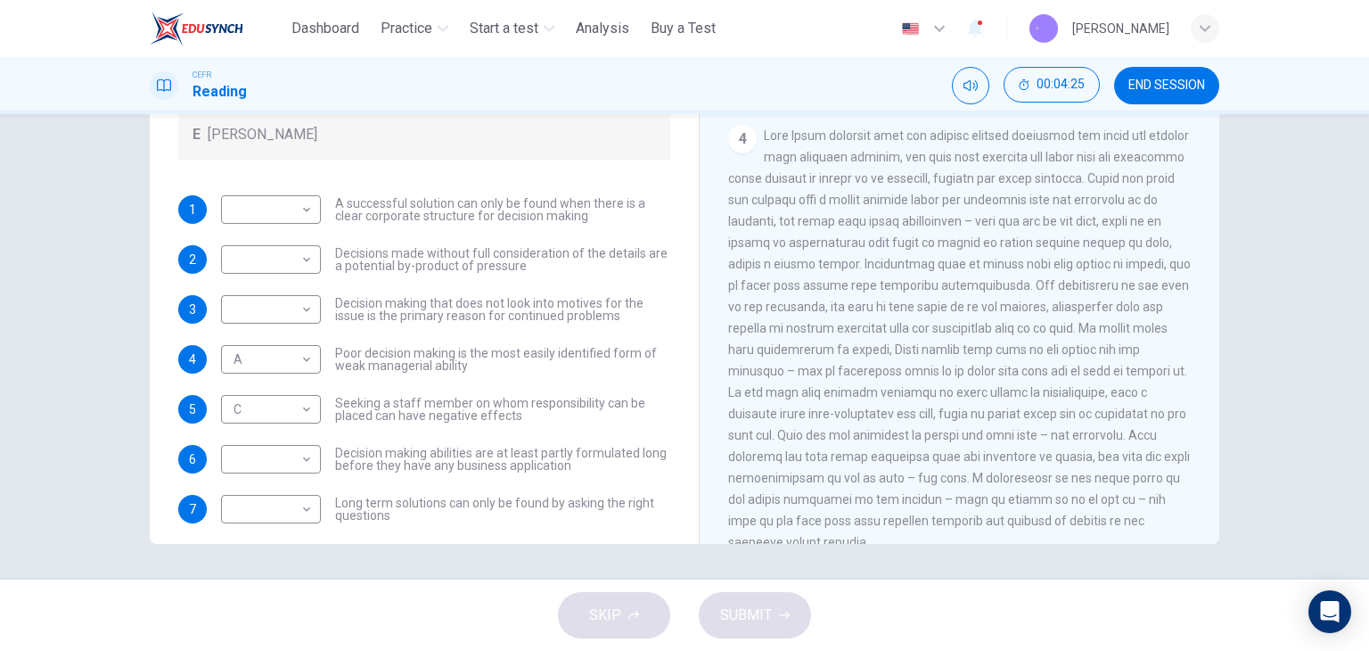
drag, startPoint x: 1038, startPoint y: 421, endPoint x: 1097, endPoint y: 425, distance: 59.0
click at [1097, 425] on span at bounding box center [959, 338] width 463 height 421
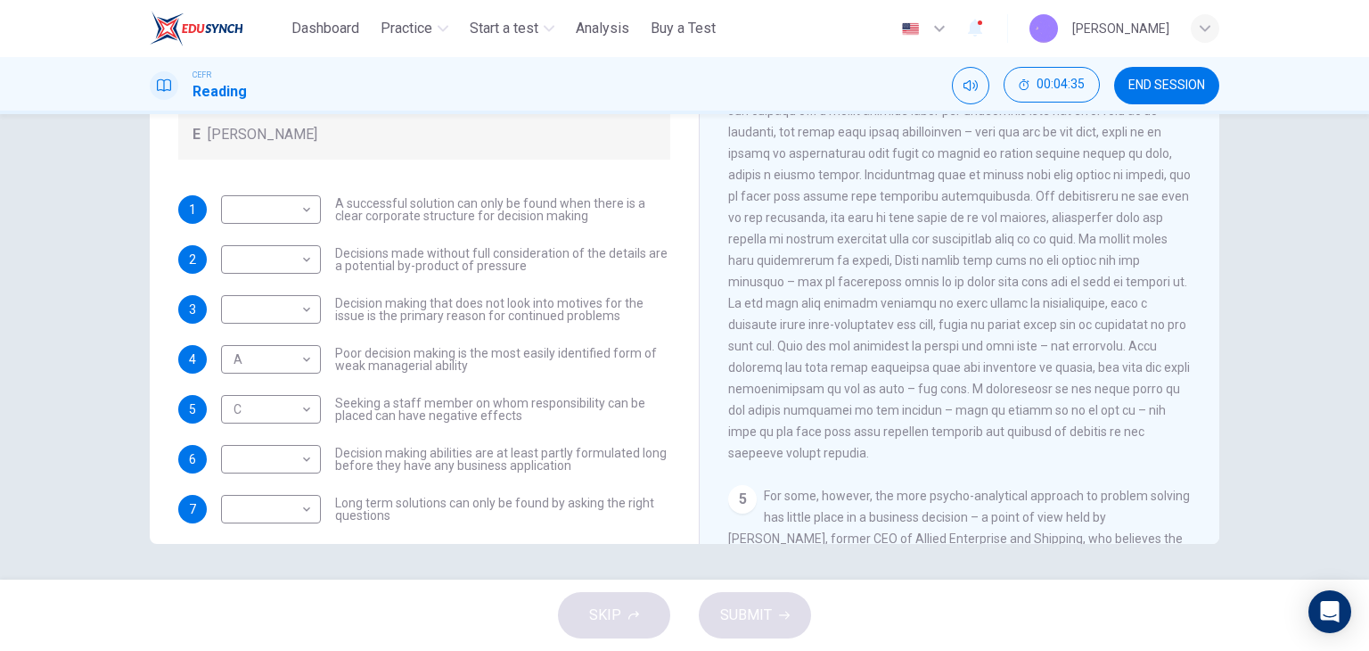
drag, startPoint x: 874, startPoint y: 448, endPoint x: 906, endPoint y: 457, distance: 33.3
click at [906, 457] on span at bounding box center [959, 249] width 463 height 421
click at [916, 457] on span at bounding box center [959, 249] width 463 height 421
click at [303, 210] on body "This site uses cookies, as explained in our Privacy Policy . If you agree to th…" at bounding box center [684, 325] width 1369 height 651
click at [276, 318] on li "D" at bounding box center [267, 322] width 100 height 29
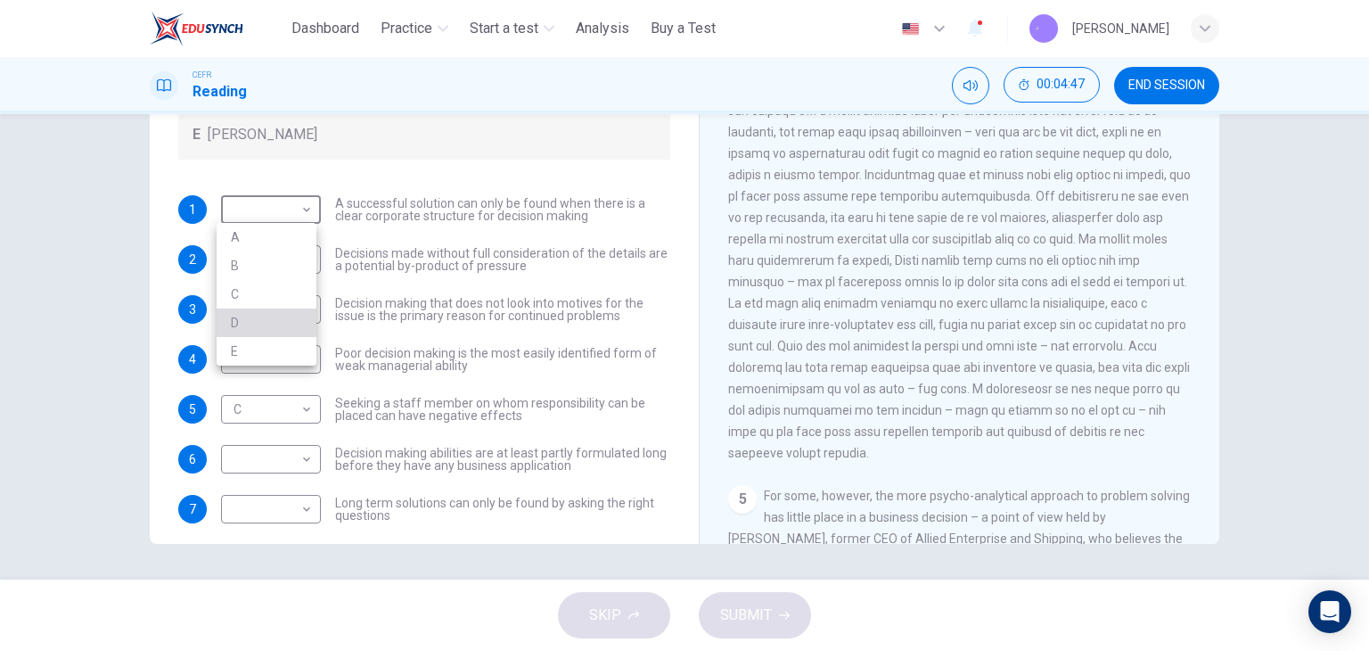
type input "*"
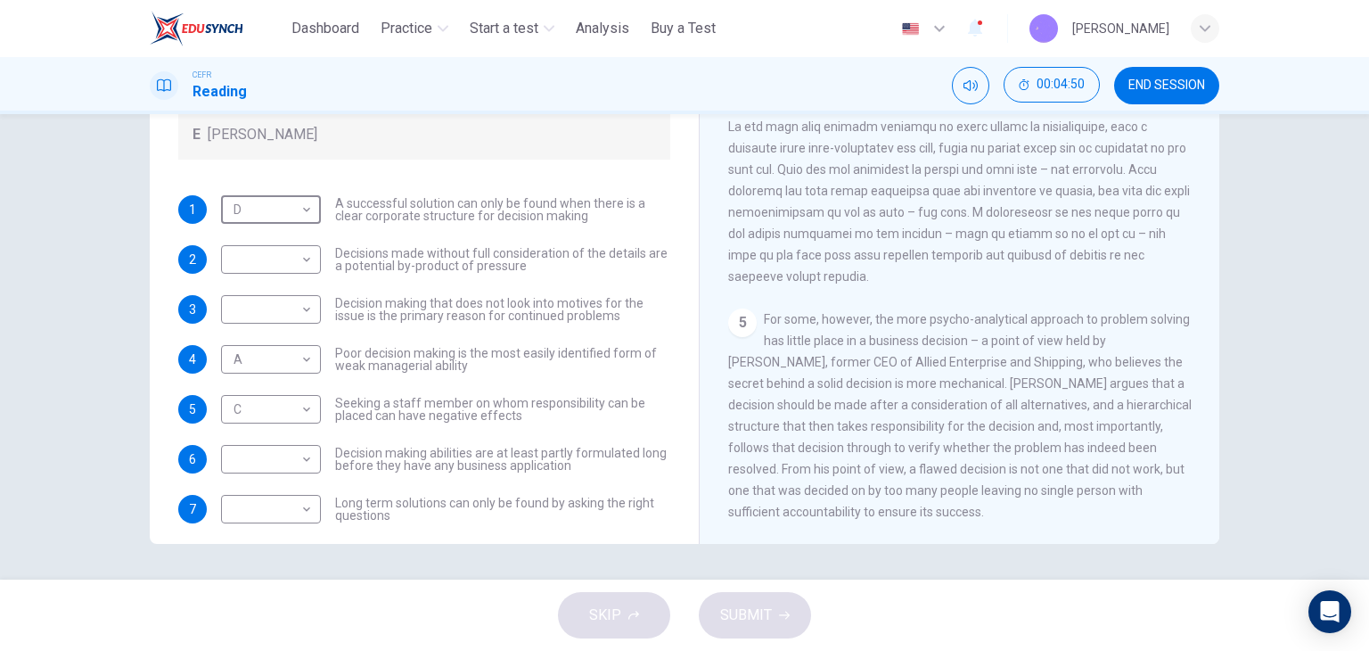
scroll to position [1289, 0]
drag, startPoint x: 842, startPoint y: 440, endPoint x: 938, endPoint y: 440, distance: 95.4
click at [937, 440] on span "For some, however, the more psycho-analytical approach to problem solving has l…" at bounding box center [960, 415] width 464 height 207
click at [938, 441] on span "For some, however, the more psycho-analytical approach to problem solving has l…" at bounding box center [960, 415] width 464 height 207
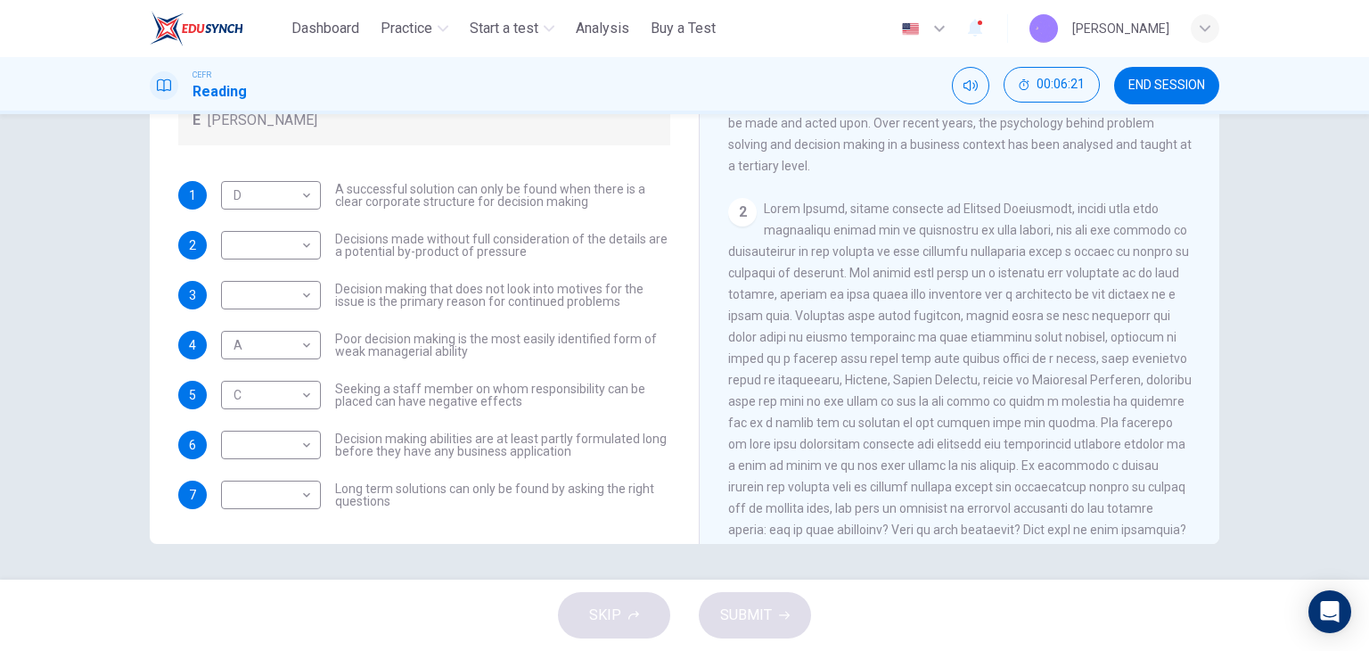
scroll to position [398, 0]
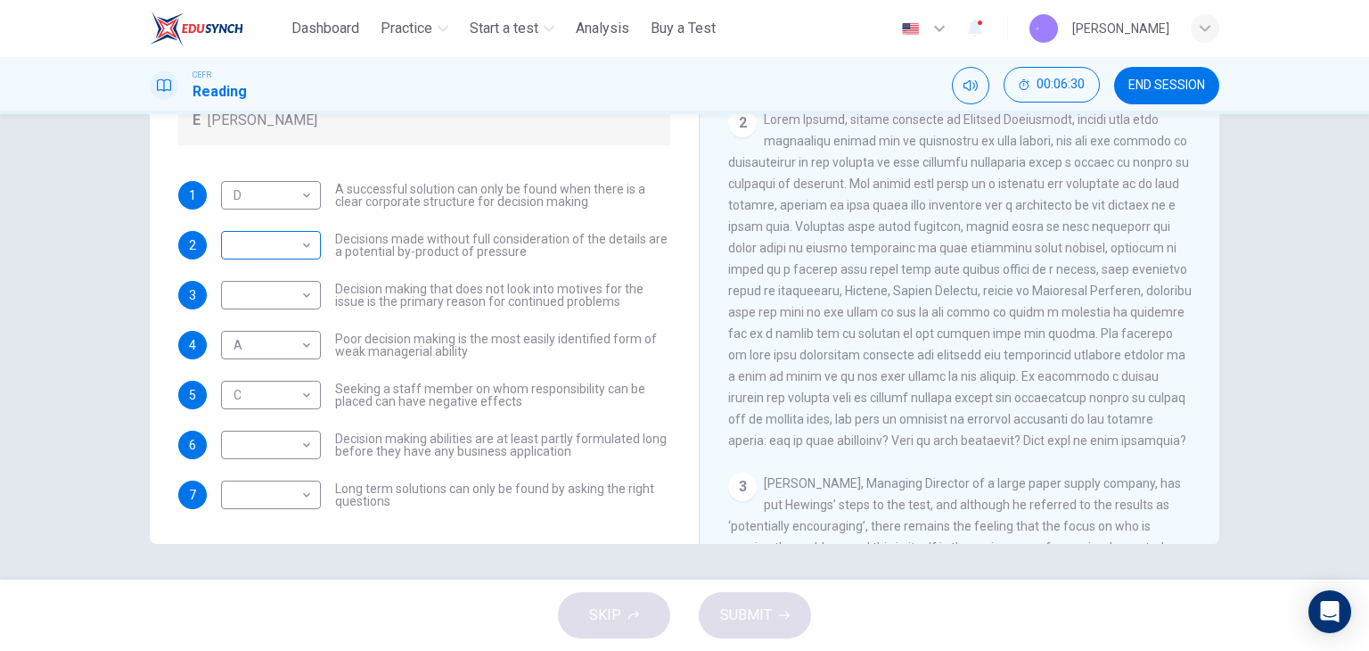
click at [300, 249] on body "This site uses cookies, as explained in our Privacy Policy . If you agree to th…" at bounding box center [684, 325] width 1369 height 651
click at [277, 300] on li "B" at bounding box center [267, 301] width 100 height 29
type input "*"
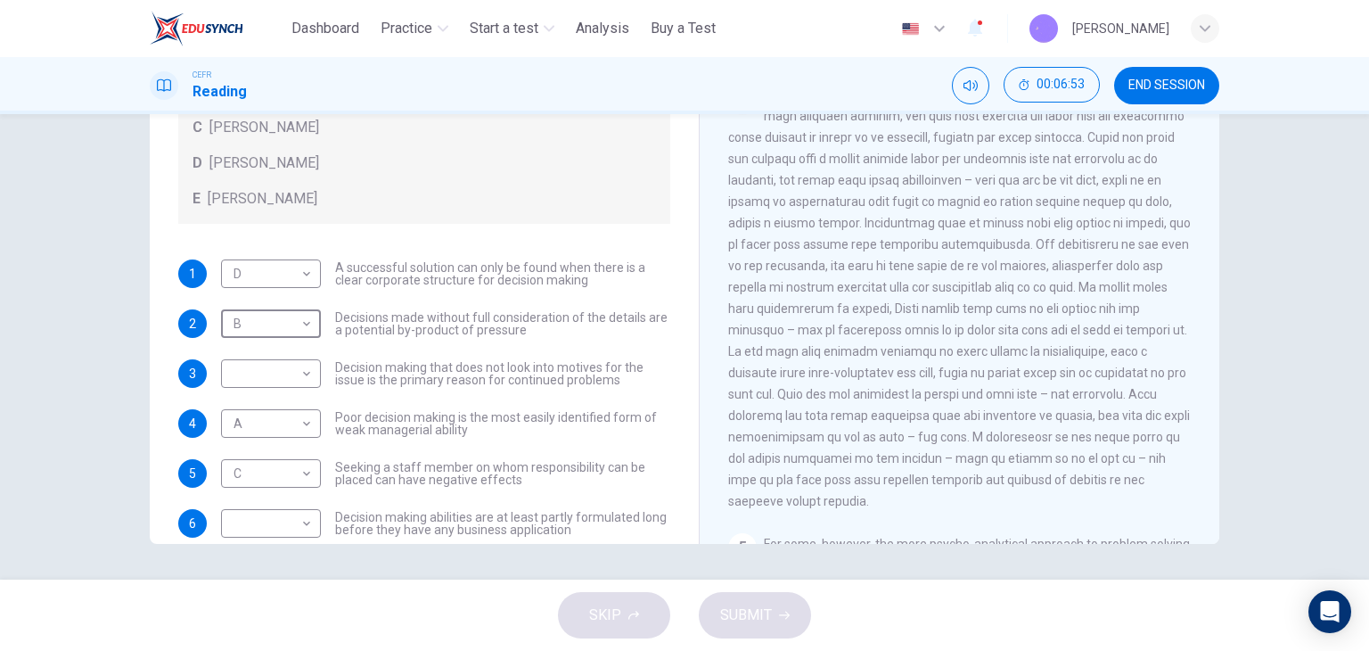
scroll to position [193, 0]
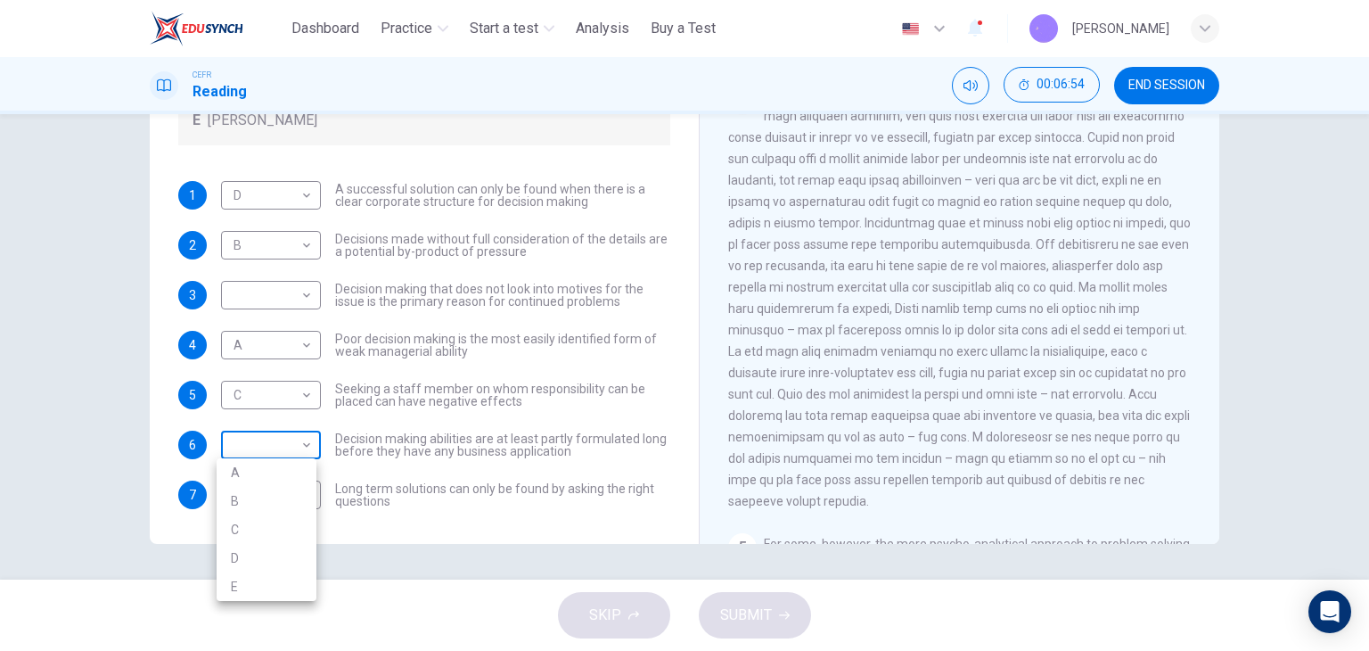
click at [259, 454] on body "This site uses cookies, as explained in our Privacy Policy . If you agree to th…" at bounding box center [684, 325] width 1369 height 651
click at [257, 550] on li "D" at bounding box center [267, 558] width 100 height 29
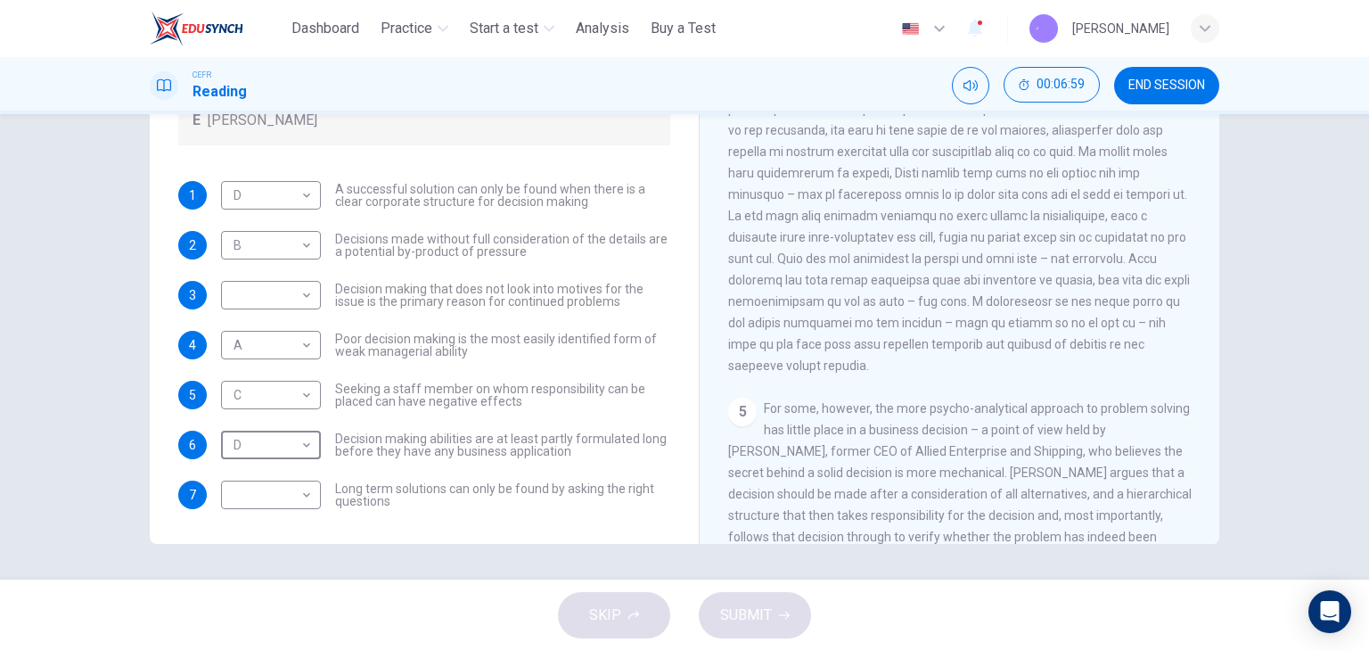
scroll to position [1289, 0]
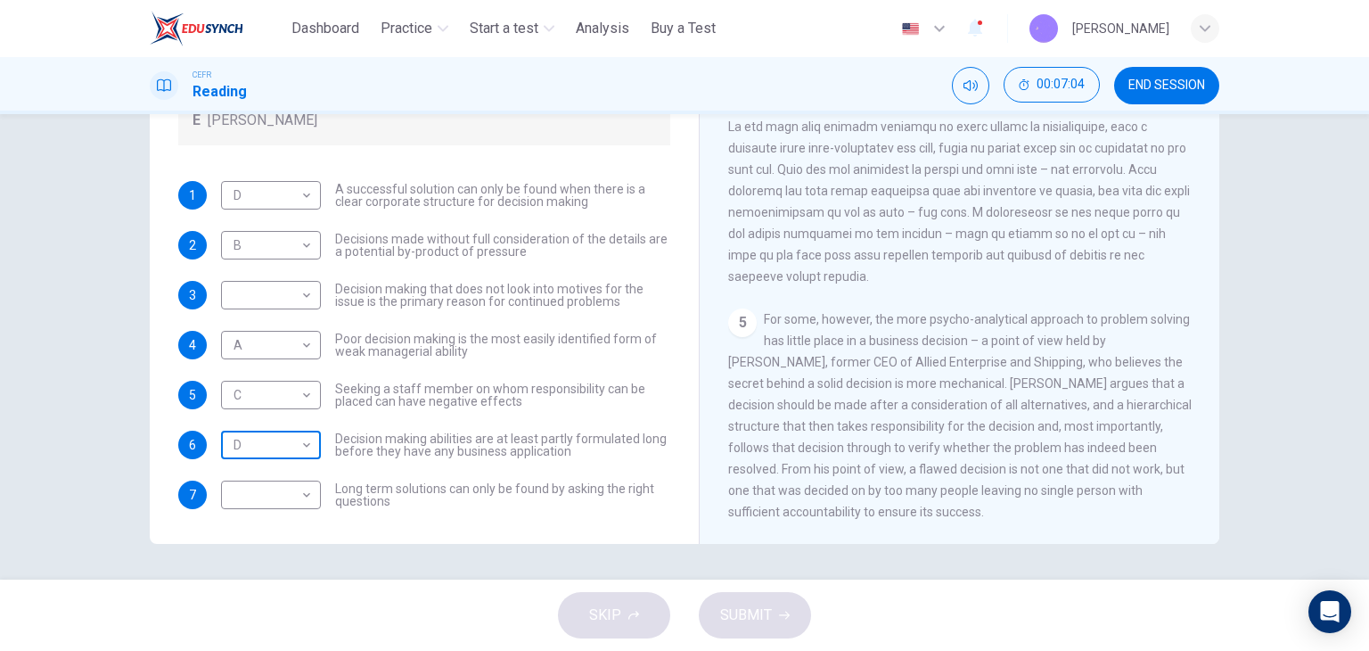
click at [298, 451] on body "This site uses cookies, as explained in our Privacy Policy . If you agree to th…" at bounding box center [684, 325] width 1369 height 651
click at [460, 459] on div at bounding box center [684, 325] width 1369 height 651
click at [290, 448] on body "This site uses cookies, as explained in our Privacy Policy . If you agree to th…" at bounding box center [684, 325] width 1369 height 651
click at [277, 575] on li "E" at bounding box center [267, 586] width 100 height 29
type input "*"
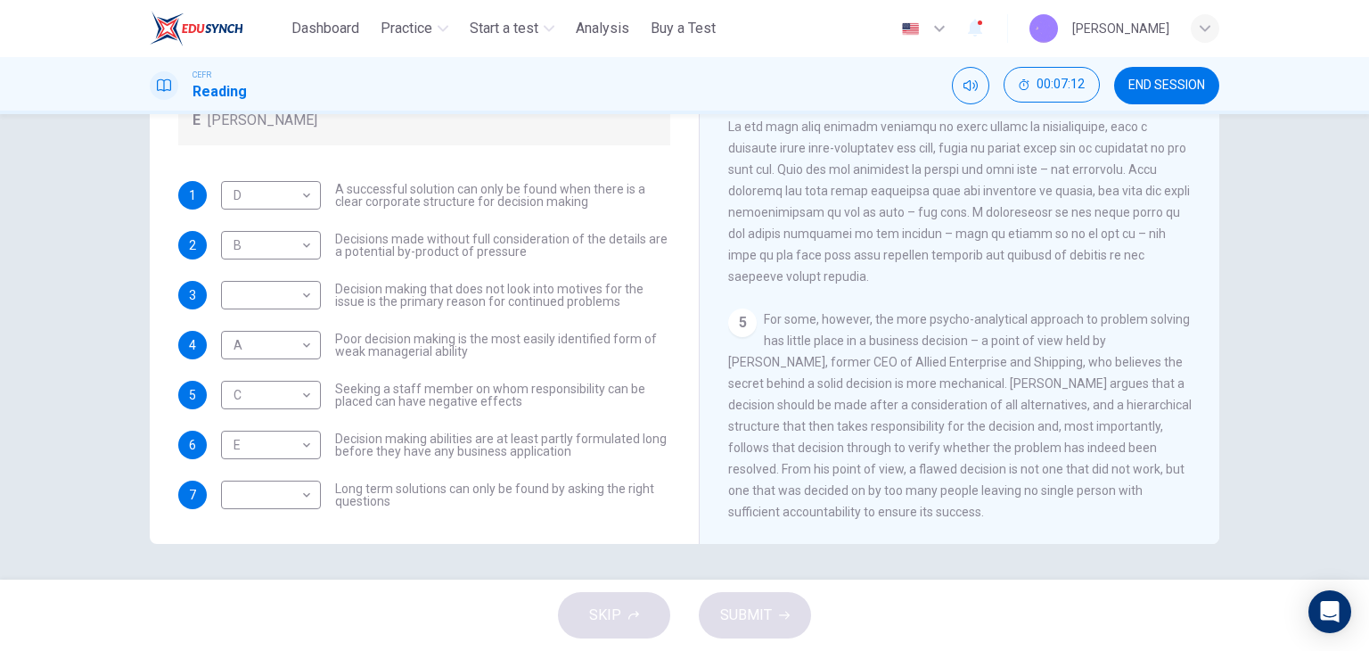
click at [392, 506] on div "​ ​ Long term solutions can only be found by asking the right questions" at bounding box center [445, 495] width 449 height 29
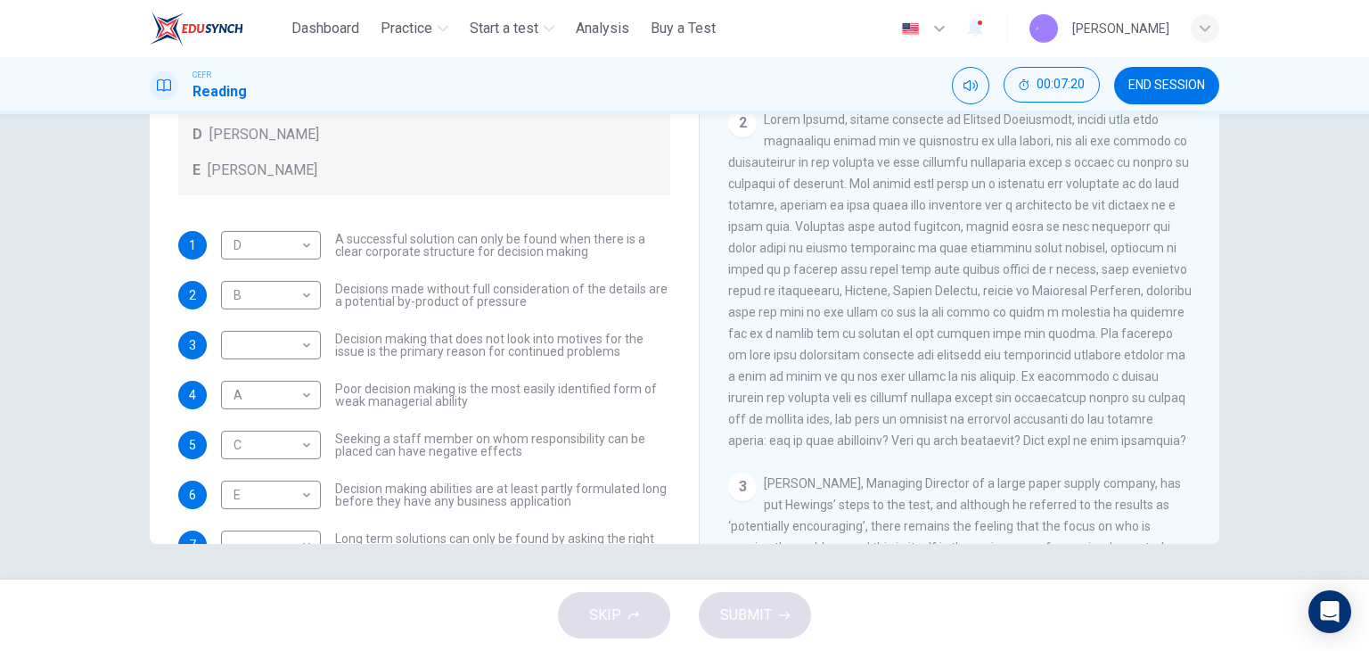
scroll to position [193, 0]
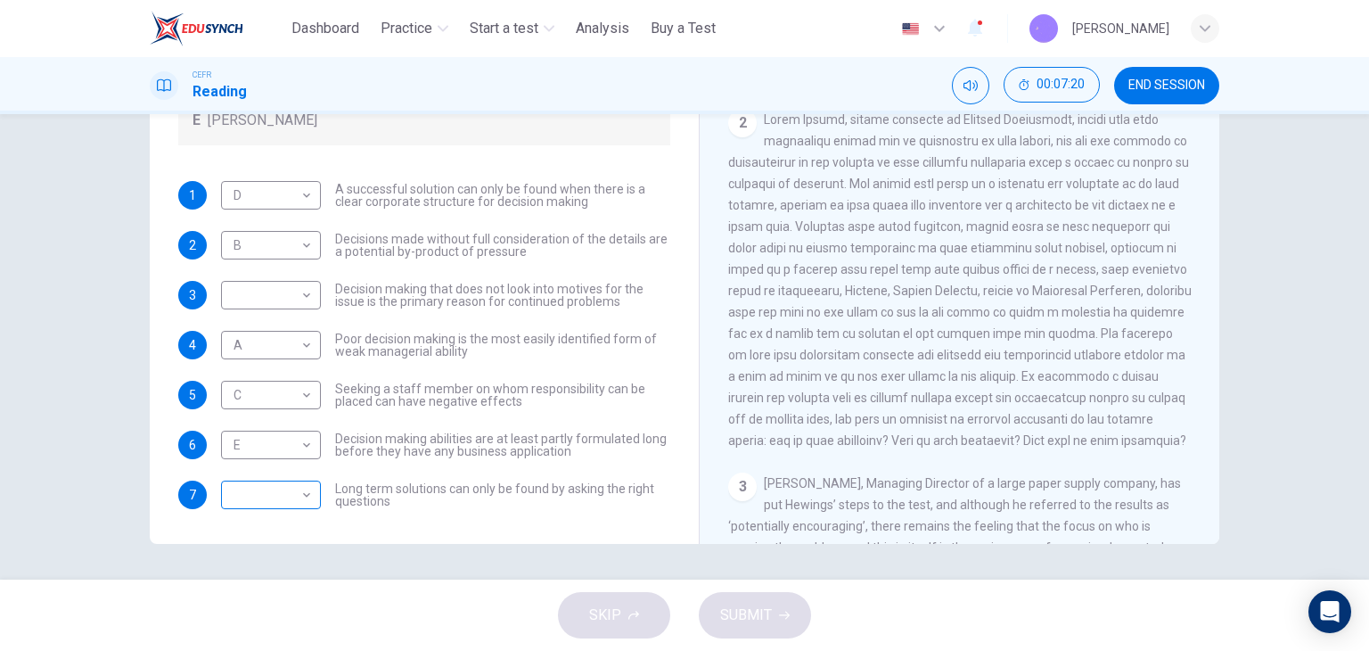
click at [255, 495] on body "This site uses cookies, as explained in our Privacy Policy . If you agree to th…" at bounding box center [684, 325] width 1369 height 651
click at [257, 534] on li "B" at bounding box center [267, 536] width 100 height 29
type input "*"
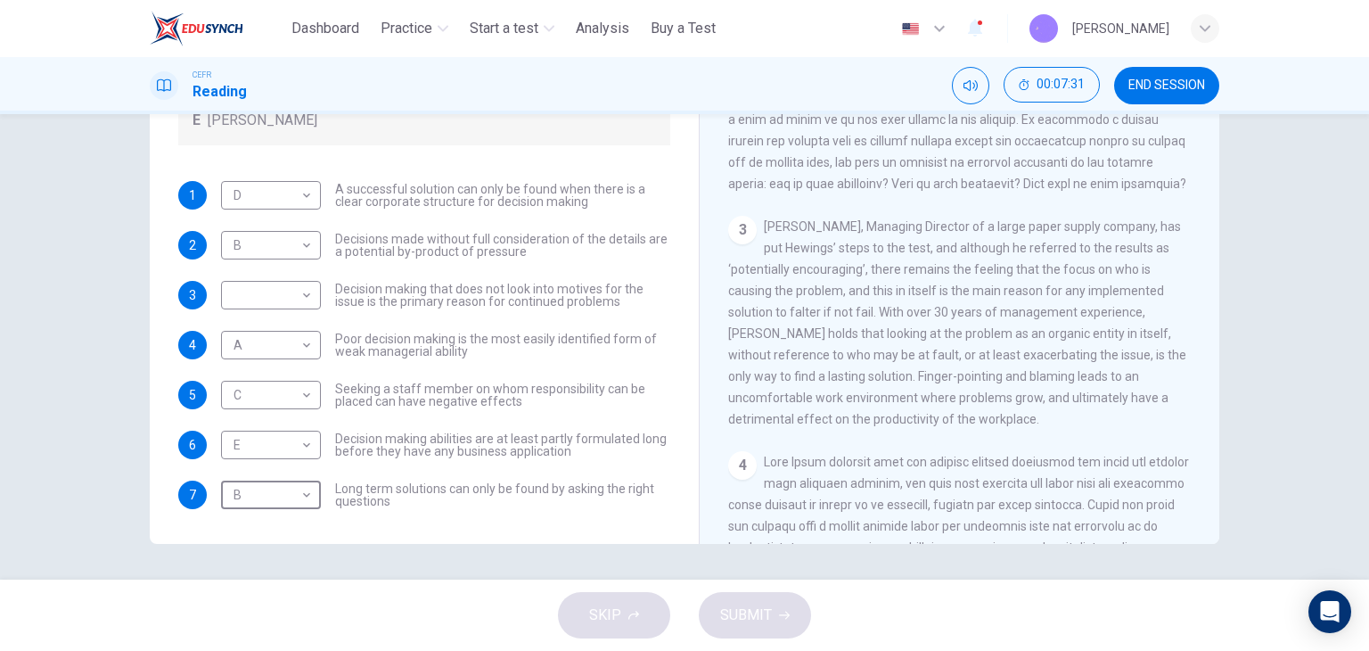
scroll to position [665, 0]
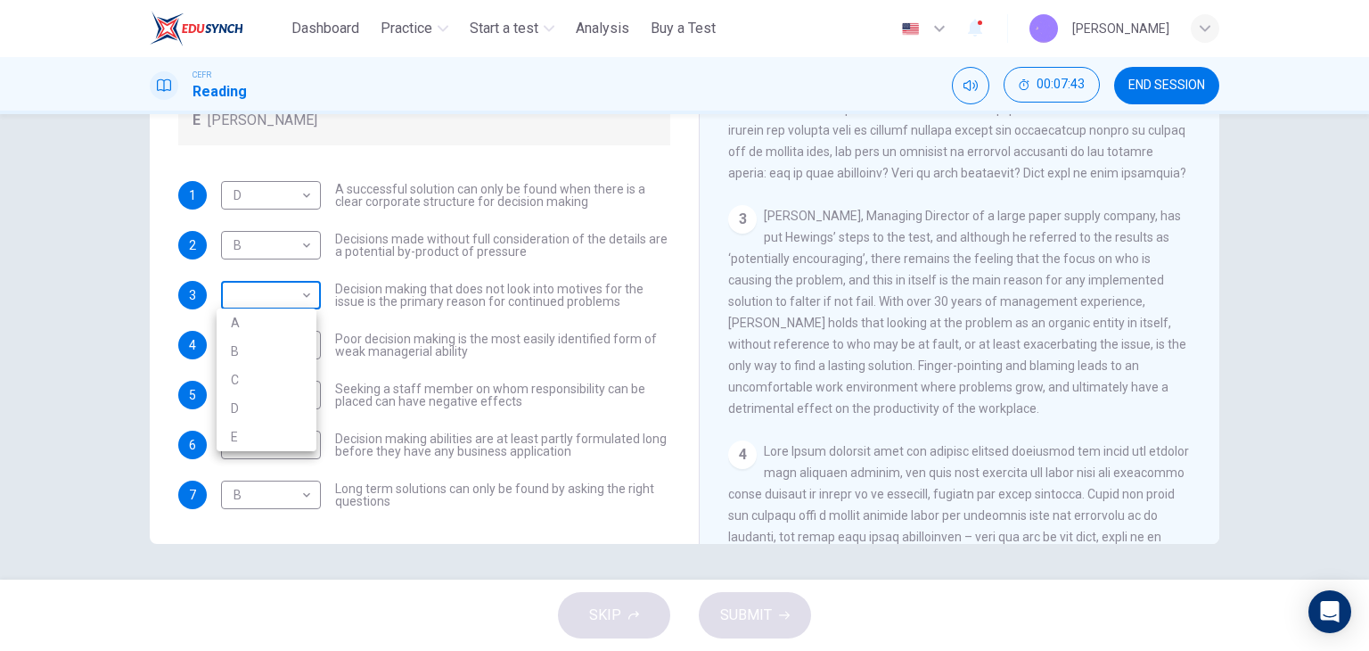
click at [242, 298] on body "This site uses cookies, as explained in our Privacy Policy . If you agree to th…" at bounding box center [684, 325] width 1369 height 651
click at [229, 360] on li "B" at bounding box center [267, 351] width 100 height 29
type input "*"
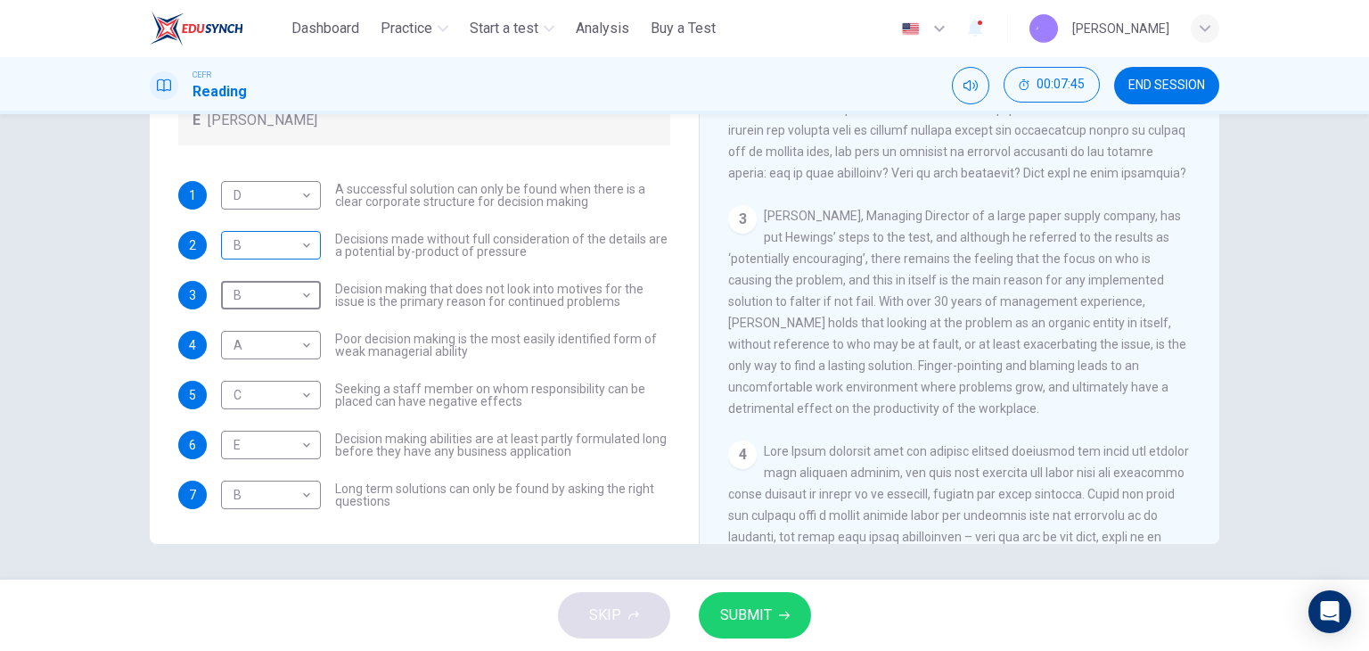
click at [286, 237] on body "This site uses cookies, as explained in our Privacy Policy . If you agree to th…" at bounding box center [684, 325] width 1369 height 651
click at [442, 267] on div at bounding box center [684, 325] width 1369 height 651
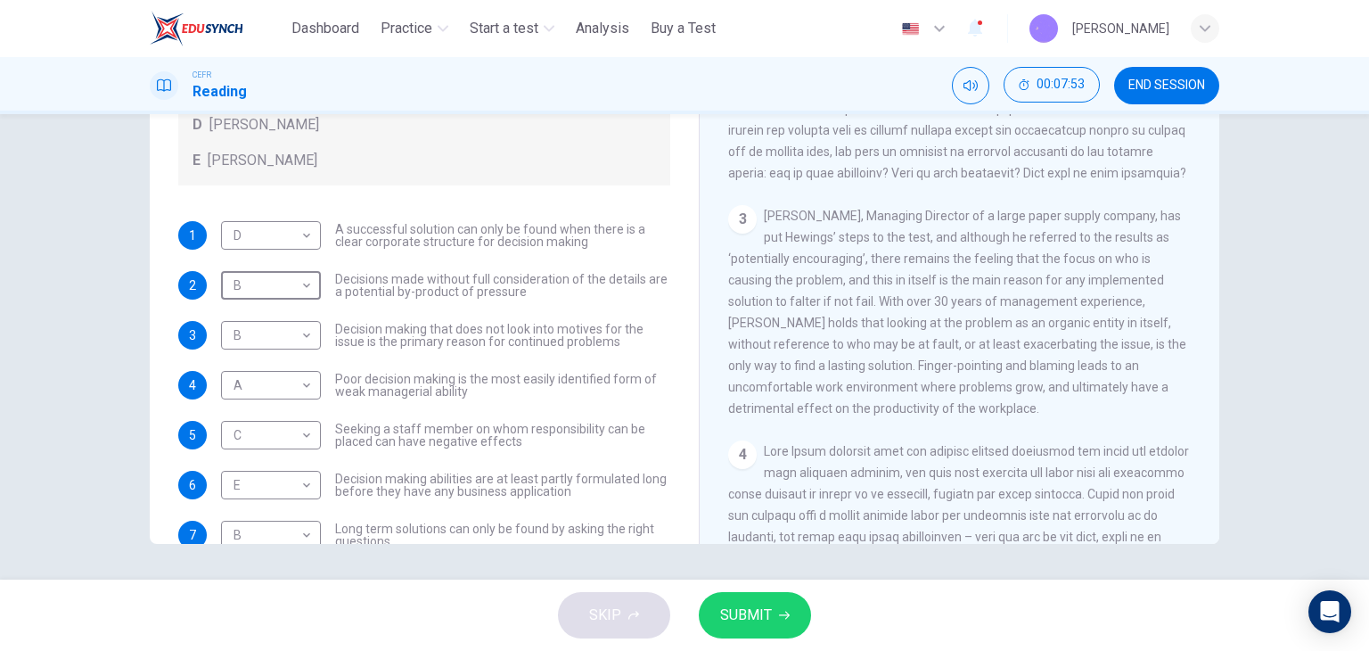
scroll to position [193, 0]
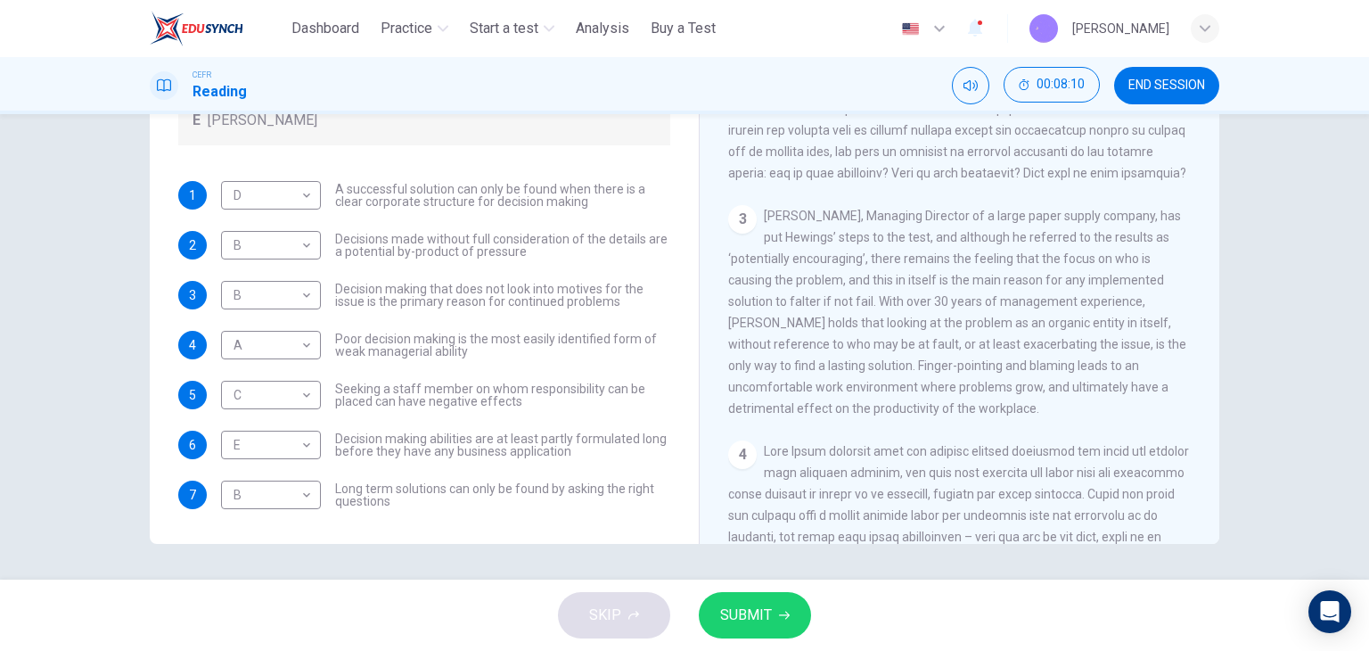
drag, startPoint x: 781, startPoint y: 372, endPoint x: 948, endPoint y: 371, distance: 166.7
click at [946, 372] on div "3 [PERSON_NAME], Managing Director of a large paper supply company, has put Hew…" at bounding box center [960, 312] width 464 height 214
click at [296, 244] on body "This site uses cookies, as explained in our Privacy Policy . If you agree to th…" at bounding box center [684, 325] width 1369 height 651
click at [275, 328] on li "C" at bounding box center [267, 330] width 100 height 29
type input "*"
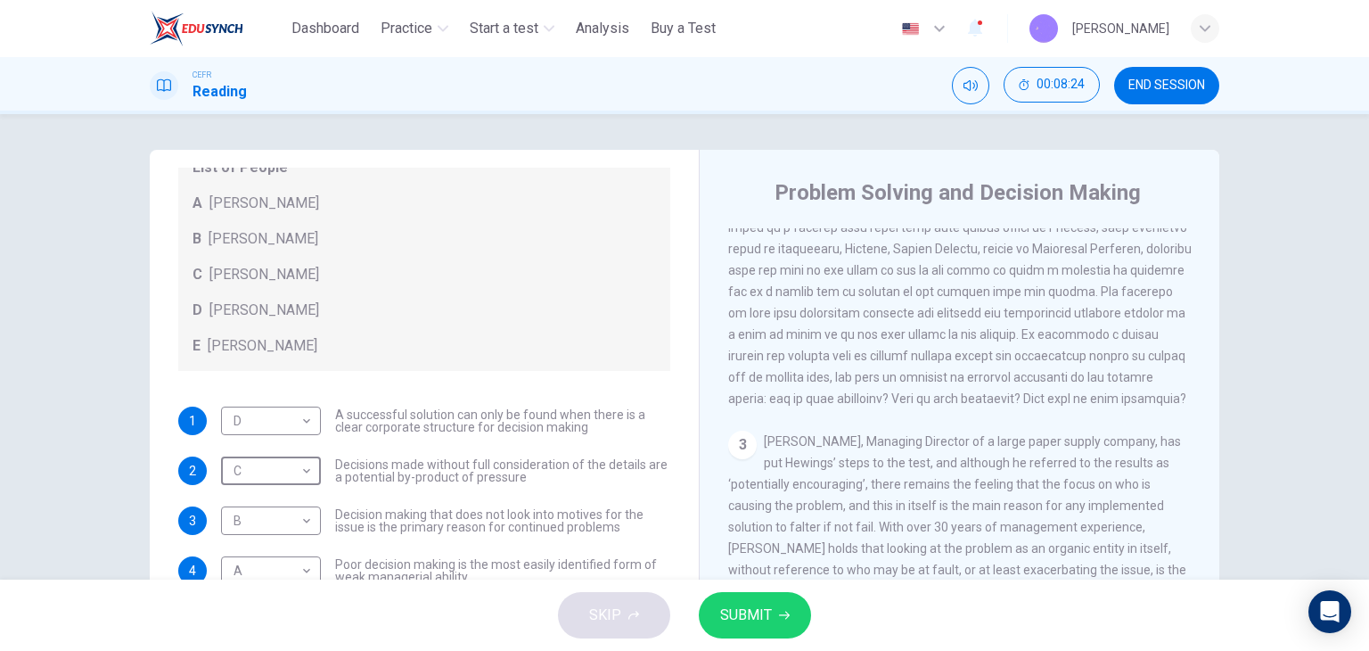
scroll to position [178, 0]
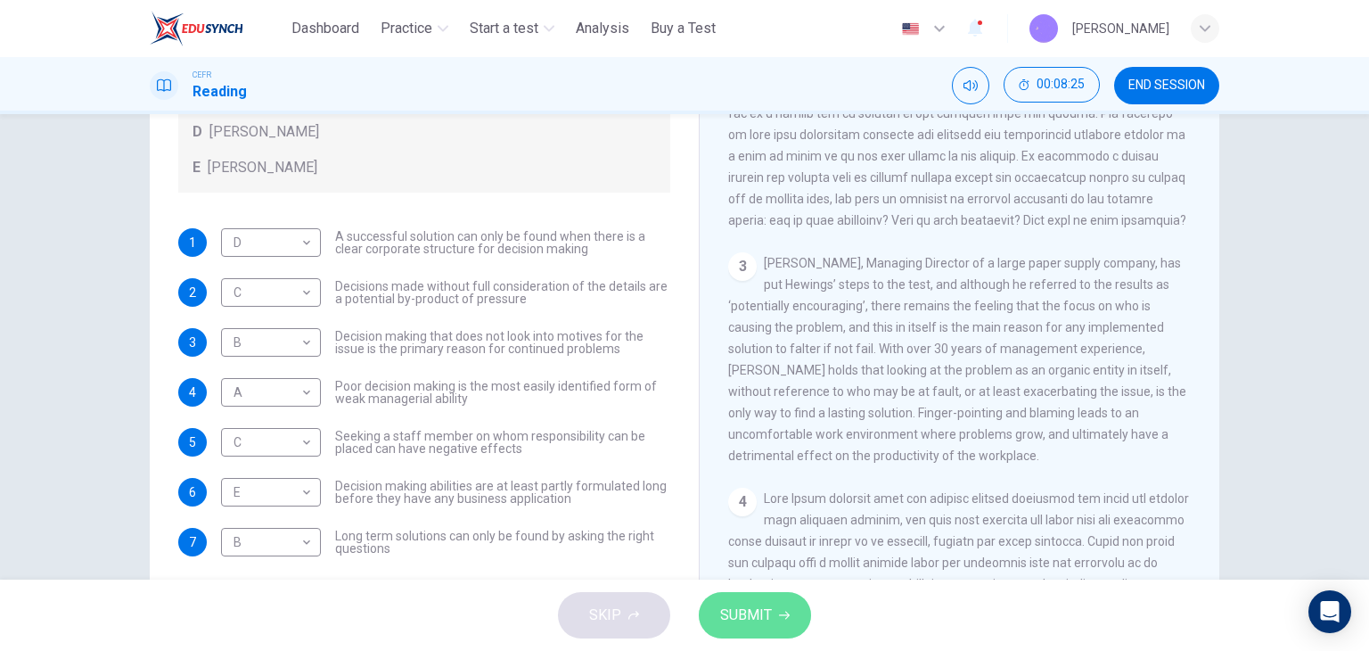
click at [717, 601] on button "SUBMIT" at bounding box center [755, 615] width 112 height 46
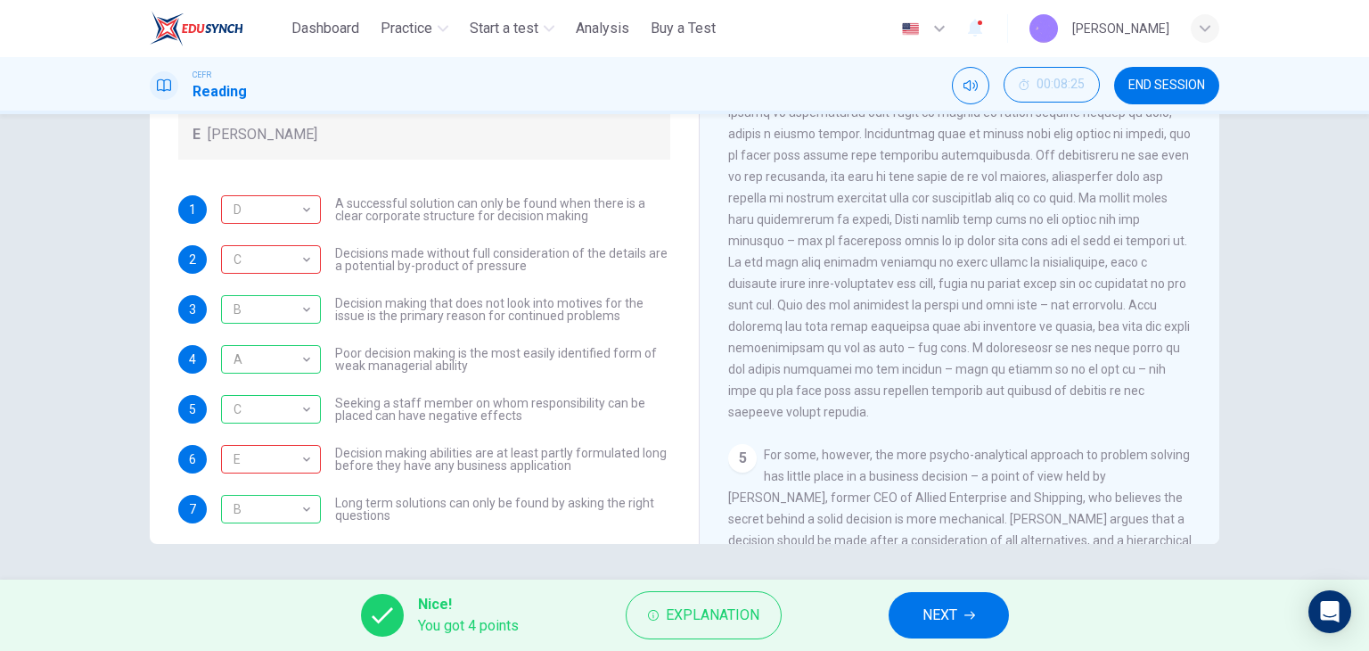
scroll to position [1289, 0]
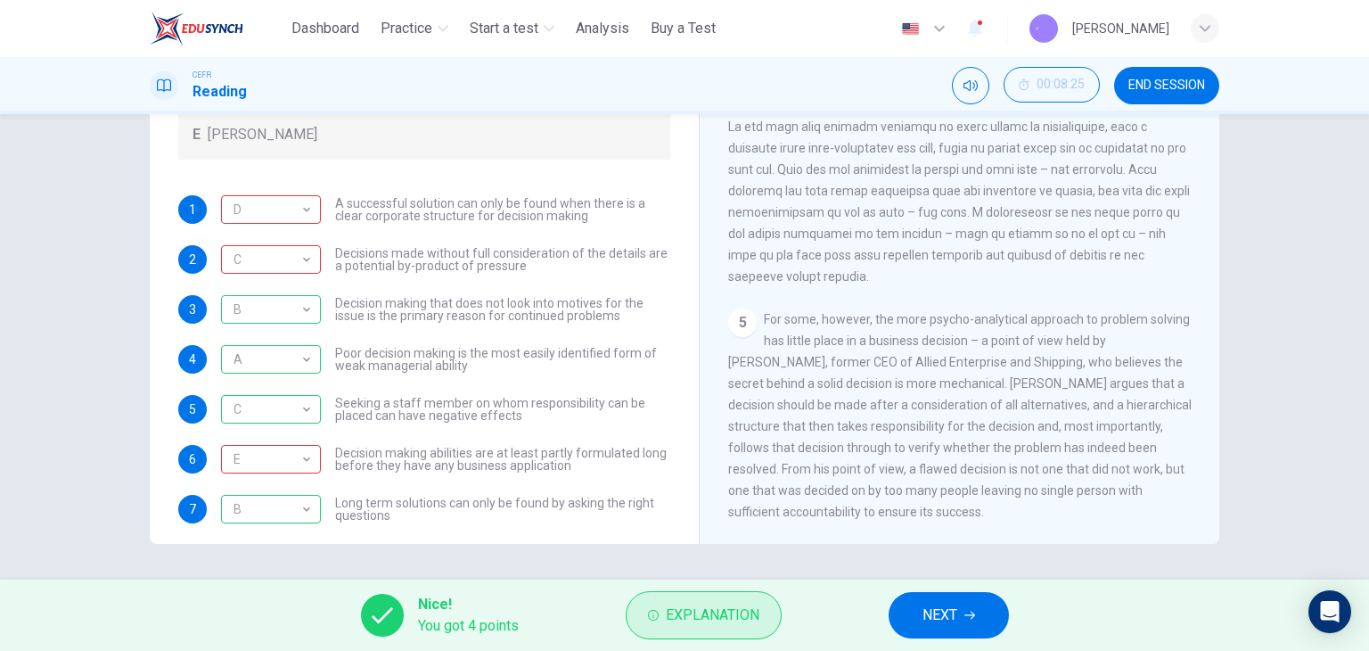
click at [726, 616] on span "Explanation" at bounding box center [713, 615] width 94 height 25
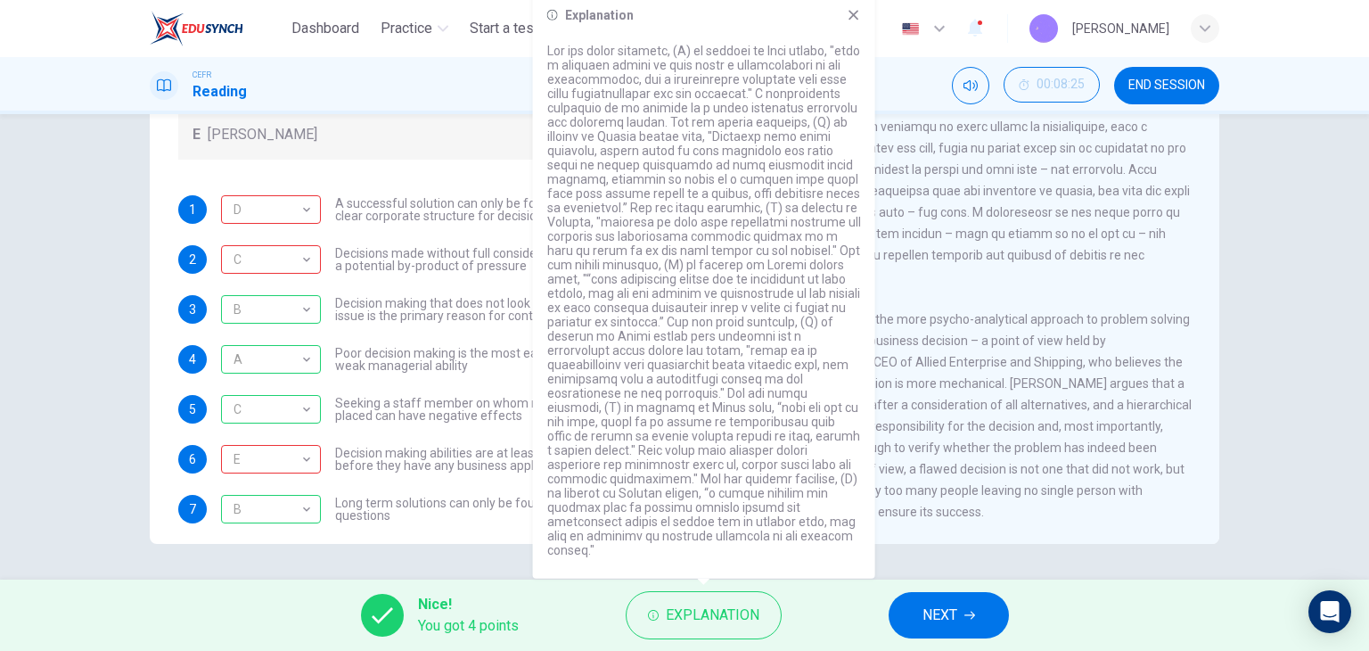
click at [491, 180] on div "Questions 1 - 7 Match each statement with the correct person. Write the correct…" at bounding box center [424, 152] width 521 height 777
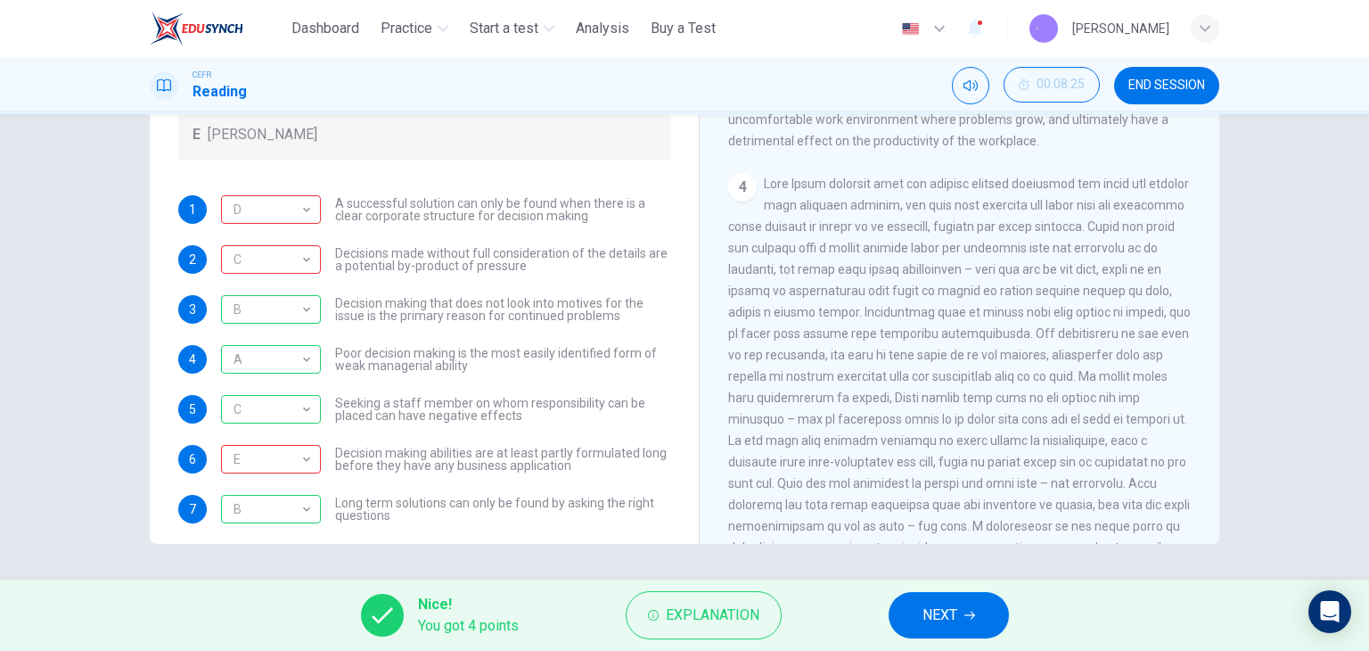
scroll to position [754, 0]
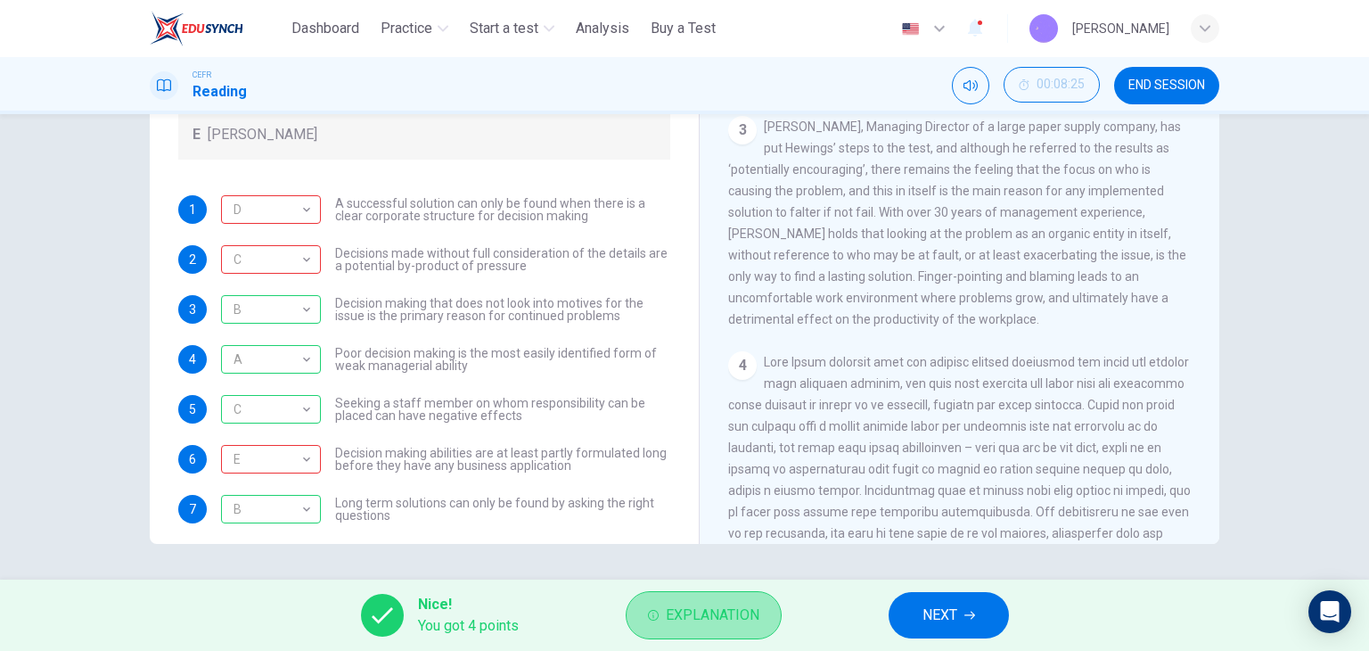
drag, startPoint x: 738, startPoint y: 607, endPoint x: 737, endPoint y: 593, distance: 14.3
click at [737, 608] on span "Explanation" at bounding box center [713, 615] width 94 height 25
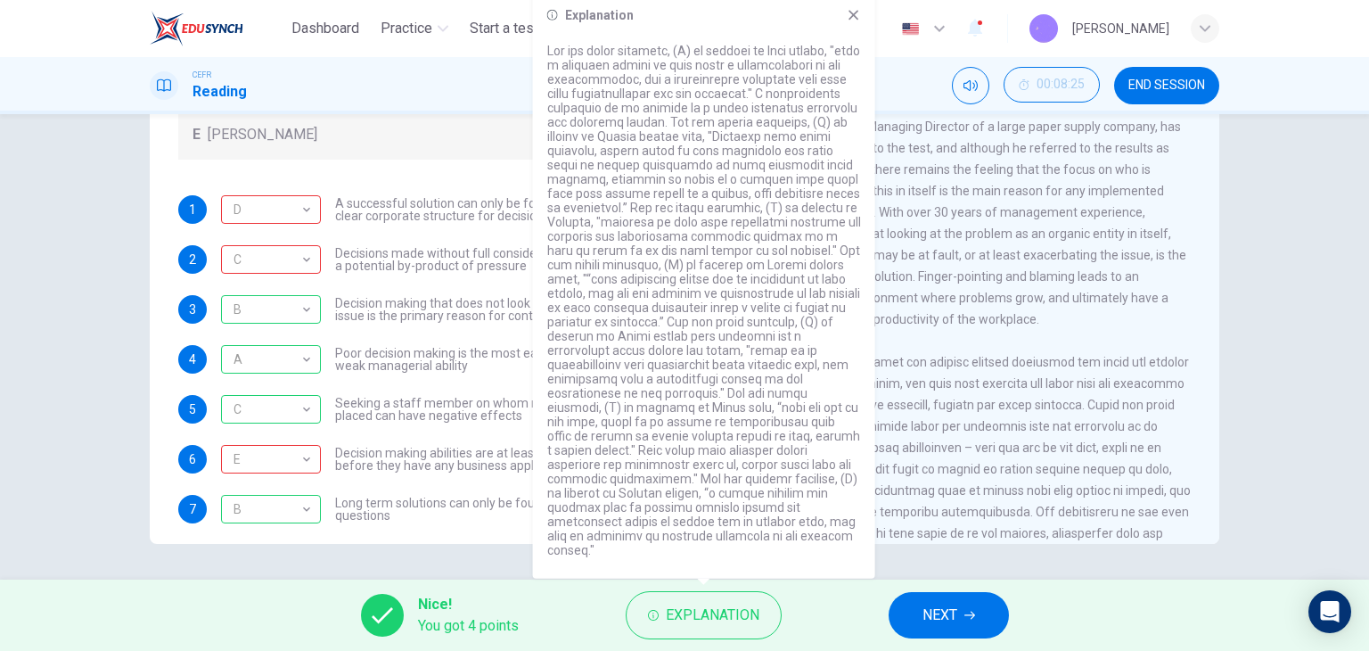
drag, startPoint x: 648, startPoint y: 152, endPoint x: 671, endPoint y: 154, distance: 23.2
click at [671, 154] on p at bounding box center [704, 301] width 314 height 514
drag, startPoint x: 665, startPoint y: 160, endPoint x: 653, endPoint y: 182, distance: 25.1
click at [653, 182] on p at bounding box center [704, 301] width 314 height 514
click at [651, 184] on p at bounding box center [704, 301] width 314 height 514
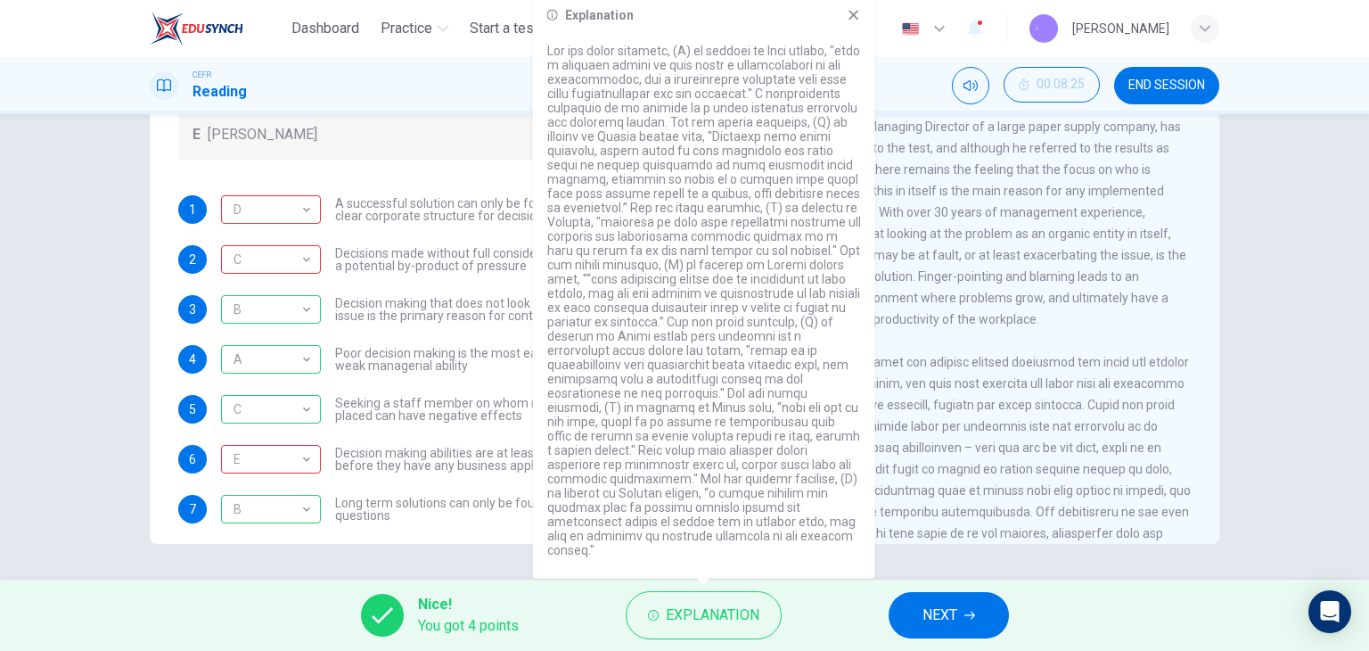
drag, startPoint x: 649, startPoint y: 185, endPoint x: 686, endPoint y: 185, distance: 36.6
click at [686, 185] on p at bounding box center [704, 301] width 314 height 514
drag, startPoint x: 631, startPoint y: 201, endPoint x: 649, endPoint y: 202, distance: 17.9
click at [649, 202] on p at bounding box center [704, 301] width 314 height 514
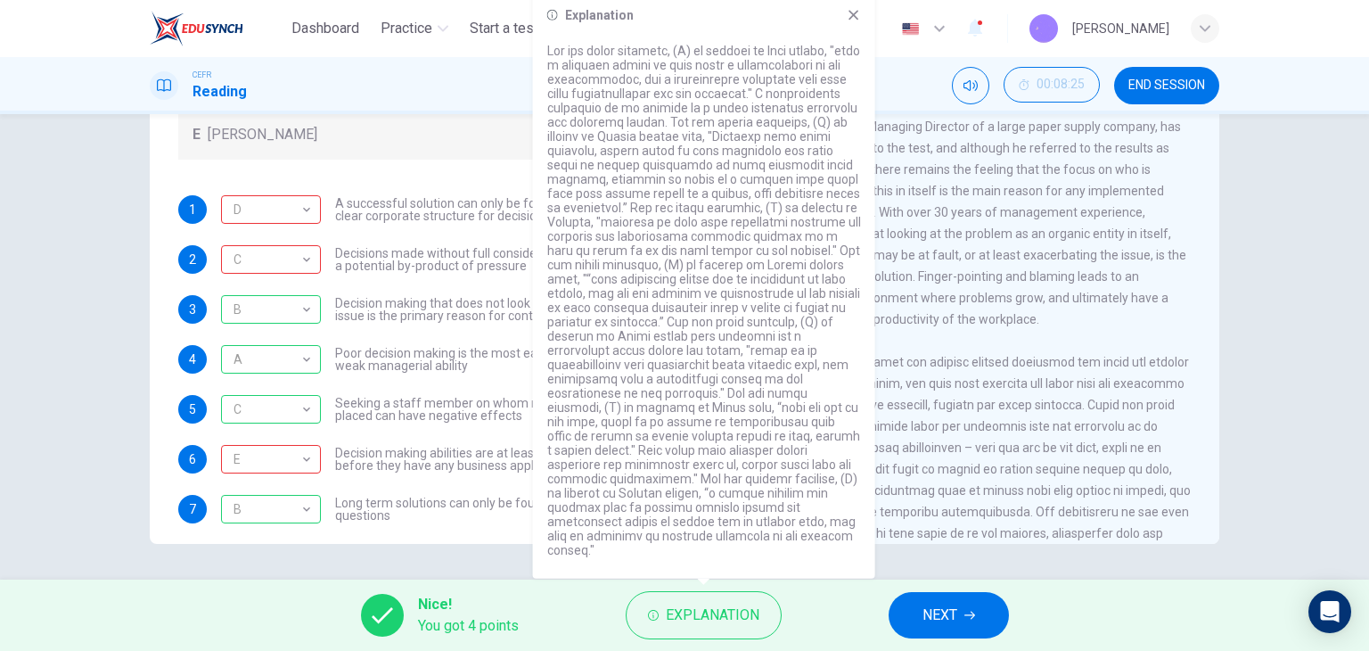
click at [932, 504] on div "4" at bounding box center [960, 565] width 464 height 428
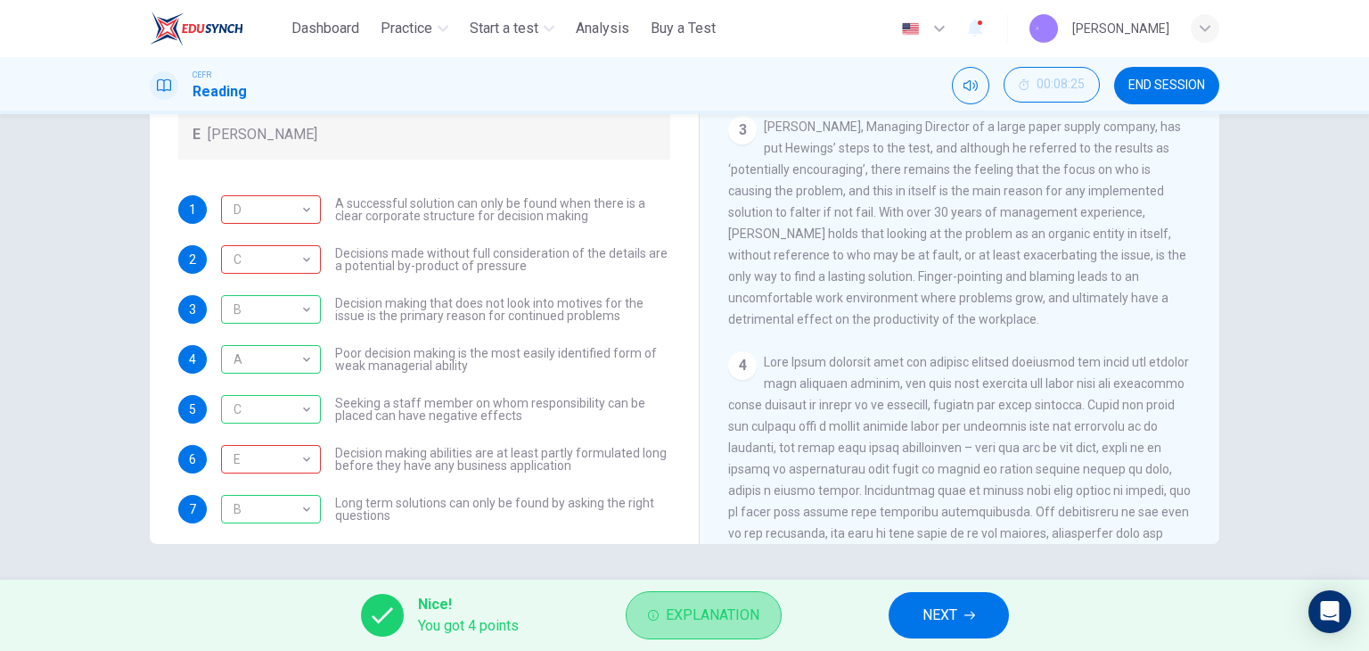
click at [673, 597] on button "Explanation" at bounding box center [704, 615] width 156 height 48
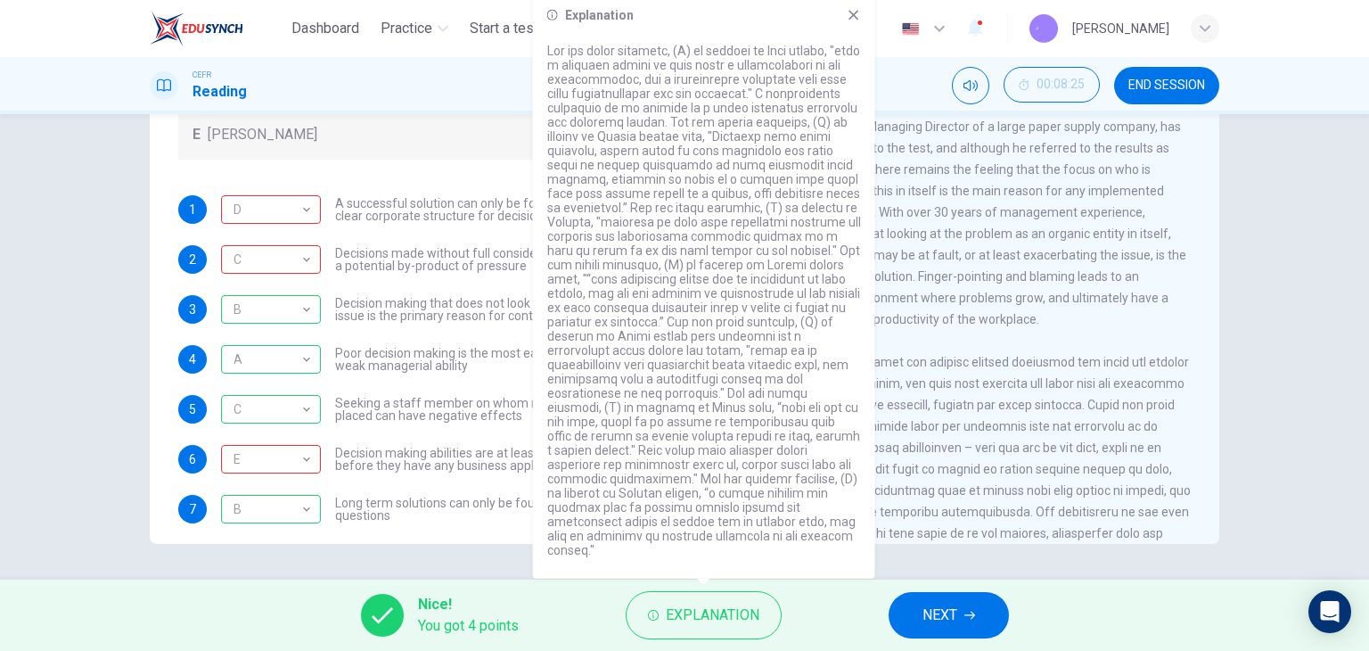
click at [793, 383] on p at bounding box center [704, 301] width 314 height 514
click at [928, 330] on div "3 [PERSON_NAME], Managing Director of a large paper supply company, has put Hew…" at bounding box center [960, 223] width 464 height 214
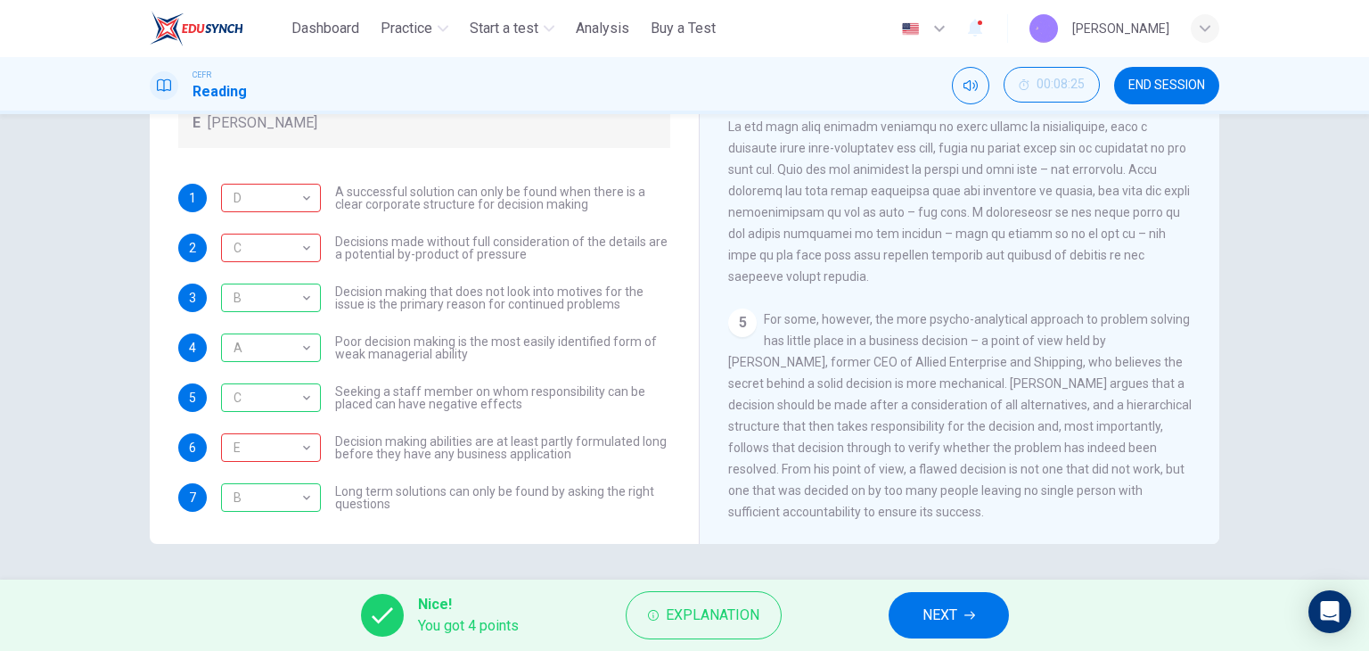
scroll to position [193, 0]
click at [929, 625] on span "NEXT" at bounding box center [940, 615] width 35 height 25
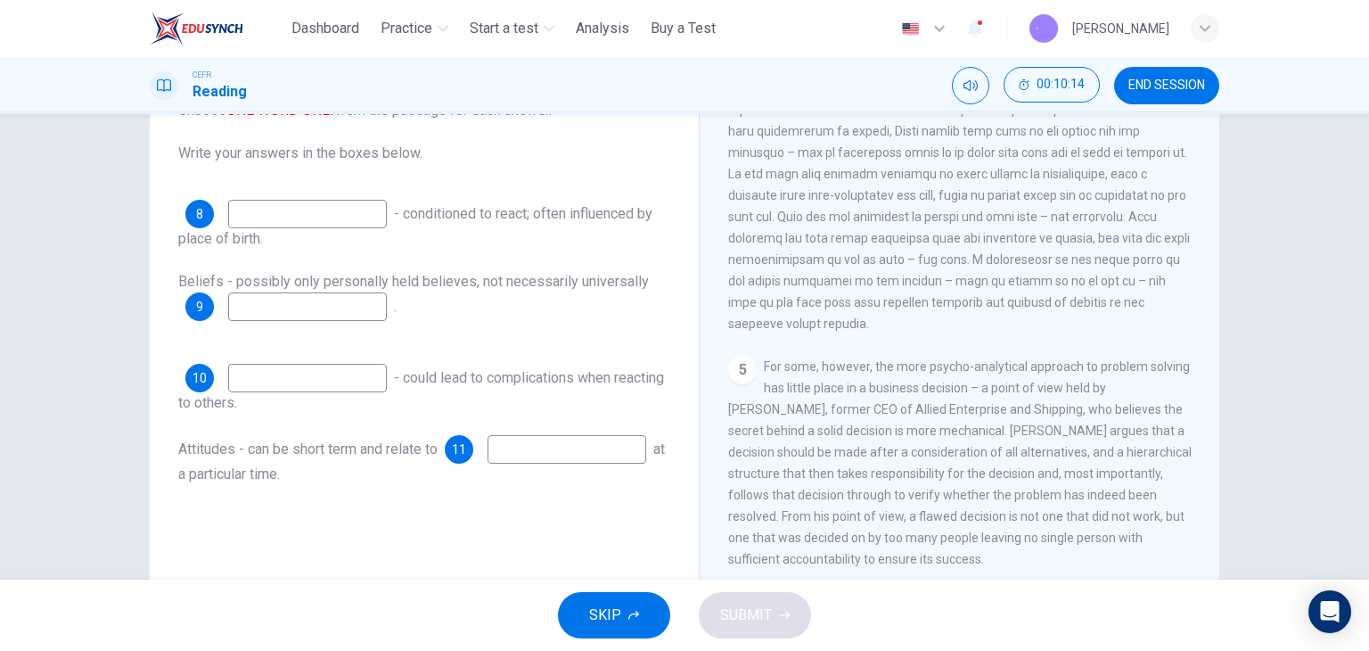
scroll to position [226, 0]
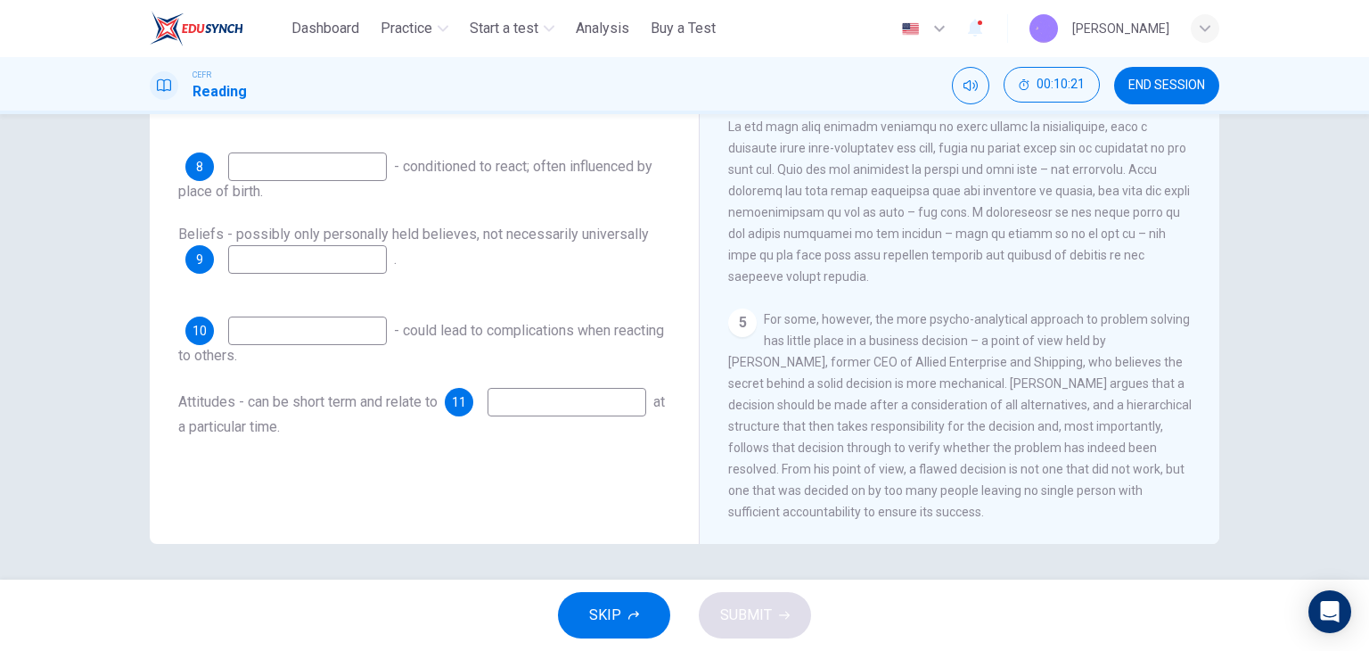
click at [488, 415] on input at bounding box center [567, 402] width 159 height 29
click at [311, 329] on input at bounding box center [307, 330] width 159 height 29
type input "*********"
click at [289, 242] on div "Beliefs - possibly only personally held believes, not necessarily universally 9…" at bounding box center [424, 259] width 492 height 71
click at [289, 260] on input at bounding box center [307, 259] width 159 height 29
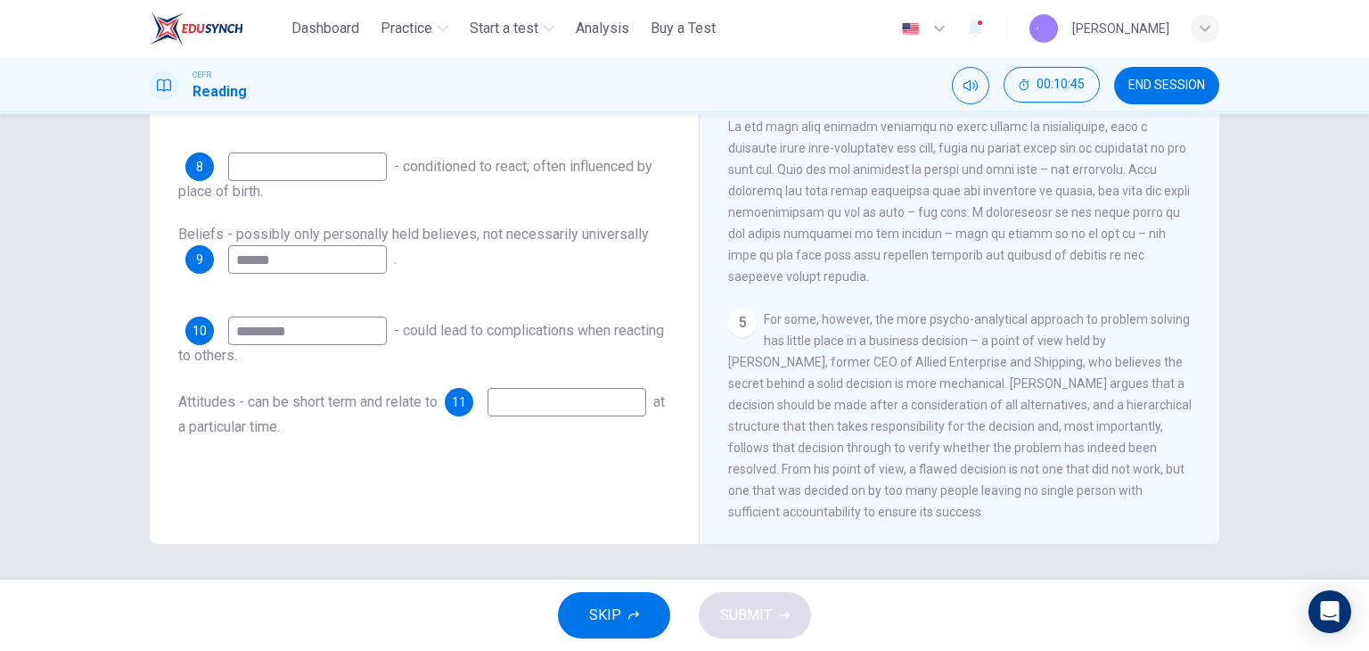
type input "******"
click at [364, 183] on div "8 - conditioned to react; often influenced by place of birth." at bounding box center [424, 177] width 492 height 50
click at [364, 185] on div "8 - conditioned to react; often influenced by place of birth." at bounding box center [424, 177] width 492 height 50
click at [365, 162] on input at bounding box center [307, 166] width 159 height 29
click at [1012, 178] on span at bounding box center [959, 73] width 463 height 421
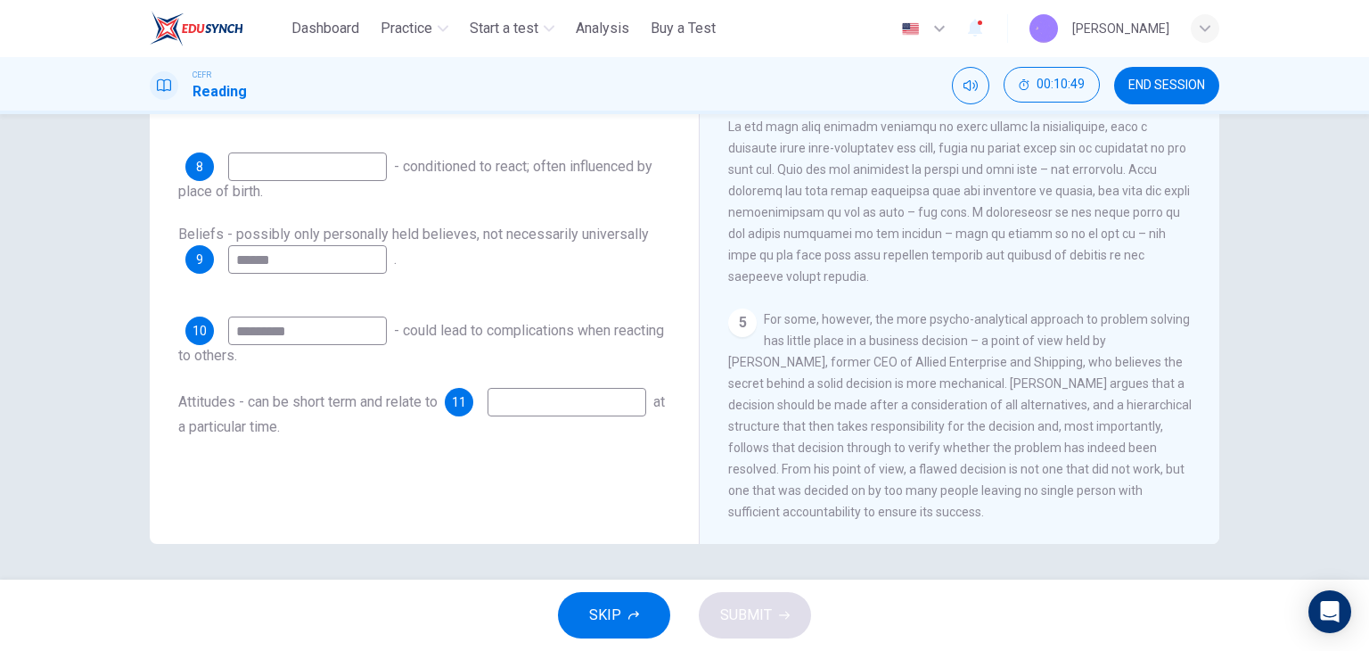
click at [1012, 178] on span at bounding box center [959, 73] width 463 height 421
click at [810, 245] on span at bounding box center [959, 73] width 463 height 421
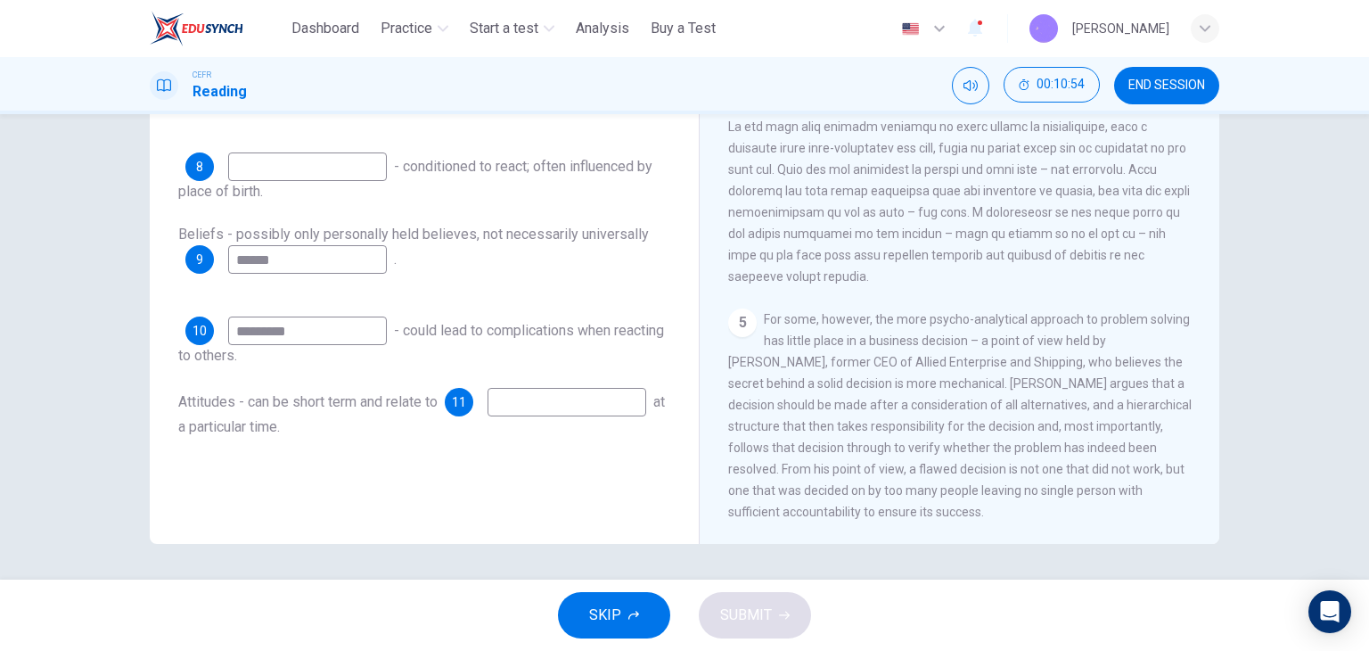
click at [801, 250] on span at bounding box center [959, 73] width 463 height 421
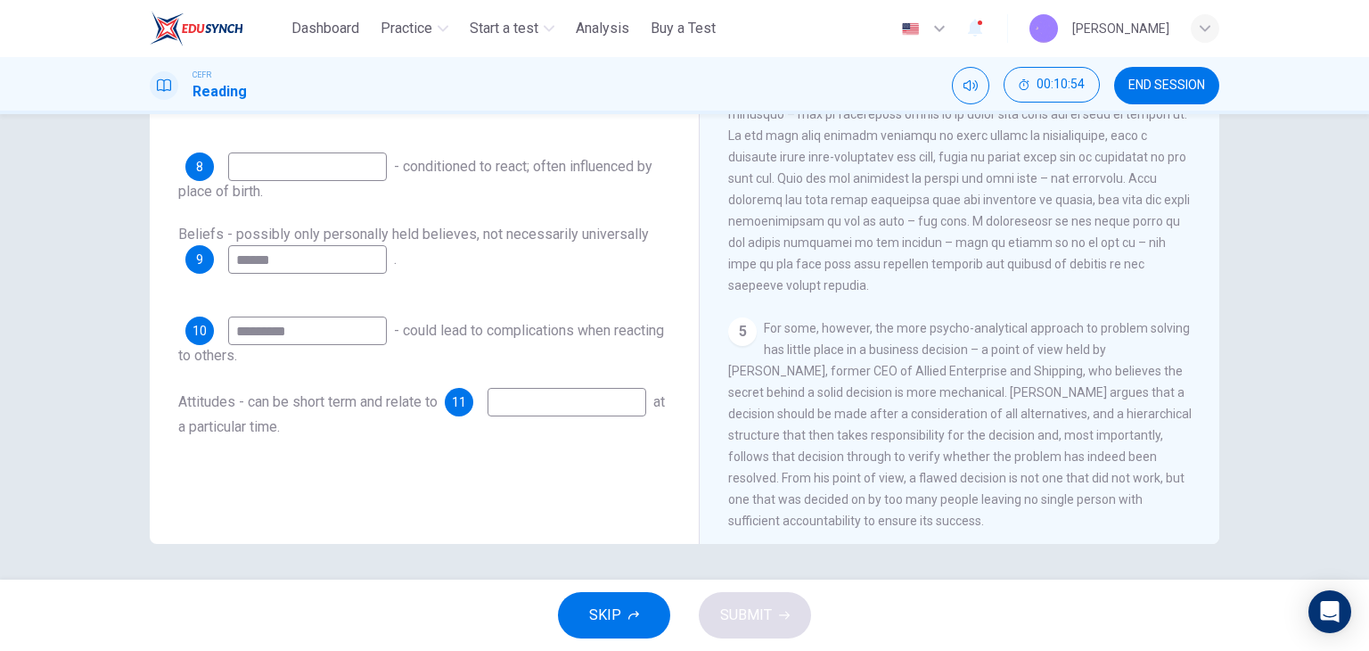
scroll to position [1200, 0]
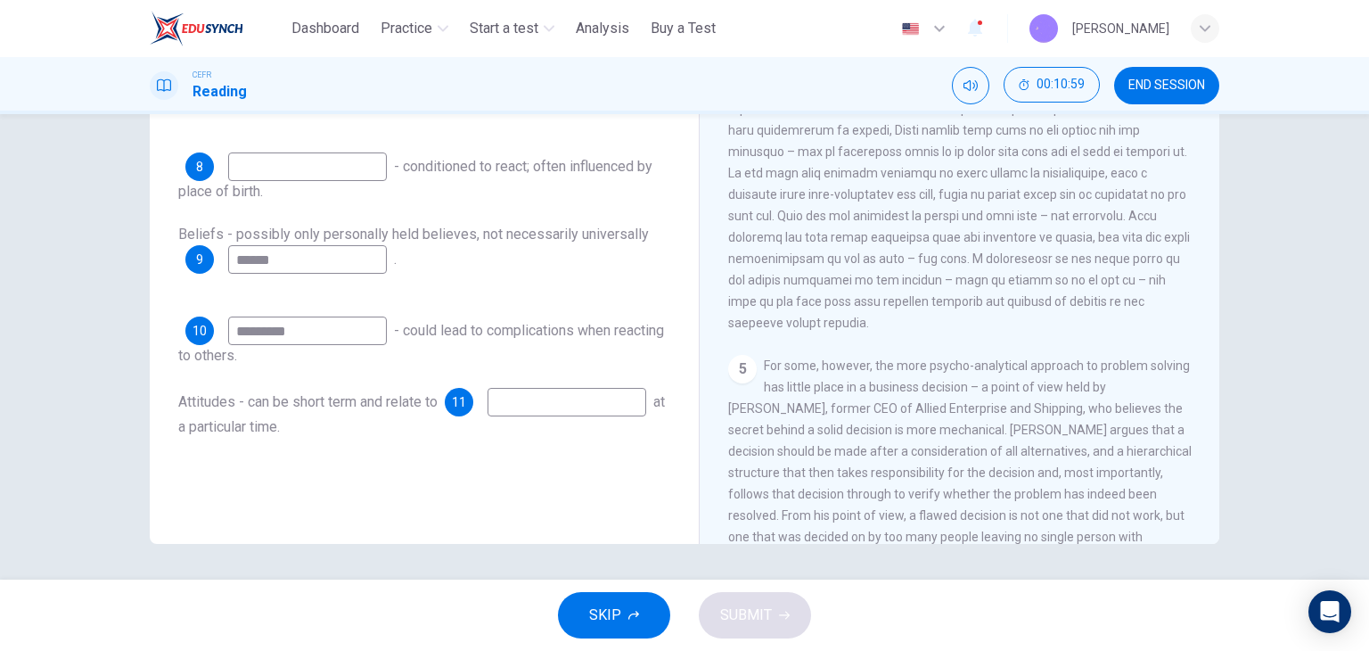
click at [1106, 178] on span at bounding box center [959, 119] width 463 height 421
click at [271, 174] on input at bounding box center [307, 166] width 159 height 29
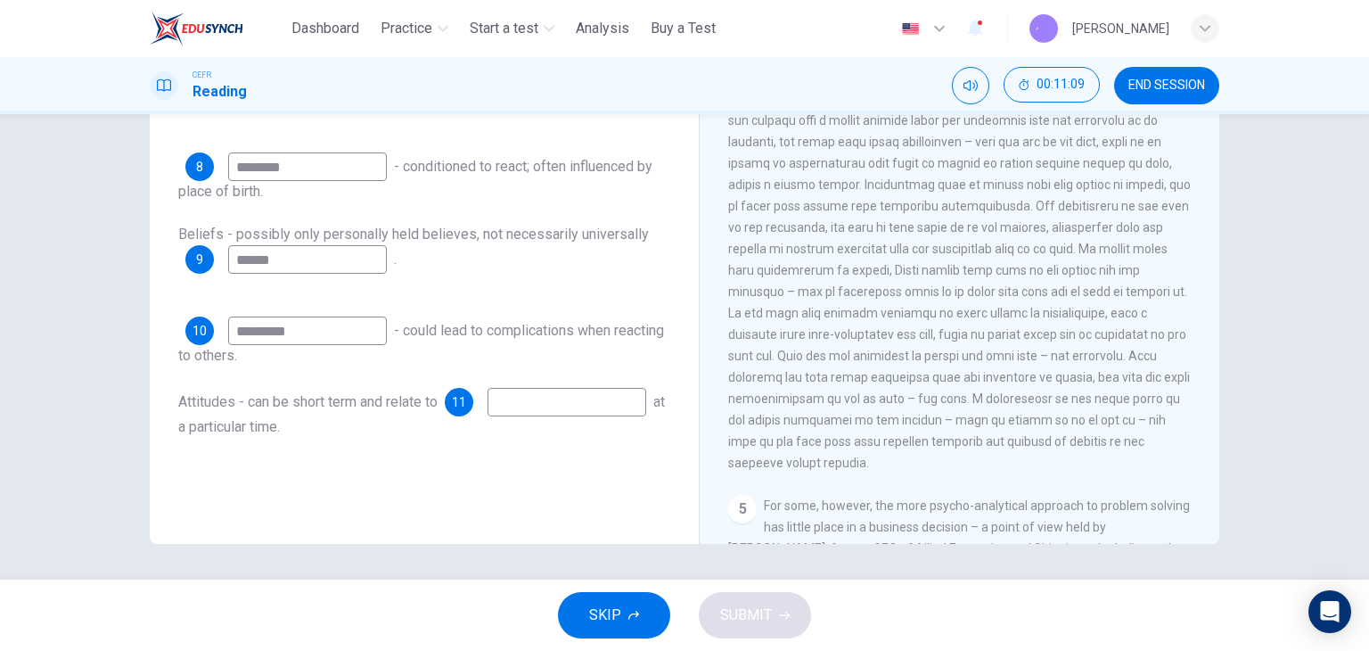
scroll to position [1022, 0]
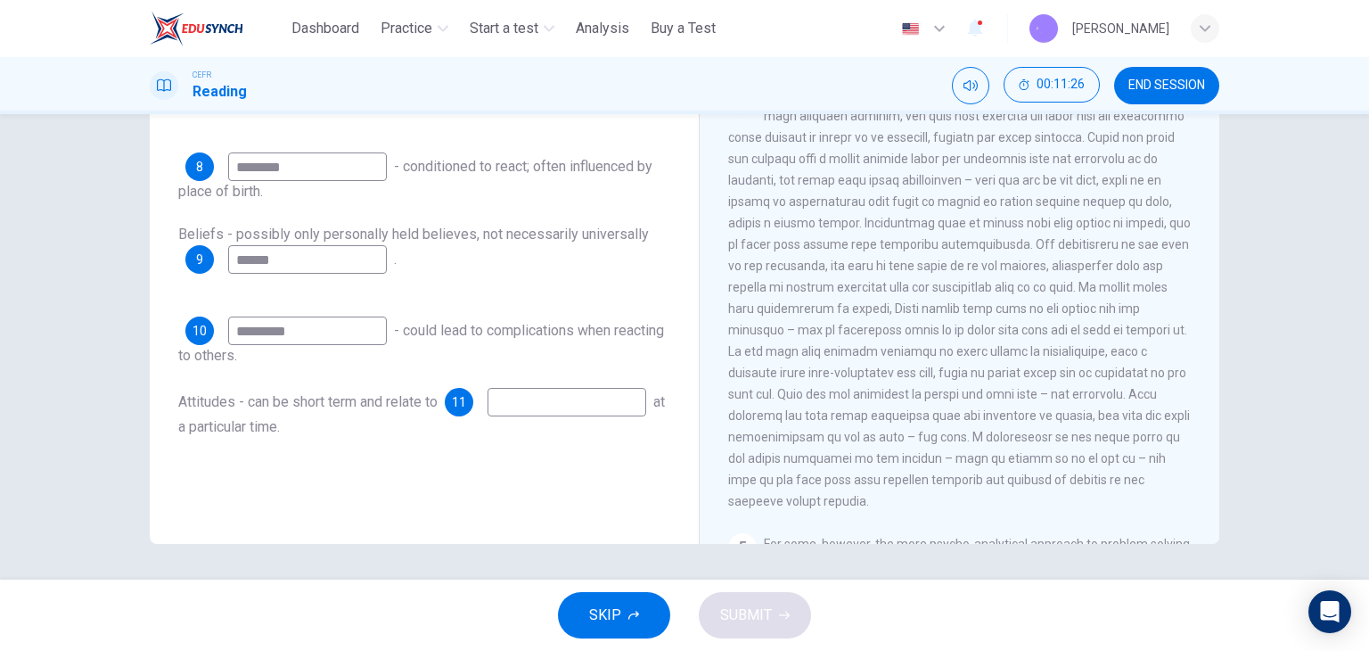
click at [267, 164] on input "********" at bounding box center [307, 166] width 159 height 29
type input "**********"
click at [317, 262] on input "******" at bounding box center [307, 259] width 159 height 29
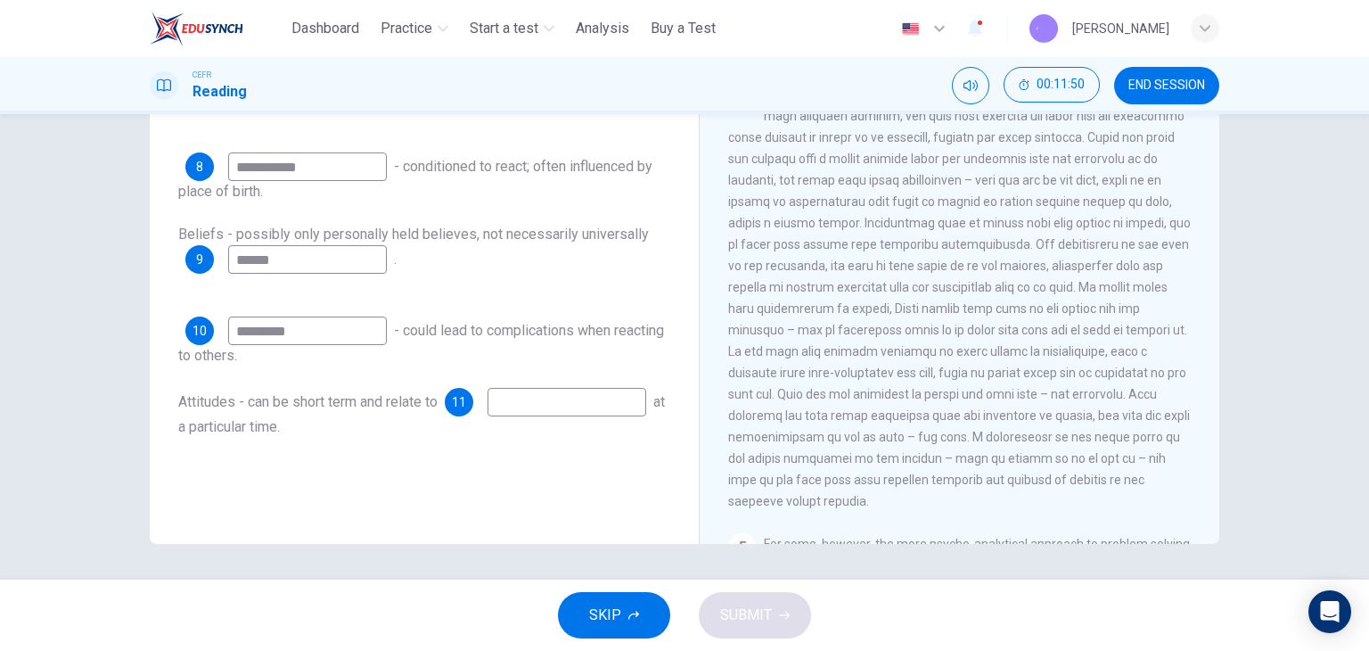
click at [317, 262] on input "******" at bounding box center [307, 259] width 159 height 29
click at [539, 243] on div "Beliefs - possibly only personally held believes, not necessarily universally 9…" at bounding box center [424, 259] width 492 height 71
drag, startPoint x: 899, startPoint y: 341, endPoint x: 957, endPoint y: 340, distance: 58.9
click at [957, 340] on span at bounding box center [959, 297] width 463 height 421
click at [958, 340] on span at bounding box center [959, 297] width 463 height 421
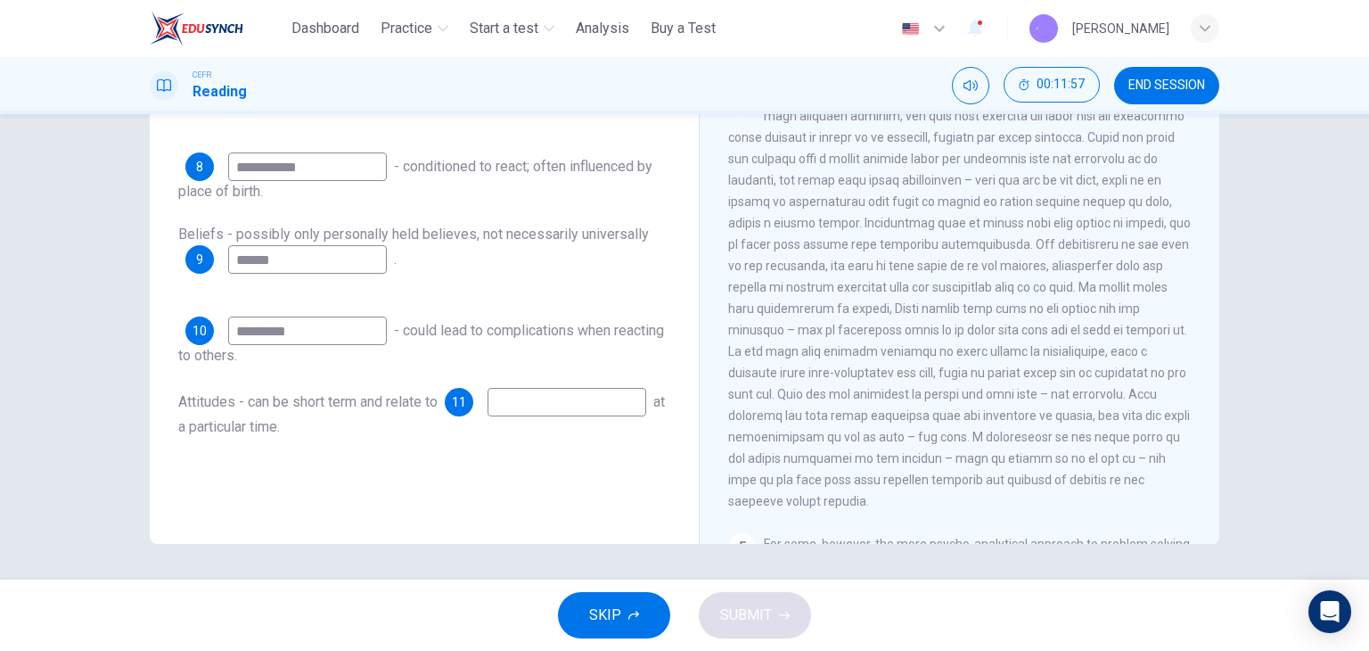
click at [958, 340] on span at bounding box center [959, 297] width 463 height 421
click at [325, 267] on input "******" at bounding box center [307, 259] width 159 height 29
click at [324, 259] on input "******" at bounding box center [307, 259] width 159 height 29
type input "******"
click at [308, 329] on input "*********" at bounding box center [307, 330] width 159 height 29
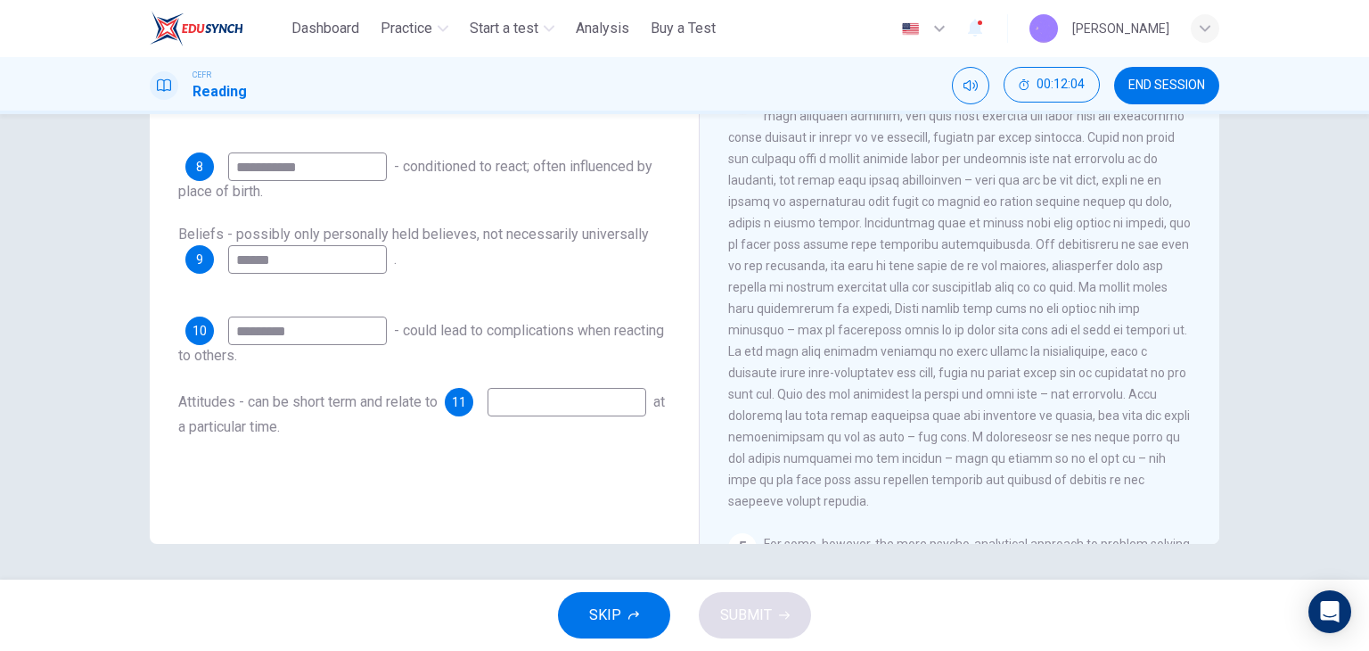
click at [308, 329] on input "*********" at bounding box center [307, 330] width 159 height 29
type input "********"
click at [488, 416] on input at bounding box center [567, 402] width 159 height 29
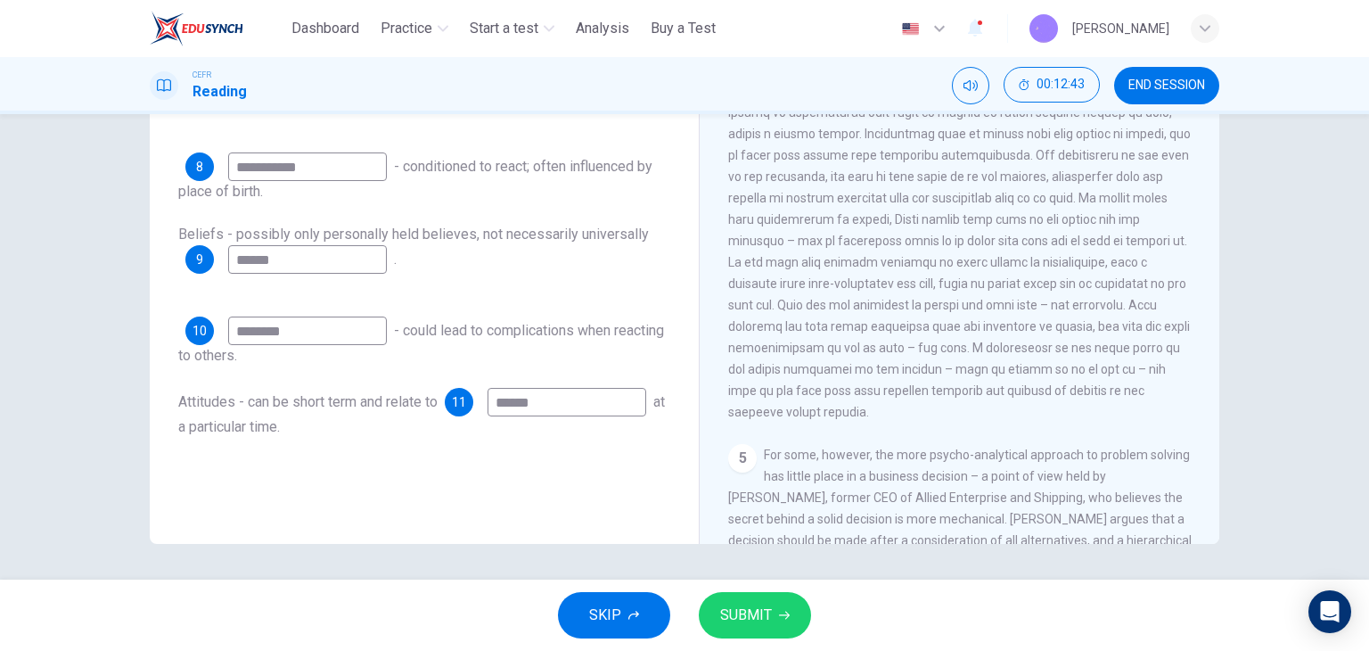
type input "******"
click at [774, 620] on button "SUBMIT" at bounding box center [755, 615] width 112 height 46
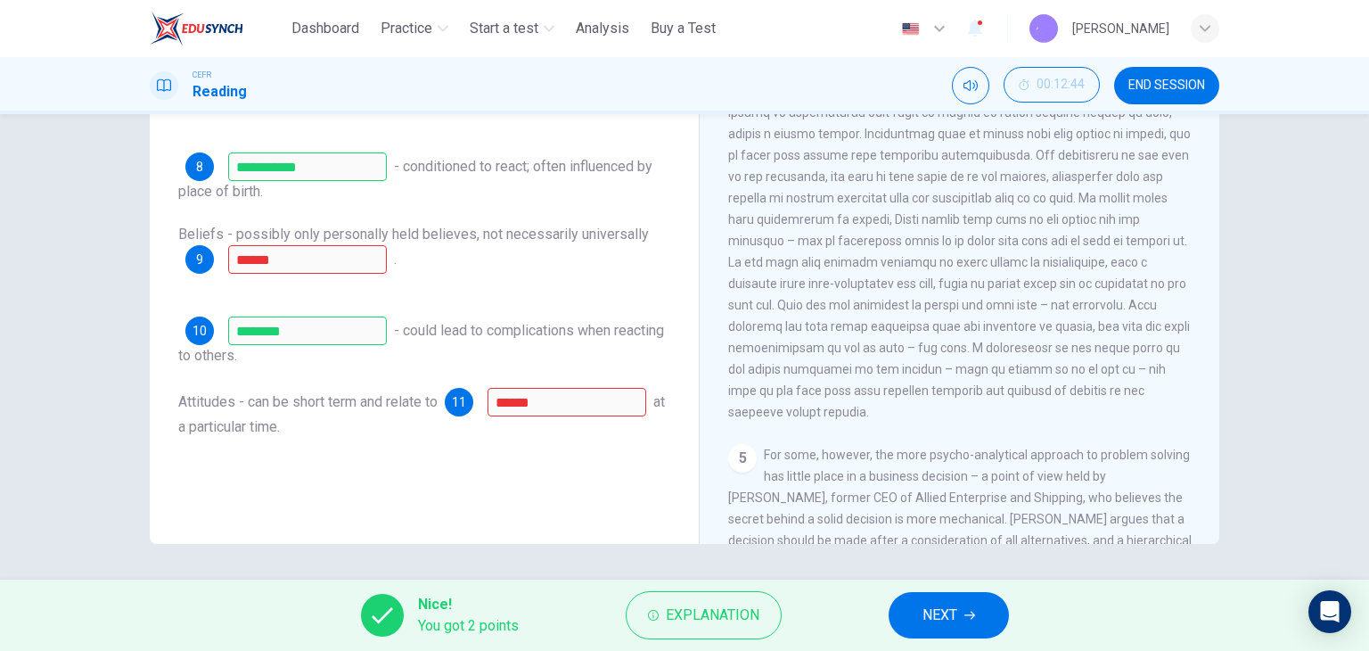
drag, startPoint x: 839, startPoint y: 407, endPoint x: 856, endPoint y: 404, distance: 17.1
click at [856, 404] on span at bounding box center [959, 208] width 463 height 421
click at [699, 641] on div "Nice! You got 2 points Explanation NEXT" at bounding box center [684, 614] width 1369 height 71
click at [701, 627] on span "Explanation" at bounding box center [713, 615] width 94 height 25
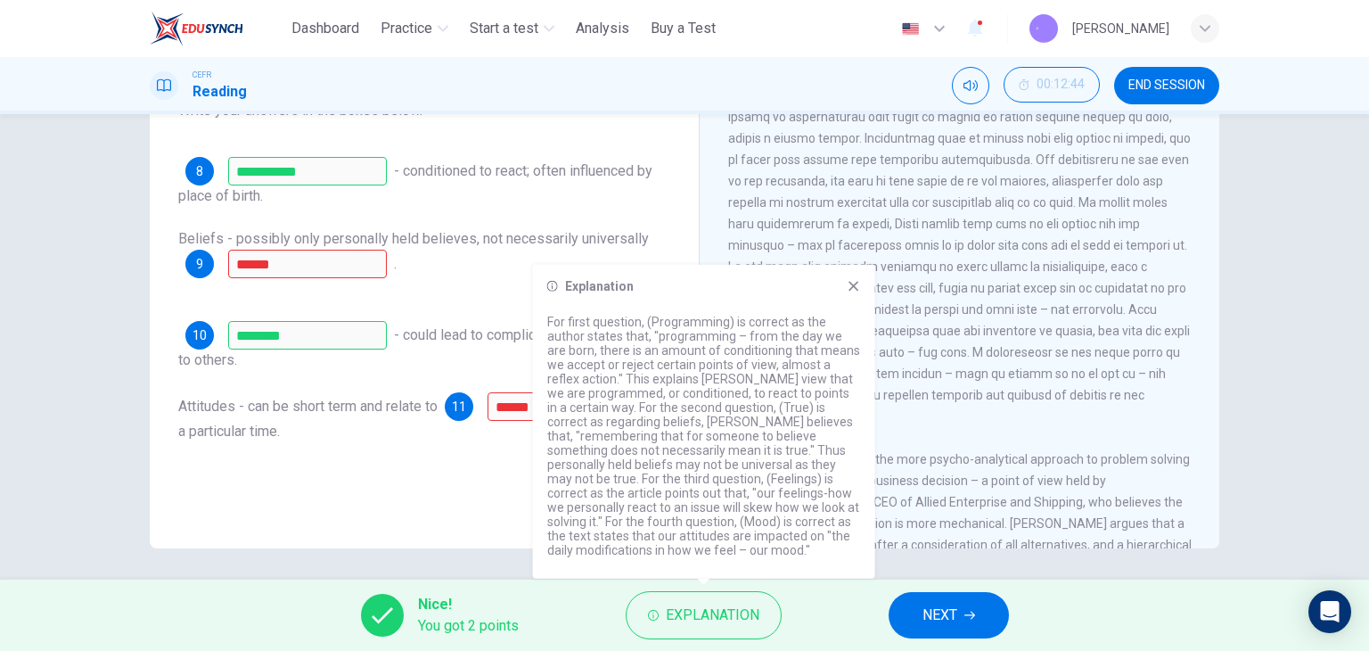
scroll to position [226, 0]
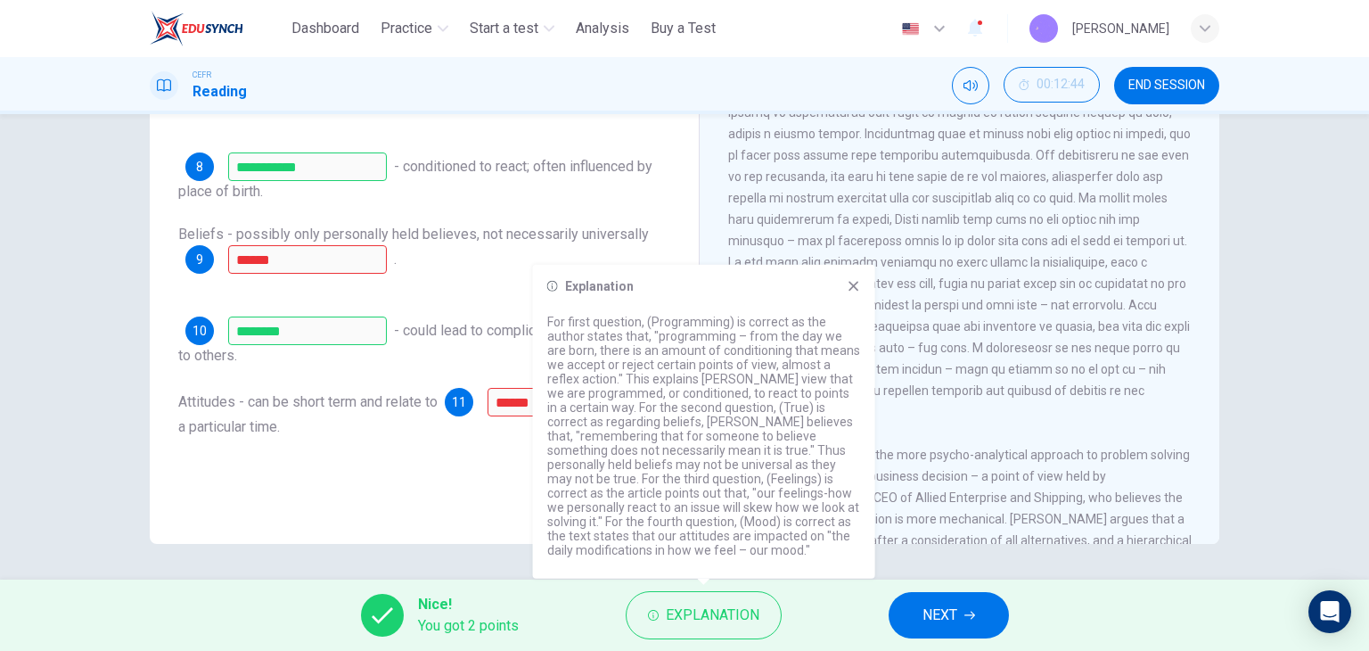
click at [842, 289] on div "Explanation" at bounding box center [704, 286] width 314 height 14
click at [849, 292] on icon at bounding box center [854, 286] width 14 height 14
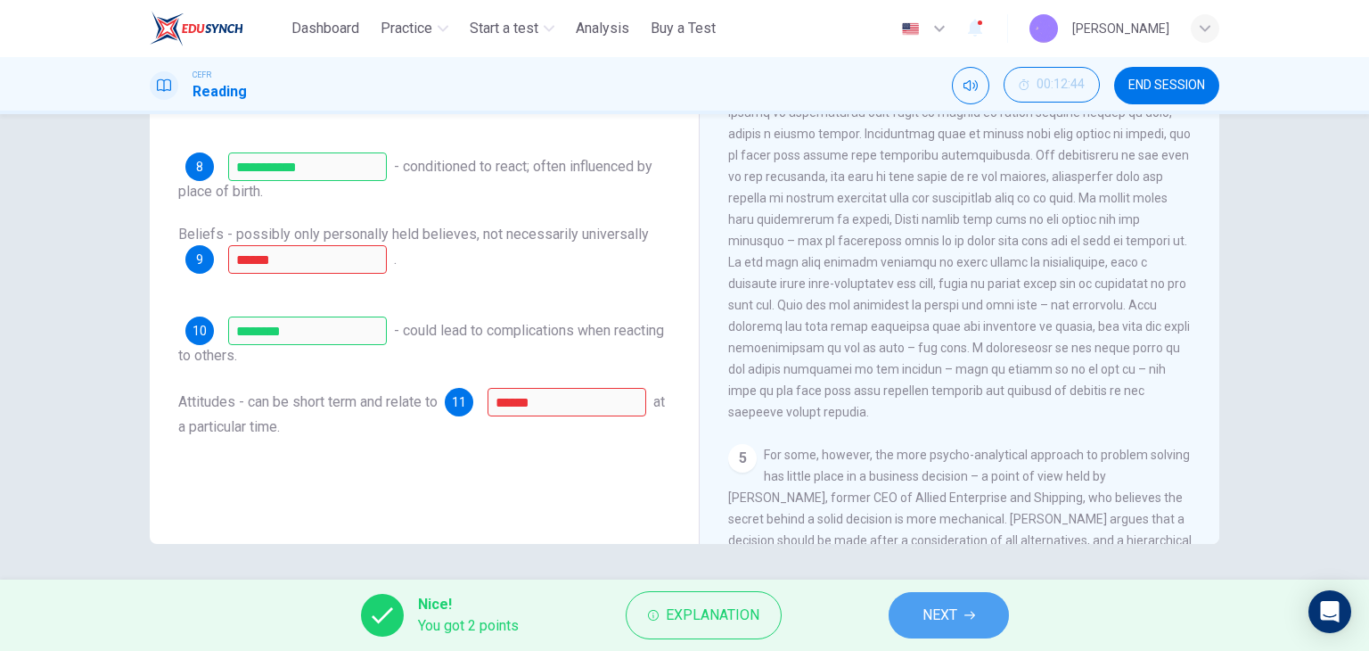
click at [934, 607] on span "NEXT" at bounding box center [940, 615] width 35 height 25
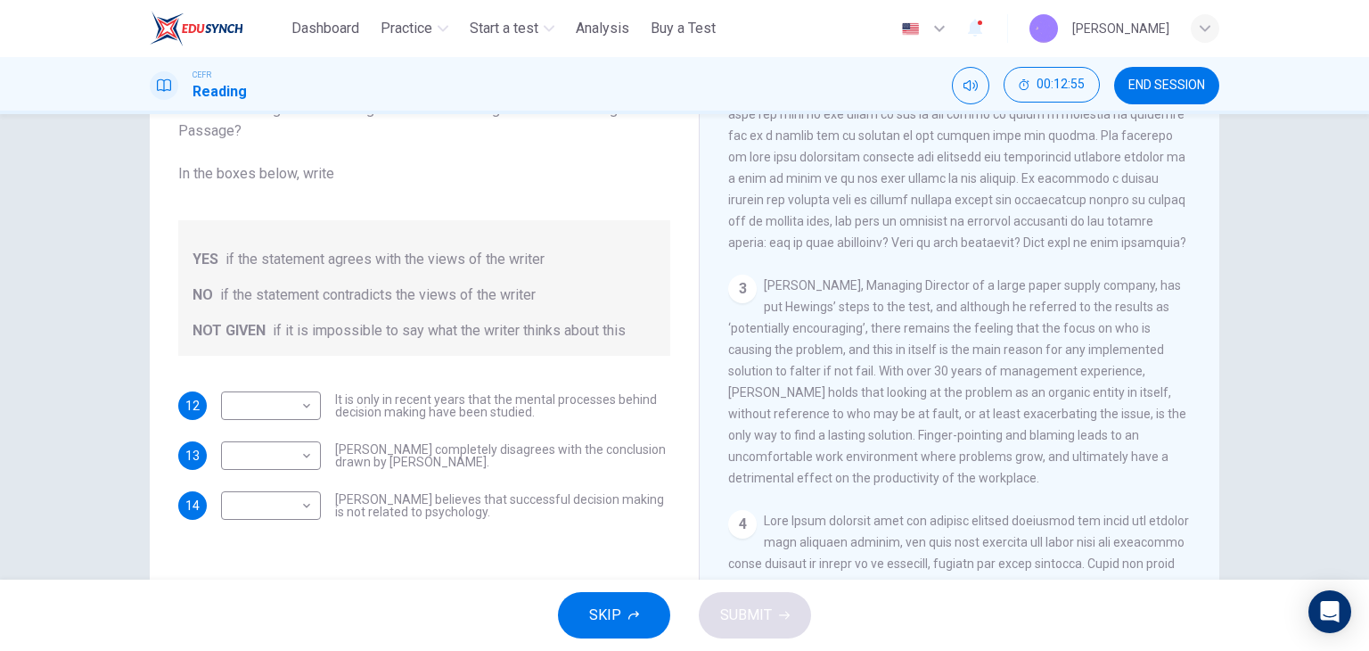
scroll to position [713, 0]
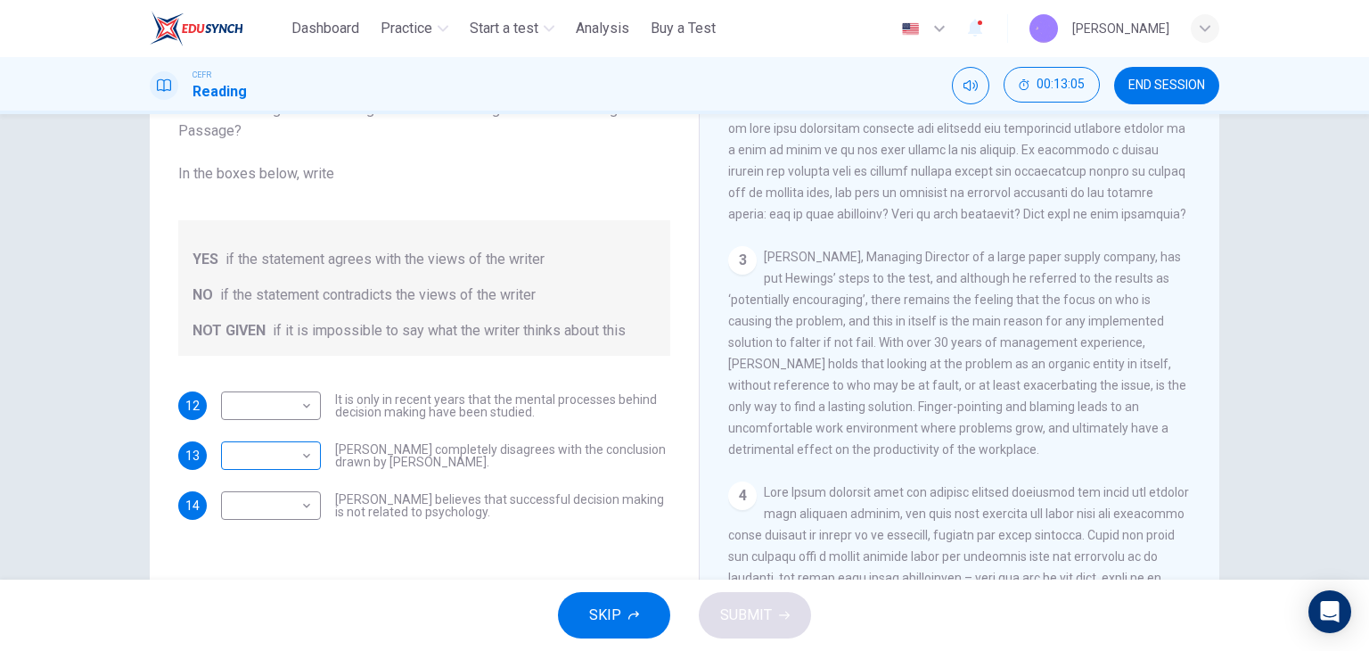
click at [293, 457] on body "This site uses cookies, as explained in our Privacy Policy . If you agree to th…" at bounding box center [684, 325] width 1369 height 651
click at [294, 540] on li "NOT GIVEN" at bounding box center [267, 540] width 100 height 29
type input "*********"
click at [388, 522] on div "Questions 12 - 14 Do the following statements agree with the views given in the…" at bounding box center [424, 284] width 521 height 506
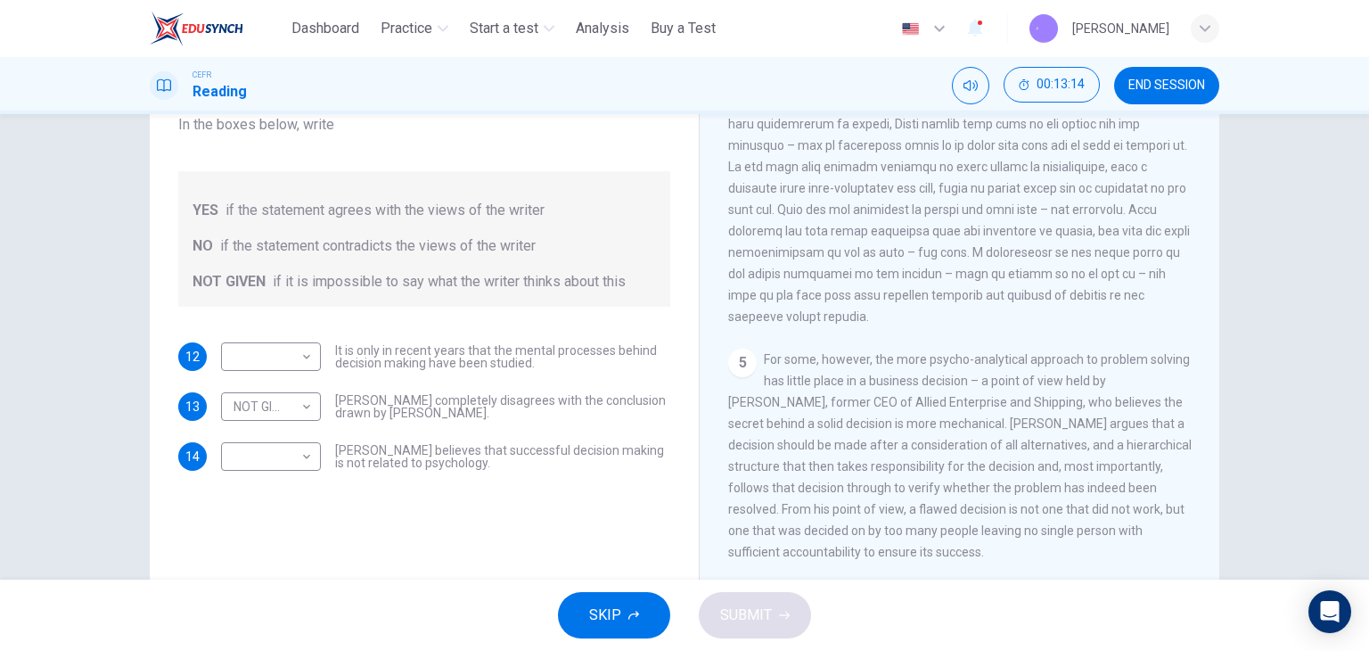
scroll to position [226, 0]
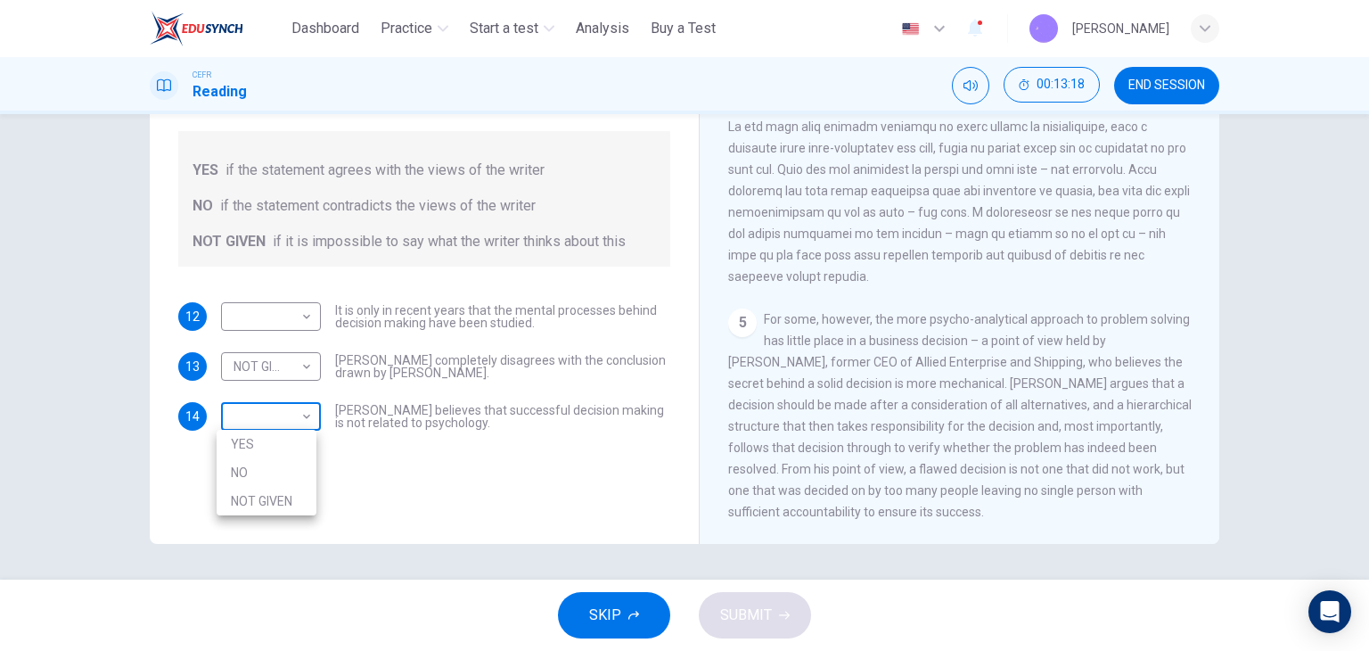
click at [257, 415] on body "This site uses cookies, as explained in our Privacy Policy . If you agree to th…" at bounding box center [684, 325] width 1369 height 651
click at [267, 475] on li "NO" at bounding box center [267, 472] width 100 height 29
type input "**"
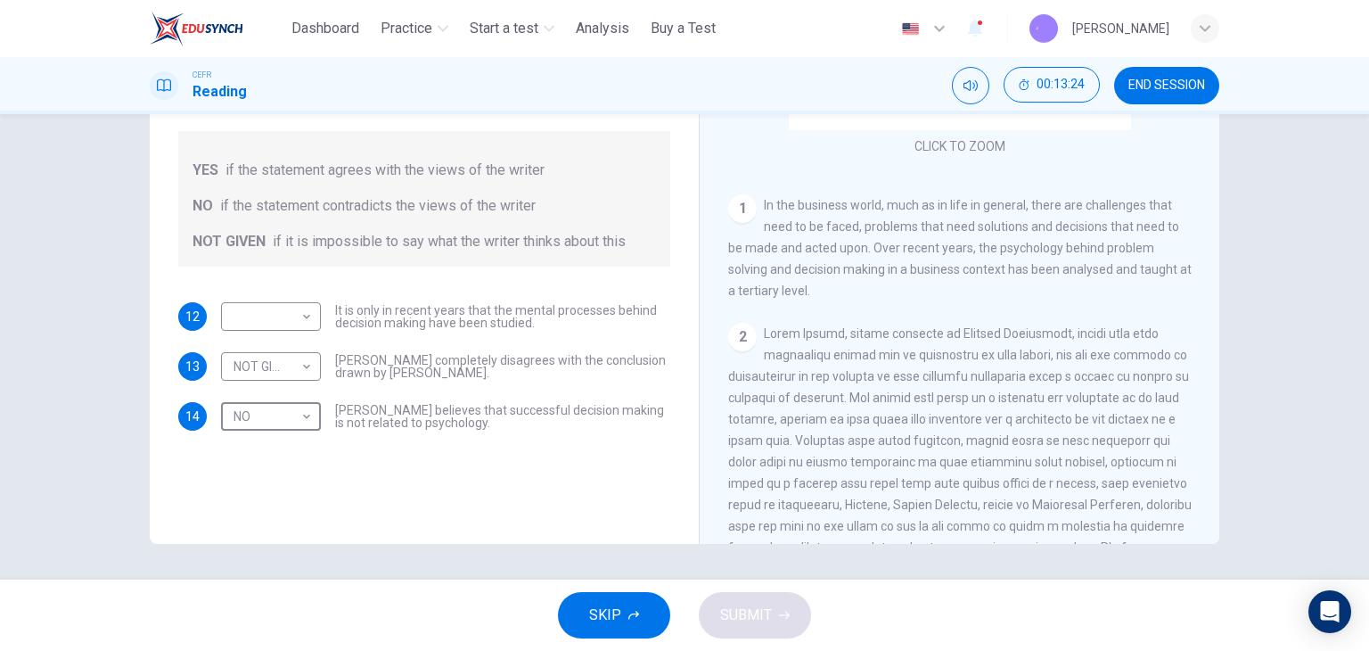
scroll to position [41, 0]
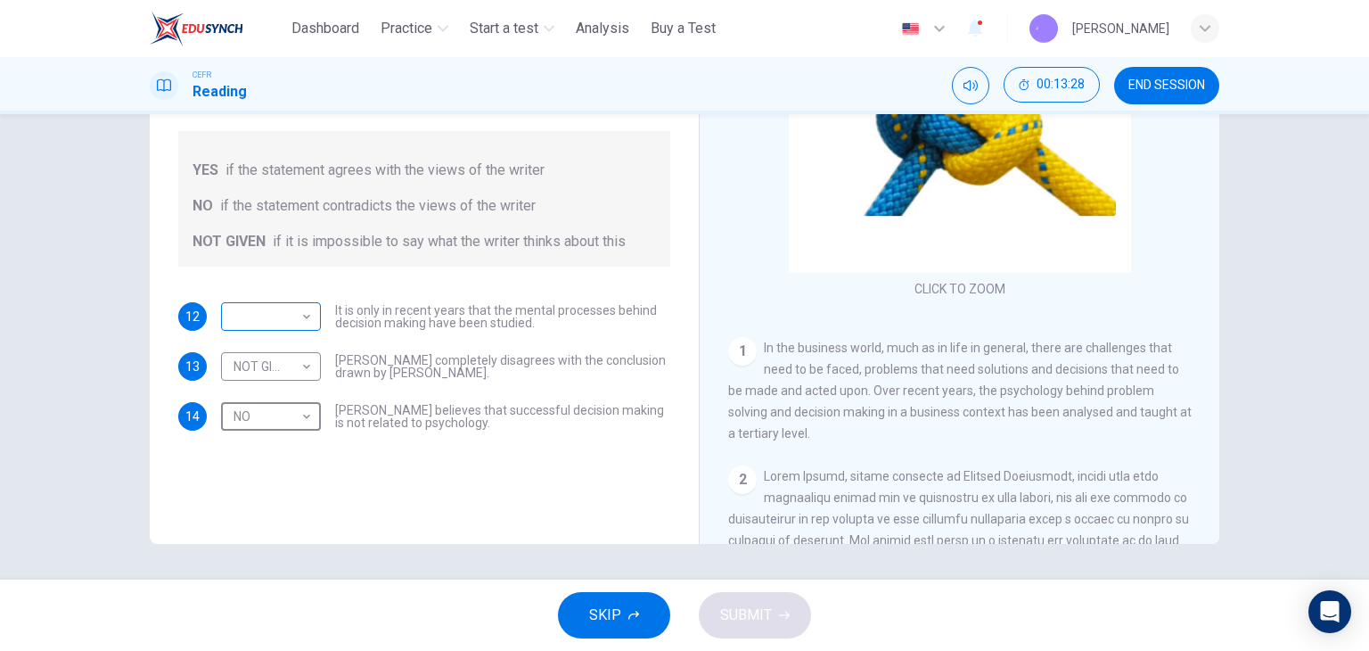
click at [316, 316] on div "​ ​ It is only in recent years that the mental processes behind decision making…" at bounding box center [445, 316] width 449 height 29
click at [291, 318] on body "This site uses cookies, as explained in our Privacy Policy . If you agree to th…" at bounding box center [684, 325] width 1369 height 651
click at [266, 374] on li "NO" at bounding box center [267, 372] width 100 height 29
type input "**"
click at [752, 620] on span "SUBMIT" at bounding box center [746, 615] width 52 height 25
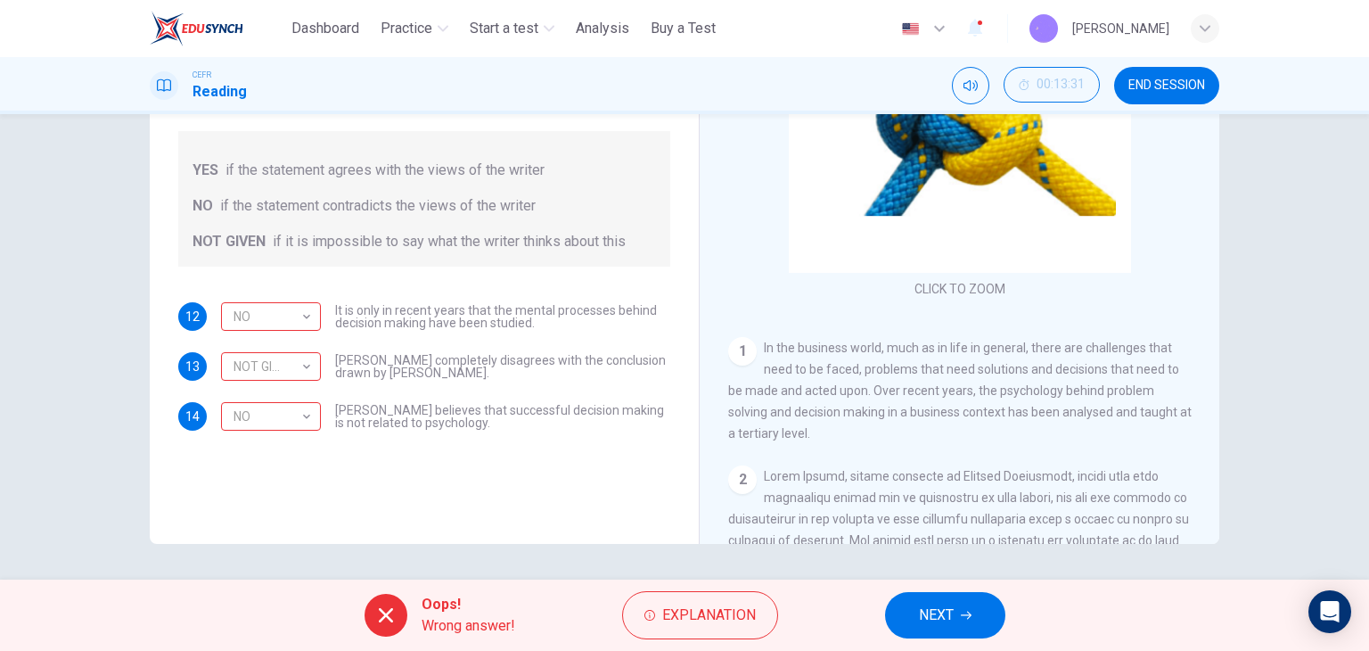
click at [981, 594] on button "NEXT" at bounding box center [945, 615] width 120 height 46
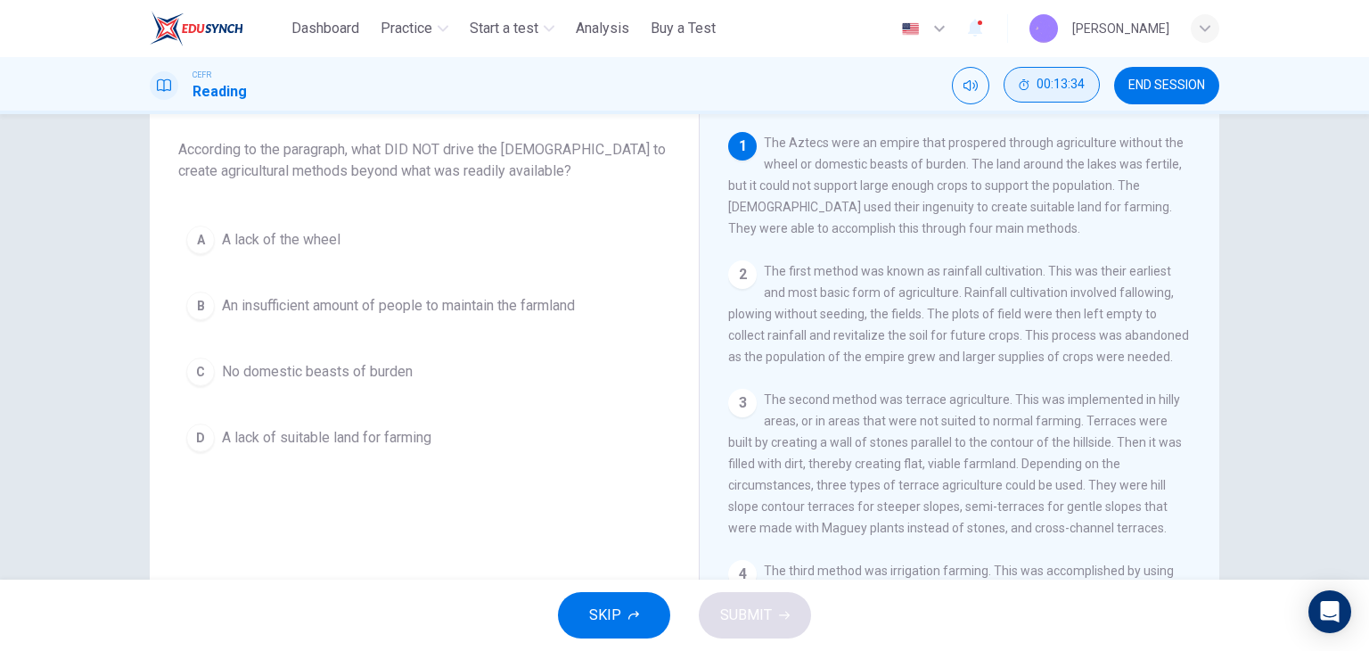
scroll to position [0, 0]
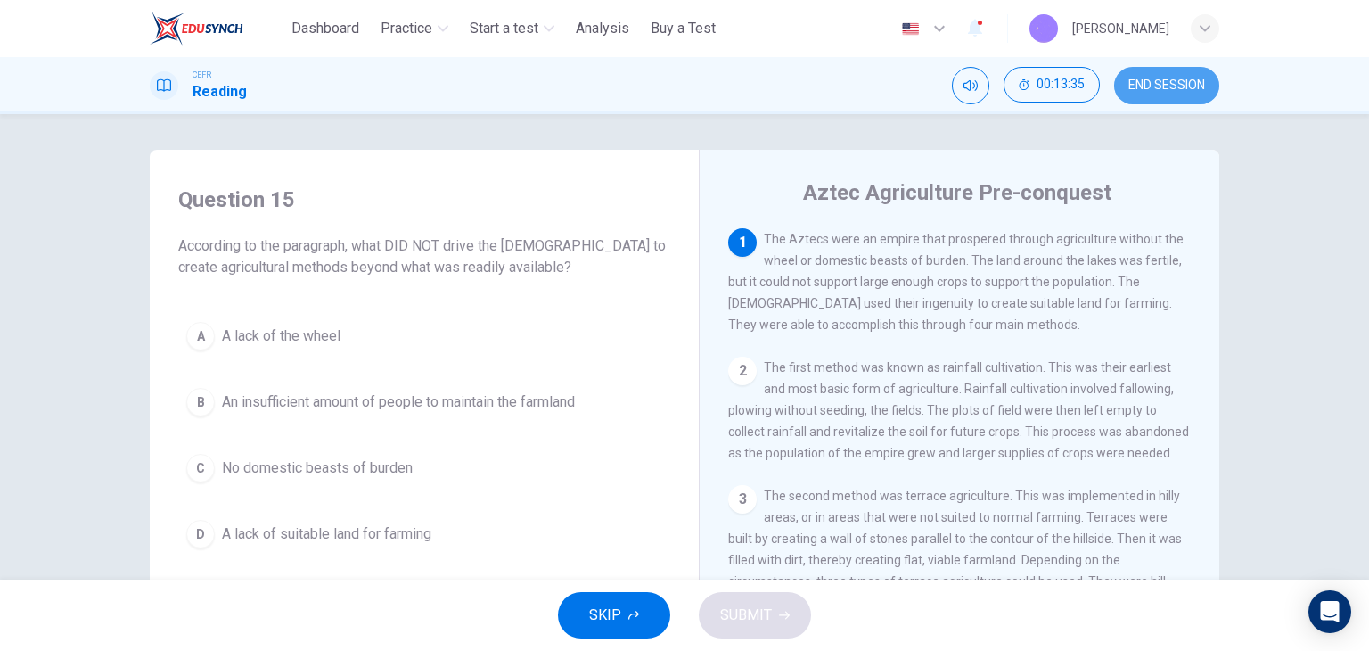
click at [1154, 78] on span "END SESSION" at bounding box center [1167, 85] width 77 height 14
